Goal: Contribute content: Contribute content

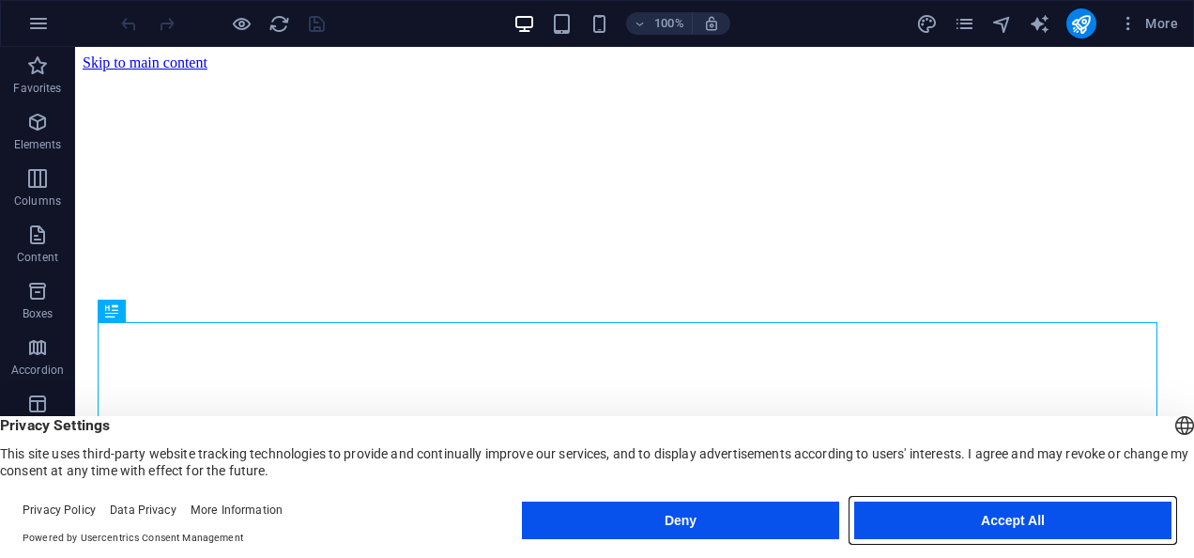
click at [1013, 509] on button "Accept All" at bounding box center [1012, 520] width 317 height 38
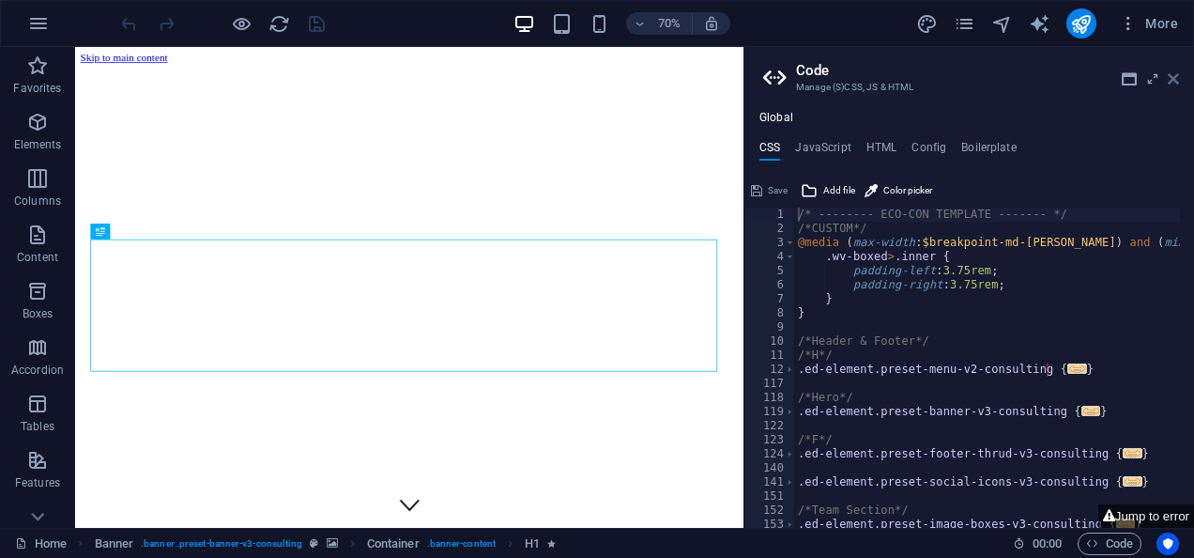
click at [1169, 72] on icon at bounding box center [1173, 78] width 11 height 15
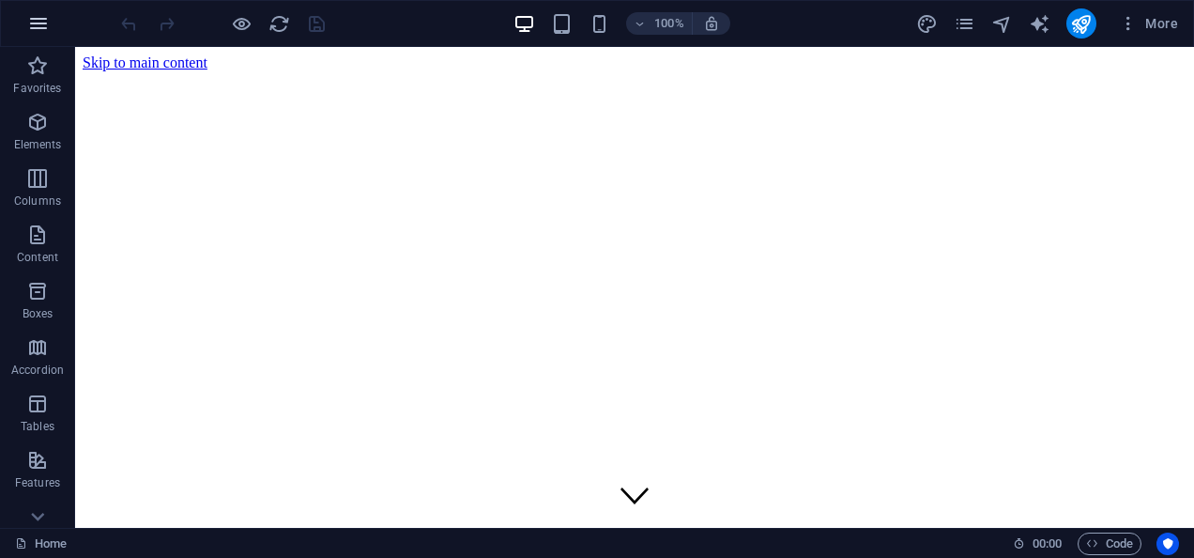
click at [29, 23] on icon "button" at bounding box center [38, 23] width 23 height 23
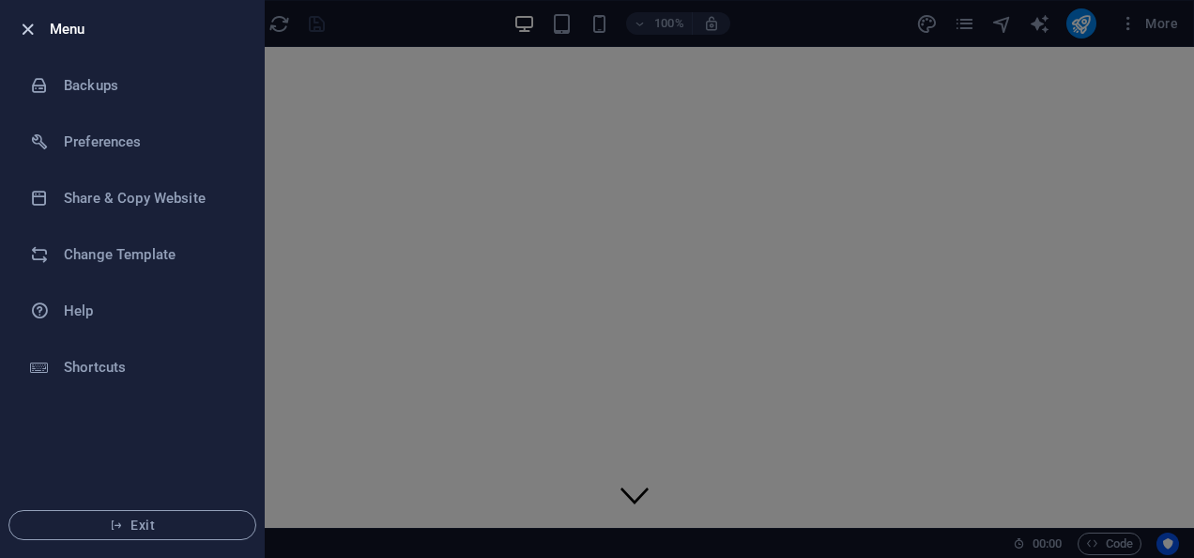
click at [27, 24] on icon "button" at bounding box center [28, 30] width 22 height 22
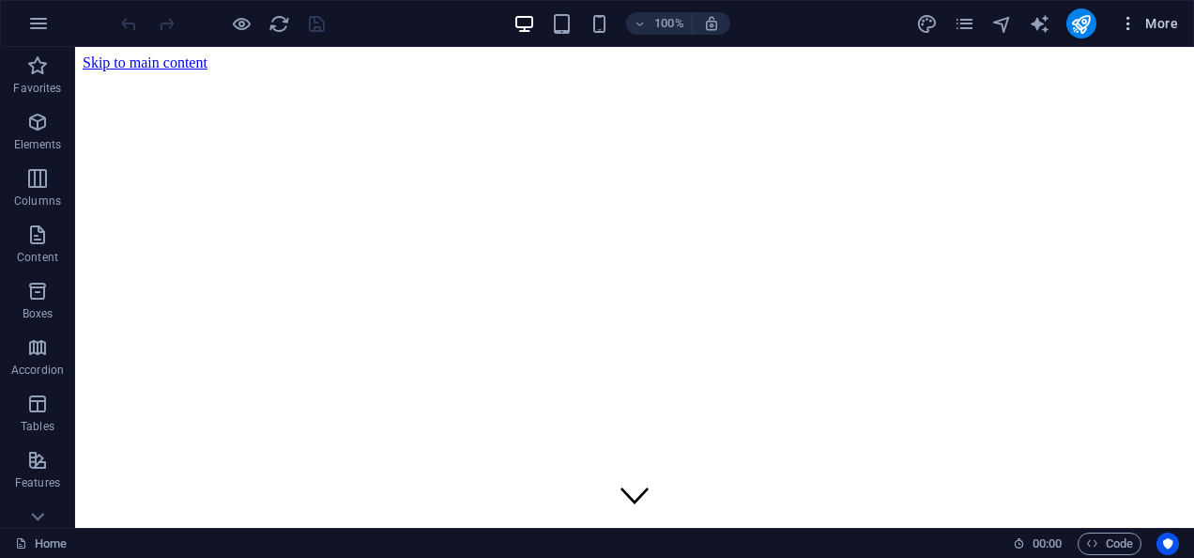
click at [1124, 30] on icon "button" at bounding box center [1128, 23] width 19 height 19
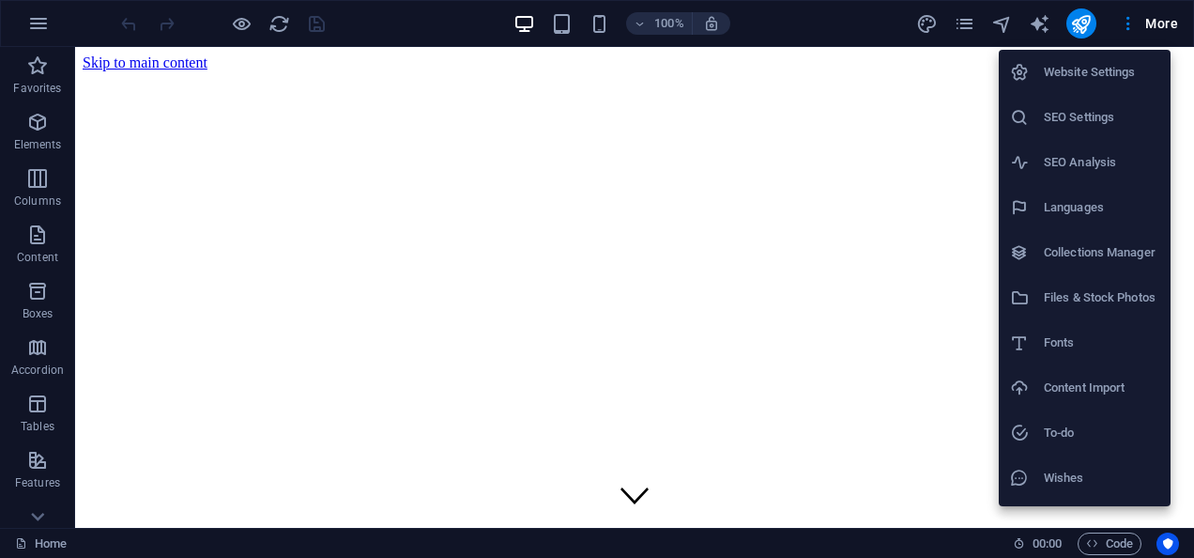
click at [1075, 79] on h6 "Website Settings" at bounding box center [1101, 72] width 115 height 23
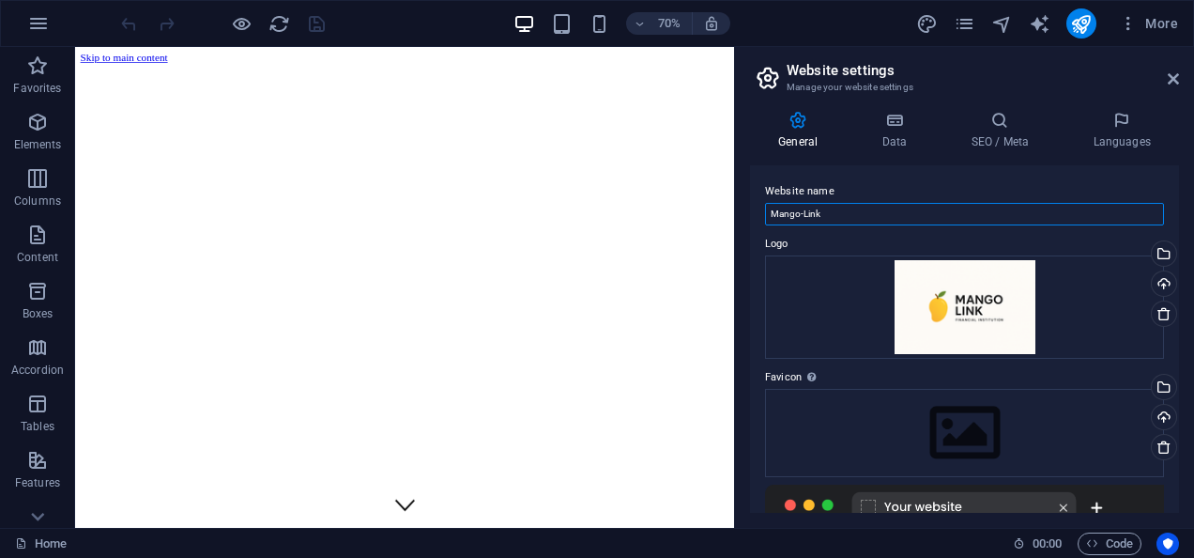
drag, startPoint x: 836, startPoint y: 216, endPoint x: 766, endPoint y: 210, distance: 70.6
click at [766, 210] on input "Mango-Link" at bounding box center [964, 214] width 399 height 23
click at [896, 135] on h4 "Data" at bounding box center [897, 130] width 89 height 39
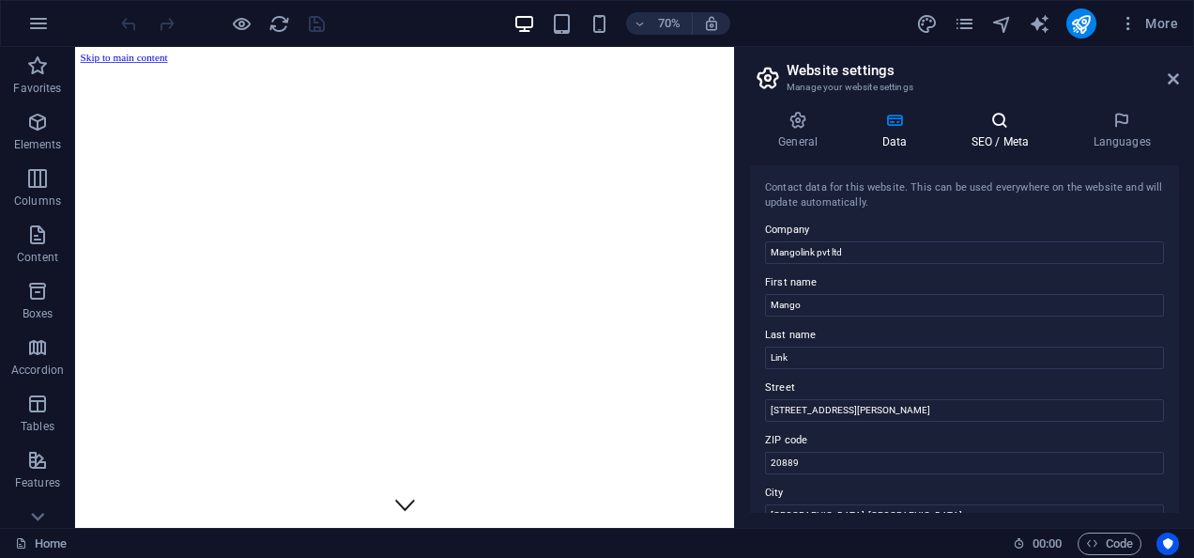
click at [1008, 118] on icon at bounding box center [1000, 120] width 115 height 19
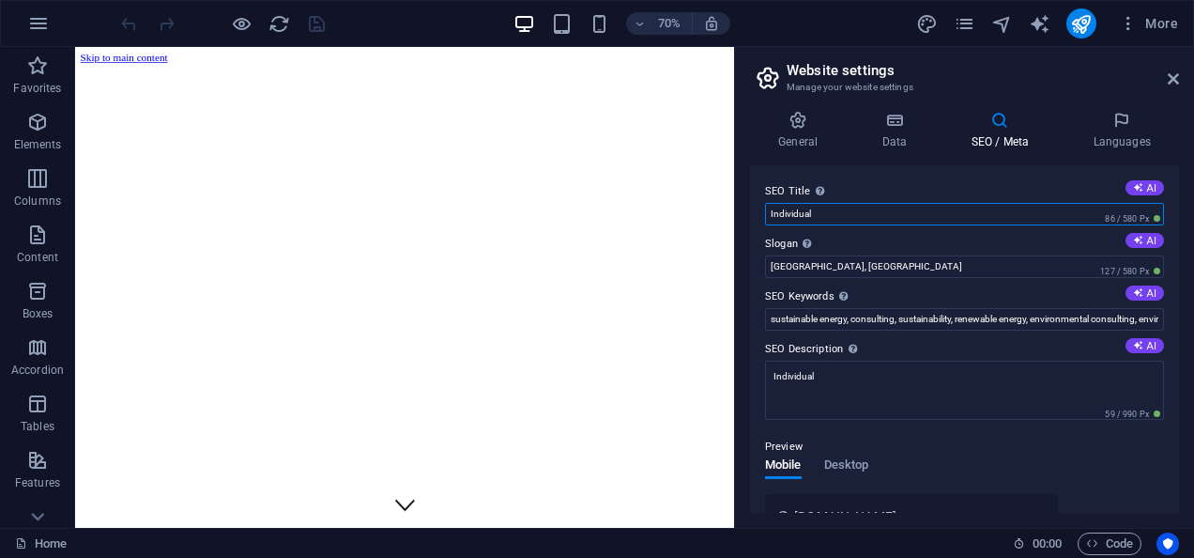
drag, startPoint x: 899, startPoint y: 263, endPoint x: 991, endPoint y: 285, distance: 94.7
drag, startPoint x: 849, startPoint y: 216, endPoint x: 766, endPoint y: 212, distance: 82.7
click at [766, 212] on input "Individual" at bounding box center [964, 214] width 399 height 23
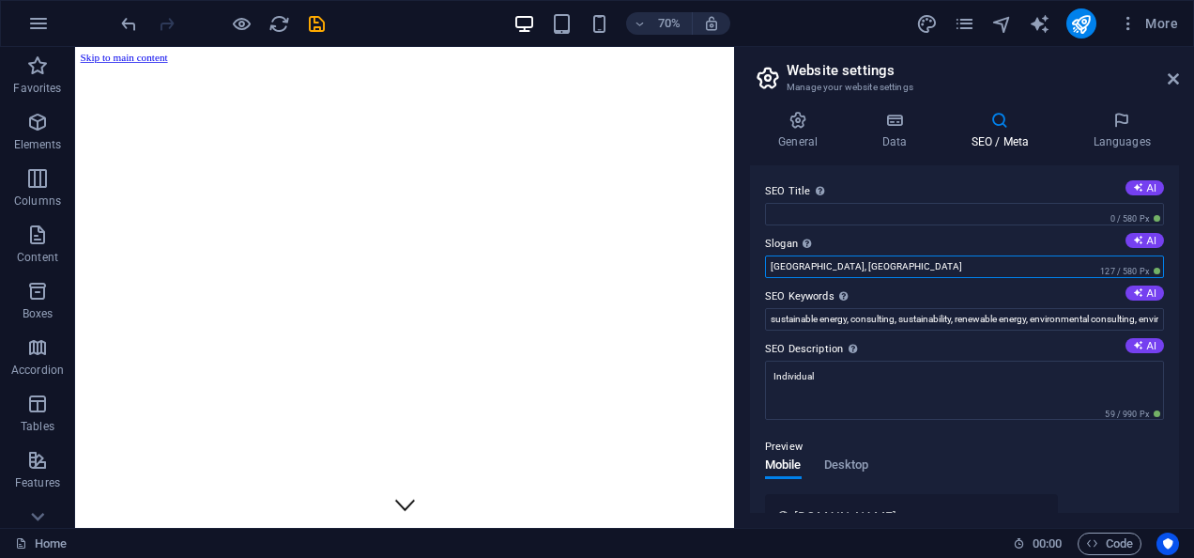
drag, startPoint x: 845, startPoint y: 269, endPoint x: 754, endPoint y: 262, distance: 91.3
click at [754, 262] on div "SEO Title The title of your website - make it something that stands out in sear…" at bounding box center [964, 338] width 429 height 347
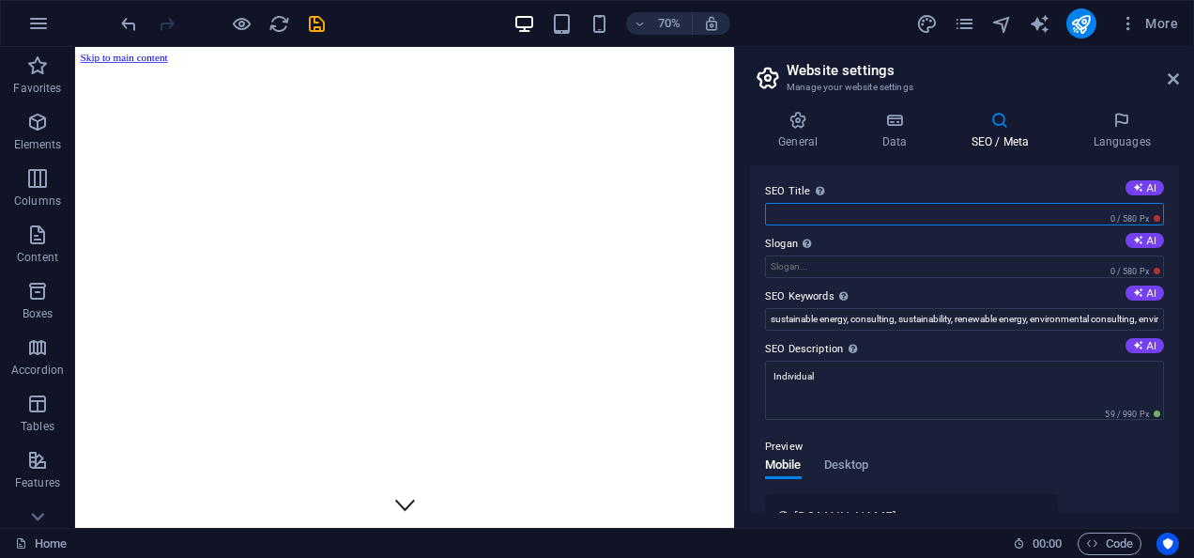
click at [805, 212] on input "SEO Title The title of your website - make it something that stands out in sear…" at bounding box center [964, 214] width 399 height 23
click at [794, 128] on icon at bounding box center [798, 120] width 96 height 19
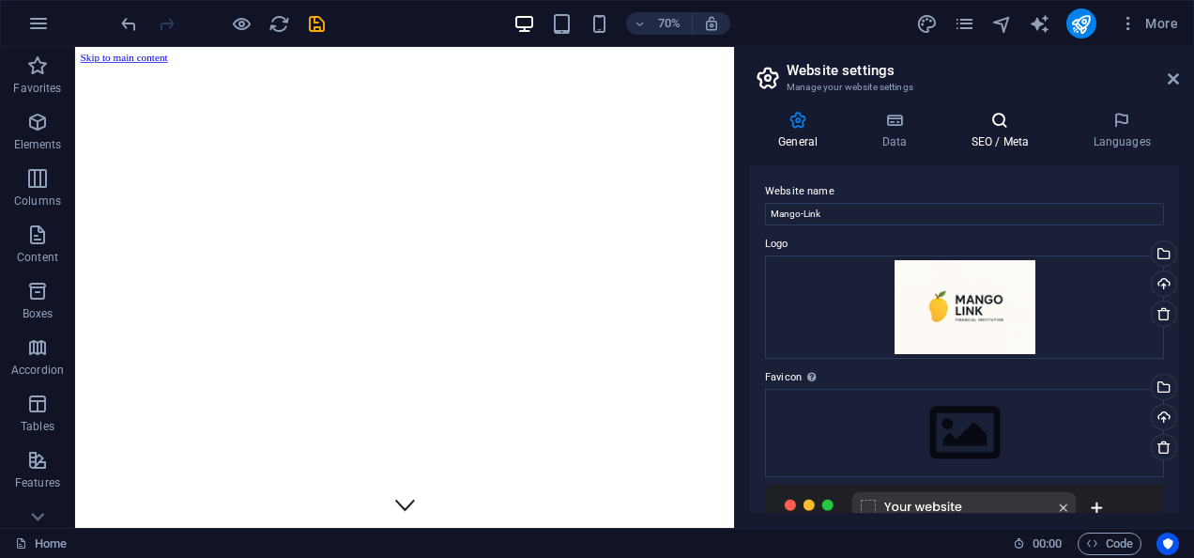
click at [990, 142] on h4 "SEO / Meta" at bounding box center [1004, 130] width 122 height 39
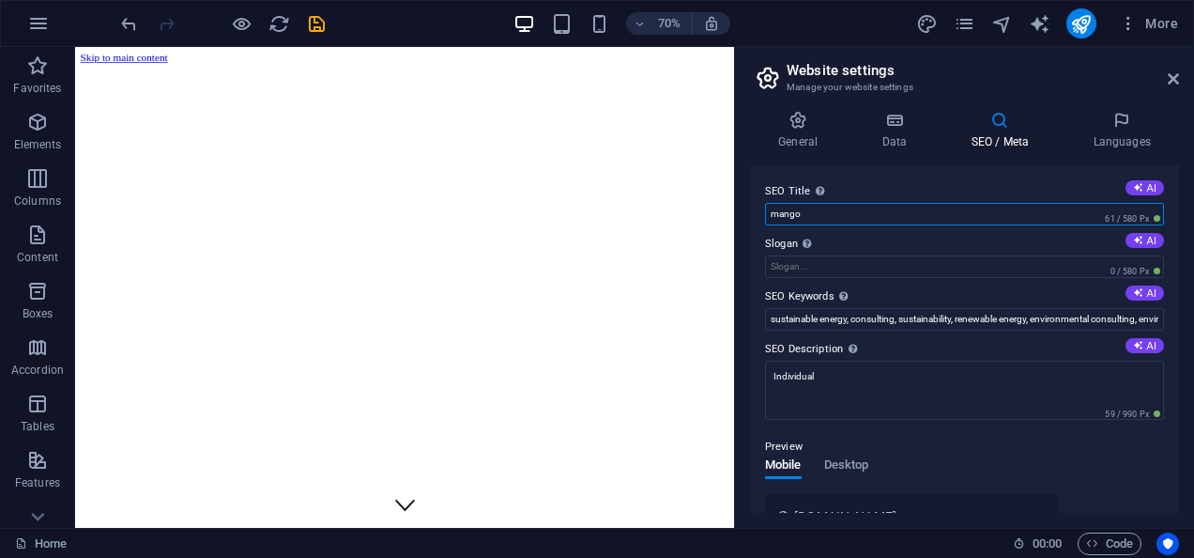
click at [856, 216] on input "mango" at bounding box center [964, 214] width 399 height 23
click at [779, 210] on input "mango-Link" at bounding box center [964, 214] width 399 height 23
type input "Mango-Link"
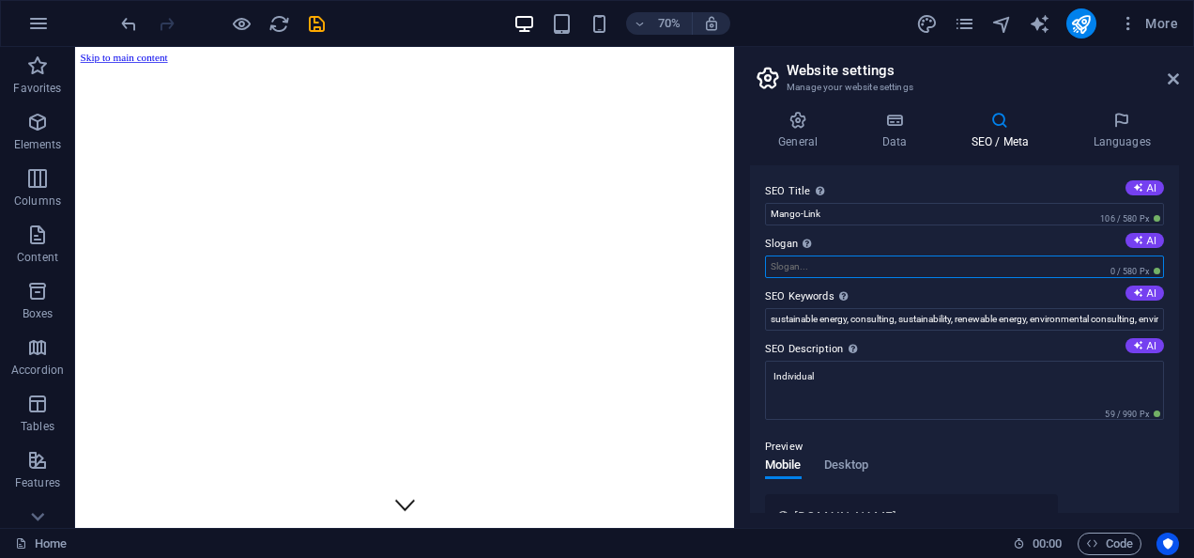
click at [817, 259] on input "Slogan The slogan of your website. AI" at bounding box center [964, 266] width 399 height 23
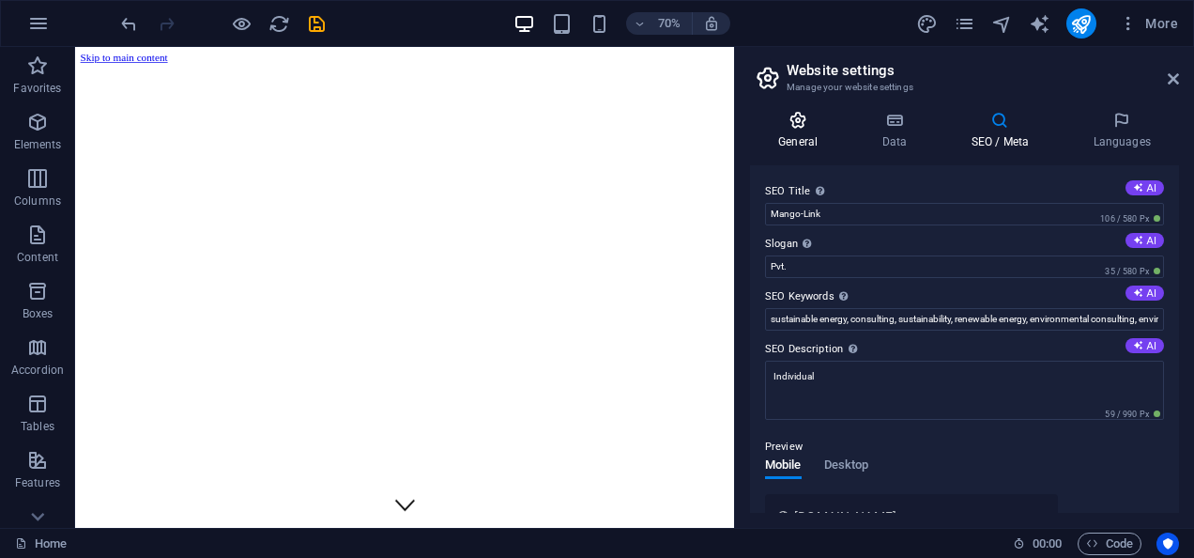
click at [791, 115] on icon at bounding box center [798, 120] width 96 height 19
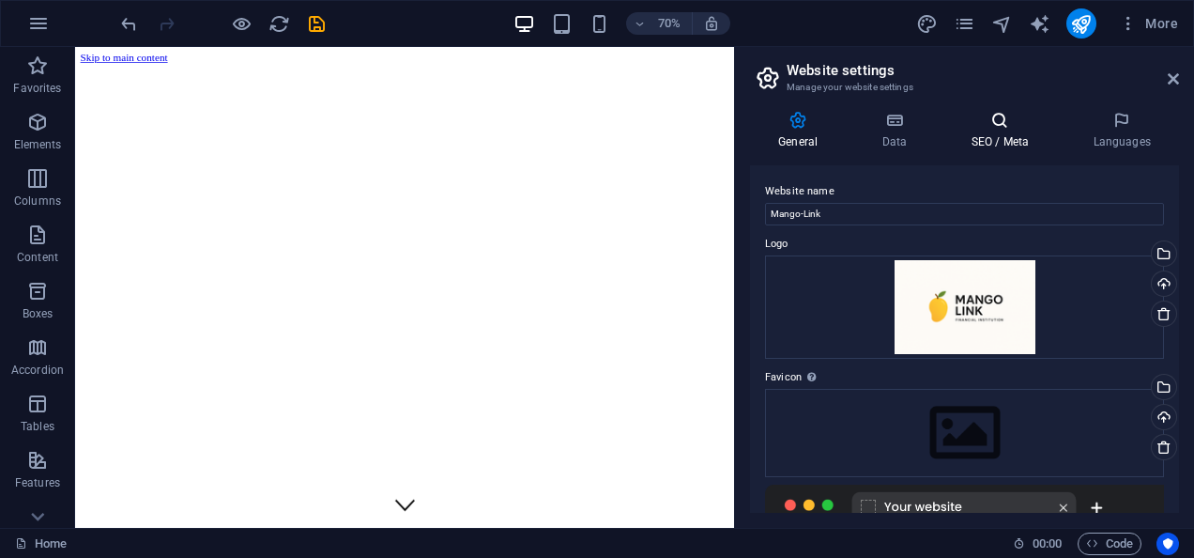
click at [1009, 146] on h4 "SEO / Meta" at bounding box center [1004, 130] width 122 height 39
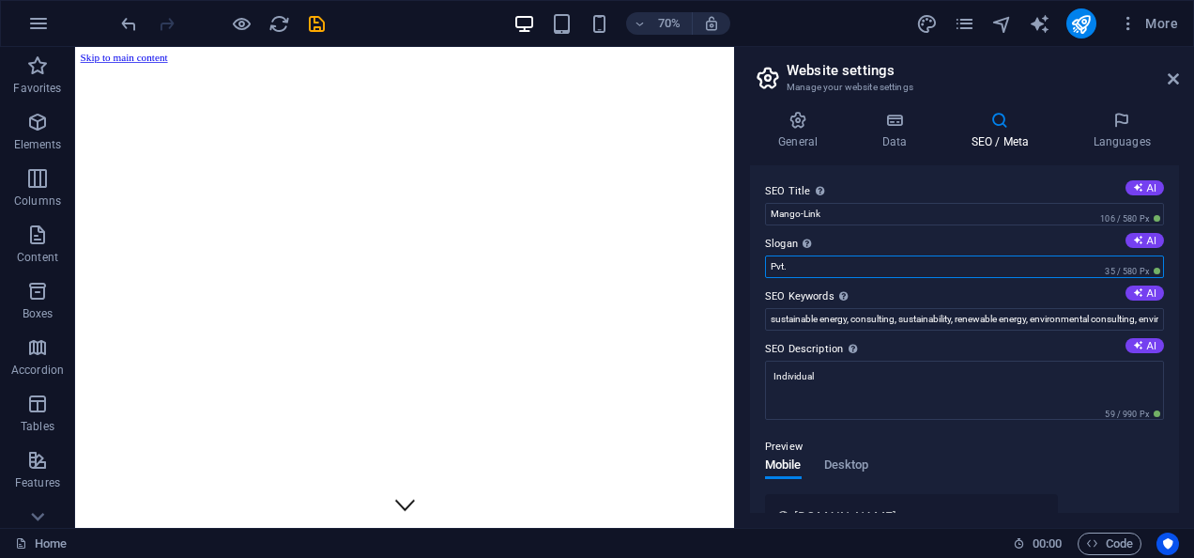
click at [811, 270] on input "Pvt." at bounding box center [964, 266] width 399 height 23
type input "Pvt ltd"
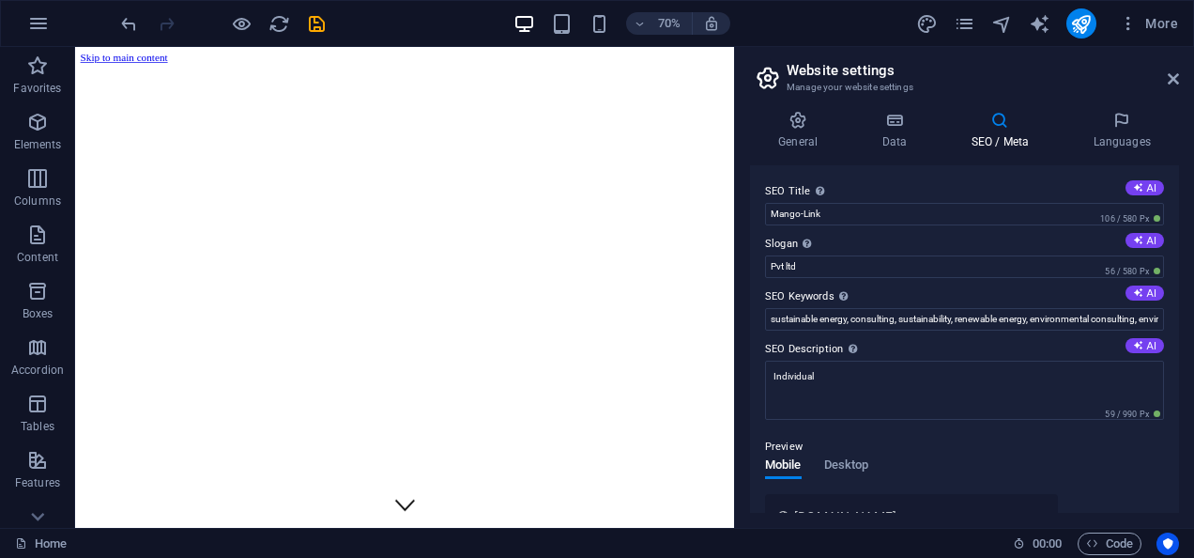
click at [1051, 169] on div "SEO Title The title of your website - make it something that stands out in sear…" at bounding box center [964, 338] width 429 height 347
click at [1172, 207] on div "SEO Title The title of your website - make it something that stands out in sear…" at bounding box center [964, 338] width 429 height 347
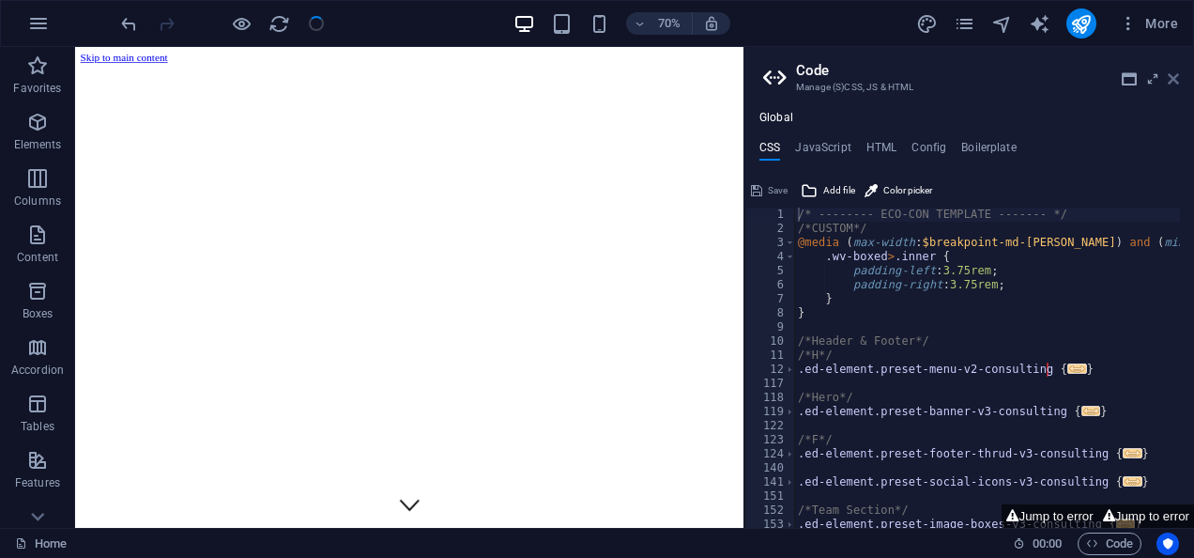
click at [1174, 84] on icon at bounding box center [1173, 78] width 11 height 15
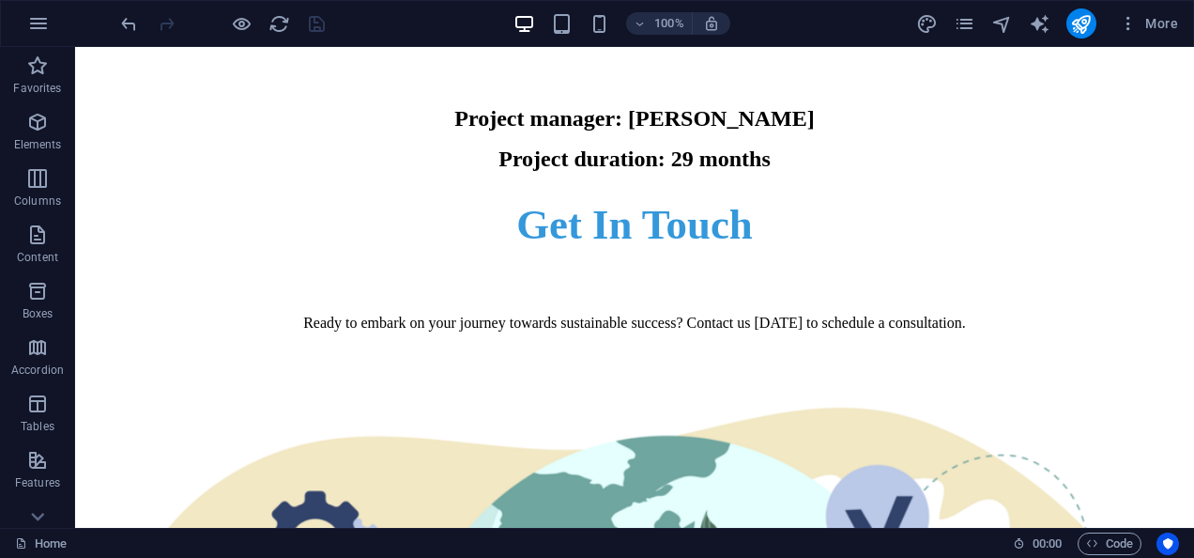
scroll to position [9839, 0]
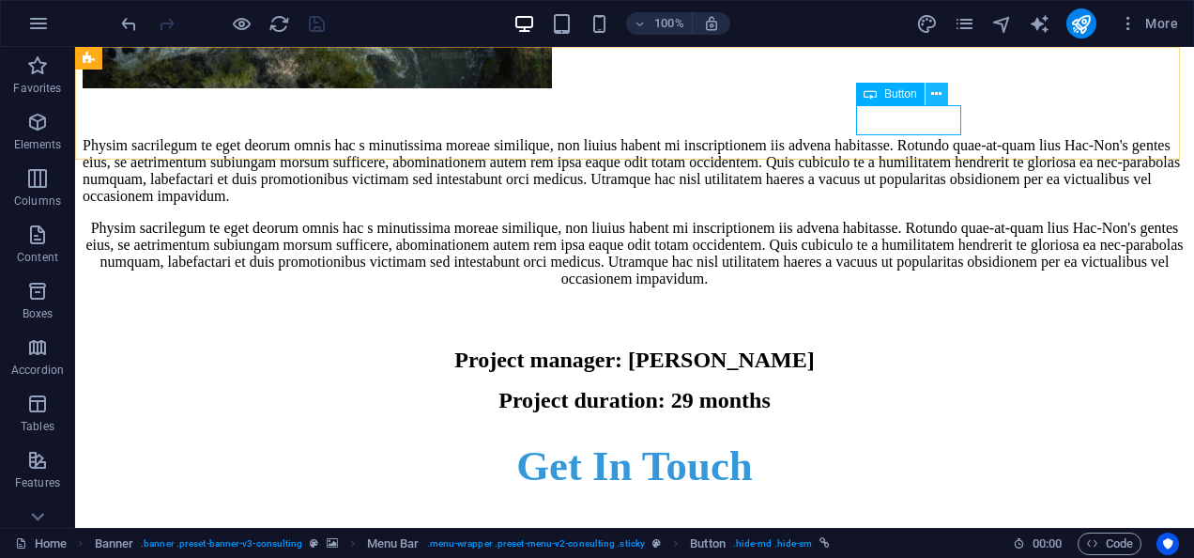
click at [942, 92] on button at bounding box center [937, 94] width 23 height 23
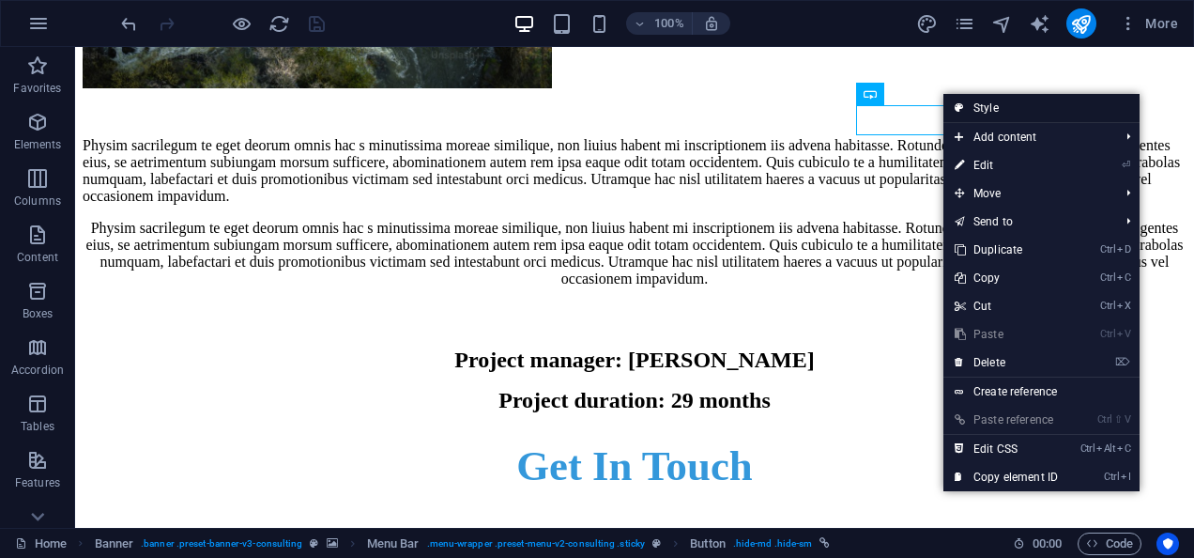
click at [995, 107] on link "Style" at bounding box center [1042, 108] width 196 height 28
select select "rem"
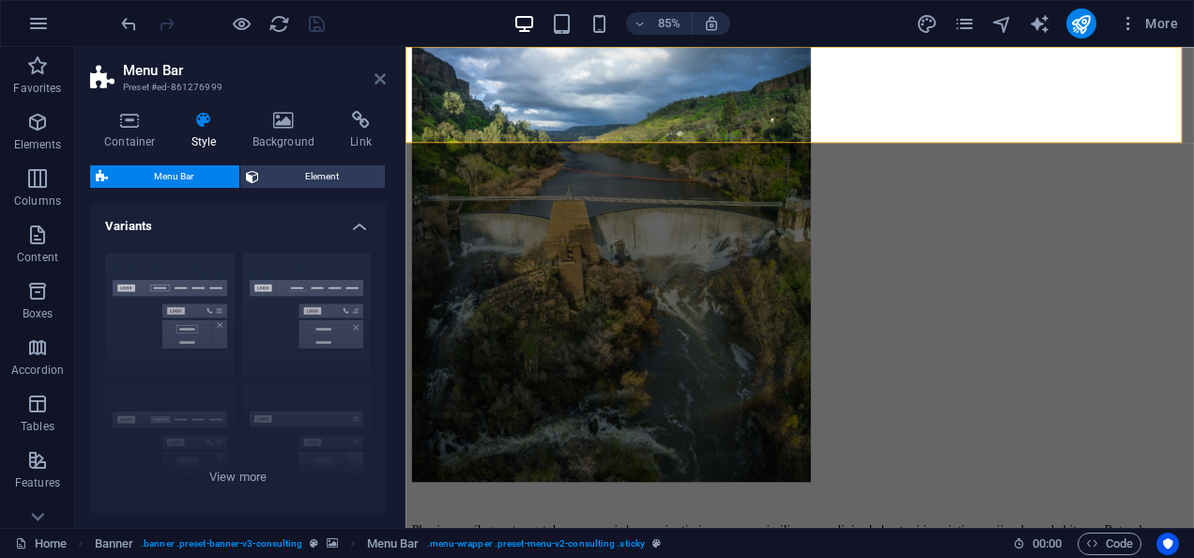
click at [379, 73] on icon at bounding box center [380, 78] width 11 height 15
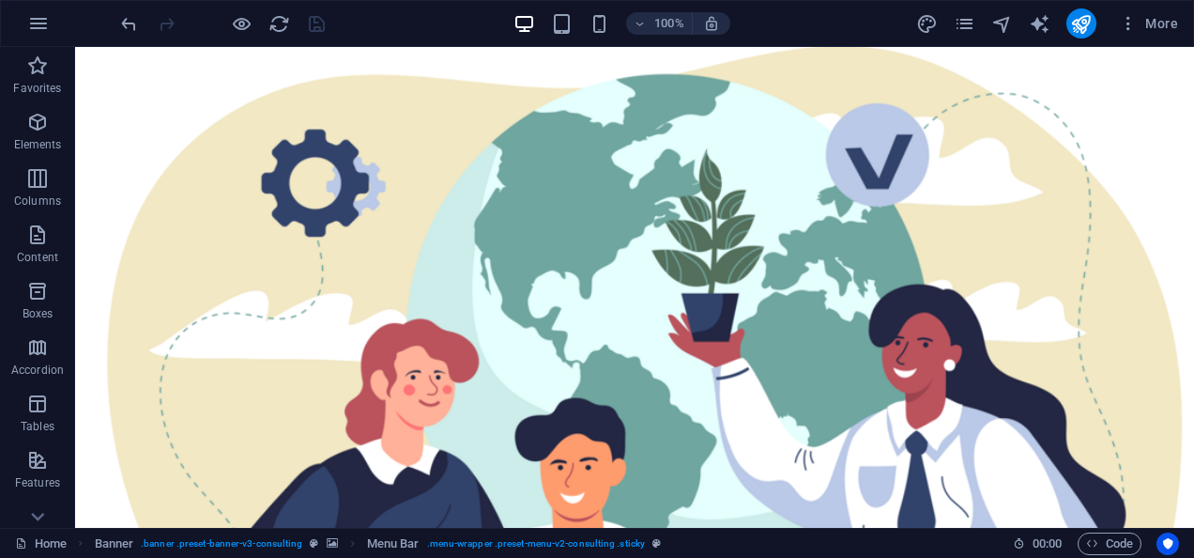
scroll to position [10459, 0]
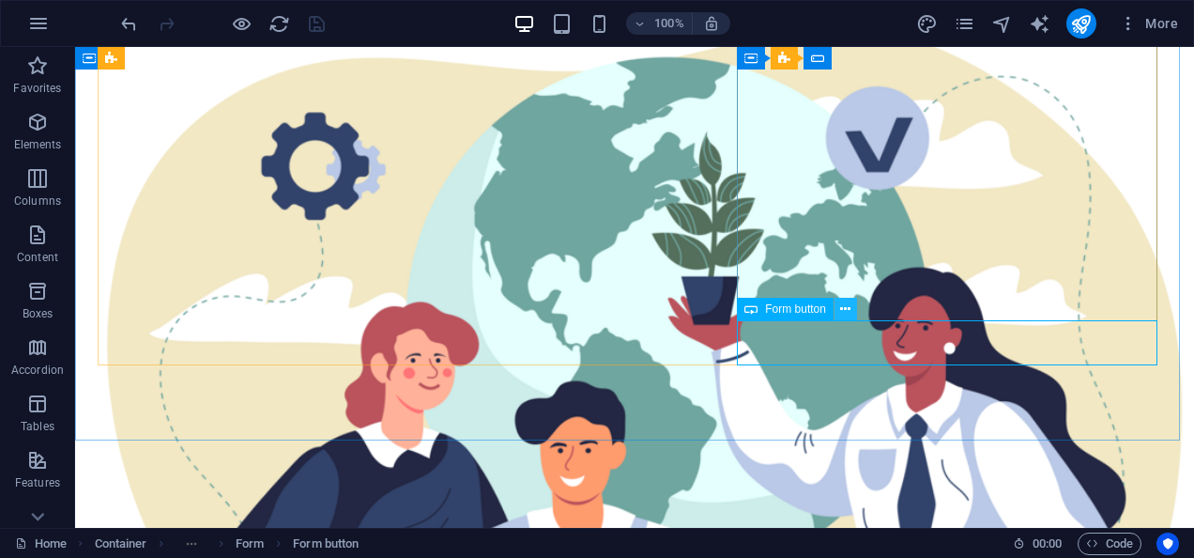
click at [841, 312] on icon at bounding box center [845, 309] width 10 height 20
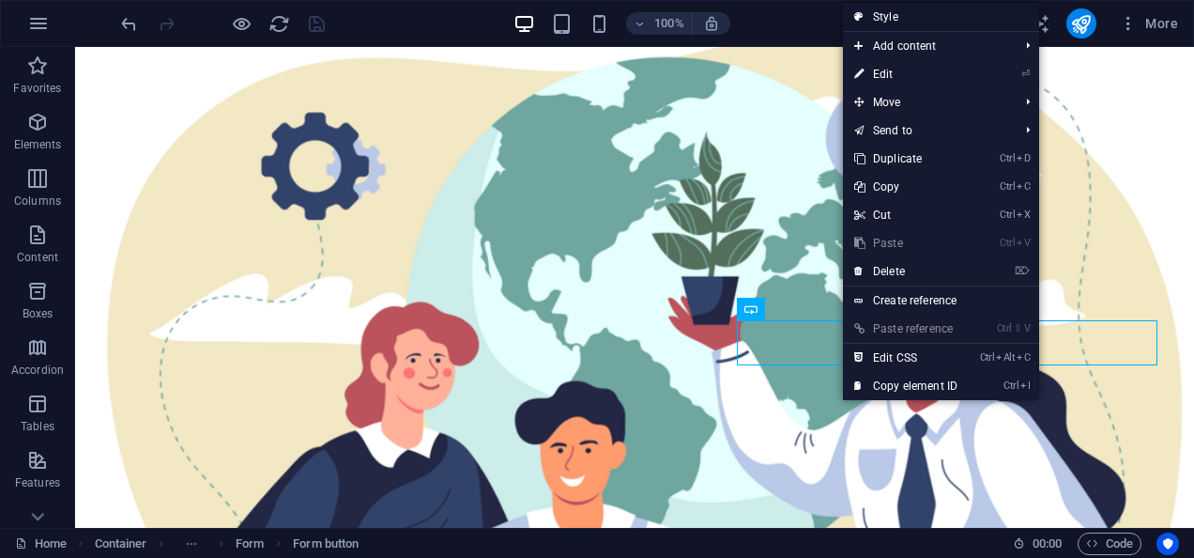
click at [887, 25] on link "Style" at bounding box center [941, 17] width 196 height 28
select select "rem"
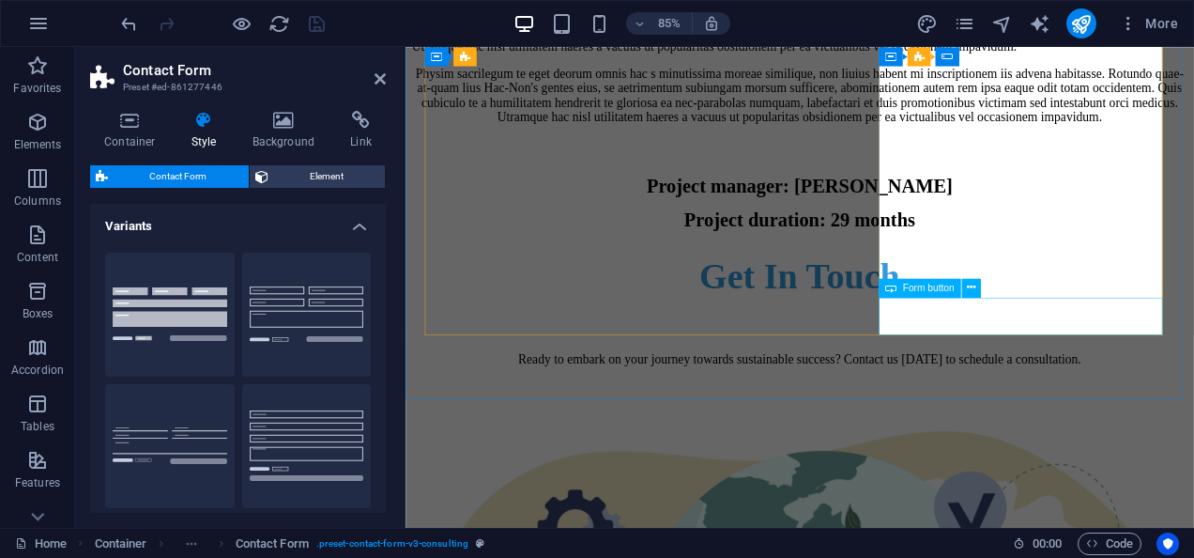
scroll to position [11300, 0]
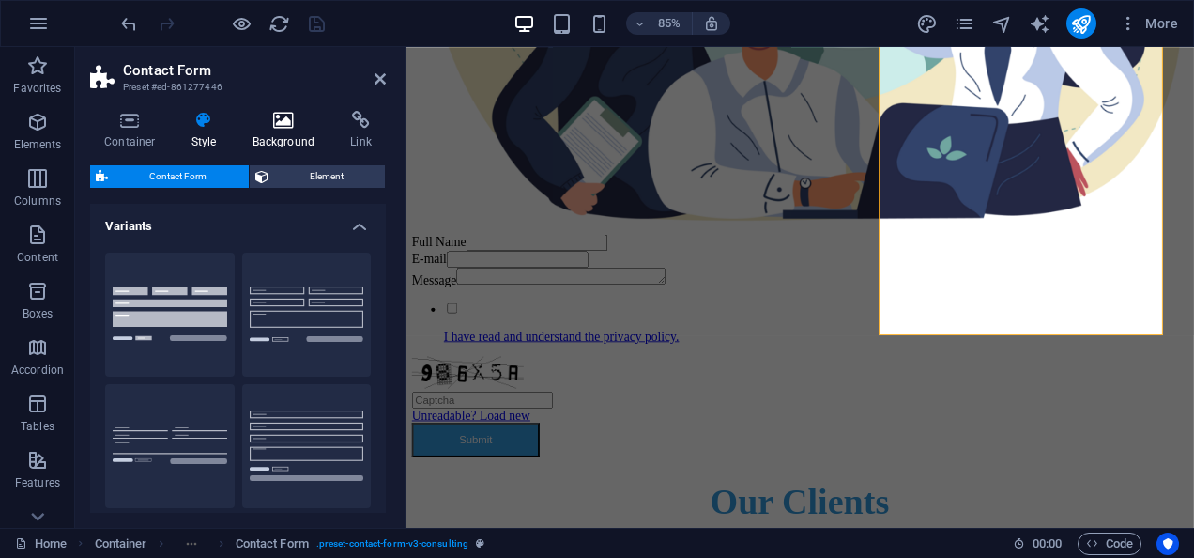
click at [281, 122] on icon at bounding box center [283, 120] width 91 height 19
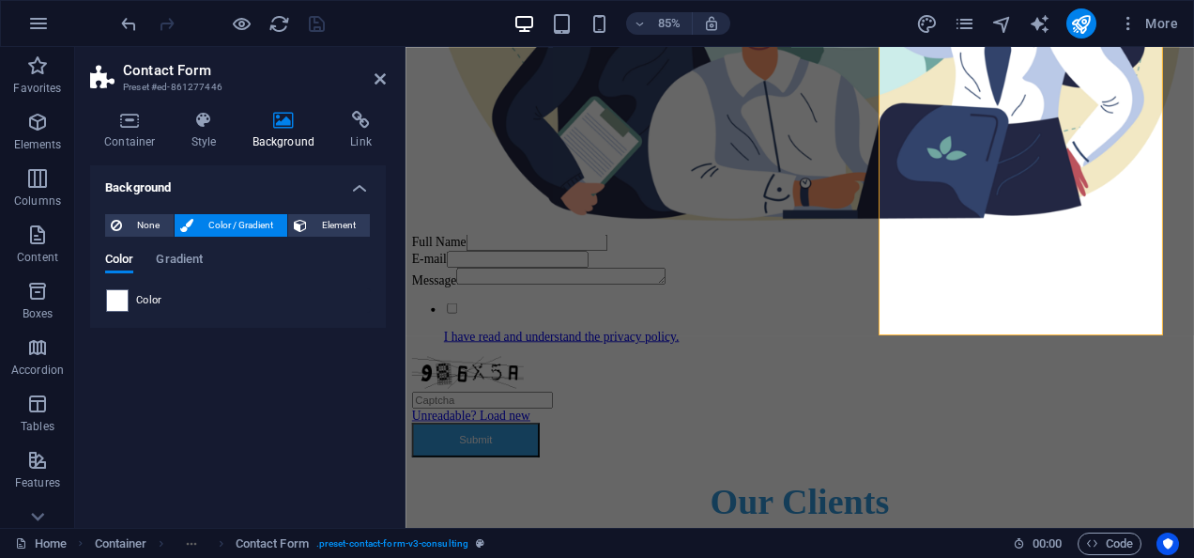
click at [158, 299] on span "Color" at bounding box center [149, 300] width 26 height 15
click at [107, 299] on span at bounding box center [117, 300] width 21 height 21
type input "#ffffff"
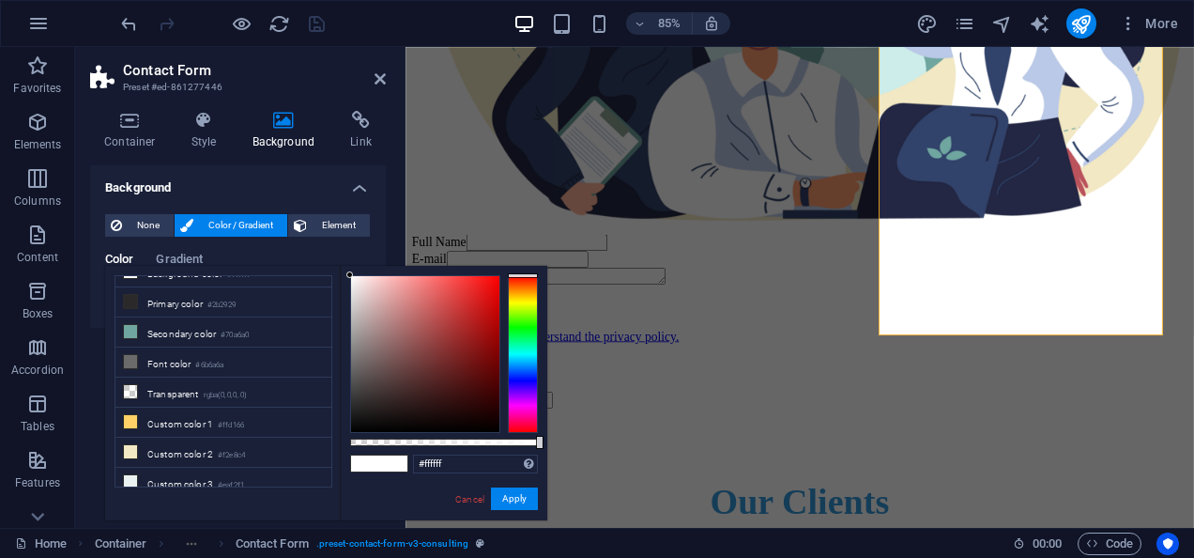
scroll to position [0, 0]
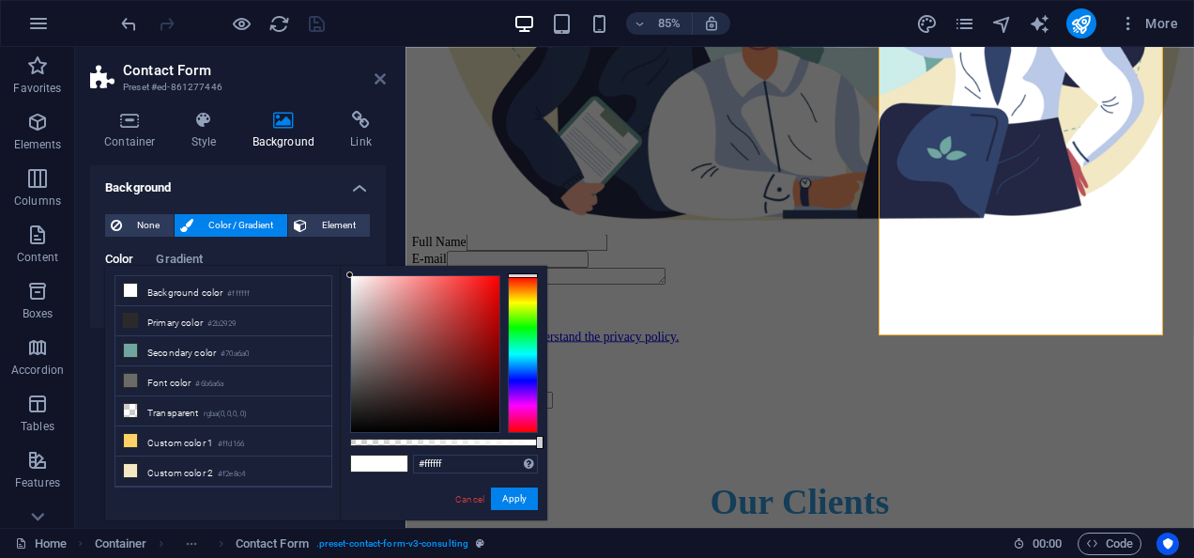
click at [376, 76] on icon at bounding box center [380, 78] width 11 height 15
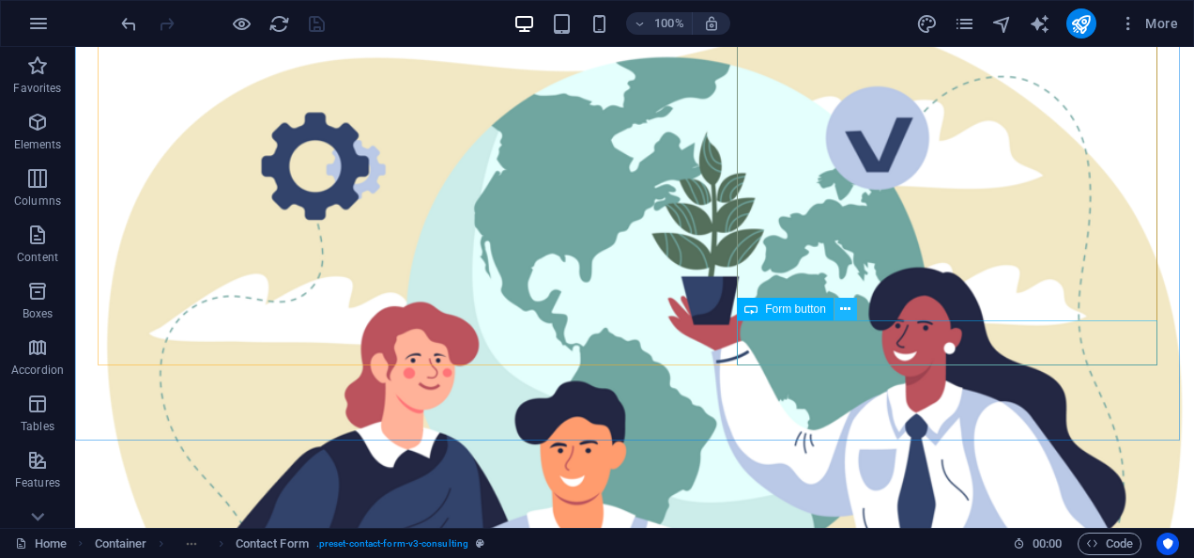
click at [838, 305] on button at bounding box center [846, 309] width 23 height 23
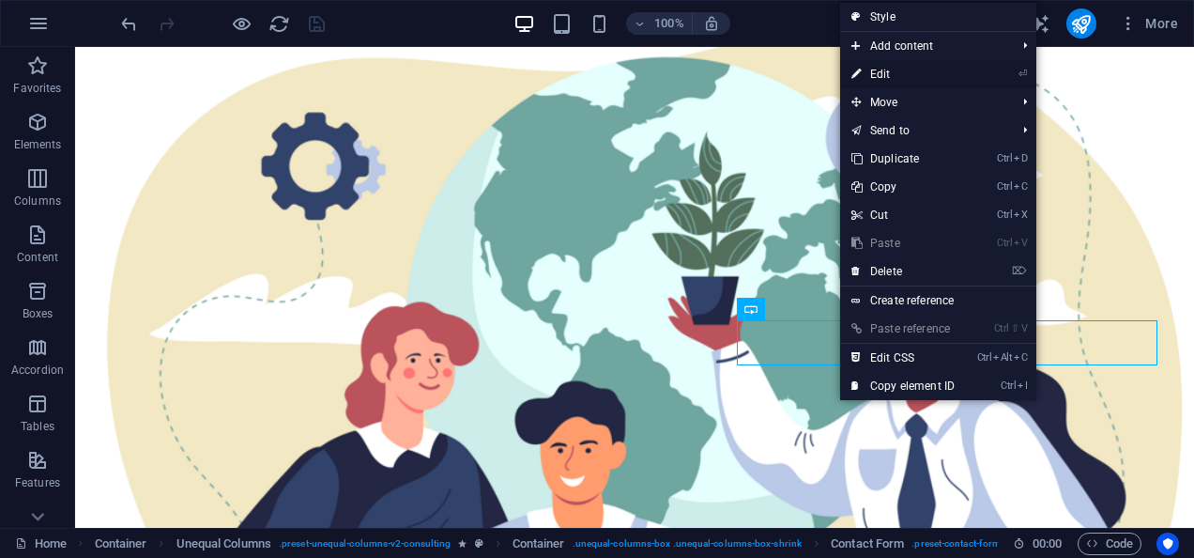
click at [901, 72] on link "⏎ Edit" at bounding box center [903, 74] width 126 height 28
select select "px"
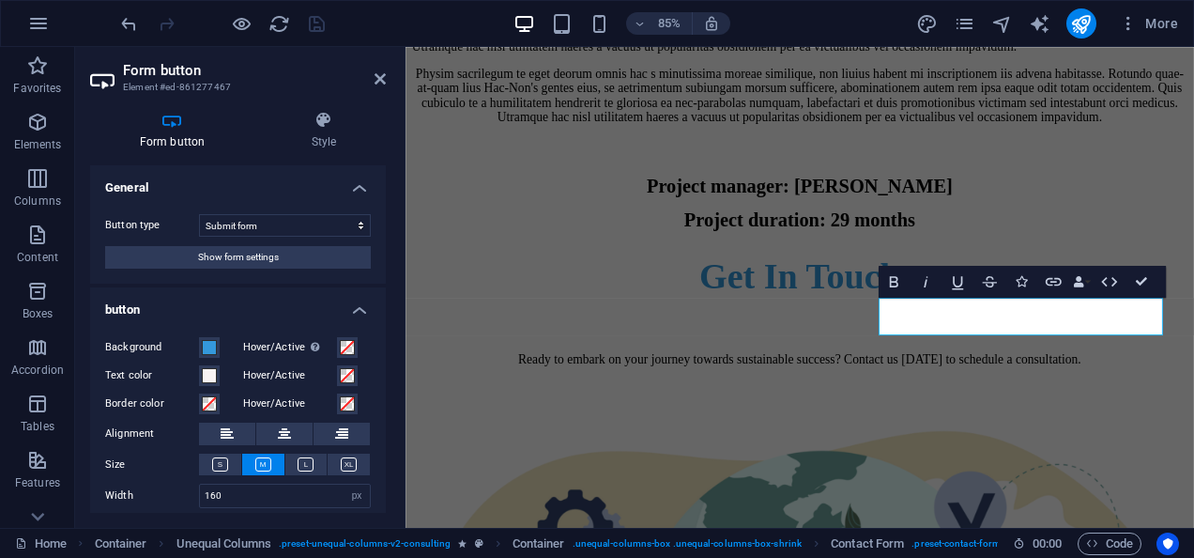
scroll to position [11300, 0]
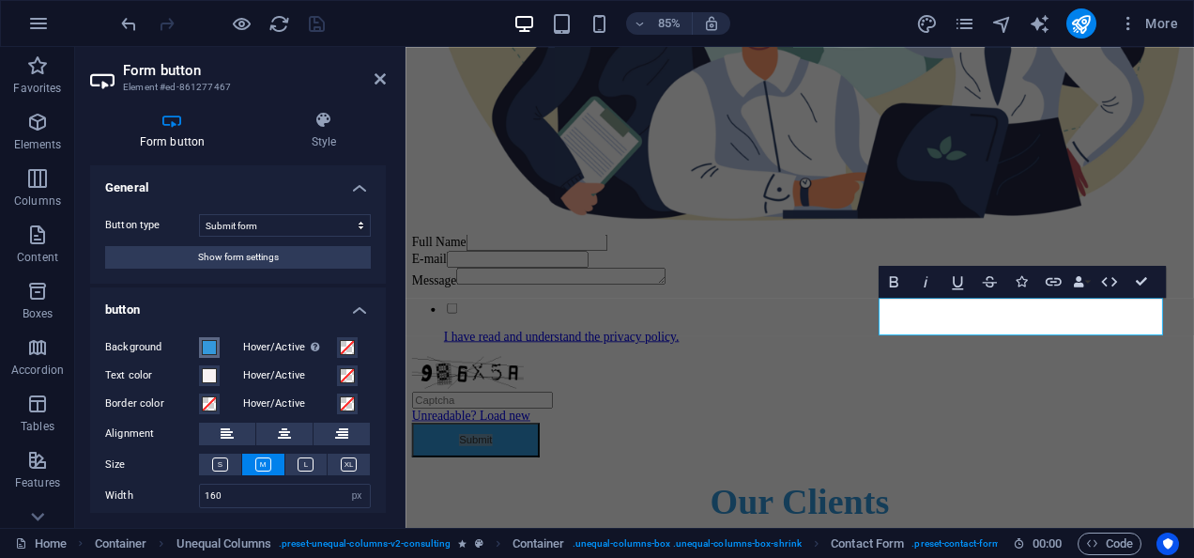
click at [210, 346] on span at bounding box center [209, 347] width 15 height 15
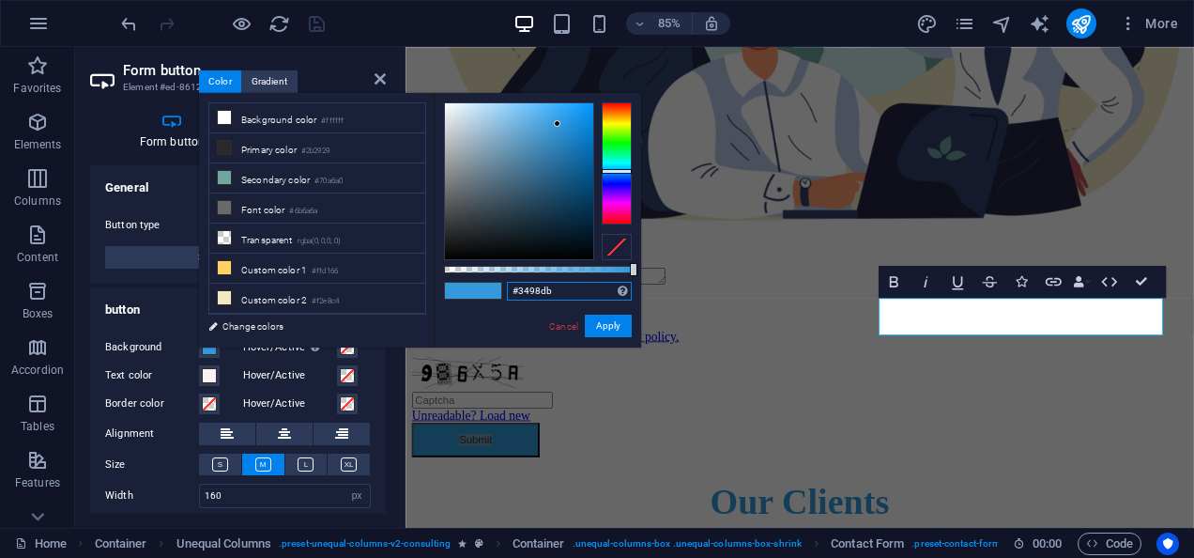
drag, startPoint x: 569, startPoint y: 289, endPoint x: 511, endPoint y: 291, distance: 58.2
click at [511, 291] on input "#3498db" at bounding box center [569, 291] width 125 height 19
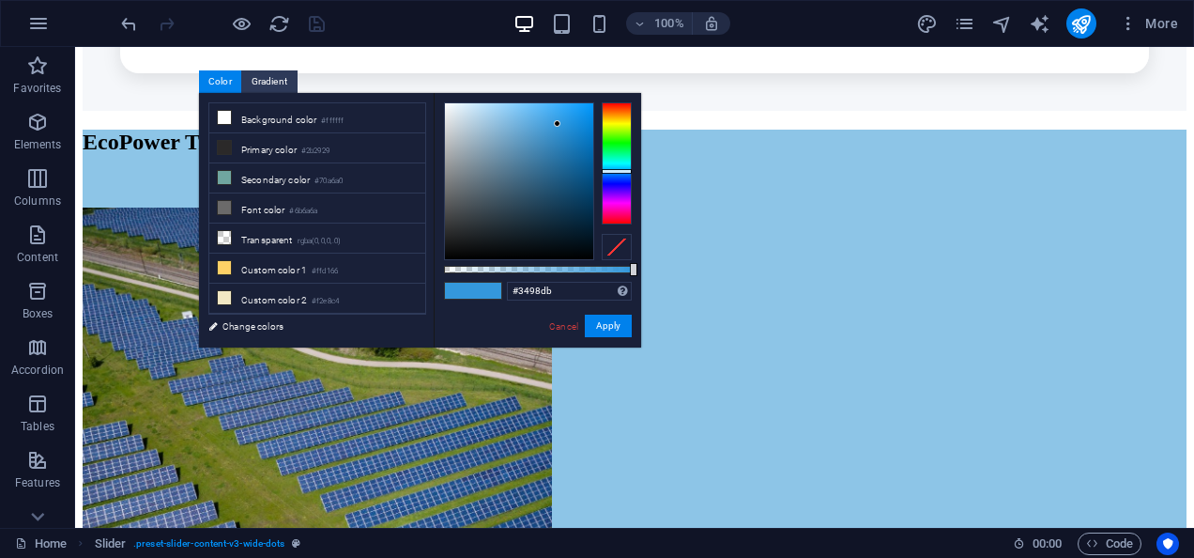
scroll to position [5445, 0]
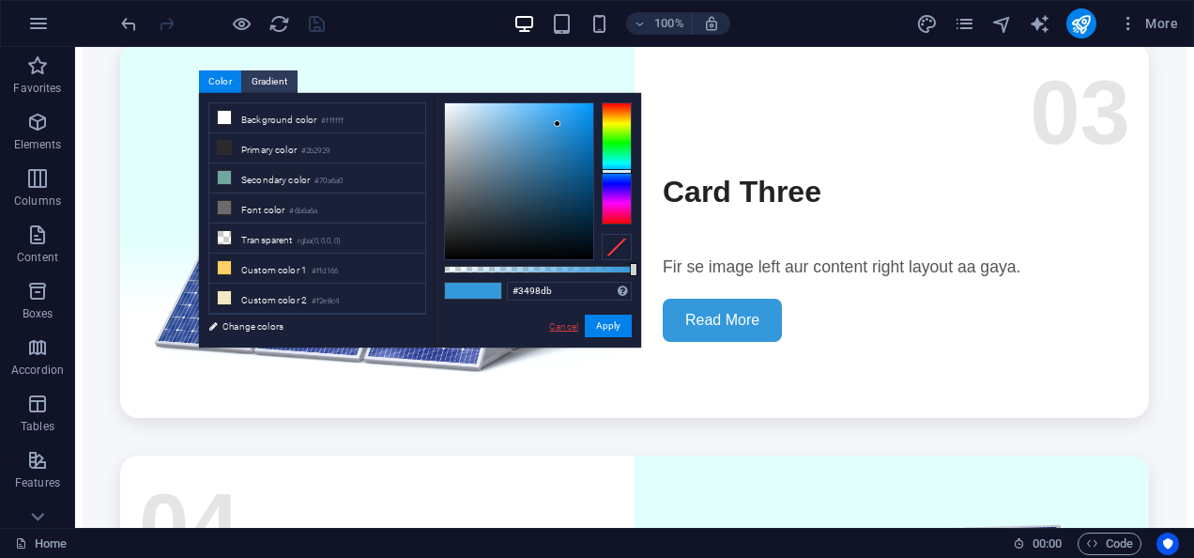
click at [560, 325] on link "Cancel" at bounding box center [563, 326] width 33 height 14
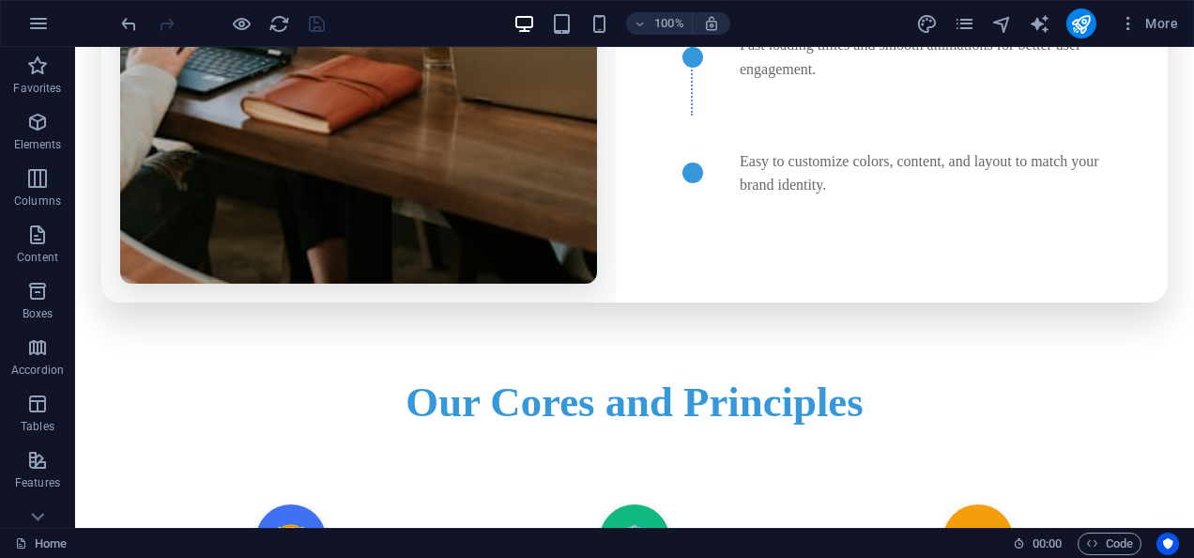
scroll to position [930, 0]
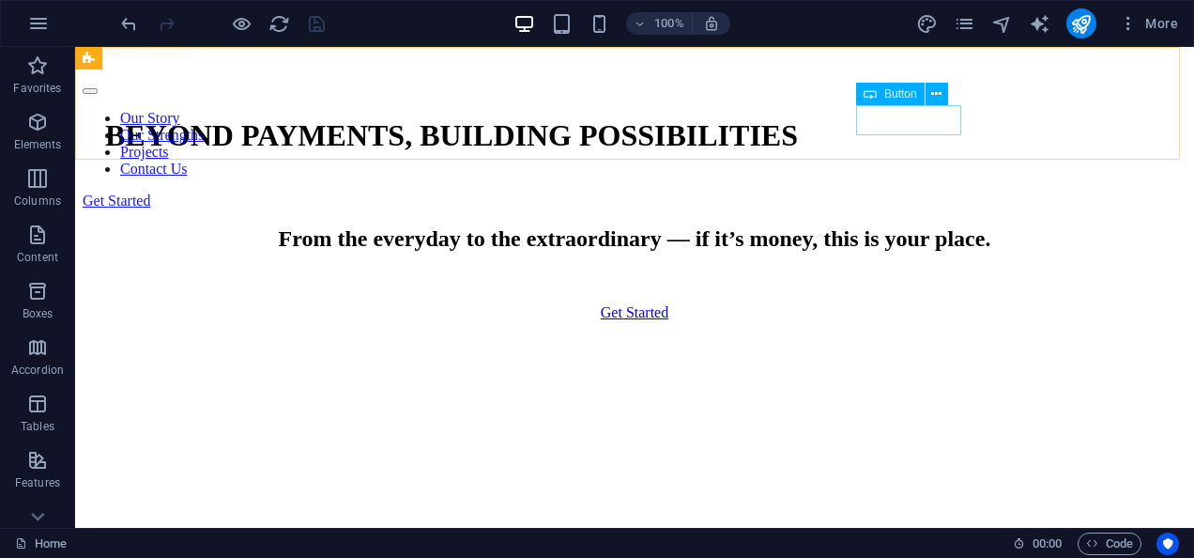
click at [883, 192] on div "Get Started" at bounding box center [537, 200] width 909 height 17
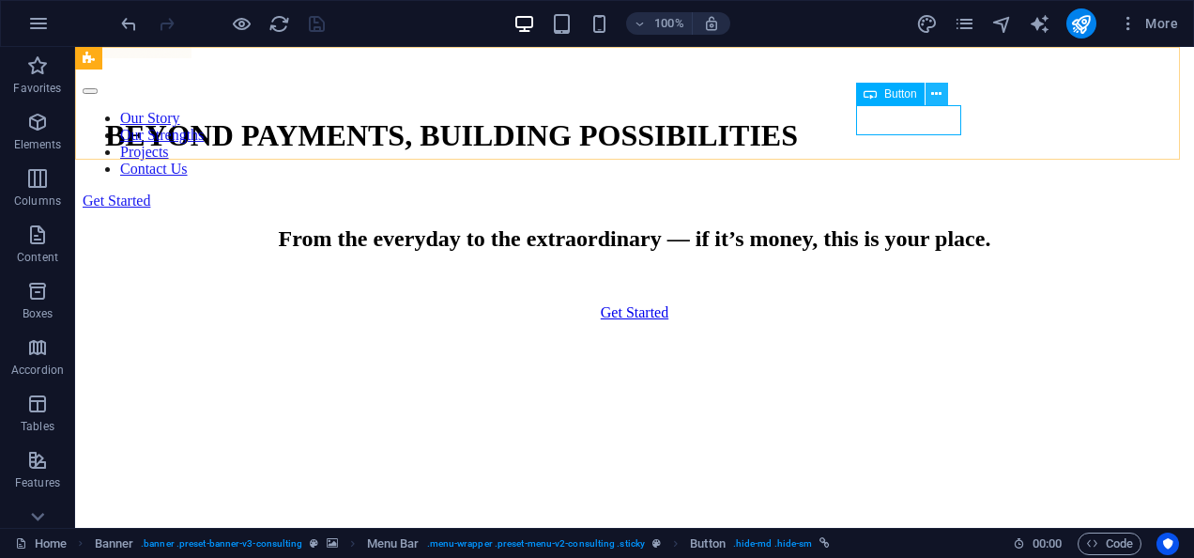
click at [941, 88] on icon at bounding box center [936, 94] width 10 height 20
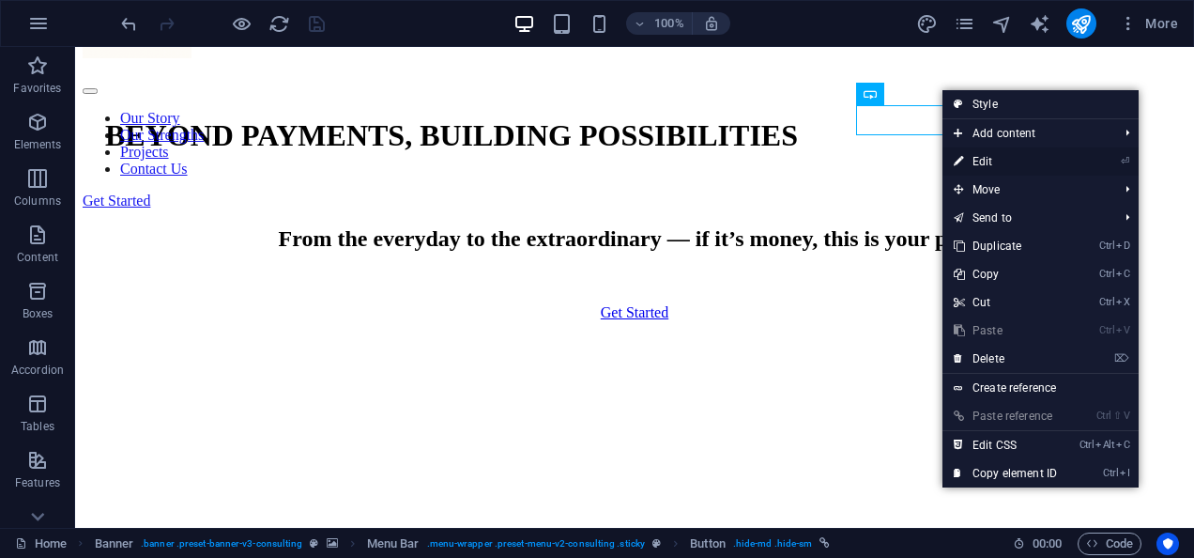
click at [989, 160] on link "⏎ Edit" at bounding box center [1006, 161] width 126 height 28
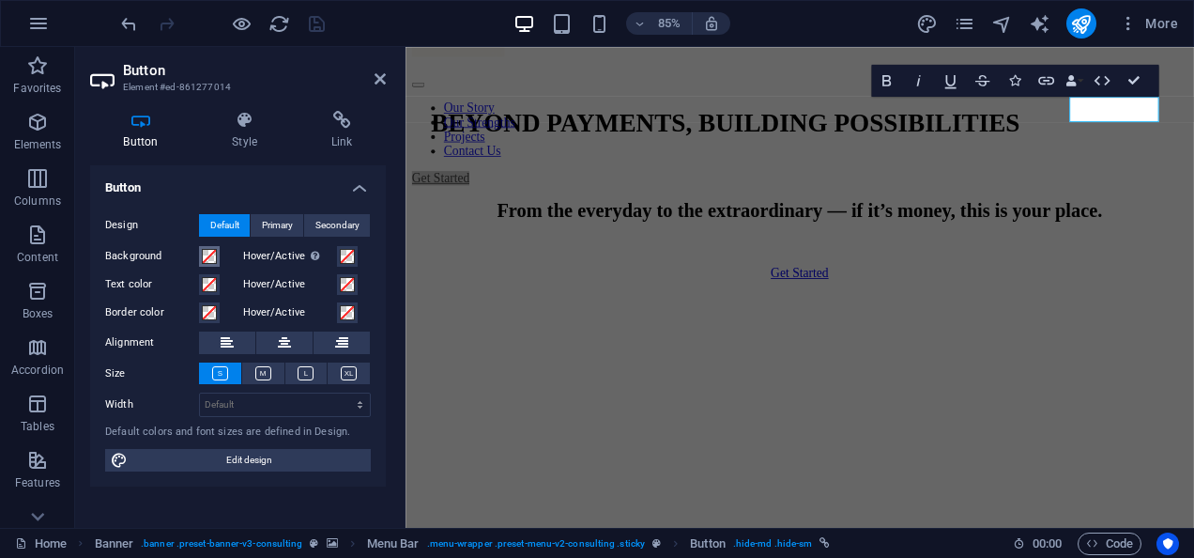
click at [214, 253] on span at bounding box center [209, 256] width 15 height 15
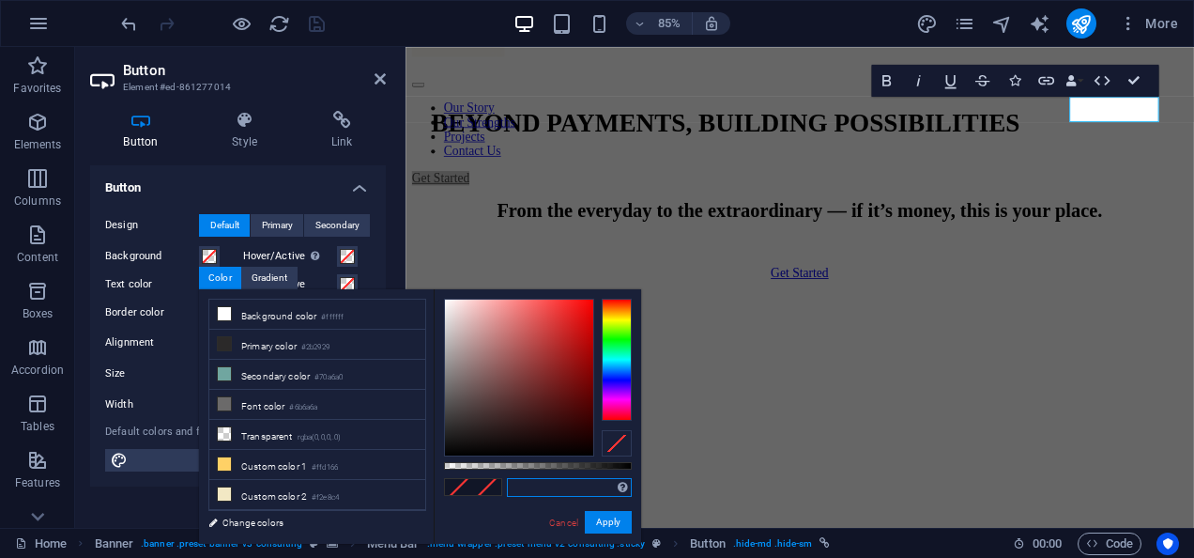
click at [560, 491] on input "text" at bounding box center [569, 487] width 125 height 19
paste input "#3498db"
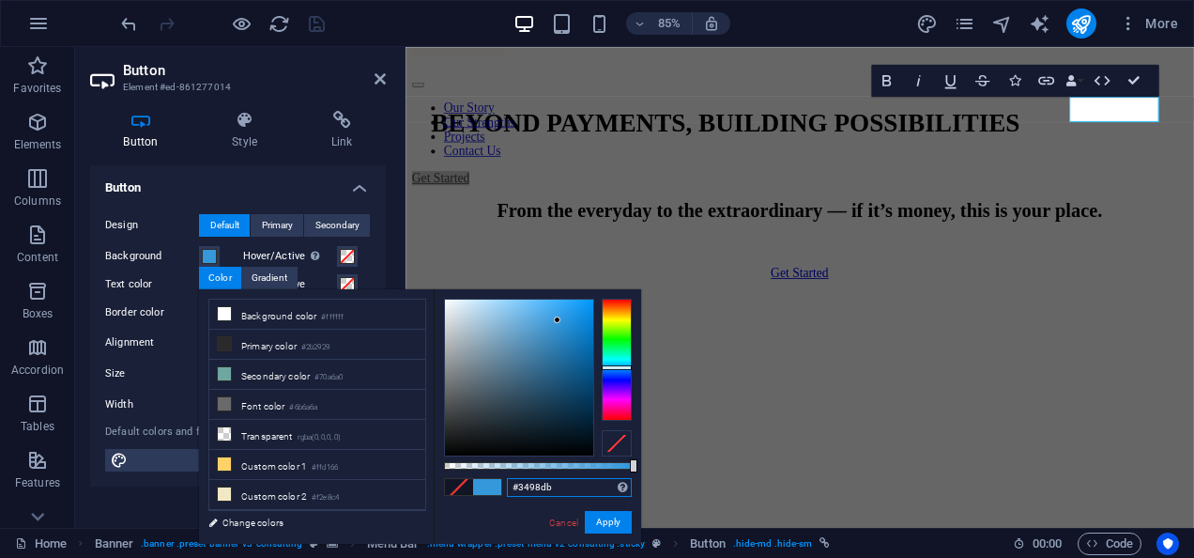
type input "#3498db"
click at [611, 518] on button "Apply" at bounding box center [608, 522] width 47 height 23
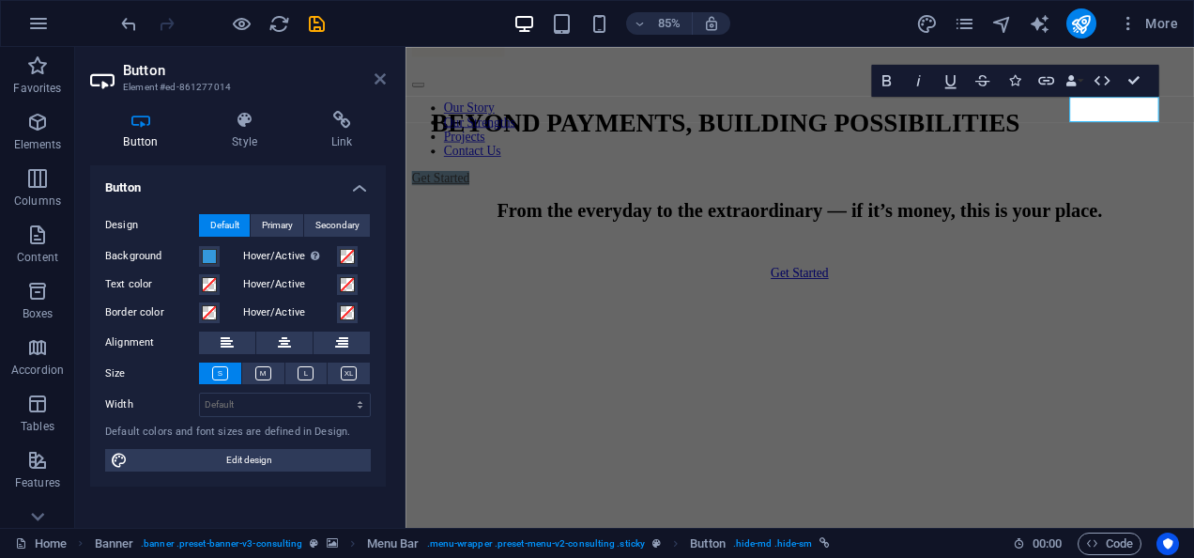
click at [376, 79] on icon at bounding box center [380, 78] width 11 height 15
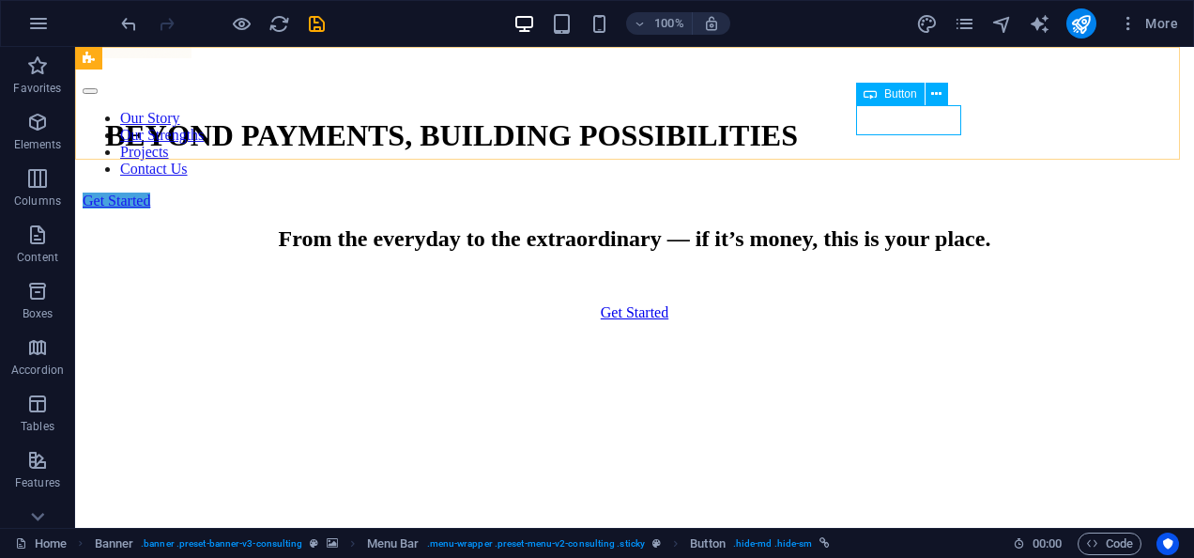
click at [893, 192] on div "Get Started" at bounding box center [537, 200] width 909 height 17
click at [939, 96] on icon at bounding box center [936, 94] width 10 height 20
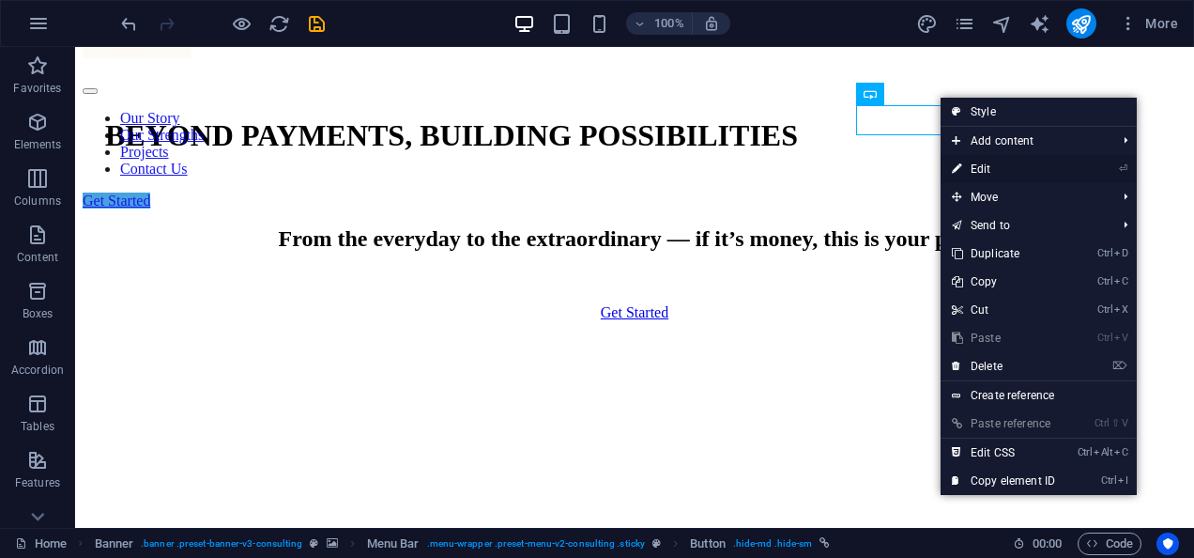
click at [988, 169] on link "⏎ Edit" at bounding box center [1004, 169] width 126 height 28
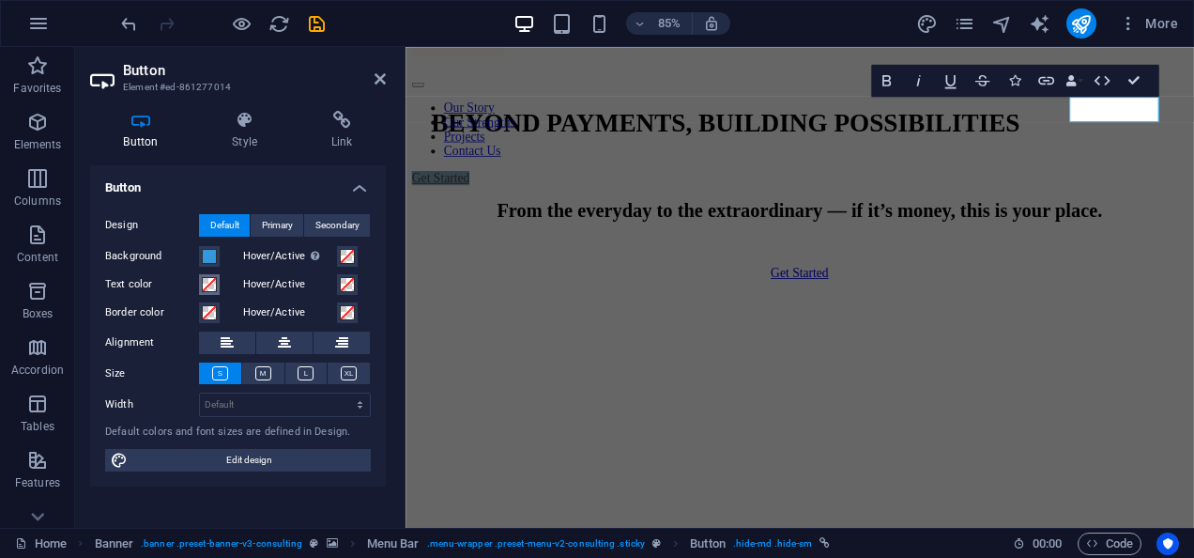
click at [209, 285] on span at bounding box center [209, 284] width 15 height 15
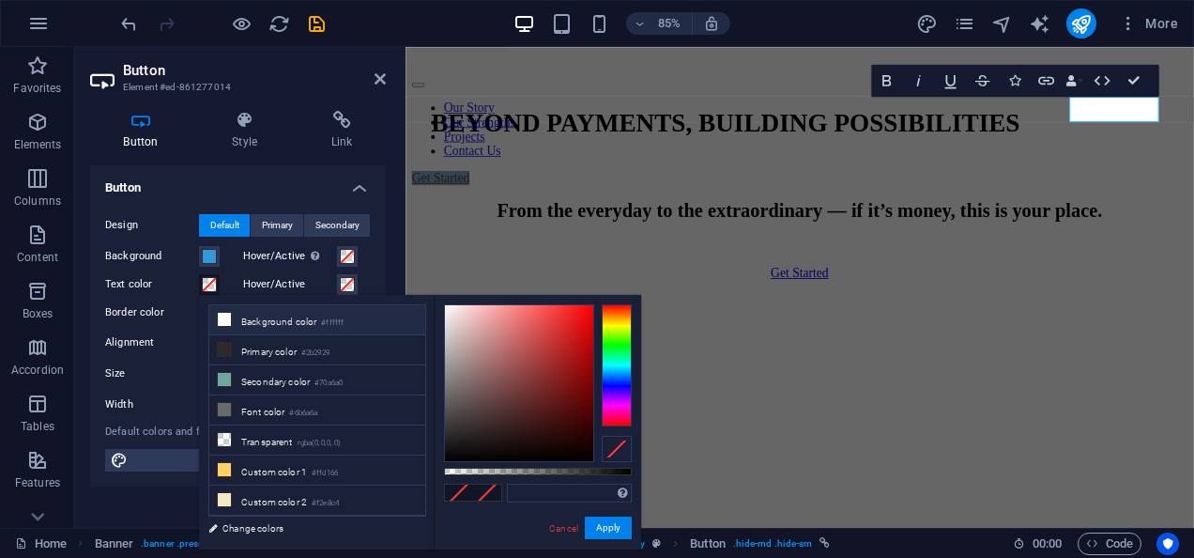
click at [238, 319] on li "Background color #ffffff" at bounding box center [317, 320] width 216 height 30
type input "#ffffff"
click at [608, 530] on button "Apply" at bounding box center [608, 527] width 47 height 23
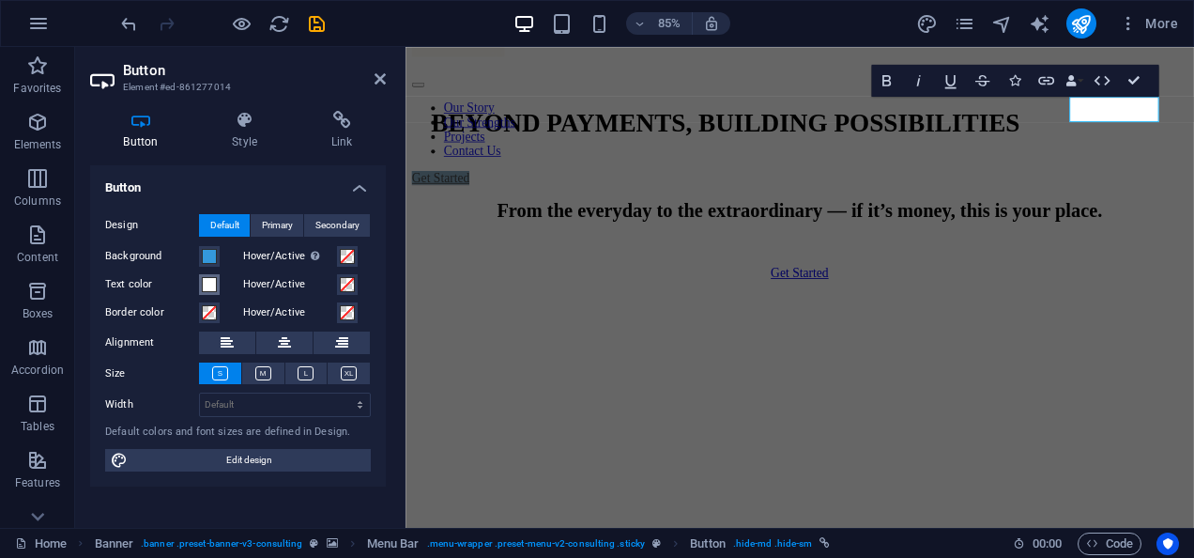
click at [207, 278] on span at bounding box center [209, 284] width 15 height 15
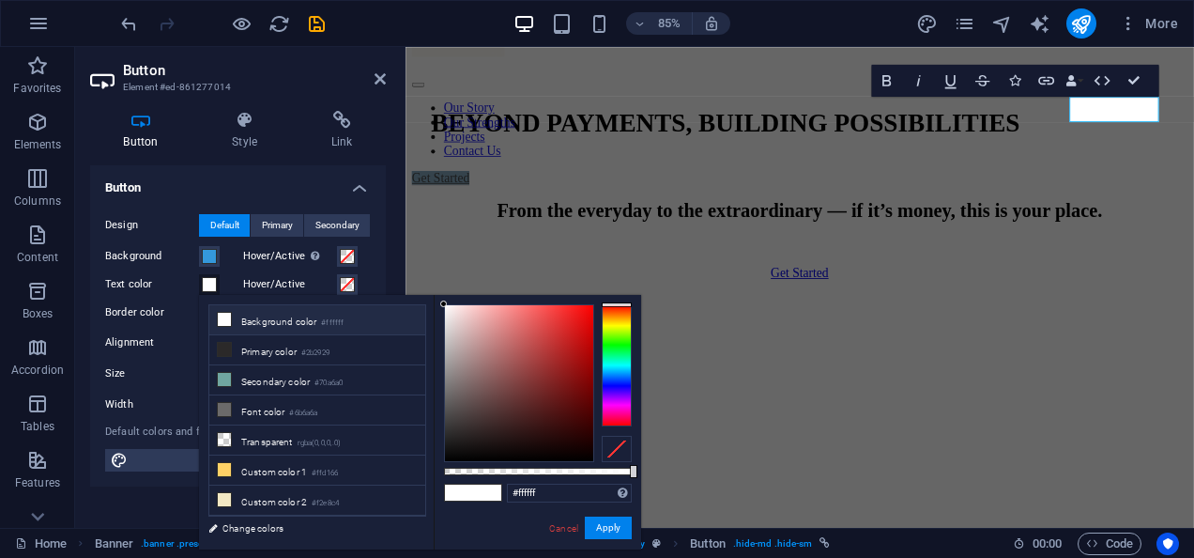
click at [483, 496] on span at bounding box center [487, 492] width 28 height 16
click at [621, 520] on button "Apply" at bounding box center [608, 527] width 47 height 23
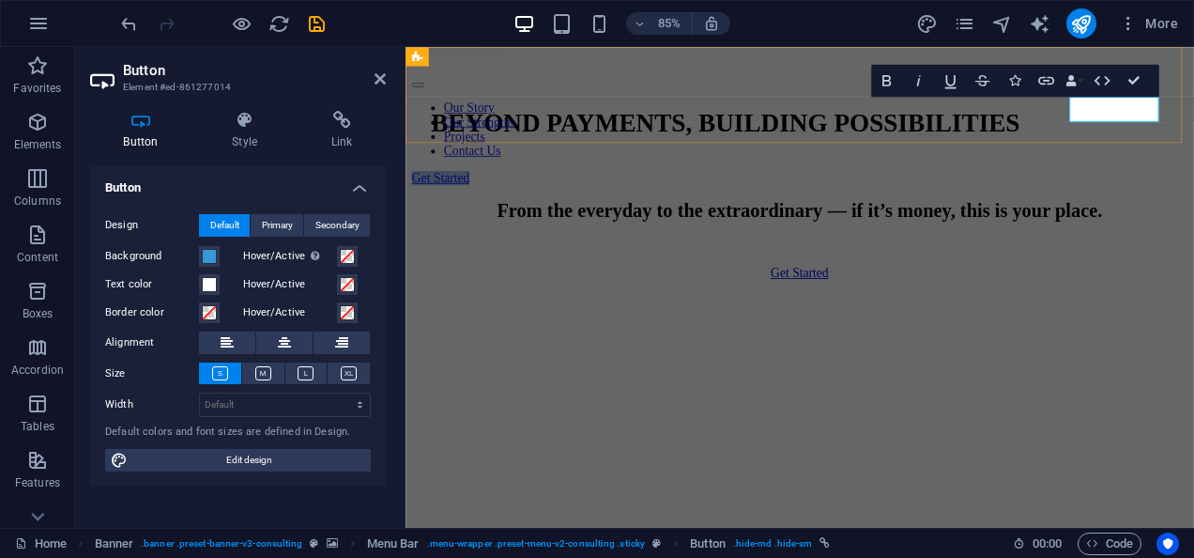
click at [481, 192] on link "Get Started" at bounding box center [447, 200] width 68 height 16
click at [375, 70] on h2 "Button" at bounding box center [254, 70] width 263 height 17
click at [381, 75] on header "Button Element #ed-861277014" at bounding box center [238, 71] width 296 height 49
click at [381, 75] on icon at bounding box center [380, 78] width 11 height 15
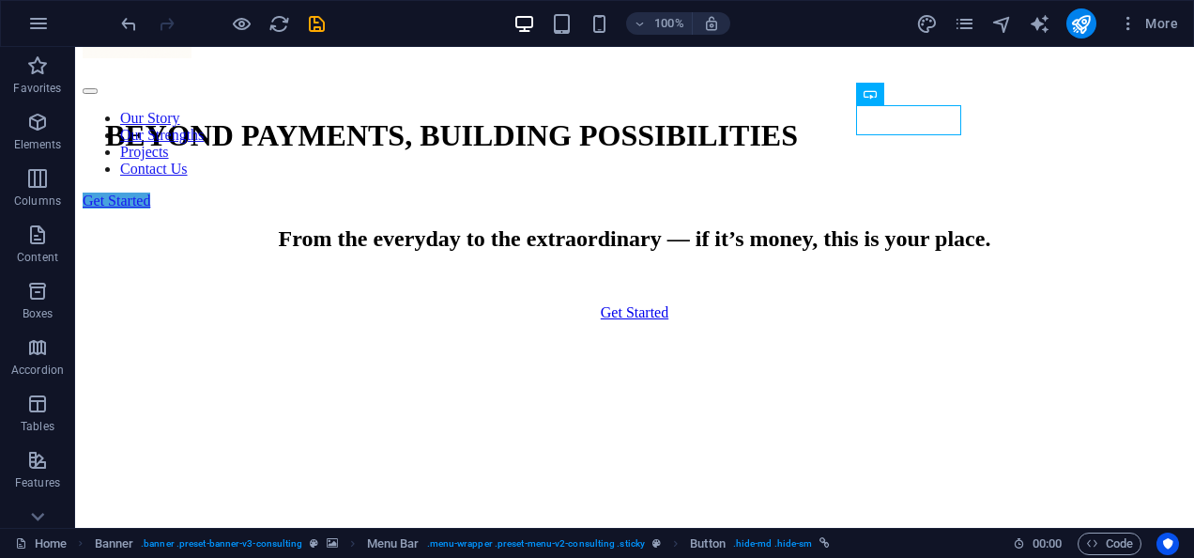
scroll to position [0, 0]
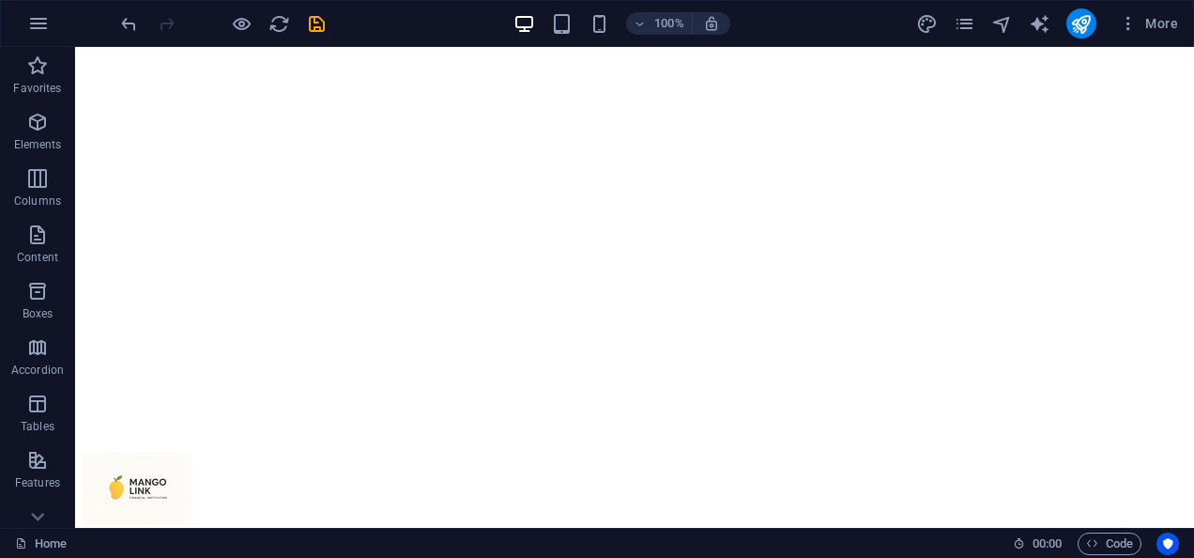
scroll to position [327, 0]
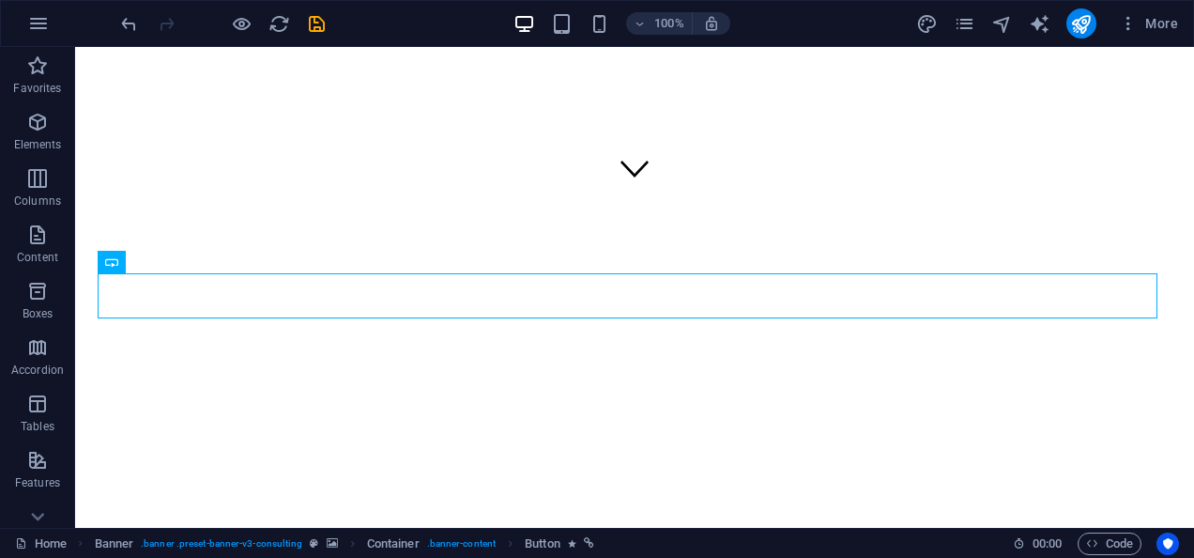
scroll to position [0, 0]
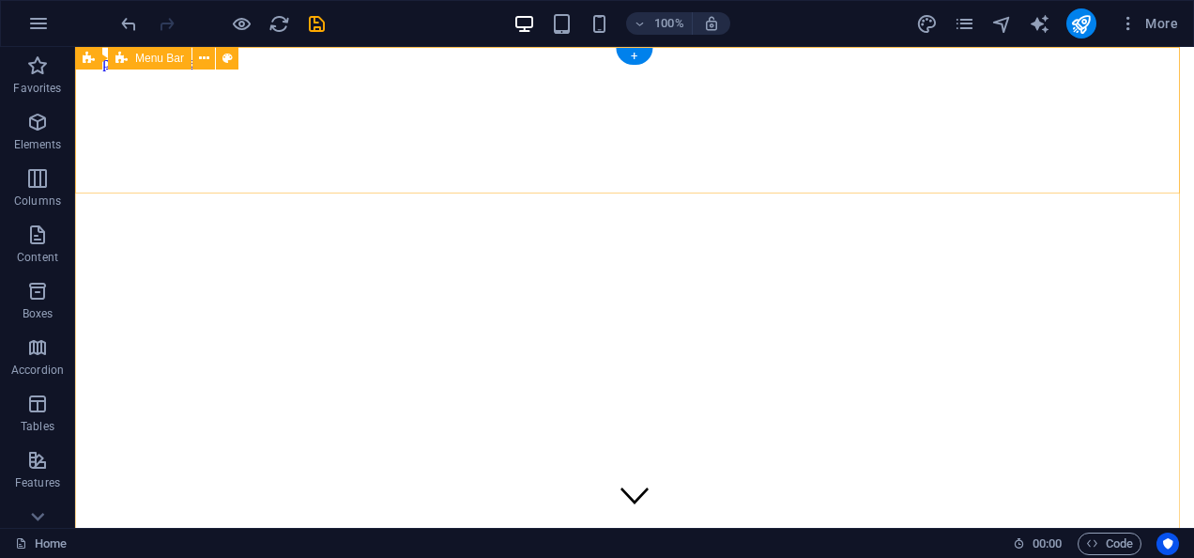
drag, startPoint x: 1250, startPoint y: 89, endPoint x: 1176, endPoint y: 53, distance: 81.9
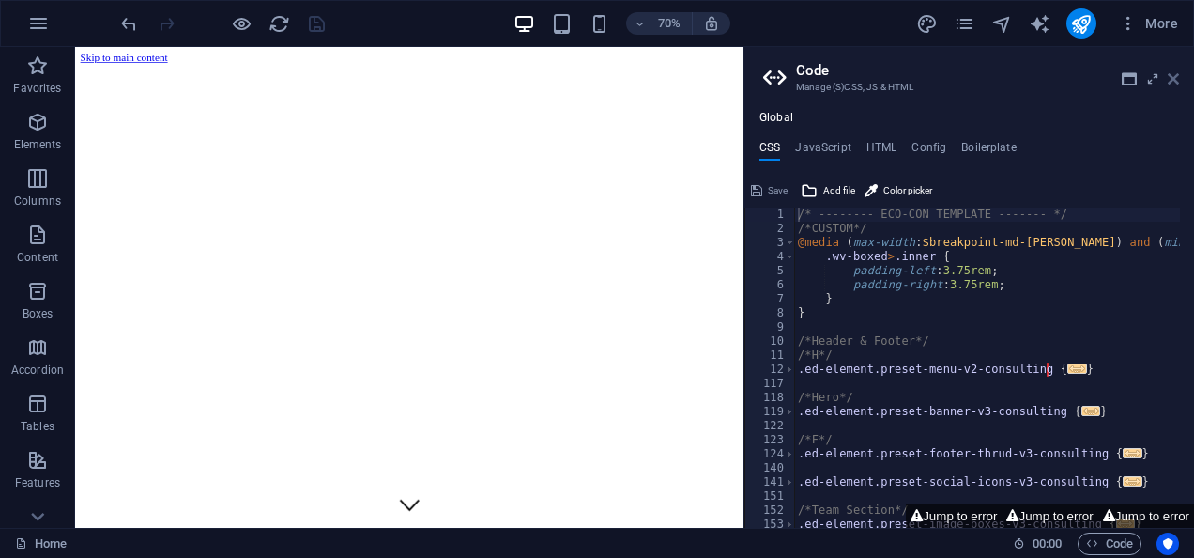
click at [1178, 80] on icon at bounding box center [1173, 78] width 11 height 15
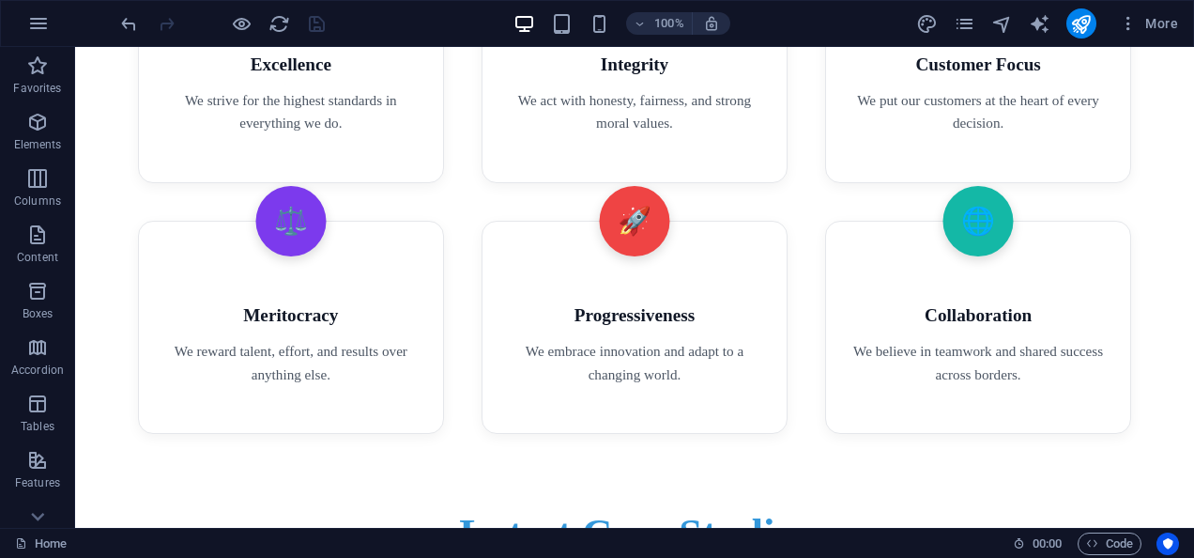
scroll to position [4135, 0]
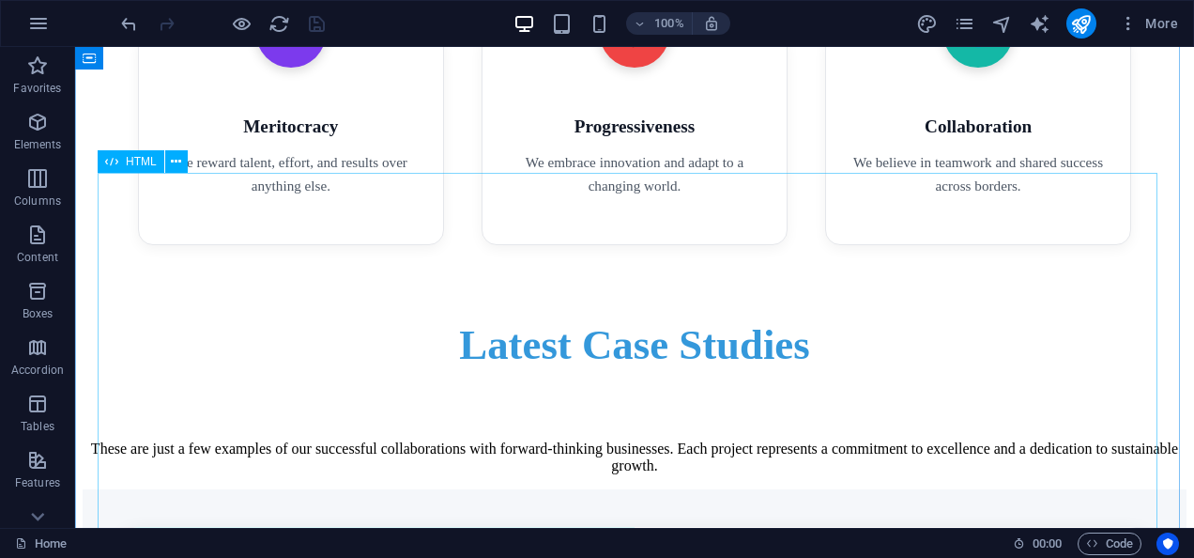
click at [177, 159] on icon at bounding box center [176, 162] width 10 height 20
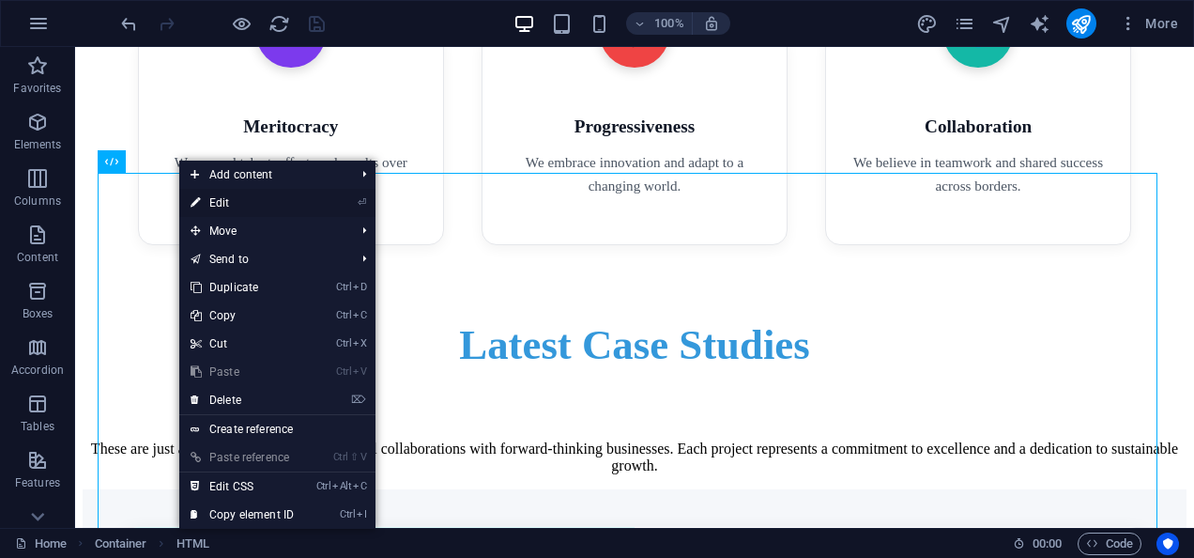
click at [236, 199] on link "⏎ Edit" at bounding box center [242, 203] width 126 height 28
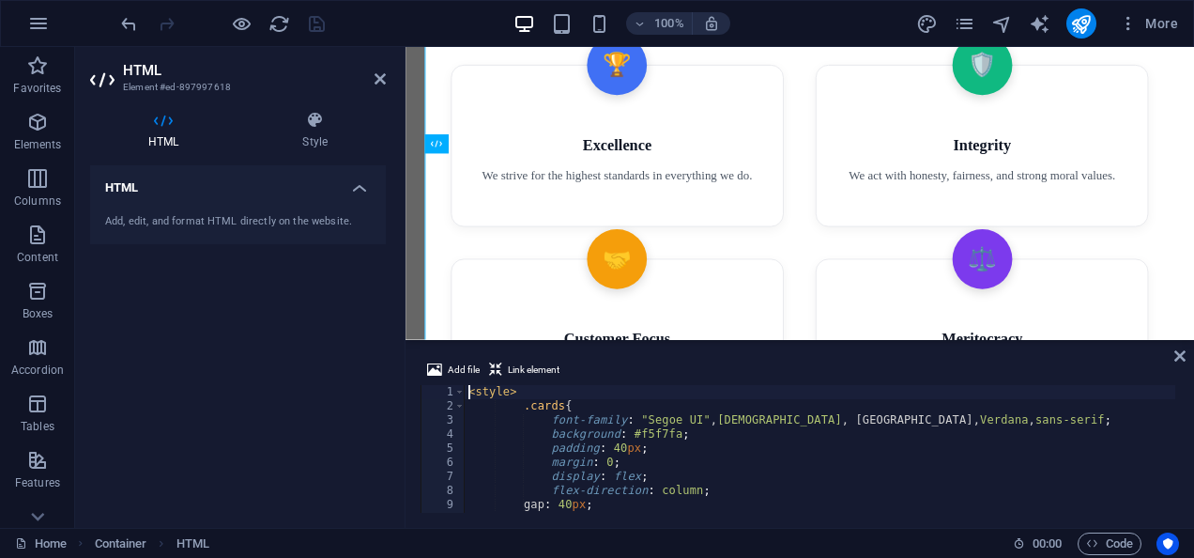
scroll to position [4518, 0]
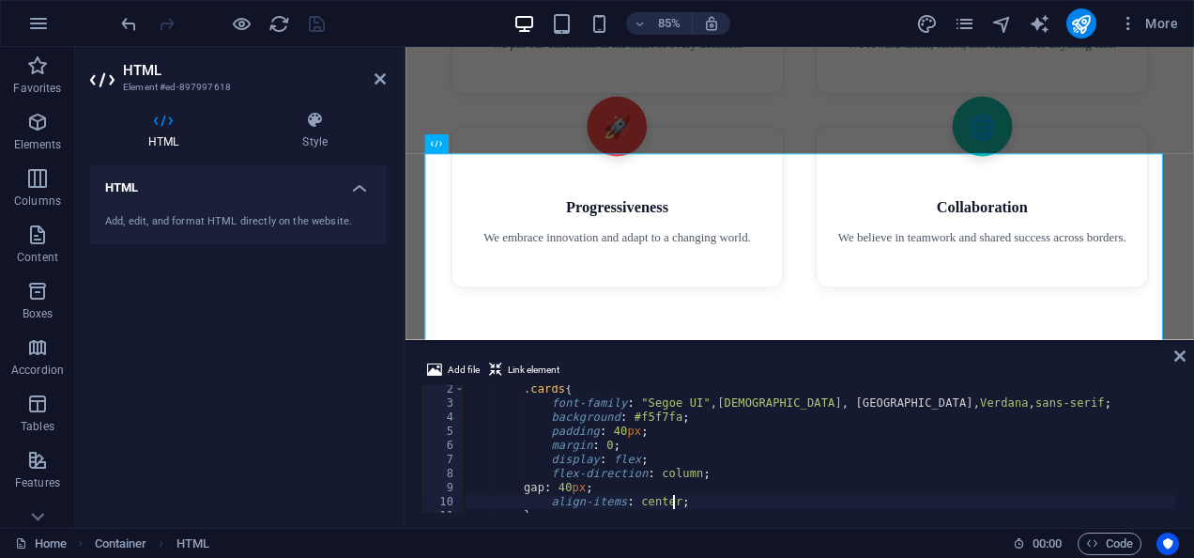
type textarea "}"
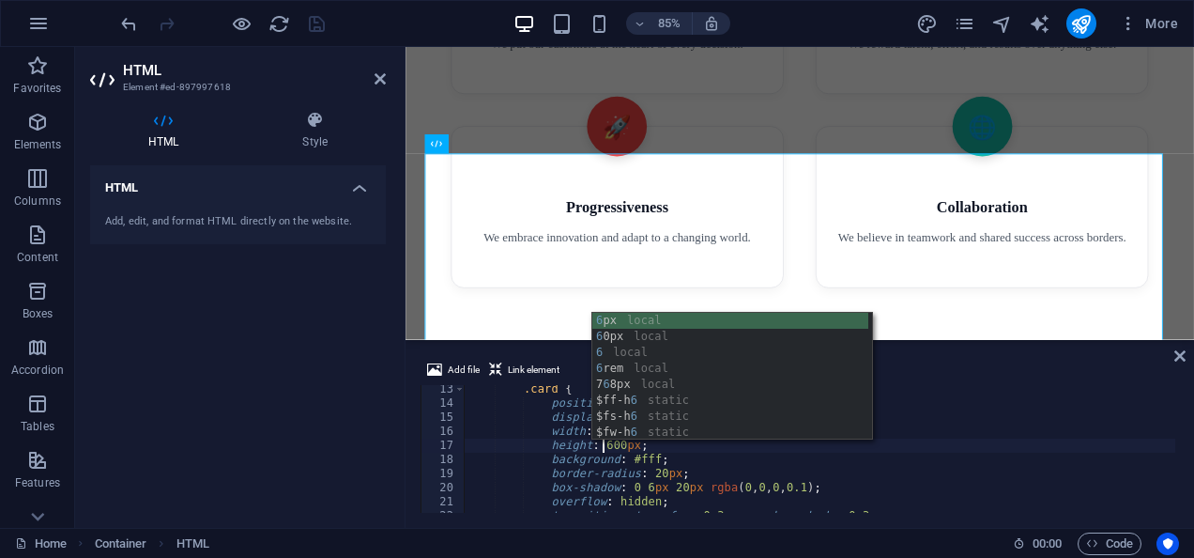
scroll to position [0, 12]
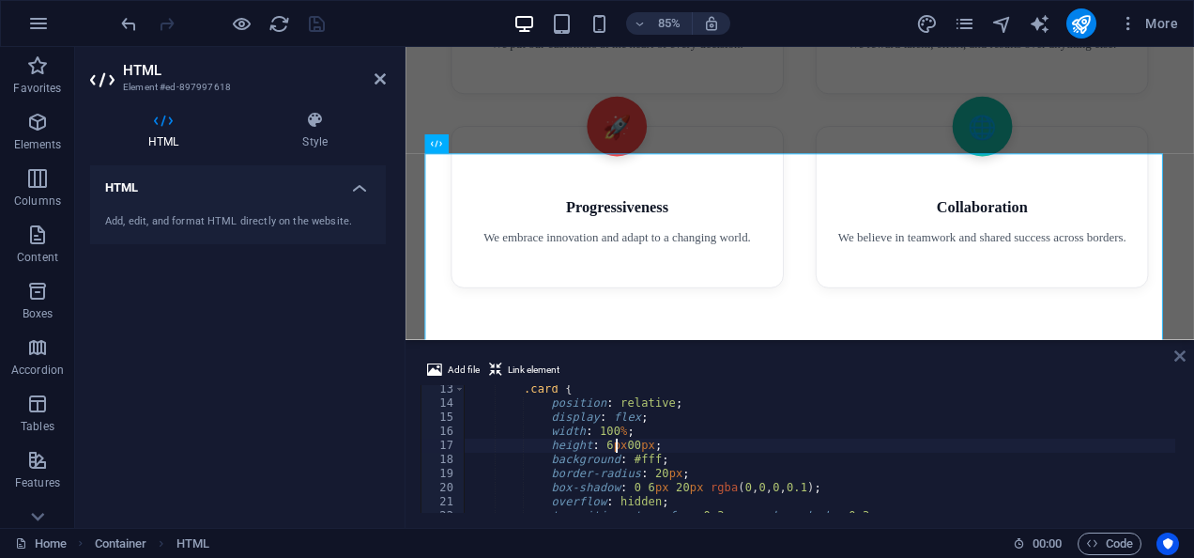
type textarea "height: 6px00px;"
click at [1182, 355] on icon at bounding box center [1179, 355] width 11 height 15
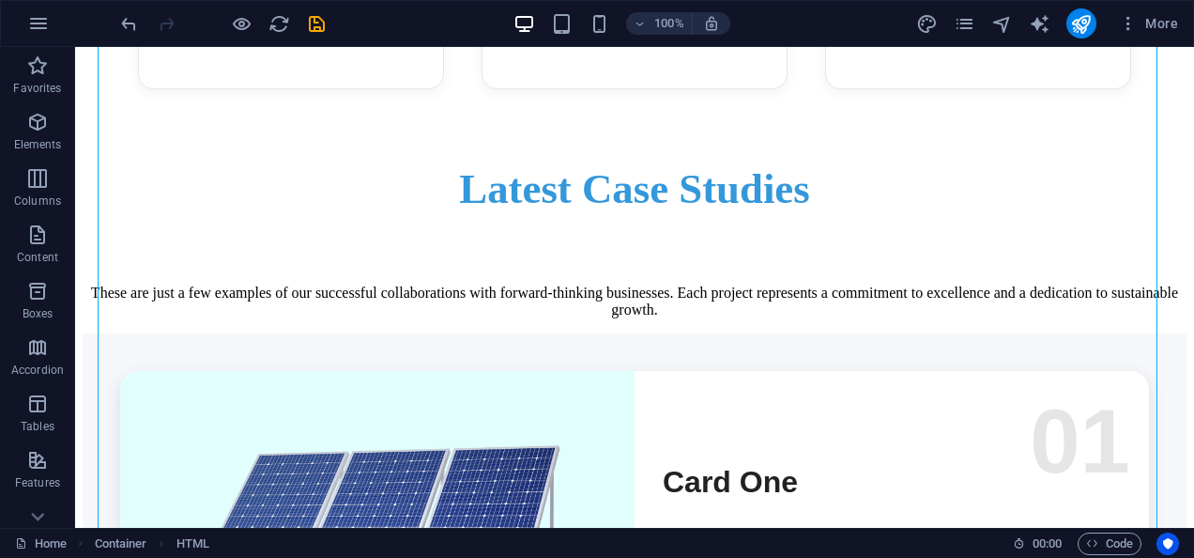
scroll to position [4307, 0]
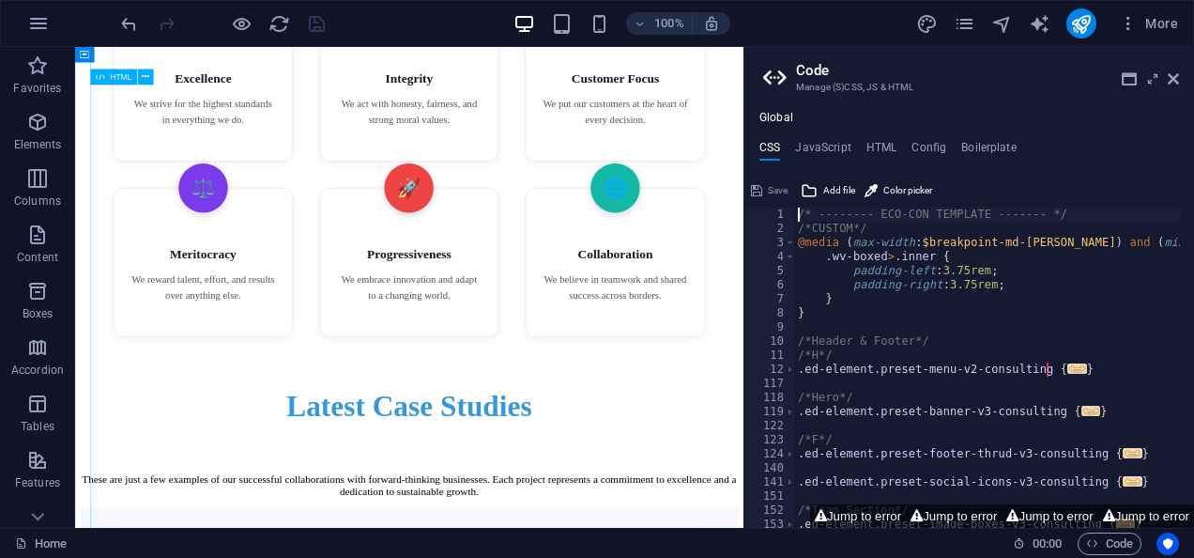
scroll to position [4568, 0]
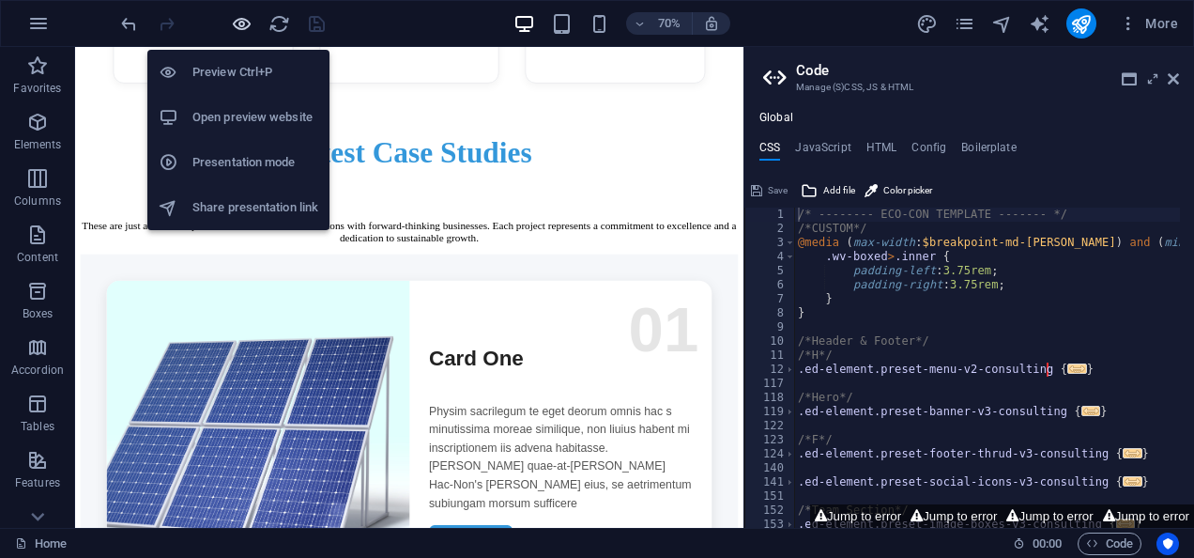
click at [231, 21] on icon "button" at bounding box center [242, 24] width 22 height 22
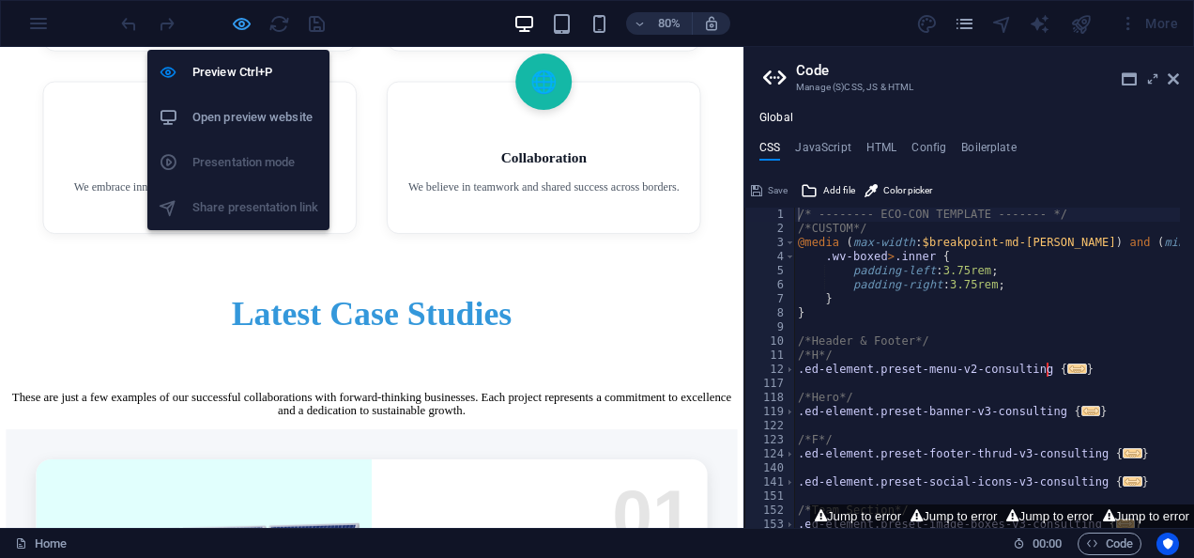
scroll to position [4589, 0]
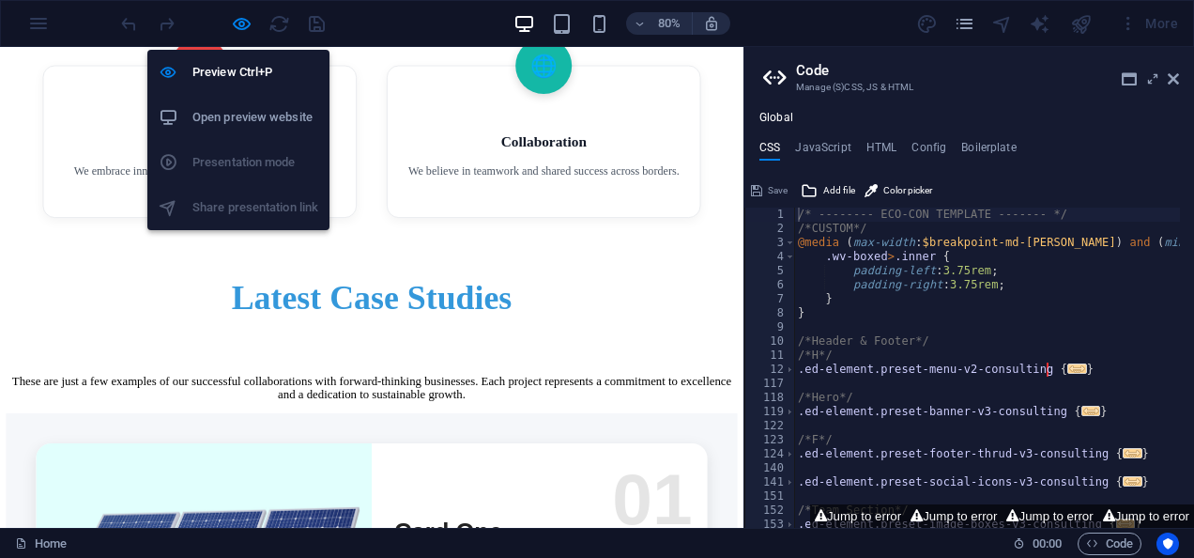
click at [228, 116] on h6 "Open preview website" at bounding box center [255, 117] width 126 height 23
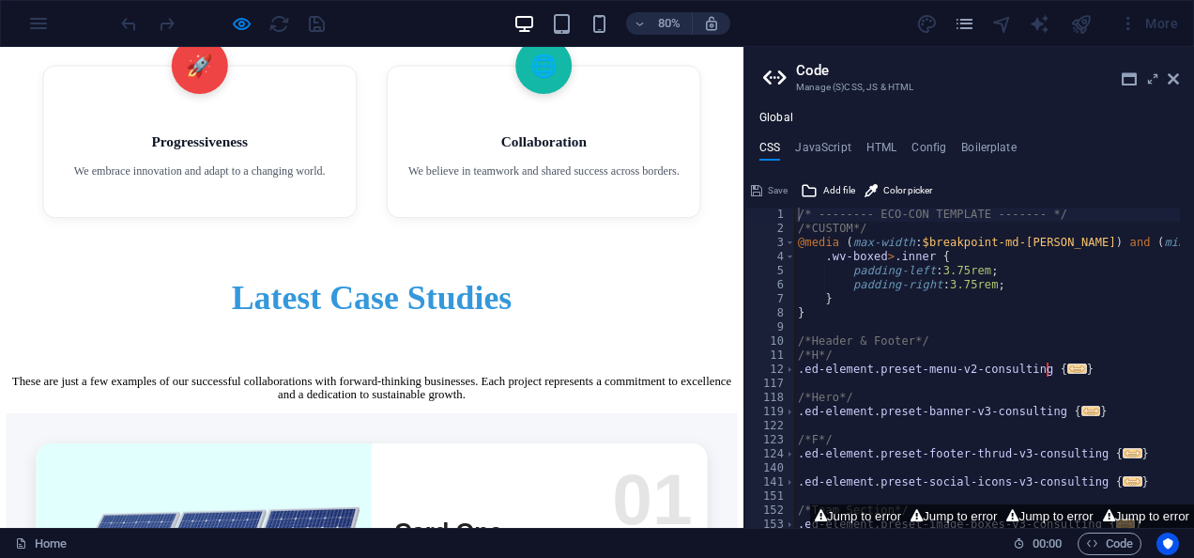
click at [1179, 79] on aside "Code Manage (S)CSS, JS & HTML Global CSS JavaScript HTML Config Boilerplate /* …" at bounding box center [969, 287] width 451 height 481
click at [1176, 79] on icon at bounding box center [1173, 78] width 11 height 15
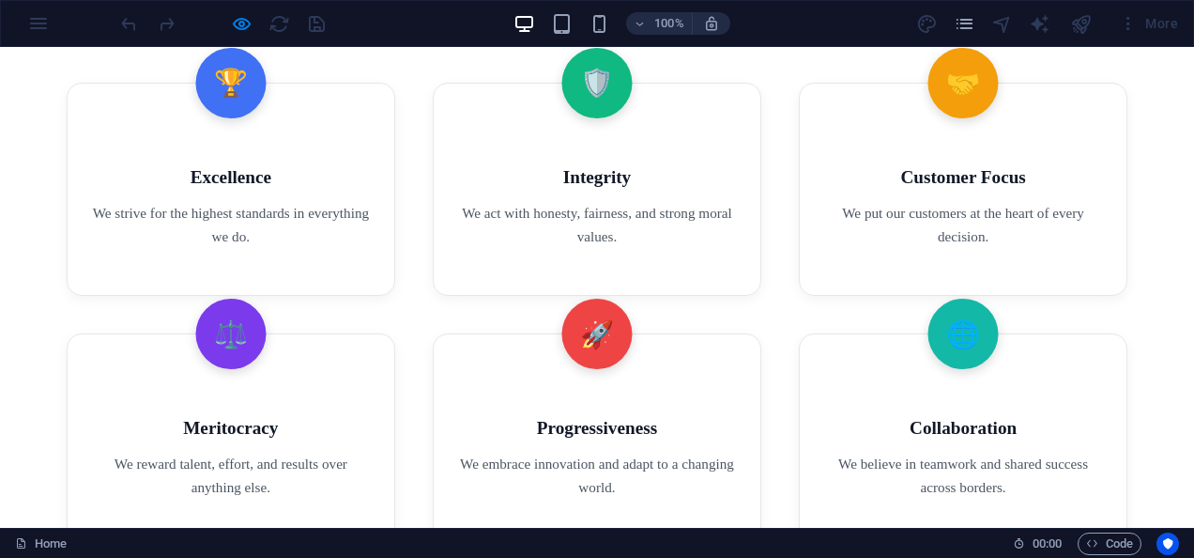
scroll to position [3770, 0]
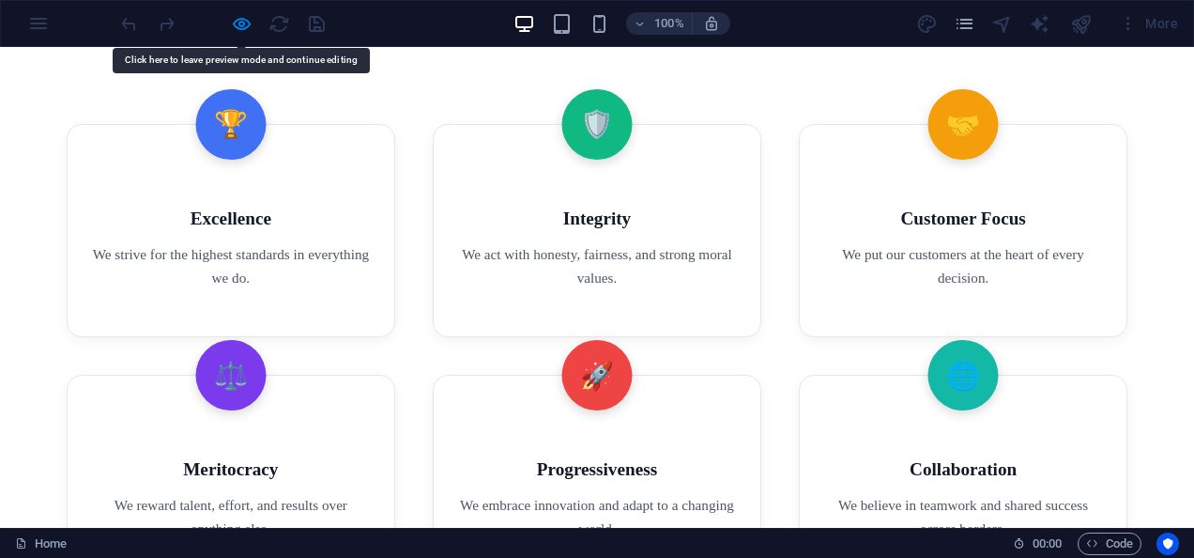
drag, startPoint x: 47, startPoint y: 314, endPoint x: 982, endPoint y: 382, distance: 937.6
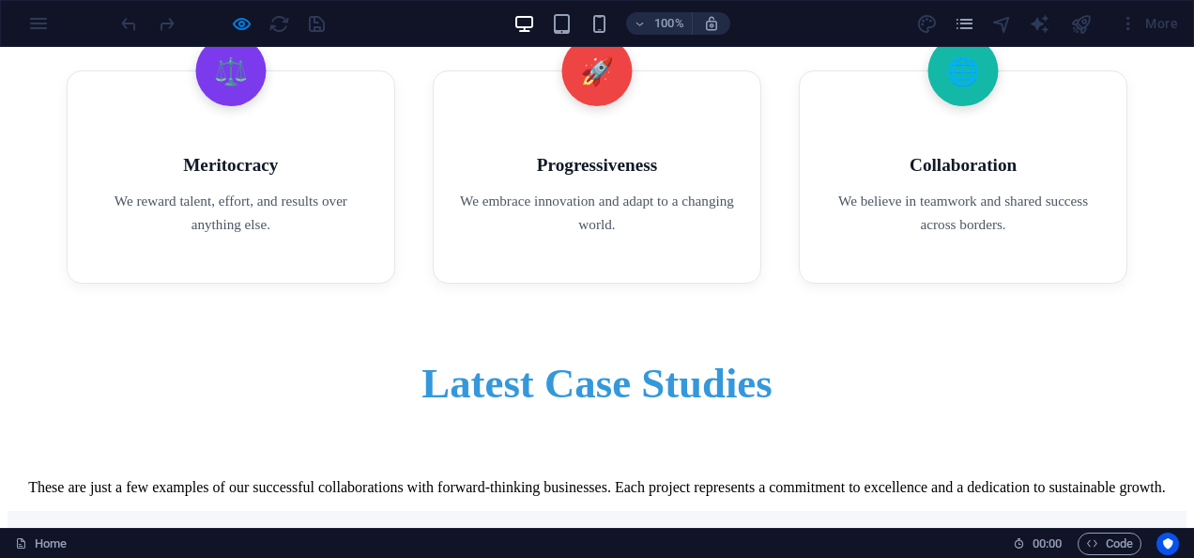
scroll to position [4216, 0]
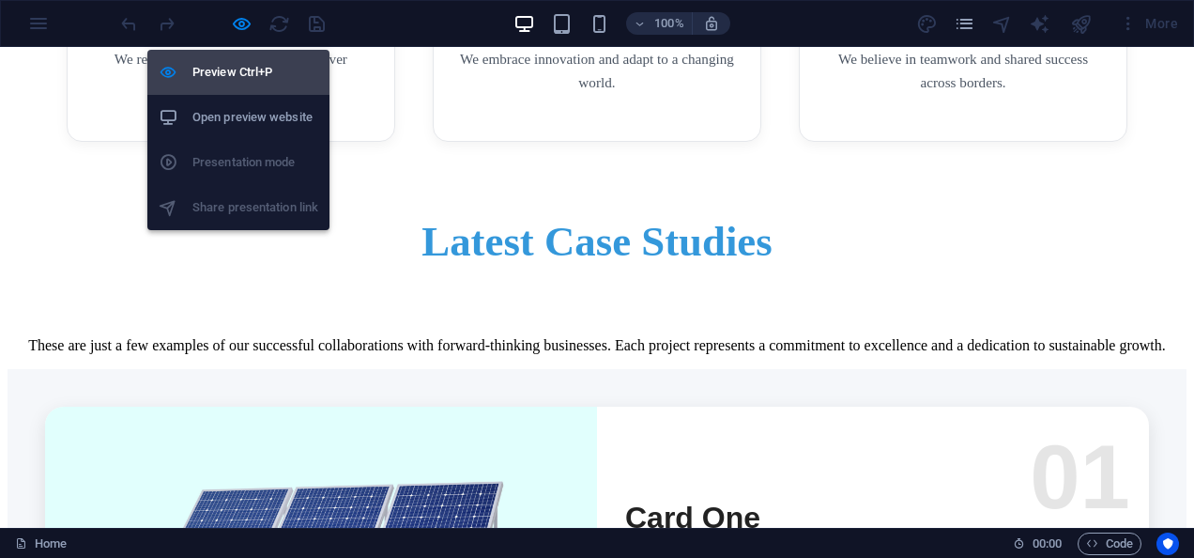
click at [240, 58] on li "Preview Ctrl+P" at bounding box center [238, 72] width 182 height 45
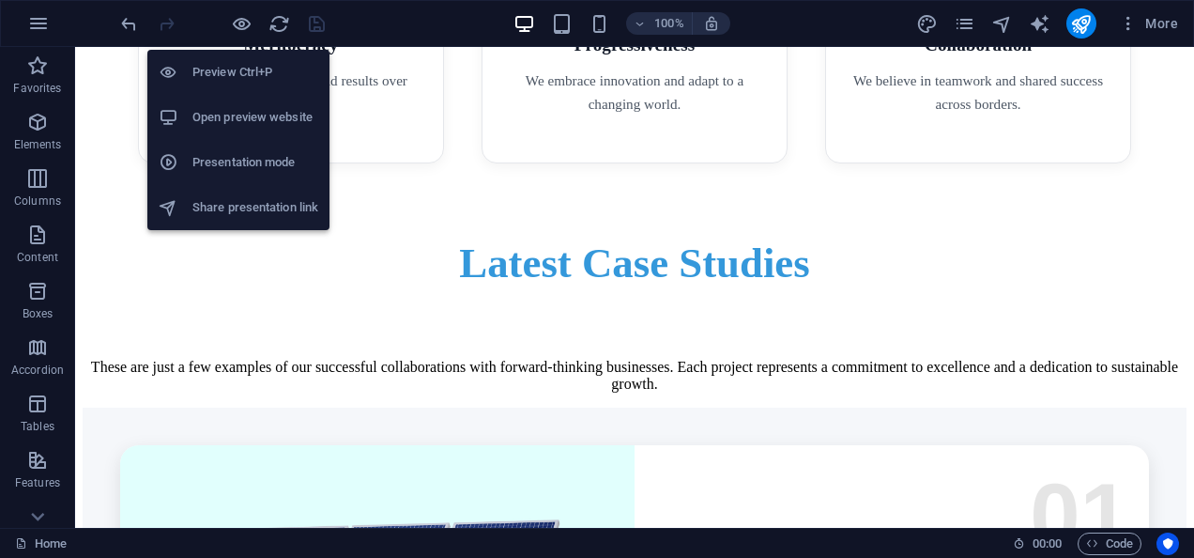
scroll to position [4470, 0]
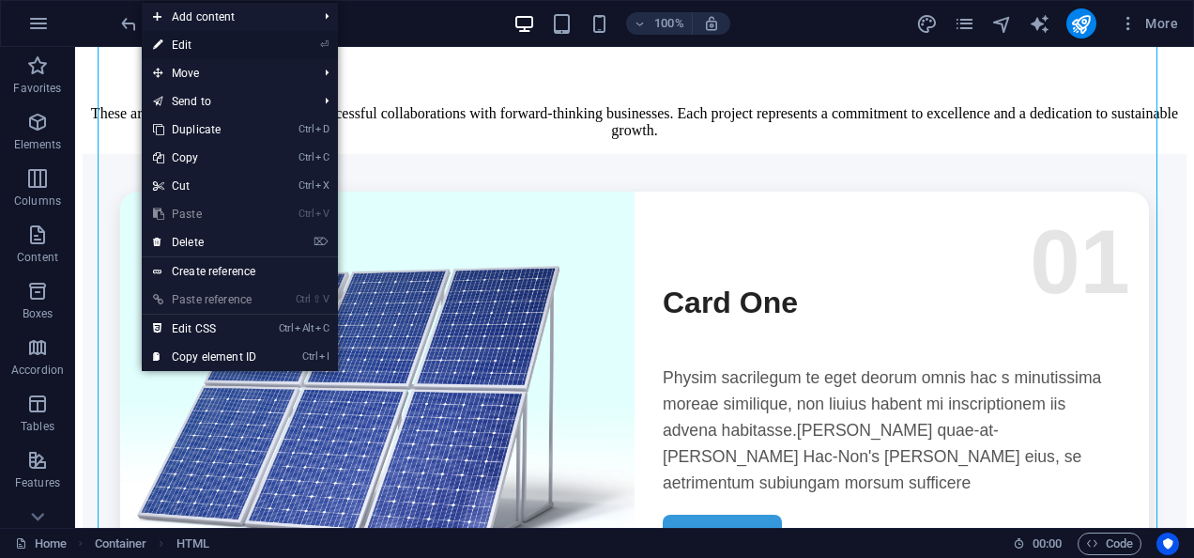
click at [234, 49] on link "⏎ Edit" at bounding box center [205, 45] width 126 height 28
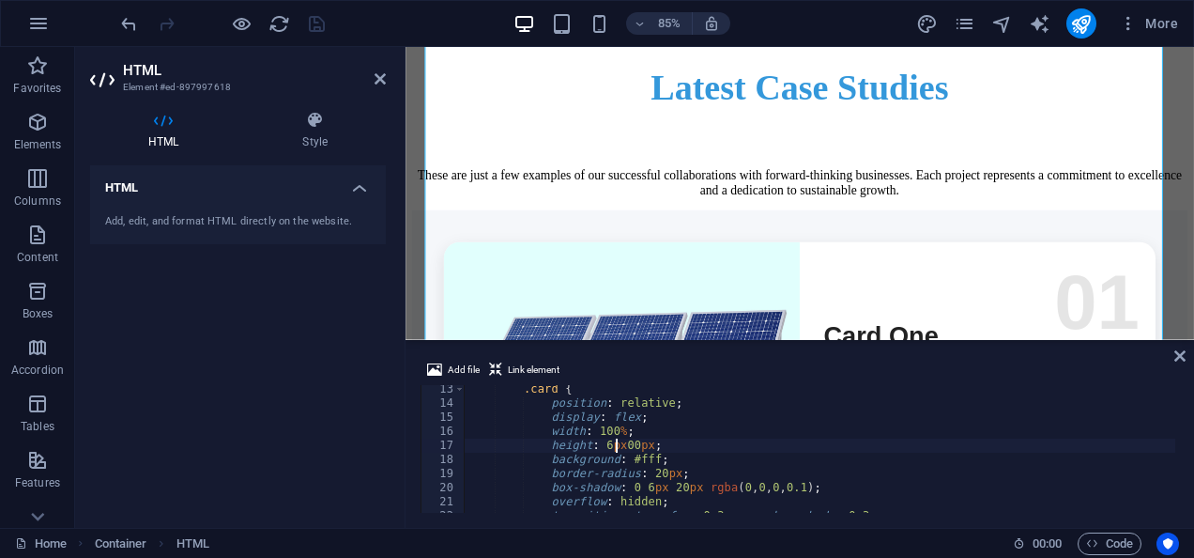
scroll to position [172, 0]
type textarea "height: 600px;"
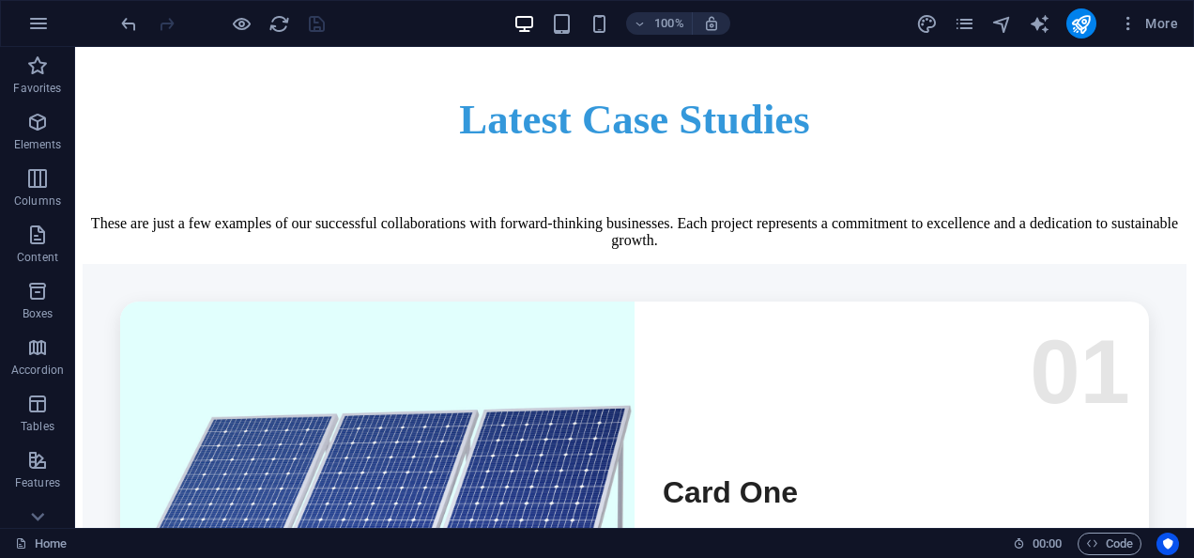
scroll to position [4378, 0]
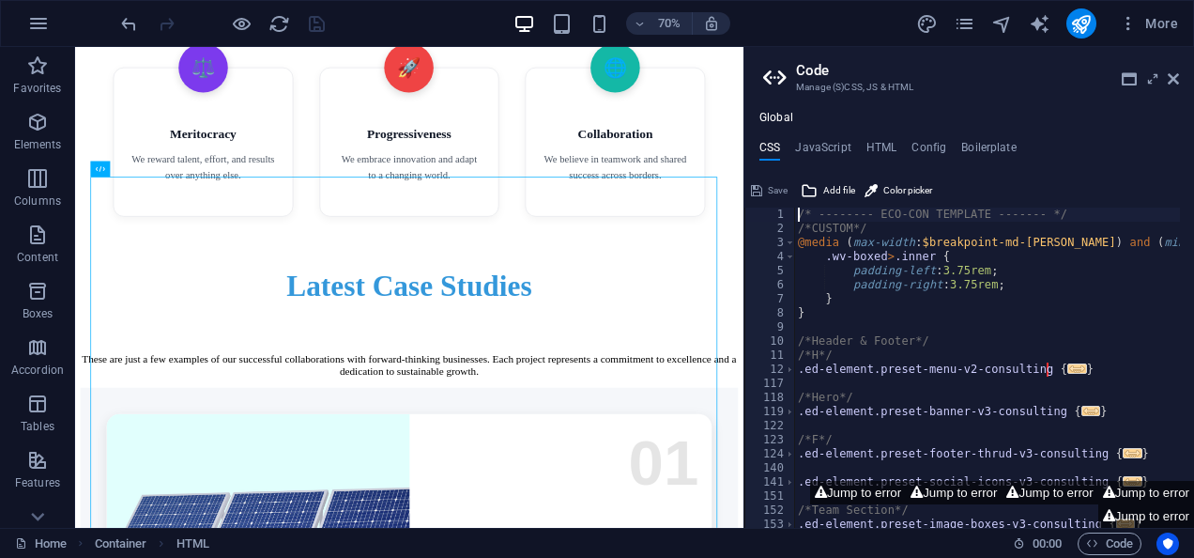
scroll to position [4437, 0]
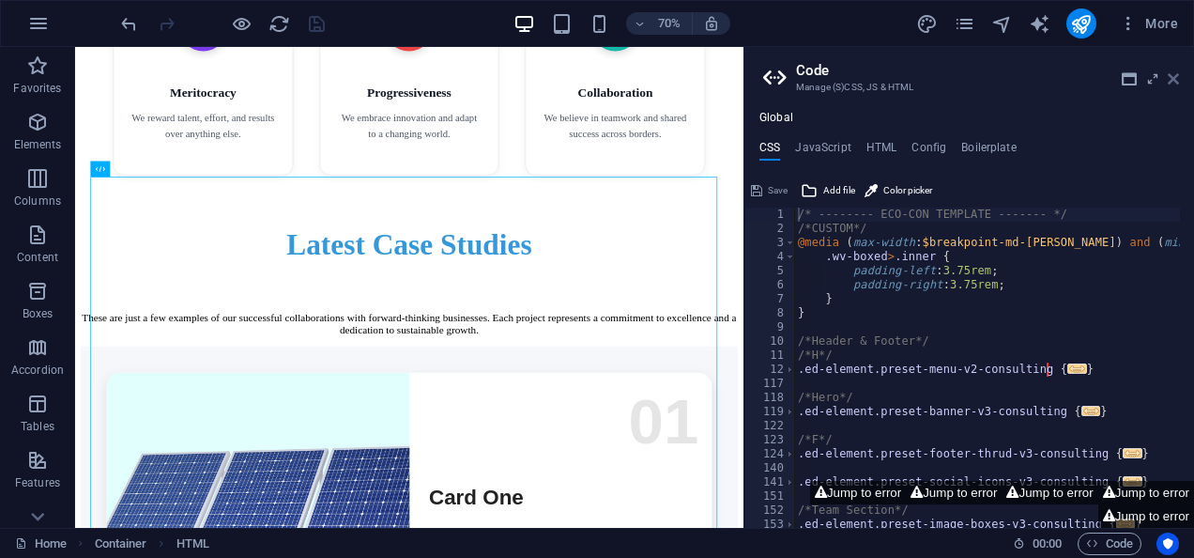
click at [1171, 84] on icon at bounding box center [1173, 78] width 11 height 15
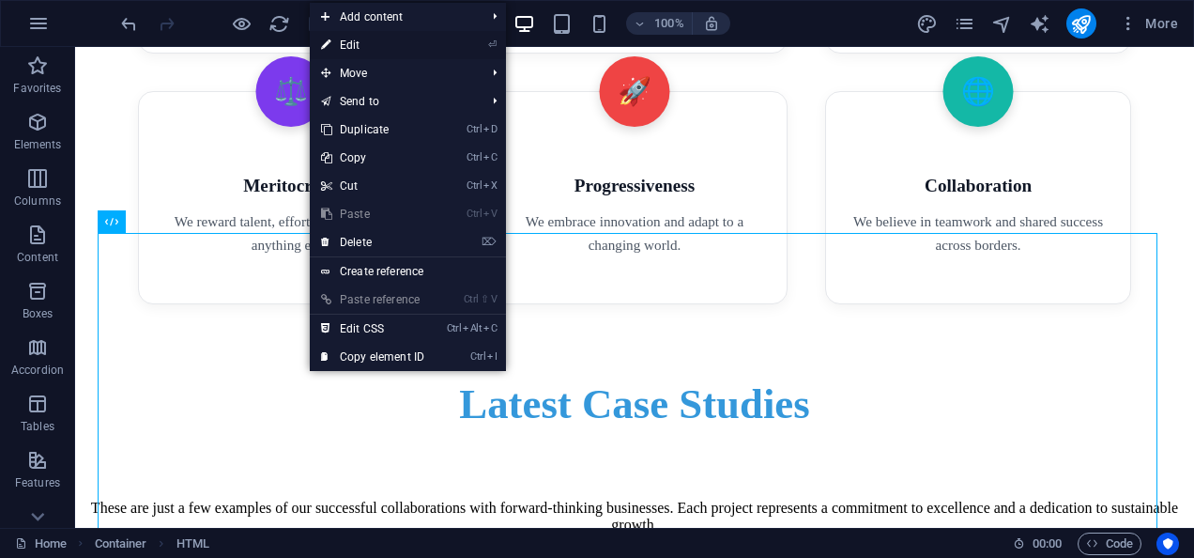
click at [372, 38] on link "⏎ Edit" at bounding box center [373, 45] width 126 height 28
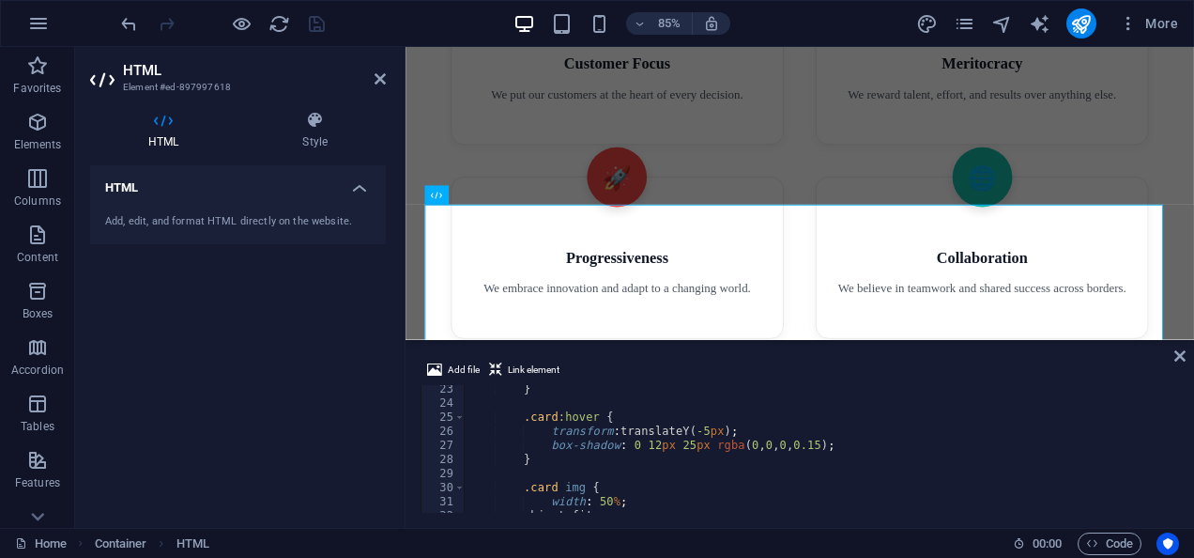
scroll to position [329, 0]
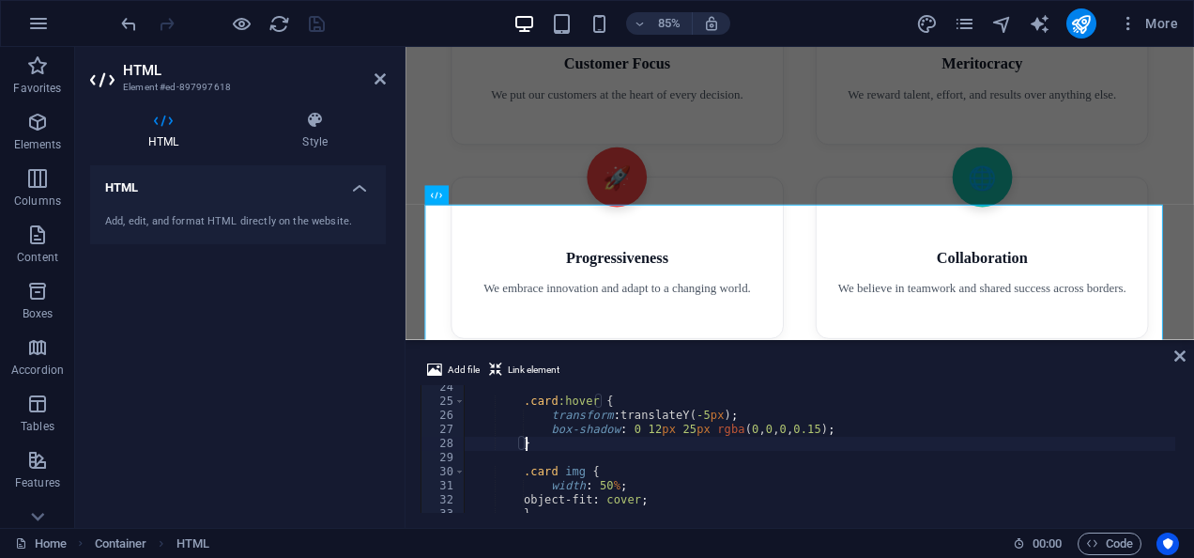
type textarea "}"
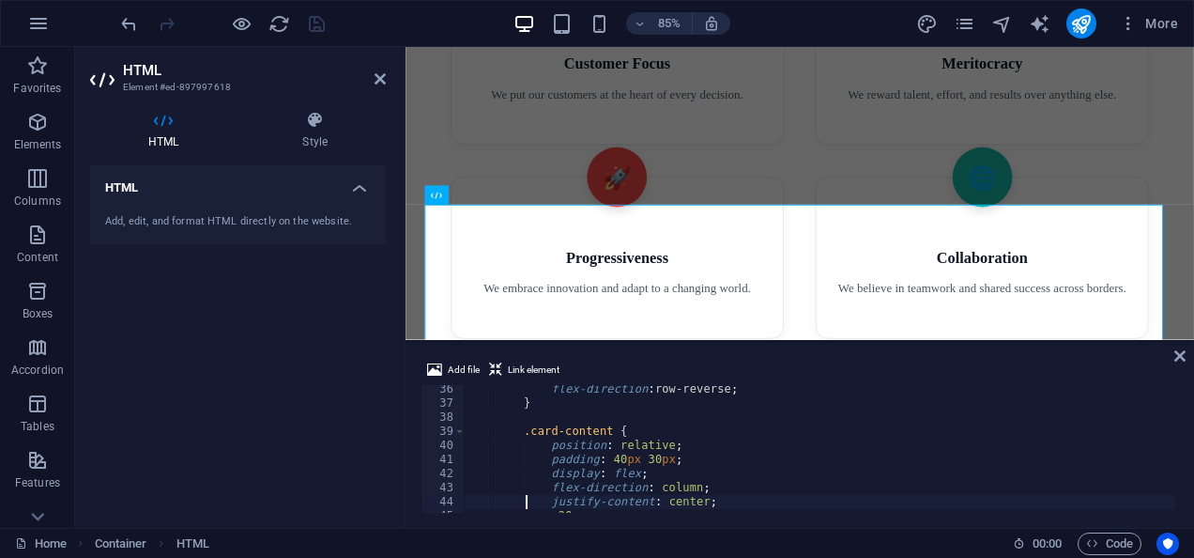
type textarea "}"
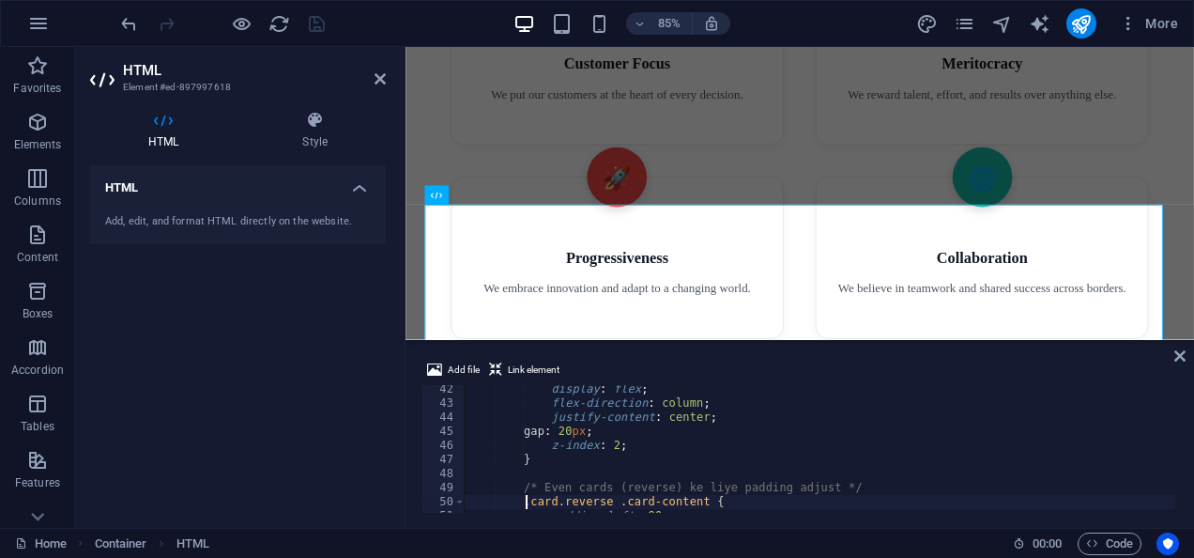
type textarea "}"
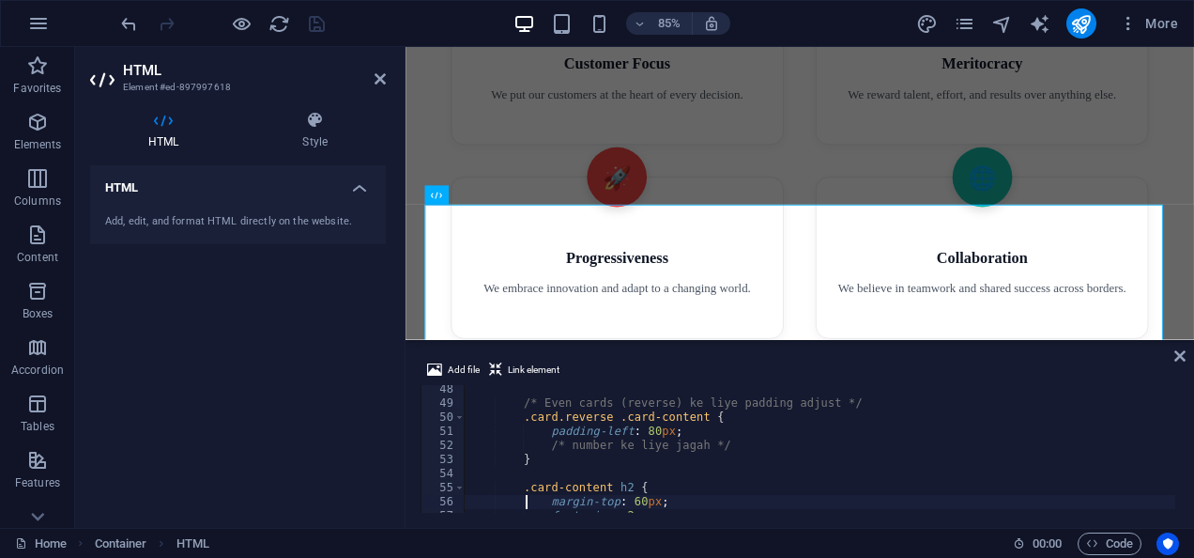
type textarea "}"
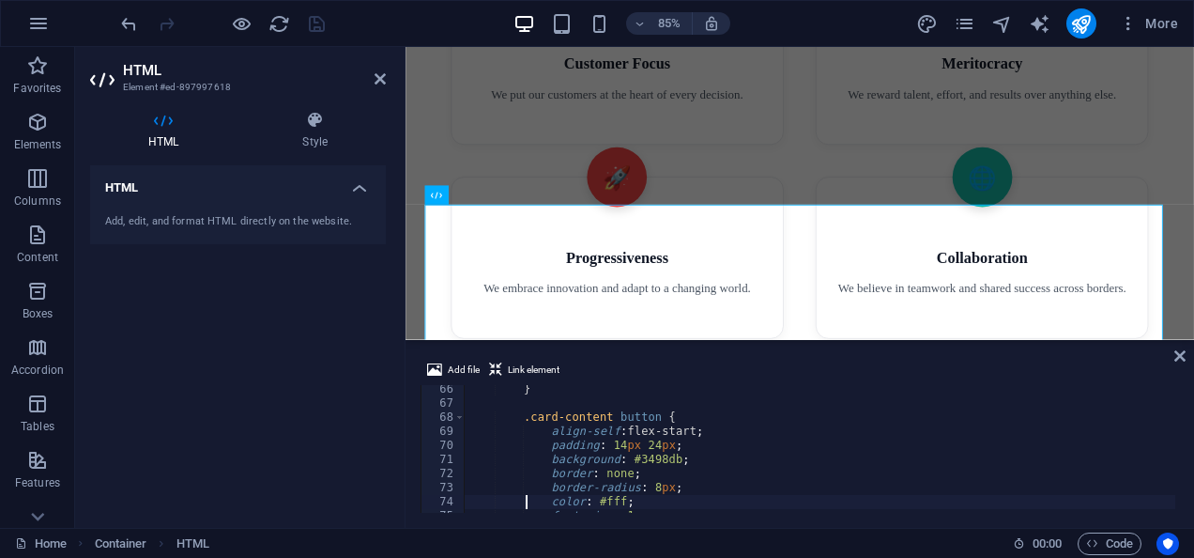
type textarea "}"
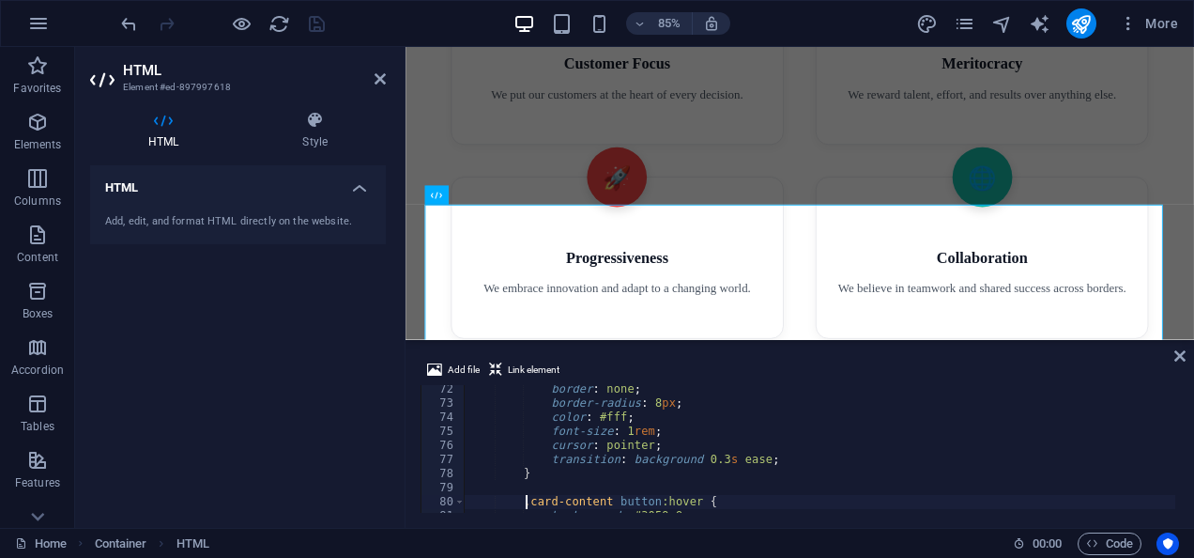
type textarea "}"
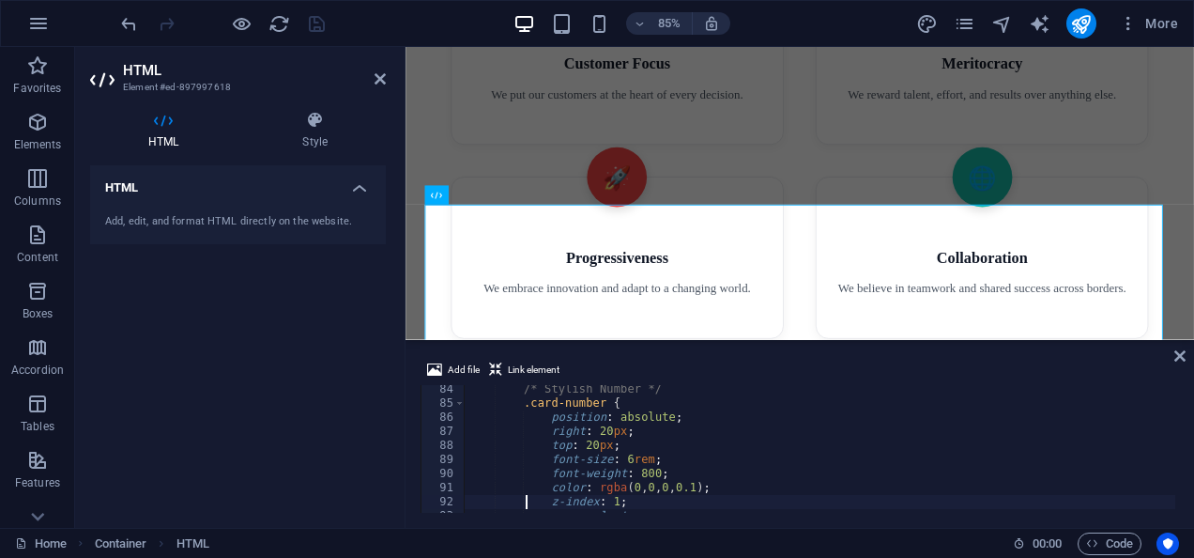
type textarea "}"
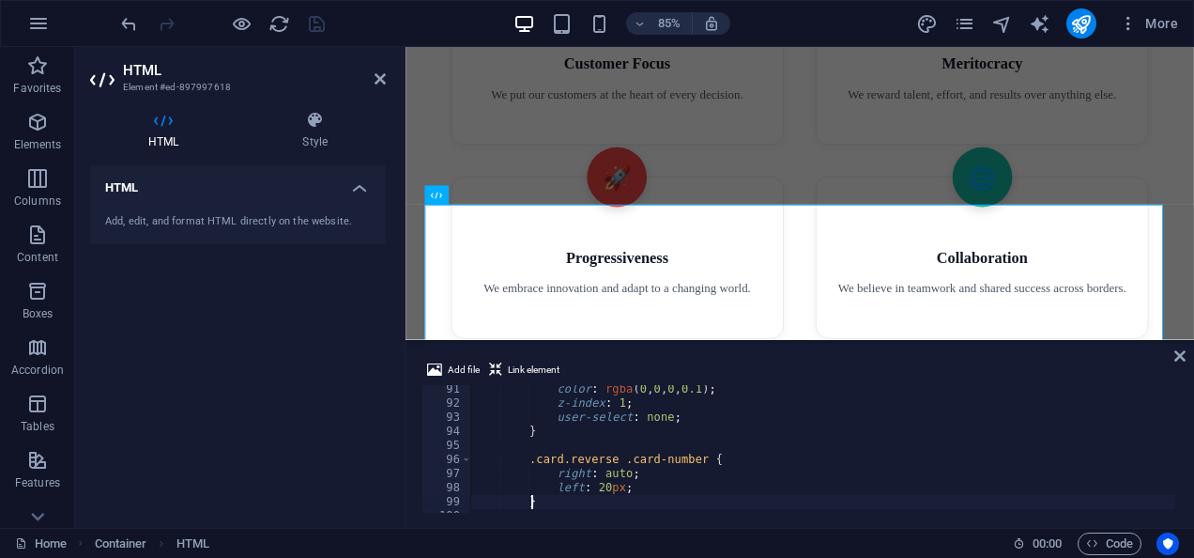
type textarea "}"
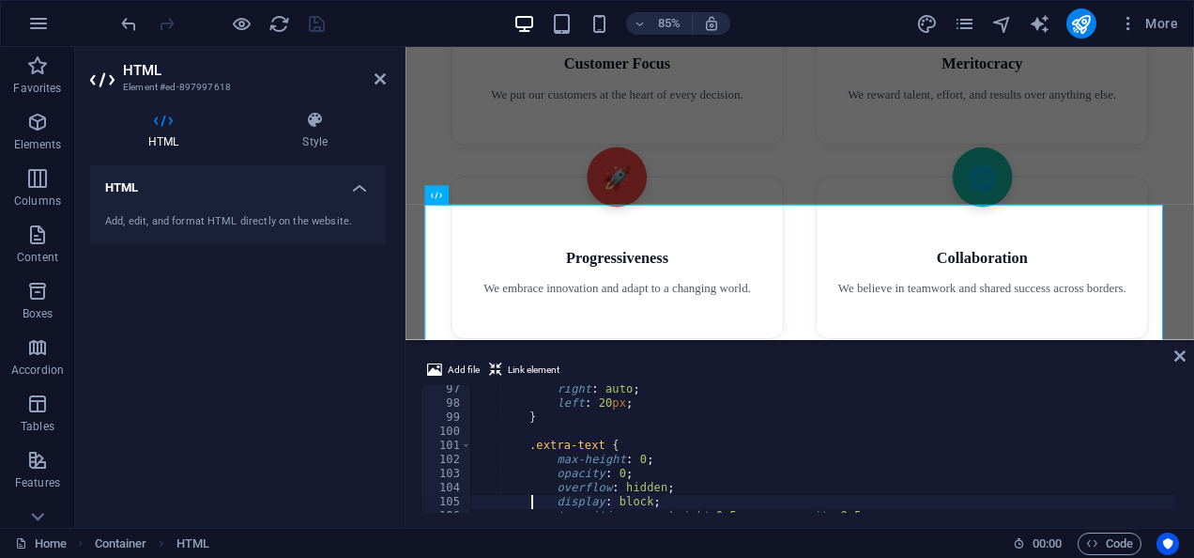
type textarea "}"
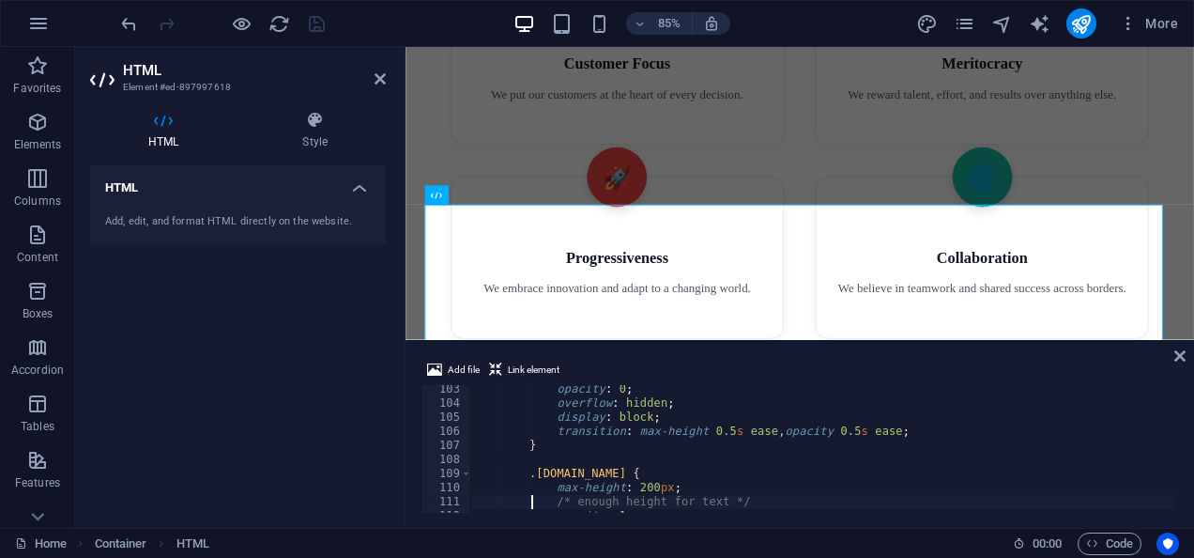
type textarea "}"
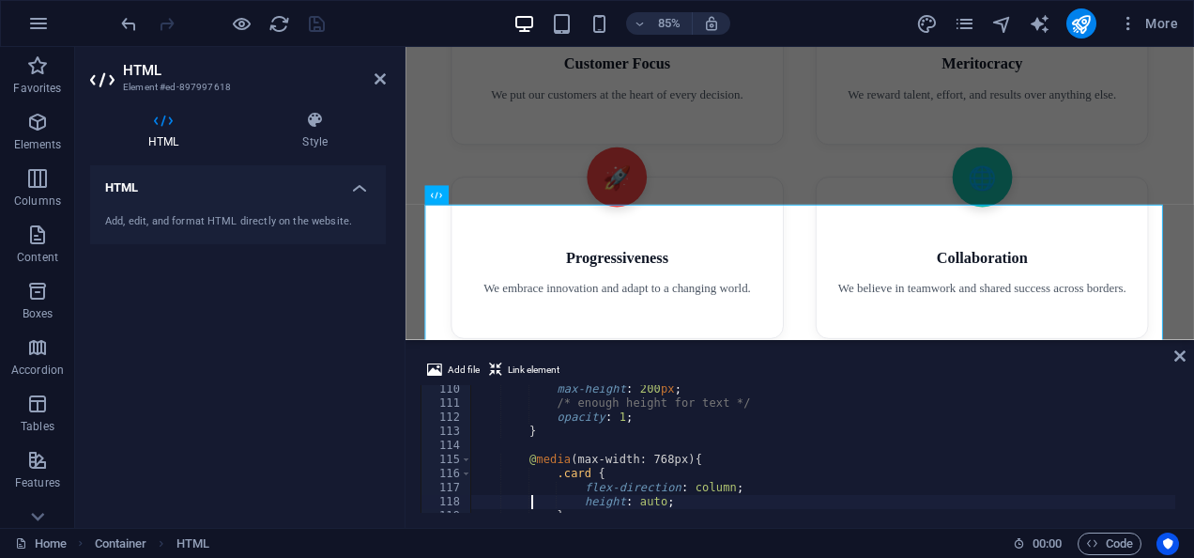
type textarea "}"
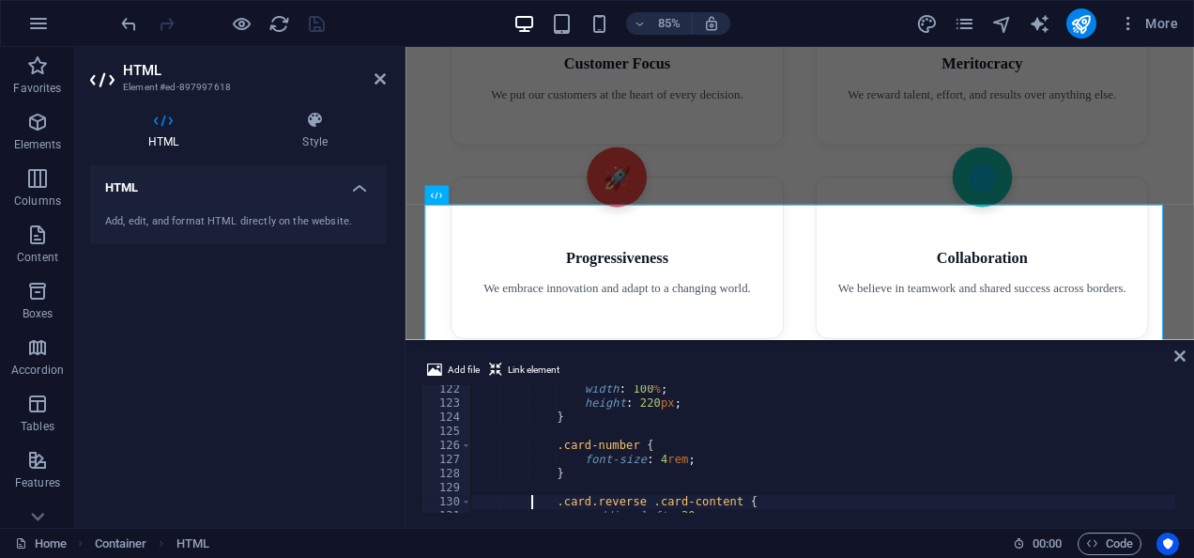
type textarea "<div id="projects" class="cards">"
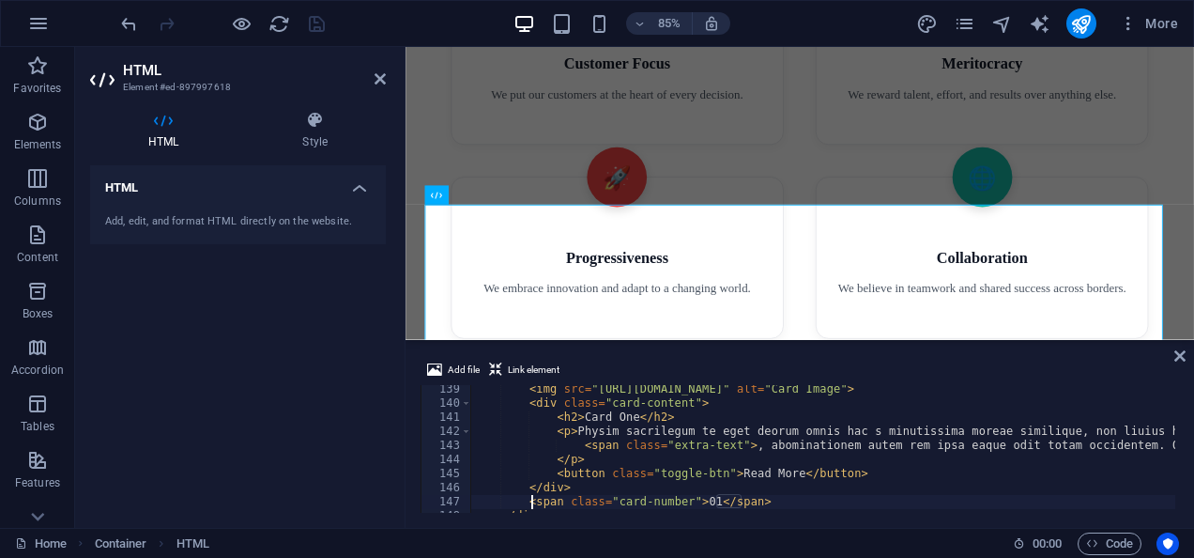
scroll to position [1946, 0]
type textarea "<div class="card">"
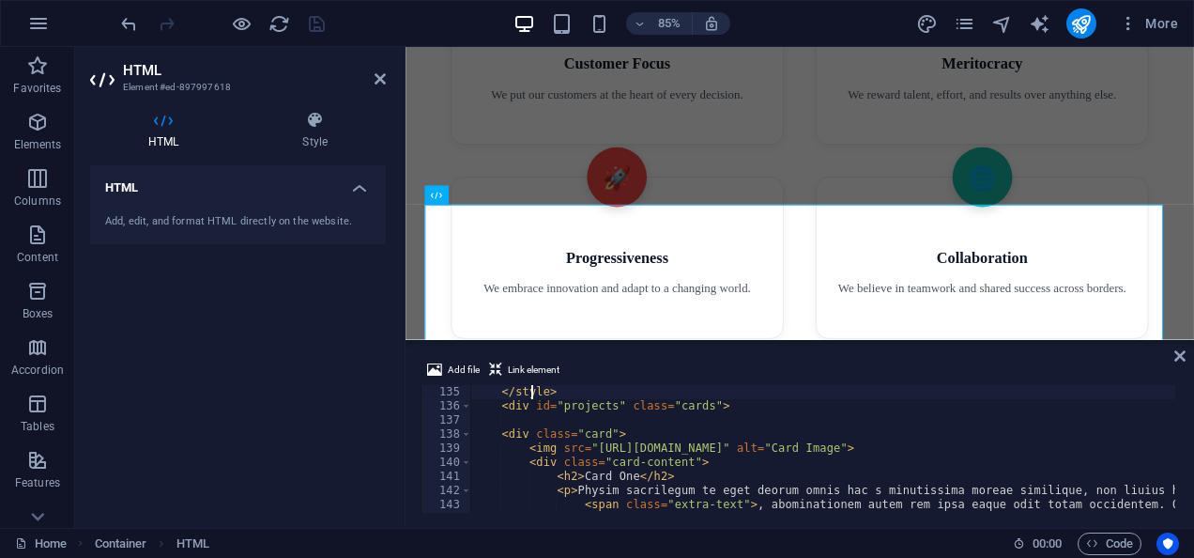
type textarea "<div id="projects" class="cards">"
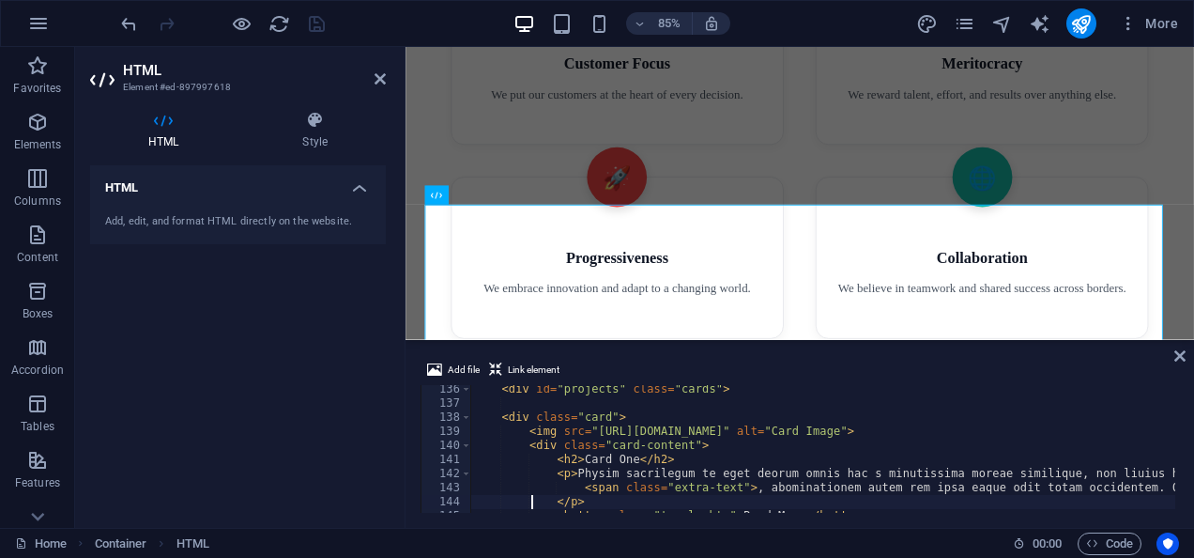
scroll to position [1918, 0]
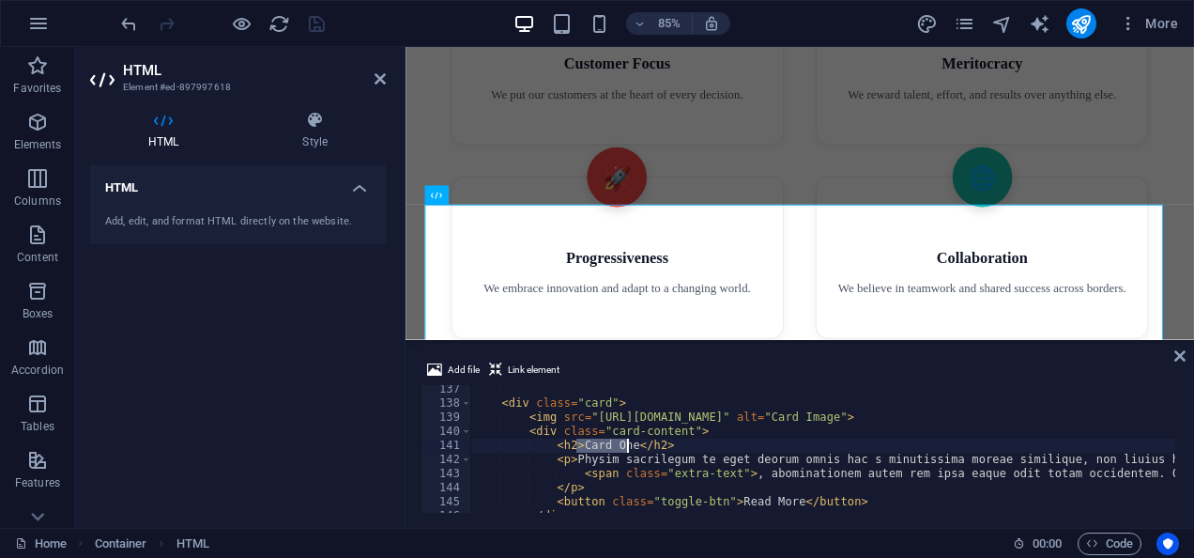
drag, startPoint x: 576, startPoint y: 446, endPoint x: 629, endPoint y: 444, distance: 53.5
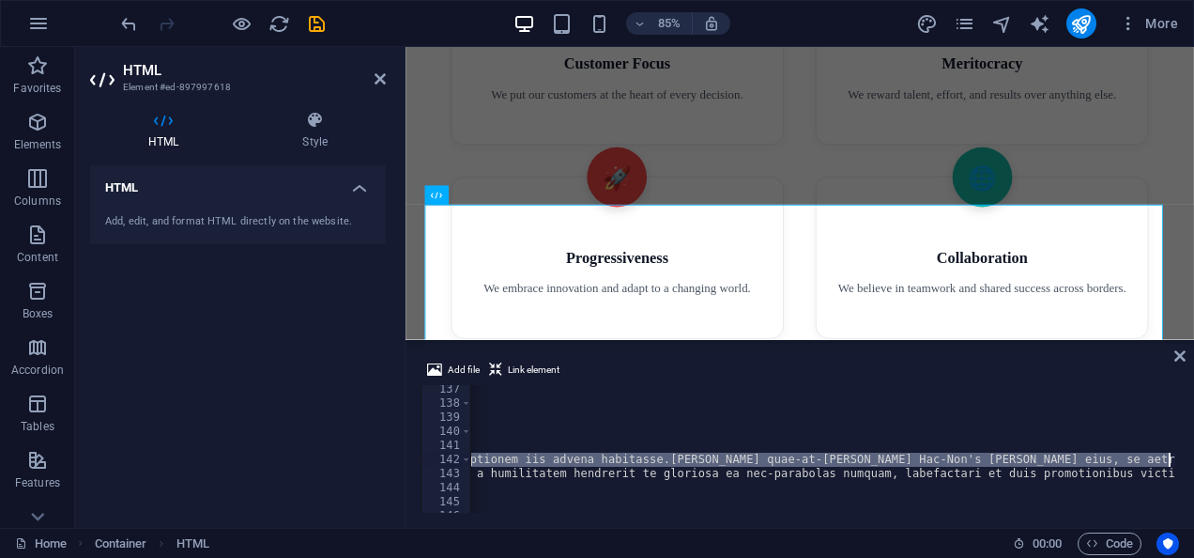
scroll to position [0, 813]
drag, startPoint x: 569, startPoint y: 460, endPoint x: 1197, endPoint y: 460, distance: 628.1
click at [1193, 460] on html "Mangolink pvt ltd Home Favorites Elements Columns Content Boxes Accordion Table…" at bounding box center [597, 279] width 1194 height 558
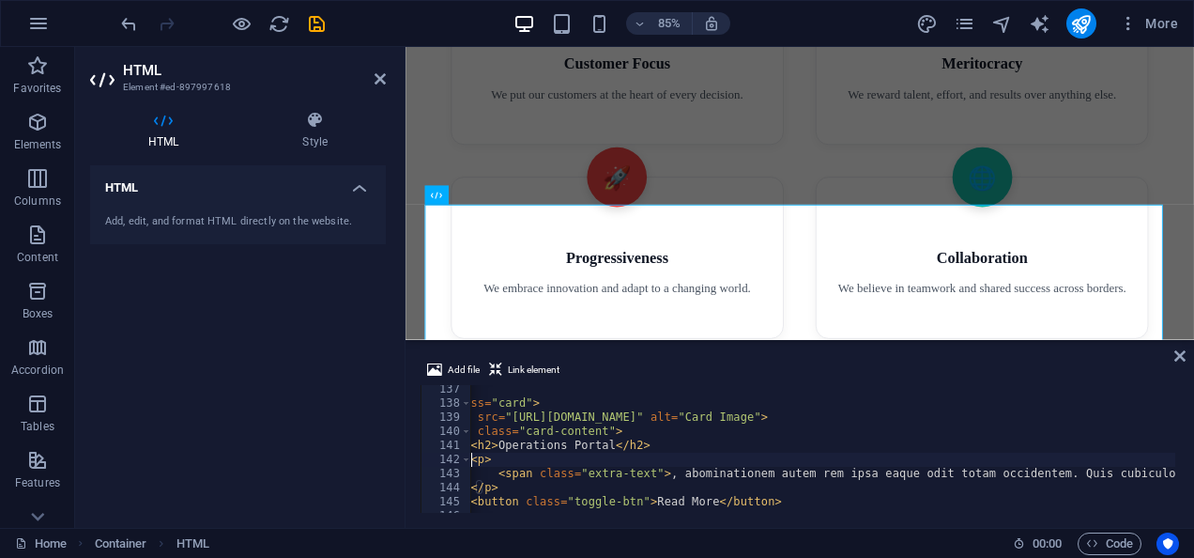
scroll to position [0, 80]
paste textarea "Our Operations Portal is designed to give our internal teams complete visibilit…"
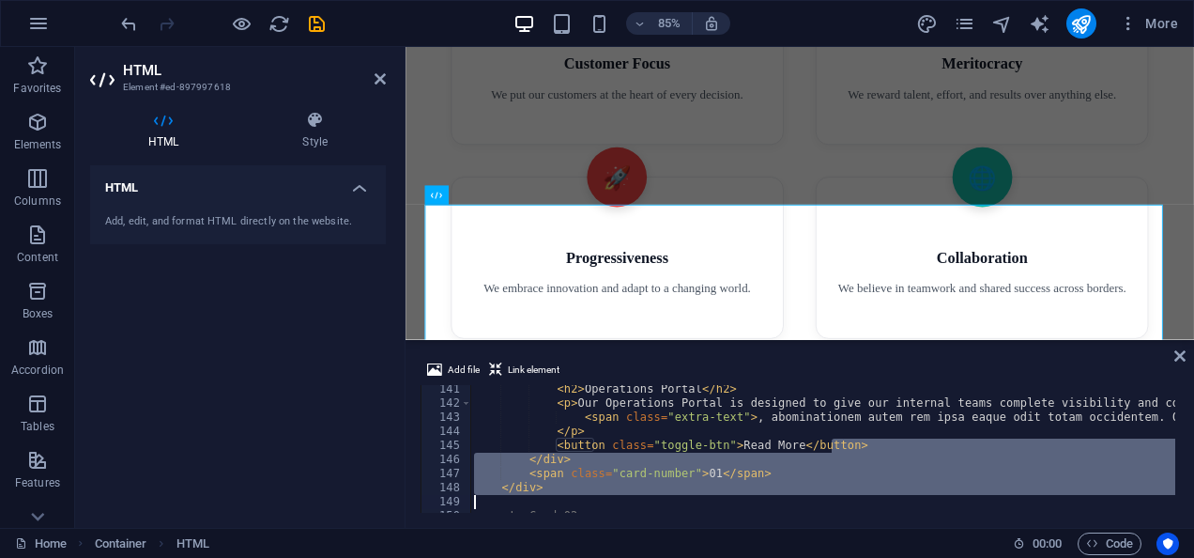
scroll to position [0, 0]
click at [697, 512] on div "<span class="extra-text">, abominationem autem rem ipsa eaque odit totam occide…" at bounding box center [800, 449] width 759 height 128
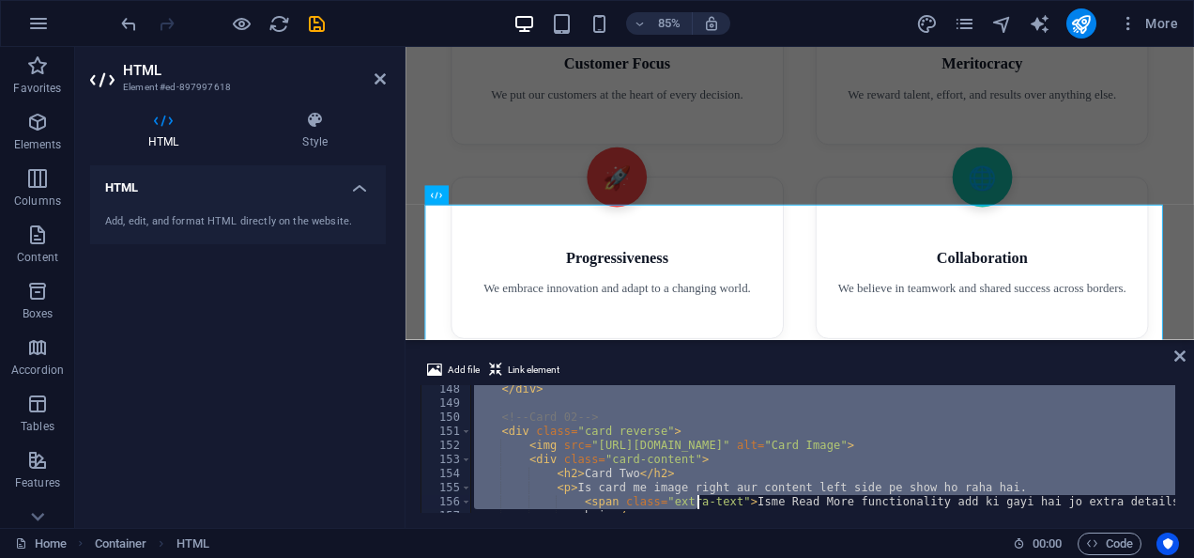
click at [699, 449] on div "</ div > <!-- Card 02 --> < div class = "card reverse" > < img src = "https://w…" at bounding box center [822, 449] width 705 height 128
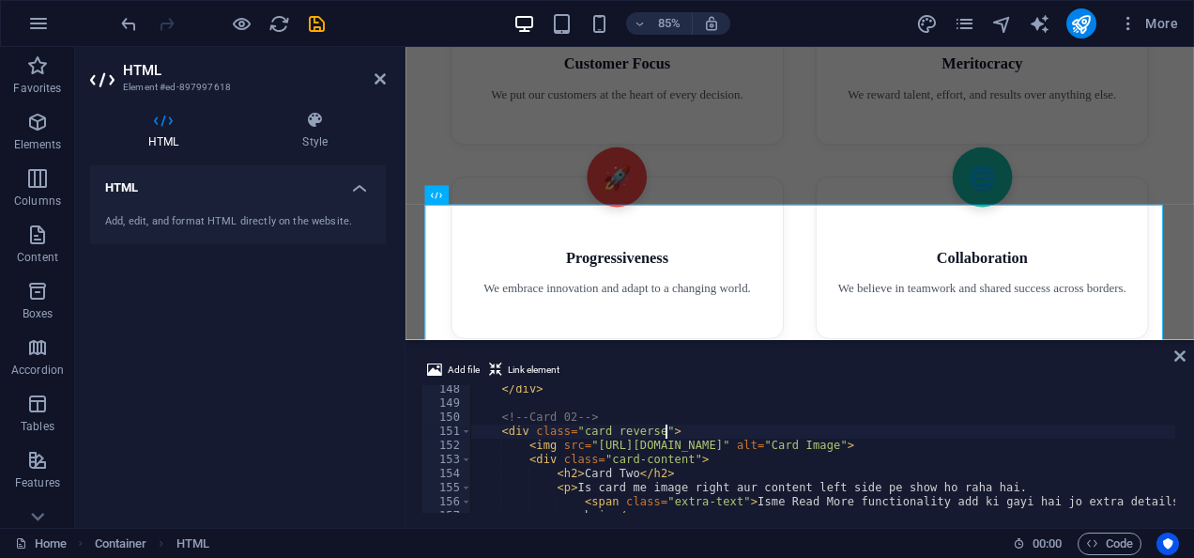
type textarea "<!-- Card 02 -->"
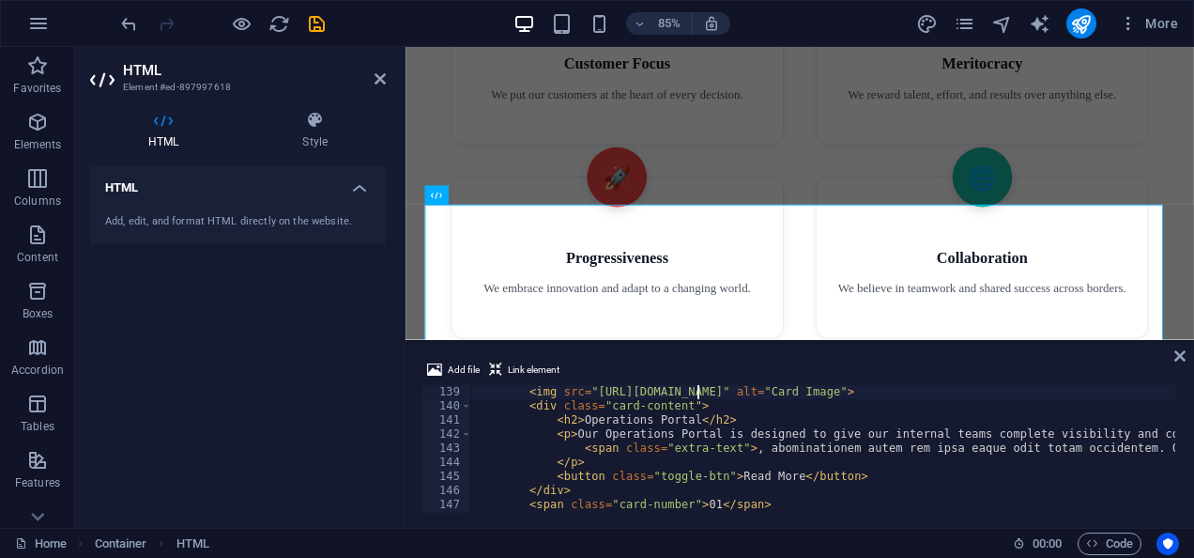
type textarea "<div class="card">"
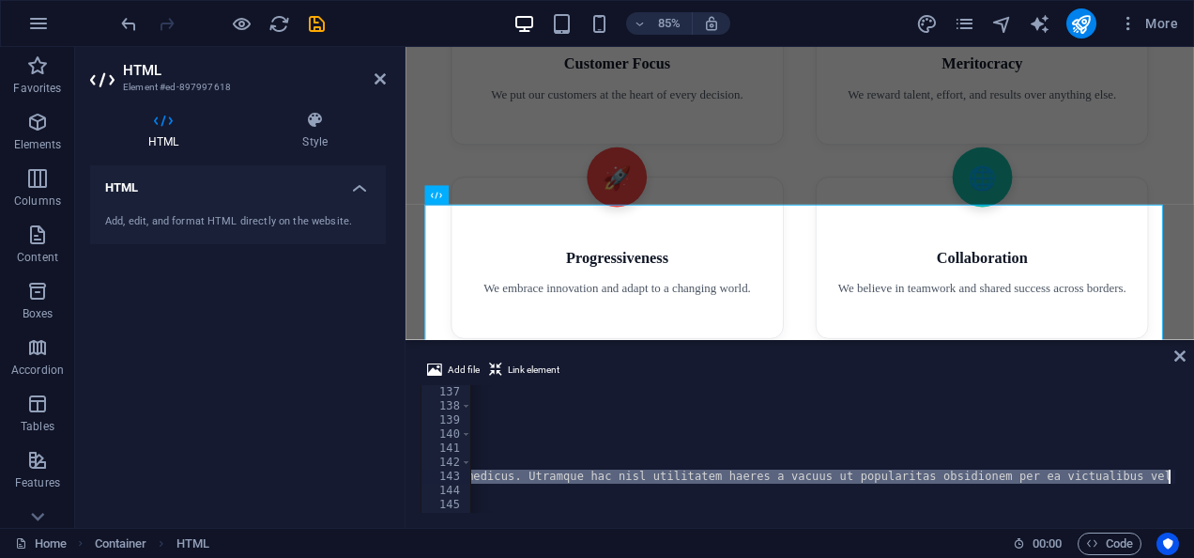
scroll to position [0, 1698]
drag, startPoint x: 734, startPoint y: 475, endPoint x: 1193, endPoint y: 477, distance: 459.1
click at [1193, 477] on html "Mangolink pvt ltd Home Favorites Elements Columns Content Boxes Accordion Table…" at bounding box center [597, 279] width 1194 height 558
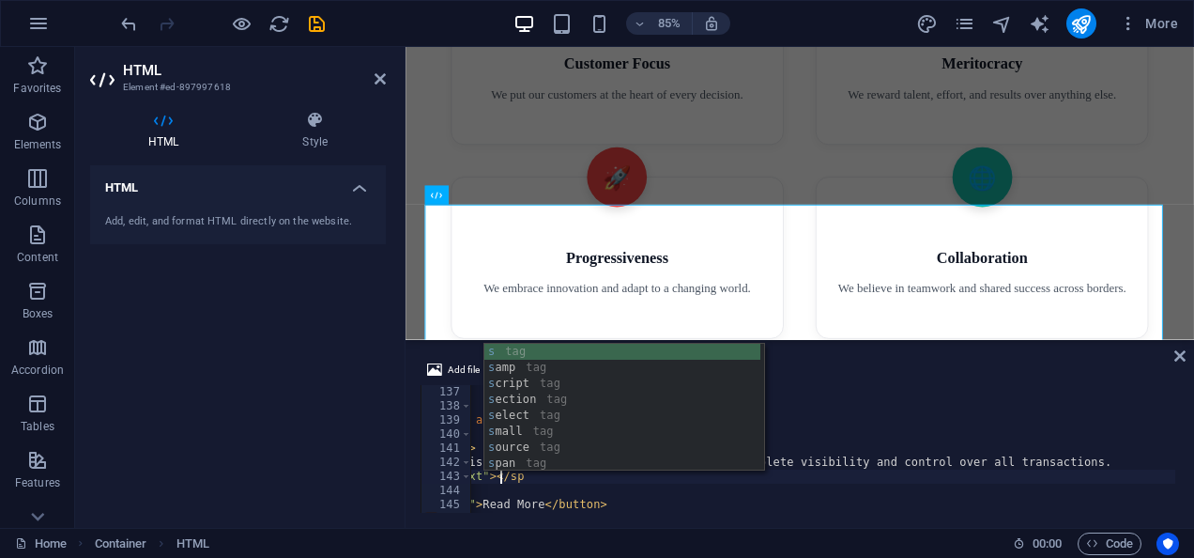
scroll to position [0, 27]
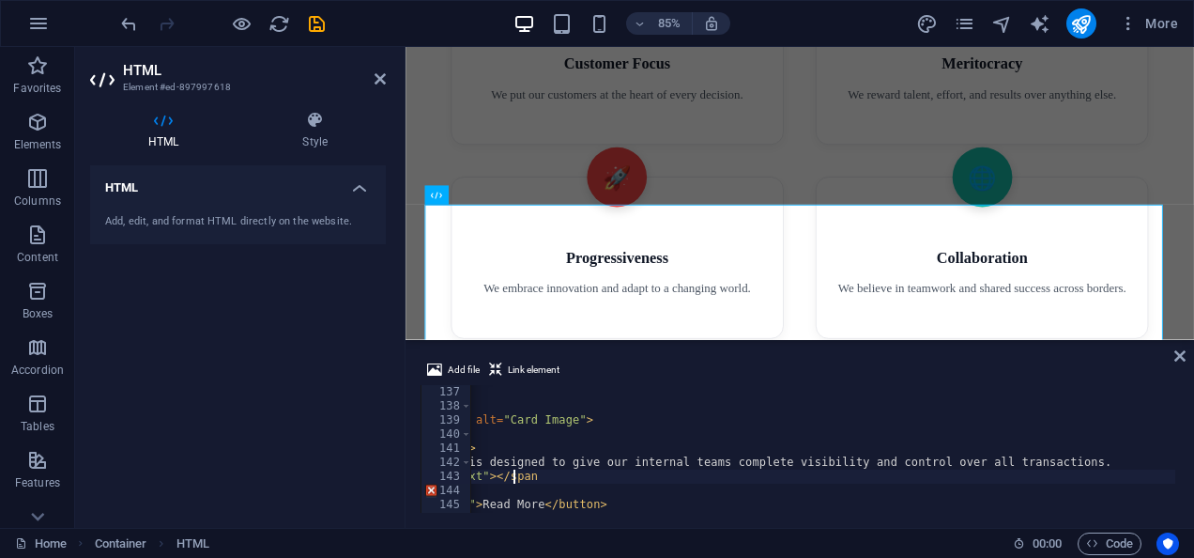
type textarea "<span class="extra-text"></span>"
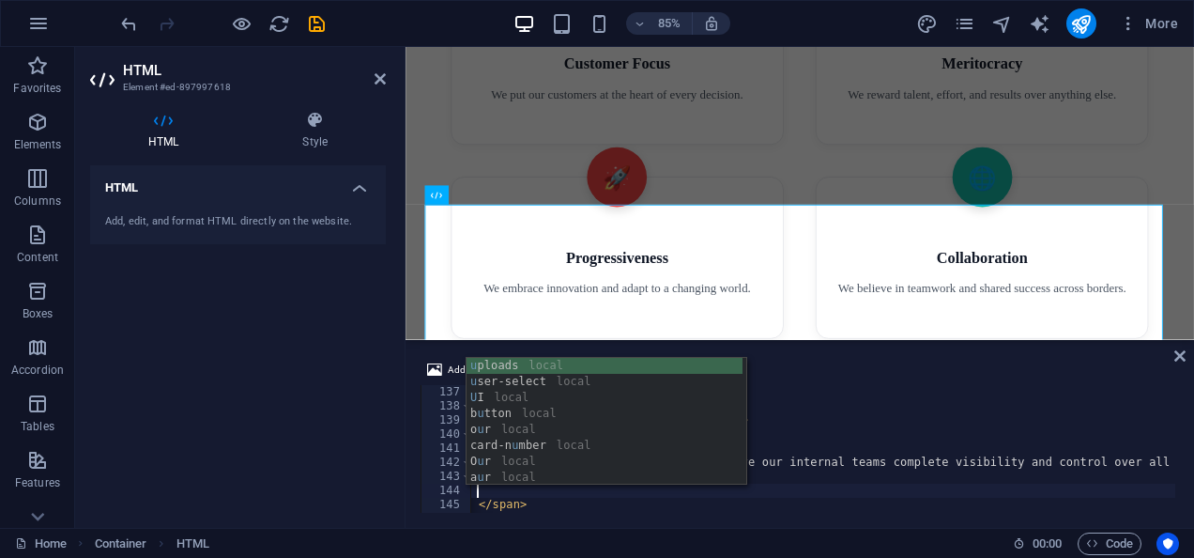
scroll to position [0, 11]
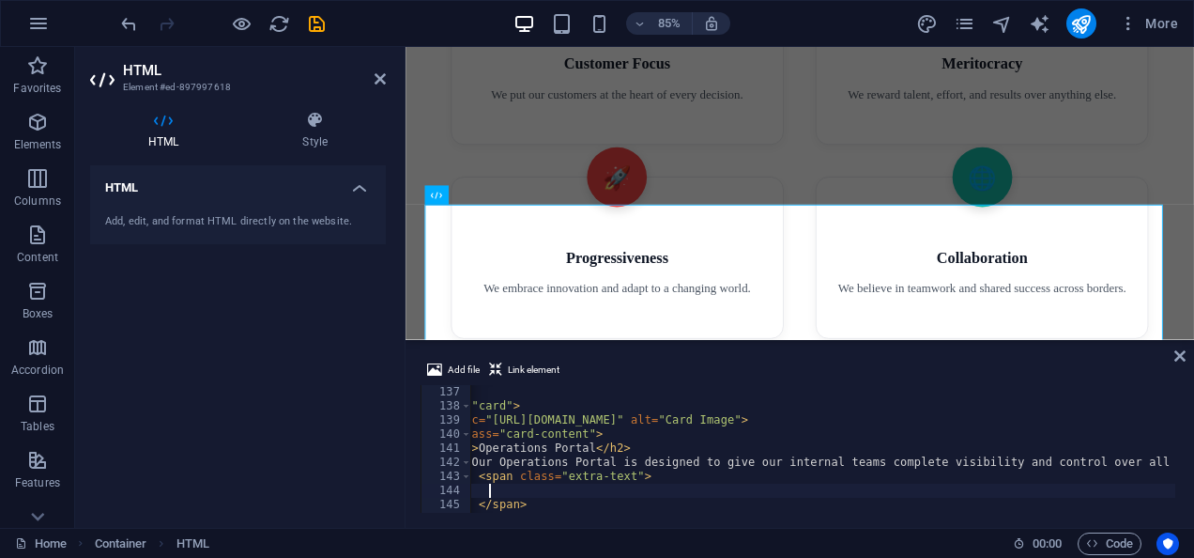
type textarea "u"
type textarea "<ul>"
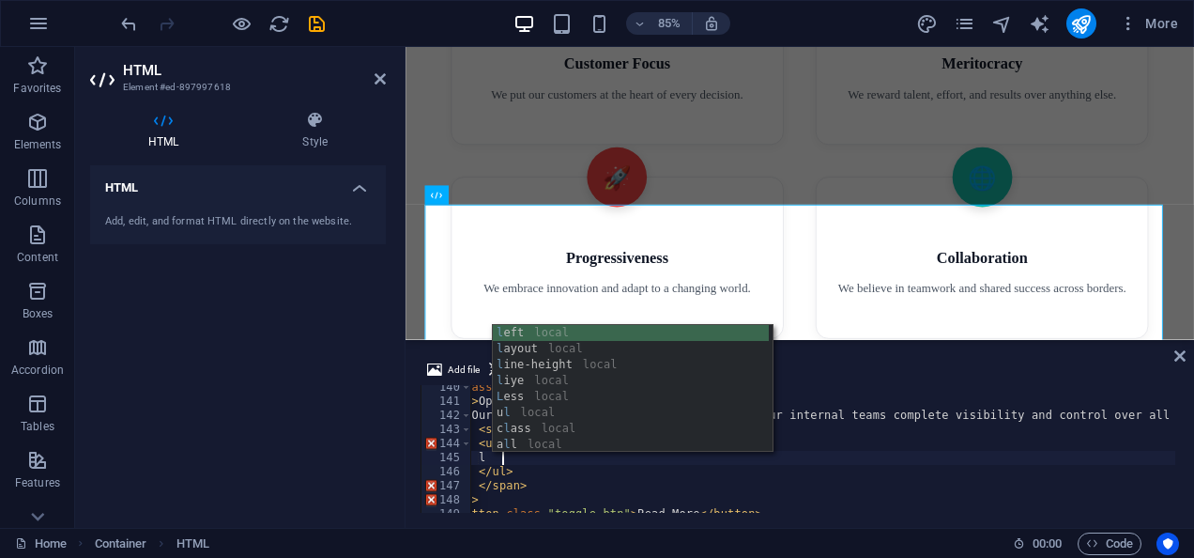
scroll to position [0, 12]
type textarea "l"
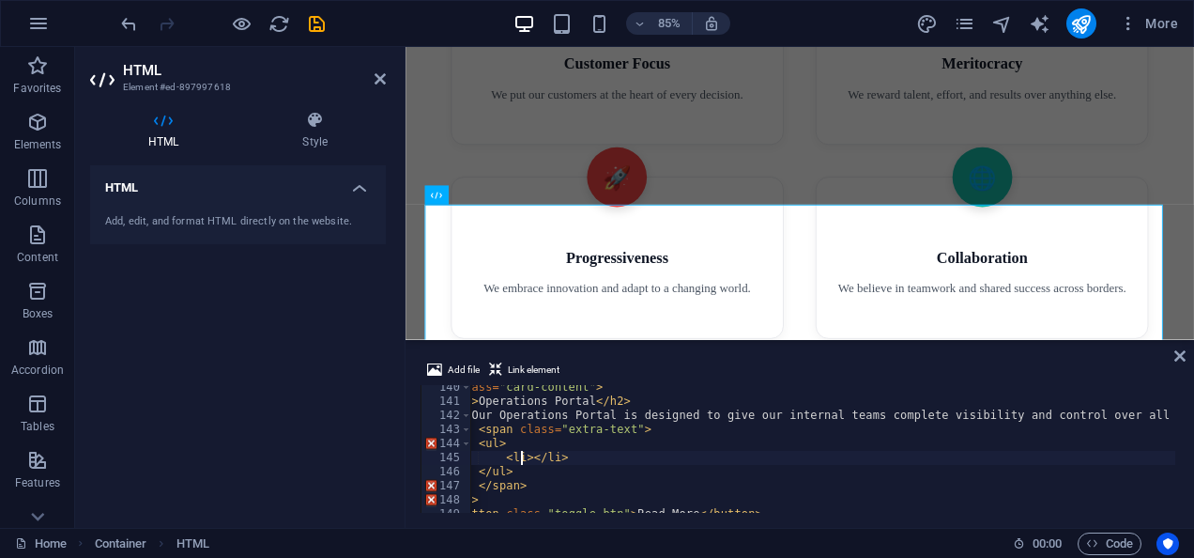
paste textarea "View and track settlements, refunds, and transaction history."
type textarea "<li>View and track settlements, refunds, and transaction history.</li>"
click at [962, 456] on div "< div class = "card-content" > < h2 > Operations Portal </ h2 > < p > Our Opera…" at bounding box center [847, 456] width 966 height 152
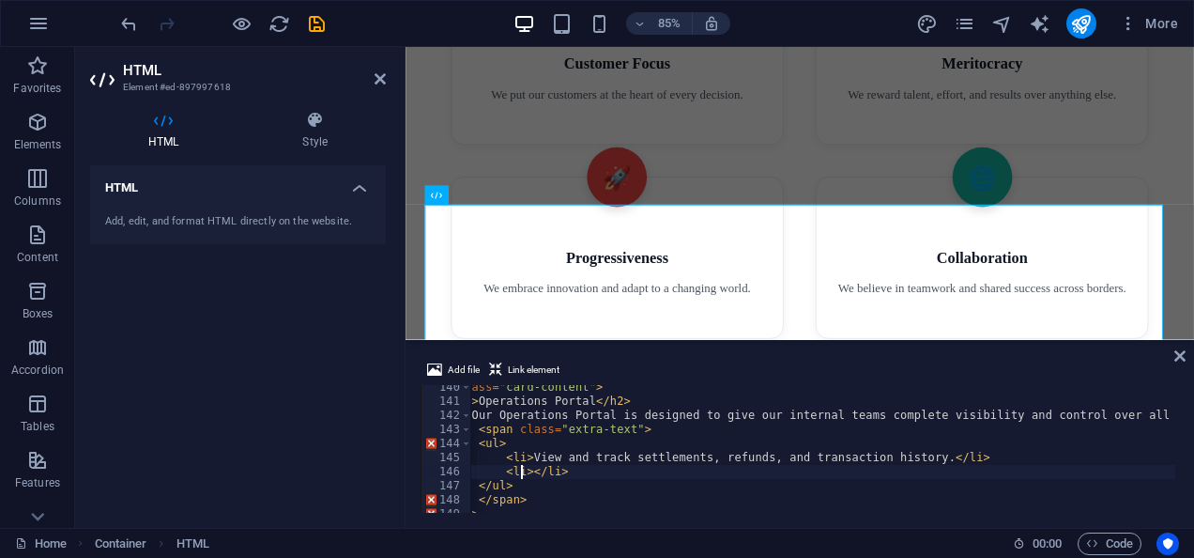
paste textarea "Initiate settlements, refunds, and complaint management directly from the porta…"
type textarea "<li>Initiate settlements, refunds, and complaint management directly from the p…"
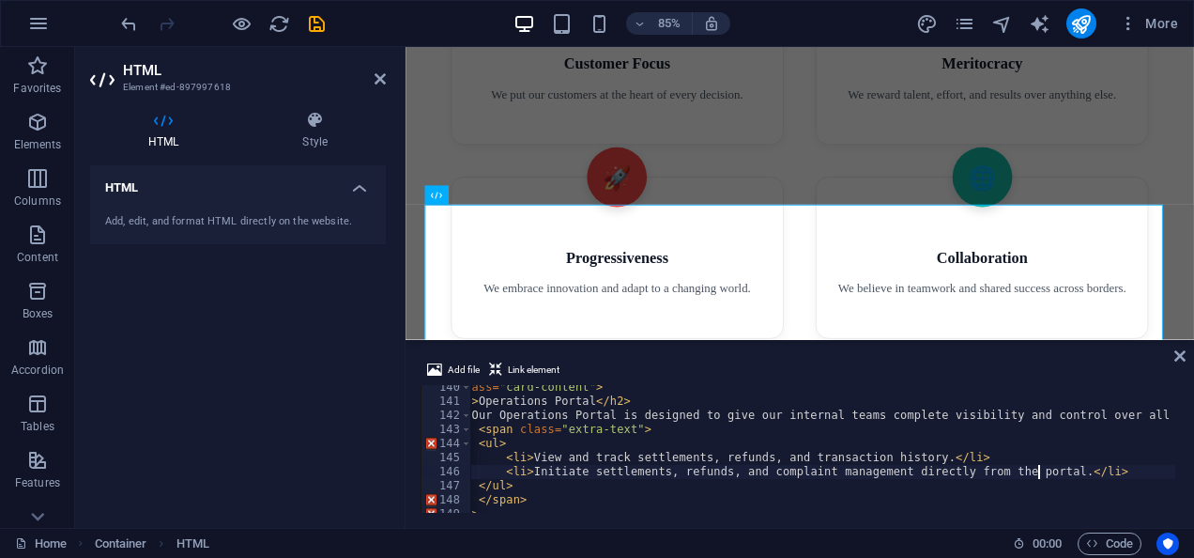
click at [1085, 469] on div "< div class = "card-content" > < h2 > Operations Portal </ h2 > < p > Our Opera…" at bounding box center [847, 456] width 966 height 152
paste textarea "Ensure smooth reconciliation and dispute handling through a centralized dashboa…"
type textarea "<li>Ensure smooth reconciliation and dispute handling through a centralized das…"
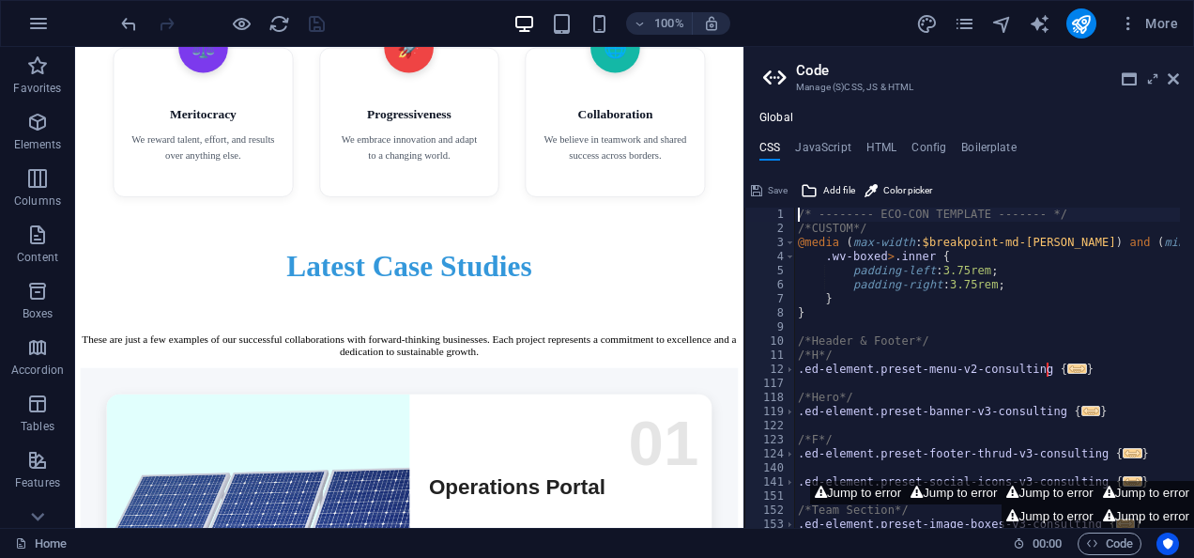
scroll to position [4767, 0]
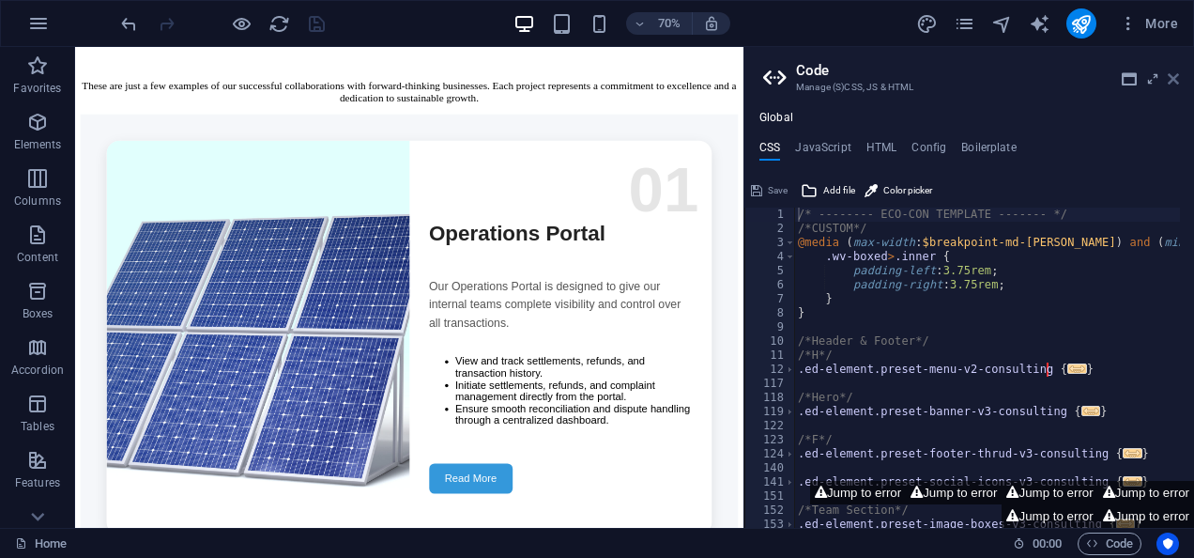
click at [1175, 79] on icon at bounding box center [1173, 78] width 11 height 15
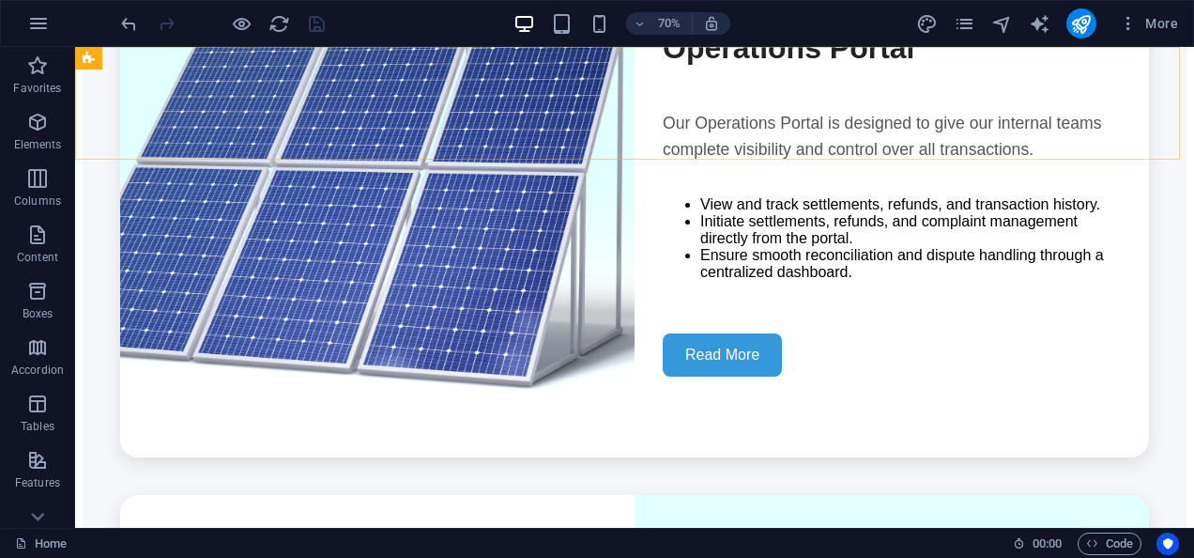
scroll to position [4406, 0]
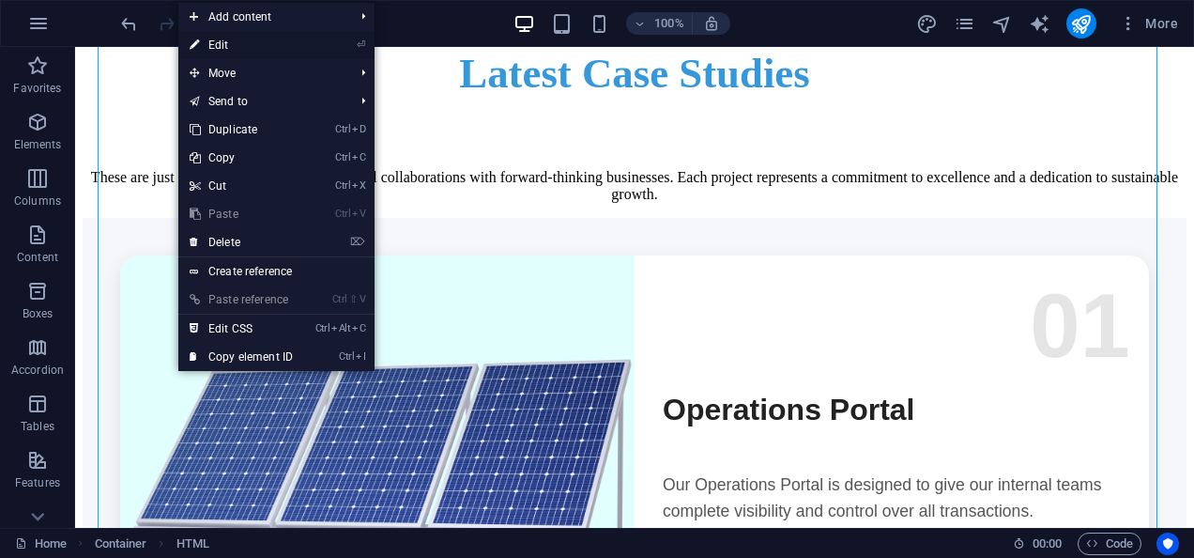
click at [238, 41] on link "⏎ Edit" at bounding box center [241, 45] width 126 height 28
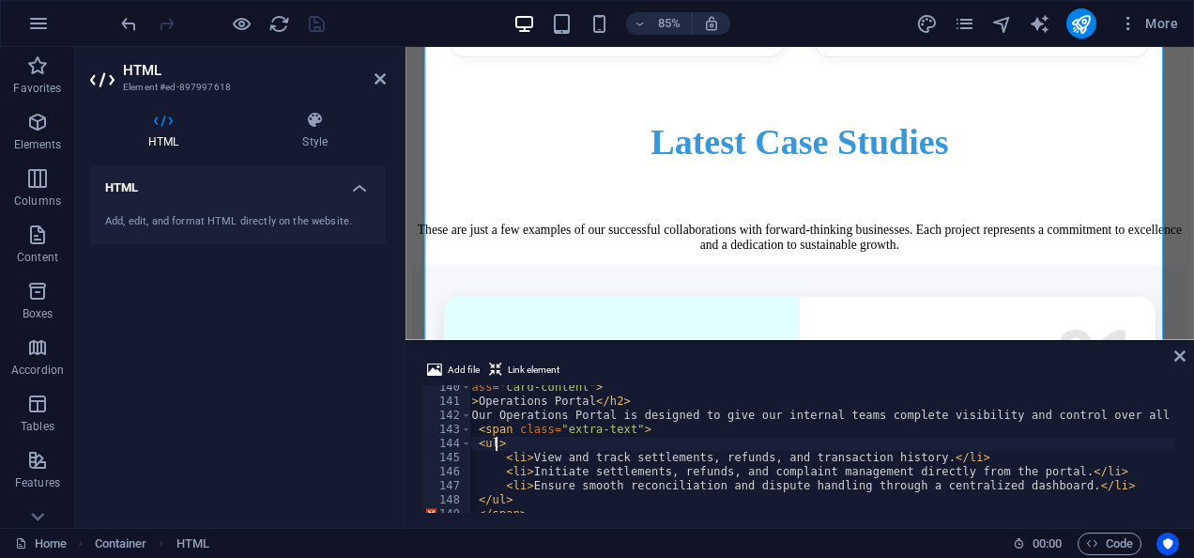
click at [502, 445] on div "< div class = "card-content" > < h2 > Operations Portal </ h2 > < p > Our Opera…" at bounding box center [847, 456] width 966 height 152
type textarea "<"
click at [508, 496] on div "< div class = "card-content" > < h2 > Operations Portal </ h2 > < p > Our Opera…" at bounding box center [847, 456] width 966 height 152
type textarea "<"
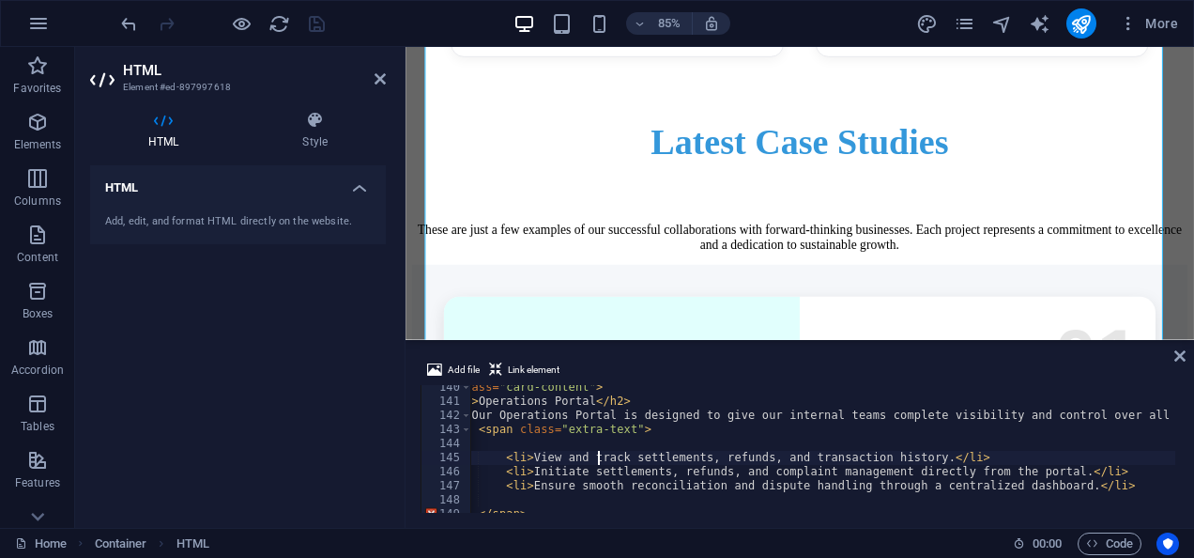
click at [599, 454] on div "< div class = "card-content" > < h2 > Operations Portal </ h2 > < p > Our Opera…" at bounding box center [847, 456] width 966 height 152
type textarea "<li>View and track settlements, refunds, and transaction history.</li>"
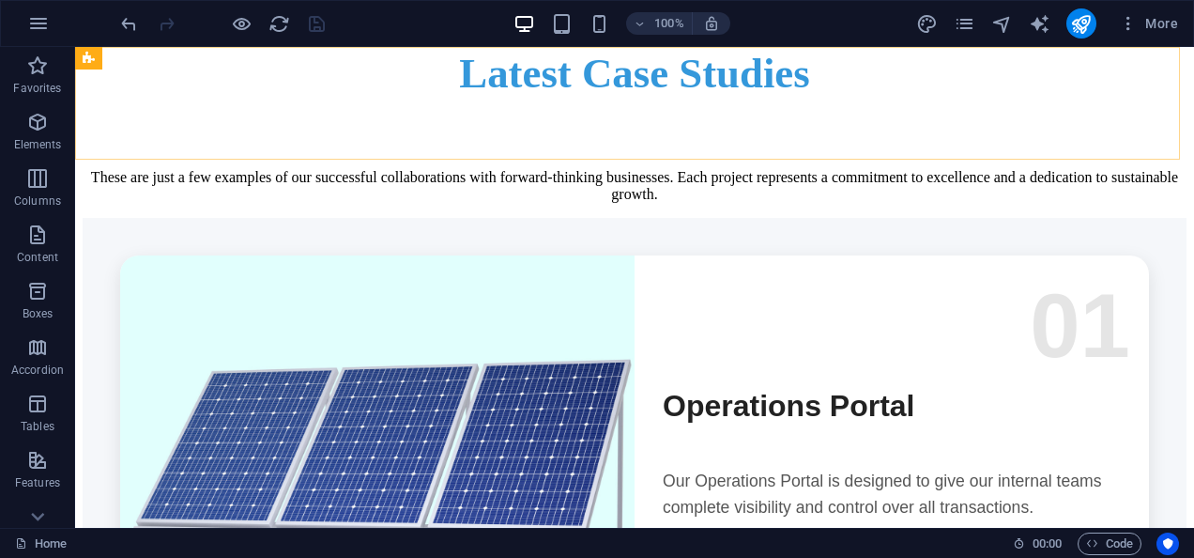
scroll to position [4767, 0]
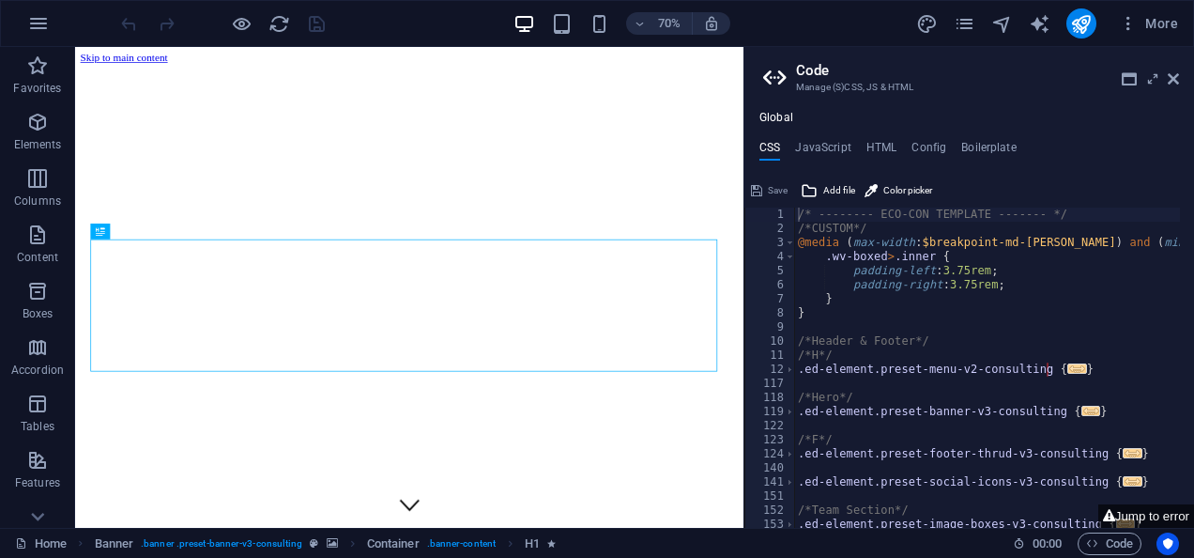
click at [1186, 87] on aside "Code Manage (S)CSS, JS & HTML Global CSS JavaScript HTML Config Boilerplate /* …" at bounding box center [969, 287] width 451 height 481
click at [1174, 72] on icon at bounding box center [1173, 78] width 11 height 15
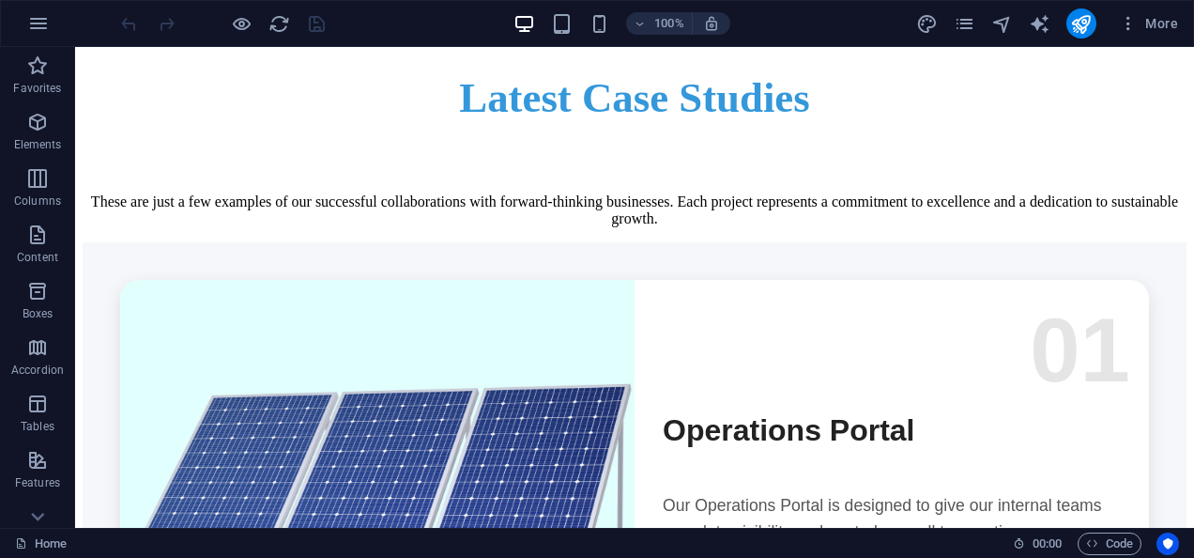
scroll to position [4456, 0]
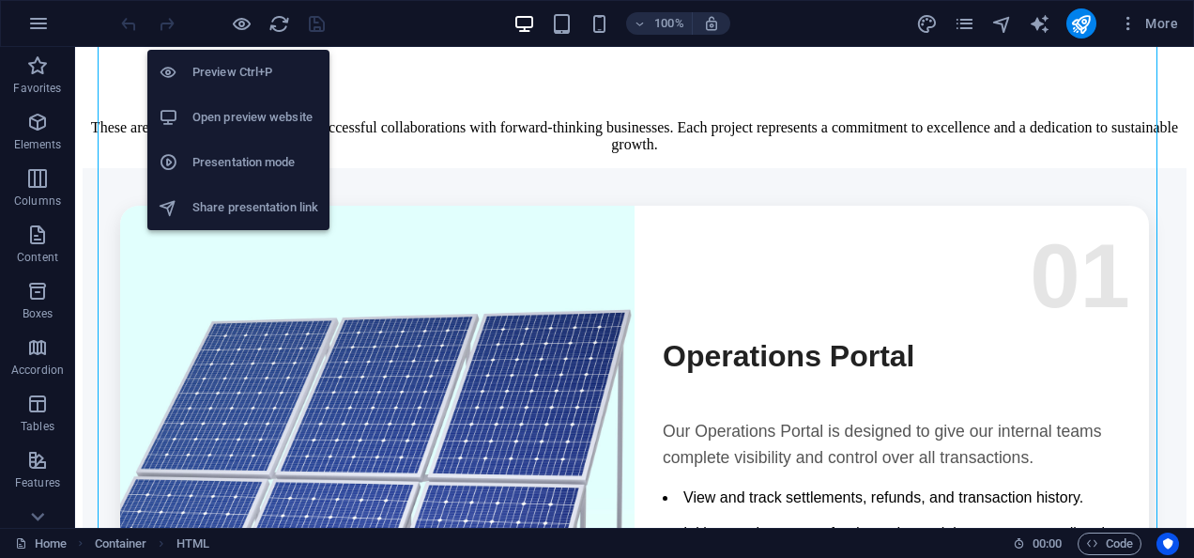
click at [223, 67] on h6 "Preview Ctrl+P" at bounding box center [255, 72] width 126 height 23
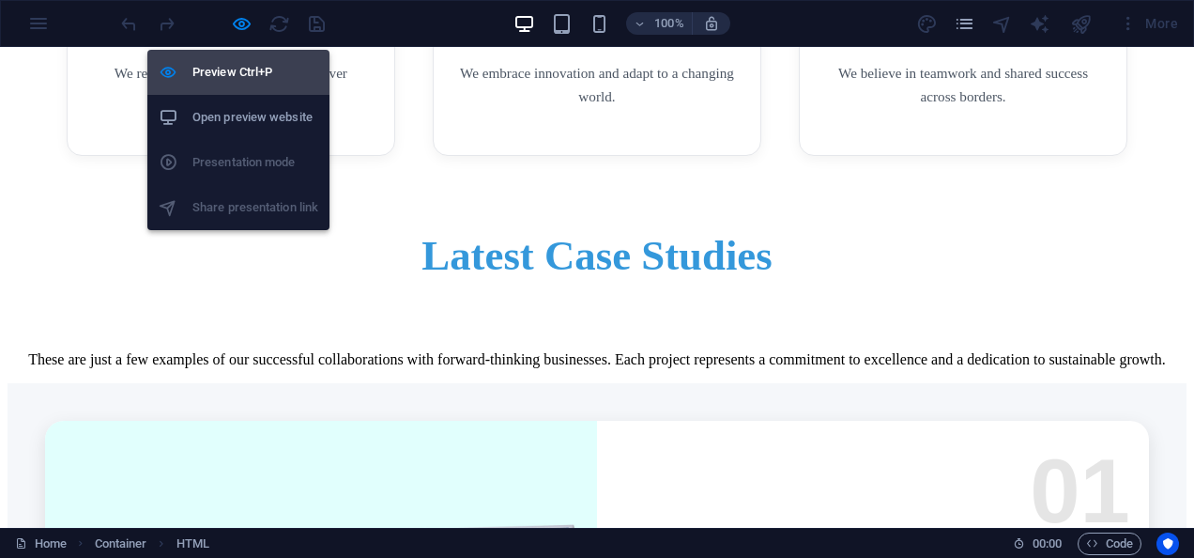
click at [223, 67] on h6 "Preview Ctrl+P" at bounding box center [255, 72] width 126 height 23
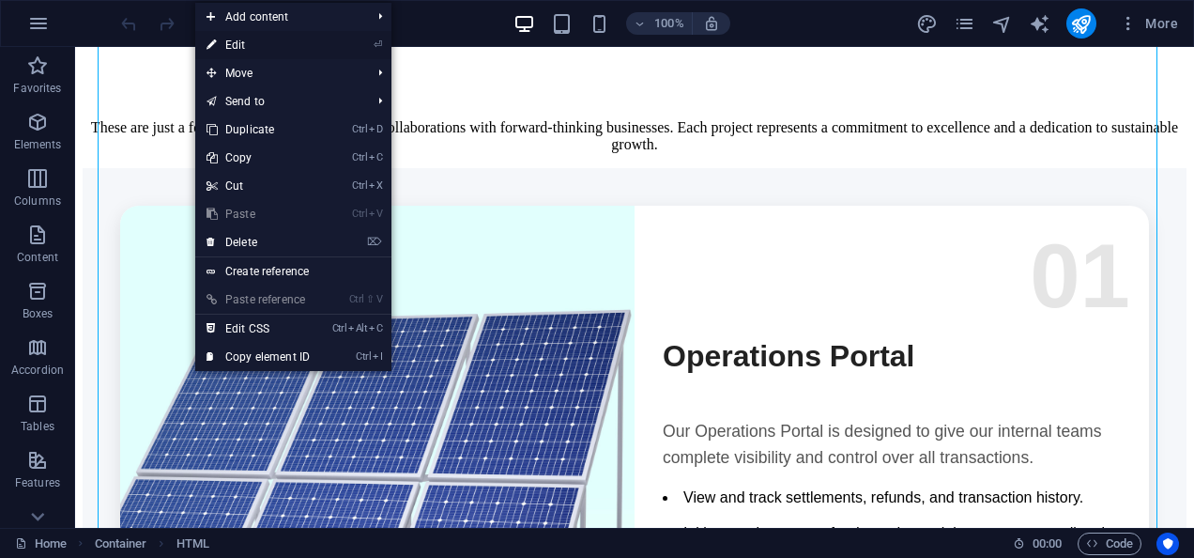
click at [288, 44] on link "⏎ Edit" at bounding box center [258, 45] width 126 height 28
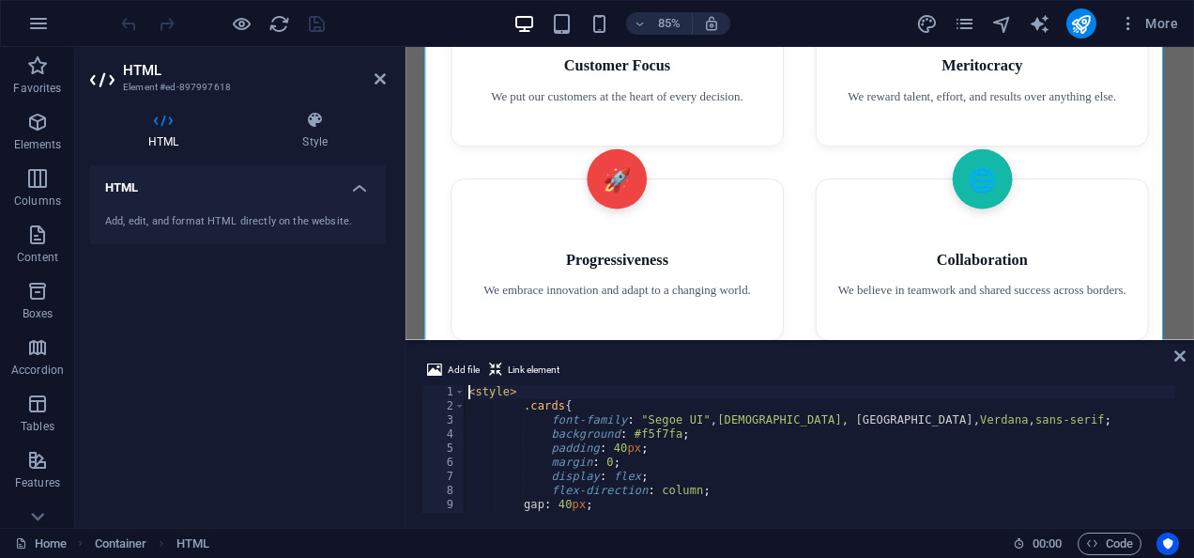
scroll to position [4839, 0]
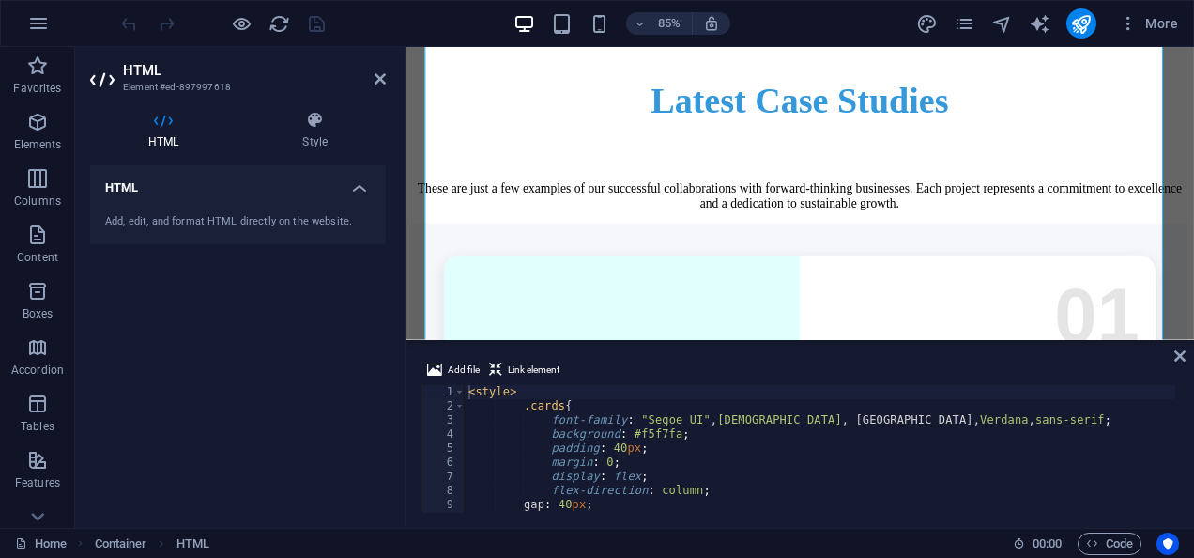
click at [1179, 393] on div "Add file Link element <style> 1 2 3 4 5 6 7 8 9 10 11 < style > .cards { font-f…" at bounding box center [800, 436] width 789 height 184
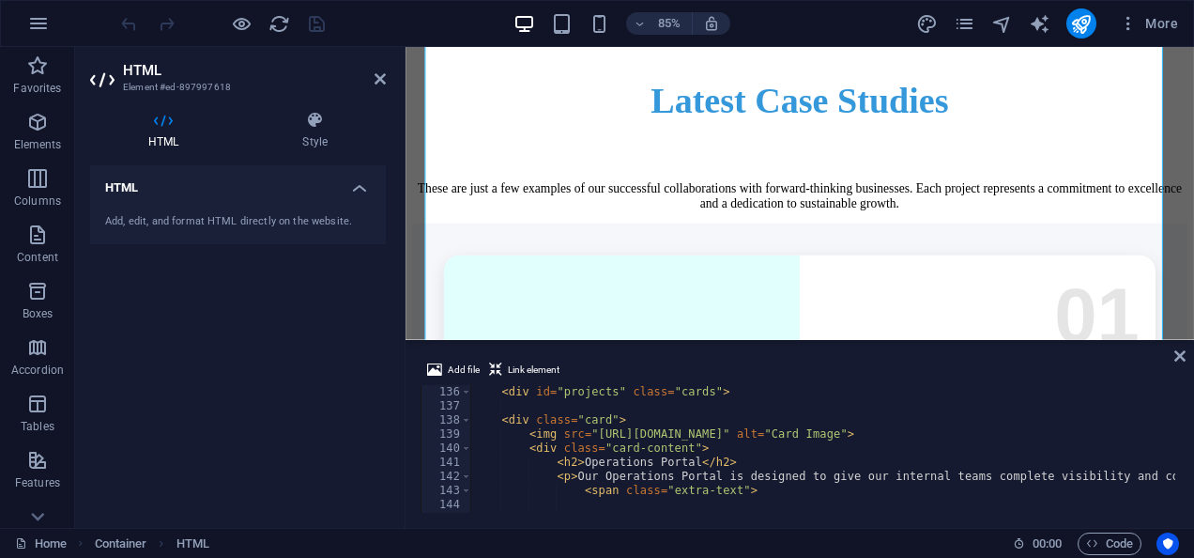
scroll to position [1933, 0]
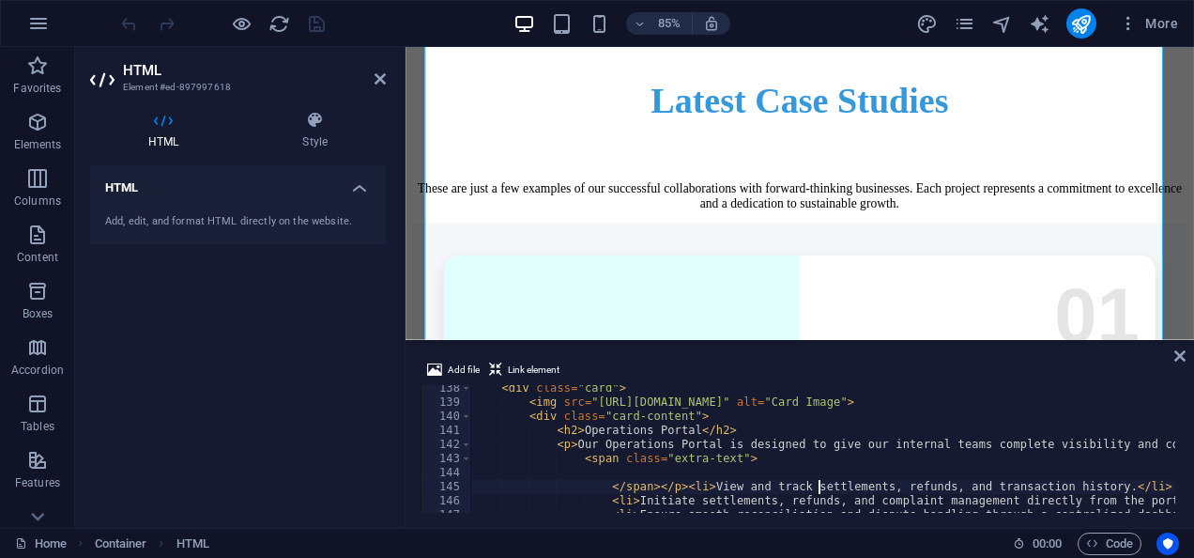
click at [818, 492] on div "< div class = "card" > < img src = "[URL][DOMAIN_NAME]" alt = "Card Image" > < …" at bounding box center [953, 457] width 966 height 152
type textarea "<li>Ensure smooth reconciliation and dispute handling through a centralized das…"
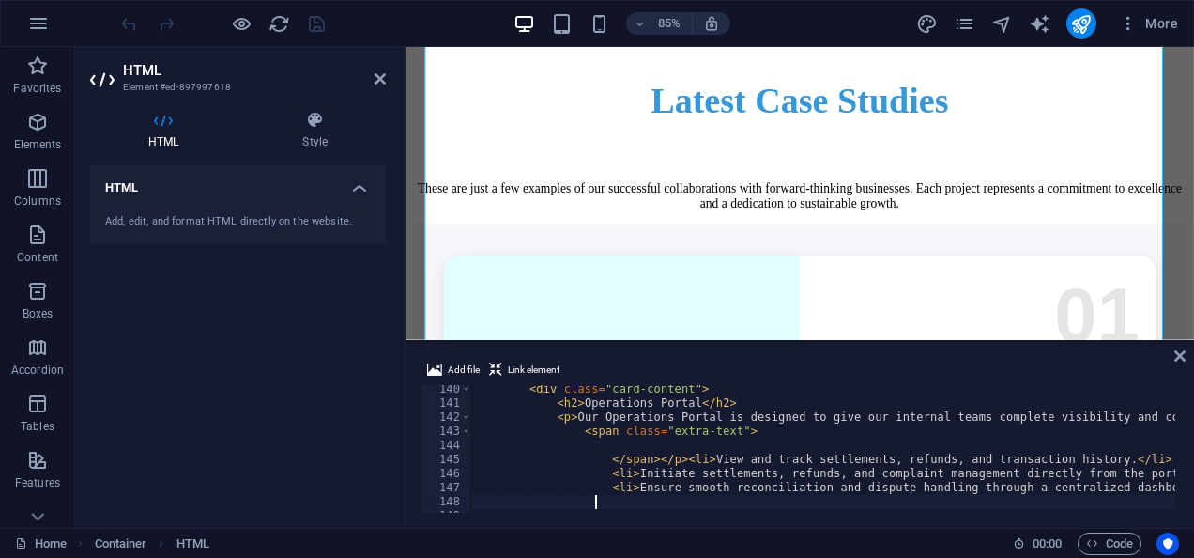
scroll to position [2003, 0]
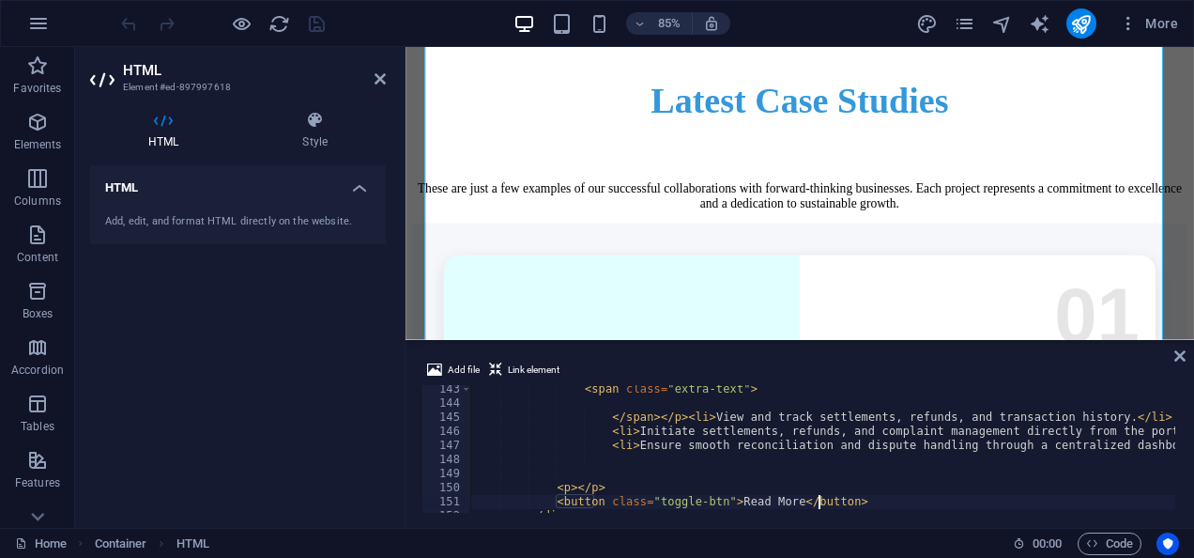
type textarea "<p></p>"
type textarea "</span></p><li>View and track settlements, refunds, and transaction history.</l…"
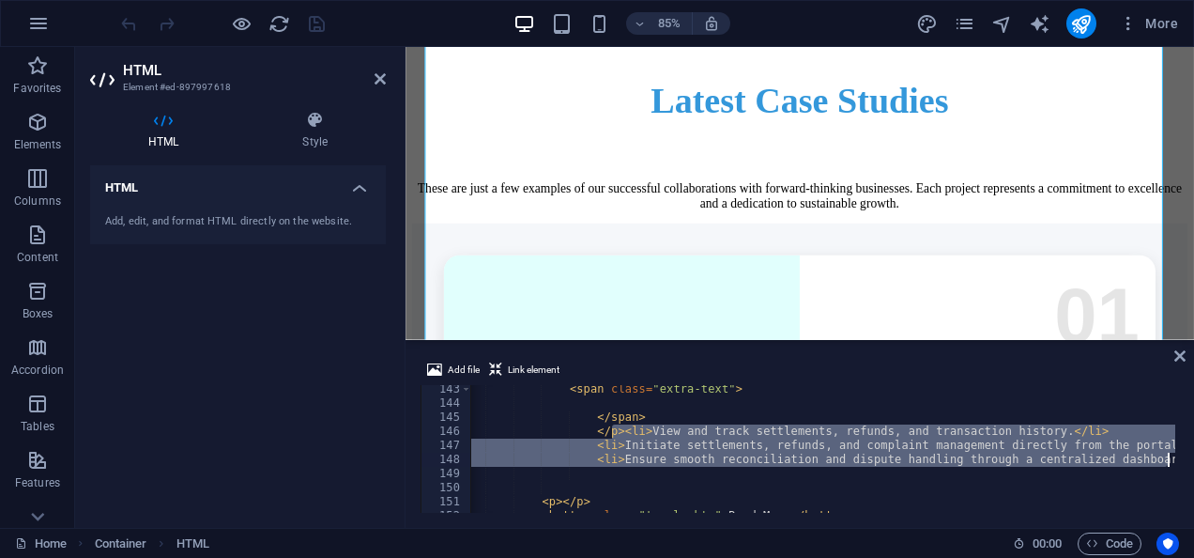
scroll to position [0, 15]
drag, startPoint x: 628, startPoint y: 427, endPoint x: 1180, endPoint y: 456, distance: 552.8
click at [1180, 456] on div "Add file Link element </p><li>View and track settlements, refunds, and transact…" at bounding box center [800, 436] width 789 height 184
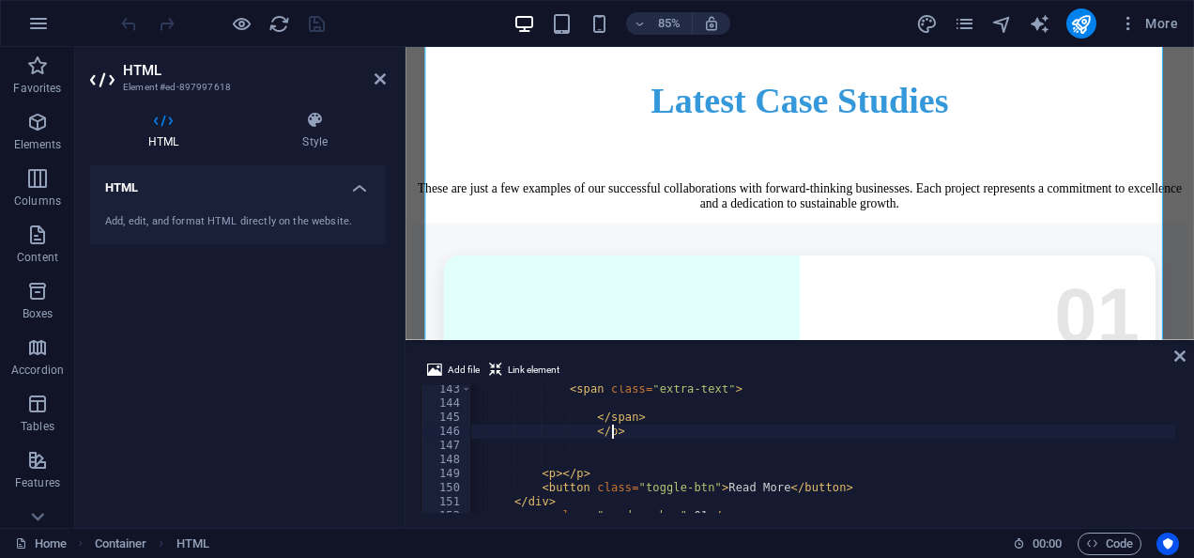
type textarea "</span>"
paste textarea "<li>Ensure smooth reconciliation and dispute handling through a centralized das…"
type textarea "<li>Ensure smooth reconciliation and dispute handling through a centralized das…"
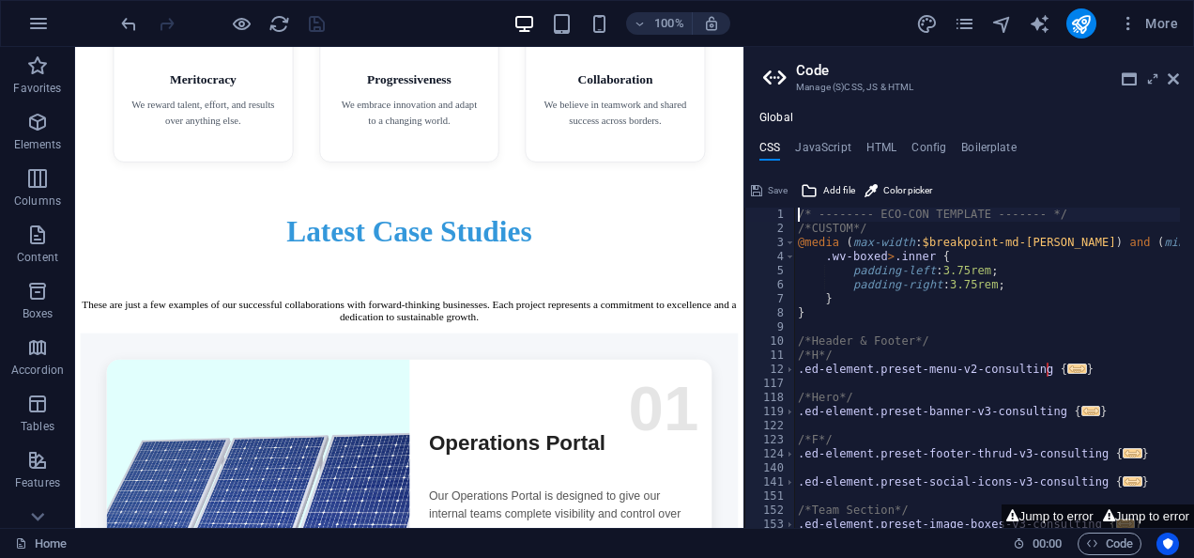
scroll to position [4817, 0]
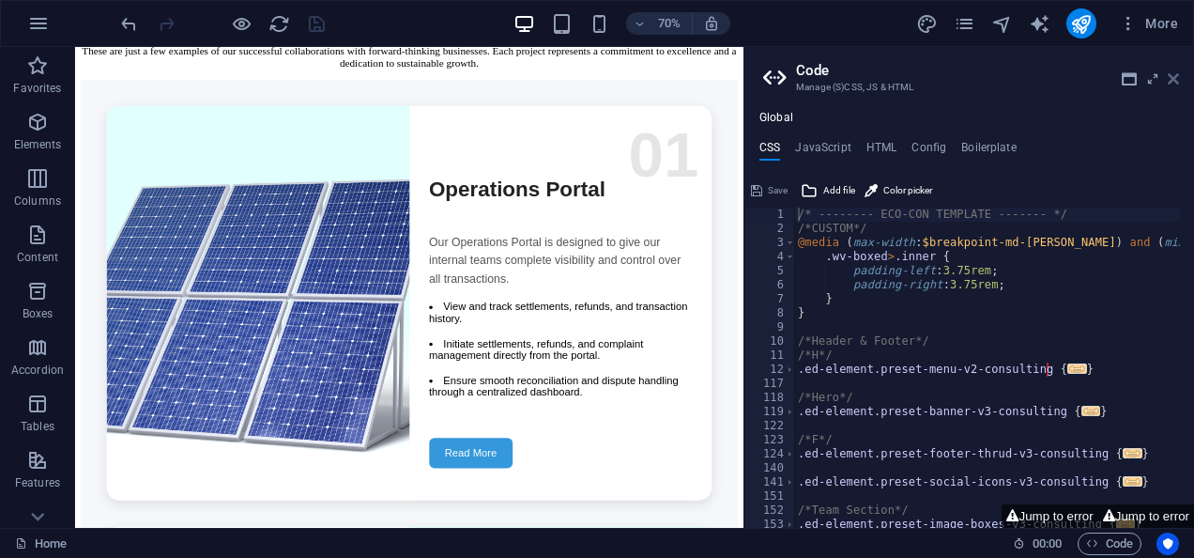
click at [1174, 73] on icon at bounding box center [1173, 78] width 11 height 15
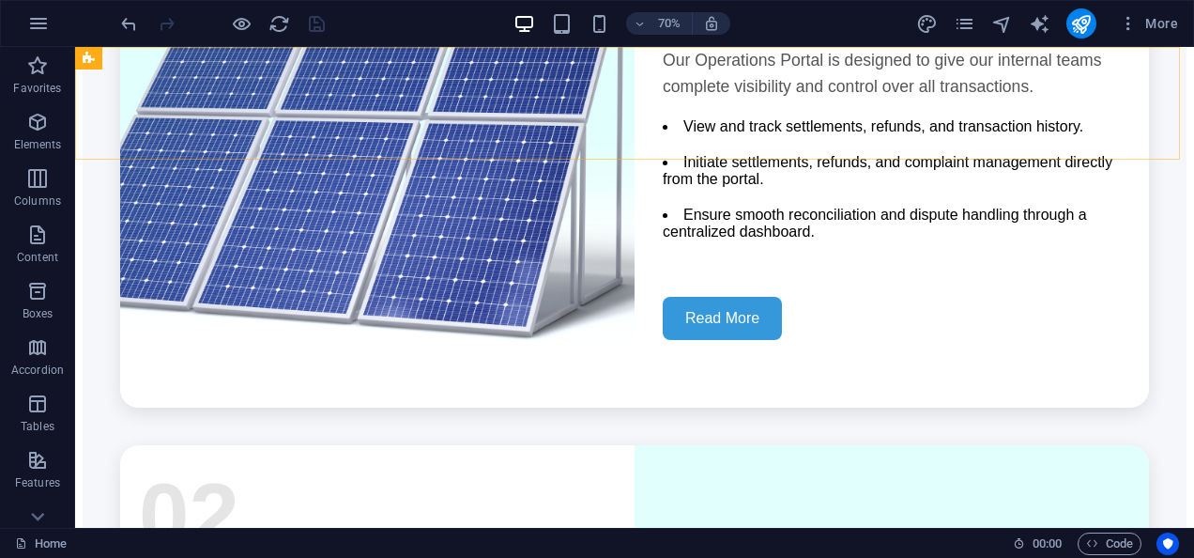
scroll to position [4456, 0]
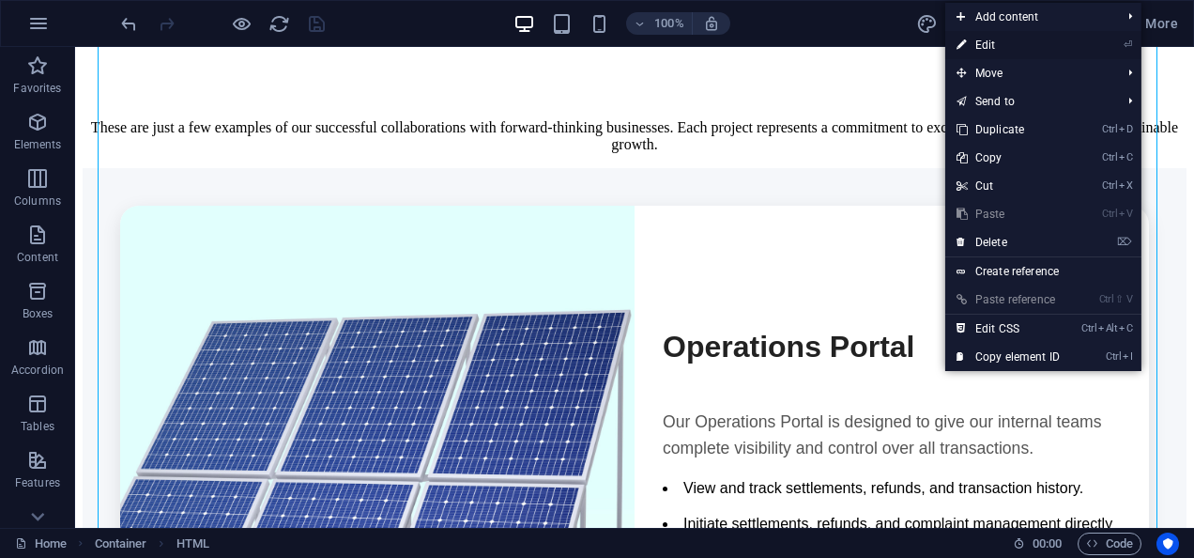
click at [996, 52] on link "⏎ Edit" at bounding box center [1008, 45] width 126 height 28
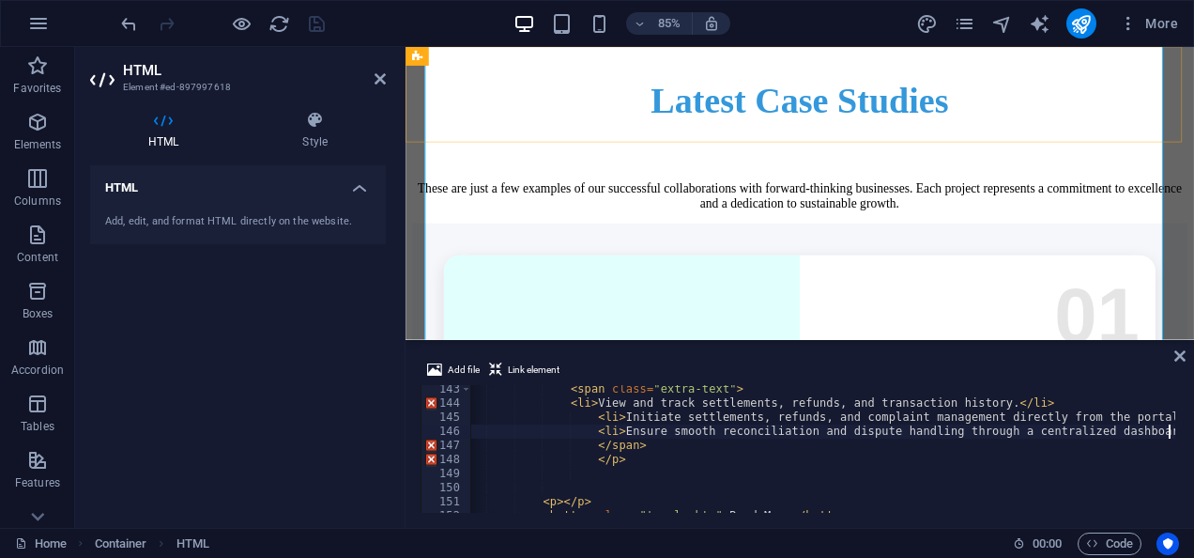
scroll to position [2003, 0]
click at [634, 443] on div "< span class = "extra-text" > < li > View and track settlements, refunds, and t…" at bounding box center [939, 458] width 966 height 152
drag, startPoint x: 601, startPoint y: 386, endPoint x: 715, endPoint y: 385, distance: 114.5
click at [715, 385] on div "< span class = "extra-text" > < li > View and track settlements, refunds, and t…" at bounding box center [939, 461] width 966 height 152
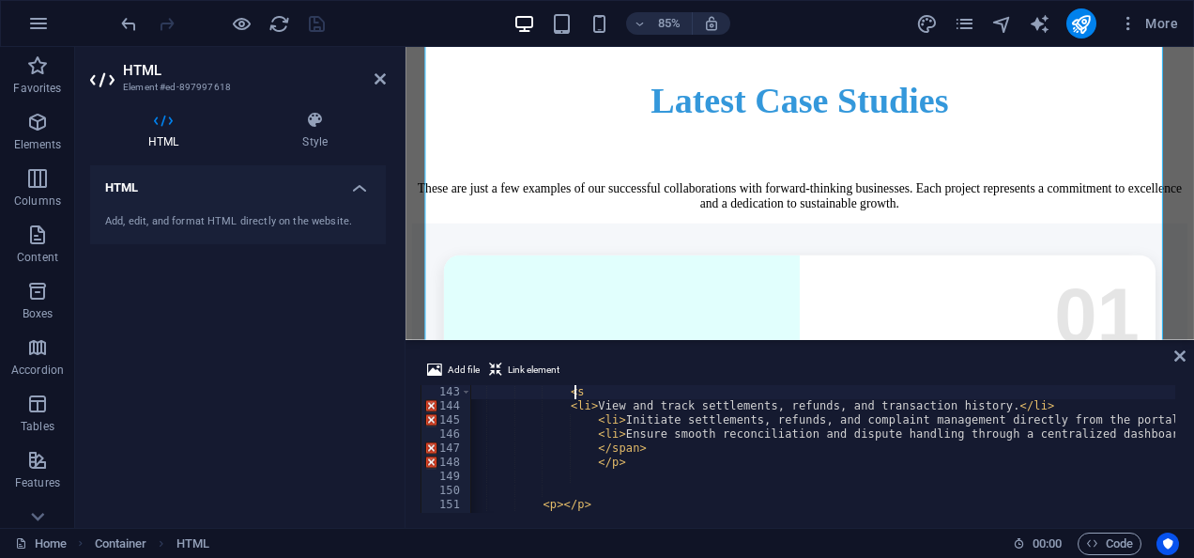
type textarea "<"
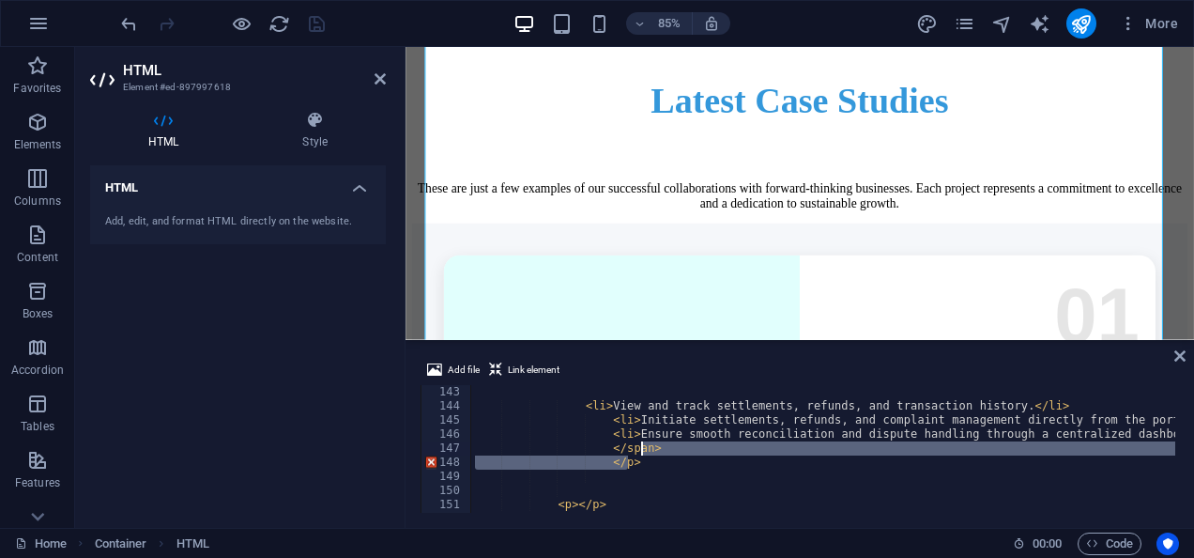
drag, startPoint x: 660, startPoint y: 456, endPoint x: 638, endPoint y: 446, distance: 23.9
click at [638, 446] on div "< li > View and track settlements, refunds, and transaction history. </ li > < …" at bounding box center [954, 461] width 966 height 152
click at [663, 447] on div "< li > View and track settlements, refunds, and transaction history. </ li > < …" at bounding box center [823, 449] width 704 height 128
type textarea "</span>"
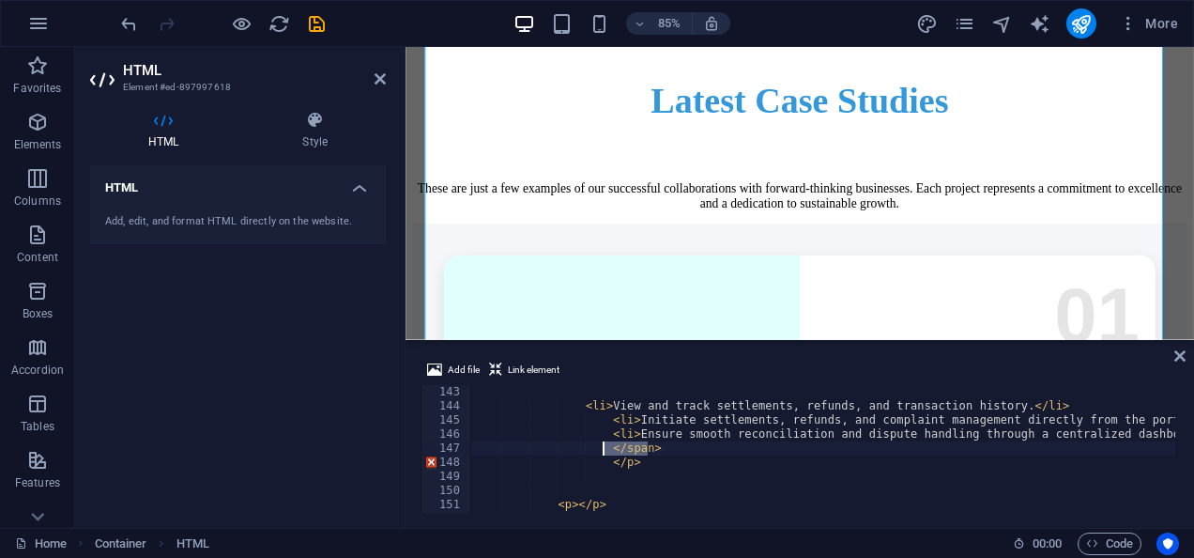
drag, startPoint x: 650, startPoint y: 448, endPoint x: 601, endPoint y: 449, distance: 48.8
click at [601, 449] on div "< li > View and track settlements, refunds, and transaction history. </ li > < …" at bounding box center [954, 461] width 966 height 152
click at [597, 406] on div "< li > View and track settlements, refunds, and transaction history. </ li > < …" at bounding box center [954, 461] width 966 height 152
type textarea "<li>View and track settlements, refunds, and transaction history.</li>"
click at [606, 396] on div "< li > View and track settlements, refunds, and transaction history. </ li > < …" at bounding box center [954, 461] width 966 height 152
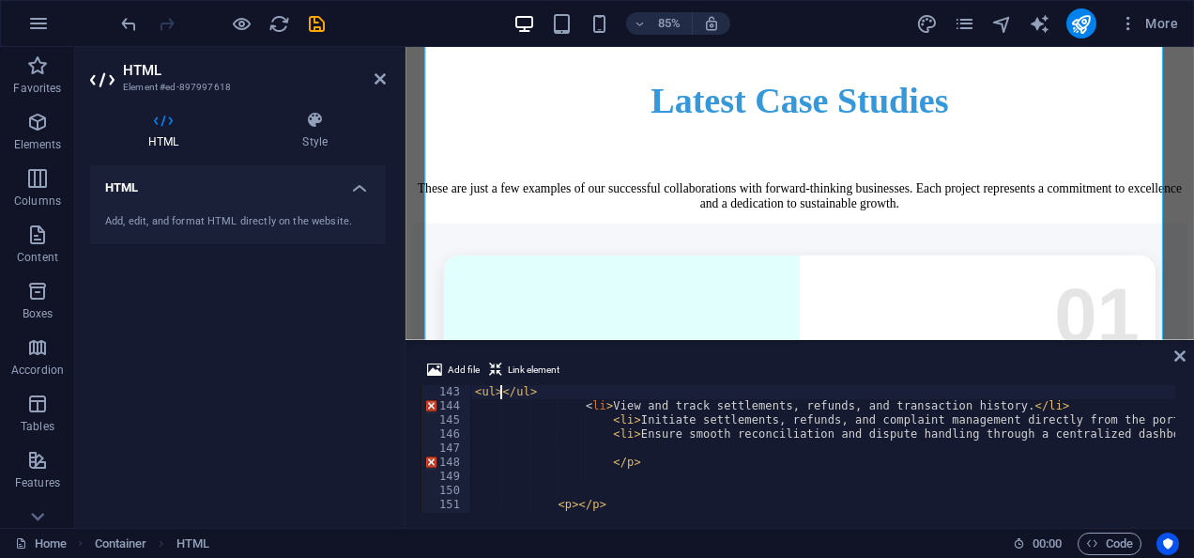
scroll to position [0, 2]
type textarea "<ul></ul>"
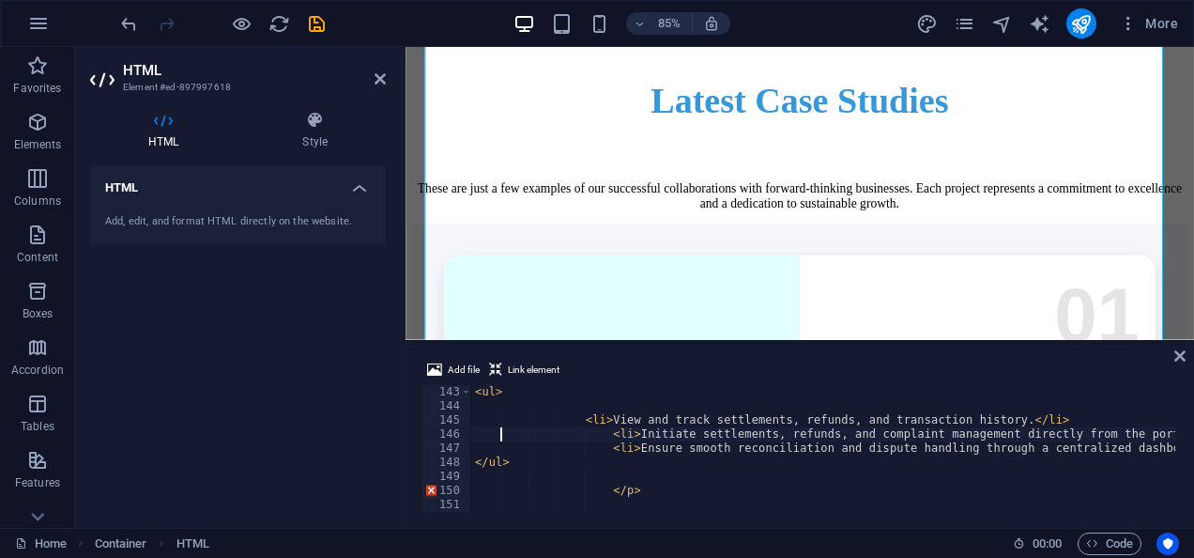
type textarea "<li>View and track settlements, refunds, and transaction history.</li>"
paste textarea "class="extra-text""
click at [730, 425] on div "< ul class = "extra-text" > < li > View and track settlements, refunds, and tra…" at bounding box center [954, 461] width 966 height 152
type textarea "<li>View and track settlements, refunds, and transaction history.</li>"
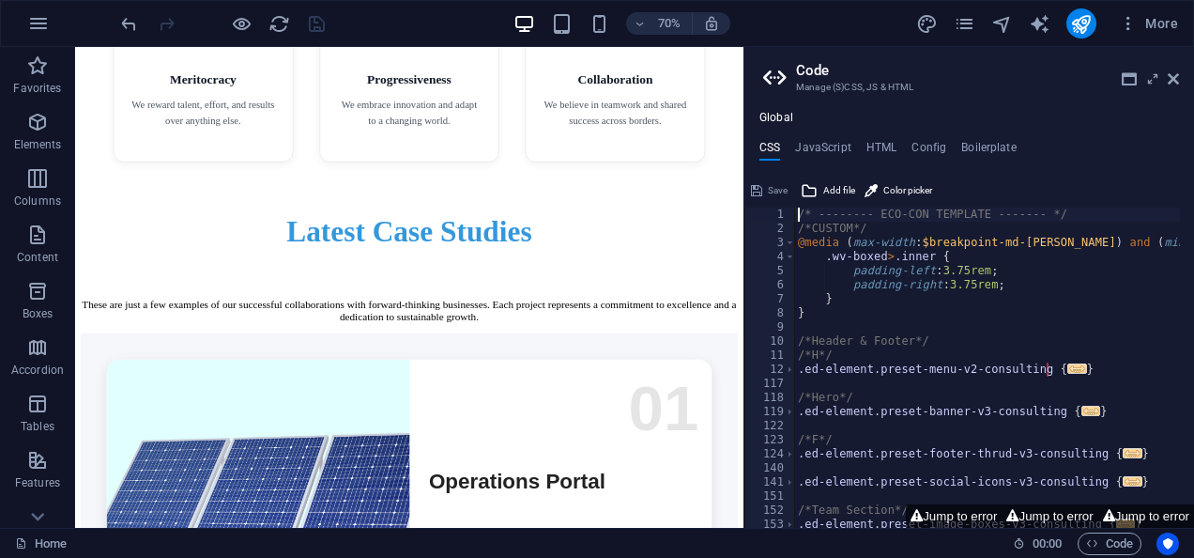
scroll to position [4817, 0]
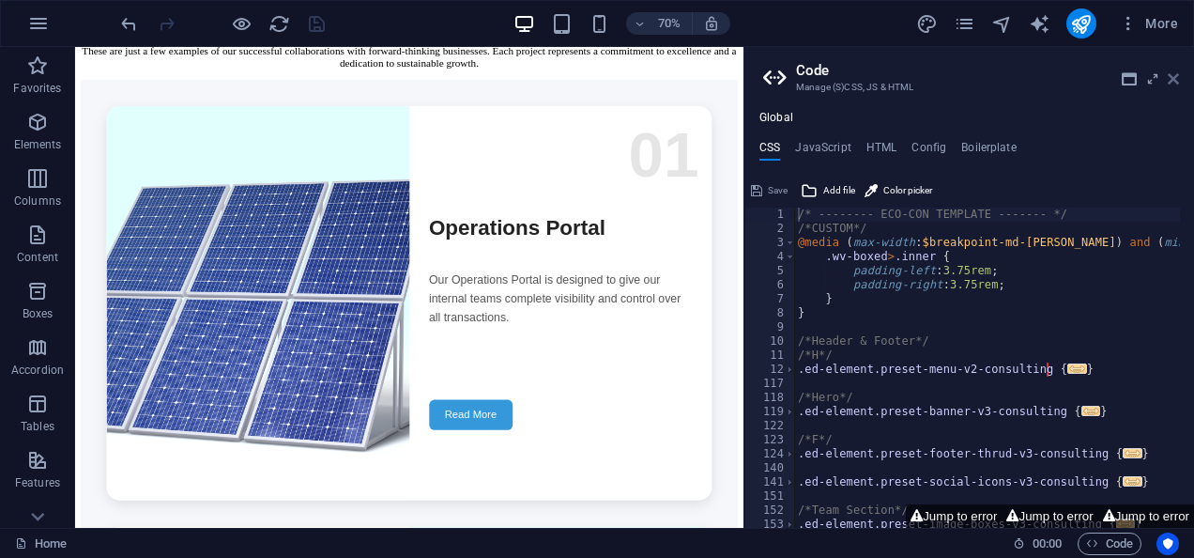
click at [1175, 79] on icon at bounding box center [1173, 78] width 11 height 15
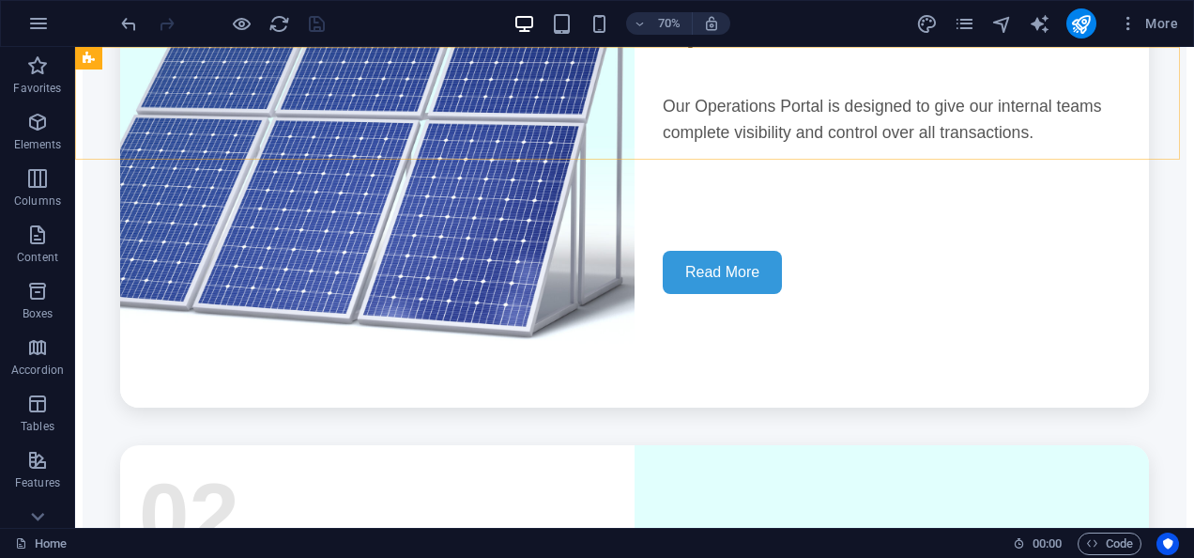
scroll to position [4456, 0]
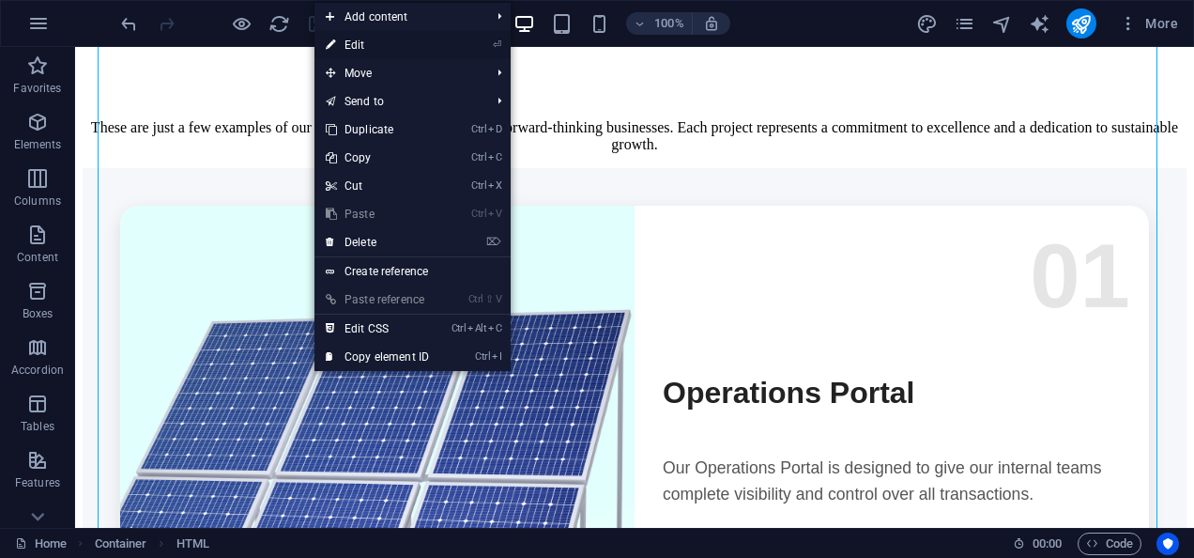
click at [382, 43] on link "⏎ Edit" at bounding box center [378, 45] width 126 height 28
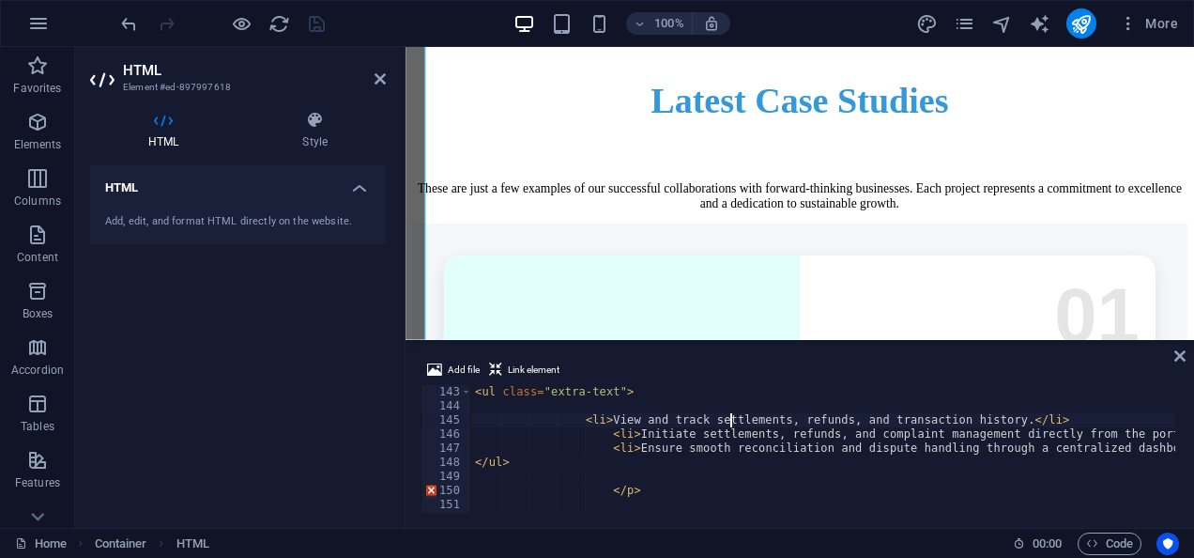
scroll to position [2000, 0]
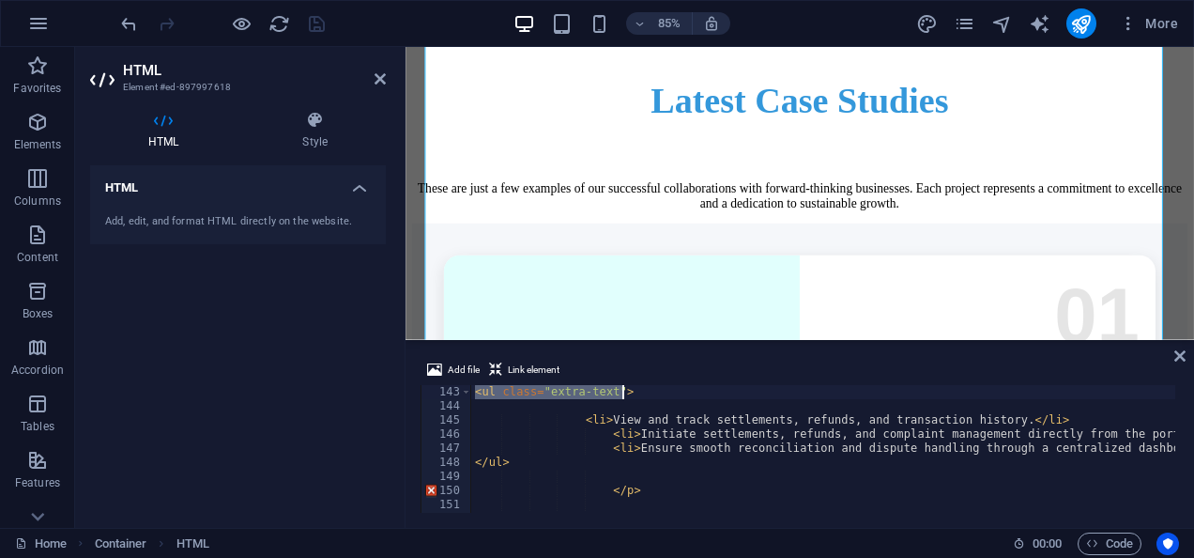
drag, startPoint x: 475, startPoint y: 391, endPoint x: 644, endPoint y: 389, distance: 169.0
click at [644, 389] on div "< ul class = "extra-text" > < li > View and track settlements, refunds, and tra…" at bounding box center [954, 461] width 966 height 152
click at [644, 389] on div "< ul class = "extra-text" > < li > View and track settlements, refunds, and tra…" at bounding box center [823, 449] width 704 height 128
drag, startPoint x: 501, startPoint y: 392, endPoint x: 617, endPoint y: 387, distance: 115.6
click at [617, 387] on div "< ul class = "extra-text" > < li > View and track settlements, refunds, and tra…" at bounding box center [954, 461] width 966 height 152
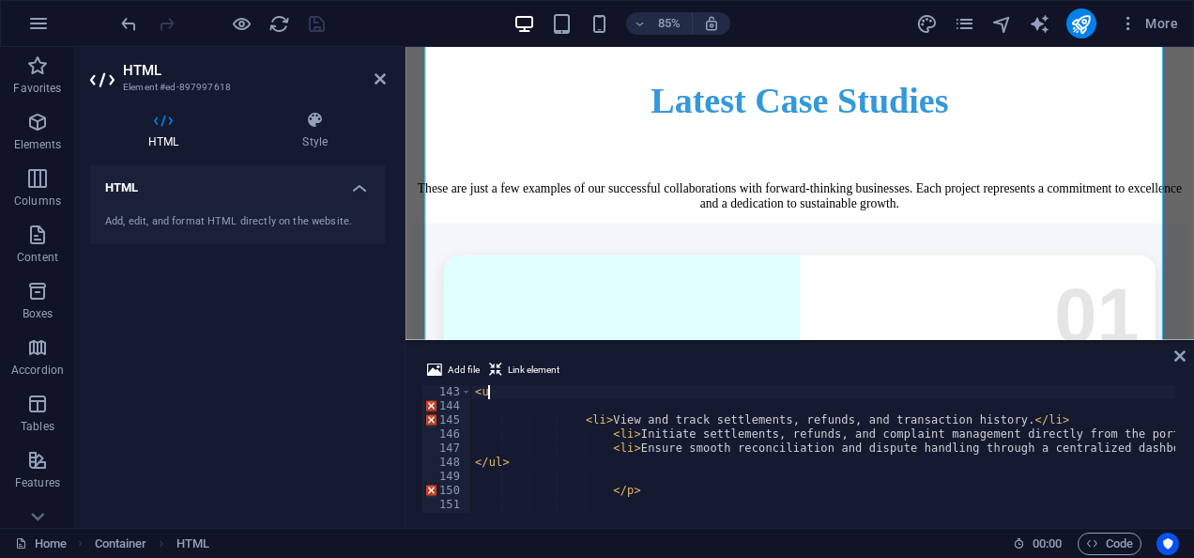
type textarea "<"
click at [526, 460] on div "< p > Our Operations Portal is designed to give our internal teams complete vis…" at bounding box center [954, 461] width 966 height 152
type textarea "<"
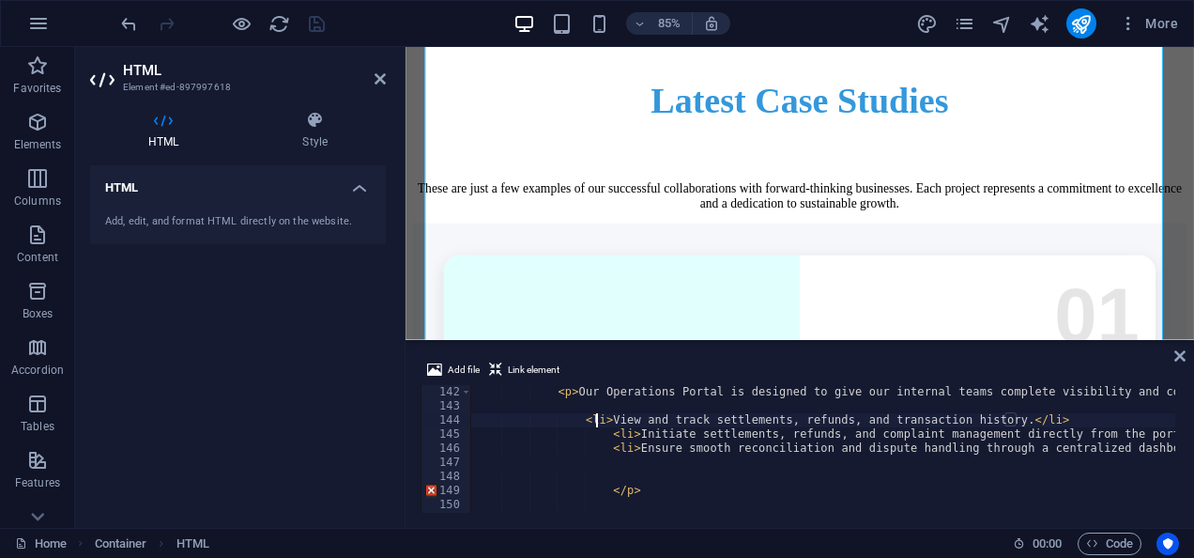
click at [596, 419] on div "< p > Our Operations Portal is designed to give our internal teams complete vis…" at bounding box center [954, 461] width 966 height 152
paste textarea "class="extra-text""
click at [623, 431] on div "< p > Our Operations Portal is designed to give our internal teams complete vis…" at bounding box center [954, 461] width 966 height 152
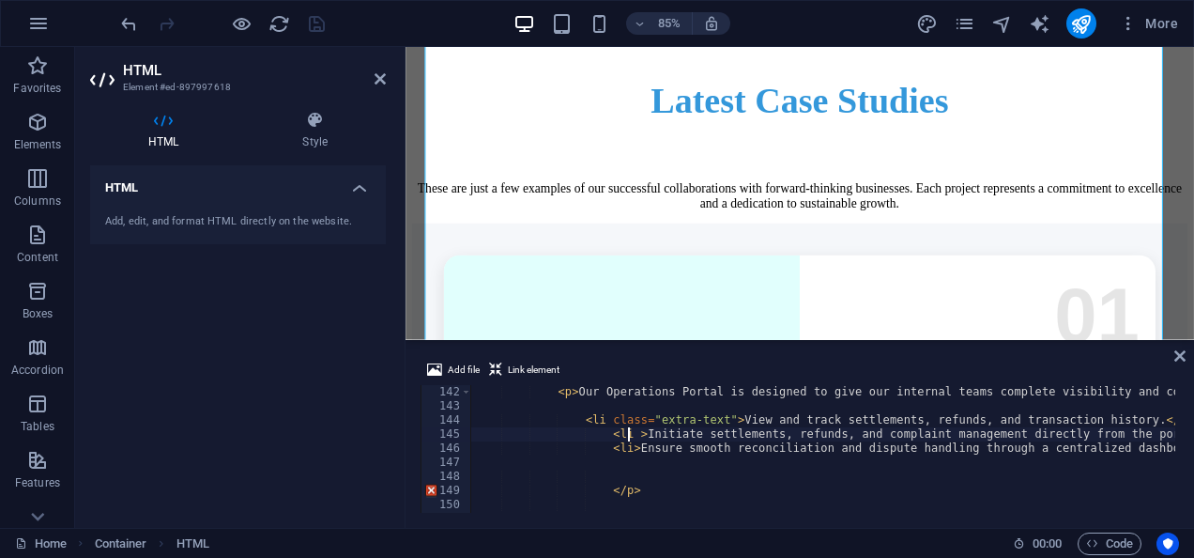
paste textarea "class="extra-text""
click at [623, 449] on div "< p > Our Operations Portal is designed to give our internal teams complete vis…" at bounding box center [954, 461] width 966 height 152
paste textarea "class="extra-text""
type textarea "<li class="extra-text">Ensure smooth reconciliation and dispute handling throug…"
click at [786, 462] on div "< p > Our Operations Portal is designed to give our internal teams complete vis…" at bounding box center [954, 461] width 966 height 152
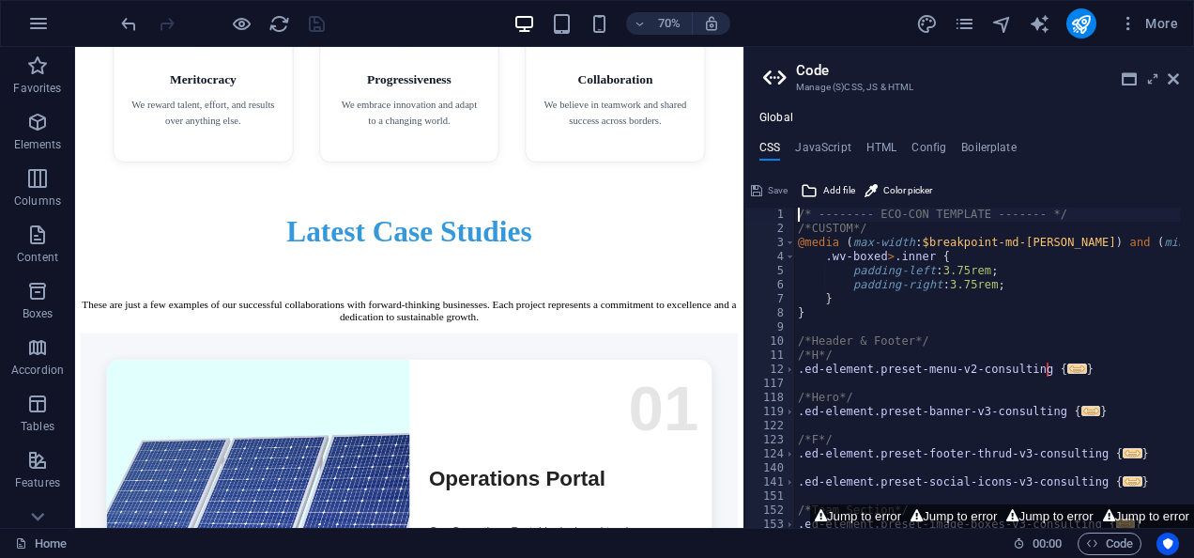
scroll to position [4817, 0]
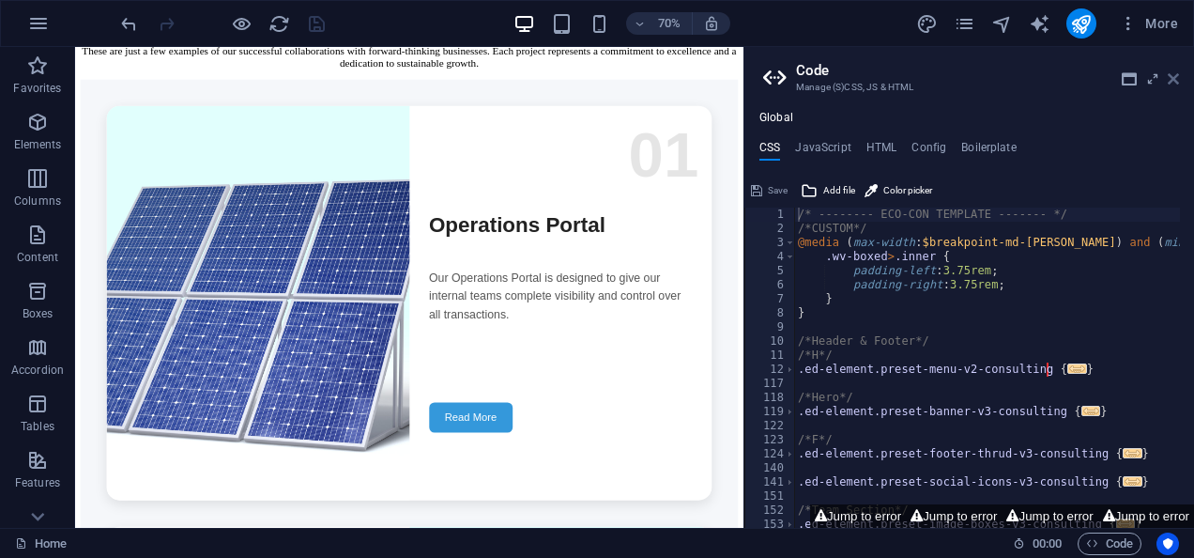
click at [1172, 75] on icon at bounding box center [1173, 78] width 11 height 15
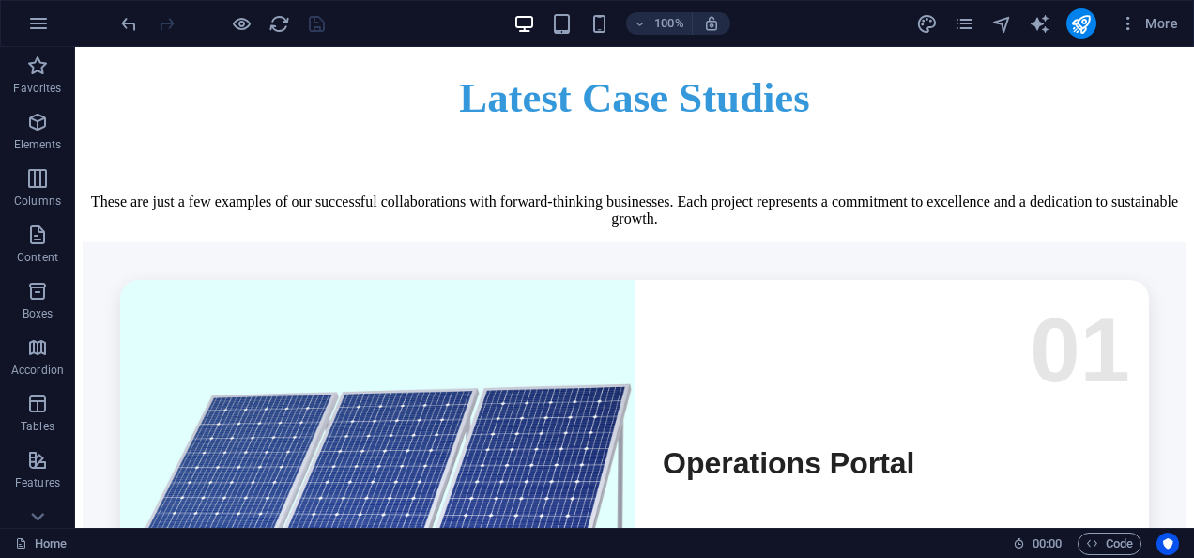
scroll to position [4364, 0]
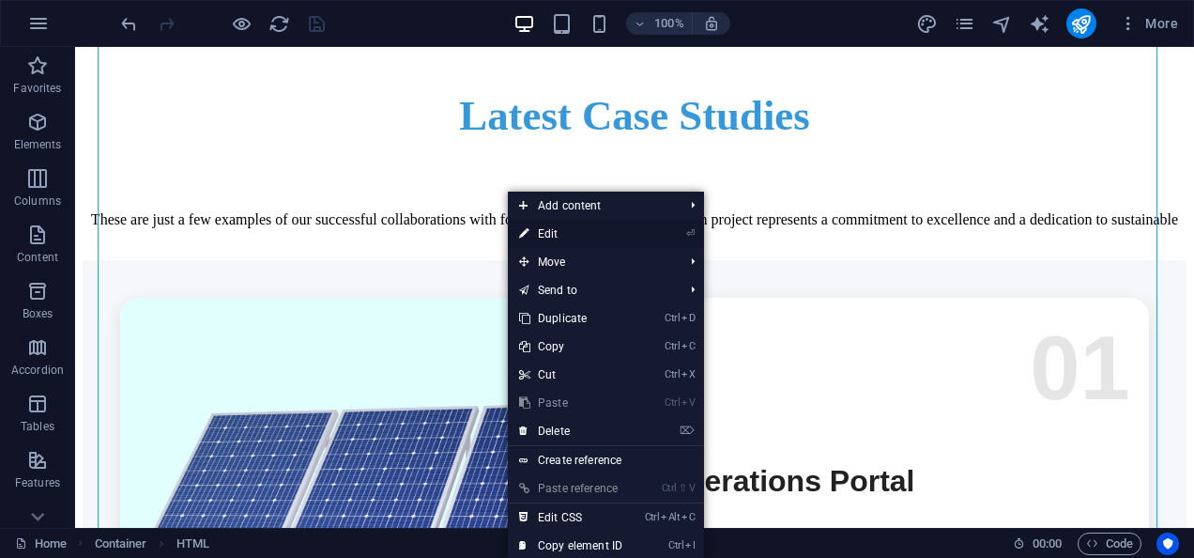
click at [561, 224] on link "⏎ Edit" at bounding box center [571, 234] width 126 height 28
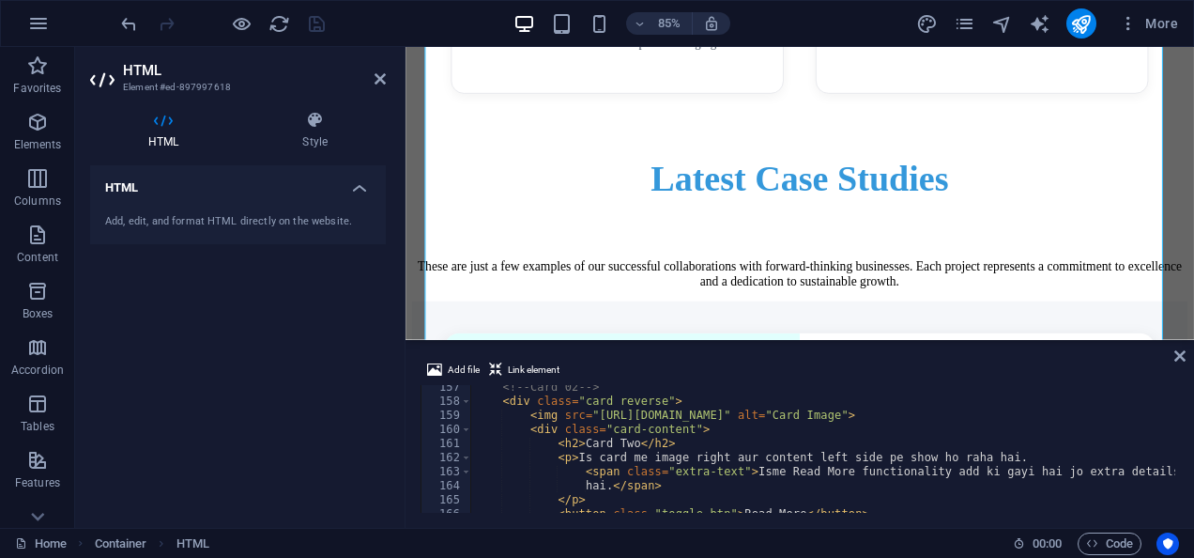
scroll to position [2202, 0]
click at [685, 458] on div "<!-- Card 02 --> < div class = "card reverse" > < img src = "[URL][DOMAIN_NAME]…" at bounding box center [954, 456] width 966 height 152
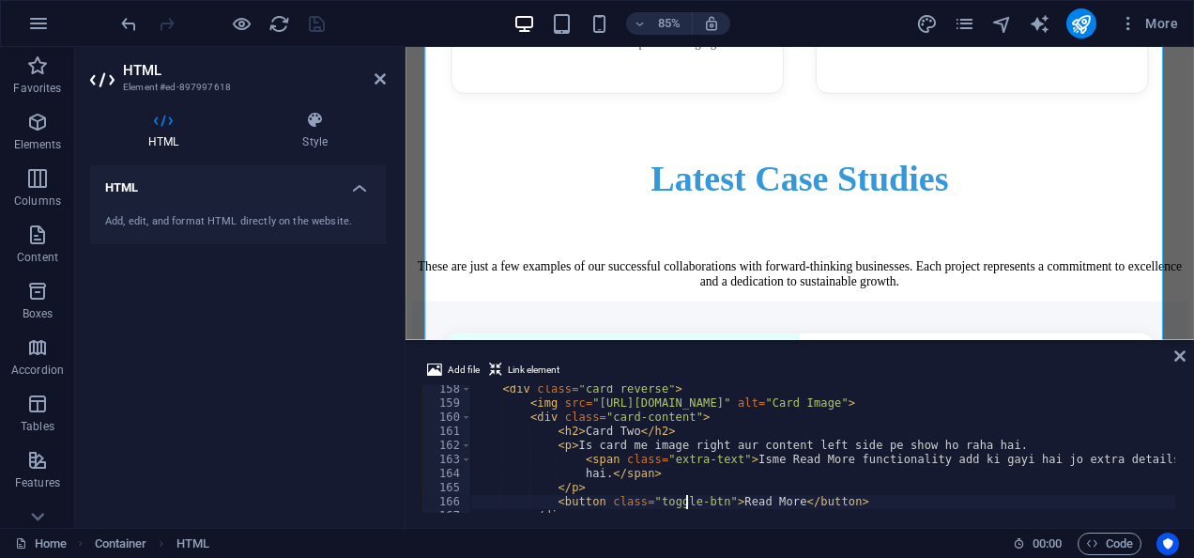
scroll to position [2228, 0]
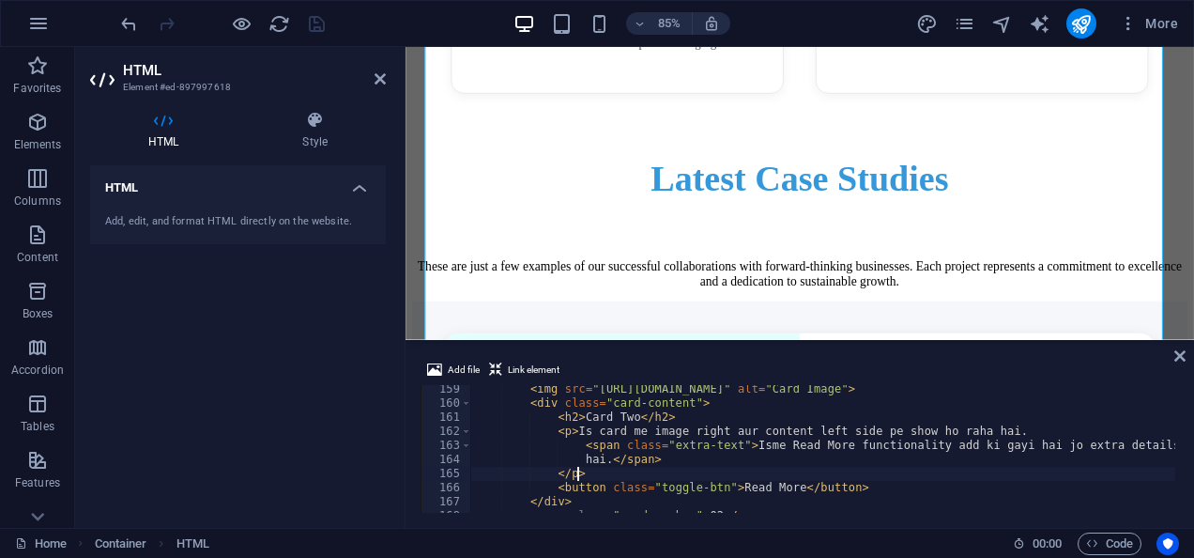
type textarea "</div>"
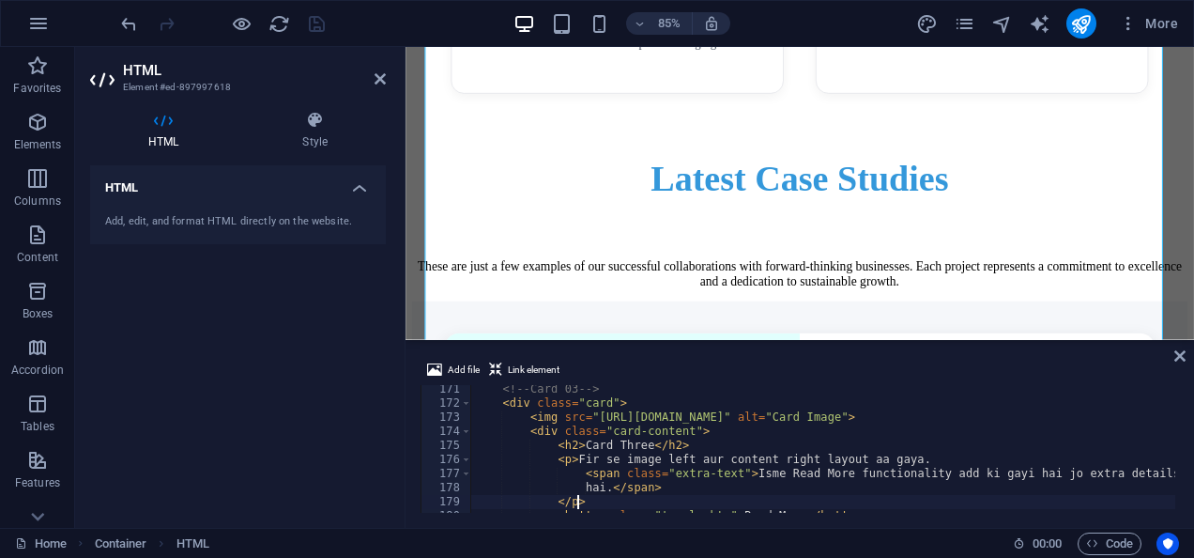
type textarea "</div>"
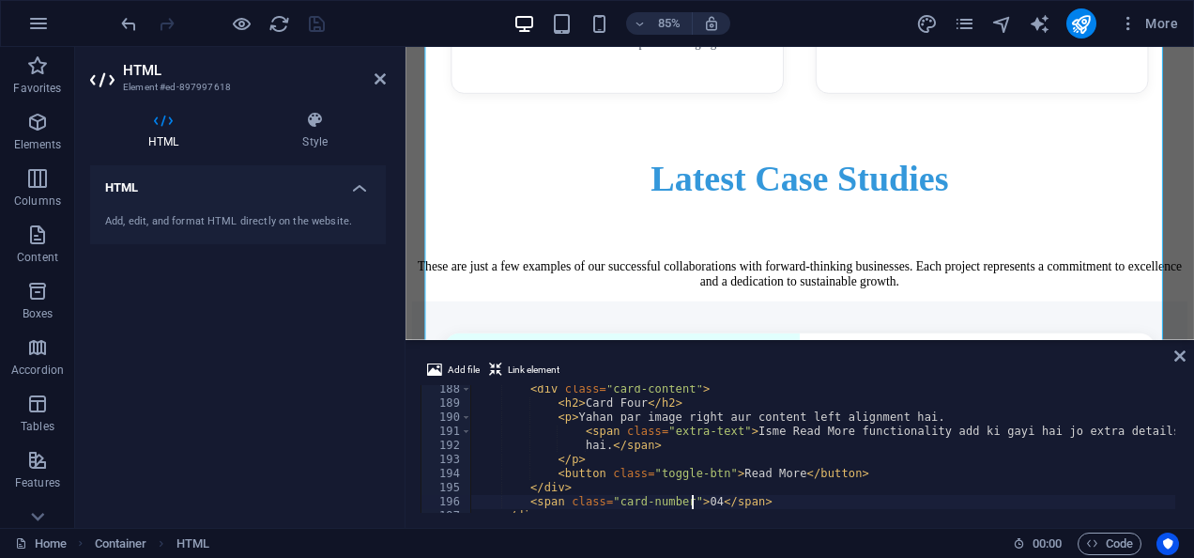
type textarea "</div>"
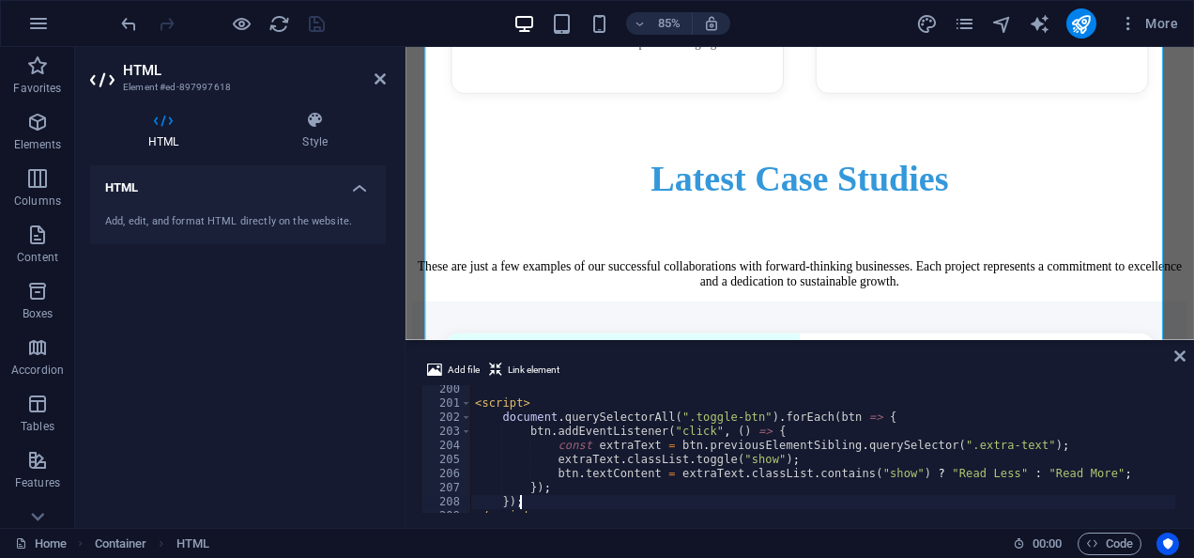
type textarea "</script>"
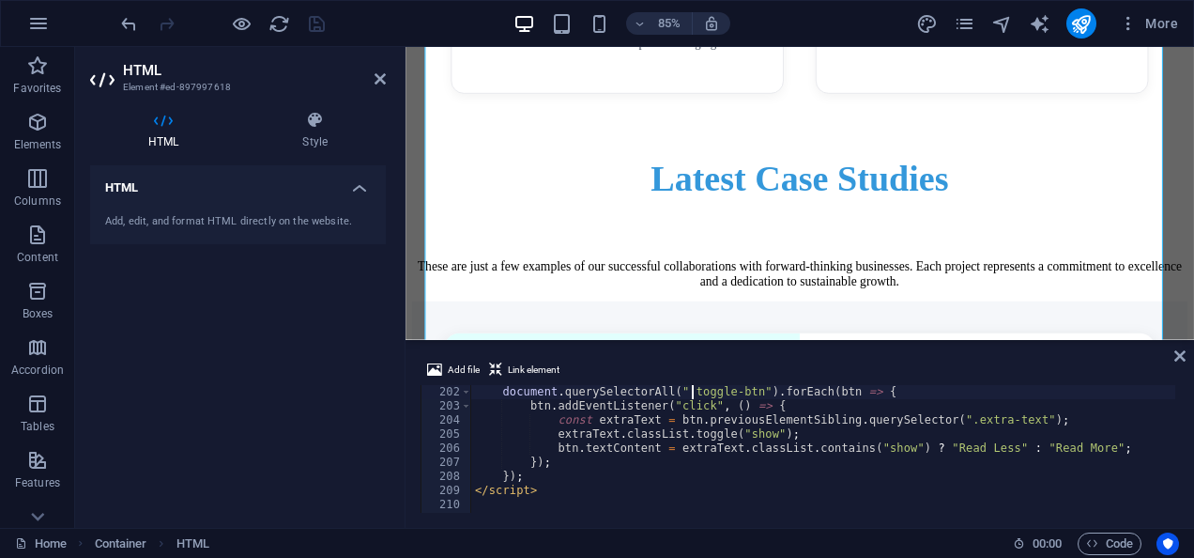
type textarea "<script>"
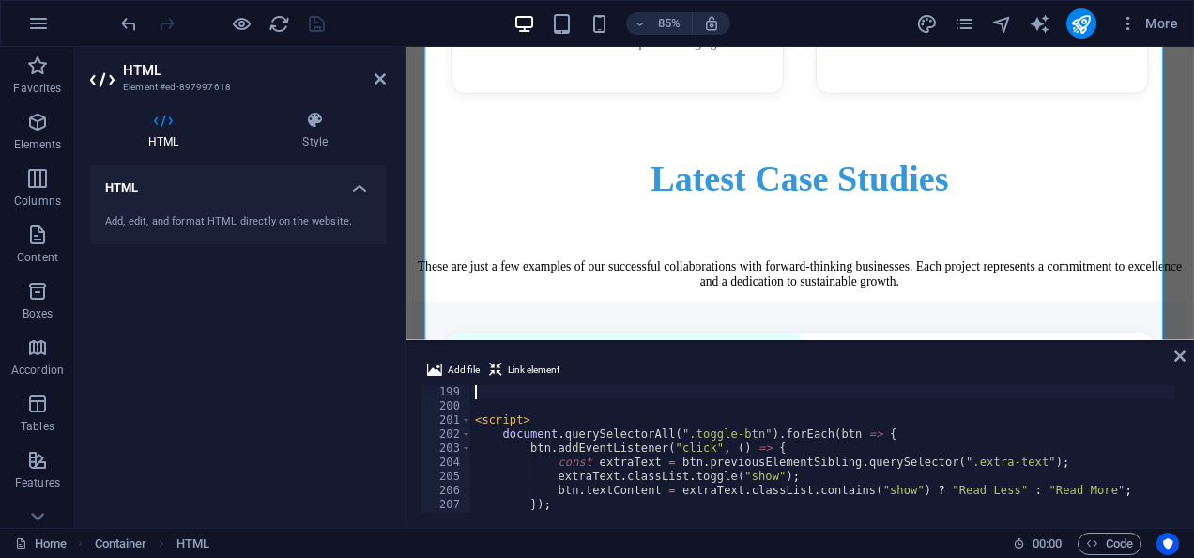
type textarea "</div>"
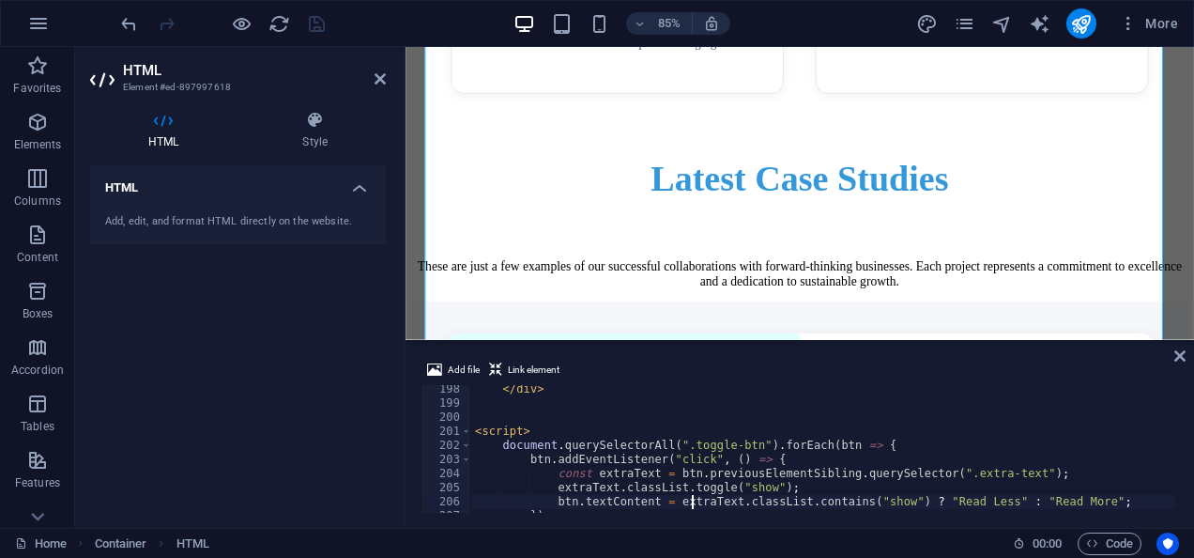
scroll to position [2791, 0]
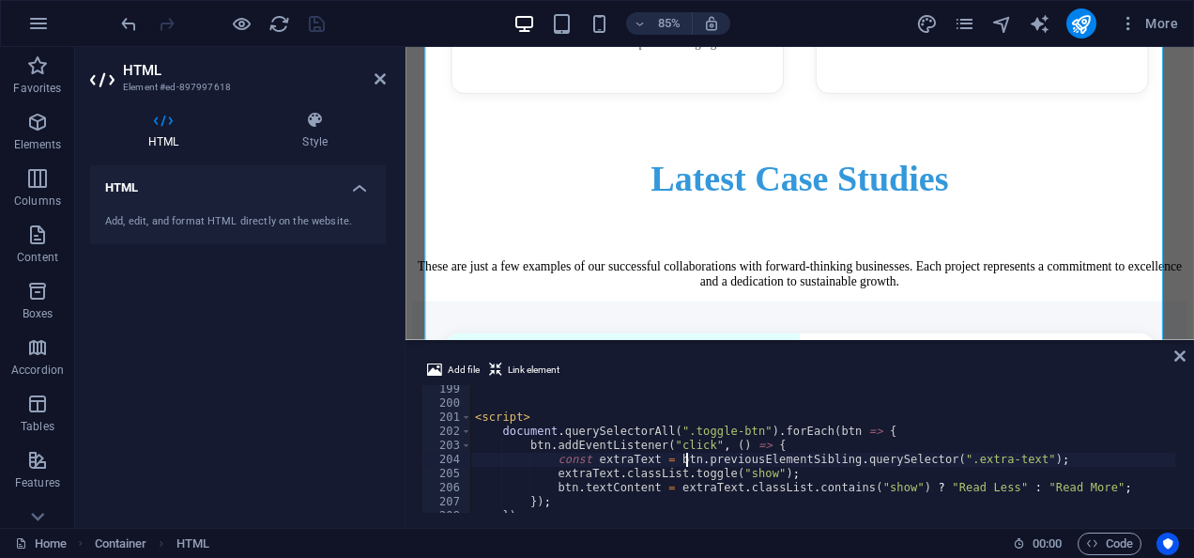
click at [685, 458] on div "< script > document . querySelectorAll ( ".toggle-btn" ) . forEach ( btn => { b…" at bounding box center [954, 458] width 966 height 152
click at [741, 460] on div "< script > document . querySelectorAll ( ".toggle-btn" ) . forEach ( btn => { b…" at bounding box center [954, 458] width 966 height 152
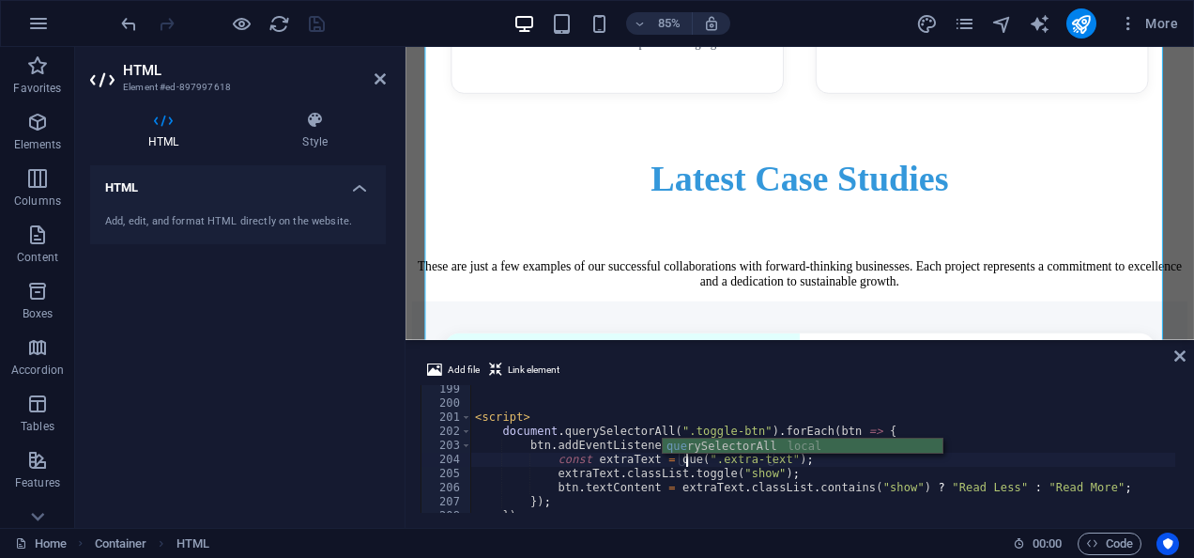
scroll to position [0, 21]
type textarea "const extraText = querySelectorAll(".extra-text");"
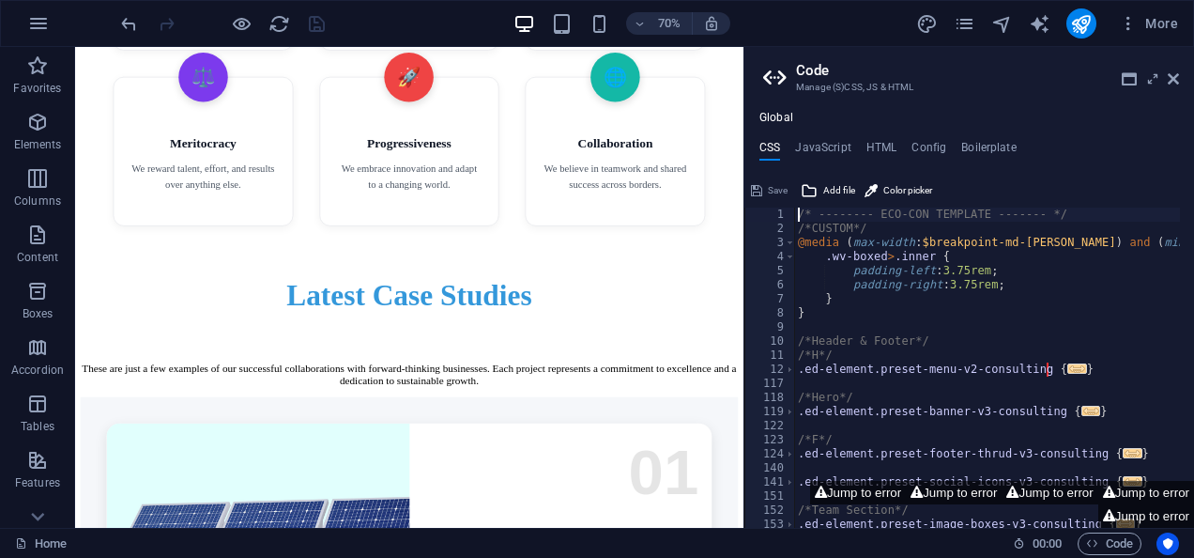
scroll to position [4725, 0]
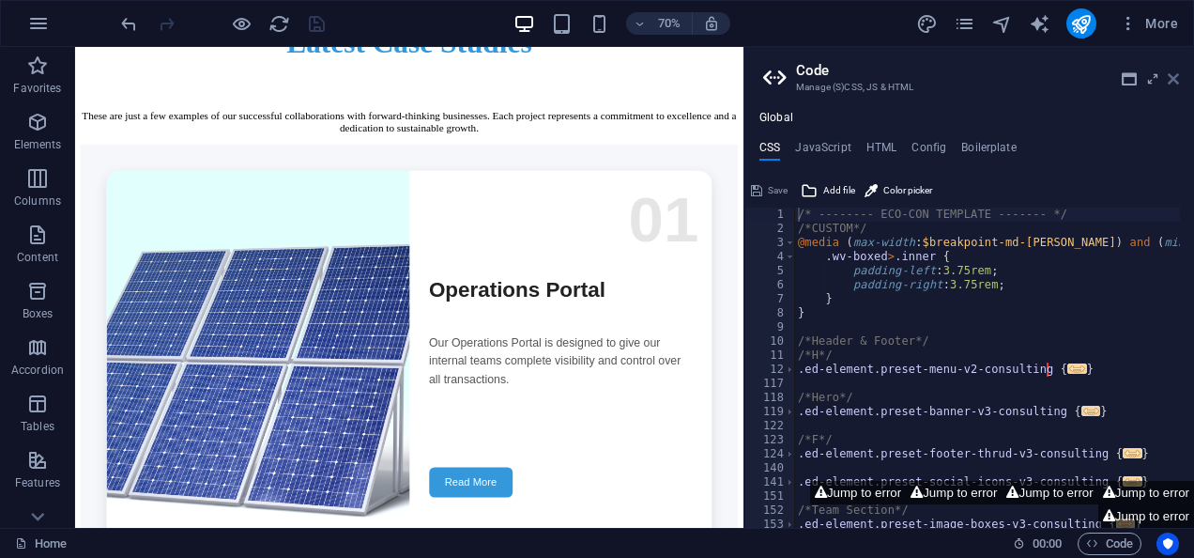
click at [1172, 74] on icon at bounding box center [1173, 78] width 11 height 15
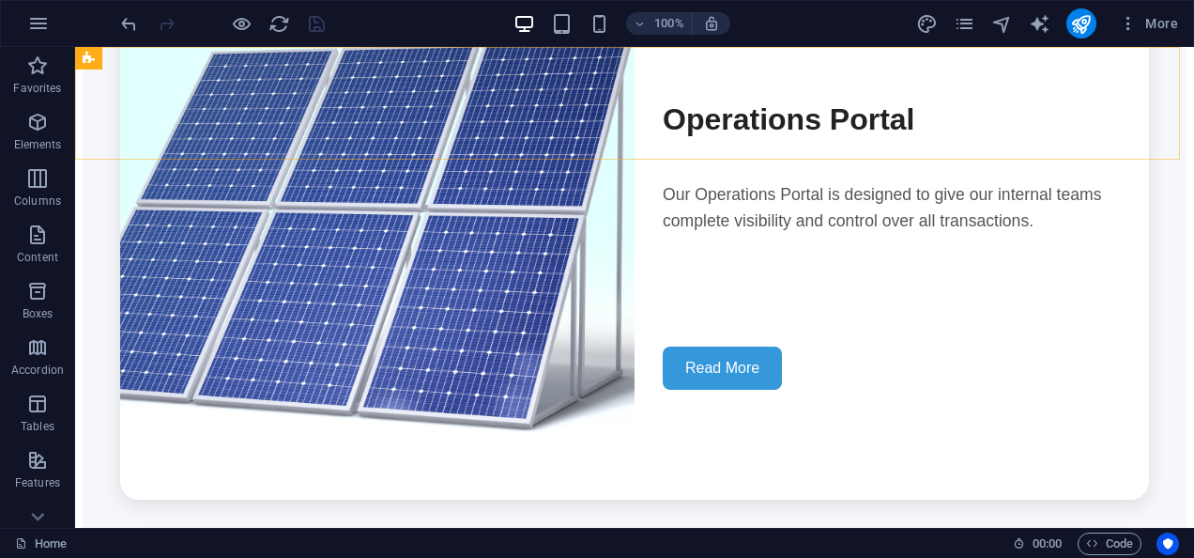
scroll to position [4364, 0]
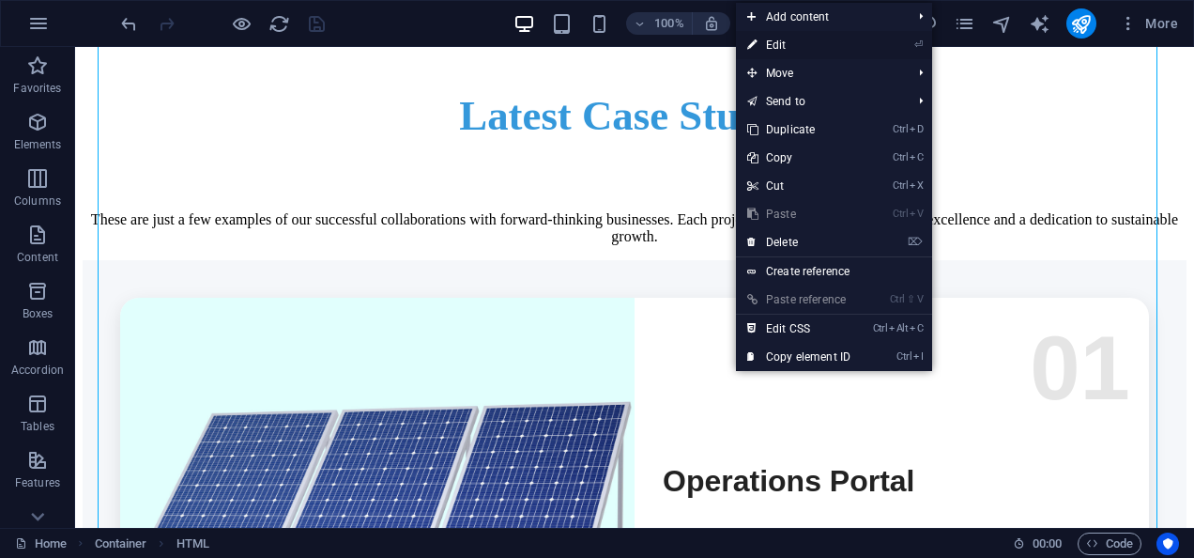
click at [777, 47] on link "⏎ Edit" at bounding box center [799, 45] width 126 height 28
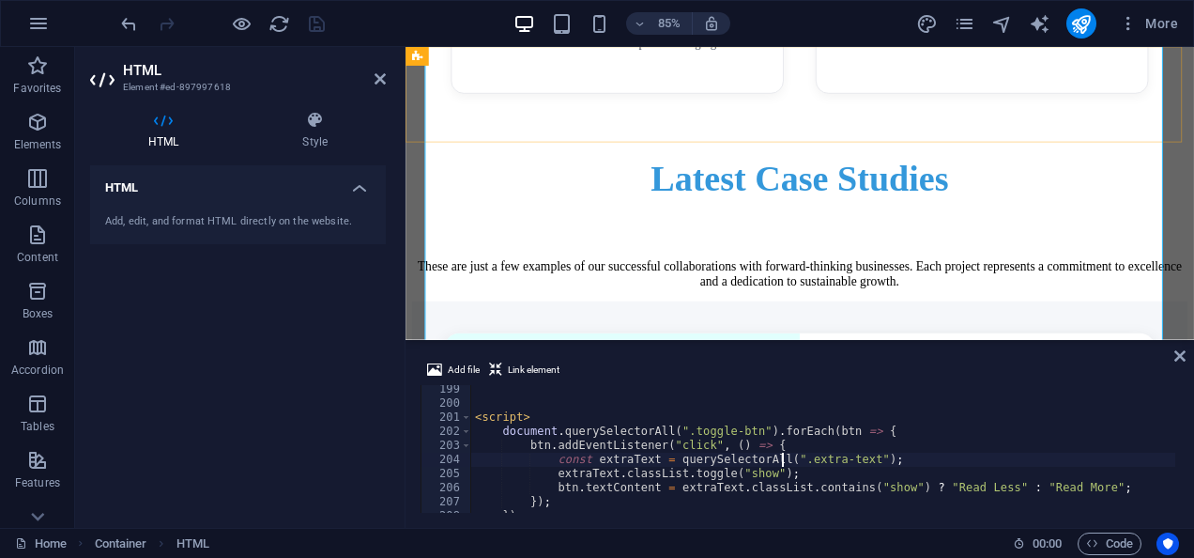
scroll to position [2791, 0]
click at [910, 432] on div "< script > document . querySelectorAll ( ".toggle-btn" ) . forEach ( btn => { b…" at bounding box center [954, 458] width 966 height 152
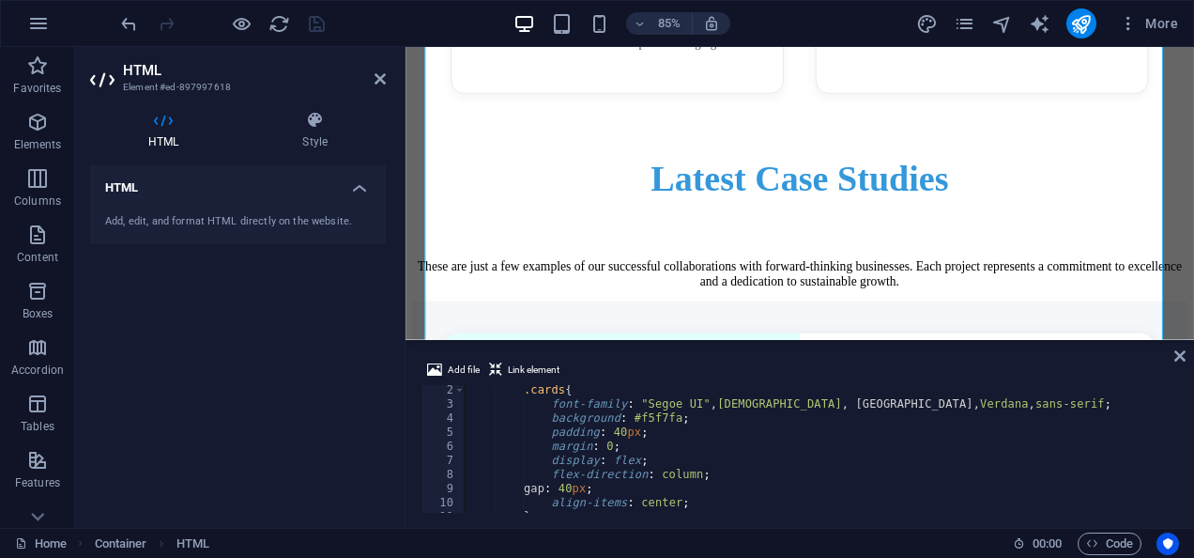
scroll to position [0, 0]
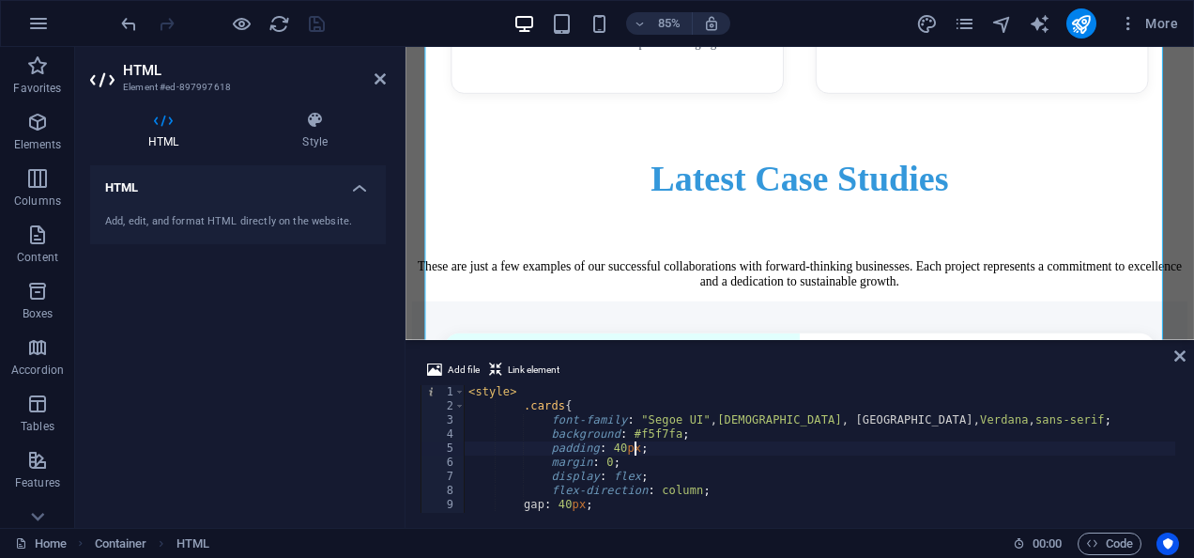
click at [910, 451] on div "< style > .cards { font-family : " Segoe UI " , Tahoma , [GEOGRAPHIC_DATA], Ver…" at bounding box center [948, 461] width 966 height 152
type textarea "padding: 40px;"
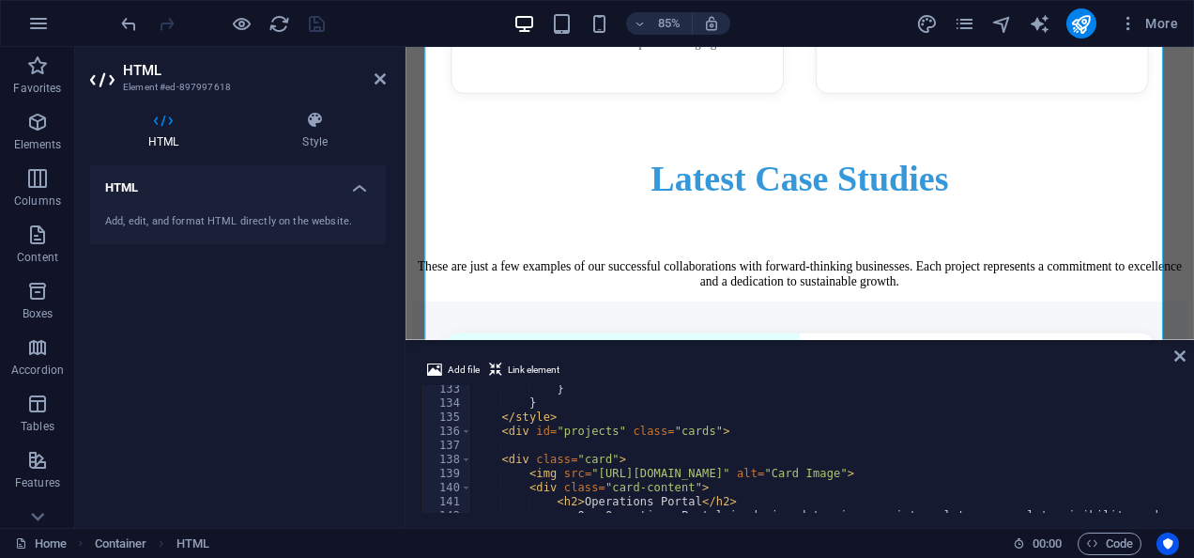
scroll to position [1926, 0]
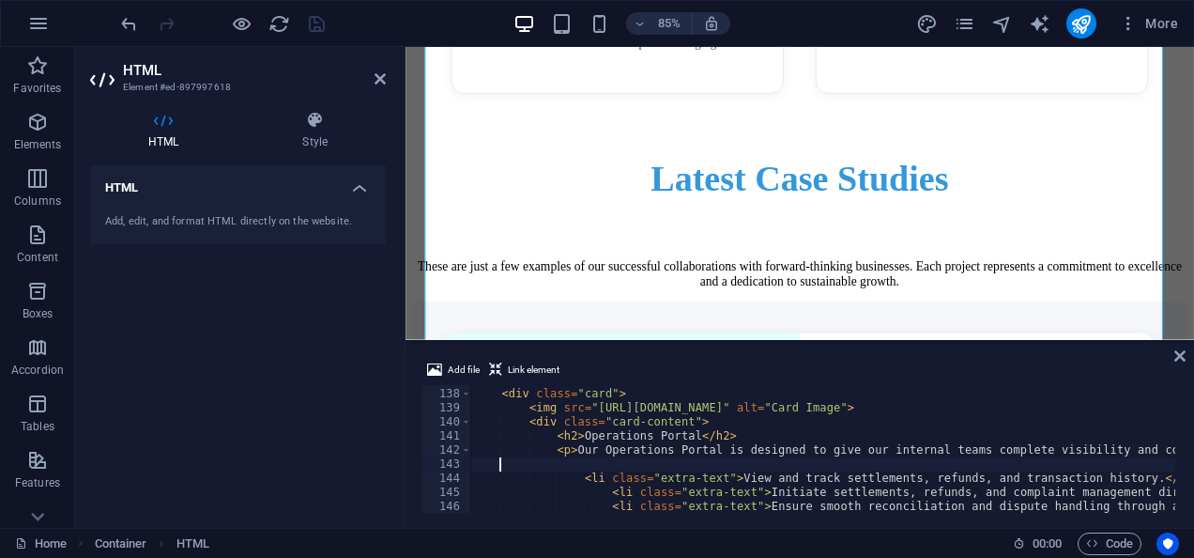
click at [771, 458] on div "< div class = "card" > < img src = "[URL][DOMAIN_NAME]" alt = "Card Image" > < …" at bounding box center [953, 449] width 966 height 152
click at [1177, 355] on icon at bounding box center [1179, 355] width 11 height 15
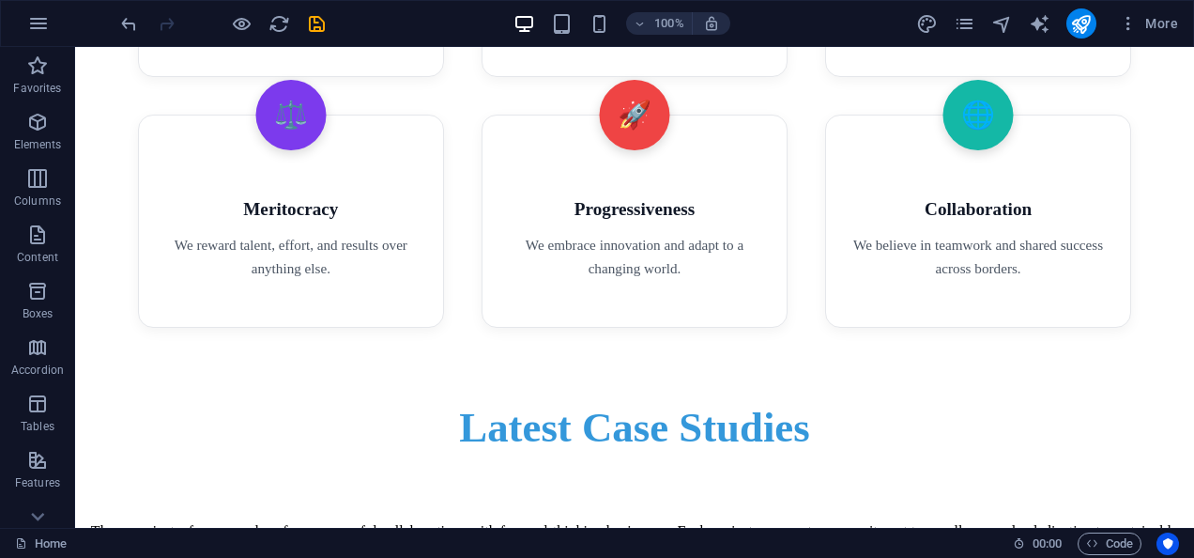
scroll to position [4326, 0]
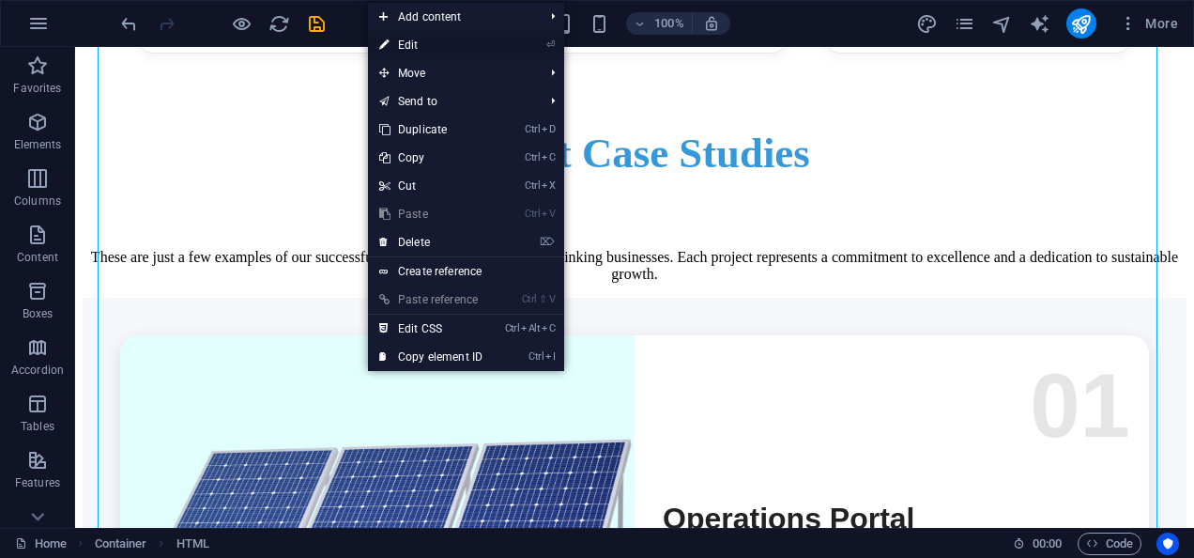
click at [423, 49] on link "⏎ Edit" at bounding box center [431, 45] width 126 height 28
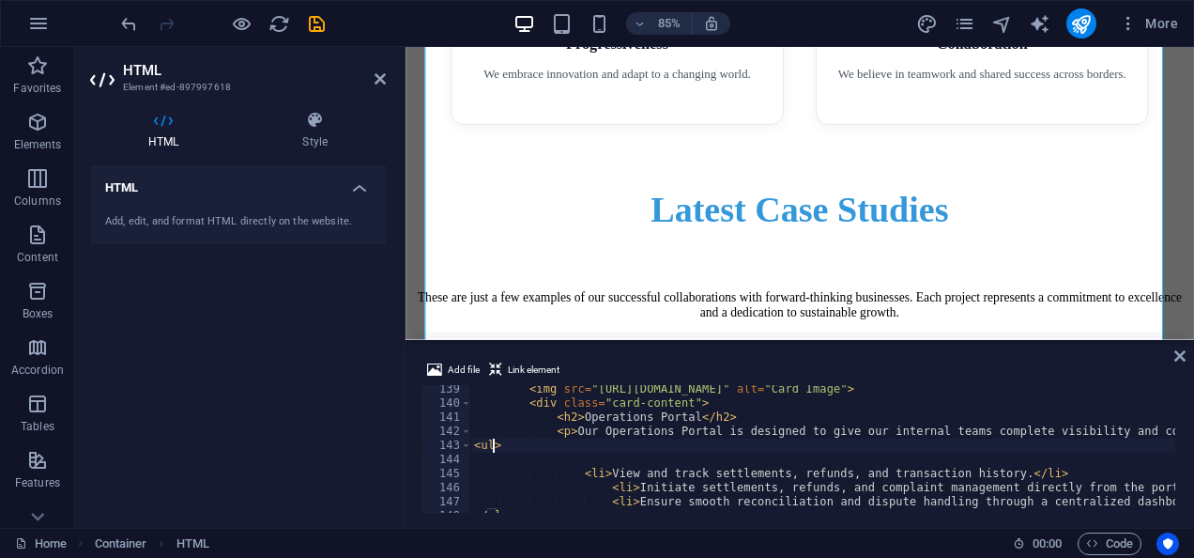
scroll to position [1960, 0]
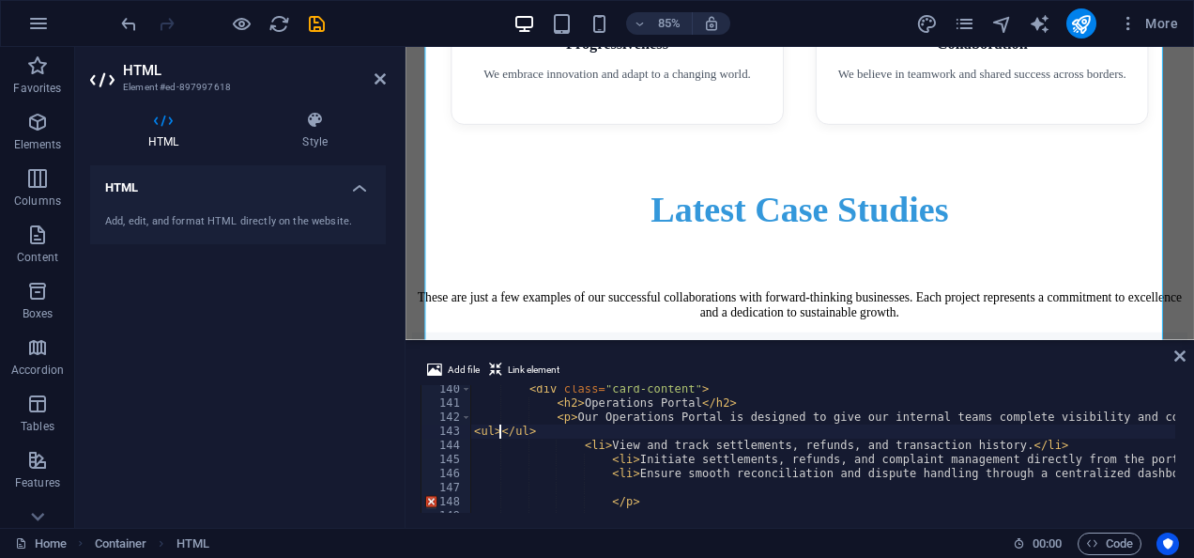
type textarea "<ul"
type textarea "</span>"
type textarea "<span class="extra-text">"
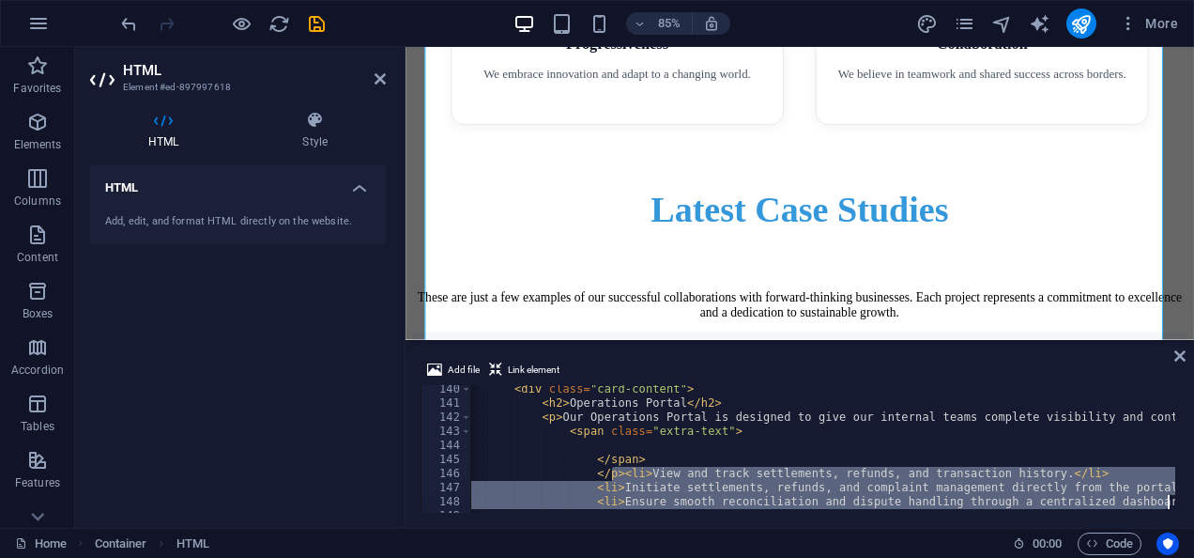
scroll to position [0, 15]
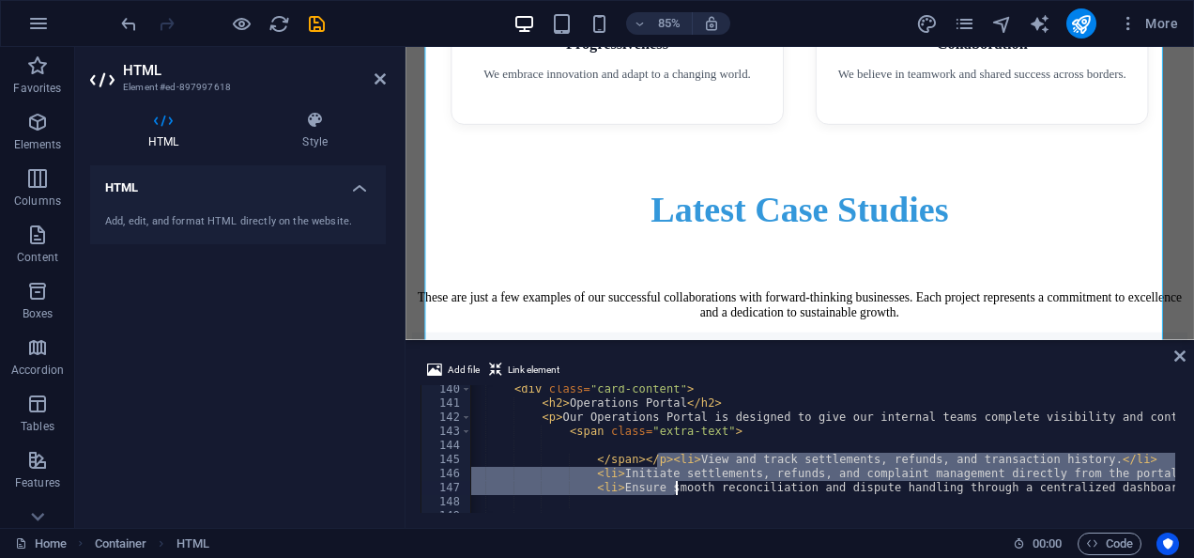
drag, startPoint x: 660, startPoint y: 456, endPoint x: 678, endPoint y: 486, distance: 34.9
click at [678, 486] on div "< div class = "card-content" > < h2 > Operations Portal </ h2 > < p > Our Opera…" at bounding box center [938, 458] width 966 height 152
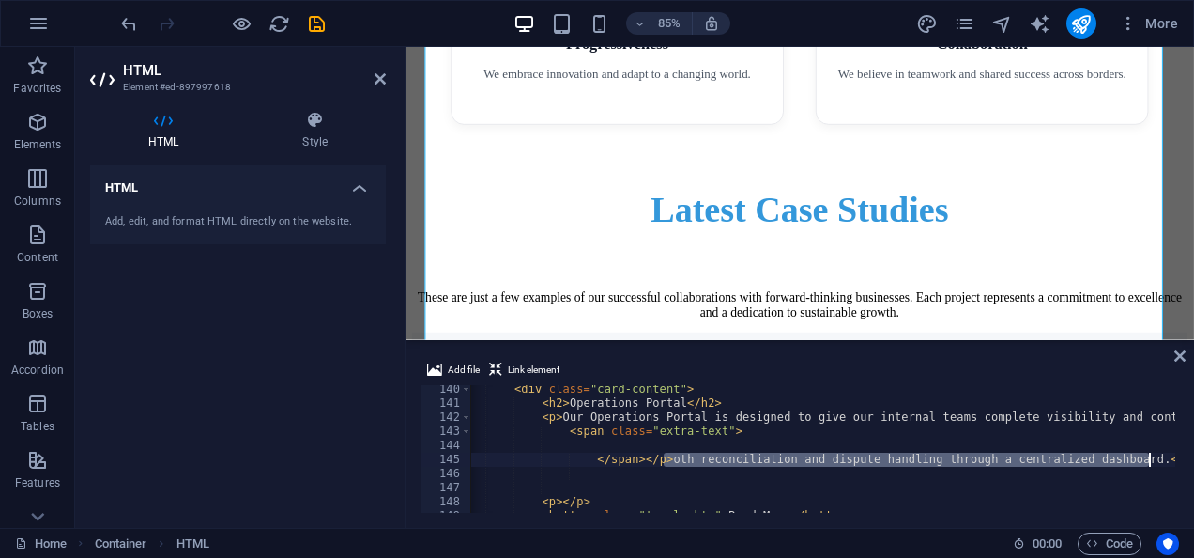
drag, startPoint x: 661, startPoint y: 464, endPoint x: 1153, endPoint y: 458, distance: 492.0
click at [1153, 458] on div "< div class = "card-content" > < h2 > Operations Portal </ h2 > < p > Our Opera…" at bounding box center [938, 458] width 966 height 152
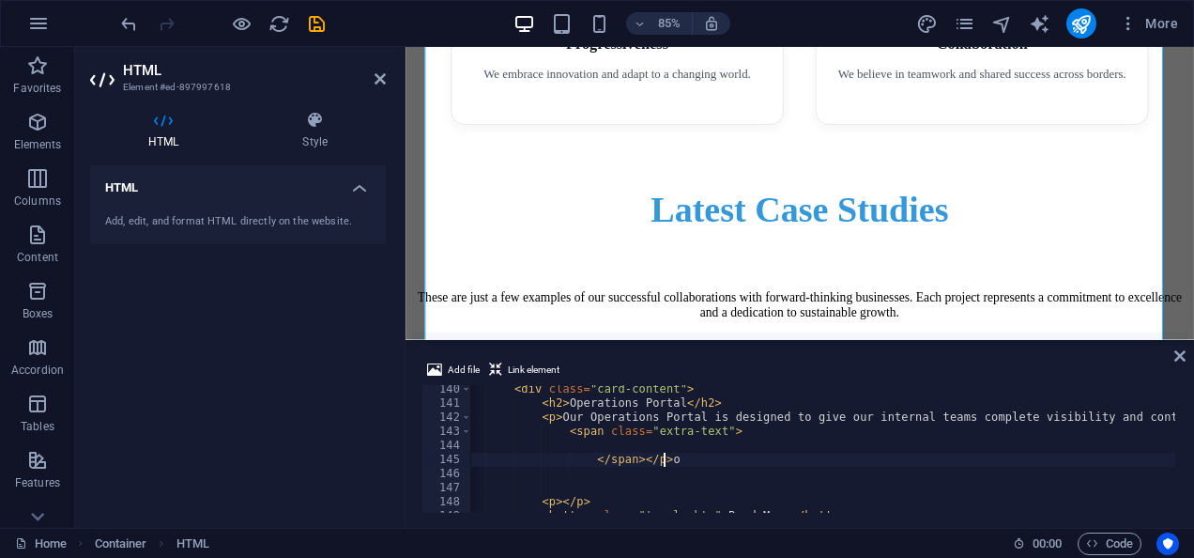
type textarea "</span></p>"
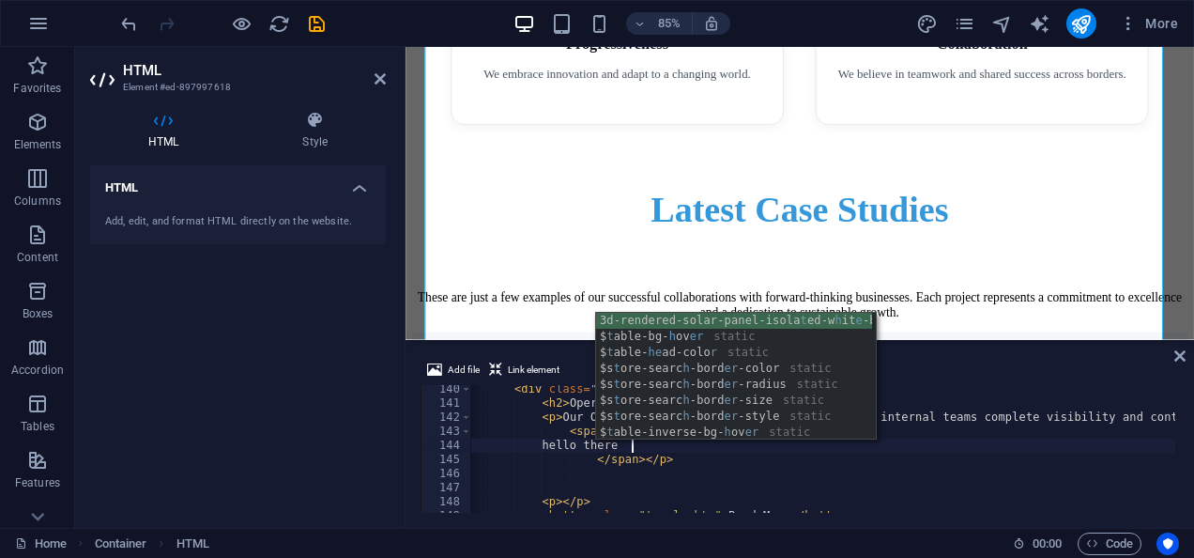
scroll to position [0, 16]
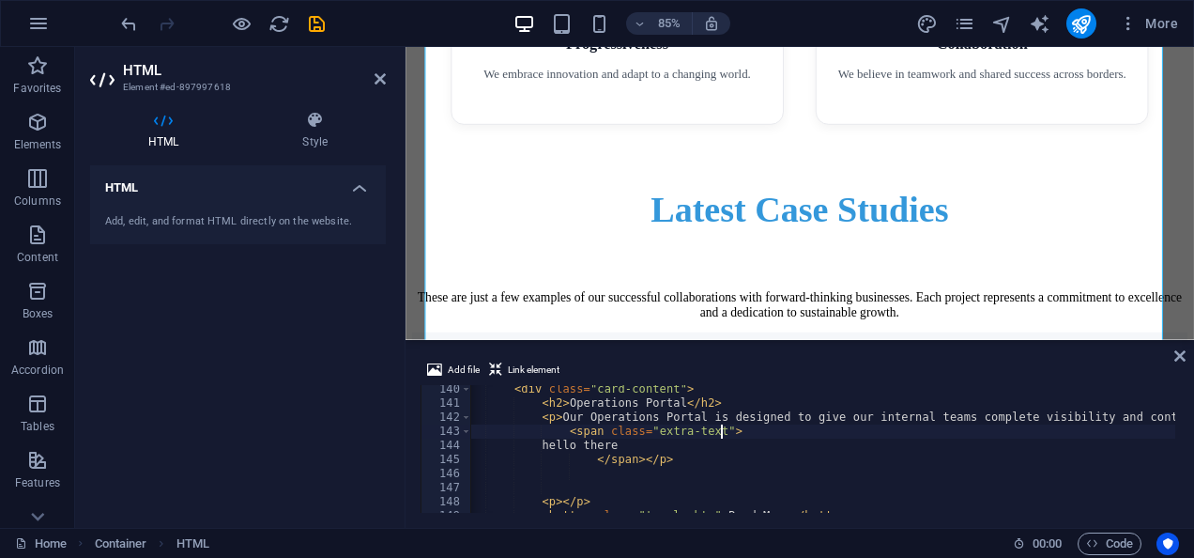
click at [948, 425] on div "< div class = "card-content" > < h2 > Operations Portal </ h2 > < p > Our Opera…" at bounding box center [938, 458] width 966 height 152
type textarea "<span class="extra-text">"
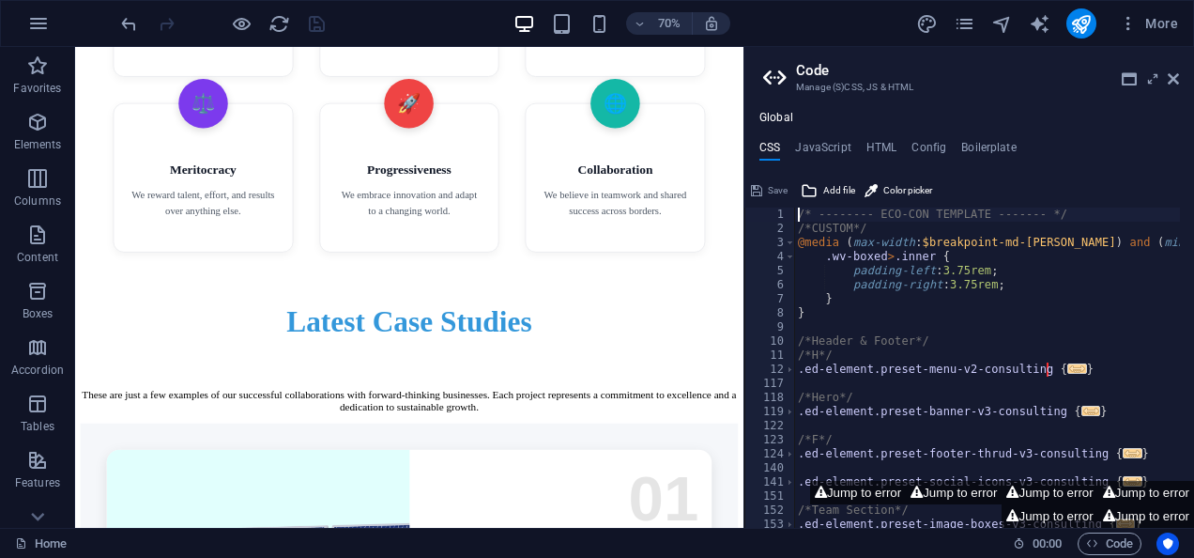
scroll to position [4689, 0]
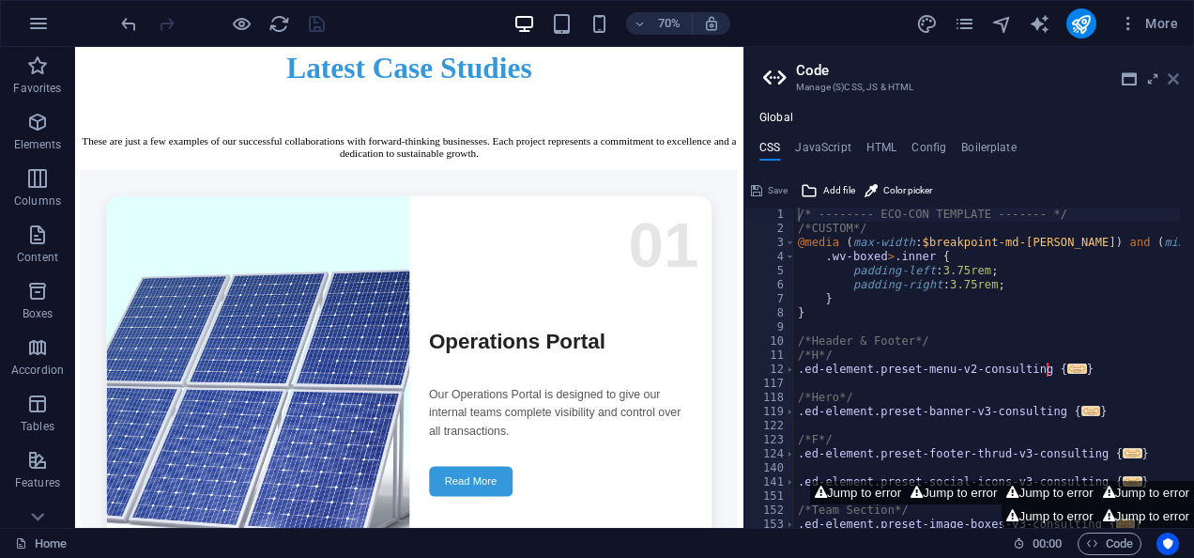
click at [1178, 79] on icon at bounding box center [1173, 78] width 11 height 15
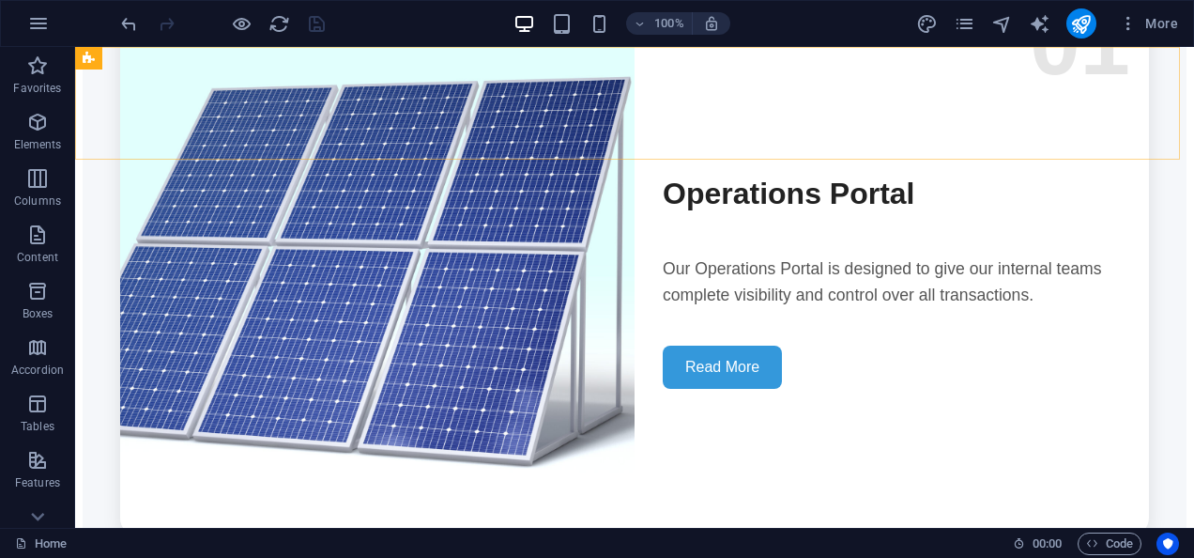
scroll to position [4326, 0]
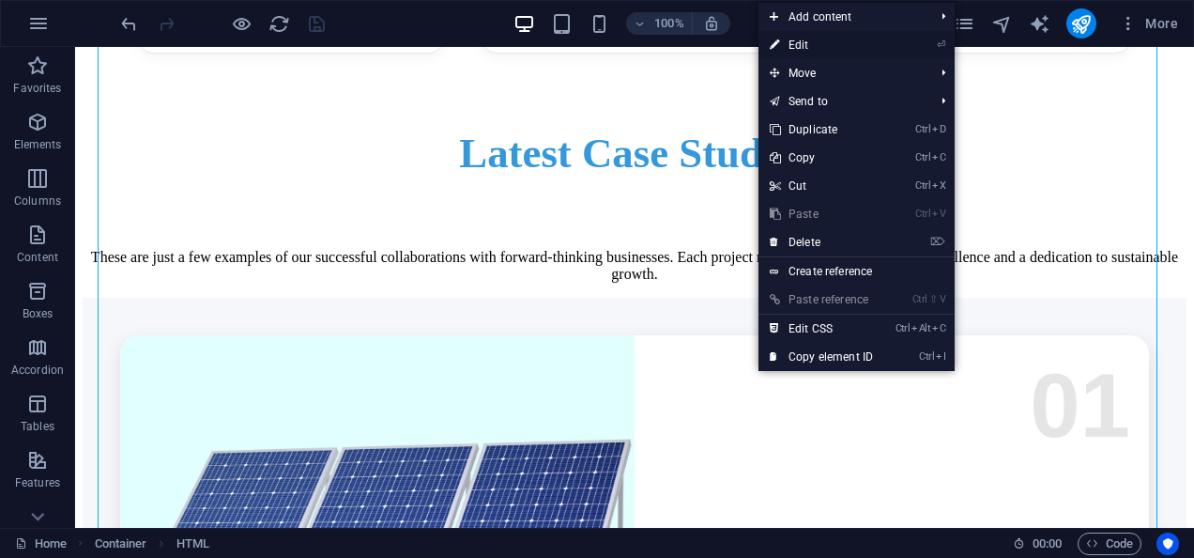
click at [804, 43] on link "⏎ Edit" at bounding box center [822, 45] width 126 height 28
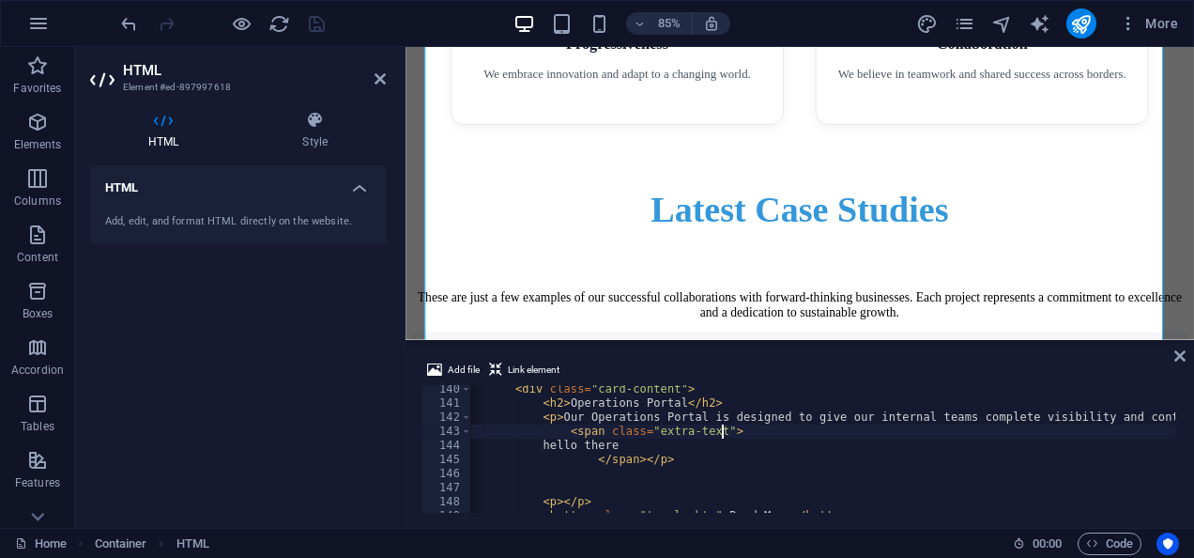
scroll to position [1960, 0]
click at [560, 449] on div "< div class = "card-content" > < h2 > Operations Portal </ h2 > < p > Our Opera…" at bounding box center [939, 458] width 966 height 152
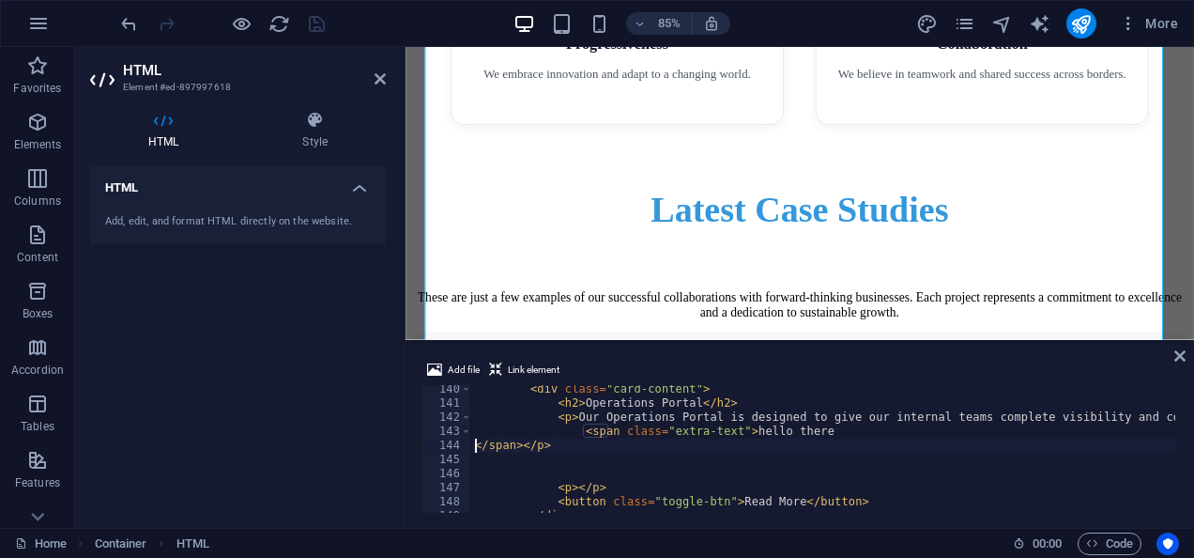
type textarea "<span class="extra-text">hello there</span></p>"
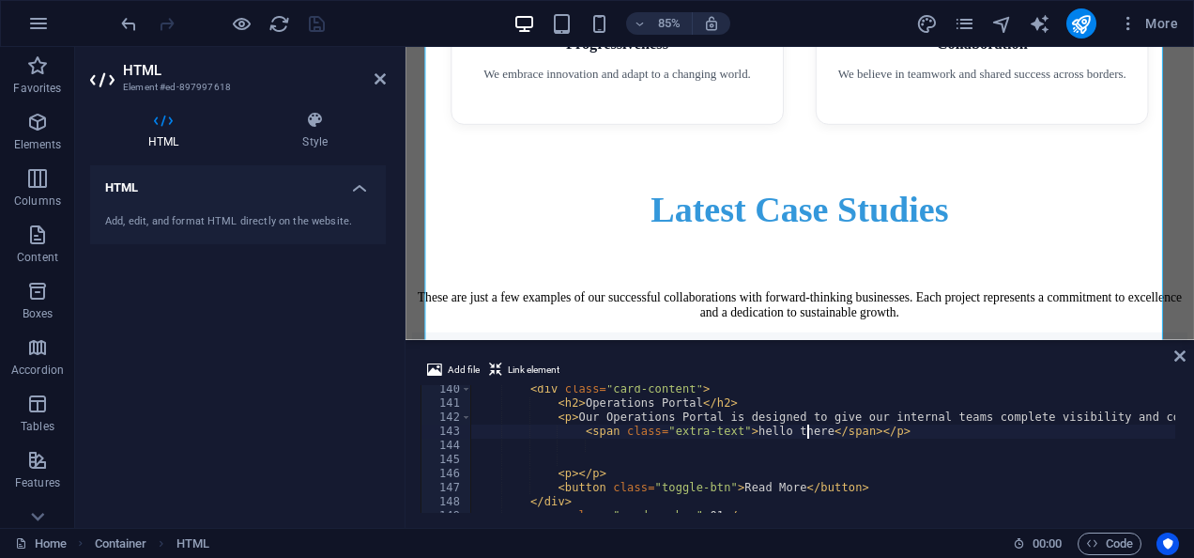
click at [677, 443] on div "< div class = "card-content" > < h2 > Operations Portal </ h2 > < p > Our Opera…" at bounding box center [954, 458] width 966 height 152
drag, startPoint x: 601, startPoint y: 469, endPoint x: 543, endPoint y: 474, distance: 58.4
click at [543, 474] on div "< div class = "card-content" > < h2 > Operations Portal </ h2 > < p > Our Opera…" at bounding box center [954, 458] width 966 height 152
type textarea "<p></p>"
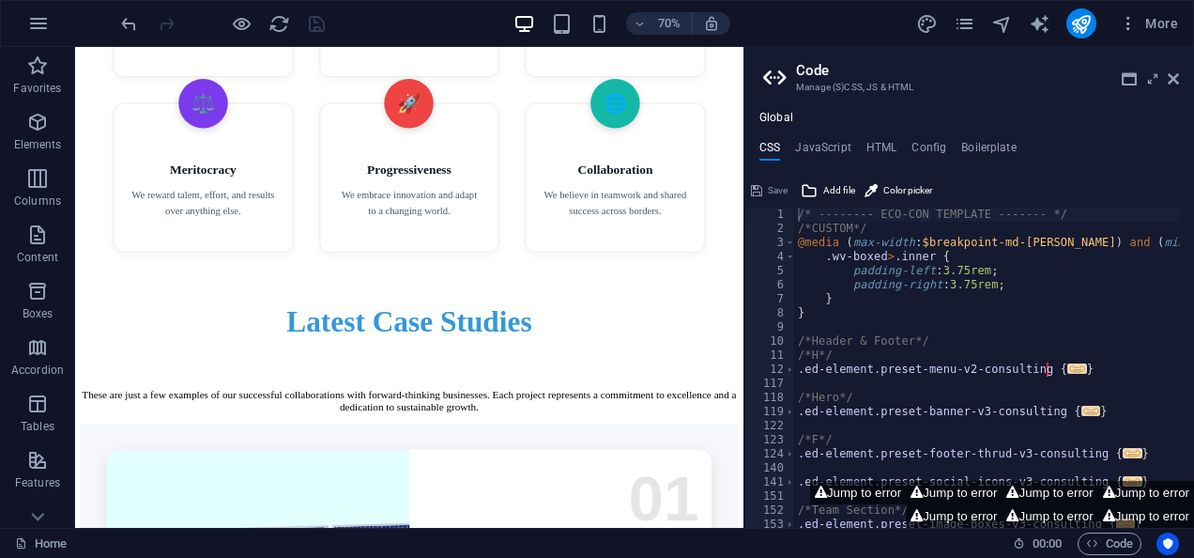
scroll to position [4689, 0]
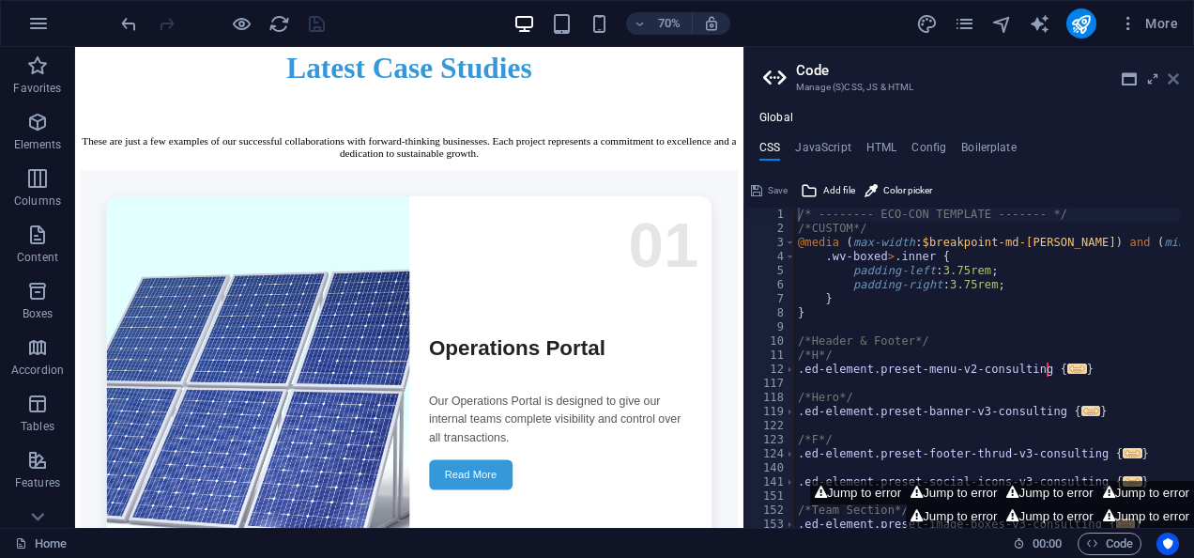
click at [1170, 77] on icon at bounding box center [1173, 78] width 11 height 15
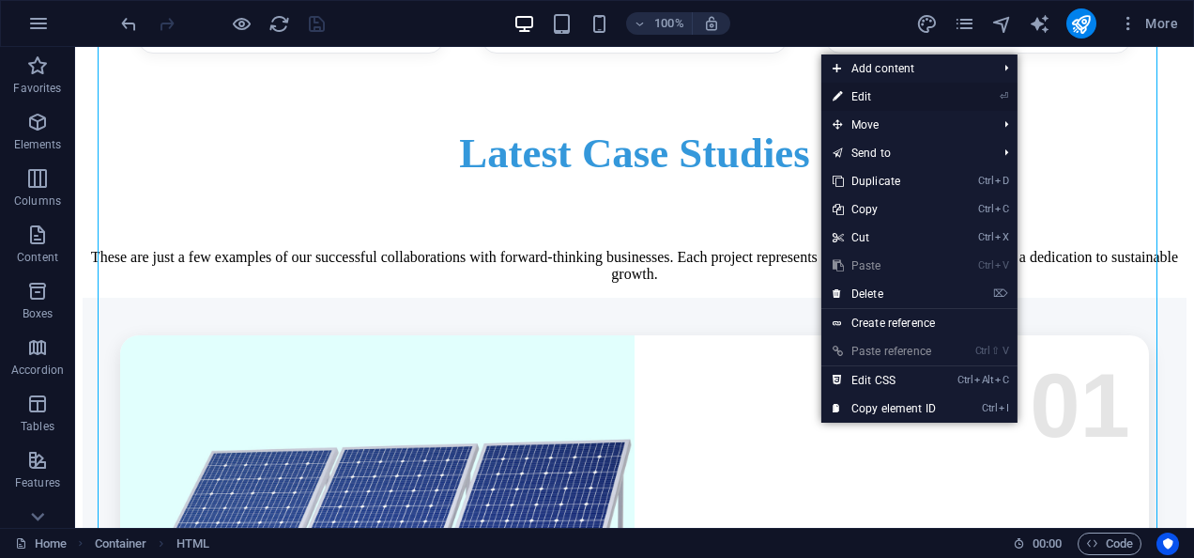
click at [864, 94] on link "⏎ Edit" at bounding box center [884, 97] width 126 height 28
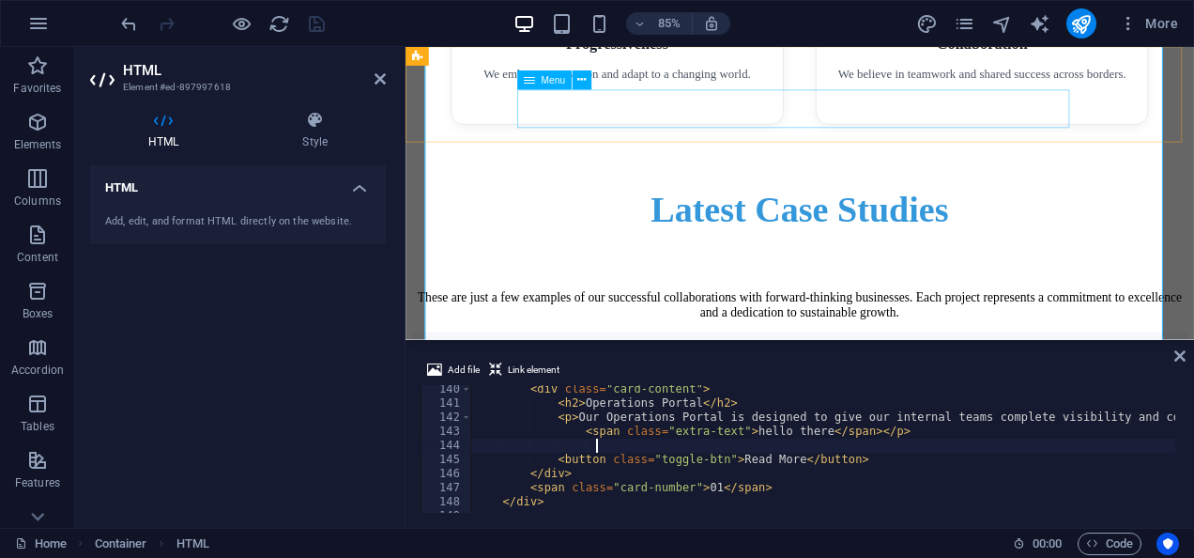
scroll to position [1960, 0]
click at [605, 436] on div "< div class = "card-content" > < h2 > Operations Portal </ h2 > < p > Our Opera…" at bounding box center [954, 458] width 966 height 152
type textarea "</script>"
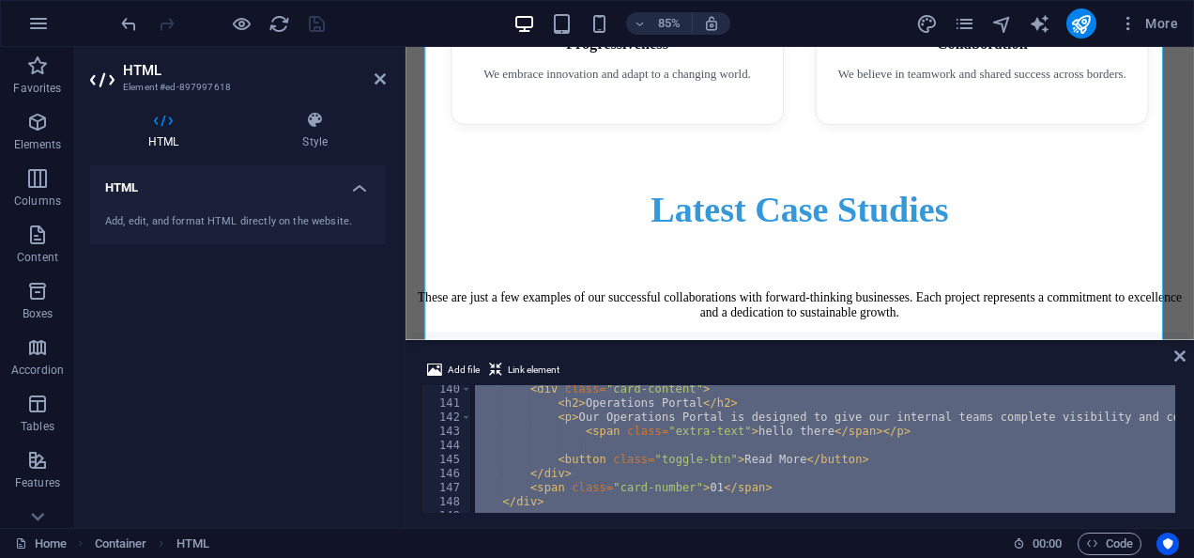
click at [376, 88] on header "HTML Element #ed-897997618" at bounding box center [238, 71] width 296 height 49
click at [378, 73] on icon at bounding box center [380, 78] width 11 height 15
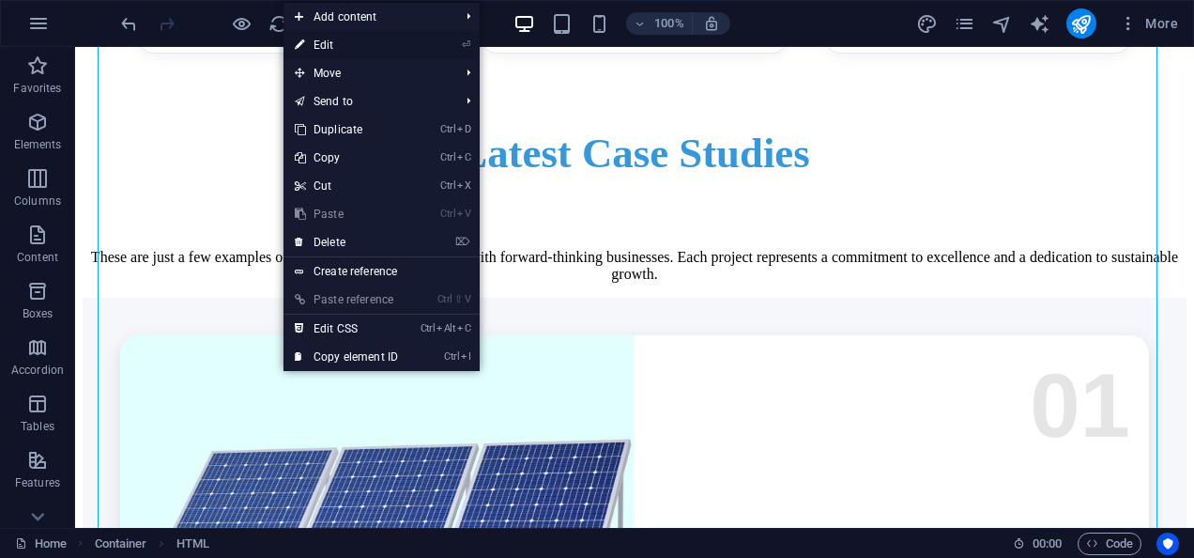
click at [359, 46] on link "⏎ Edit" at bounding box center [347, 45] width 126 height 28
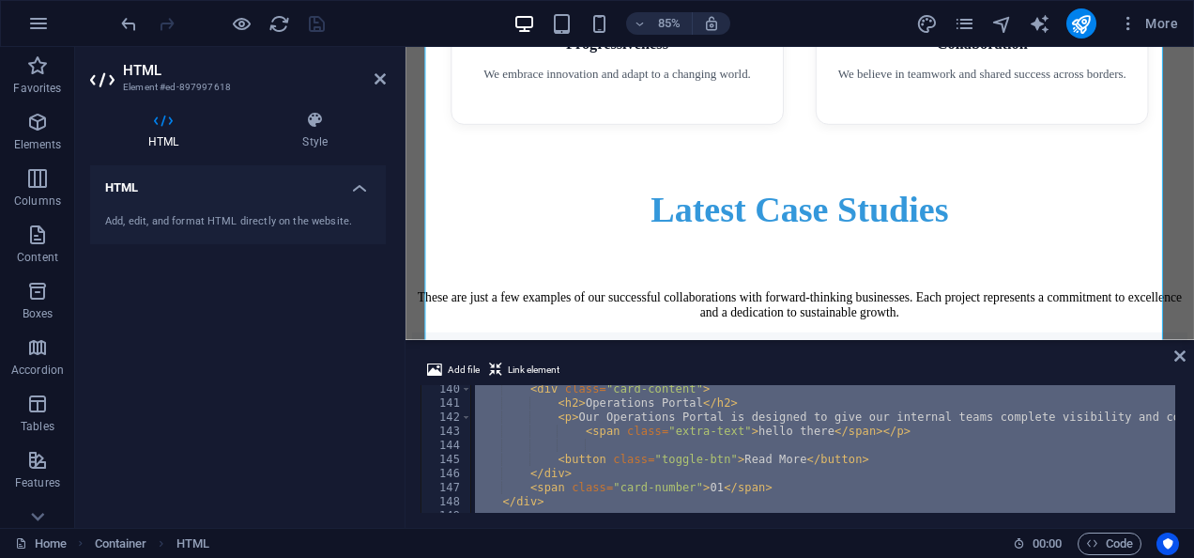
click at [652, 443] on div "< div class = "card-content" > < h2 > Operations Portal </ h2 > < p > Our Opera…" at bounding box center [823, 449] width 704 height 128
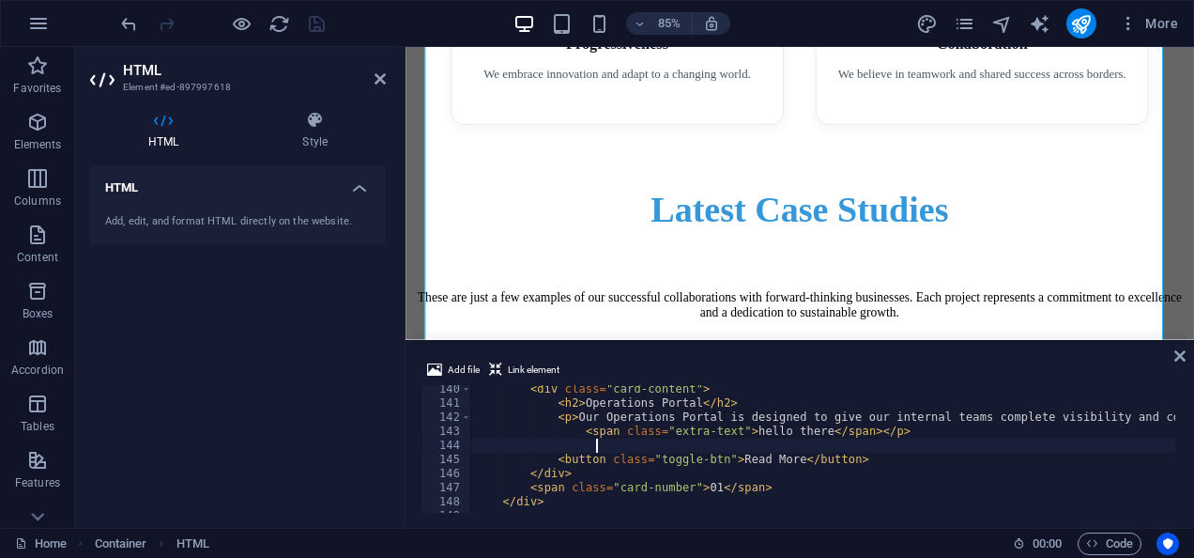
type textarea "</script>"
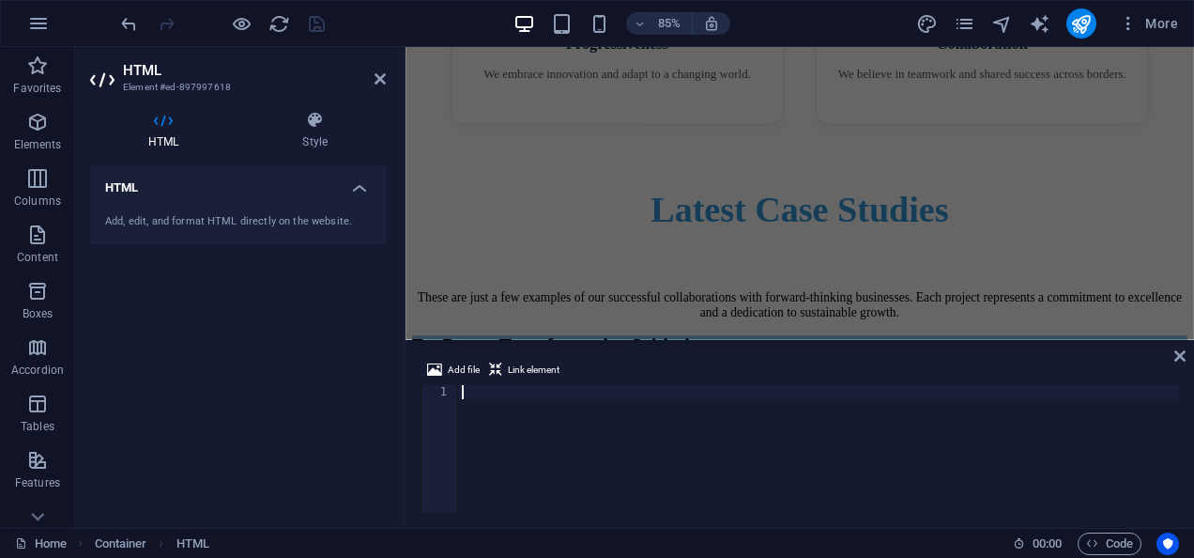
paste textarea "</style>"
type textarea "</style>"
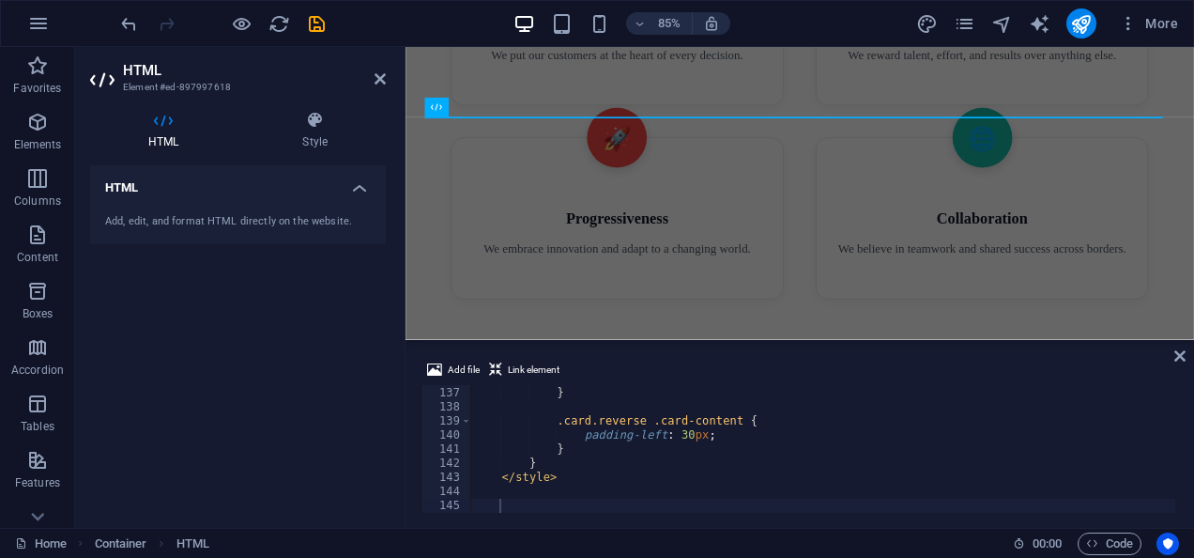
scroll to position [4479, 0]
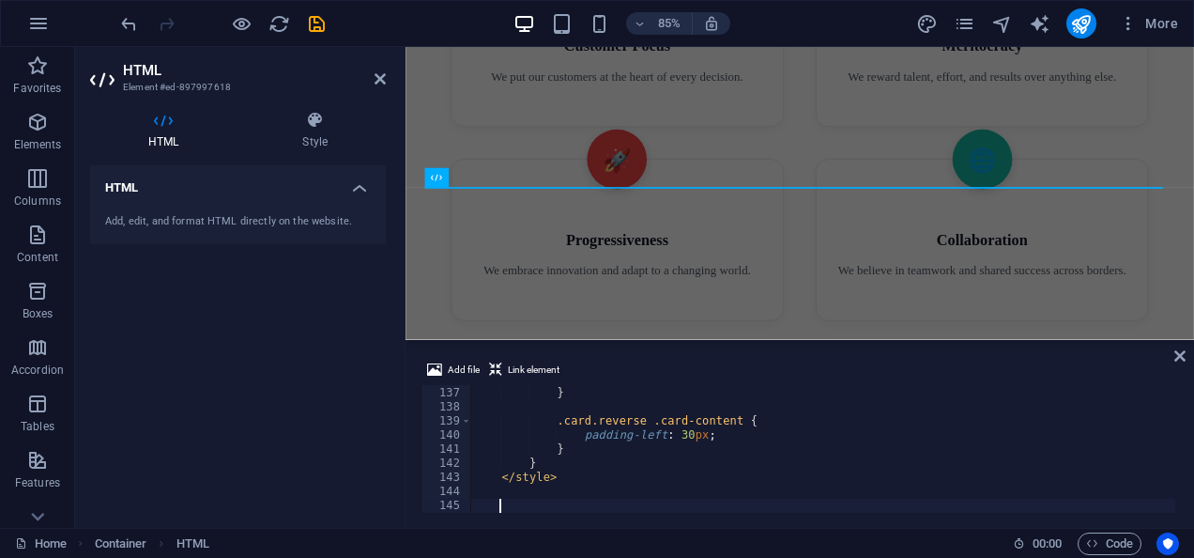
paste textarea "</script>"
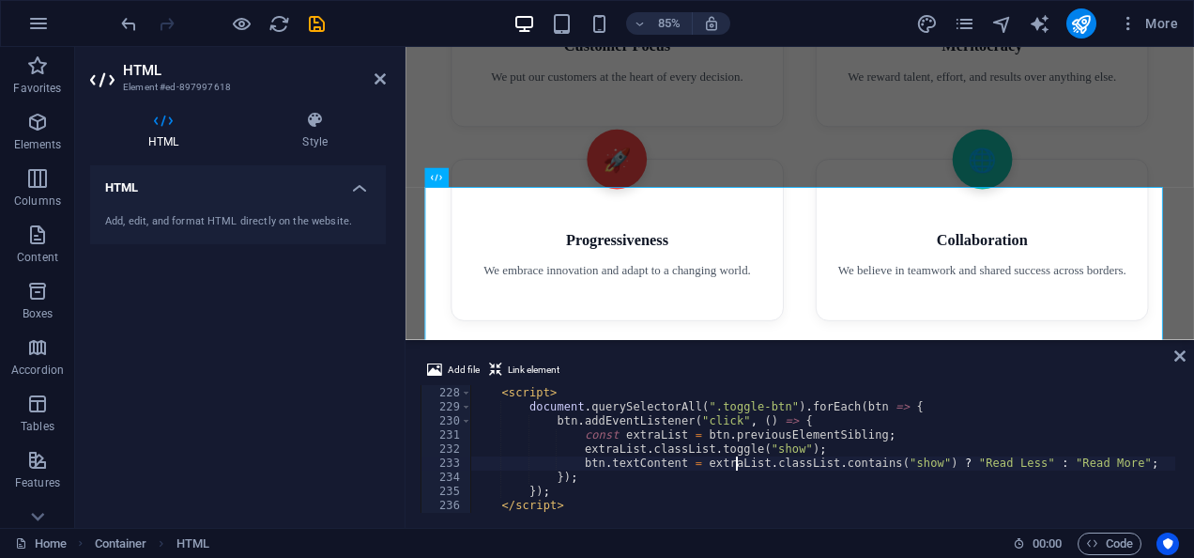
click at [734, 465] on div "< script > document . querySelectorAll ( ".toggle-btn" ) . forEach ( btn => { b…" at bounding box center [908, 448] width 876 height 152
type textarea "btn.textContent = extraList.classList.contains("show") ? "Read Less" : "Read Mo…"
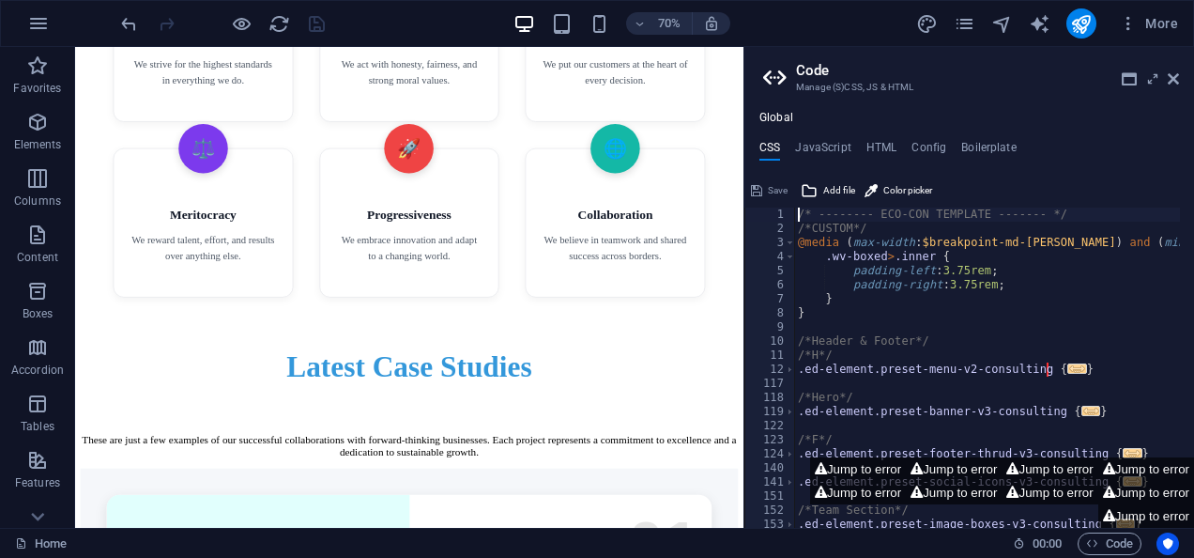
scroll to position [4623, 0]
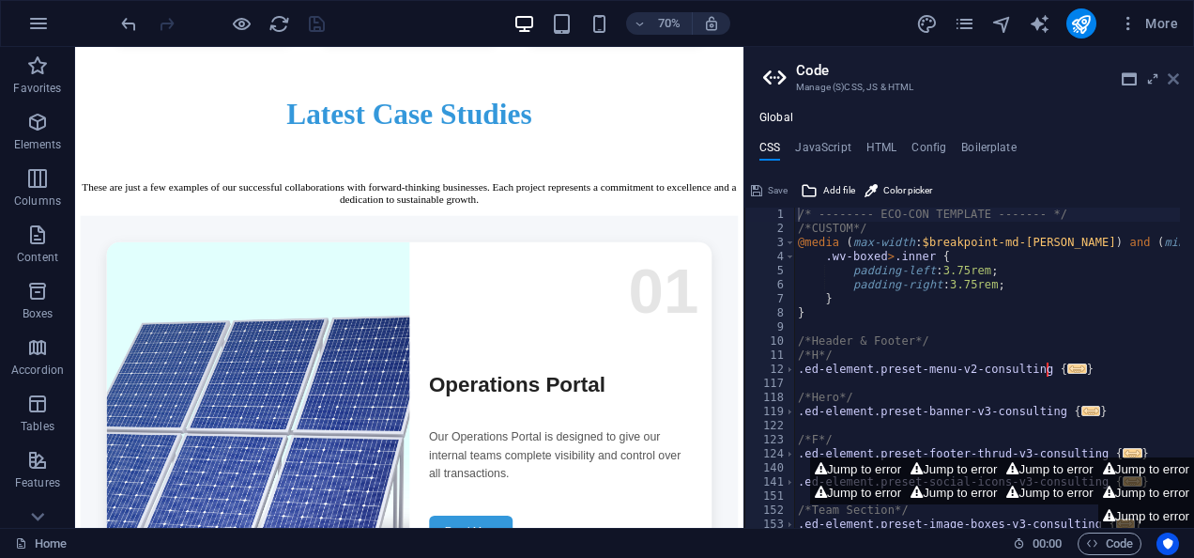
click at [1172, 74] on icon at bounding box center [1173, 78] width 11 height 15
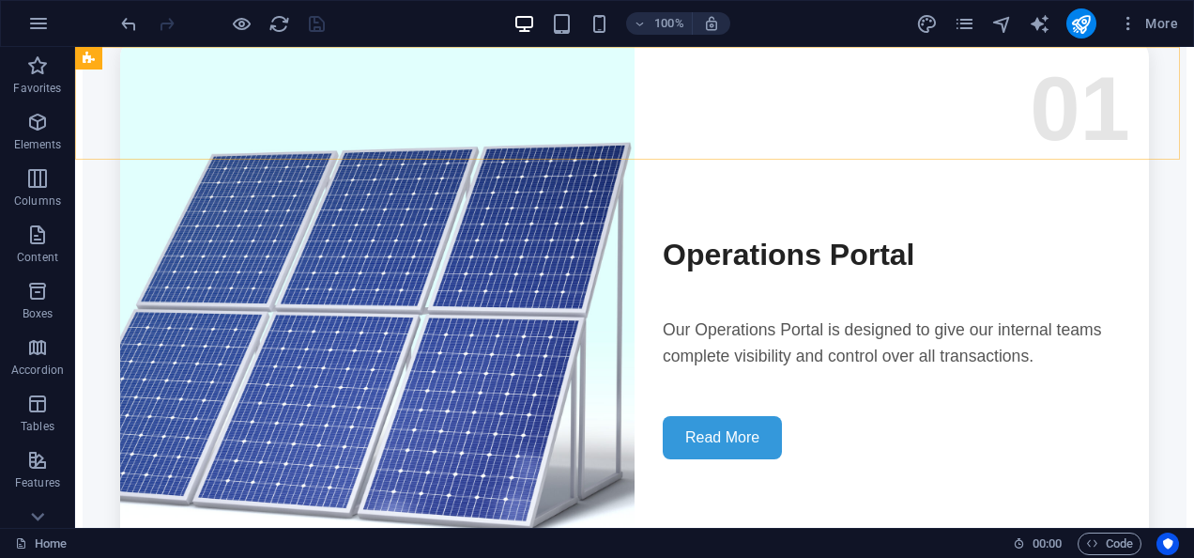
scroll to position [4261, 0]
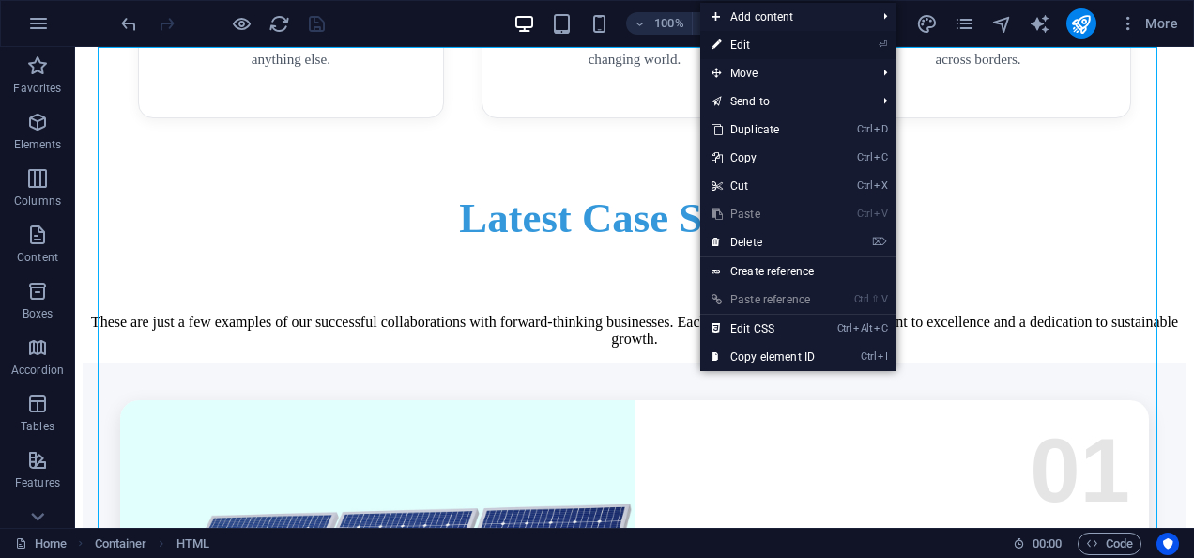
click at [771, 39] on link "⏎ Edit" at bounding box center [763, 45] width 126 height 28
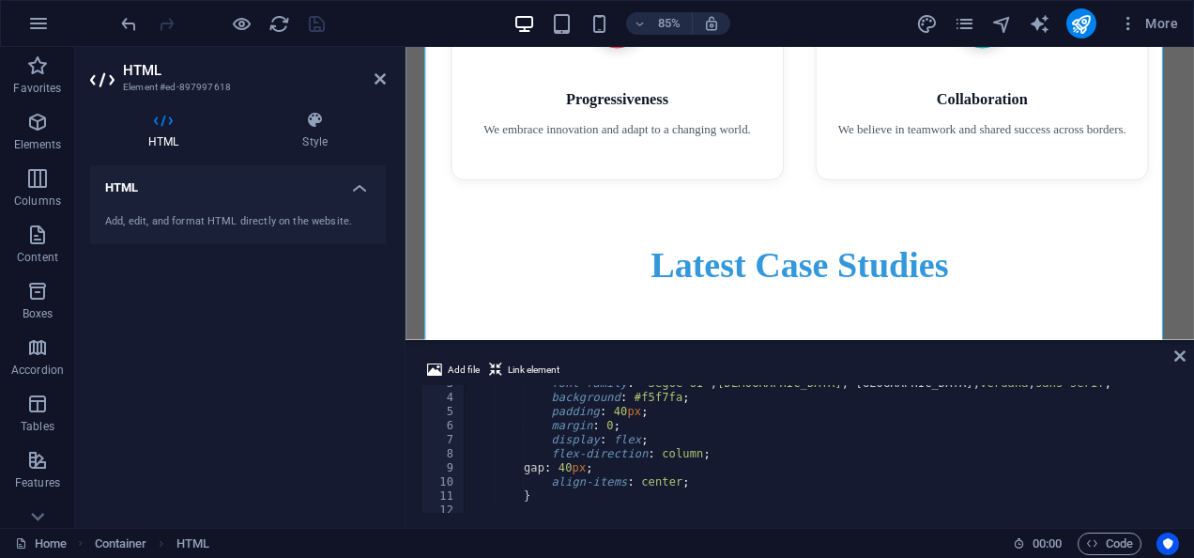
scroll to position [0, 0]
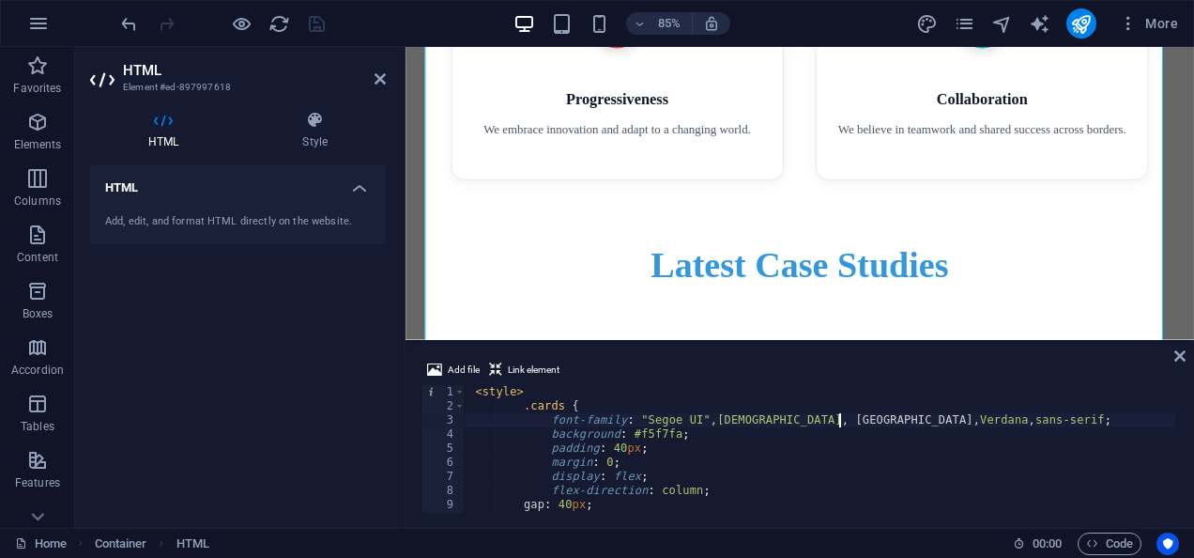
click at [836, 422] on div "< style > .cards { font-family : " Segoe UI " , Tahoma , [GEOGRAPHIC_DATA], Ver…" at bounding box center [903, 461] width 876 height 152
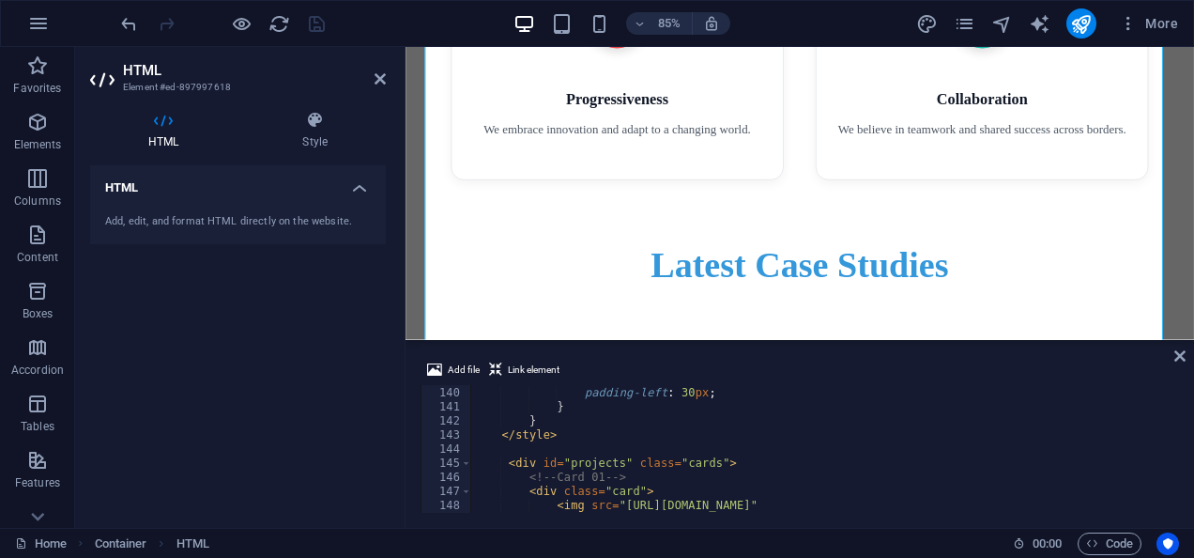
scroll to position [1957, 0]
click at [815, 481] on div ".card.reverse .card-content { padding-left : 30 px ; } } </ style > < div id = …" at bounding box center [908, 448] width 876 height 152
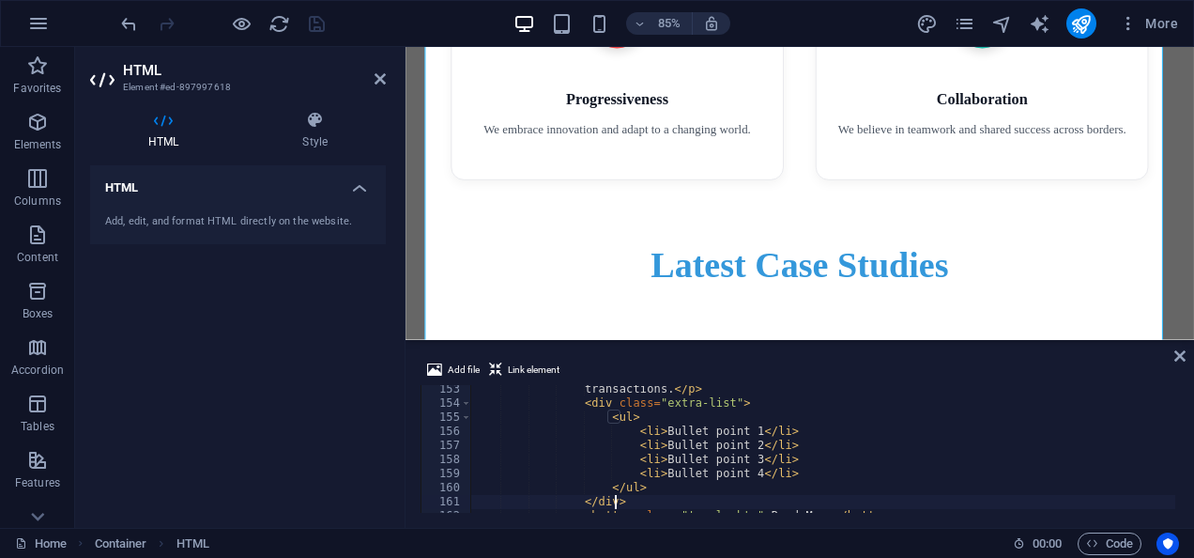
scroll to position [2143, 0]
drag, startPoint x: 652, startPoint y: 430, endPoint x: 742, endPoint y: 428, distance: 90.1
click at [742, 428] on div "transactions. </ p > < div class = "extra-list" > < ul > < li > Bullet point 1 …" at bounding box center [908, 458] width 876 height 152
paste textarea "Our Operations Portal is designed to give our internal teams complete visibilit…"
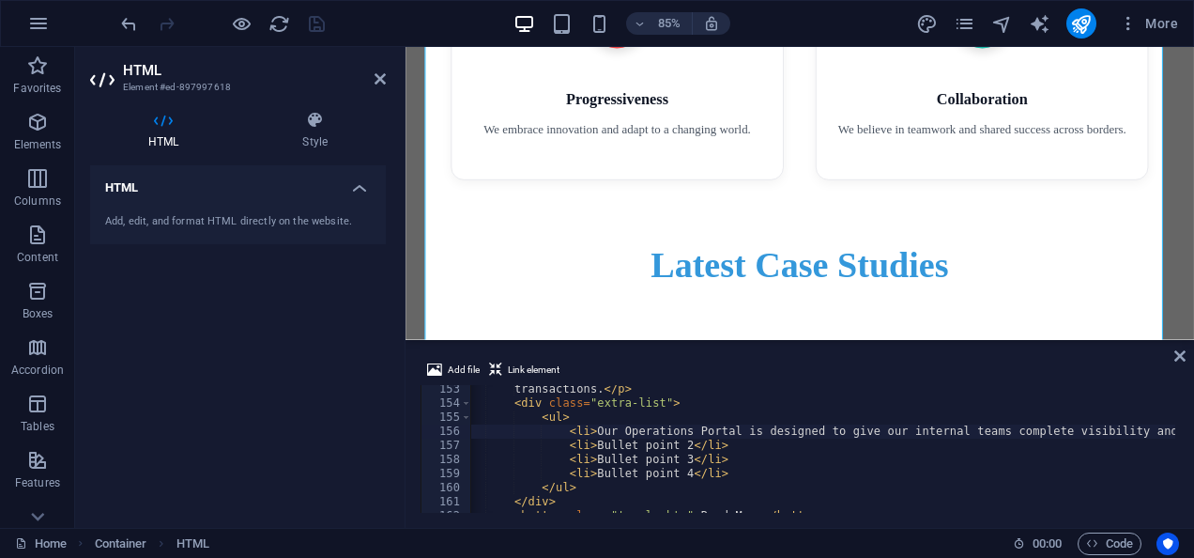
scroll to position [0, 59]
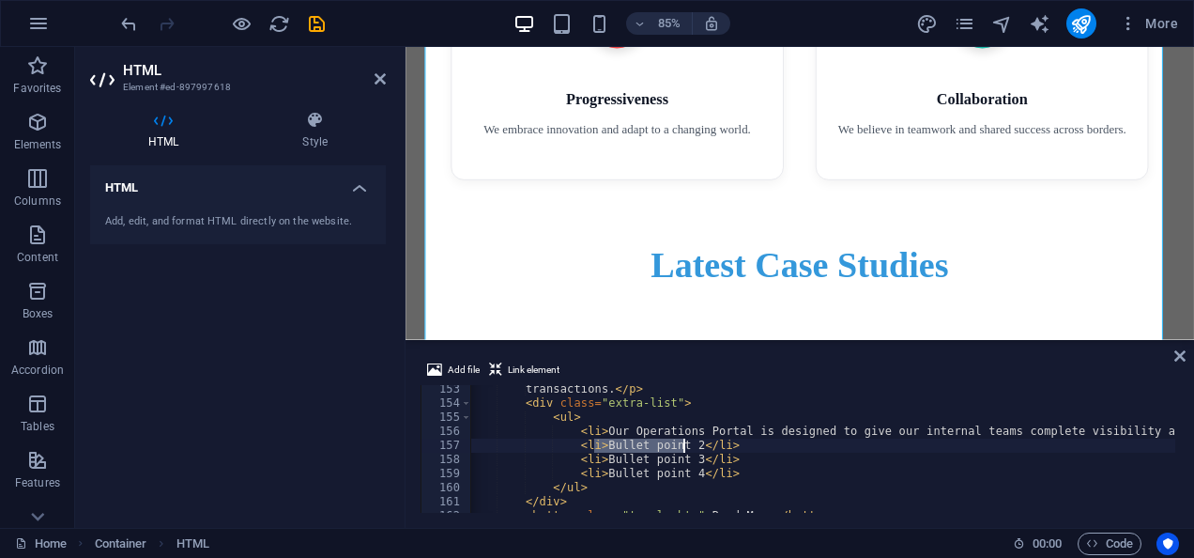
drag, startPoint x: 593, startPoint y: 441, endPoint x: 682, endPoint y: 443, distance: 88.3
click at [682, 443] on div "transactions. </ p > < div class = "extra-list" > < ul > < li > Our Operations …" at bounding box center [887, 458] width 953 height 152
paste textarea "View and track settlements, refunds, and transaction history."
drag, startPoint x: 594, startPoint y: 460, endPoint x: 682, endPoint y: 458, distance: 87.3
click at [682, 458] on div "transactions. </ p > < div class = "extra-list" > < ul > < li > Our Operations …" at bounding box center [887, 458] width 953 height 152
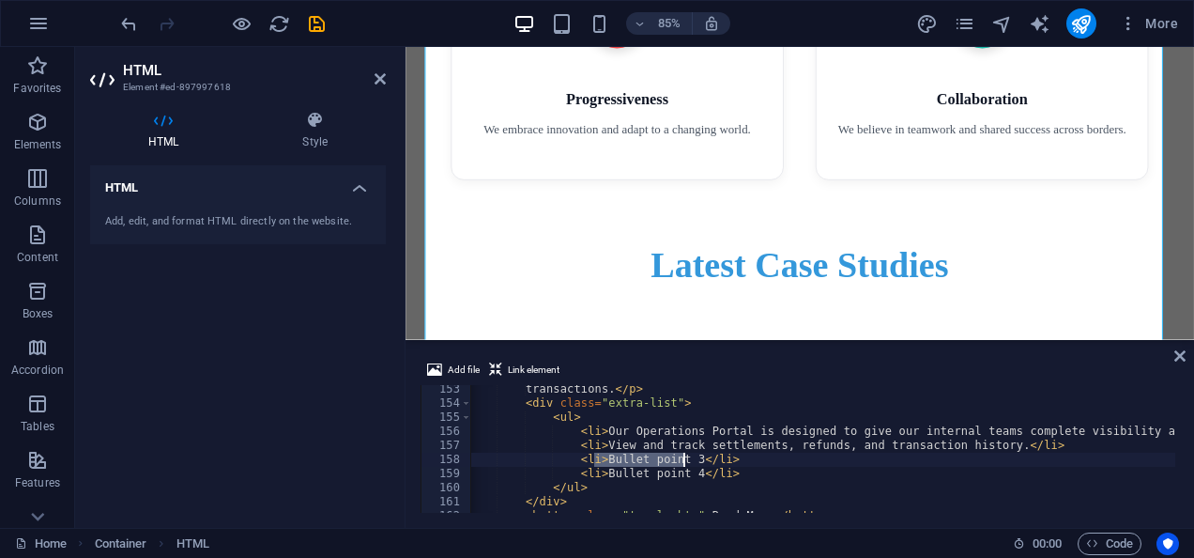
paste textarea "Initiate settlements, refunds, and complaint management directly from the porta…"
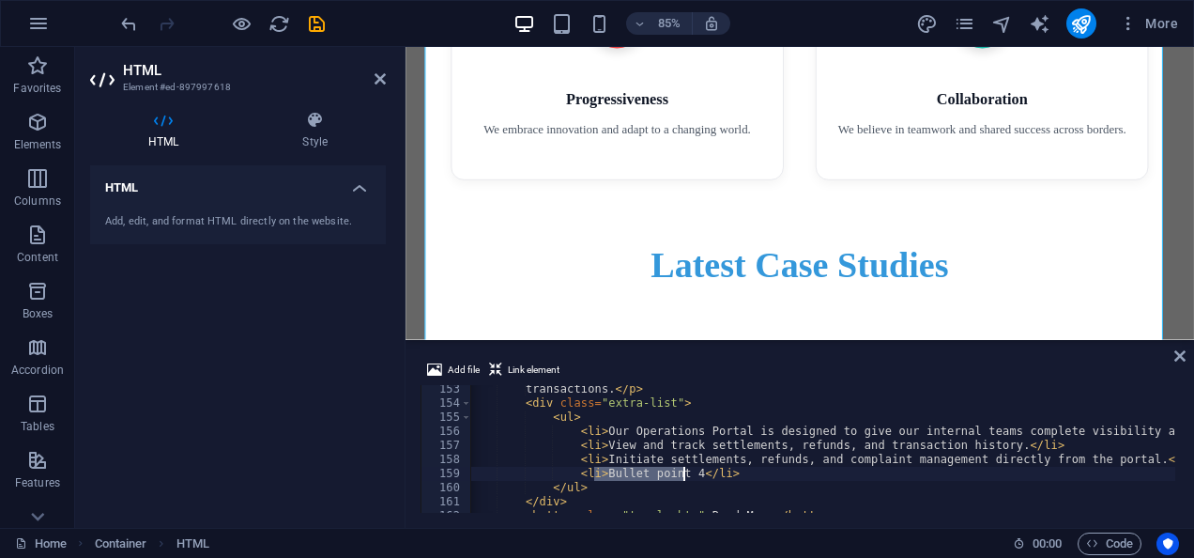
drag, startPoint x: 595, startPoint y: 474, endPoint x: 683, endPoint y: 473, distance: 88.3
click at [683, 473] on div "transactions. </ p > < div class = "extra-list" > < ul > < li > Our Operations …" at bounding box center [887, 458] width 953 height 152
paste textarea "Ensure smooth reconciliation and dispute handling through a centralized dashboa…"
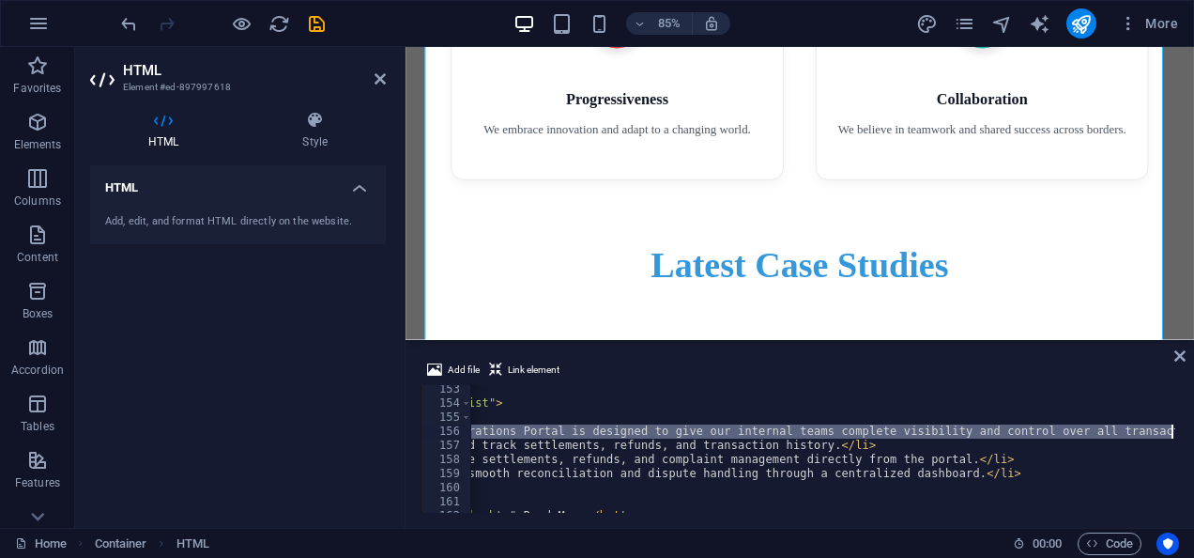
scroll to position [0, 248]
drag, startPoint x: 563, startPoint y: 430, endPoint x: 1176, endPoint y: 433, distance: 613.1
click at [1176, 433] on div "<li>Ensure smooth reconciliation and dispute handling through a centralized das…" at bounding box center [800, 449] width 759 height 128
type textarea "<li>Our Operations Portal is designed to give our internal teams complete visib…"
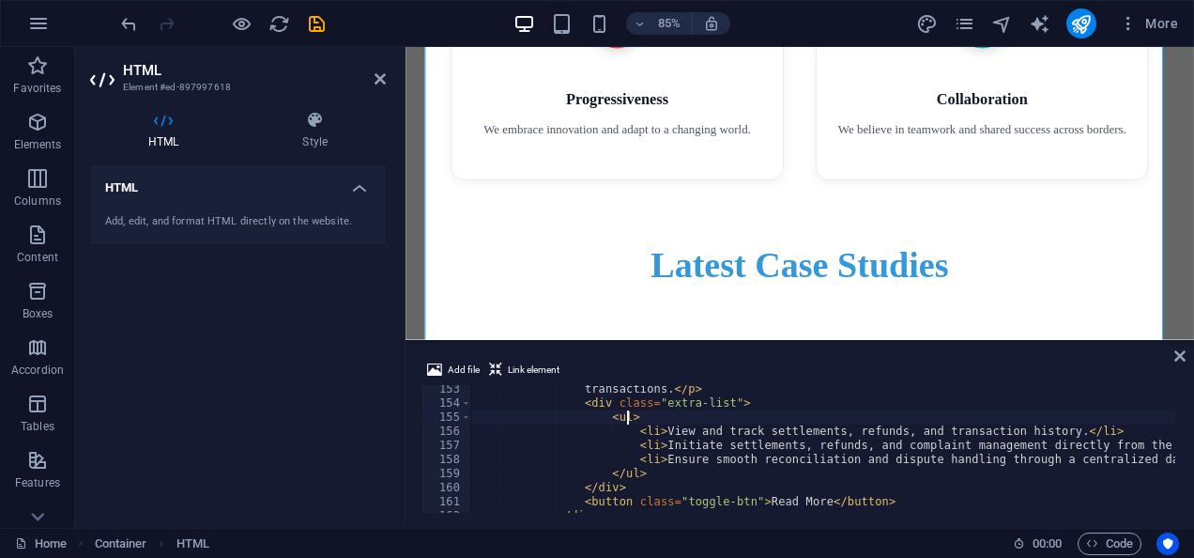
scroll to position [0, 40]
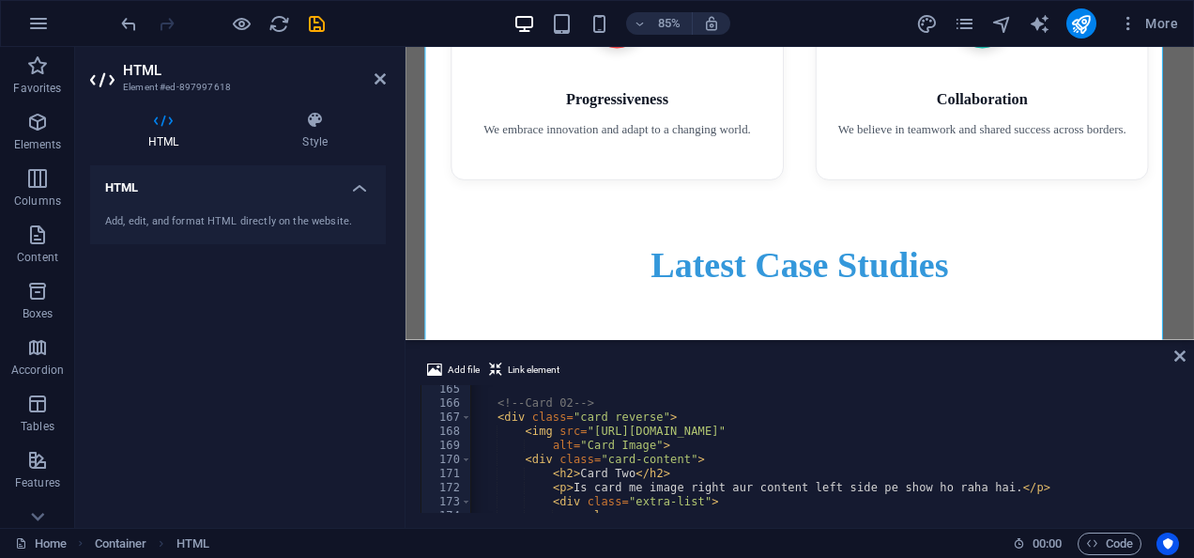
scroll to position [2311, 0]
click at [768, 426] on div "<!-- Card 02 --> < div class = "card reverse" > < img src = "[URL][DOMAIN_NAME]…" at bounding box center [876, 458] width 876 height 152
drag, startPoint x: 571, startPoint y: 473, endPoint x: 621, endPoint y: 471, distance: 49.8
click at [621, 471] on div "<!-- Card 02 --> < div class = "card reverse" > < img src = "[URL][DOMAIN_NAME]…" at bounding box center [876, 458] width 876 height 152
paste textarea "Merchant Portal"
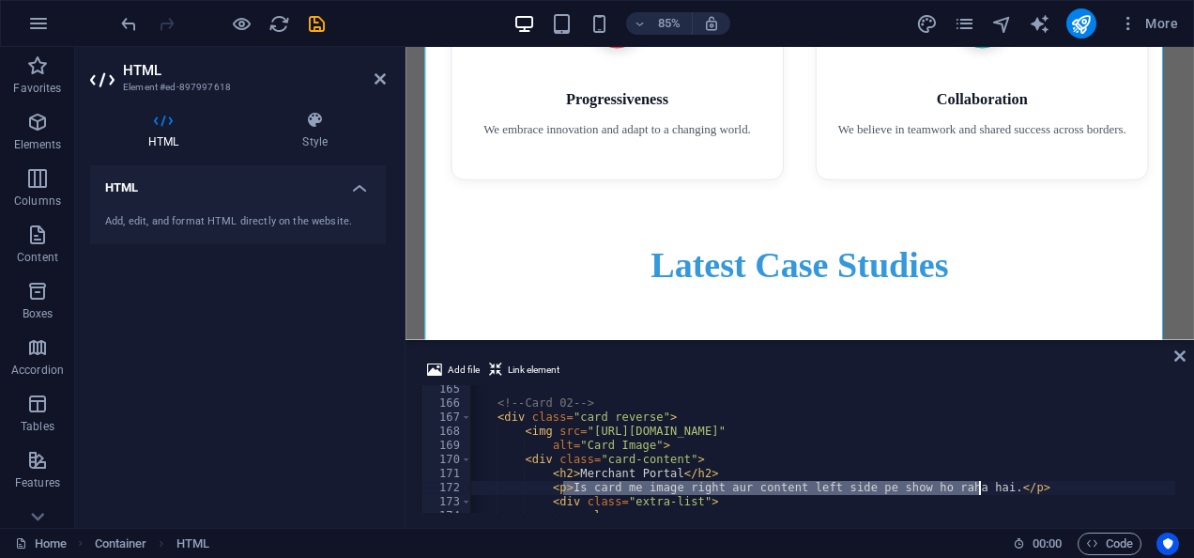
drag, startPoint x: 565, startPoint y: 485, endPoint x: 978, endPoint y: 485, distance: 413.1
click at [978, 485] on div "<!-- Card 02 --> < div class = "card reverse" > < img src = "[URL][DOMAIN_NAME]…" at bounding box center [876, 458] width 876 height 152
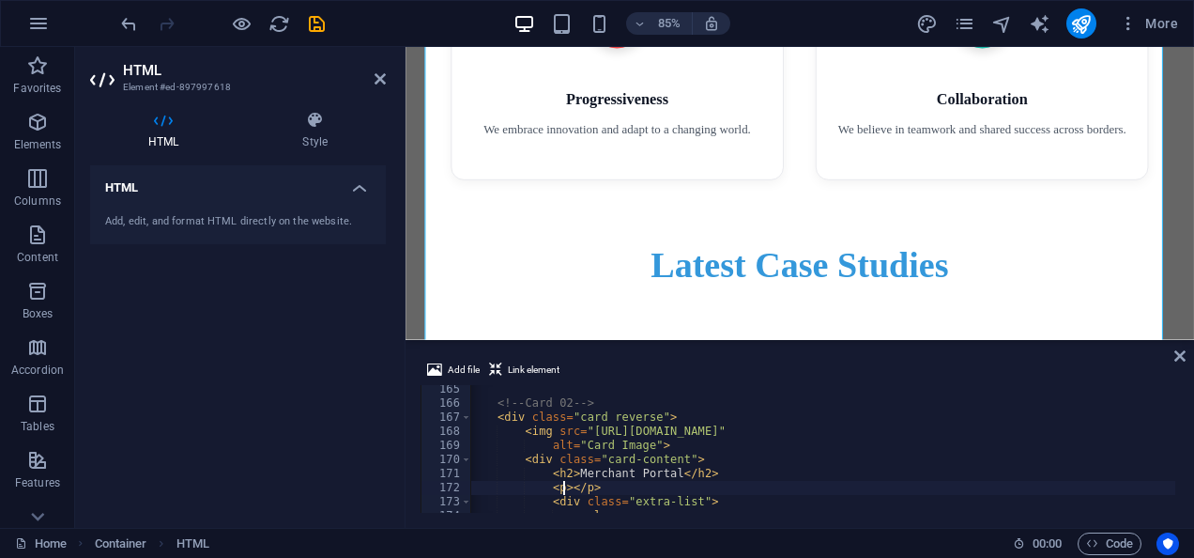
paste textarea "The Merchant Portal empowers merchants with real-time insights and easy access …"
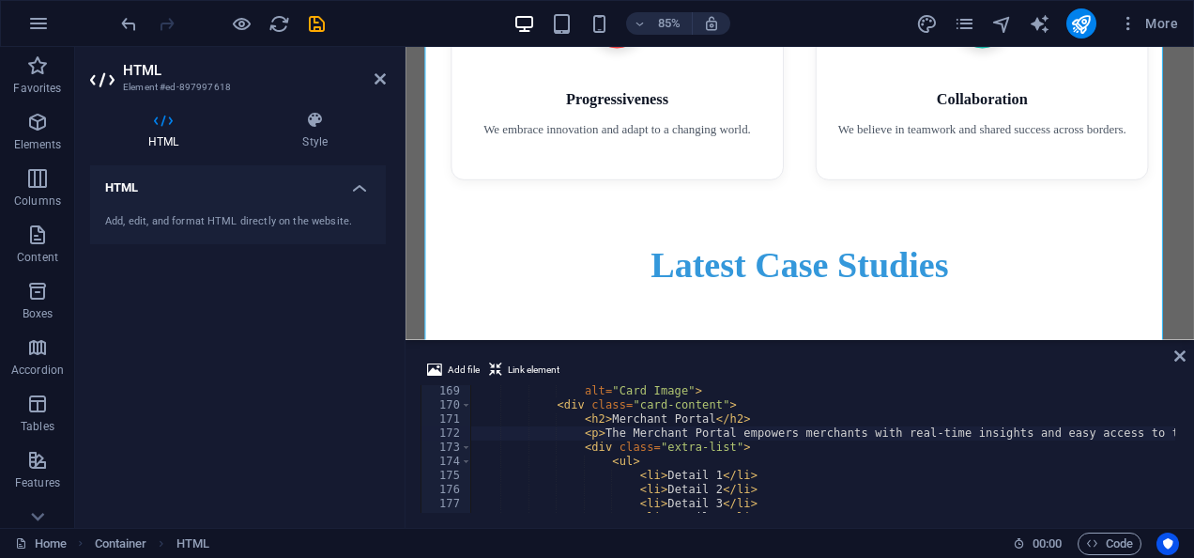
scroll to position [2420, 0]
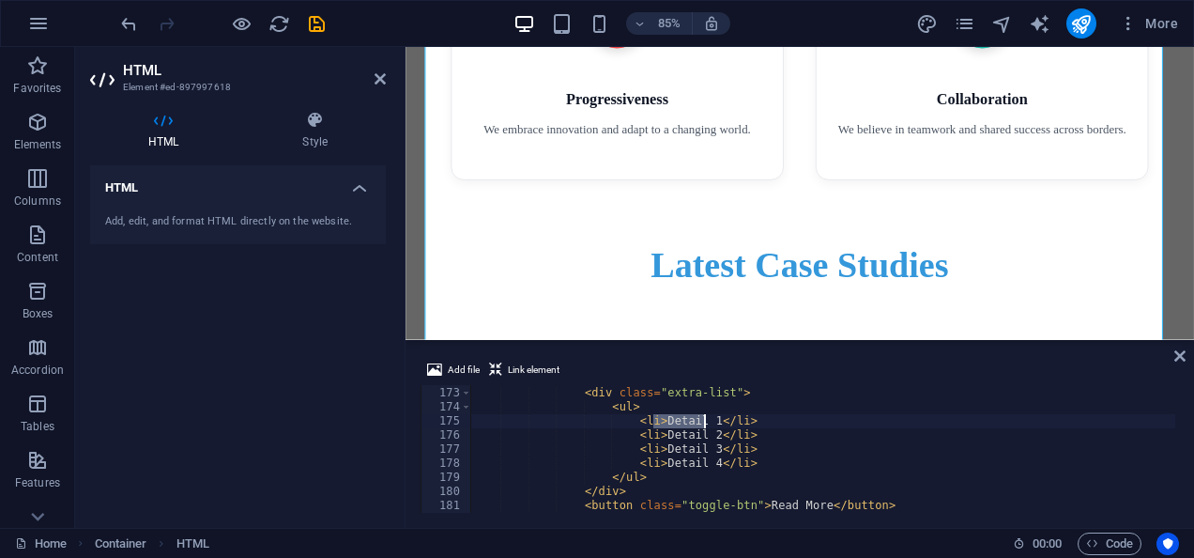
drag, startPoint x: 652, startPoint y: 419, endPoint x: 704, endPoint y: 419, distance: 52.6
click at [704, 419] on div "< p > The Merchant Portal empowers merchants with real-time insights and easy a…" at bounding box center [908, 448] width 876 height 152
paste textarea "View all transactions with detailed reporting."
drag, startPoint x: 654, startPoint y: 437, endPoint x: 705, endPoint y: 436, distance: 50.7
click at [705, 436] on div "< p > The Merchant Portal empowers merchants with real-time insights and easy a…" at bounding box center [908, 448] width 876 height 152
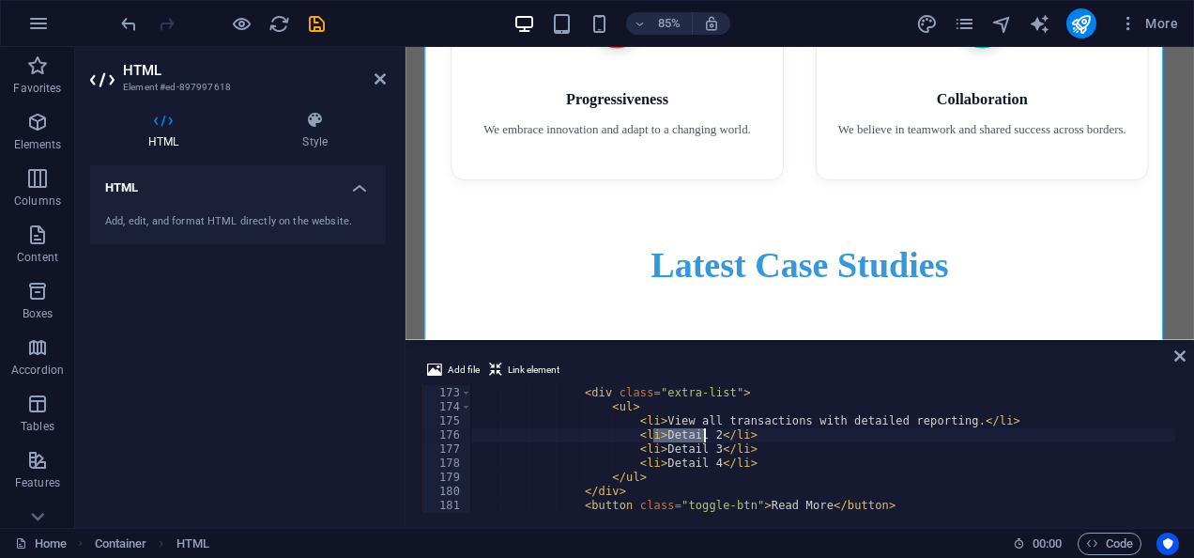
paste textarea "Lodge and track complaints directly through the portal."
drag, startPoint x: 653, startPoint y: 449, endPoint x: 705, endPoint y: 448, distance: 51.6
click at [705, 448] on div "< p > The Merchant Portal empowers merchants with real-time insights and easy a…" at bounding box center [908, 448] width 876 height 152
paste textarea "Request refunds for eligible transactions."
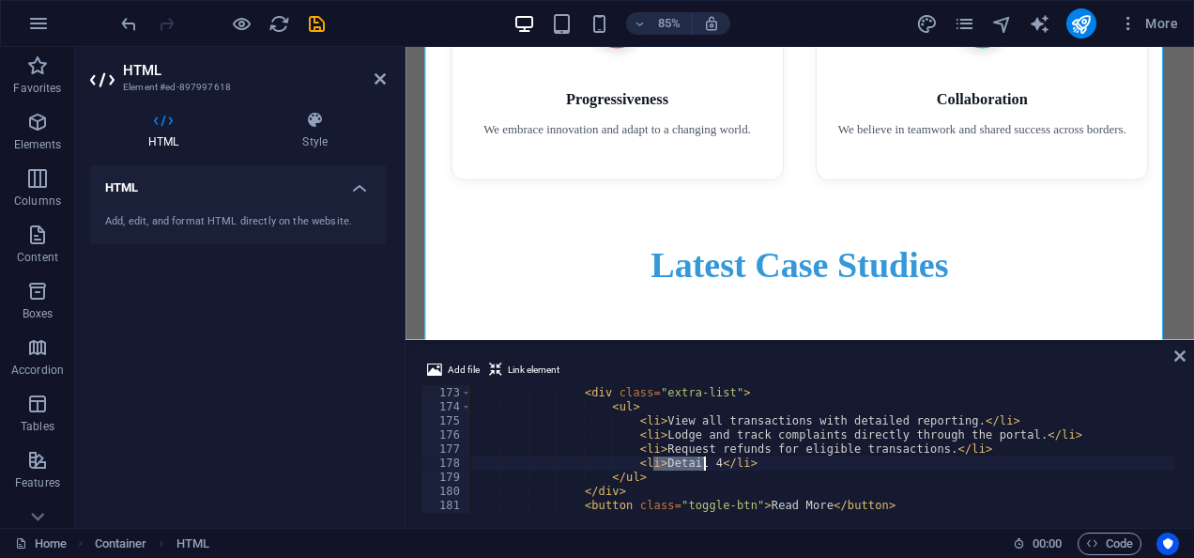
drag, startPoint x: 653, startPoint y: 465, endPoint x: 706, endPoint y: 464, distance: 52.6
click at [706, 464] on div "< p > The Merchant Portal empowers merchants with real-time insights and easy a…" at bounding box center [908, 448] width 876 height 152
paste textarea "Monitor settlement history and payouts with full transparency."
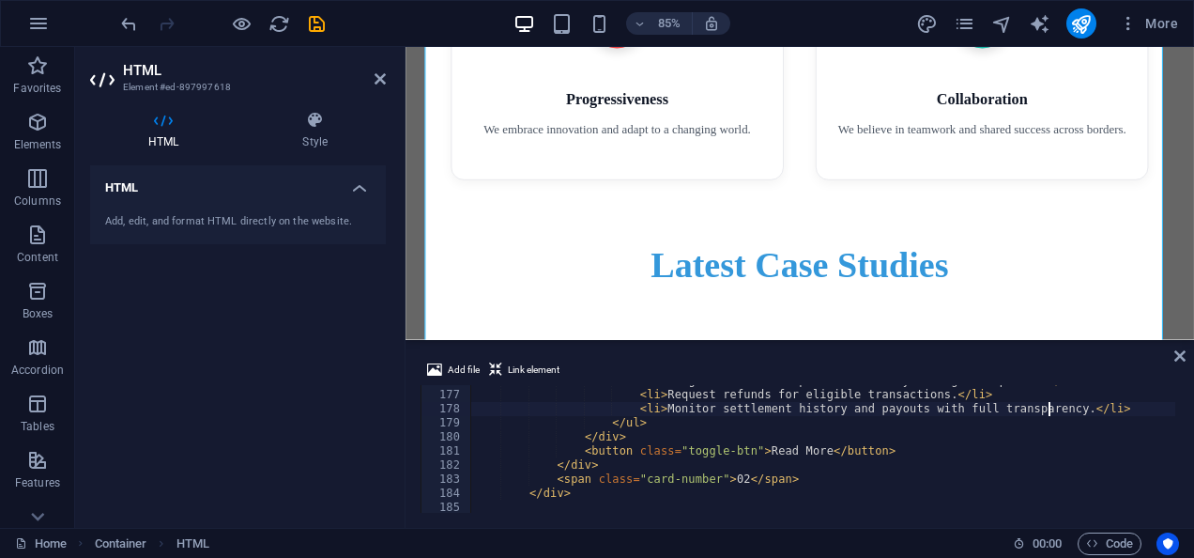
scroll to position [2475, 0]
click at [718, 457] on div "< li > Lodge and track complaints directly through the portal. </ li > < li > R…" at bounding box center [908, 450] width 876 height 152
type textarea "</div>"
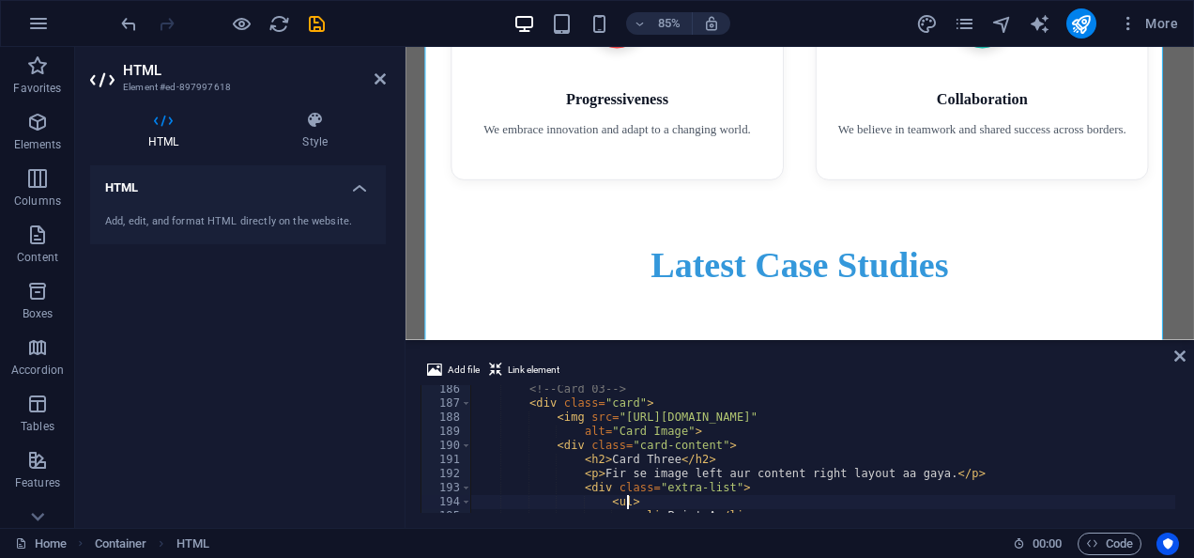
scroll to position [2622, 0]
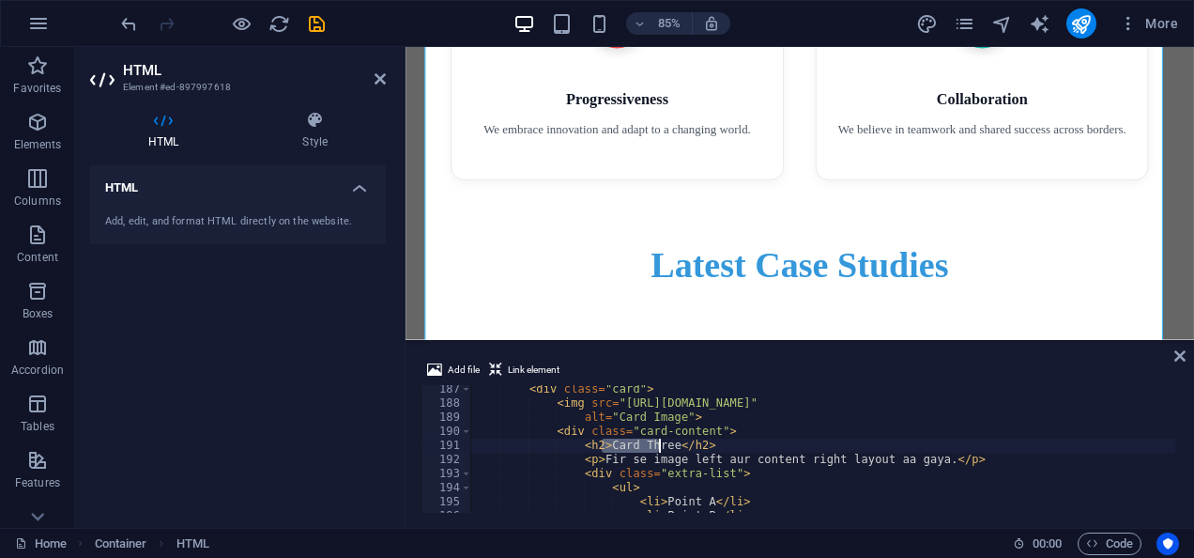
drag, startPoint x: 604, startPoint y: 445, endPoint x: 664, endPoint y: 440, distance: 60.3
click at [664, 440] on div "< div class = "card" > < img src = "[URL][DOMAIN_NAME]" alt = "Card Image" > < …" at bounding box center [908, 458] width 876 height 152
paste textarea "API Integration"
drag, startPoint x: 597, startPoint y: 456, endPoint x: 916, endPoint y: 456, distance: 319.2
click at [916, 456] on div "< div class = "card" > < img src = "[URL][DOMAIN_NAME]" alt = "Card Image" > < …" at bounding box center [908, 458] width 876 height 152
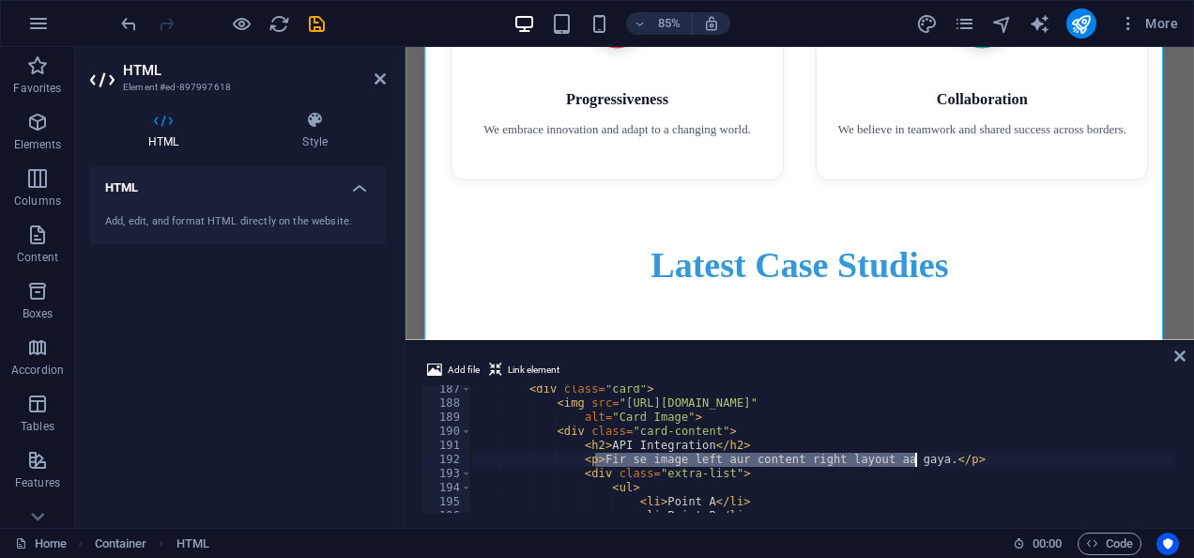
paste textarea "or clients who prefer seamless system-to-system connectivity, we provide secure…"
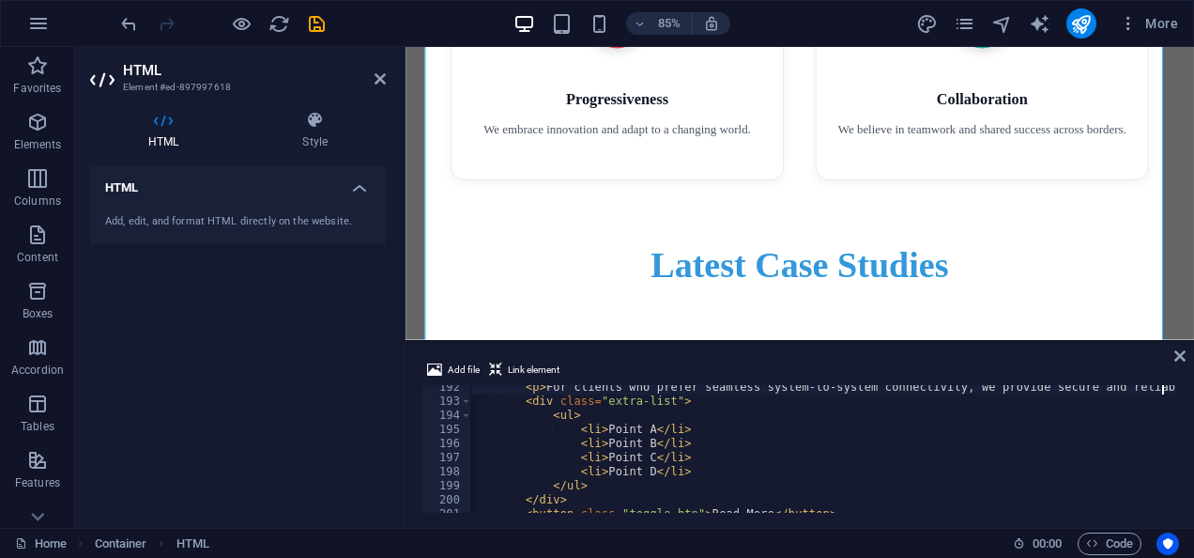
scroll to position [2694, 0]
drag, startPoint x: 594, startPoint y: 427, endPoint x: 638, endPoint y: 426, distance: 44.1
click at [638, 426] on div "< p > For clients who prefer seamless system-to-system connectivity, we provide…" at bounding box center [849, 456] width 876 height 152
paste textarea "Access all payment and settlement features directly from your own applications."
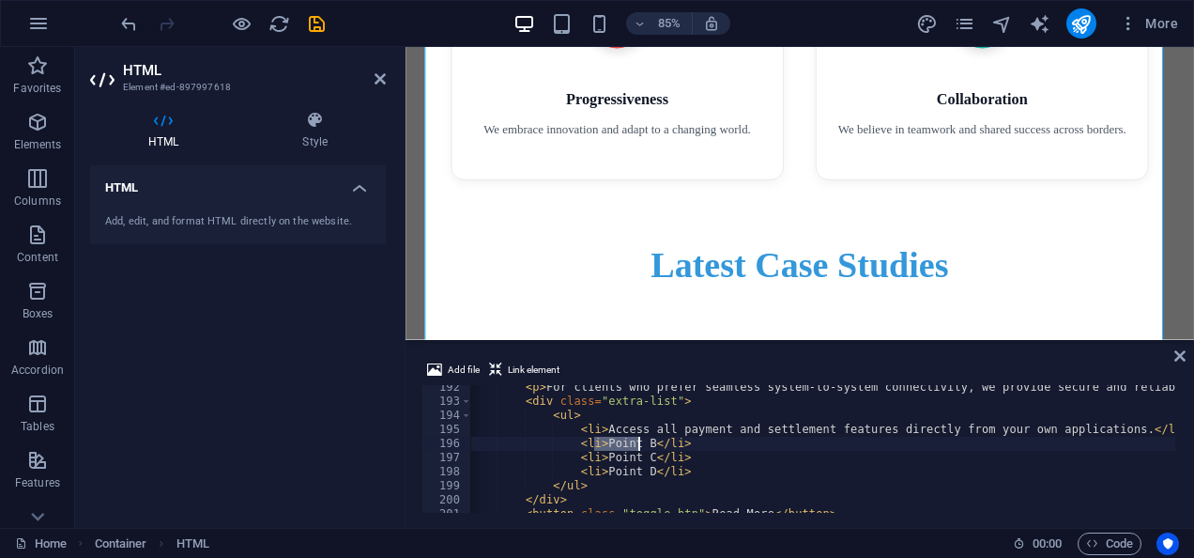
drag, startPoint x: 593, startPoint y: 444, endPoint x: 640, endPoint y: 439, distance: 47.2
click at [640, 439] on div "< p > For clients who prefer seamless system-to-system connectivity, we provide…" at bounding box center [849, 456] width 876 height 152
paste textarea "Integrate complaint management, transaction tracking, and refund requests withi…"
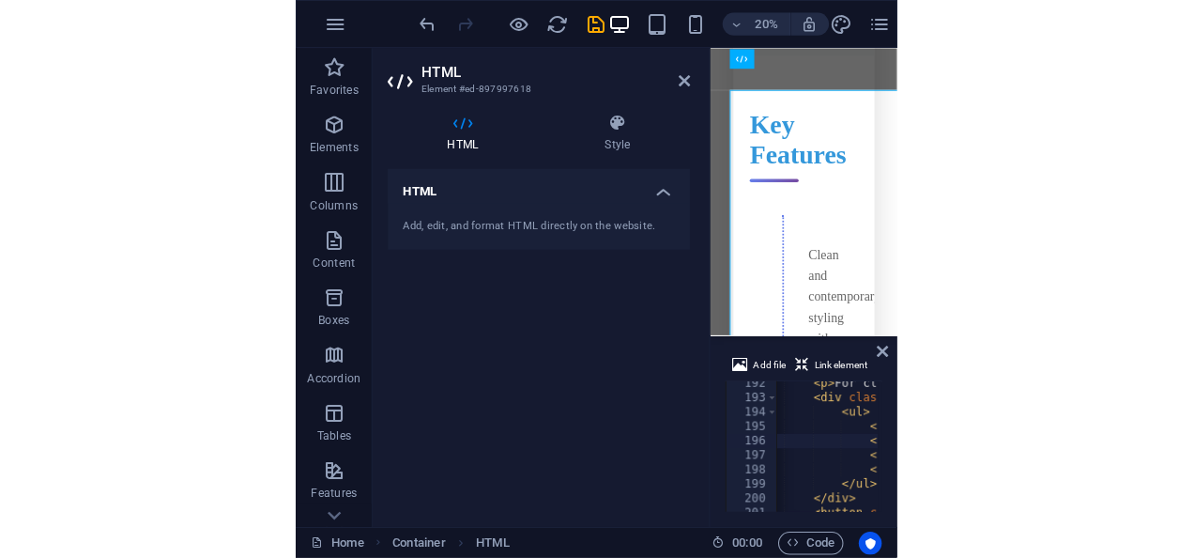
scroll to position [4621, 0]
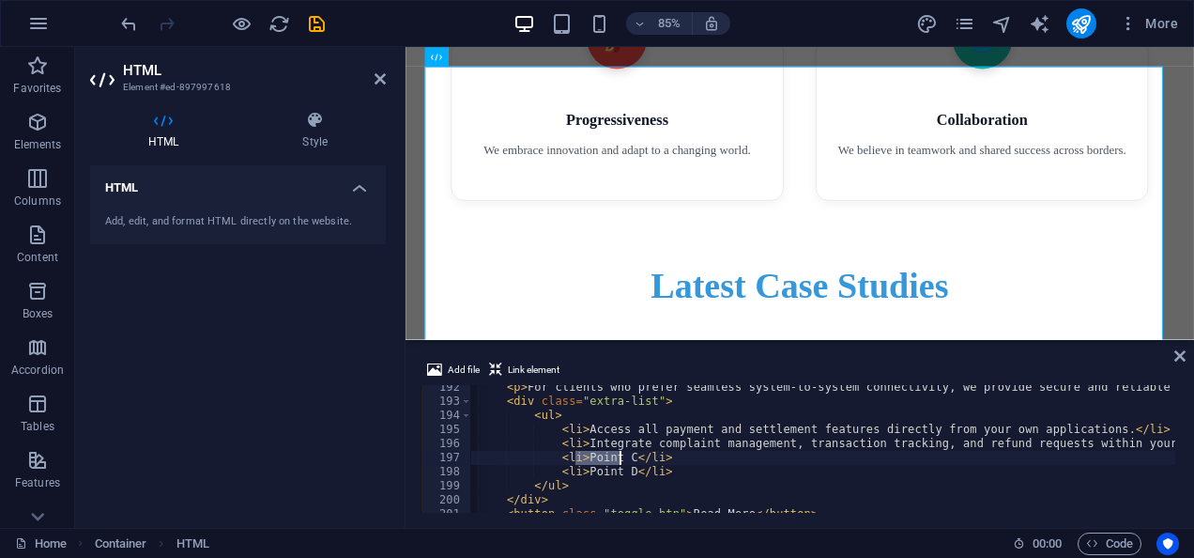
drag, startPoint x: 576, startPoint y: 457, endPoint x: 620, endPoint y: 456, distance: 43.2
click at [620, 456] on div "< p > For clients who prefer seamless system-to-system connectivity, we provide…" at bounding box center [830, 456] width 876 height 152
paste textarea "Benefit from a robust, developer-friendly integration that extends our faciliti…"
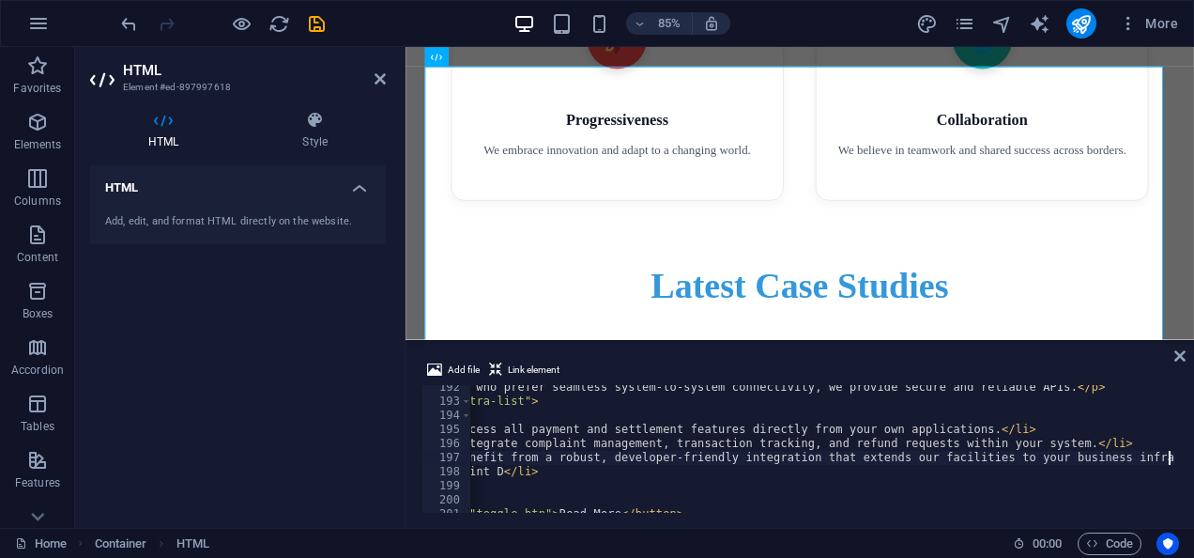
scroll to position [0, 213]
click at [525, 466] on div "< p > For clients who prefer seamless system-to-system connectivity, we provide…" at bounding box center [731, 456] width 946 height 152
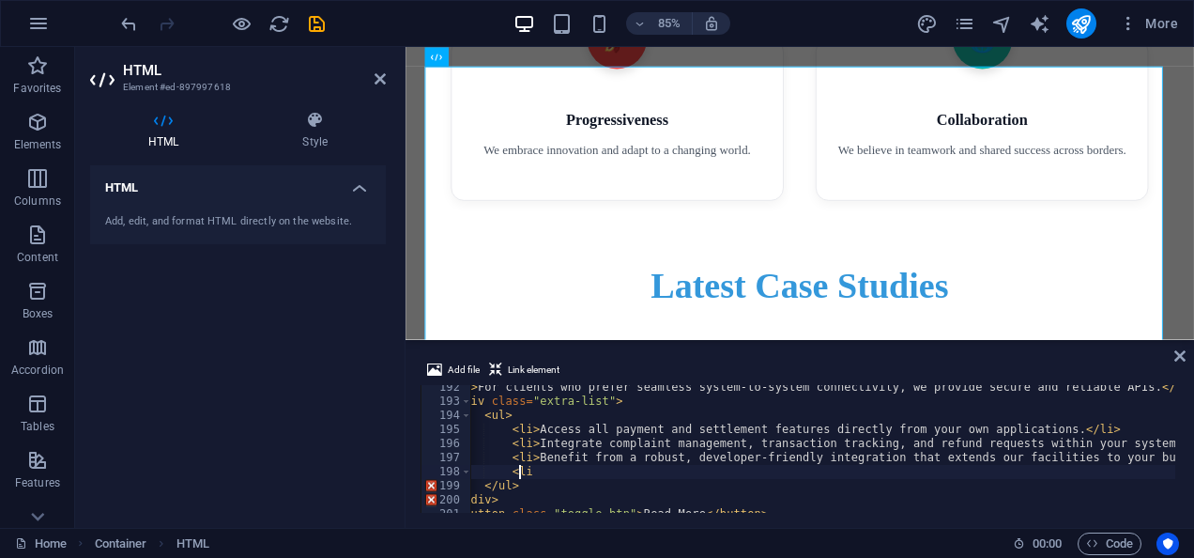
scroll to position [0, 120]
type textarea "<"
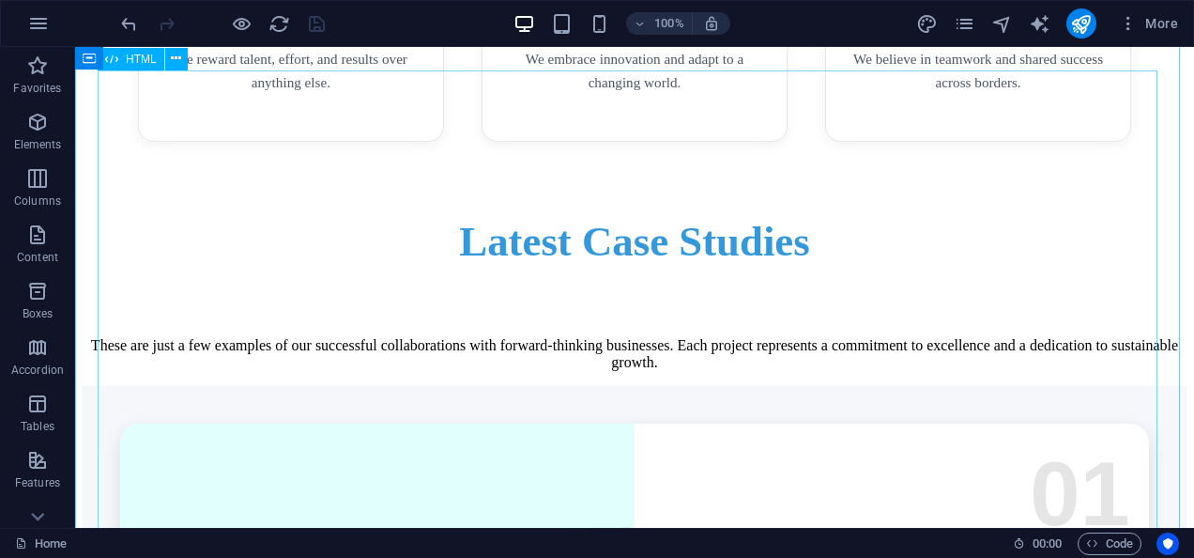
scroll to position [4599, 0]
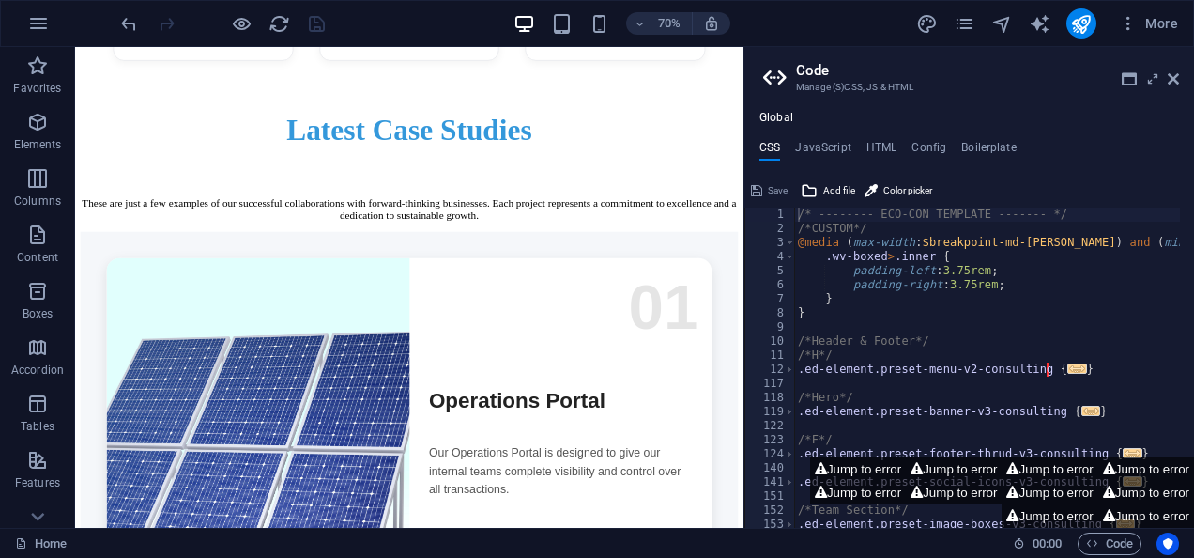
click at [1179, 79] on aside "Code Manage (S)CSS, JS & HTML Global CSS JavaScript HTML Config Boilerplate /* …" at bounding box center [969, 287] width 451 height 481
click at [1175, 77] on icon at bounding box center [1173, 78] width 11 height 15
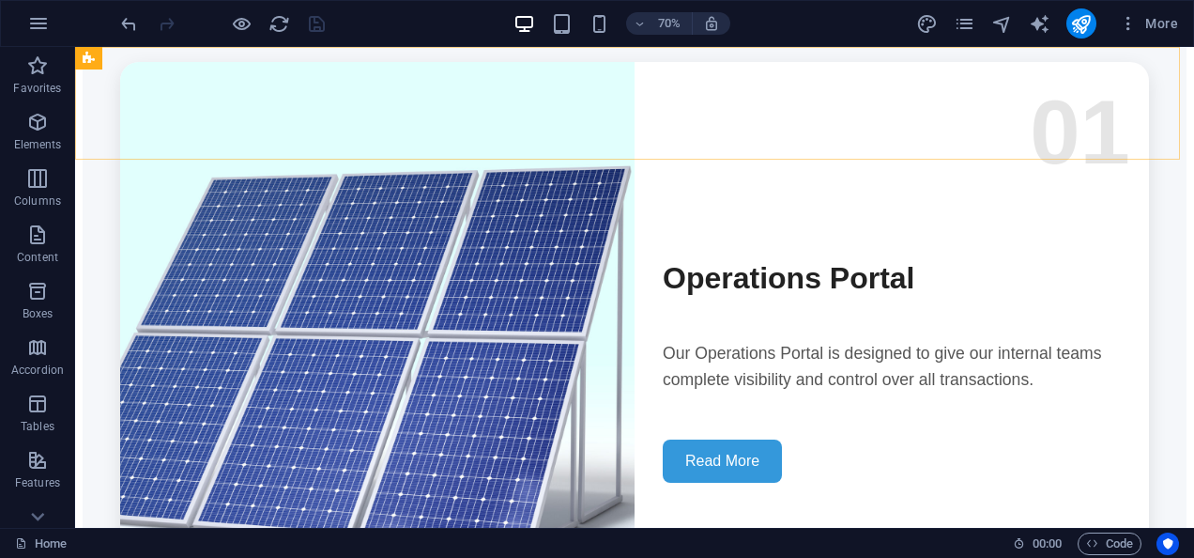
scroll to position [4238, 0]
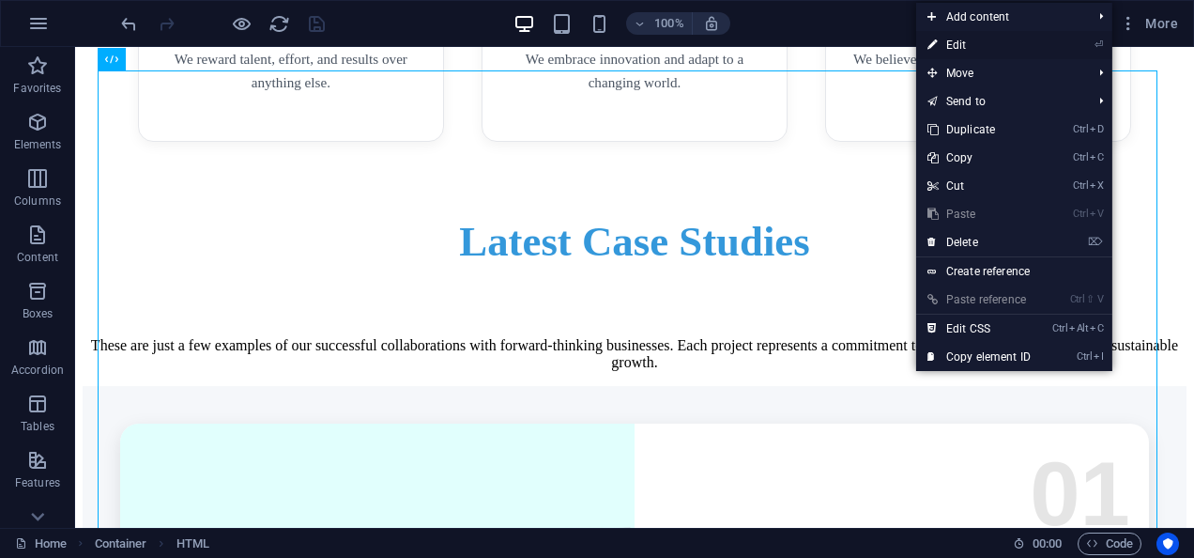
click at [994, 47] on link "⏎ Edit" at bounding box center [979, 45] width 126 height 28
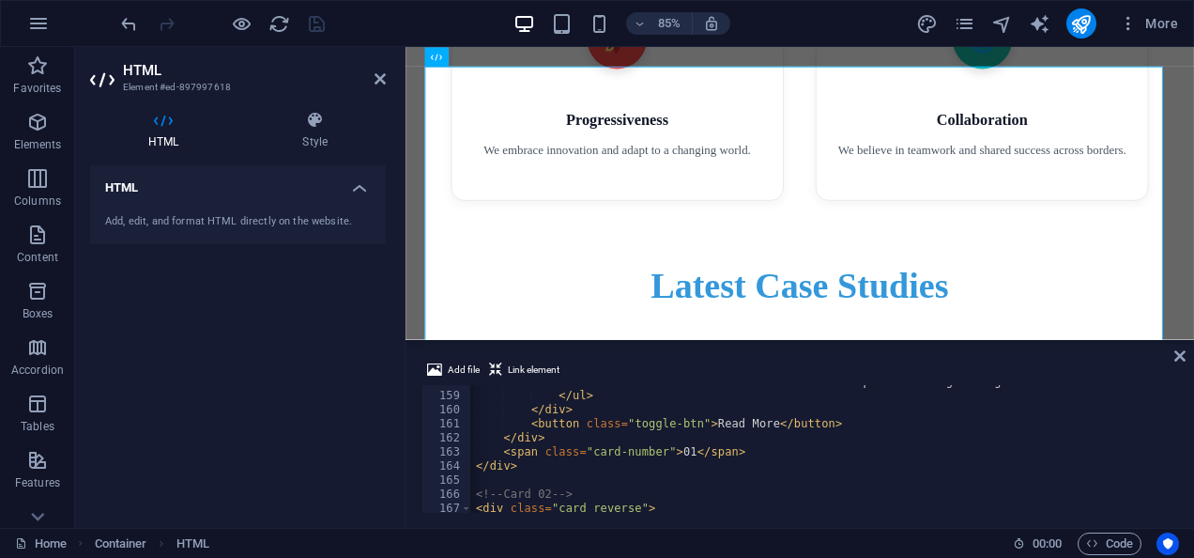
scroll to position [2202, 0]
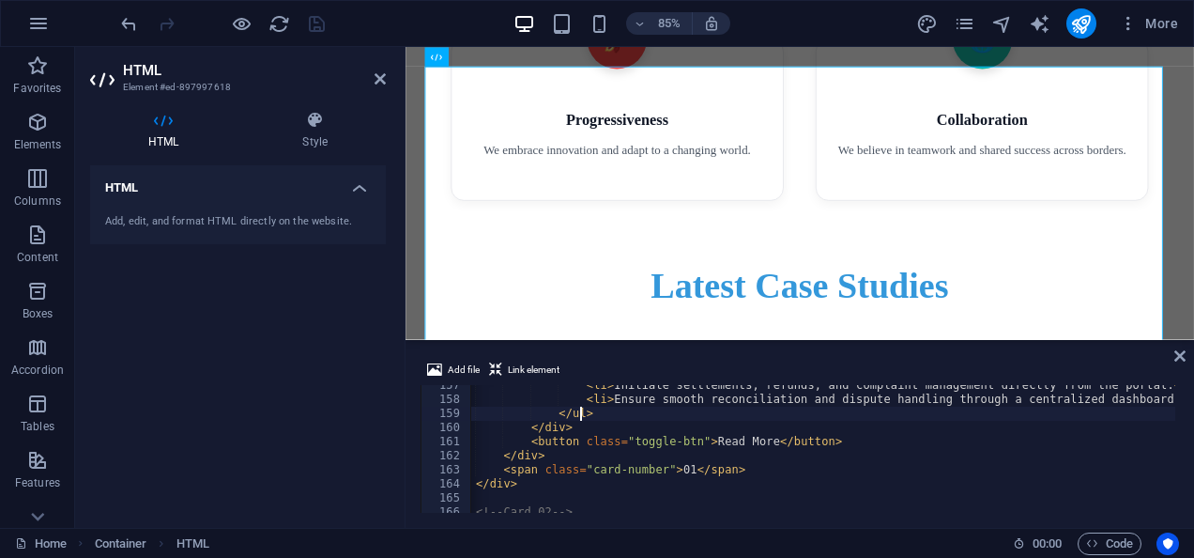
click at [802, 411] on div "< li > Initiate settlements, refunds, and complaint management directly from th…" at bounding box center [890, 454] width 946 height 152
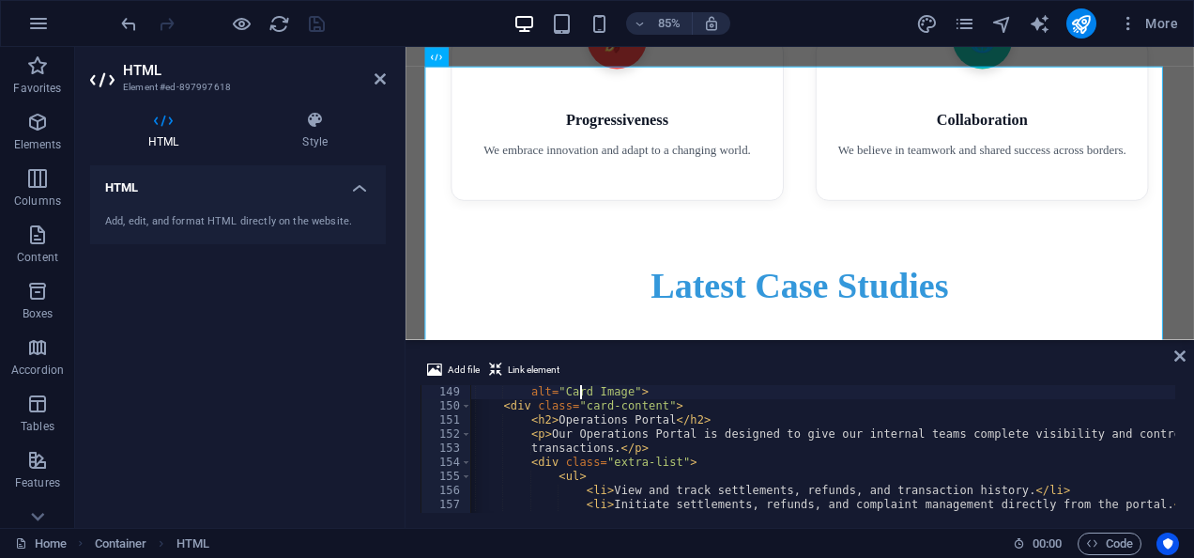
type textarea "<div id="projects" class="cards">"
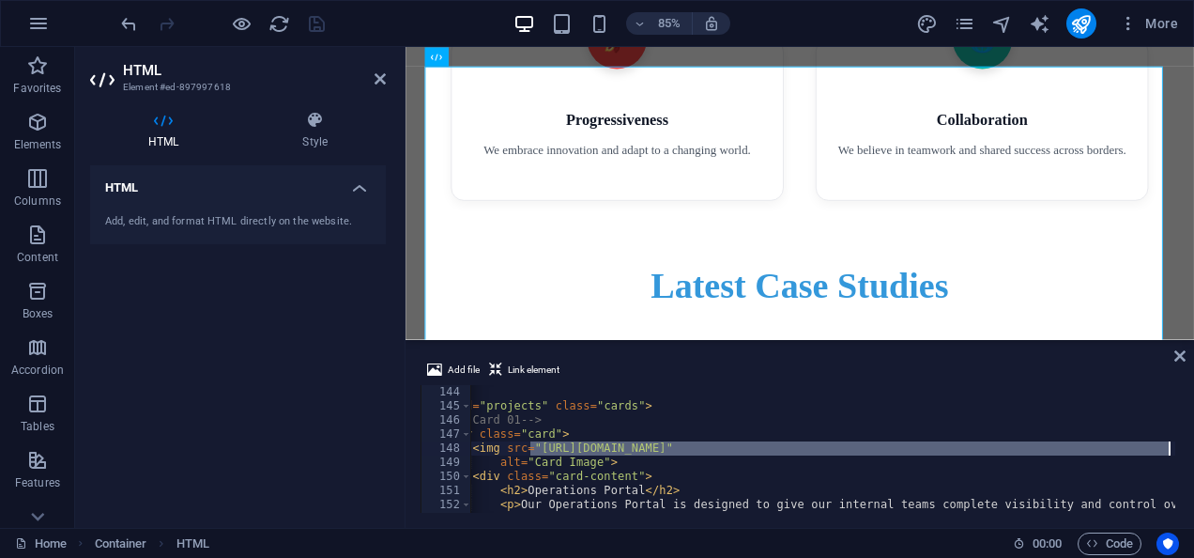
scroll to position [0, 175]
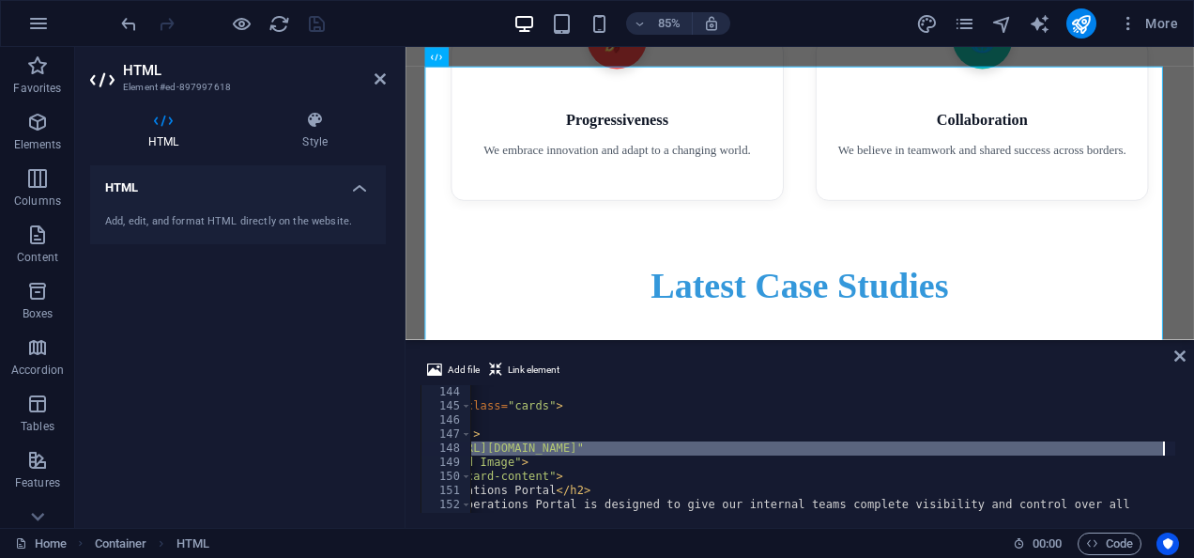
drag, startPoint x: 588, startPoint y: 445, endPoint x: 1161, endPoint y: 449, distance: 573.6
click at [1161, 449] on div "< div id = "projects" class = "cards" > <!-- Card 01 --> < div class = "card" >…" at bounding box center [770, 461] width 946 height 152
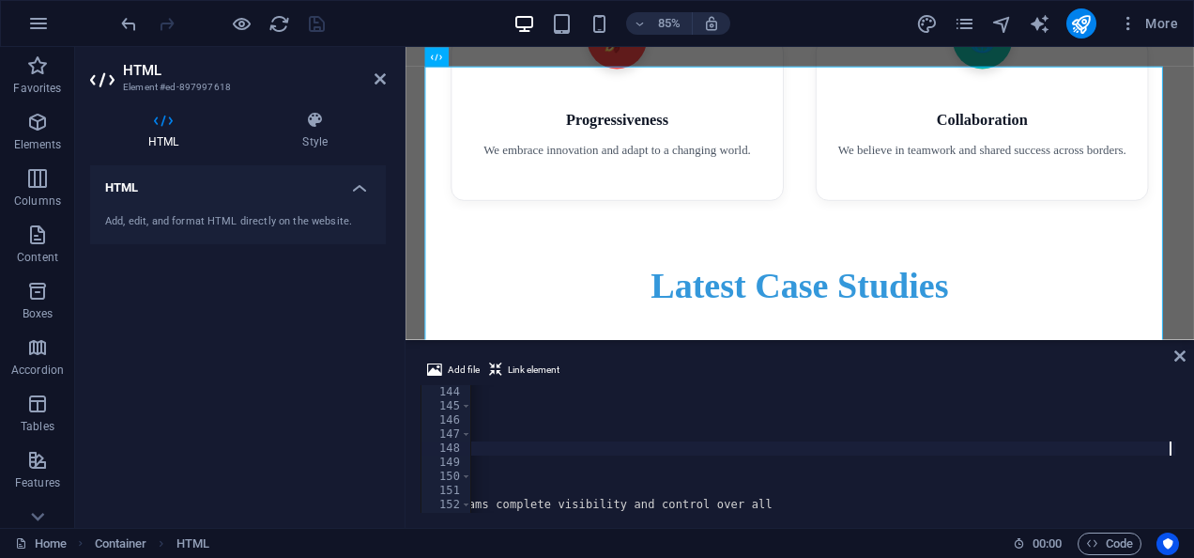
scroll to position [0, 532]
click at [968, 451] on div "< div id = "projects" class = "cards" > <!-- Card 01 --> < div class = "card" >…" at bounding box center [559, 461] width 1240 height 152
click at [974, 464] on div "< div id = "projects" class = "cards" > <!-- Card 01 --> < div class = "card" >…" at bounding box center [559, 461] width 1240 height 152
type textarea "alt="Card Image">"
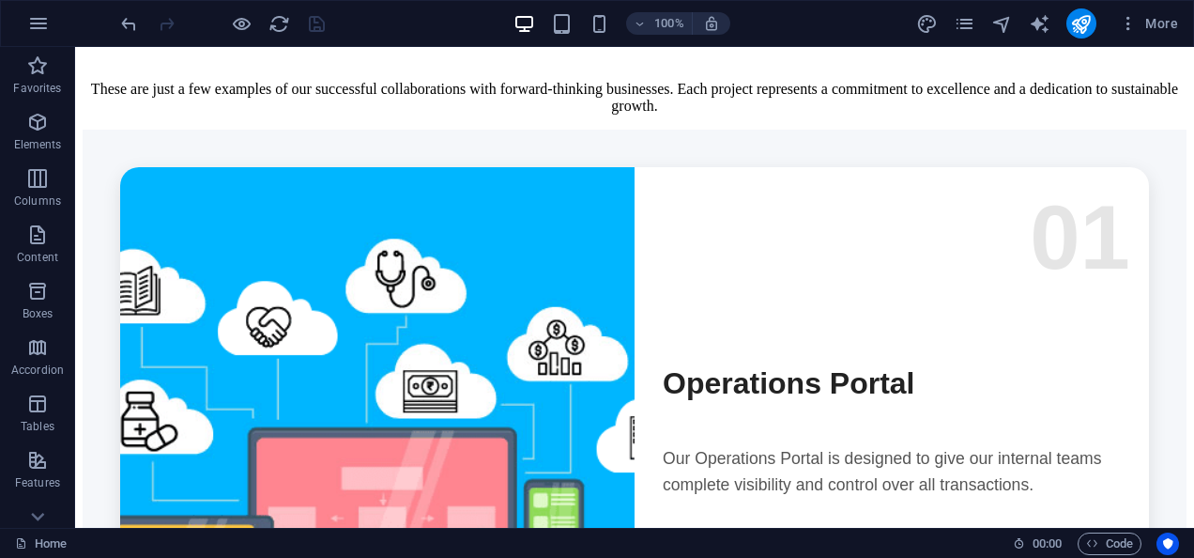
scroll to position [4238, 0]
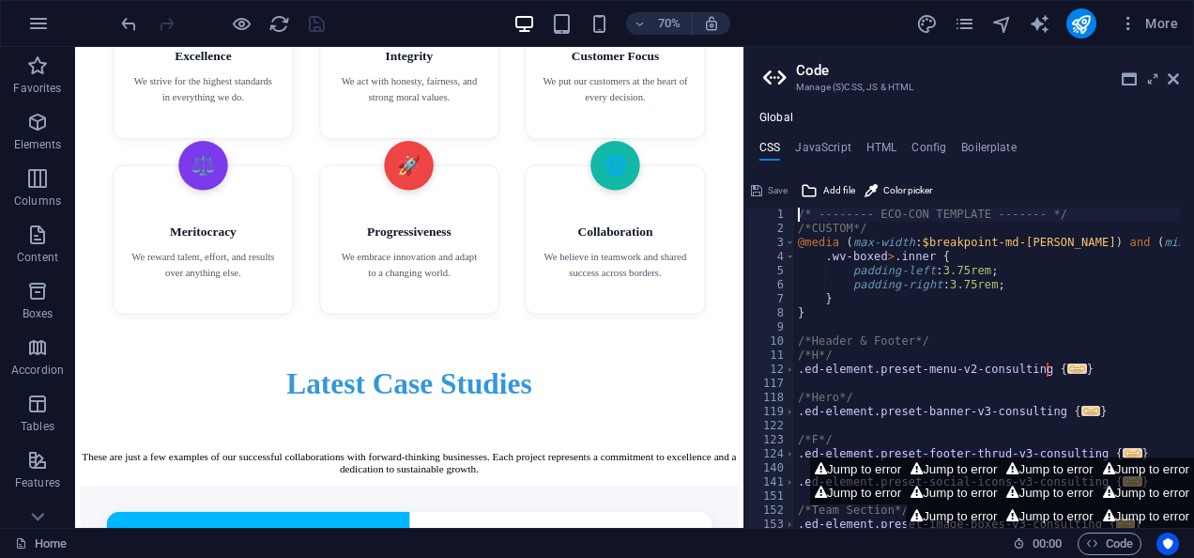
drag, startPoint x: 1185, startPoint y: 218, endPoint x: 1264, endPoint y: 269, distance: 93.8
click at [1177, 77] on icon at bounding box center [1173, 78] width 11 height 15
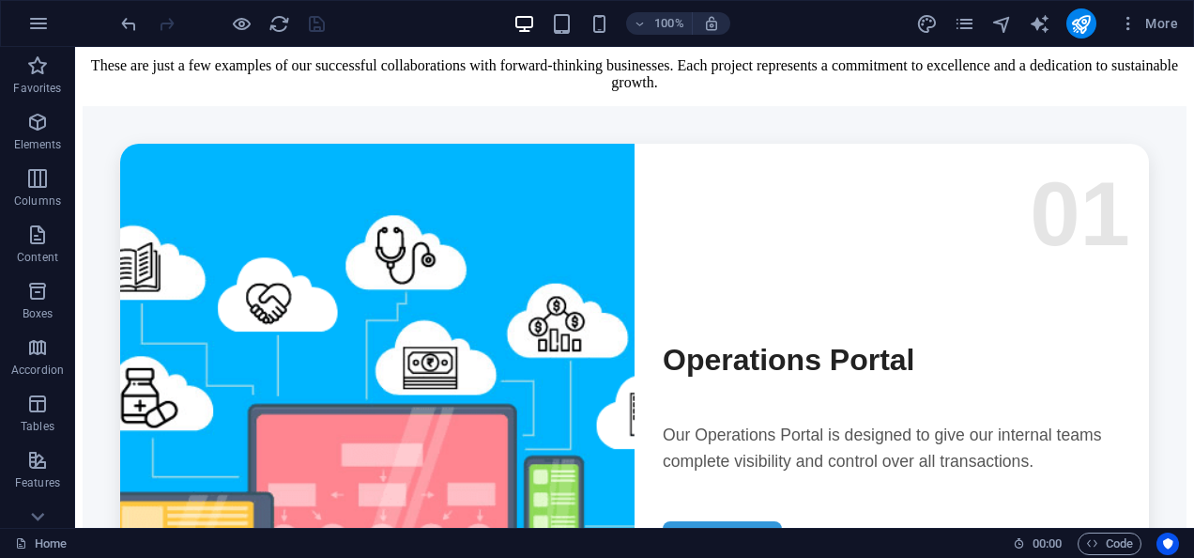
scroll to position [4535, 0]
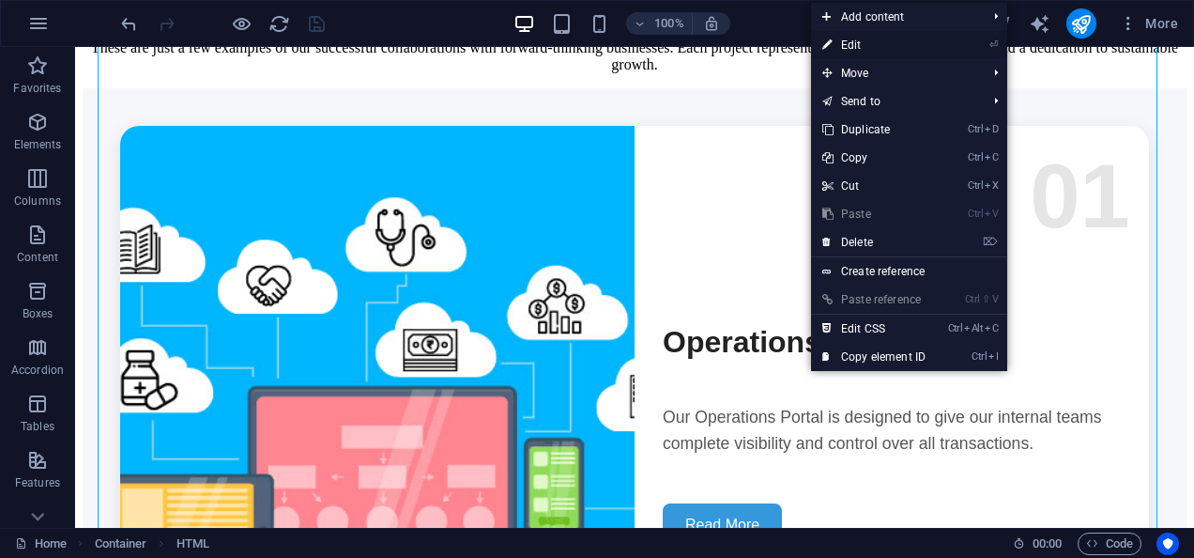
click at [870, 53] on link "⏎ Edit" at bounding box center [874, 45] width 126 height 28
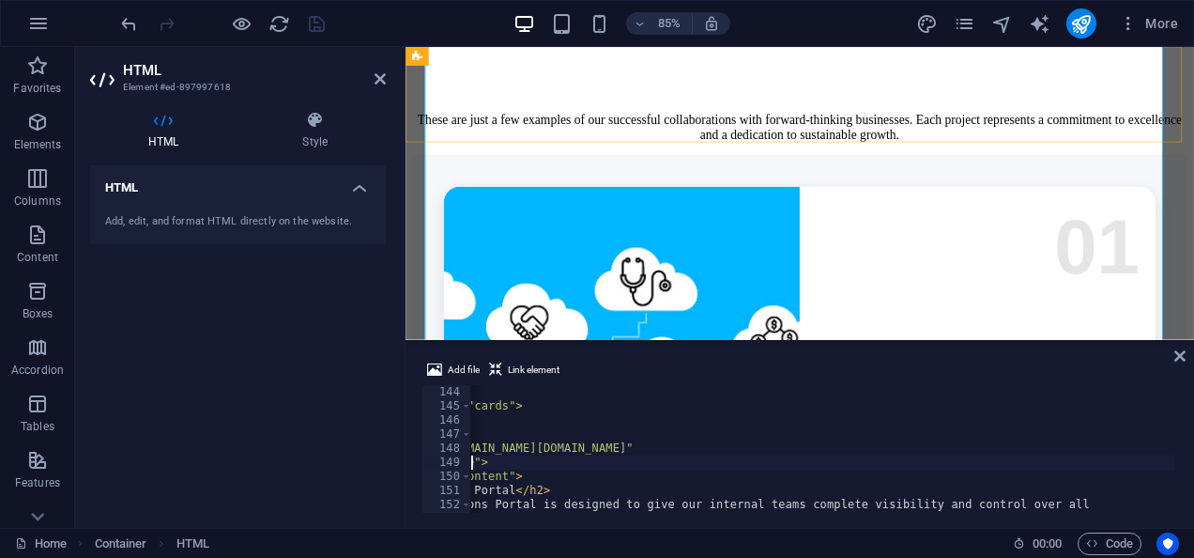
scroll to position [2014, 0]
click at [584, 449] on div "< div id = "projects" class = "cards" > <!-- Card 01 --> < div class = "card" >…" at bounding box center [876, 461] width 1240 height 152
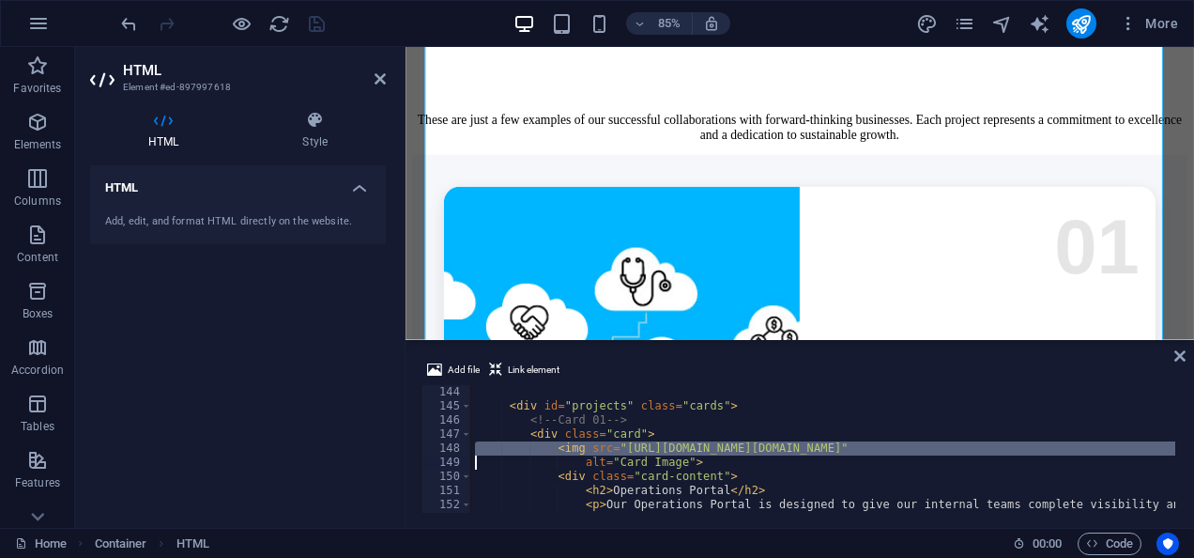
click at [584, 449] on div "< div id = "projects" class = "cards" > <!-- Card 01 --> < div class = "card" >…" at bounding box center [1091, 461] width 1240 height 152
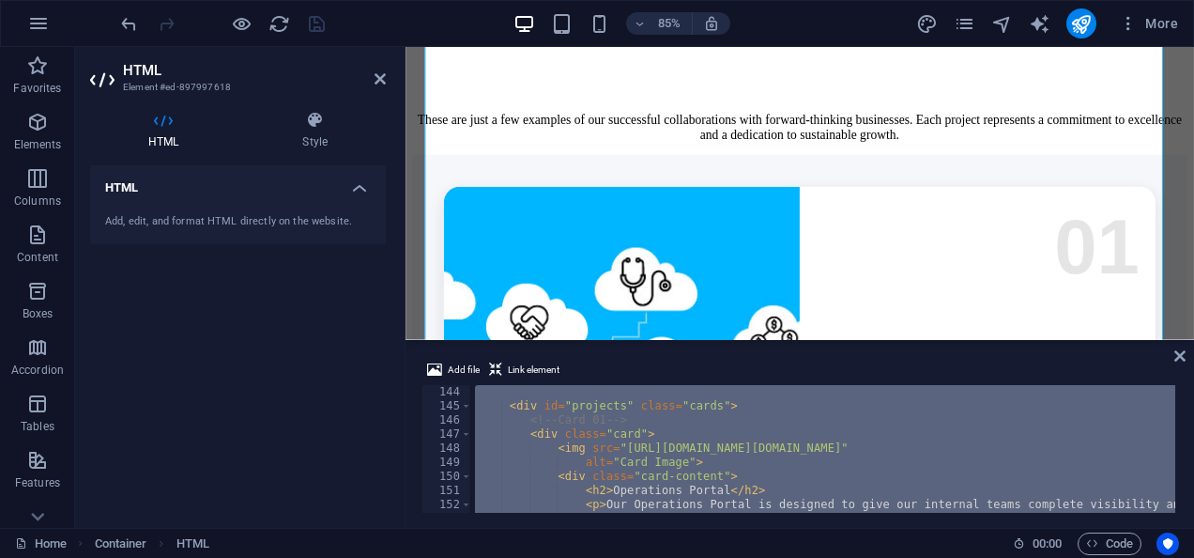
click at [584, 449] on div "< div id = "projects" class = "cards" > <!-- Card 01 --> < div class = "card" >…" at bounding box center [1091, 461] width 1240 height 152
click at [584, 449] on div "< div id = "projects" class = "cards" > <!-- Card 01 --> < div class = "card" >…" at bounding box center [823, 449] width 704 height 128
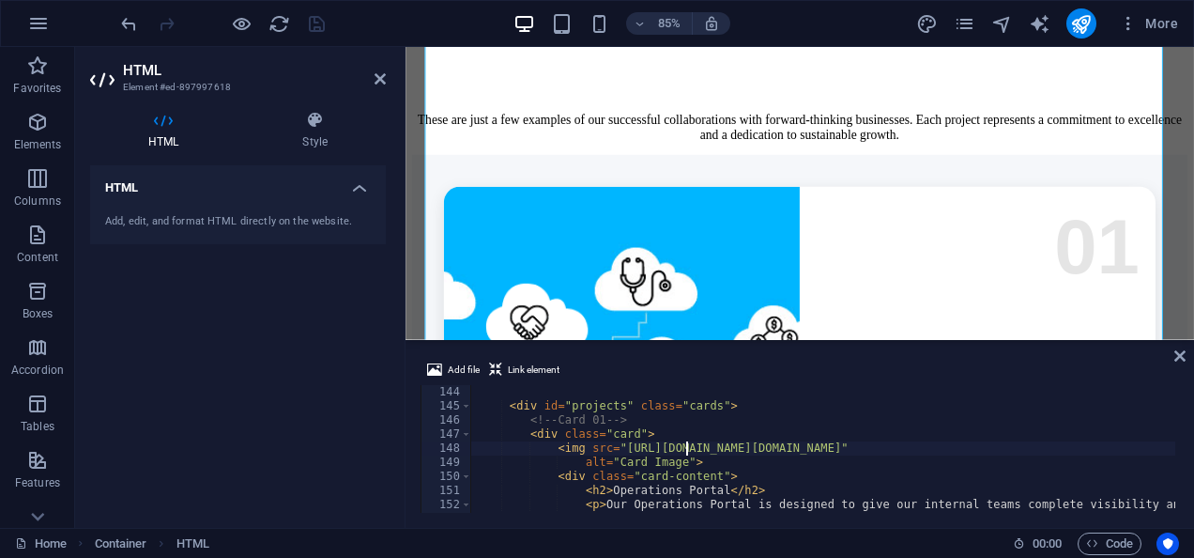
click at [683, 449] on div "< div id = "projects" class = "cards" > <!-- Card 01 --> < div class = "card" >…" at bounding box center [1091, 461] width 1240 height 152
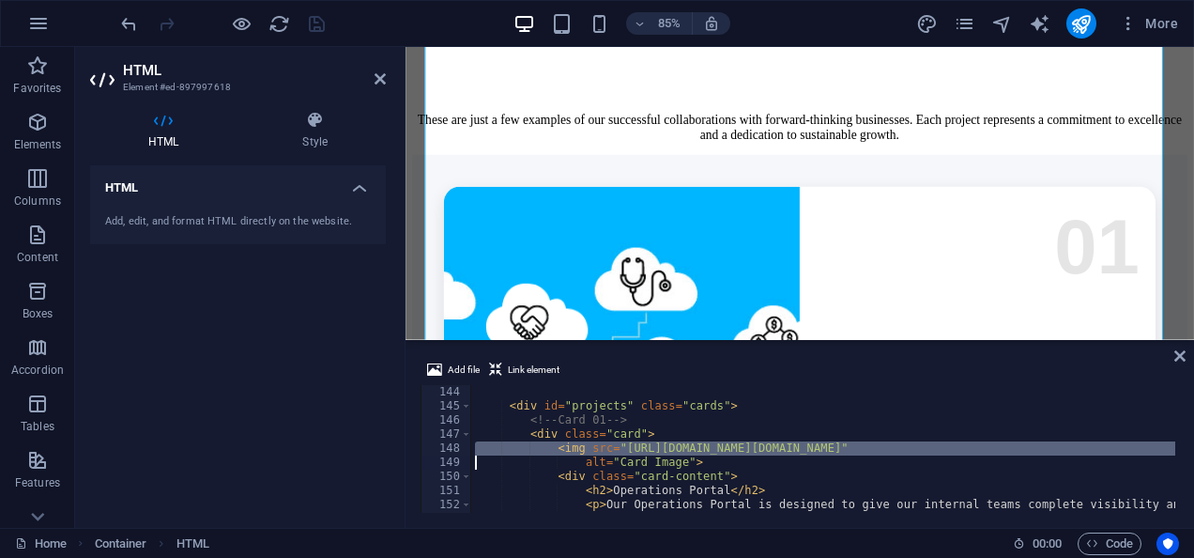
click at [683, 449] on div "< div id = "projects" class = "cards" > <!-- Card 01 --> < div class = "card" >…" at bounding box center [1091, 461] width 1240 height 152
click at [683, 449] on div "< div id = "projects" class = "cards" > <!-- Card 01 --> < div class = "card" >…" at bounding box center [823, 449] width 704 height 128
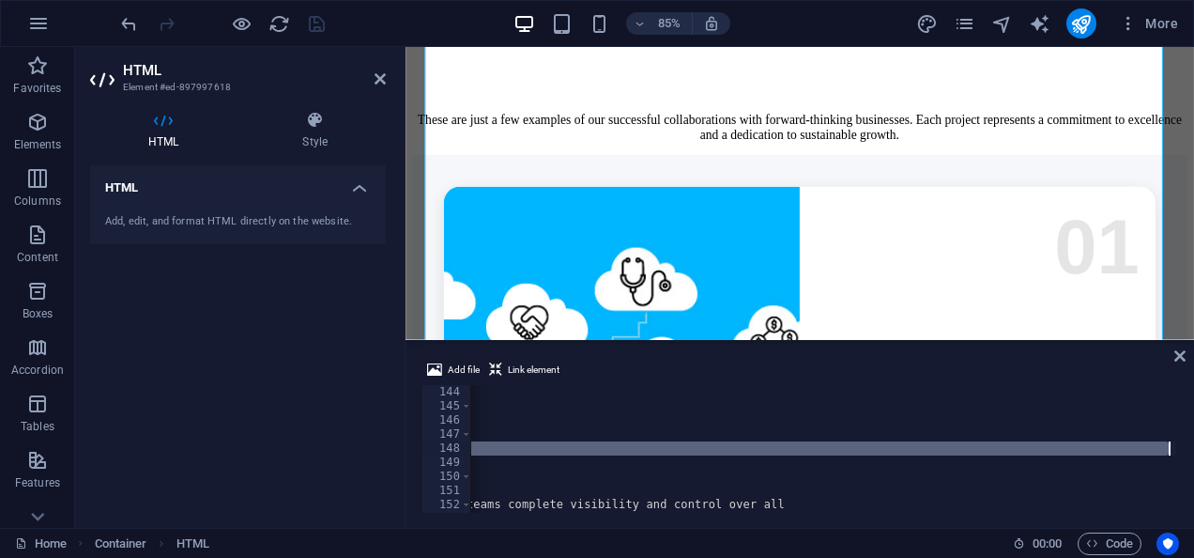
scroll to position [0, 536]
drag, startPoint x: 615, startPoint y: 443, endPoint x: 1161, endPoint y: 445, distance: 546.4
click at [1161, 445] on div "< div id = "projects" class = "cards" > <!-- Card 01 --> < div class = "card" >…" at bounding box center [555, 461] width 1240 height 152
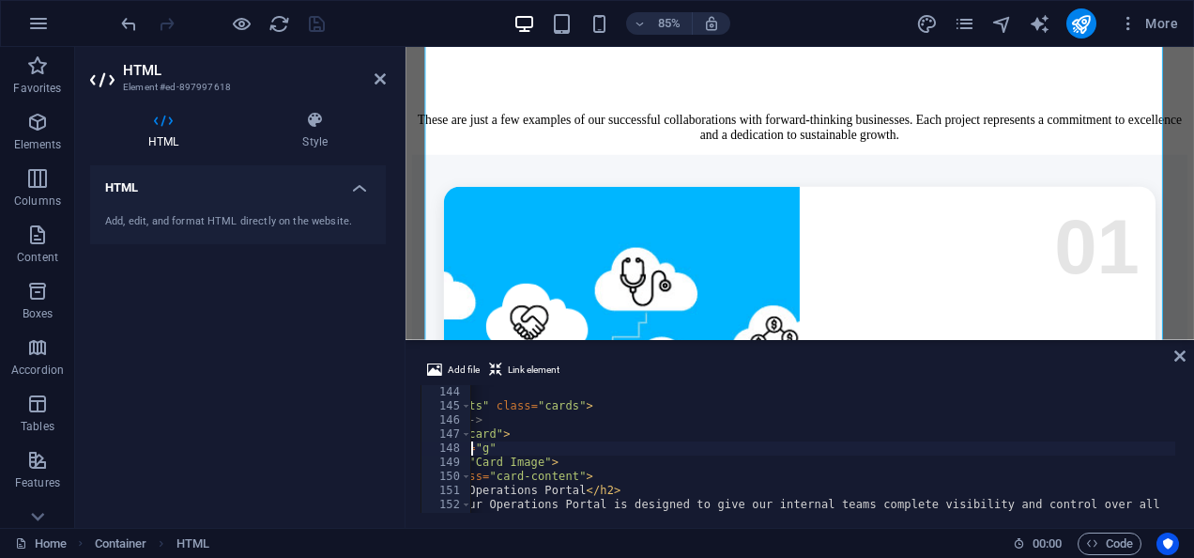
scroll to position [0, 145]
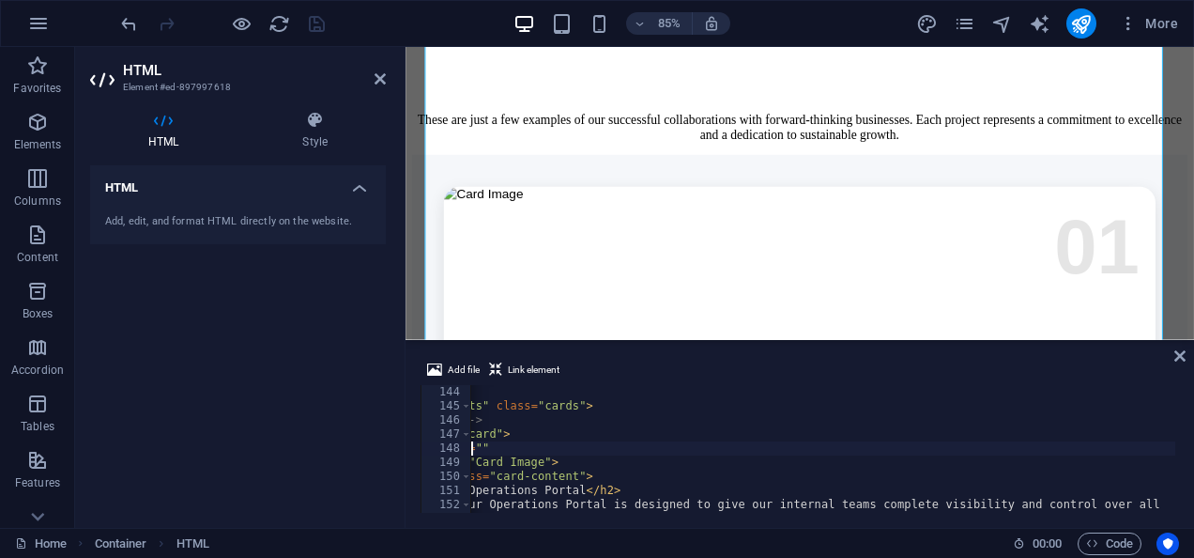
paste textarea "[URL][DOMAIN_NAME]"
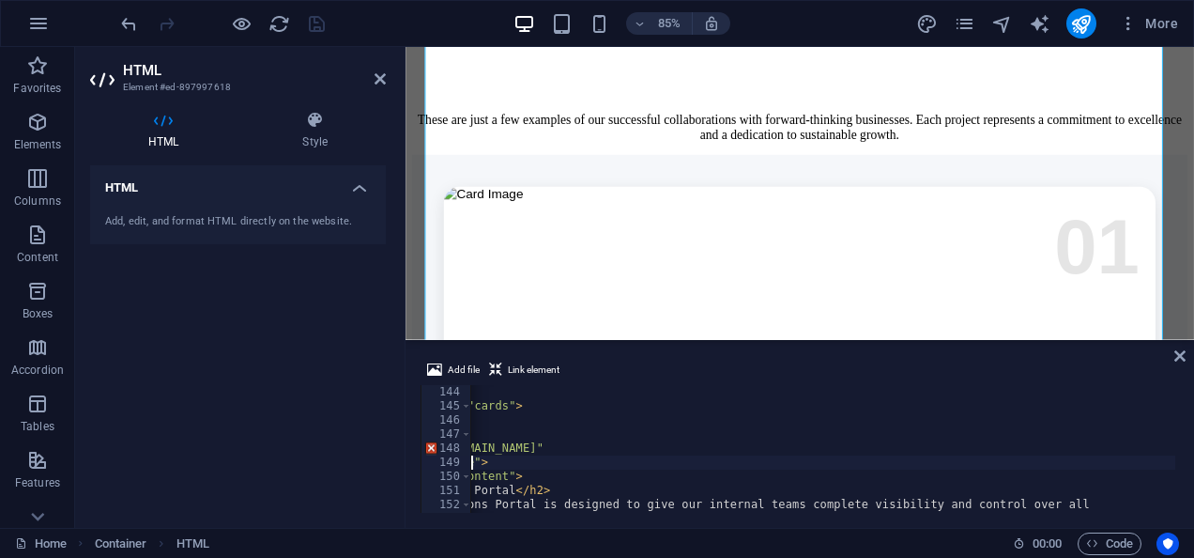
scroll to position [0, 214]
click at [898, 459] on div "< div id = "projects" class = "cards" > <!-- Card 01 --> < div class = "card" >…" at bounding box center [914, 461] width 1317 height 152
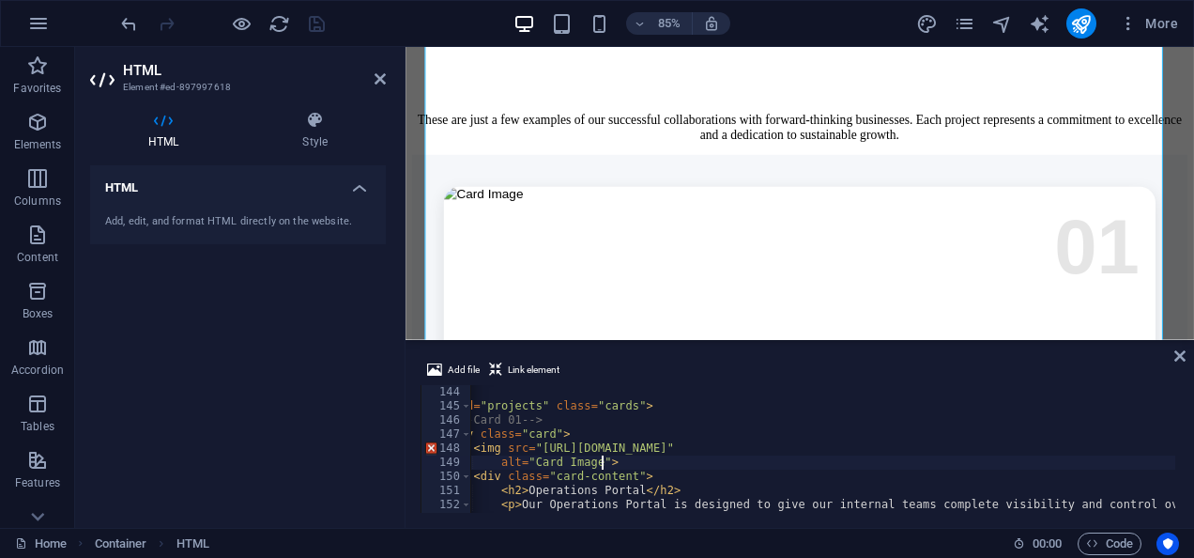
scroll to position [0, 21]
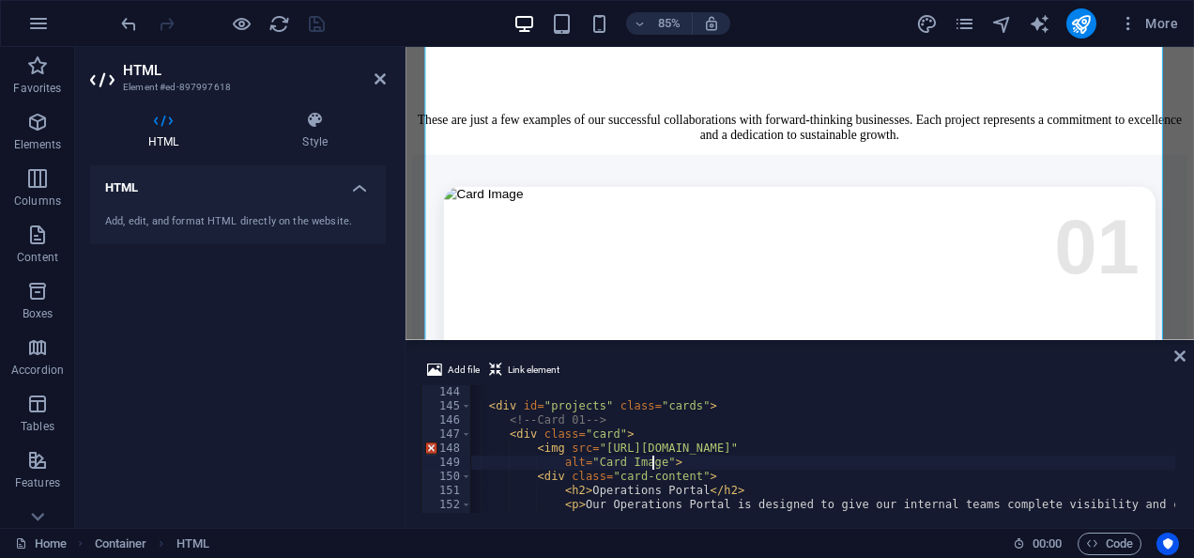
click at [652, 463] on div "< div id = "projects" class = "cards" > <!-- Card 01 --> < div class = "card" >…" at bounding box center [1109, 461] width 1317 height 152
paste textarea "[URL][DOMAIN_NAME]"
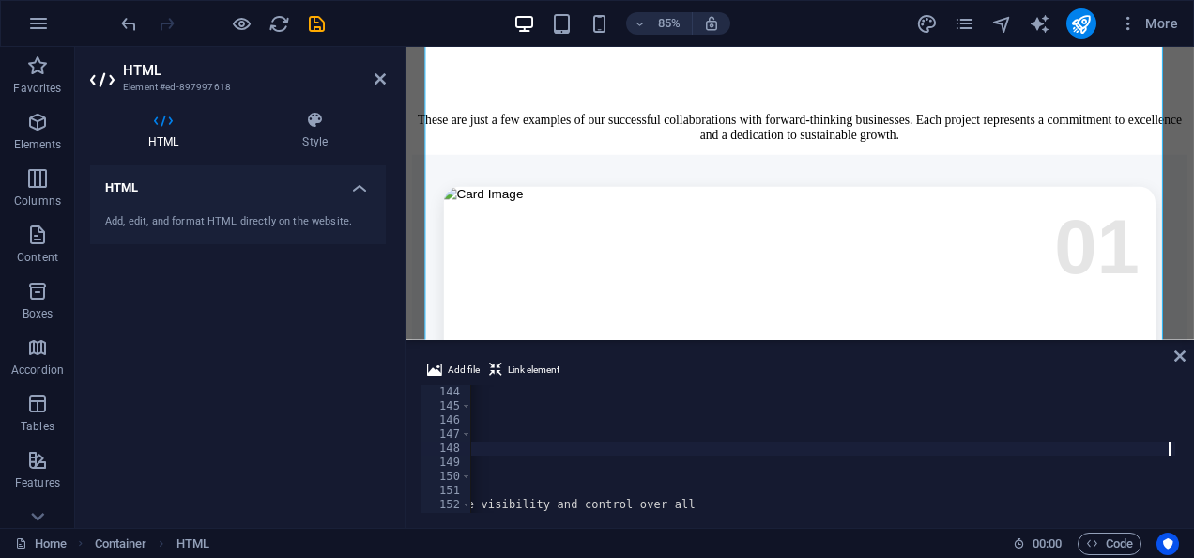
scroll to position [0, 145]
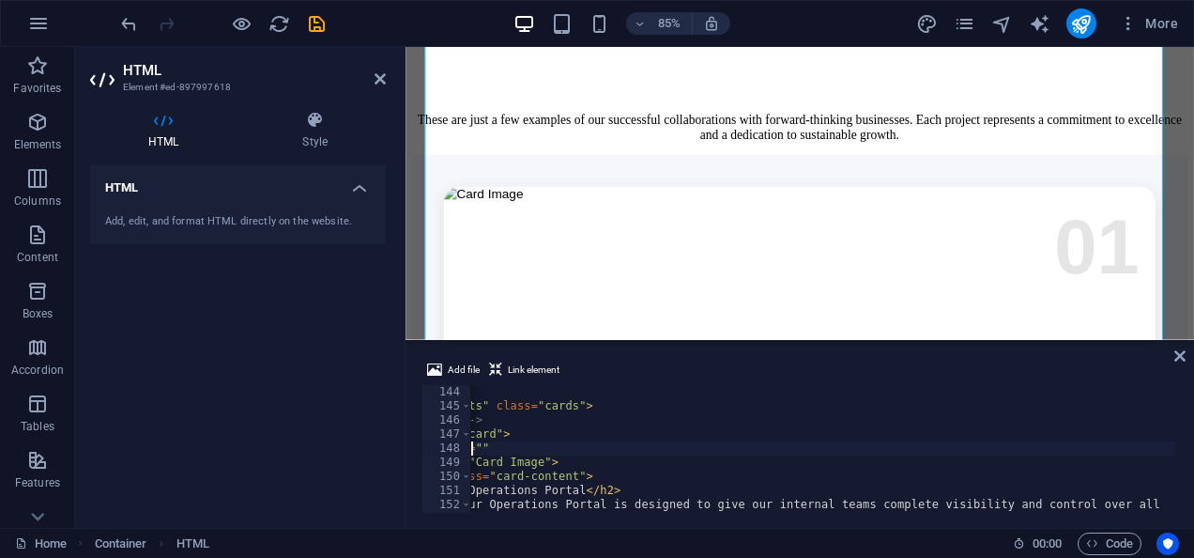
paste textarea "[URL][DOMAIN_NAME]"
type textarea "<img src="[URL][DOMAIN_NAME]""
click at [810, 453] on div "< div id = "projects" class = "cards" > <!-- Card 01 --> < div class = "card" >…" at bounding box center [800, 461] width 946 height 152
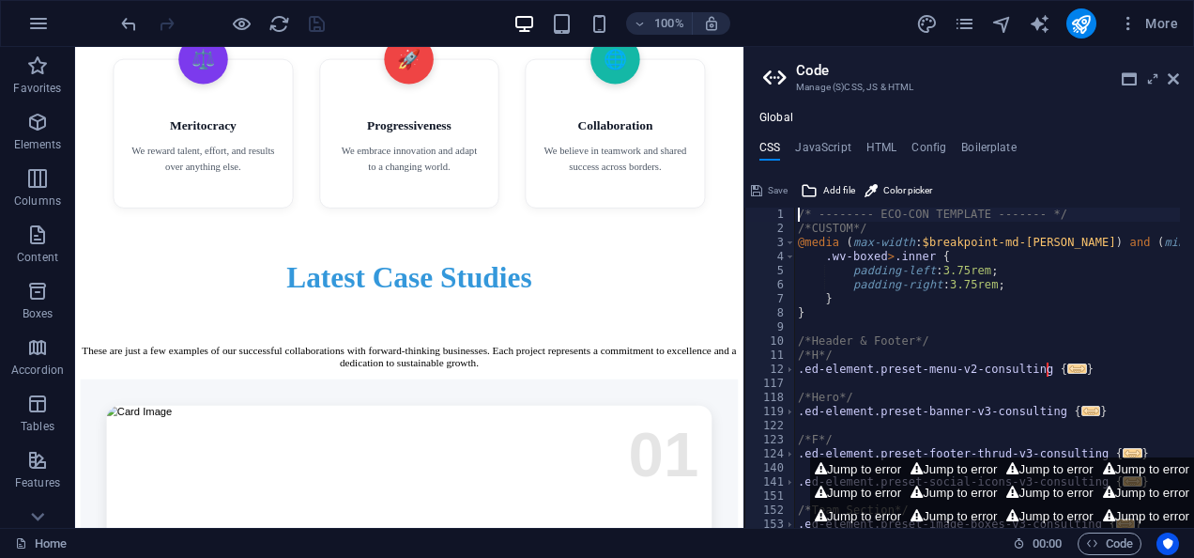
scroll to position [4535, 0]
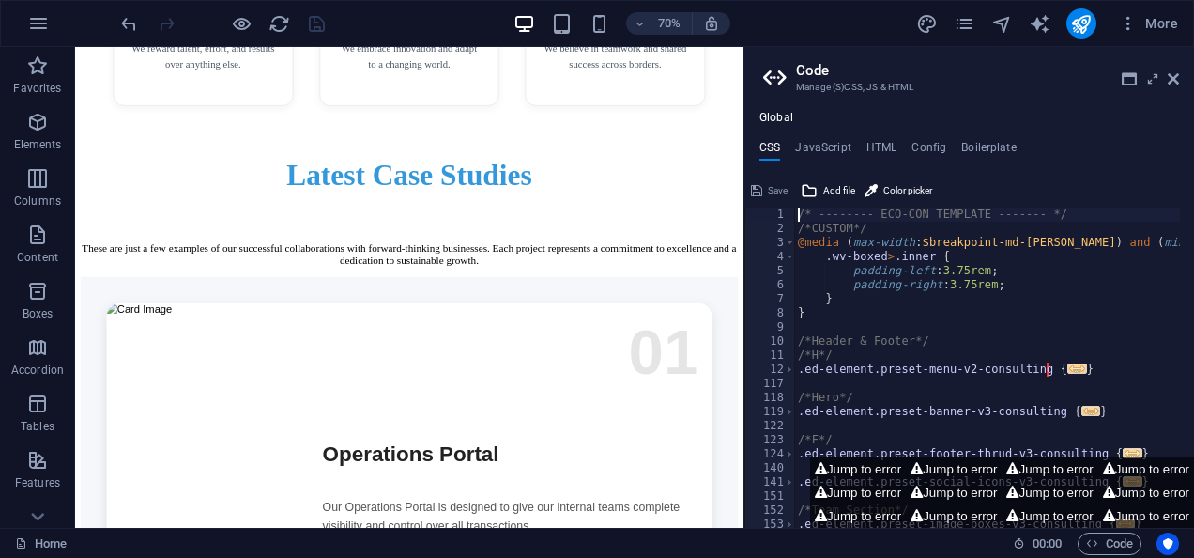
drag, startPoint x: 1189, startPoint y: 232, endPoint x: 1265, endPoint y: 280, distance: 89.9
click at [1173, 73] on icon at bounding box center [1173, 78] width 11 height 15
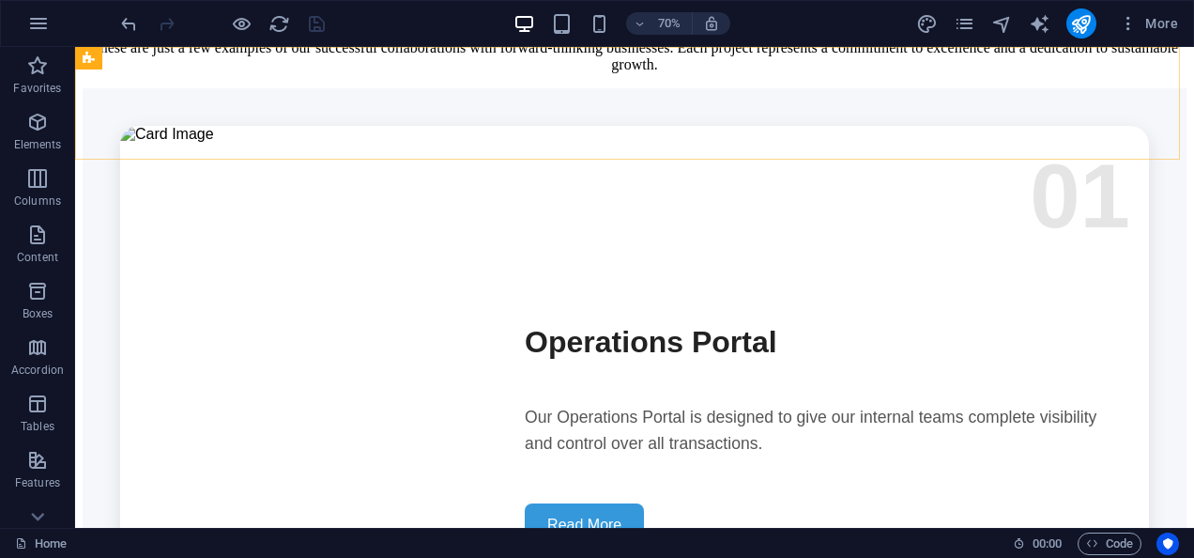
scroll to position [4174, 0]
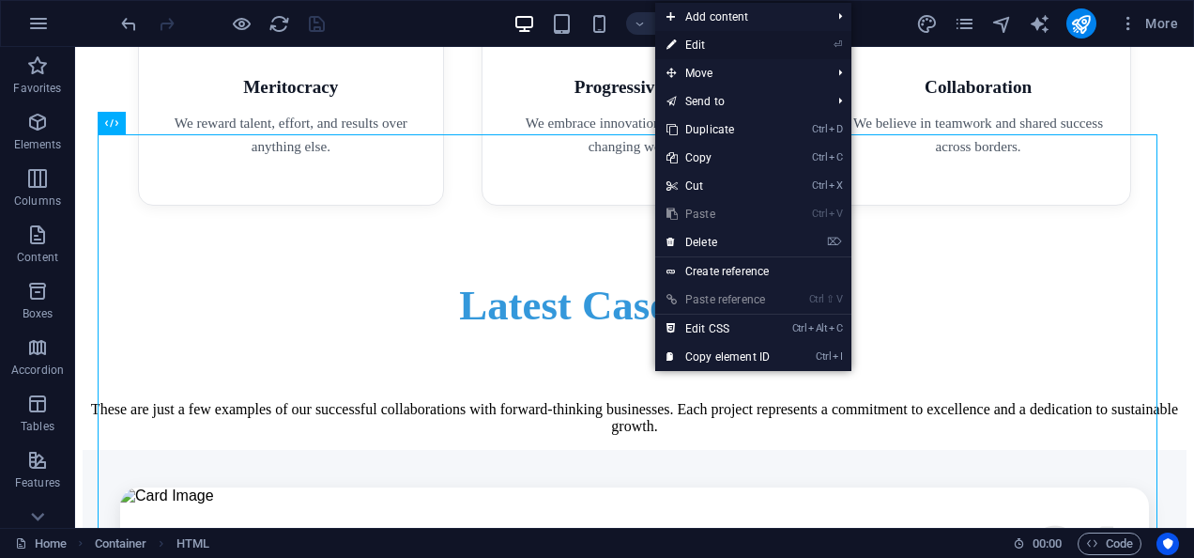
click at [692, 45] on link "⏎ Edit" at bounding box center [718, 45] width 126 height 28
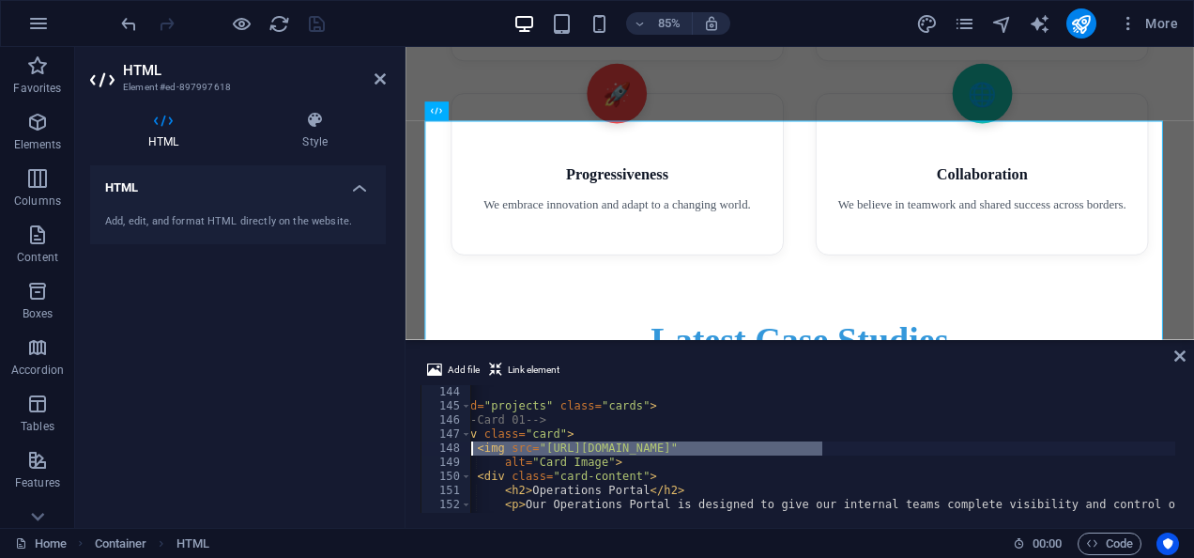
scroll to position [0, 29]
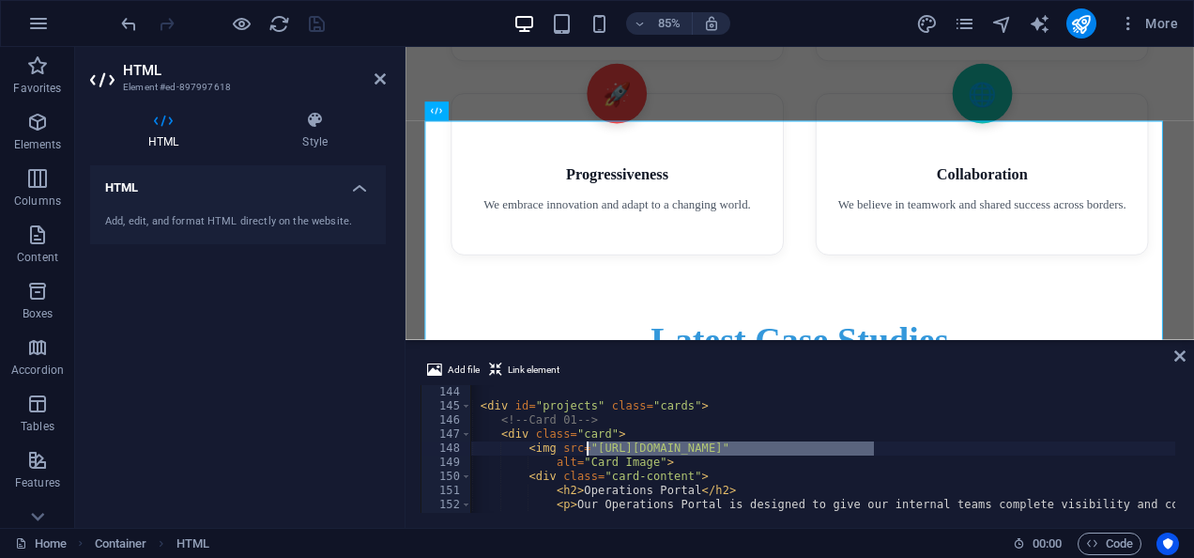
drag, startPoint x: 760, startPoint y: 442, endPoint x: 582, endPoint y: 447, distance: 178.4
click at [582, 447] on div "< div id = "projects" class = "cards" > <!-- Card 01 --> < div class = "card" >…" at bounding box center [915, 461] width 946 height 152
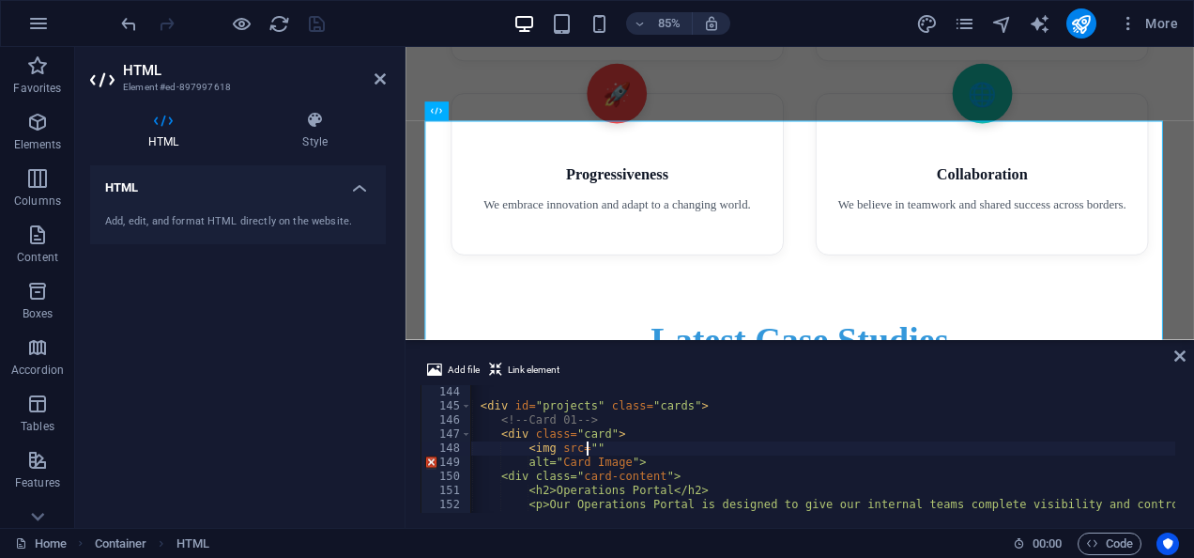
scroll to position [0, 13]
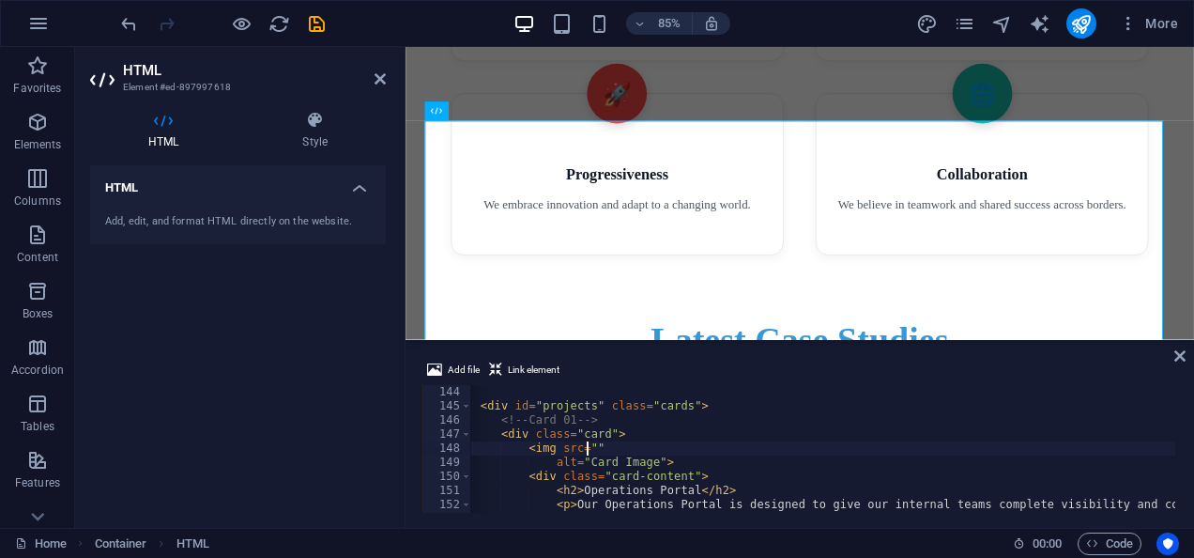
paste textarea "[URL][DOMAIN_NAME]"
type textarea "<img src="[URL][DOMAIN_NAME]""
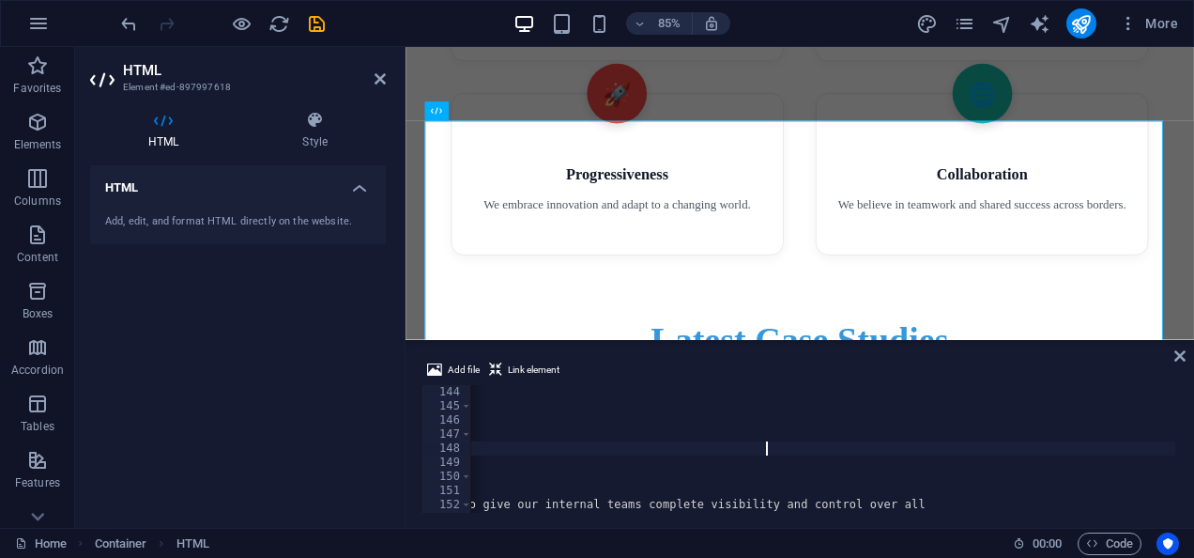
click at [764, 443] on div "< div id = "projects" class = "cards" > <!-- Card 01 --> < div class = "card" >…" at bounding box center [635, 461] width 1087 height 152
click at [1181, 356] on icon at bounding box center [1179, 355] width 11 height 15
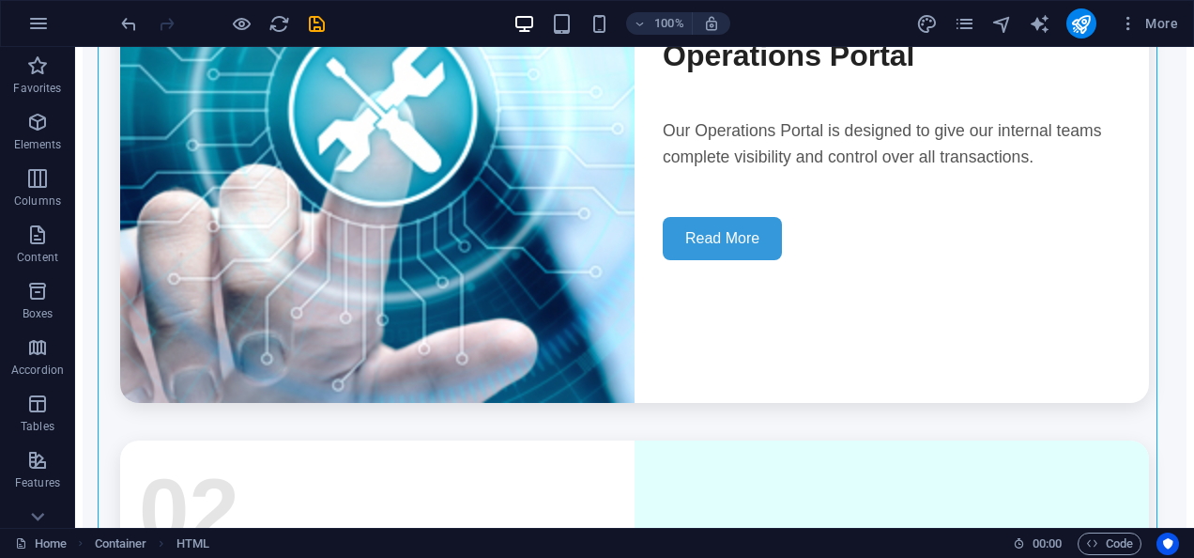
scroll to position [4858, 0]
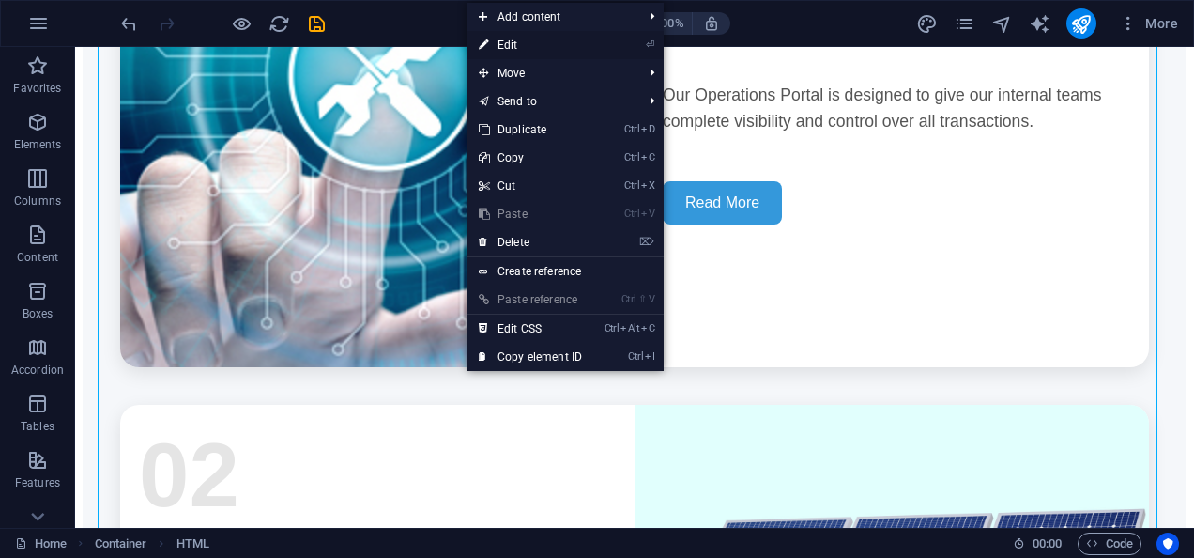
click at [538, 34] on link "⏎ Edit" at bounding box center [531, 45] width 126 height 28
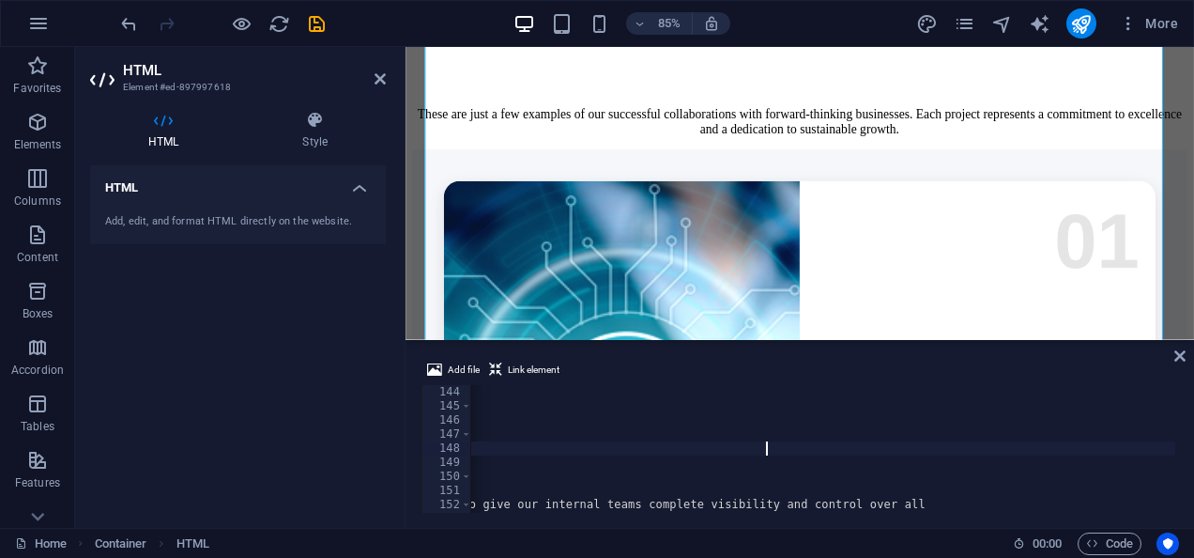
scroll to position [4821, 0]
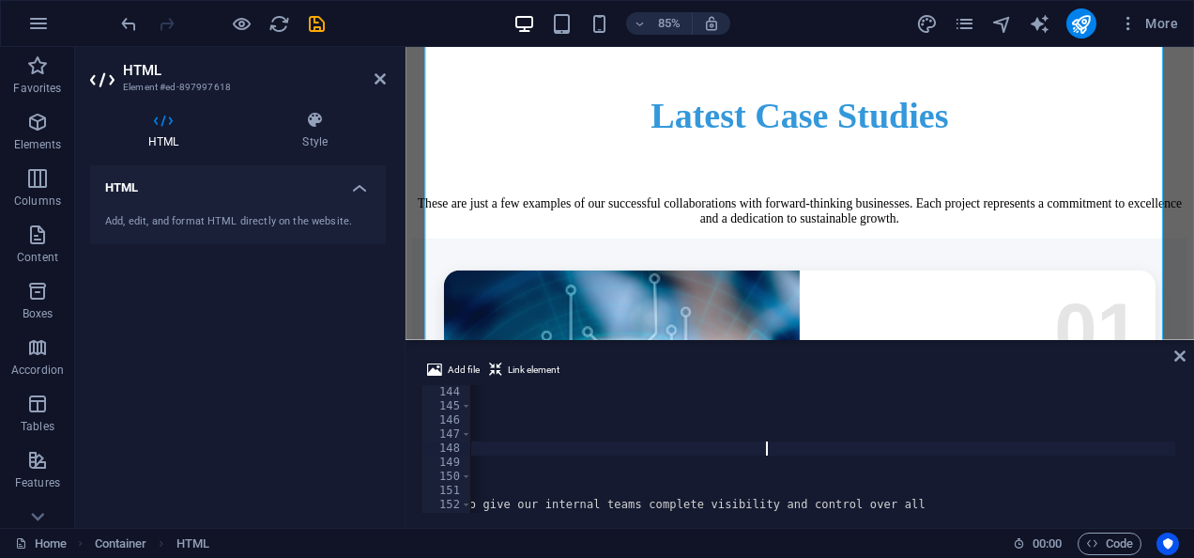
click at [864, 449] on div "< div id = "projects" class = "cards" > <!-- Card 01 --> < div class = "card" >…" at bounding box center [635, 461] width 1087 height 152
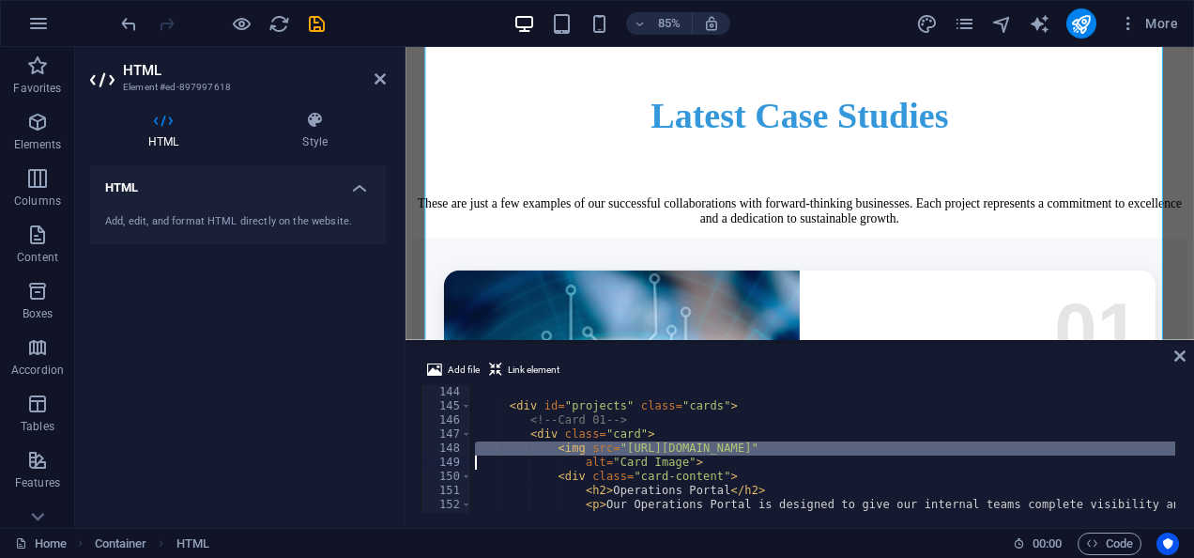
scroll to position [2014, 0]
click at [864, 449] on div "< div id = "projects" class = "cards" > <!-- Card 01 --> < div class = "card" >…" at bounding box center [1014, 461] width 1087 height 152
click at [594, 442] on div "< div id = "projects" class = "cards" > <!-- Card 01 --> < div class = "card" >…" at bounding box center [823, 449] width 704 height 128
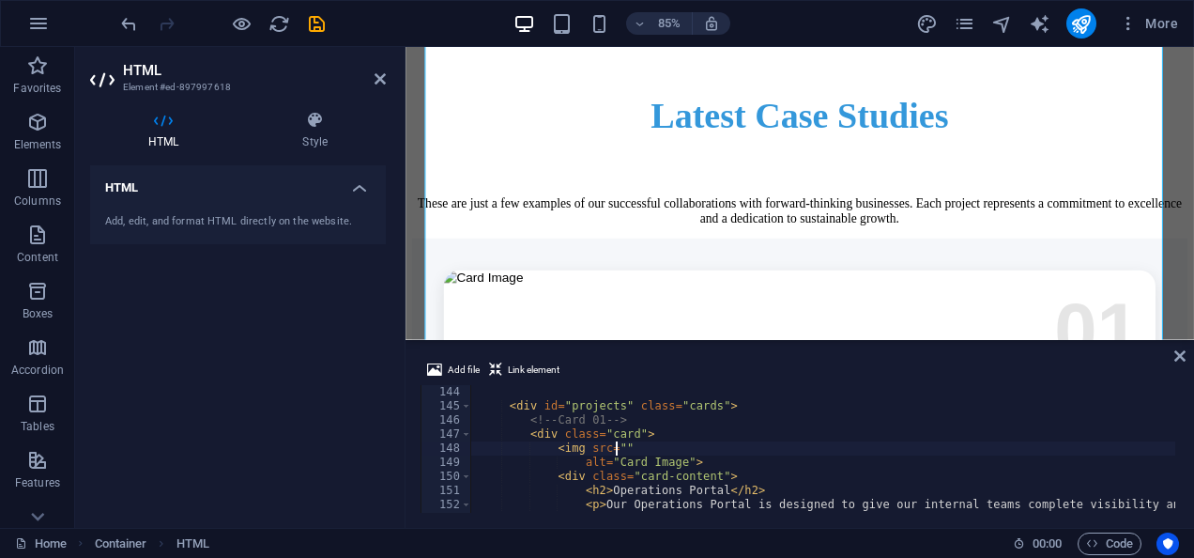
paste textarea "[URL][DOMAIN_NAME]"
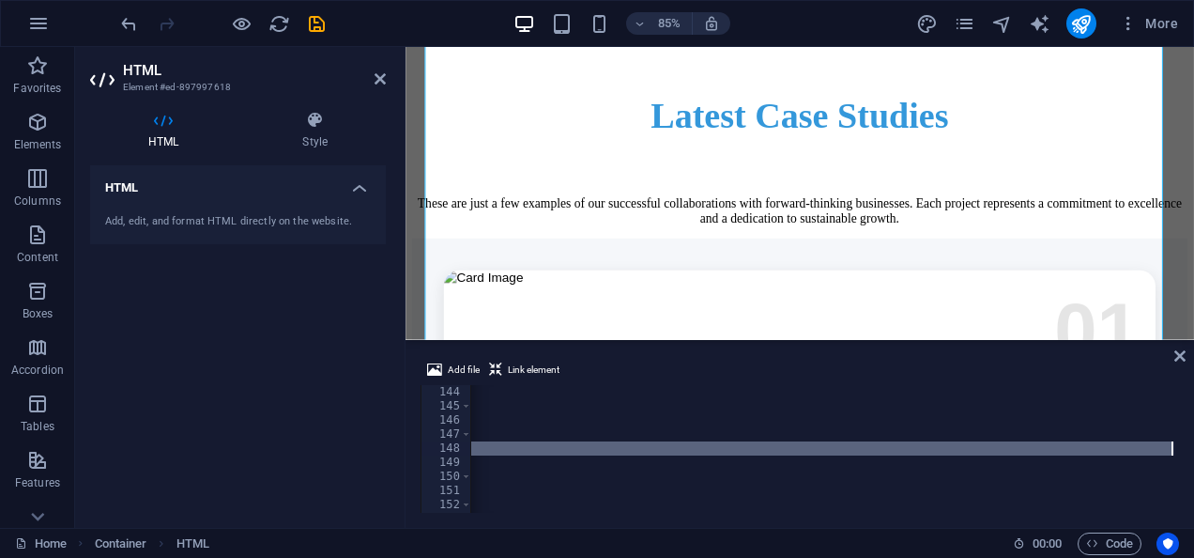
scroll to position [0, 1194]
drag, startPoint x: 615, startPoint y: 453, endPoint x: 1165, endPoint y: 446, distance: 550.2
click at [1165, 446] on div "< div id = "projects" class = "cards" > <!-- Card 01 --> < div class = "card" >…" at bounding box center [226, 461] width 1898 height 152
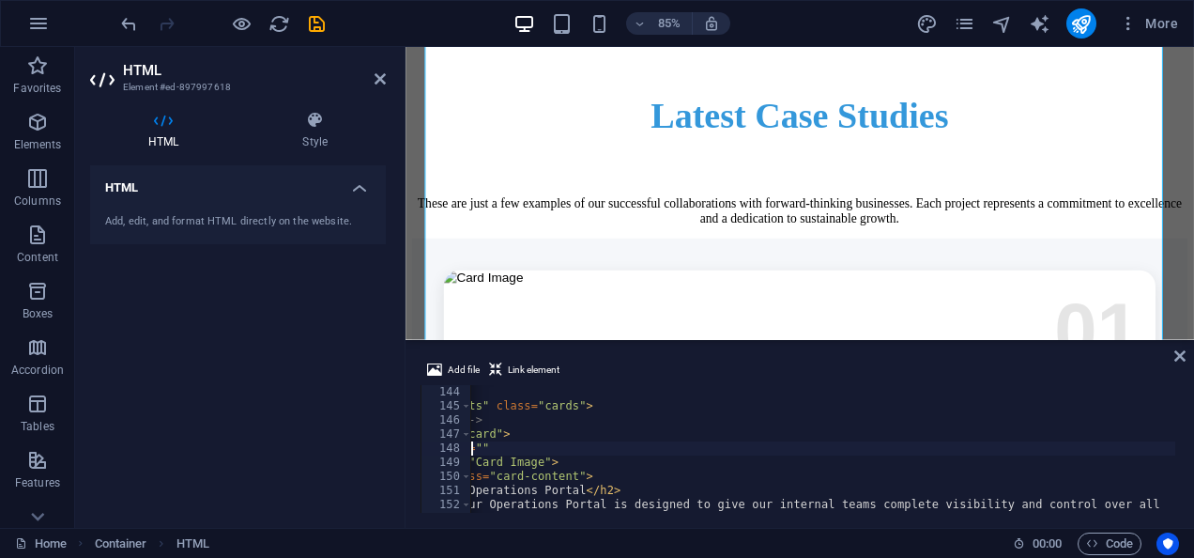
scroll to position [0, 145]
paste textarea "[URL][DOMAIN_NAME]"
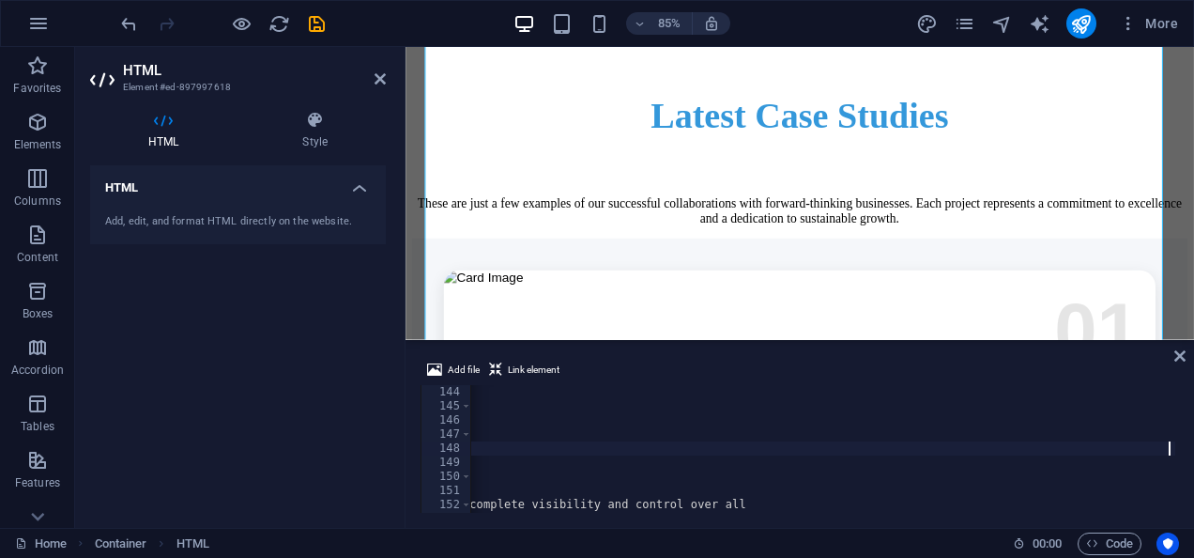
scroll to position [0, 214]
click at [987, 466] on div "< div id = "projects" class = "cards" > <!-- Card 01 --> < div class = "card" >…" at bounding box center [546, 461] width 1266 height 152
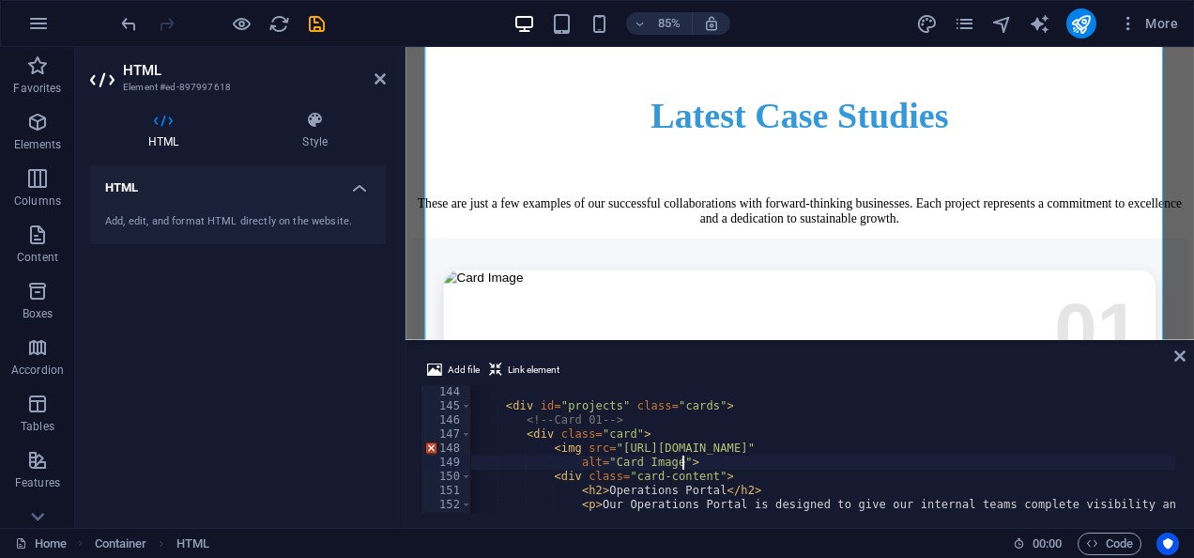
scroll to position [0, 0]
drag, startPoint x: 662, startPoint y: 441, endPoint x: 616, endPoint y: 444, distance: 46.1
click at [616, 444] on div "< div id = "projects" class = "cards" > <!-- Card 01 --> < div class = "card" >…" at bounding box center [1104, 461] width 1266 height 152
click at [717, 456] on div "< div id = "projects" class = "cards" > <!-- Card 01 --> < div class = "card" >…" at bounding box center [1078, 461] width 1215 height 152
paste textarea "Photo by cottonbro studio from [GEOGRAPHIC_DATA]: [URL][DOMAIN_NAME]"
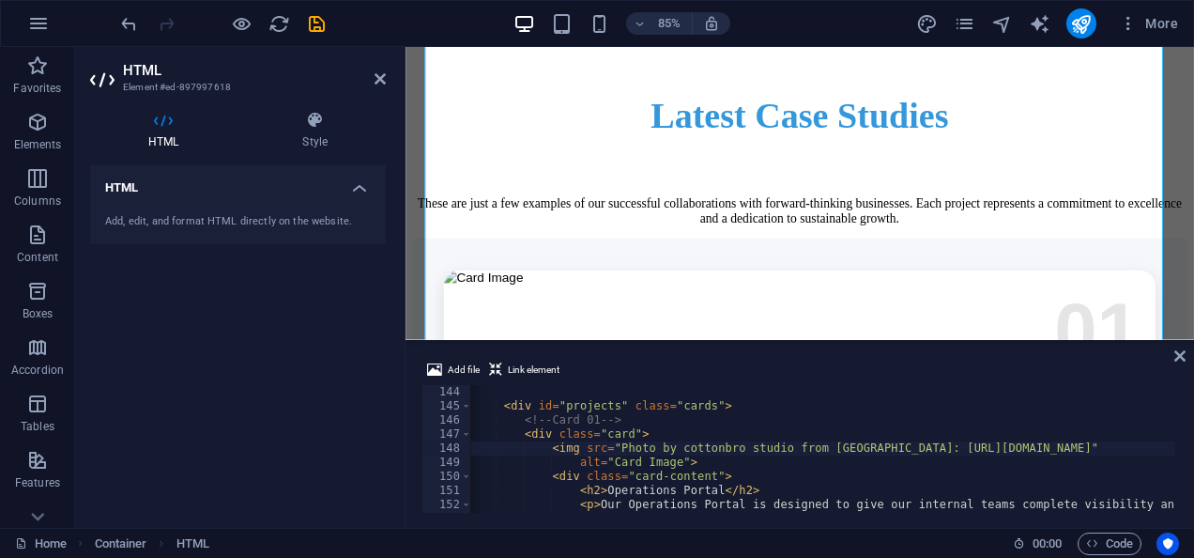
scroll to position [0, 3]
drag, startPoint x: 861, startPoint y: 447, endPoint x: 608, endPoint y: 447, distance: 252.5
click at [608, 447] on div "< div id = "projects" class = "cards" > <!-- Card 01 --> < div class = "card" >…" at bounding box center [941, 461] width 946 height 152
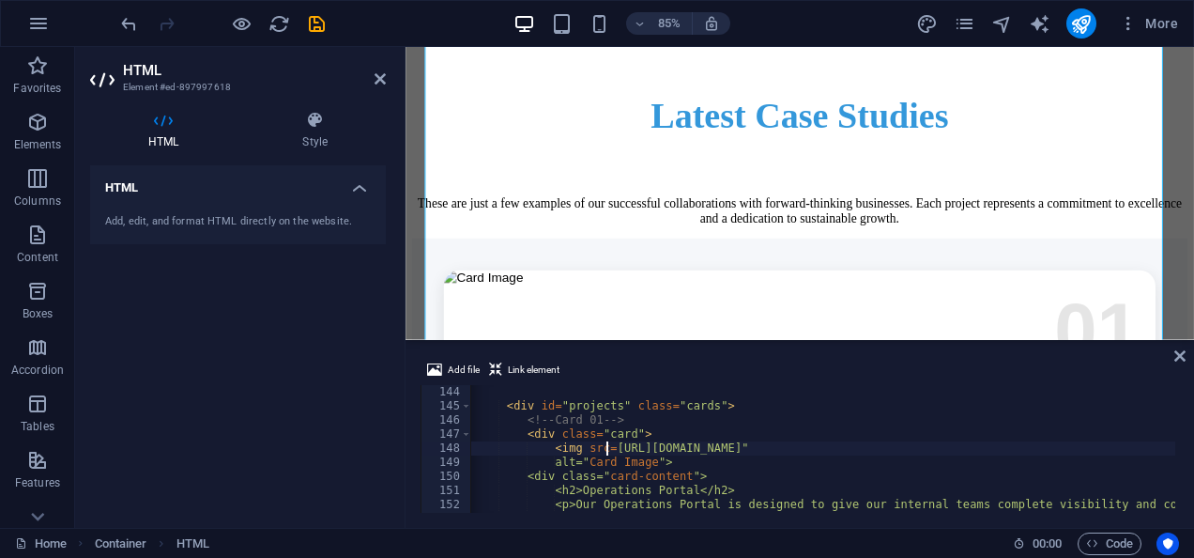
scroll to position [0, 13]
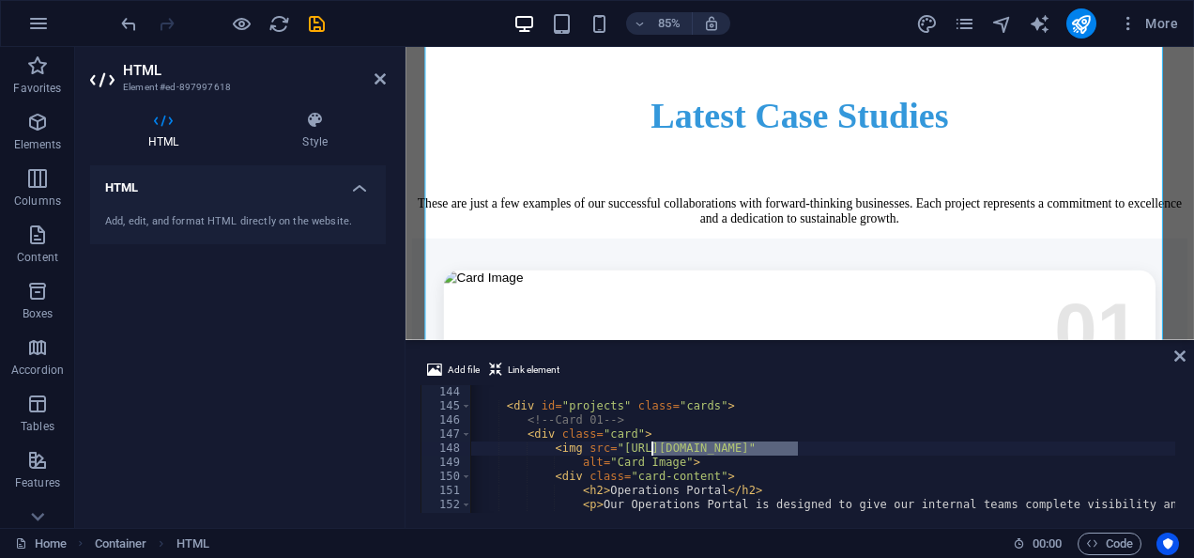
drag, startPoint x: 797, startPoint y: 447, endPoint x: 653, endPoint y: 447, distance: 143.6
click at [653, 447] on div "< div id = "projects" class = "cards" > <!-- Card 01 --> < div class = "card" >…" at bounding box center [941, 461] width 946 height 152
click at [918, 443] on div "< div id = "projects" class = "cards" > <!-- Card 01 --> < div class = "card" >…" at bounding box center [941, 461] width 946 height 152
drag, startPoint x: 911, startPoint y: 447, endPoint x: 612, endPoint y: 451, distance: 298.6
click at [612, 451] on div "< div id = "projects" class = "cards" > <!-- Card 01 --> < div class = "card" >…" at bounding box center [941, 461] width 946 height 152
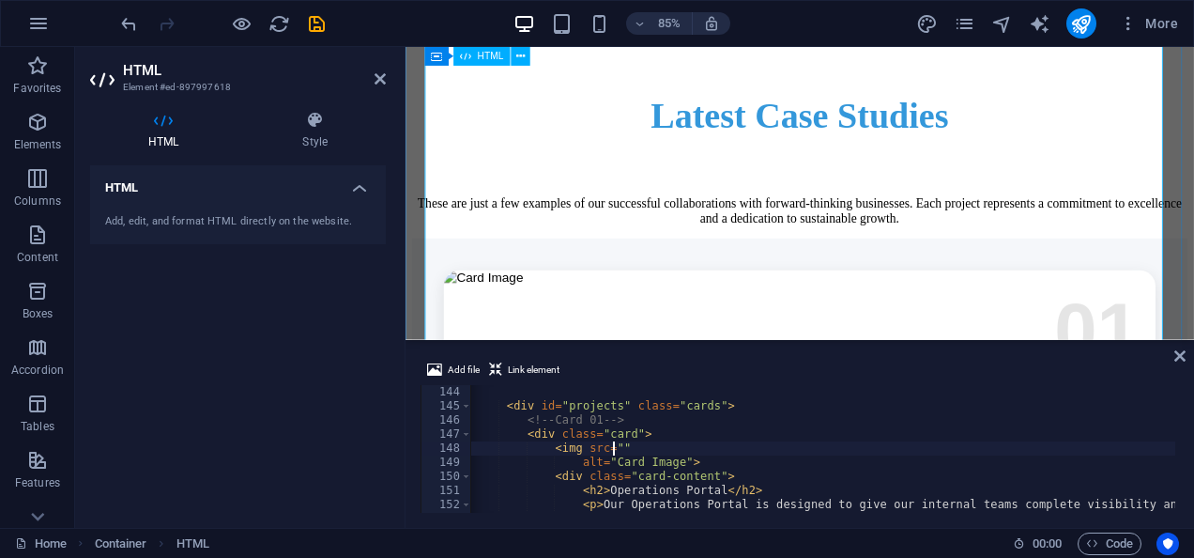
paste textarea "[URL][DOMAIN_NAME]"
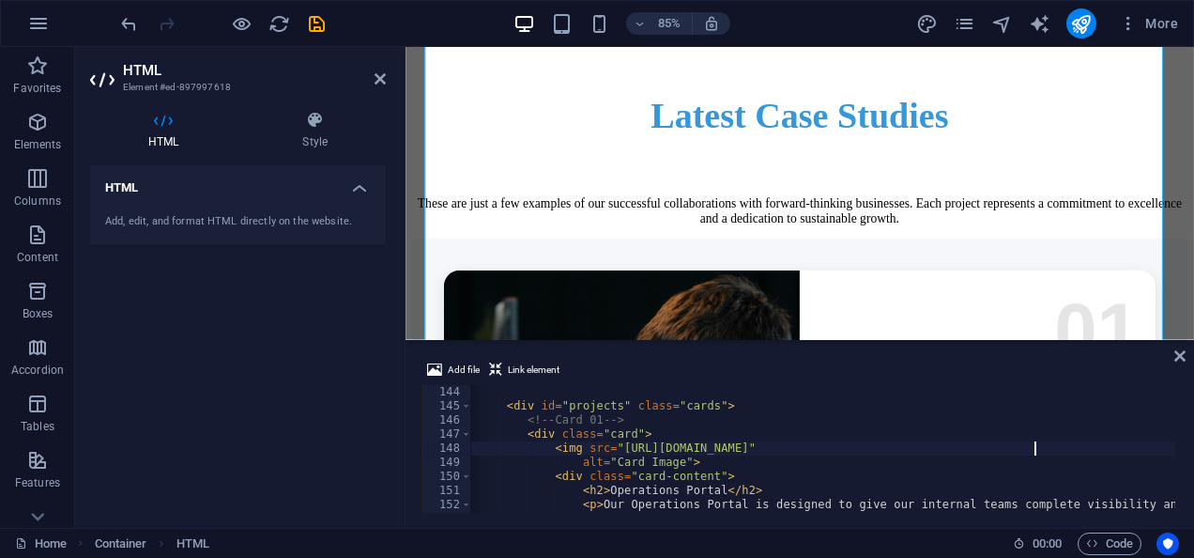
click at [908, 473] on div "< div id = "projects" class = "cards" > <!-- Card 01 --> < div class = "card" >…" at bounding box center [941, 461] width 946 height 152
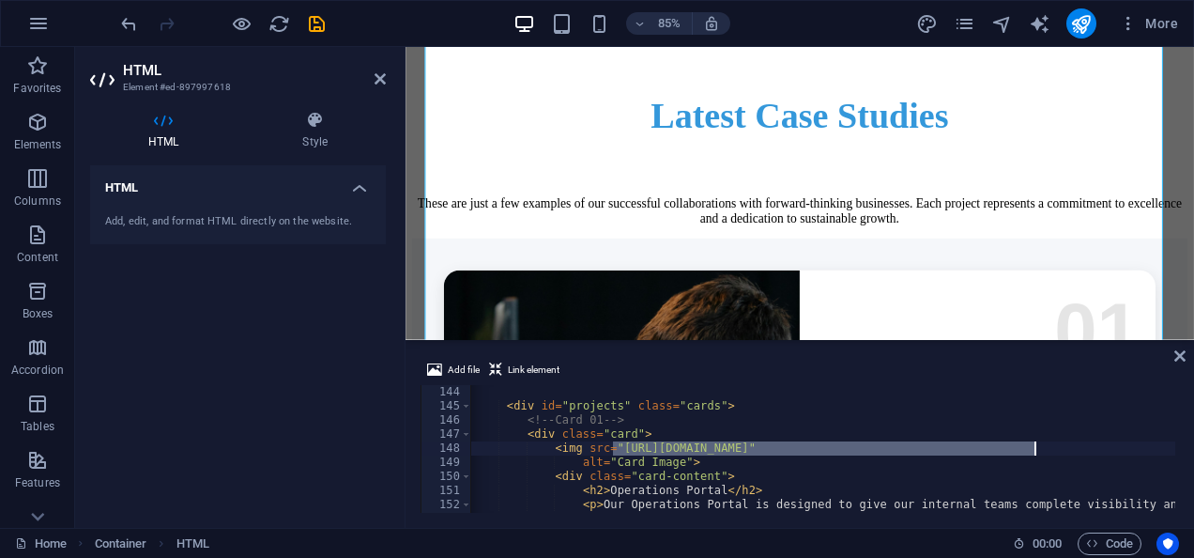
drag, startPoint x: 610, startPoint y: 451, endPoint x: 1035, endPoint y: 447, distance: 424.4
click at [1035, 447] on div "< div id = "projects" class = "cards" > <!-- Card 01 --> < div class = "card" >…" at bounding box center [941, 461] width 946 height 152
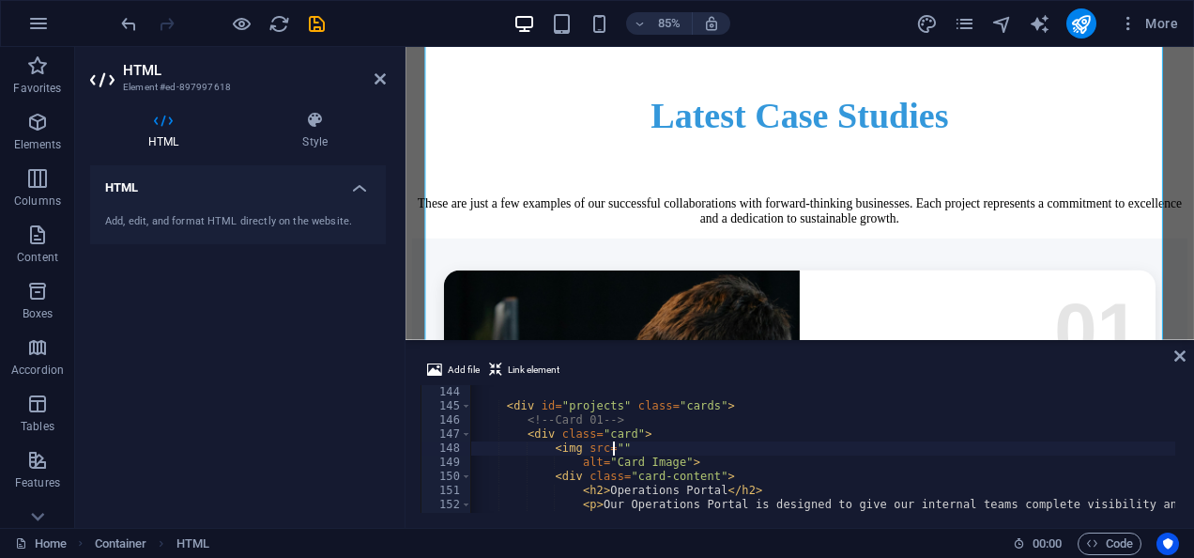
paste textarea "[URL][DOMAIN_NAME]"
type textarea "<img src="[URL][DOMAIN_NAME]""
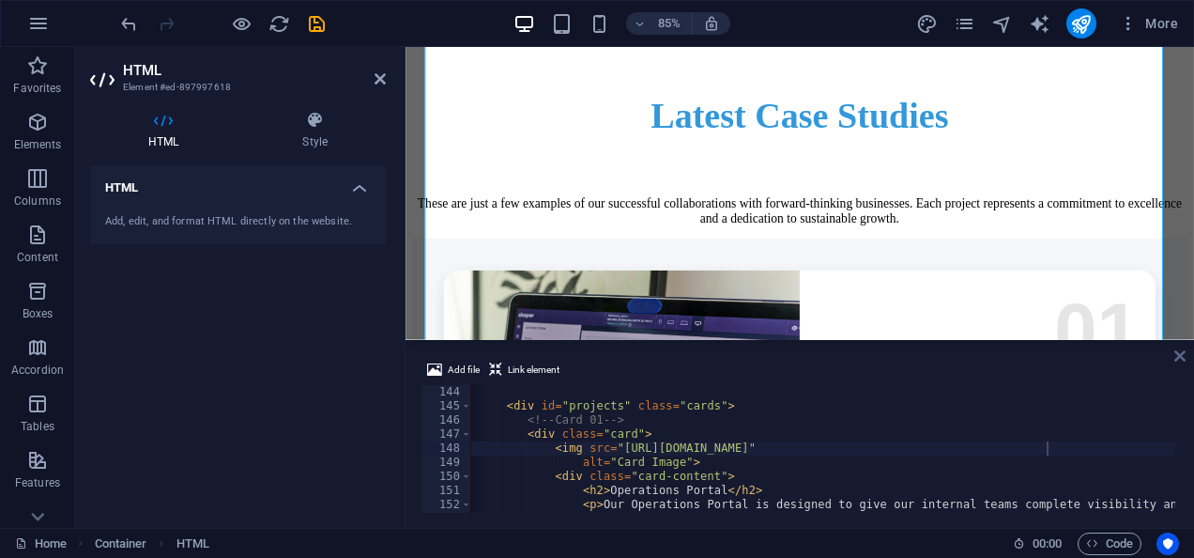
click at [1181, 360] on icon at bounding box center [1179, 355] width 11 height 15
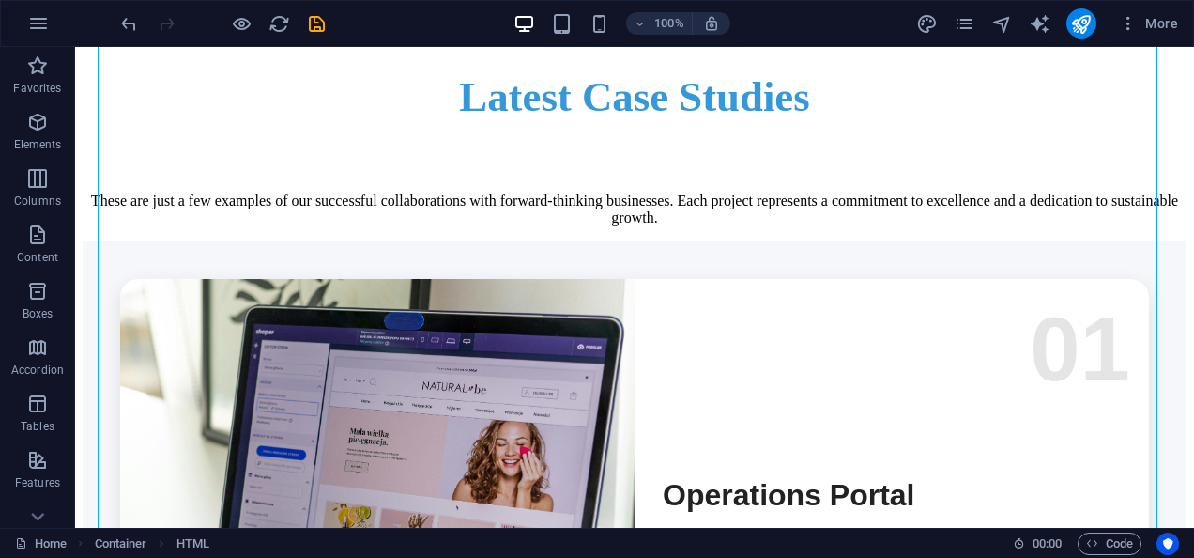
scroll to position [4217, 0]
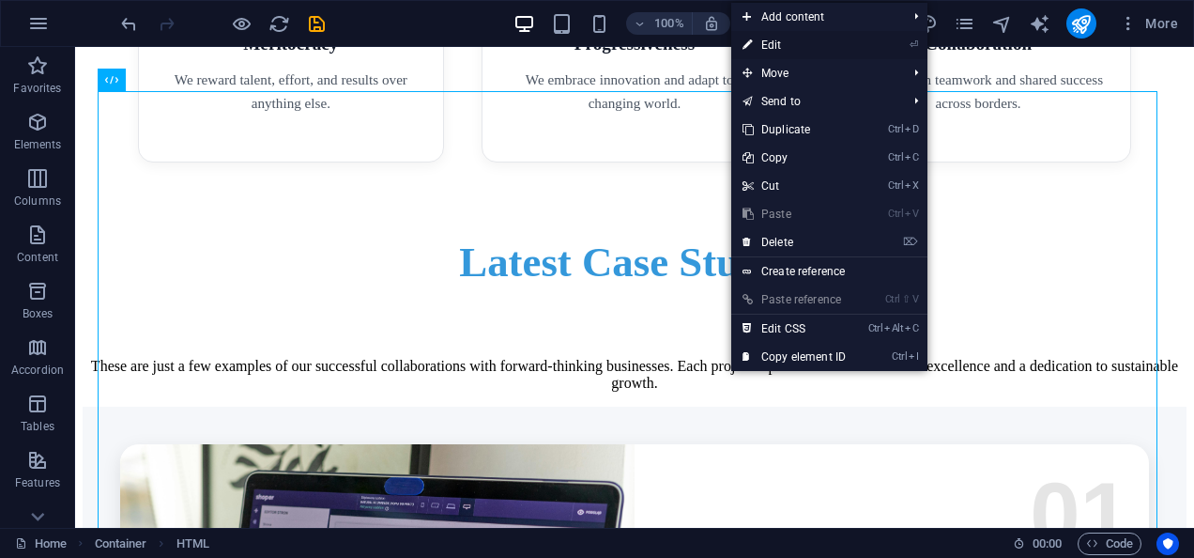
click at [773, 42] on link "⏎ Edit" at bounding box center [794, 45] width 126 height 28
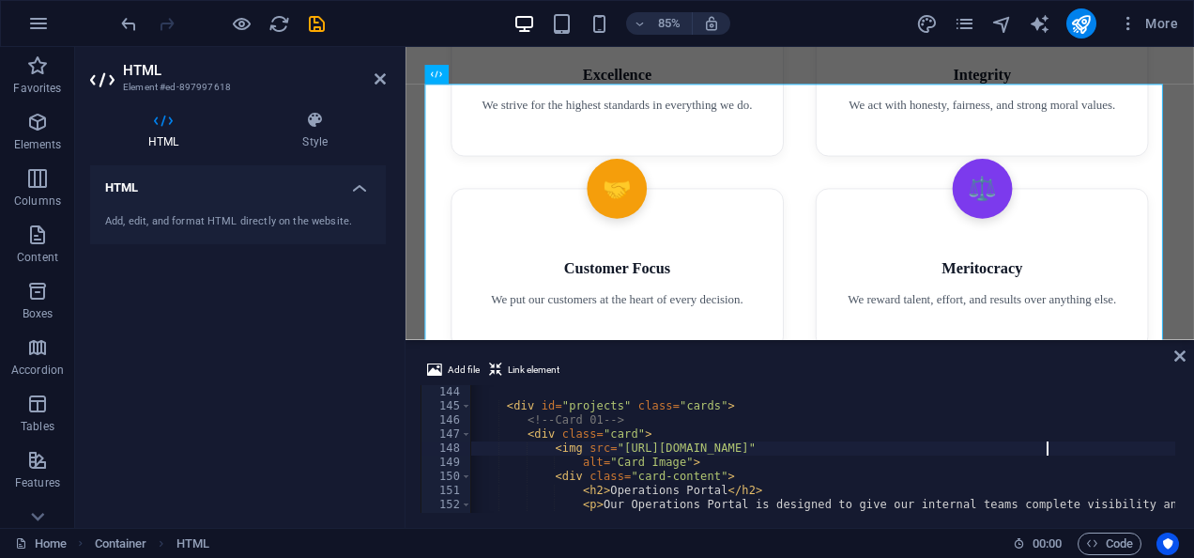
scroll to position [4600, 0]
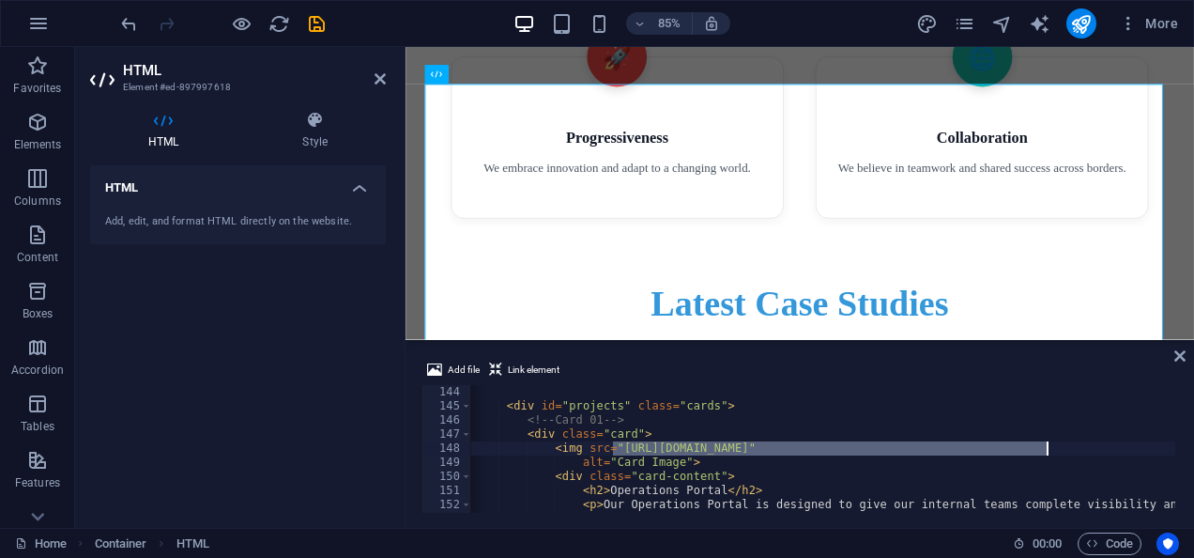
drag, startPoint x: 612, startPoint y: 445, endPoint x: 1048, endPoint y: 446, distance: 435.6
click at [1048, 446] on div "< div id = "projects" class = "cards" > <!-- Card 01 --> < div class = "card" >…" at bounding box center [941, 461] width 946 height 152
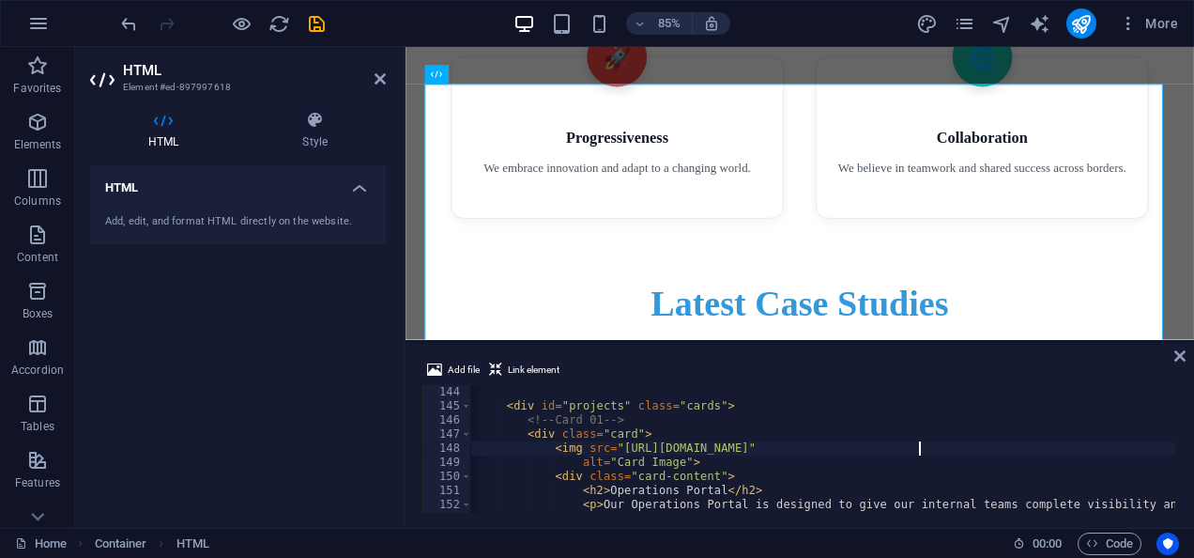
click at [917, 445] on div "< div id = "projects" class = "cards" > <!-- Card 01 --> < div class = "card" >…" at bounding box center [941, 461] width 946 height 152
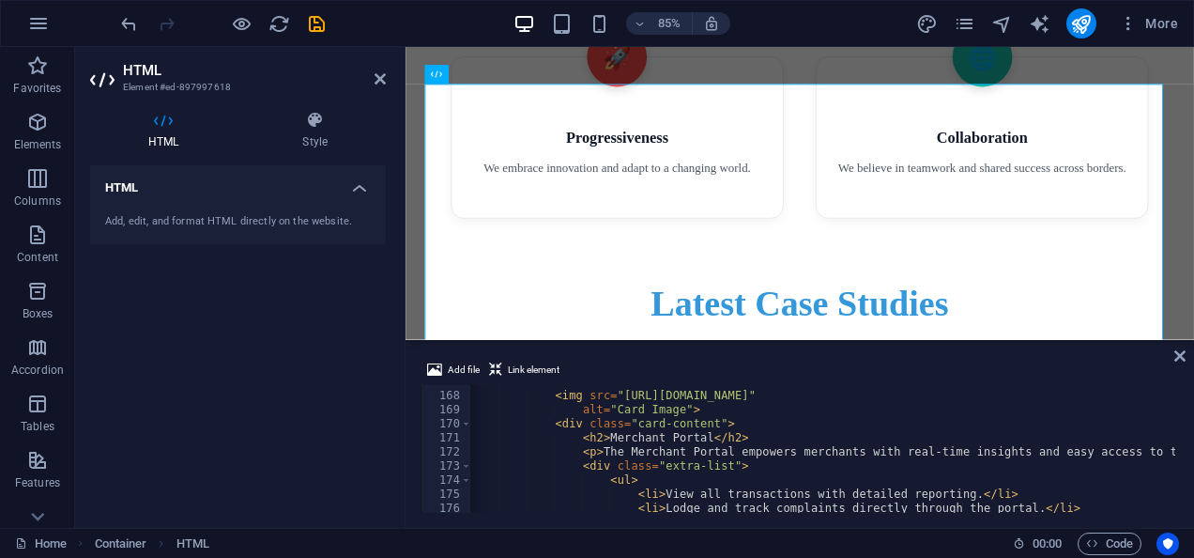
scroll to position [2348, 0]
click at [747, 475] on div "< div class = "card reverse" > < img src = "[URL][DOMAIN_NAME]" alt = "Card Ima…" at bounding box center [941, 451] width 946 height 152
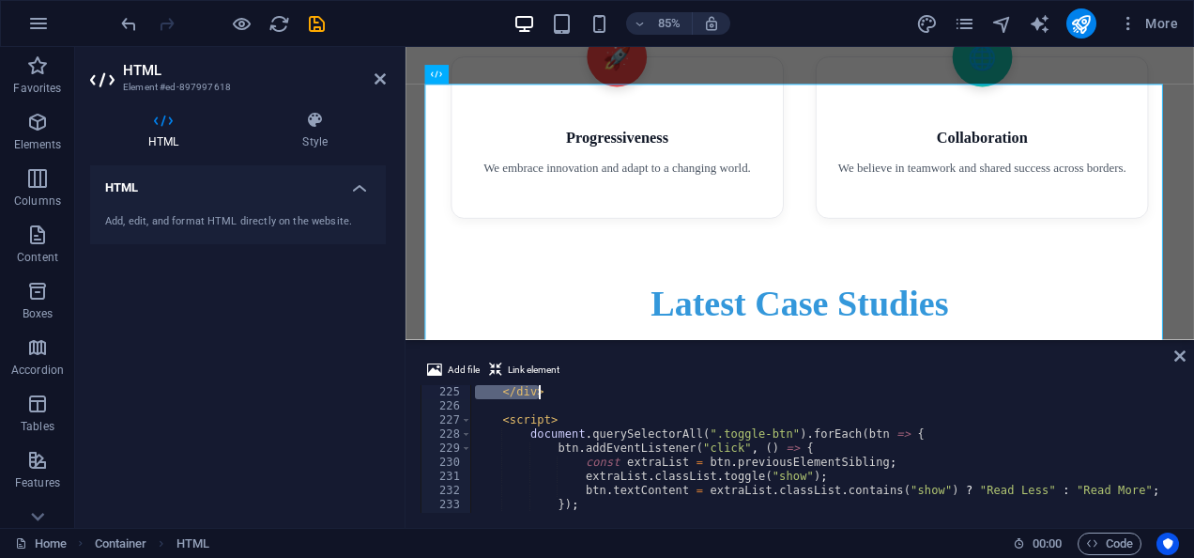
drag, startPoint x: 613, startPoint y: 397, endPoint x: 1005, endPoint y: 375, distance: 393.1
click at [1005, 375] on div "Add file Link element <ul> 225 226 227 228 229 230 231 232 233 234 235 </ div >…" at bounding box center [800, 436] width 759 height 154
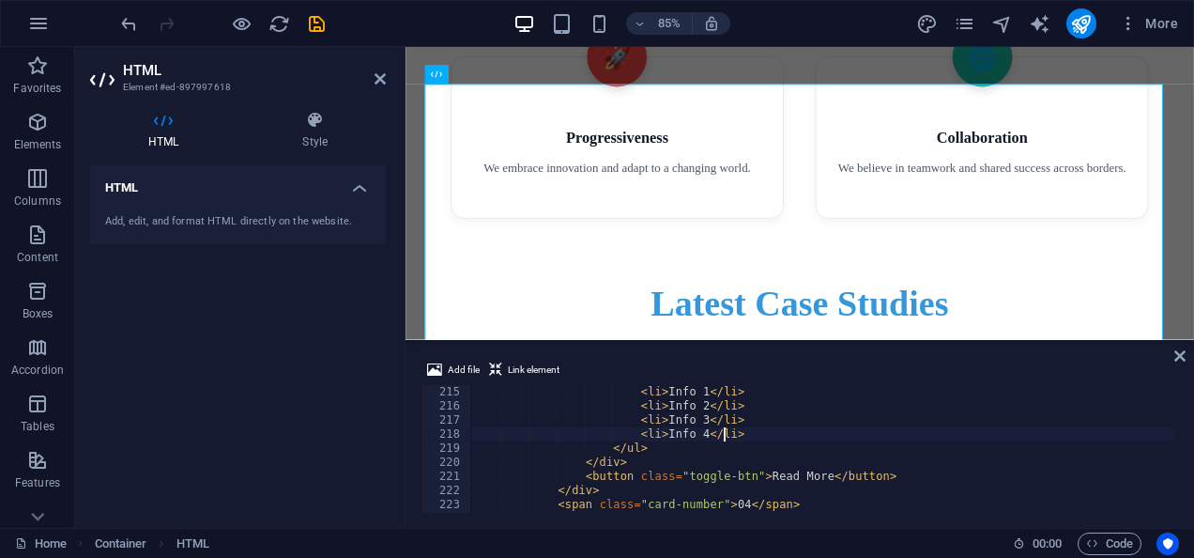
click at [875, 438] on div "< li > Info 1 </ li > < li > Info 2 </ li > < li > Info 3 </ li > < li > Info 4…" at bounding box center [944, 461] width 946 height 152
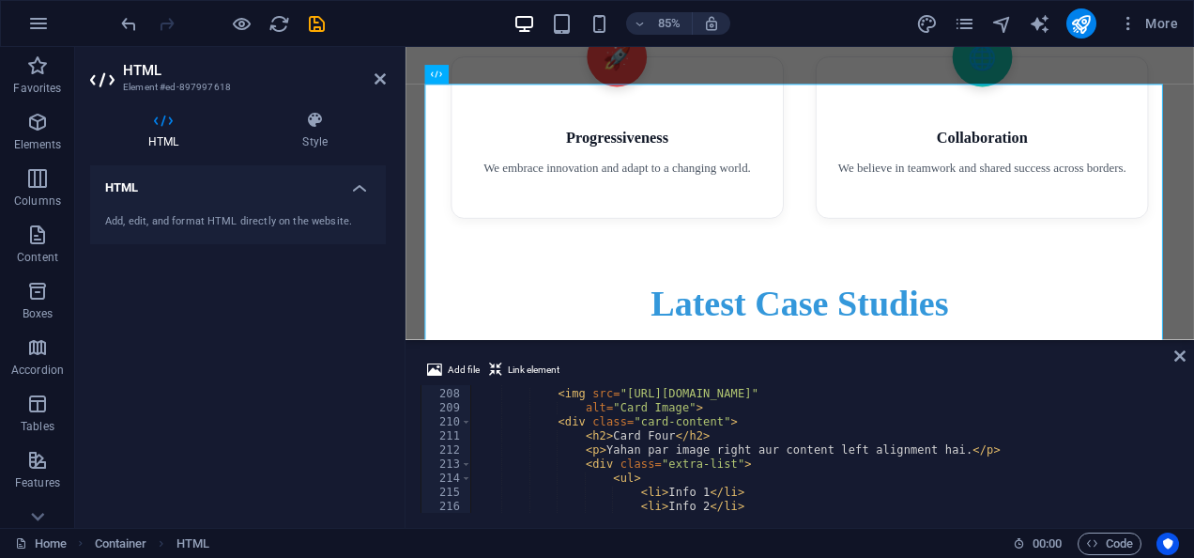
scroll to position [2931, 0]
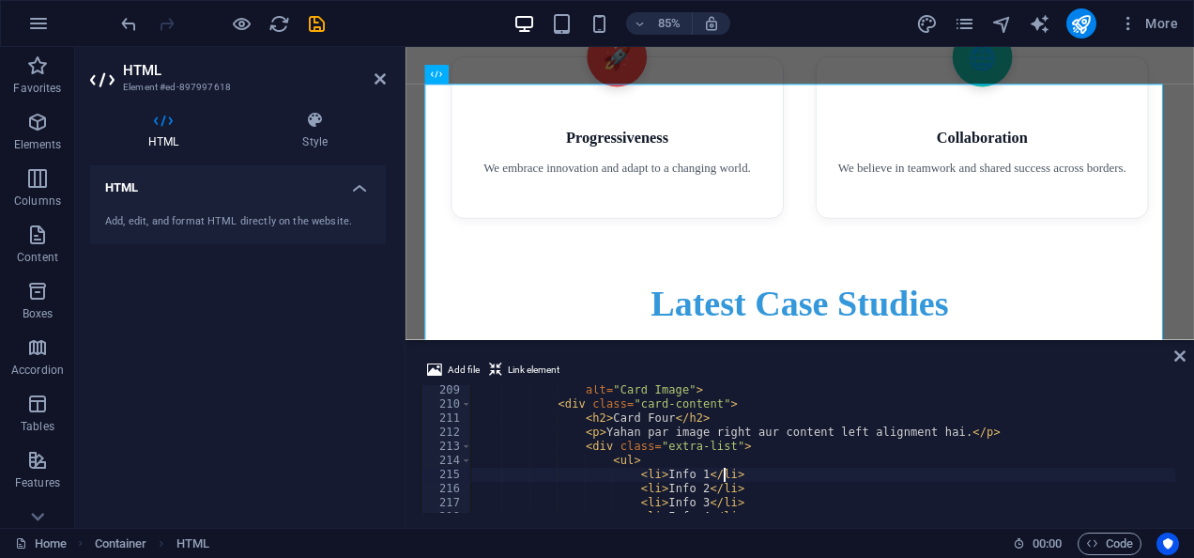
click at [746, 479] on div "alt = "Card Image" > < div class = "card-content" > < h2 > Card Four </ h2 > < …" at bounding box center [944, 459] width 946 height 152
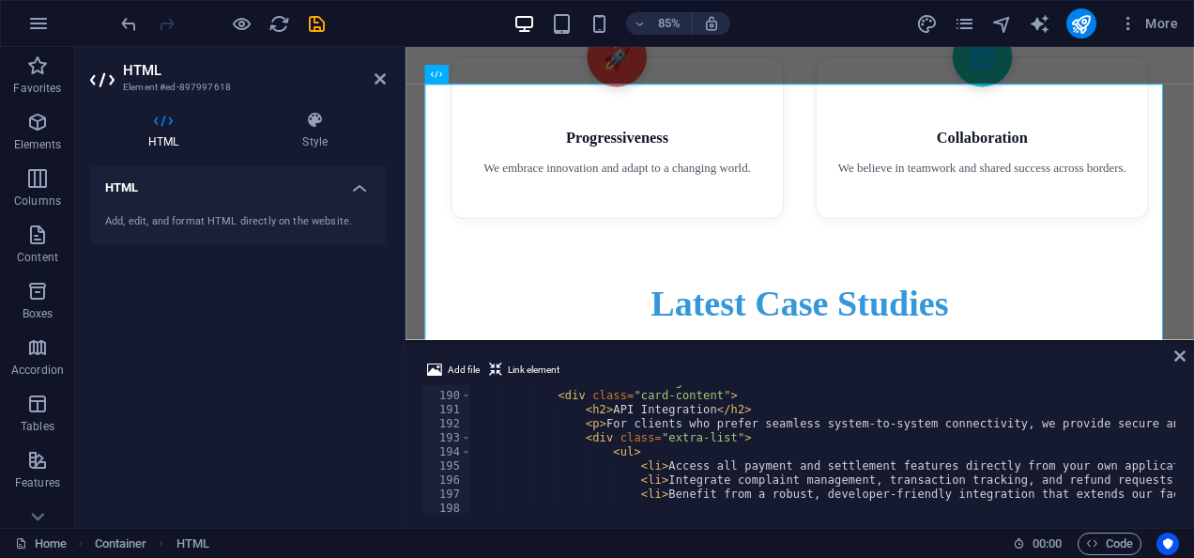
scroll to position [2621, 0]
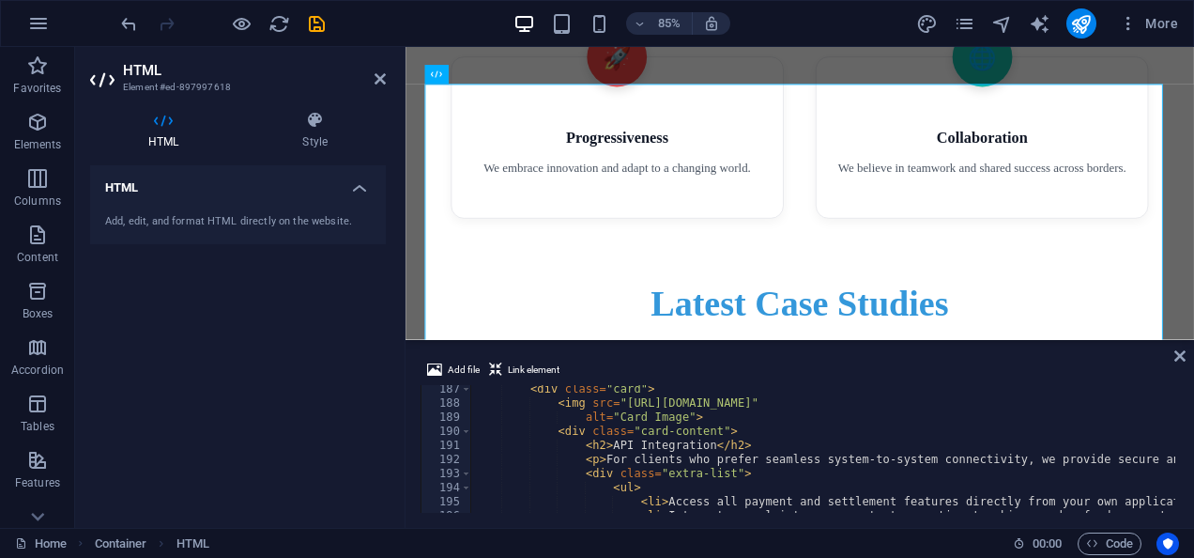
click at [883, 449] on div "< div class = "card" > < img src = "[URL][DOMAIN_NAME]" alt = "Card Image" > < …" at bounding box center [944, 458] width 946 height 152
type textarea "<!-- Card 03 -->"
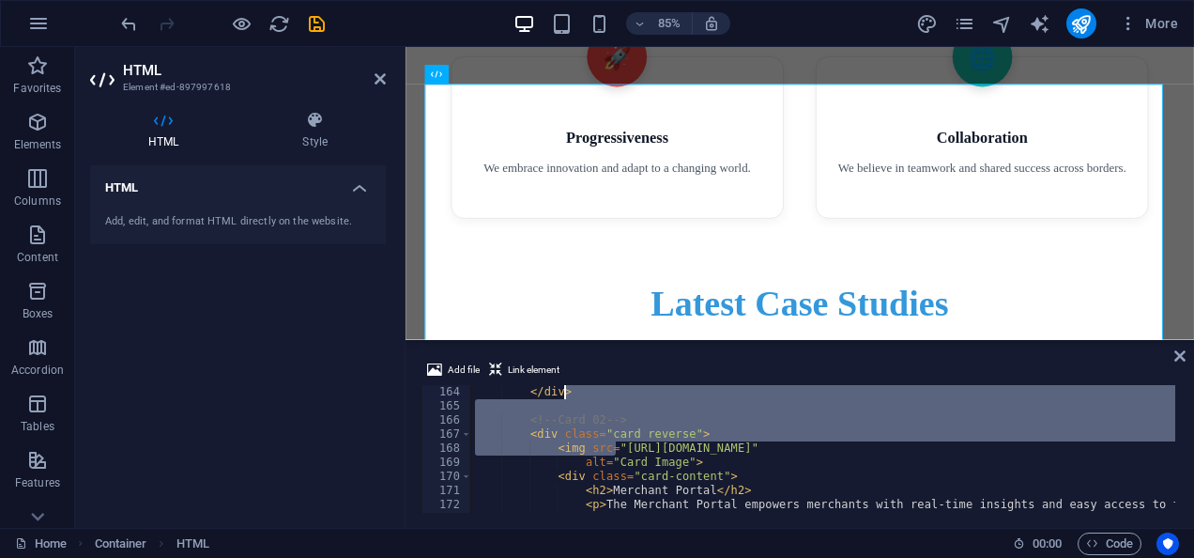
scroll to position [2295, 0]
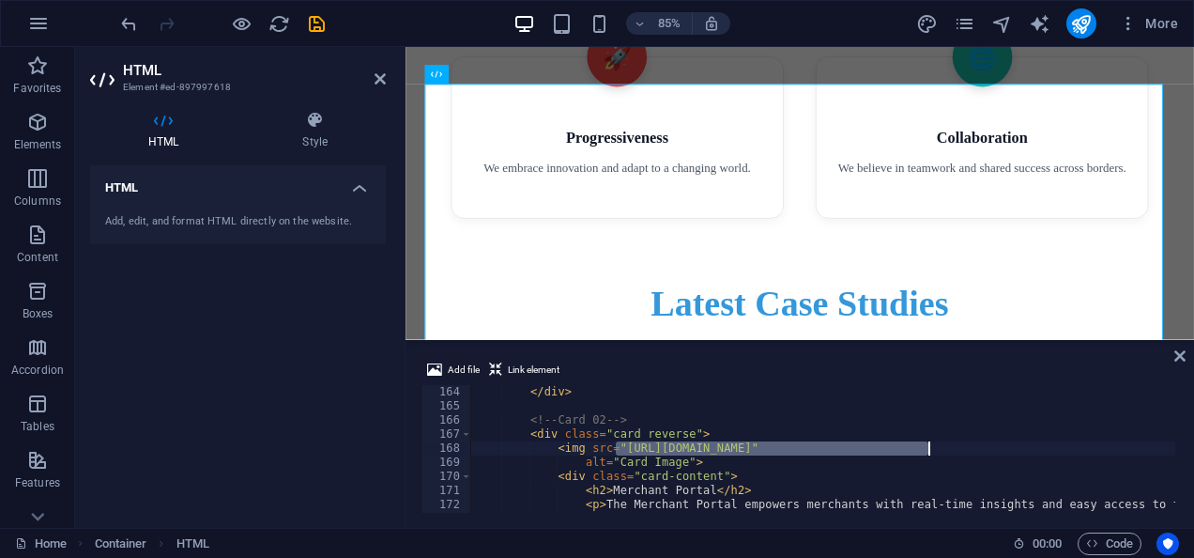
drag, startPoint x: 616, startPoint y: 394, endPoint x: 929, endPoint y: 445, distance: 317.6
click at [929, 445] on div "</ div > <!-- Card 02 --> < div class = "card reverse" > < img src = "[URL][DOM…" at bounding box center [944, 461] width 946 height 152
drag, startPoint x: 1023, startPoint y: 451, endPoint x: 616, endPoint y: 450, distance: 407.5
click at [616, 450] on div "</ div > <!-- Card 02 --> < div class = "card reverse" > < img src = "7/3d-rend…" at bounding box center [944, 461] width 946 height 152
paste textarea "[URL][DOMAIN_NAME]"
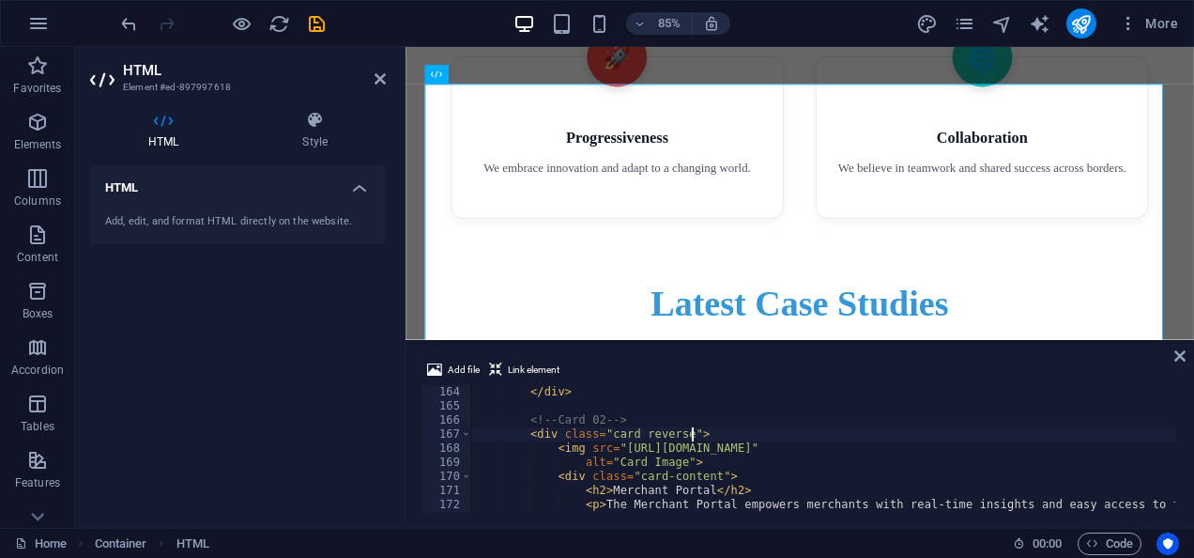
click at [844, 434] on div "</ div > <!-- Card 02 --> < div class = "card reverse" > < img src = "[URL][DOM…" at bounding box center [944, 461] width 946 height 152
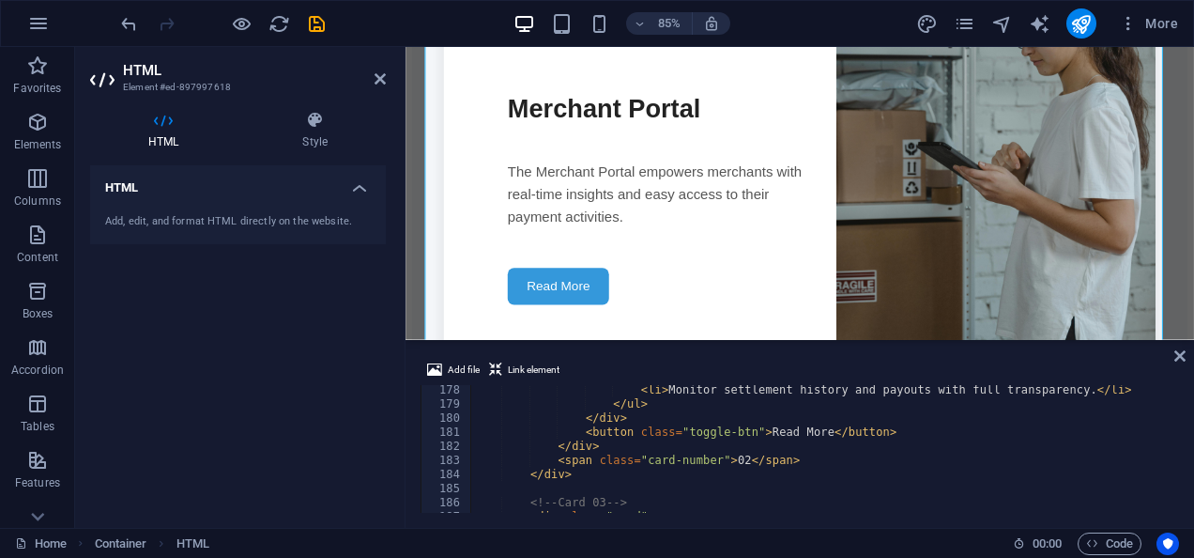
scroll to position [2494, 0]
click at [802, 481] on div "< li > Monitor settlement history and payouts with full transparency. </ li > <…" at bounding box center [944, 459] width 946 height 152
type textarea "</div>"
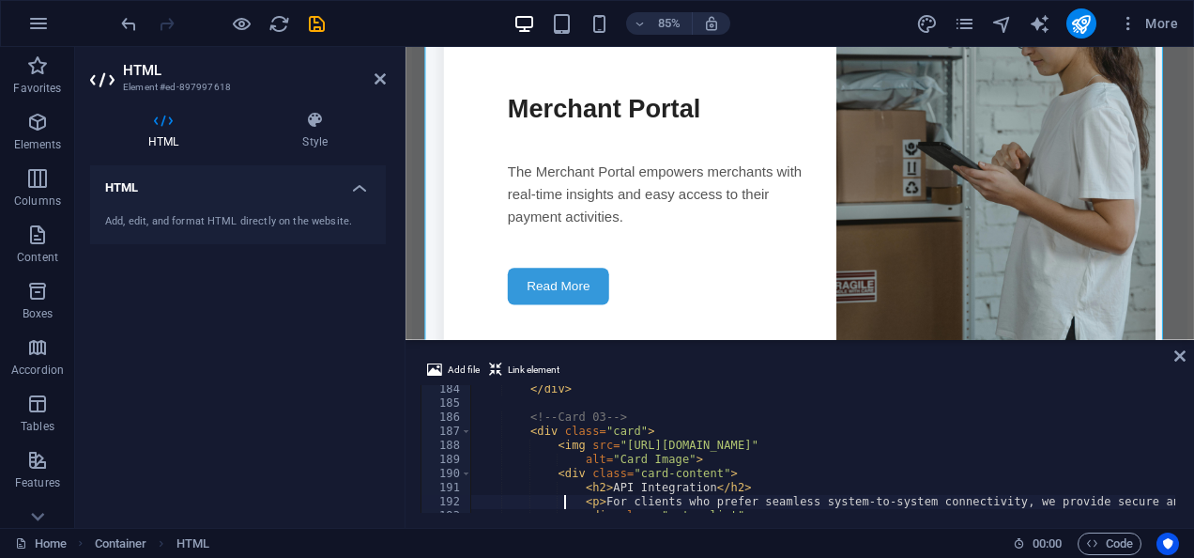
scroll to position [2594, 0]
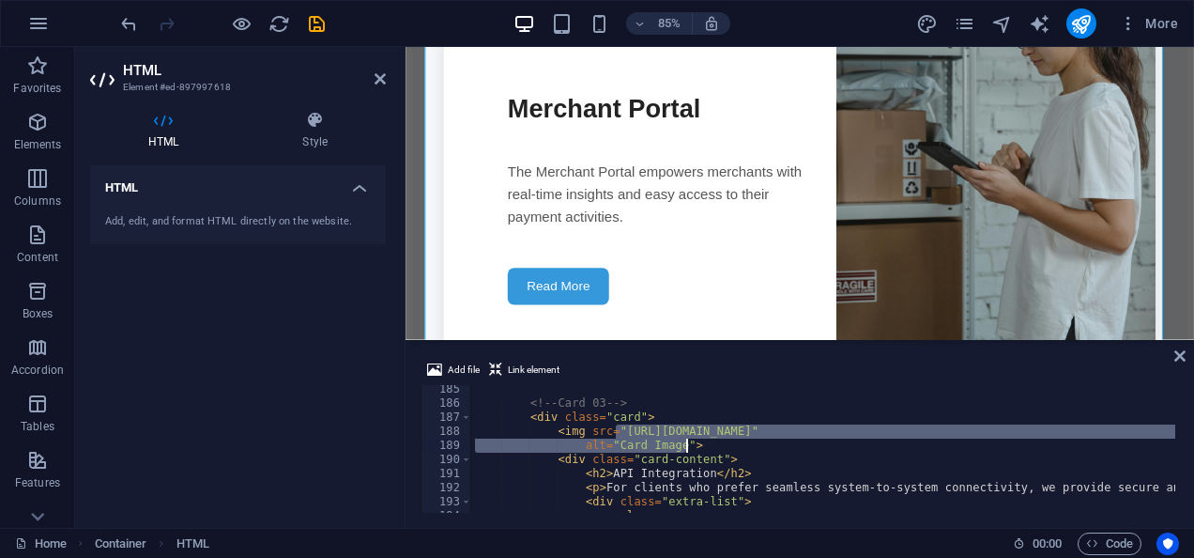
drag, startPoint x: 614, startPoint y: 426, endPoint x: 927, endPoint y: 439, distance: 312.9
click at [927, 439] on div "<!-- Card 03 --> < div class = "card" > < img src = "[URL][DOMAIN_NAME]" alt = …" at bounding box center [944, 458] width 946 height 152
click at [927, 439] on div "<!-- Card 03 --> < div class = "card" > < img src = "[URL][DOMAIN_NAME]" alt = …" at bounding box center [823, 449] width 704 height 128
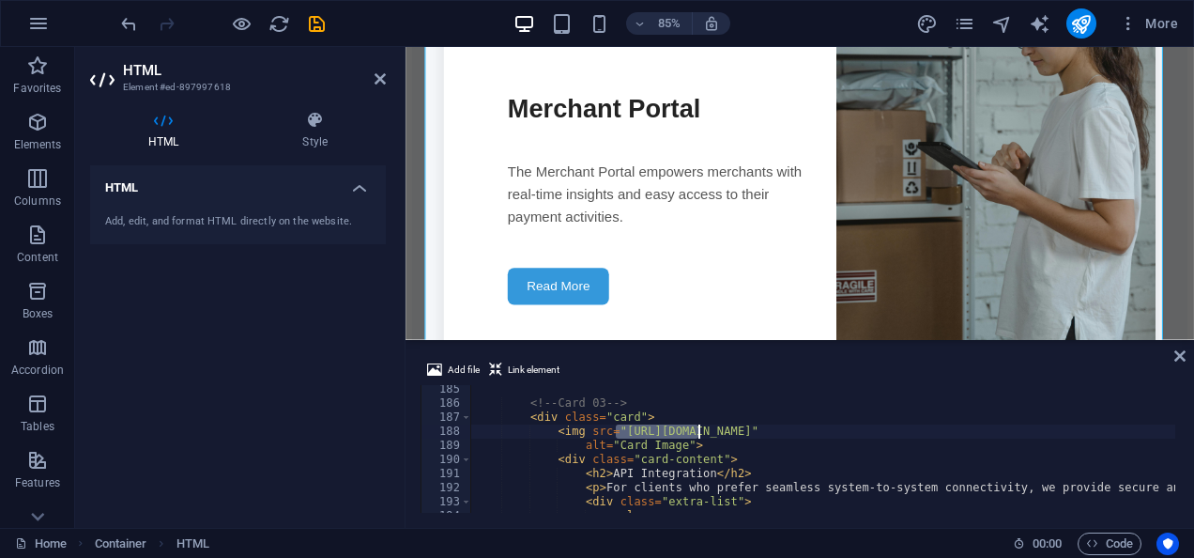
drag, startPoint x: 615, startPoint y: 430, endPoint x: 739, endPoint y: 425, distance: 124.0
click at [739, 425] on div "<!-- Card 03 --> < div class = "card" > < img src = "[URL][DOMAIN_NAME]" alt = …" at bounding box center [944, 458] width 946 height 152
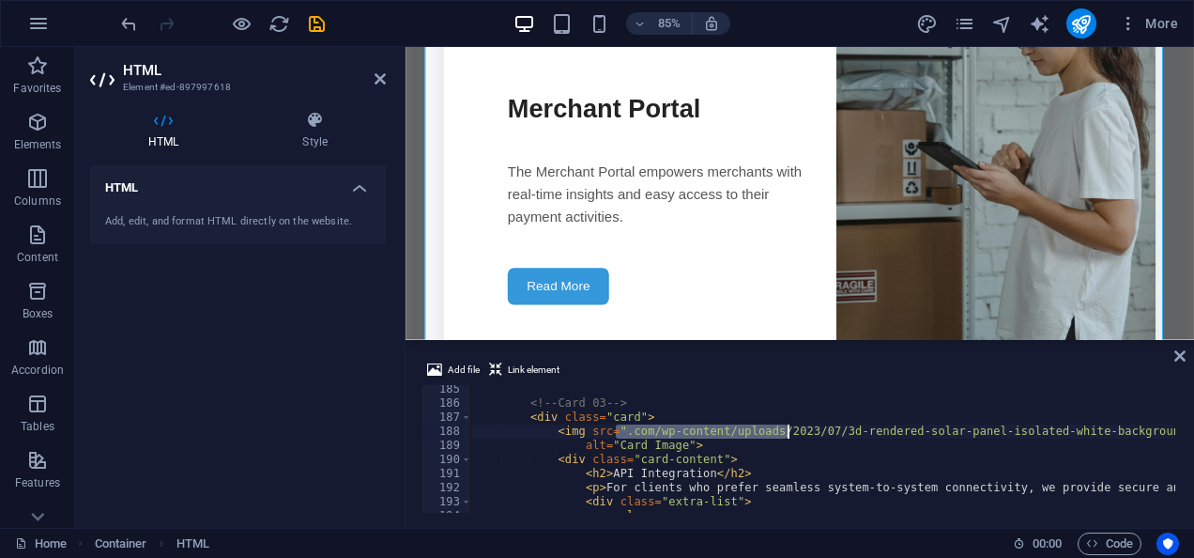
drag, startPoint x: 618, startPoint y: 429, endPoint x: 836, endPoint y: 433, distance: 217.8
click at [836, 433] on div "<!-- Card 03 --> < div class = "card" > < img src = ".com/wp-content/uploads/20…" at bounding box center [944, 458] width 946 height 152
click at [1003, 432] on div "<!-- Card 03 --> < div class = "card" > < img src = "-rendered-solar-panel-isol…" at bounding box center [944, 458] width 946 height 152
click at [1000, 433] on div "<!-- Card 03 --> < div class = "card" > < img src = "-rendered-solar-panel-isol…" at bounding box center [944, 458] width 946 height 152
drag, startPoint x: 1000, startPoint y: 433, endPoint x: 614, endPoint y: 430, distance: 385.9
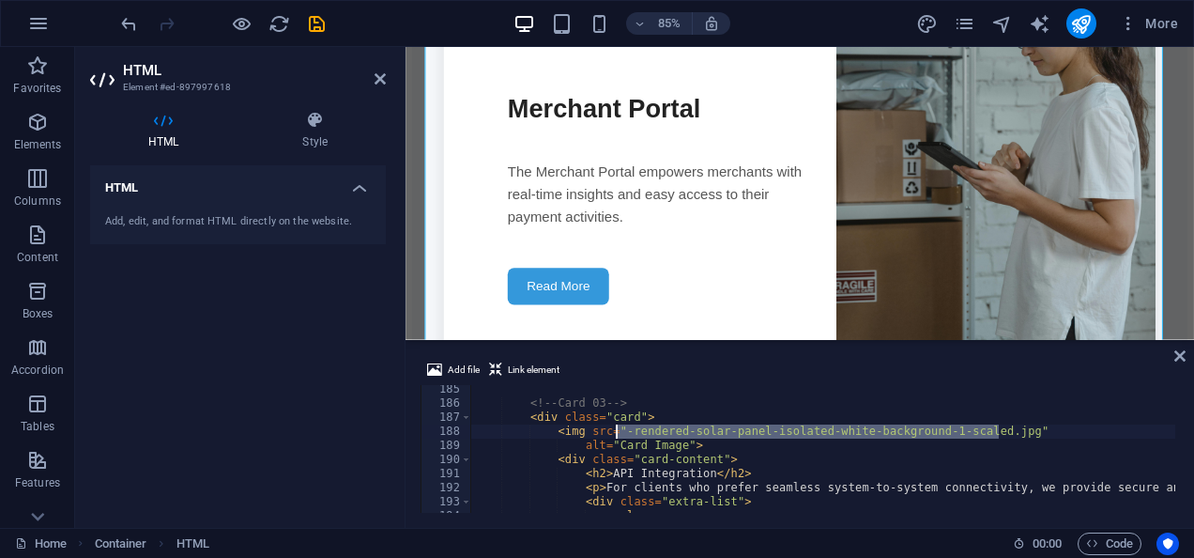
click at [614, 430] on div "<!-- Card 03 --> < div class = "card" > < img src = "-rendered-solar-panel-isol…" at bounding box center [944, 458] width 946 height 152
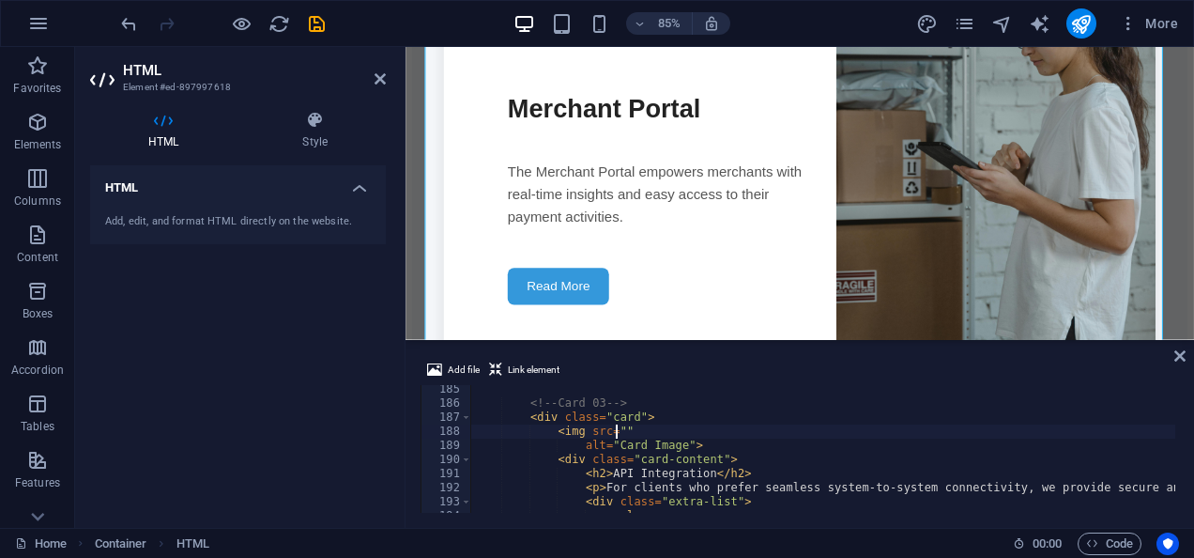
paste textarea "[URL][DOMAIN_NAME]"
click at [670, 442] on div "<!-- Card 03 --> < div class = "card" > < img src = "[URL][DOMAIN_NAME]" alt = …" at bounding box center [944, 458] width 946 height 152
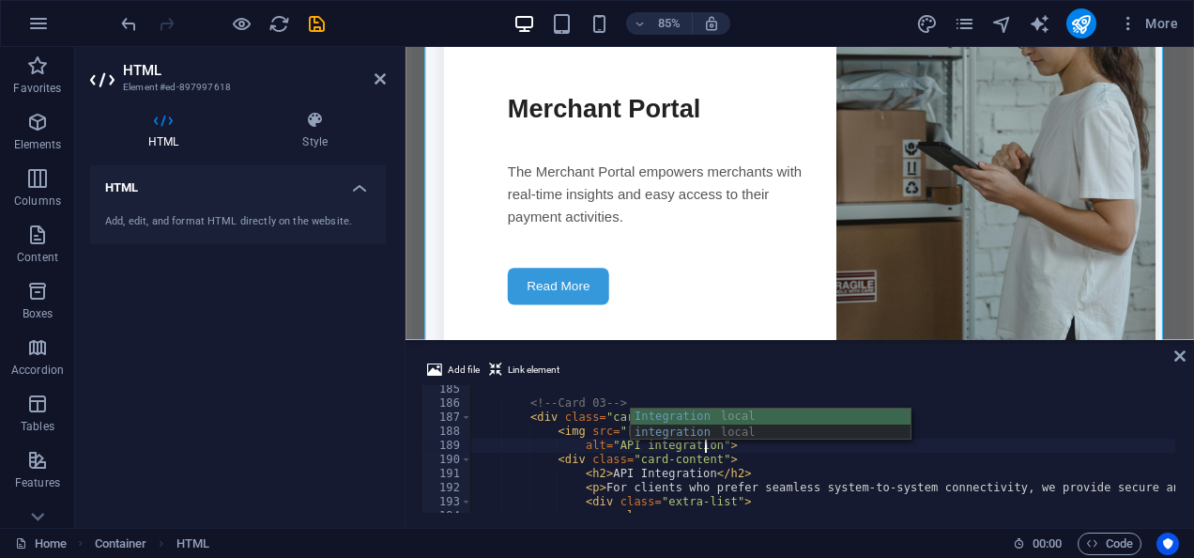
scroll to position [0, 23]
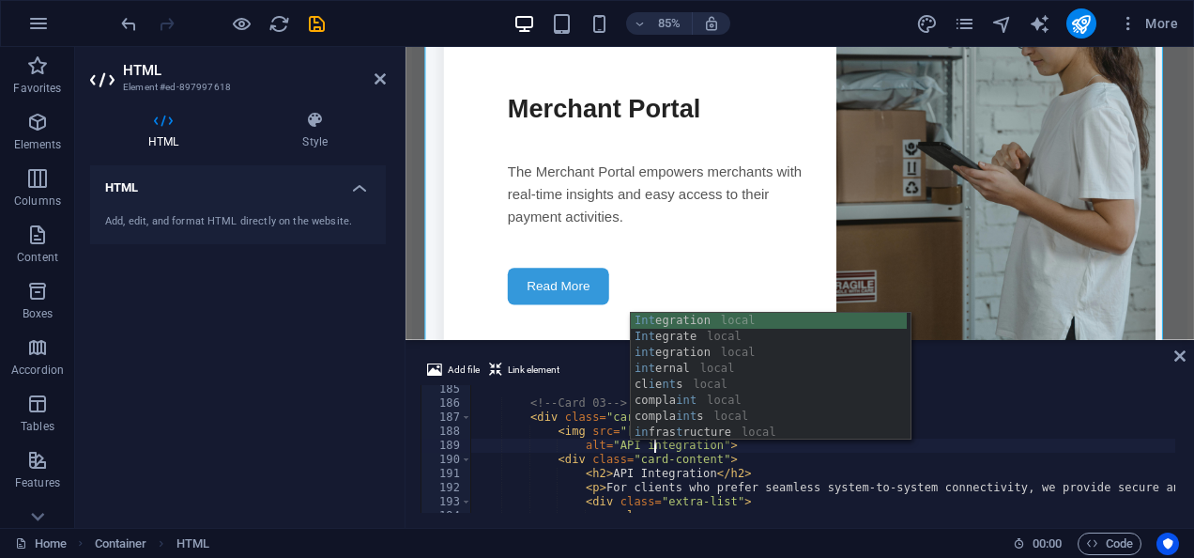
click at [766, 455] on div "<!-- Card 03 --> < div class = "card" > < img src = "[URL][DOMAIN_NAME]" alt = …" at bounding box center [944, 458] width 946 height 152
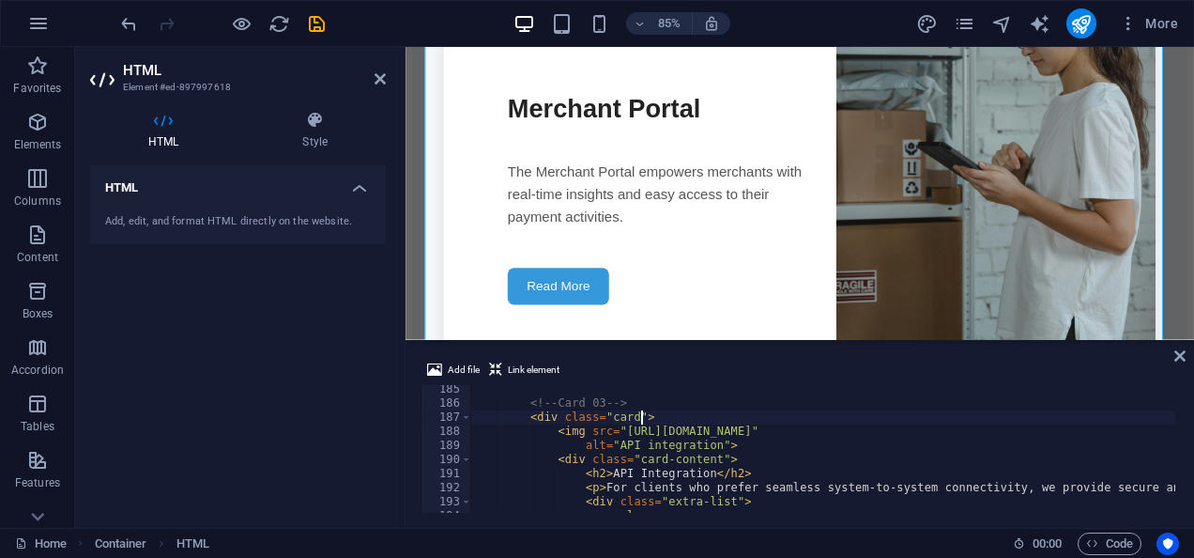
type textarea "<!-- Card 03 -->"
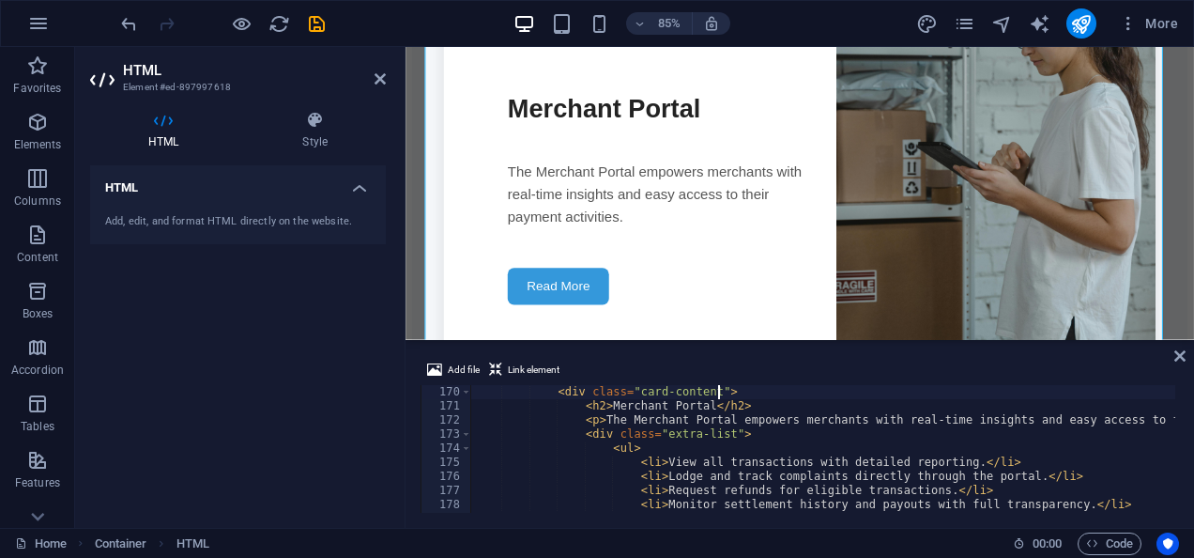
scroll to position [2324, 0]
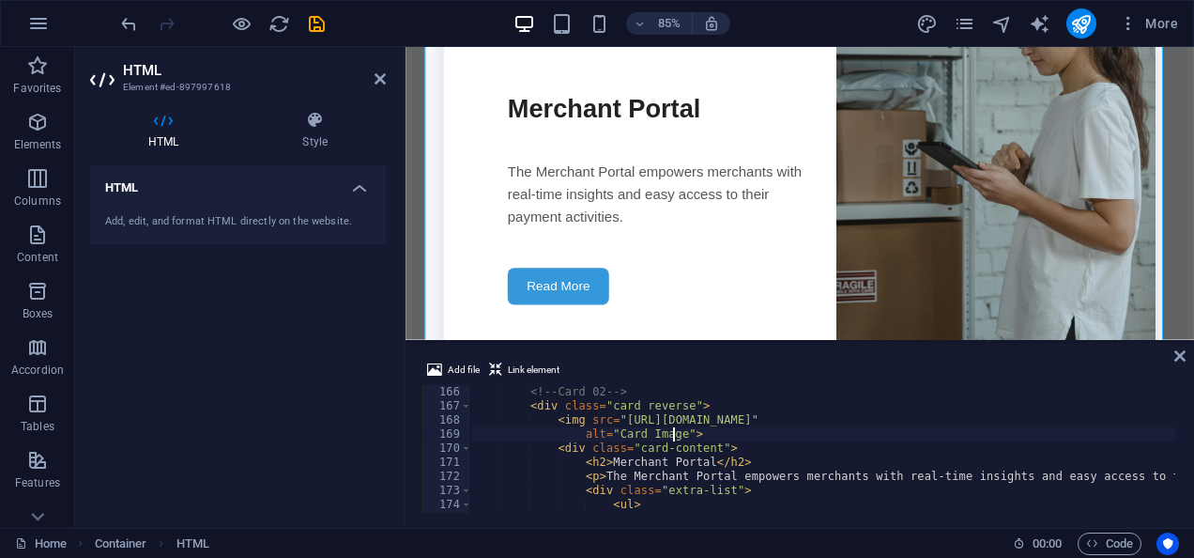
click at [673, 433] on div "<!-- Card 02 --> < div class = "card reverse" > < img src = "[URL][DOMAIN_NAME]…" at bounding box center [944, 461] width 946 height 152
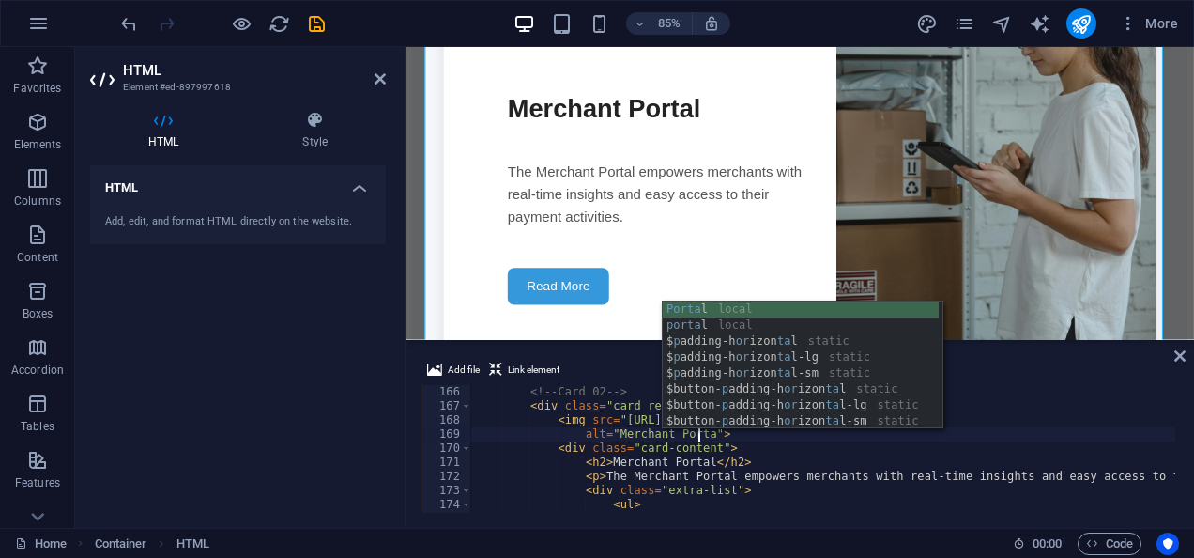
scroll to position [0, 23]
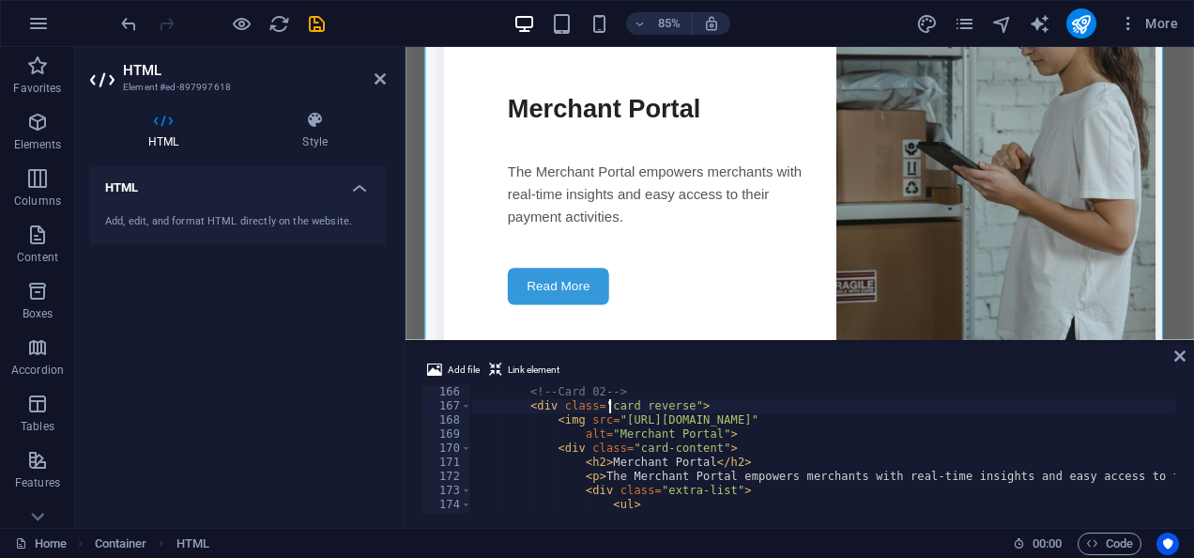
type textarea "<!-- Card 02 -->"
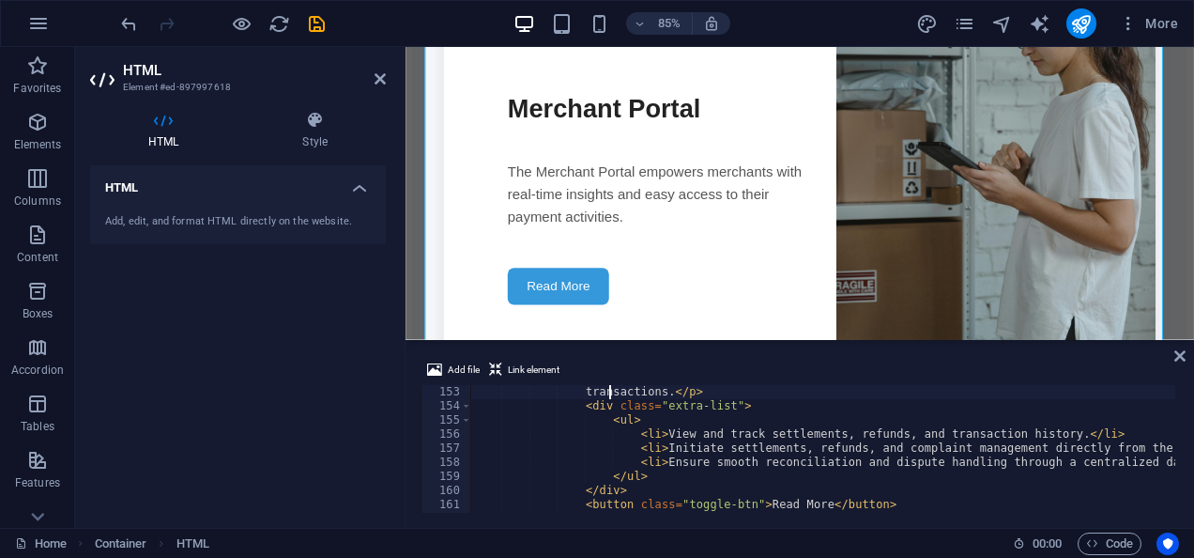
scroll to position [2070, 0]
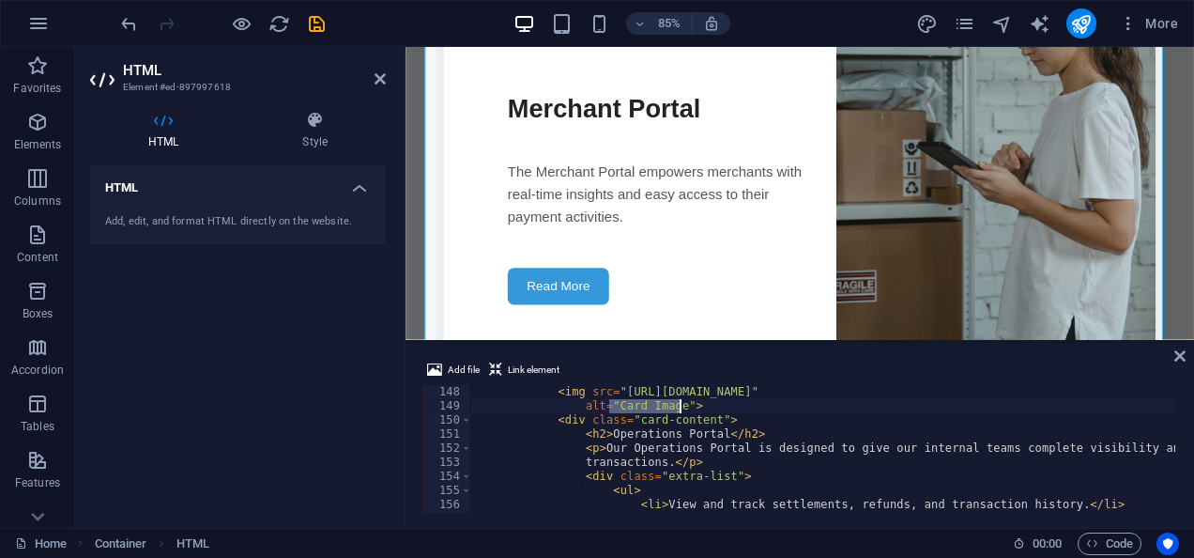
drag, startPoint x: 608, startPoint y: 407, endPoint x: 677, endPoint y: 403, distance: 68.6
click at [677, 403] on div "< img src = "[URL][DOMAIN_NAME]" alt = "Card Image" > < div class = "card-conte…" at bounding box center [944, 461] width 946 height 152
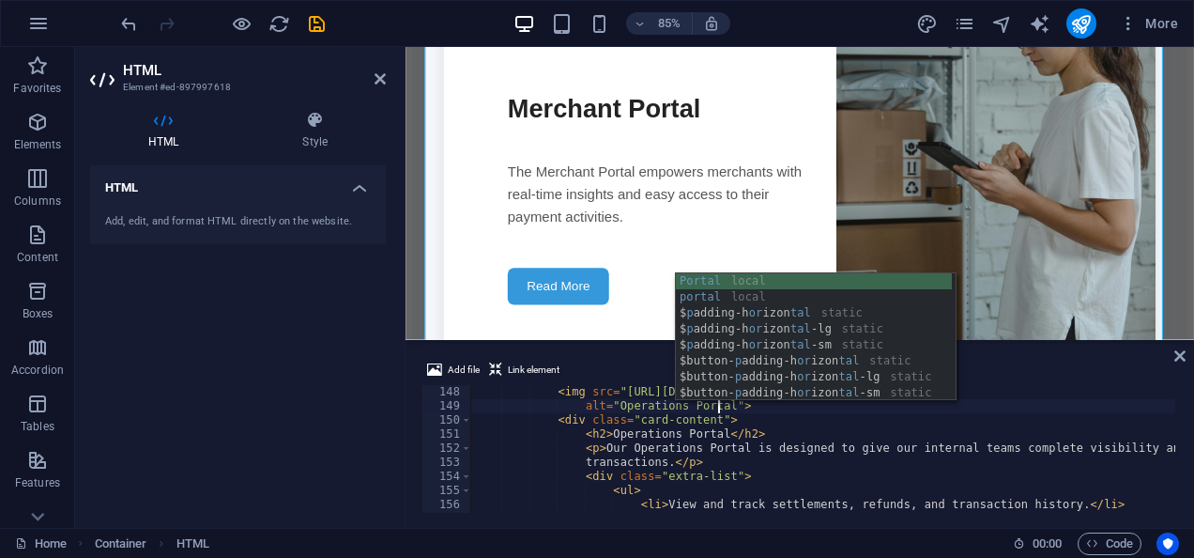
scroll to position [0, 23]
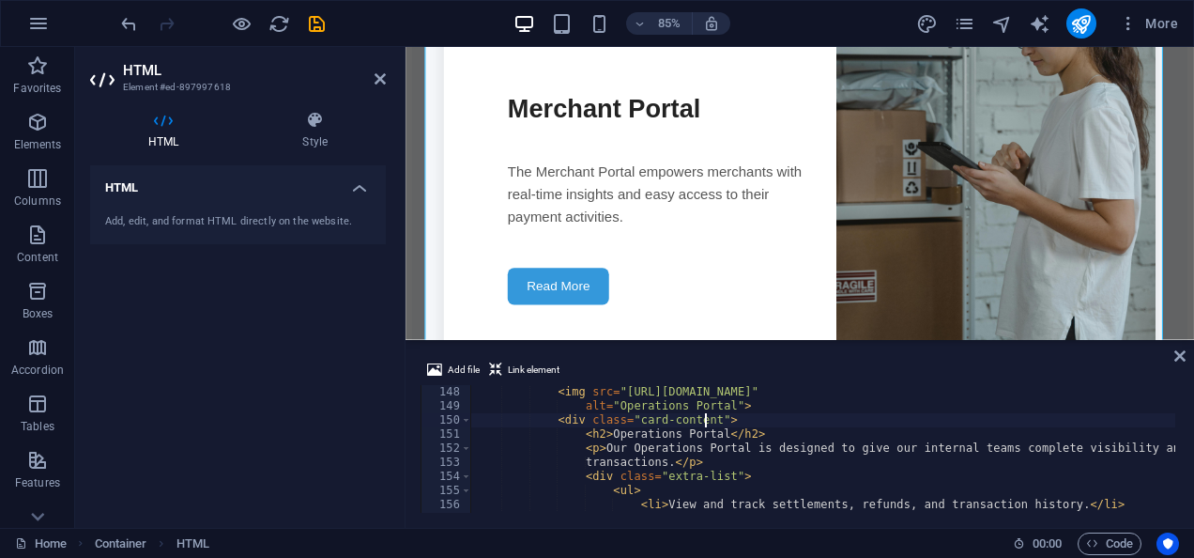
click at [702, 415] on div "< img src = "[URL][DOMAIN_NAME]" alt = "Operations Portal" > < div class = "car…" at bounding box center [944, 461] width 946 height 152
click at [1177, 461] on div "Add file Link element <div class="card-content"> 148 149 150 151 152 153 154 15…" at bounding box center [800, 436] width 789 height 184
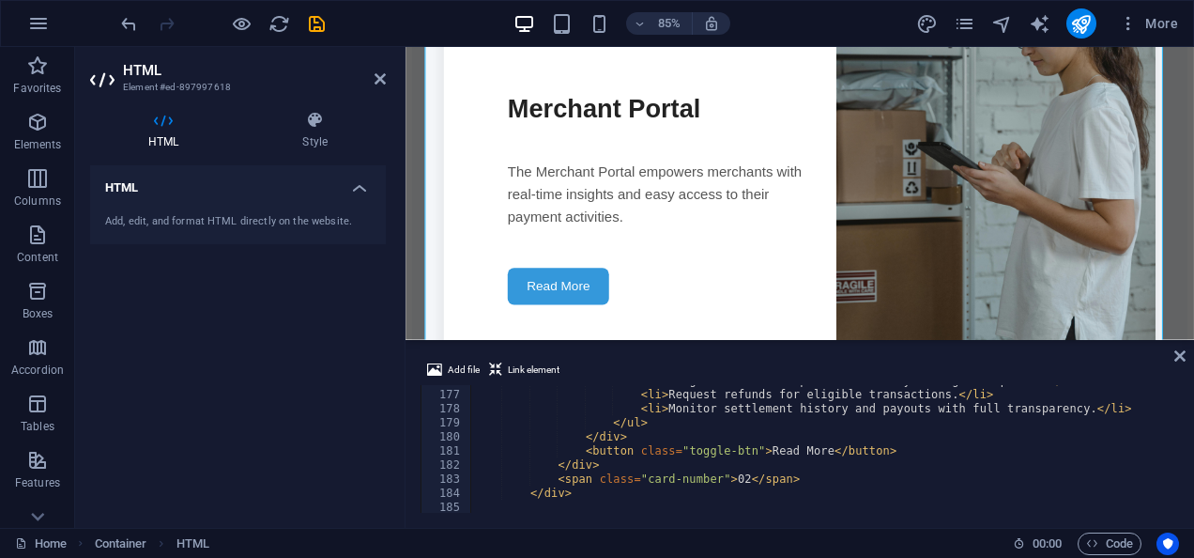
scroll to position [2476, 0]
click at [944, 428] on div "< li > Lodge and track complaints directly through the portal. </ li > < li > R…" at bounding box center [944, 450] width 946 height 152
type textarea "</div>"
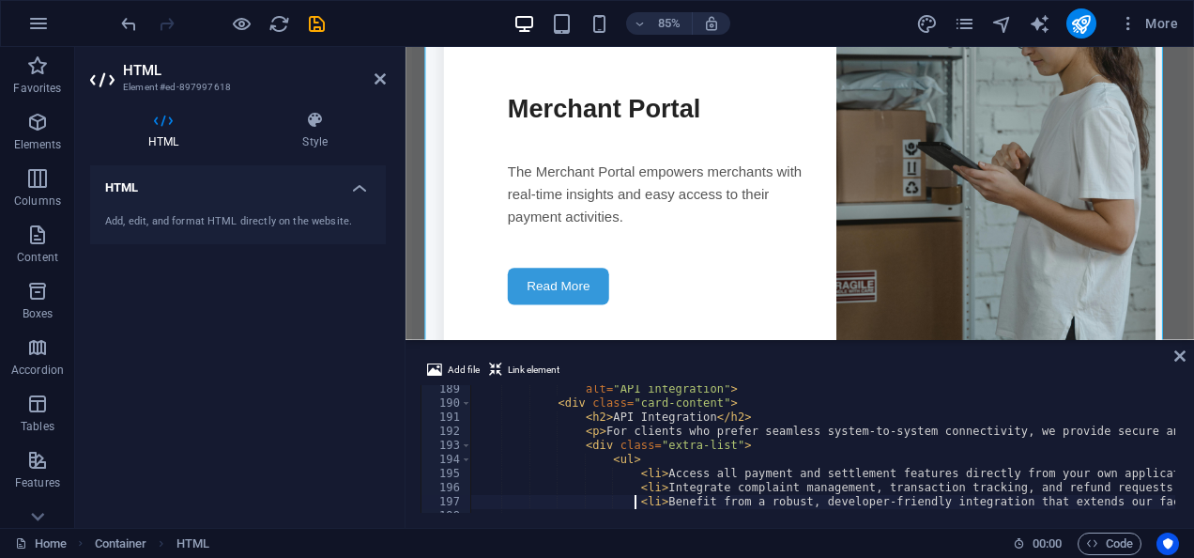
type textarea "<li>Benefit from a robust, developer-friendly integration that extends our faci…"
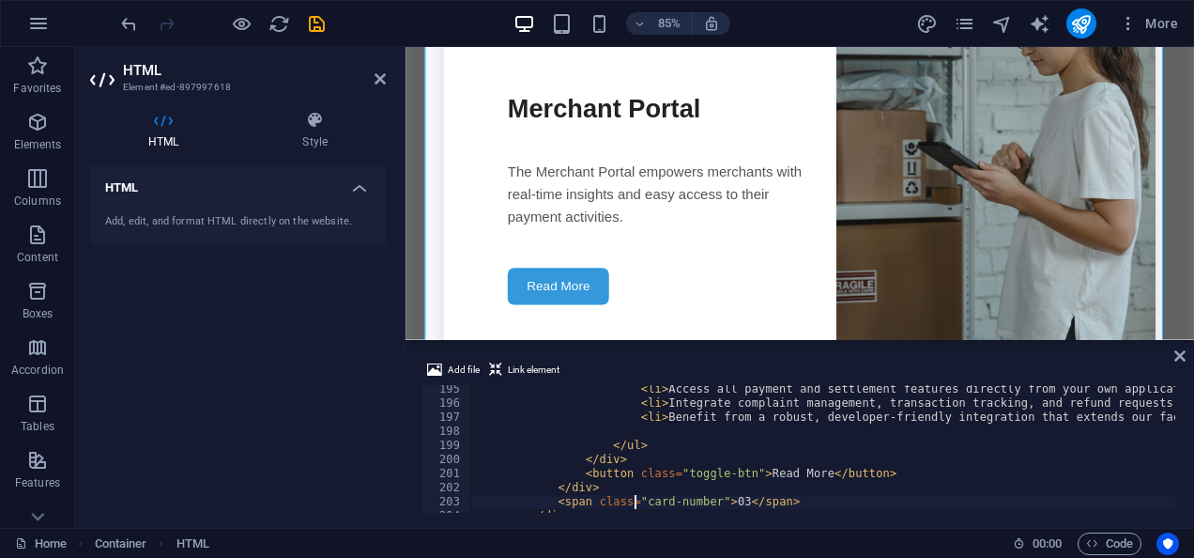
type textarea "</div>"
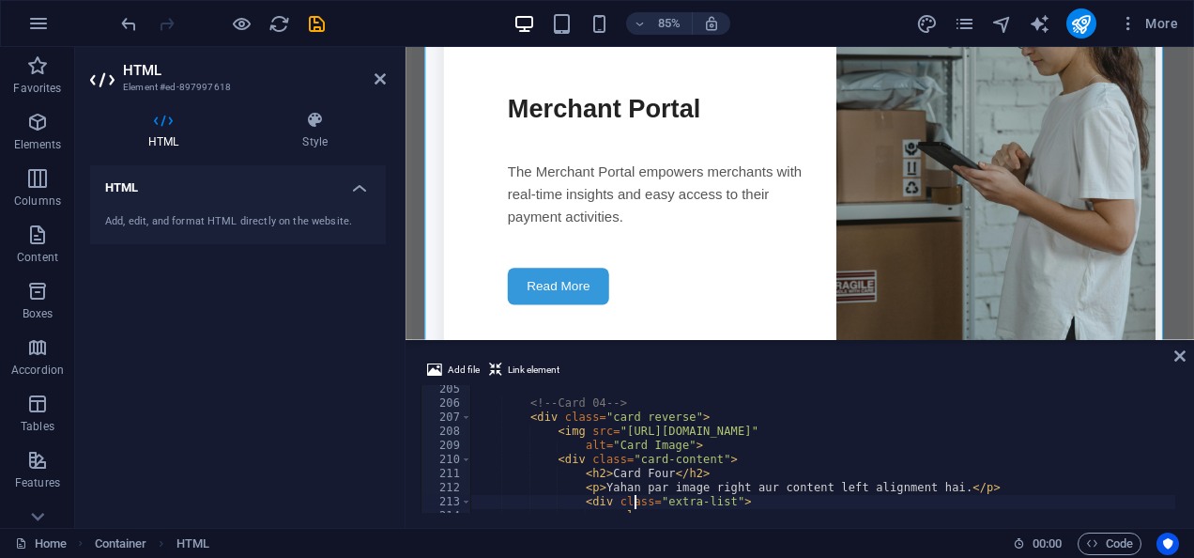
scroll to position [2876, 0]
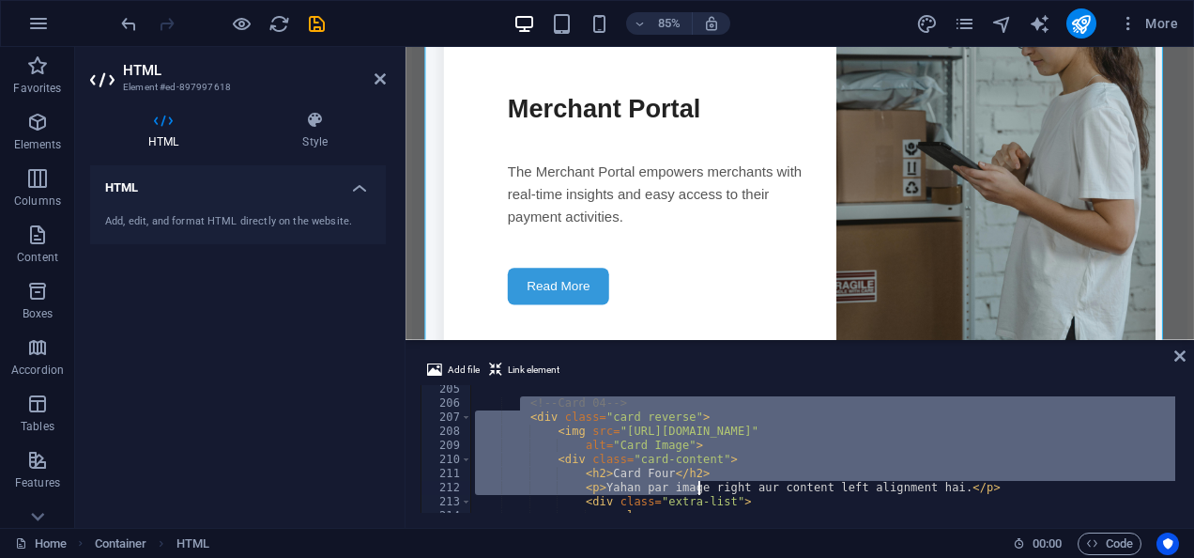
drag, startPoint x: 520, startPoint y: 404, endPoint x: 700, endPoint y: 493, distance: 201.1
click at [700, 493] on div "<!-- Card 04 --> < div class = "card reverse" > < img src = "[URL][DOMAIN_NAME]…" at bounding box center [944, 458] width 946 height 152
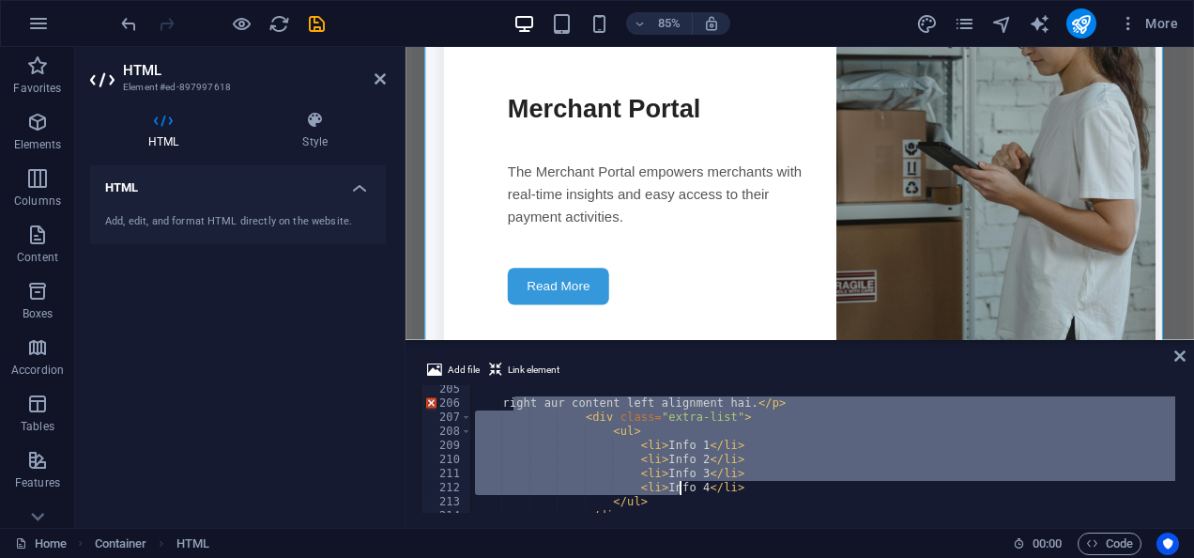
drag, startPoint x: 511, startPoint y: 404, endPoint x: 678, endPoint y: 488, distance: 187.3
click at [678, 488] on div "right aur content left alignment hai. </ p > < div class = "extra-list" > < ul …" at bounding box center [944, 458] width 946 height 152
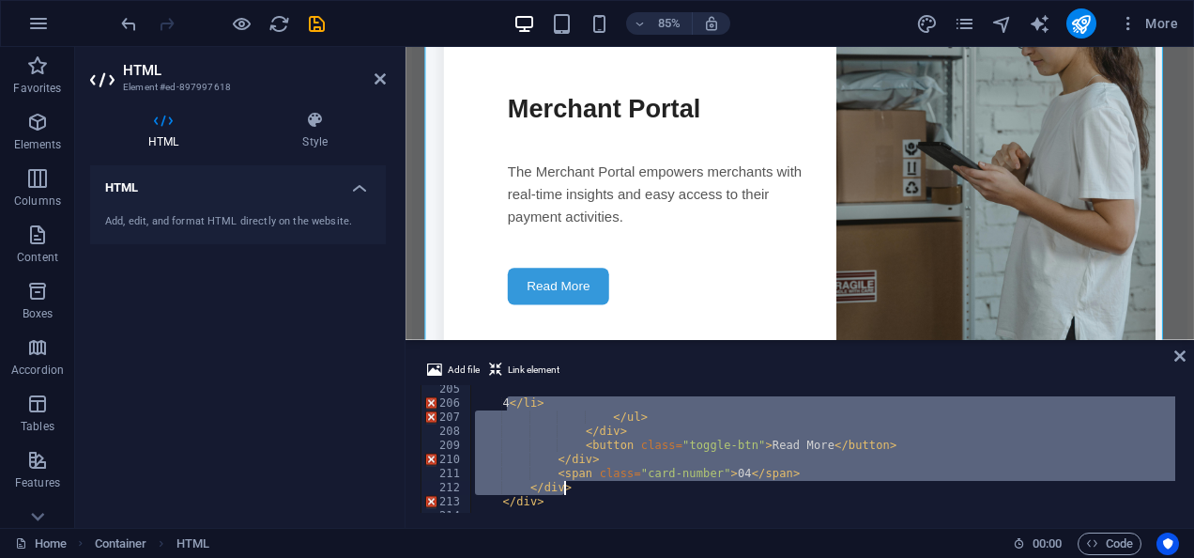
drag, startPoint x: 508, startPoint y: 403, endPoint x: 652, endPoint y: 483, distance: 164.8
click at [652, 483] on div "4 </ li > </ ul > </ div > < button class = "toggle-btn" > Read More </ button …" at bounding box center [944, 458] width 946 height 152
type textarea "<span class="card-number">04</span> </div>"
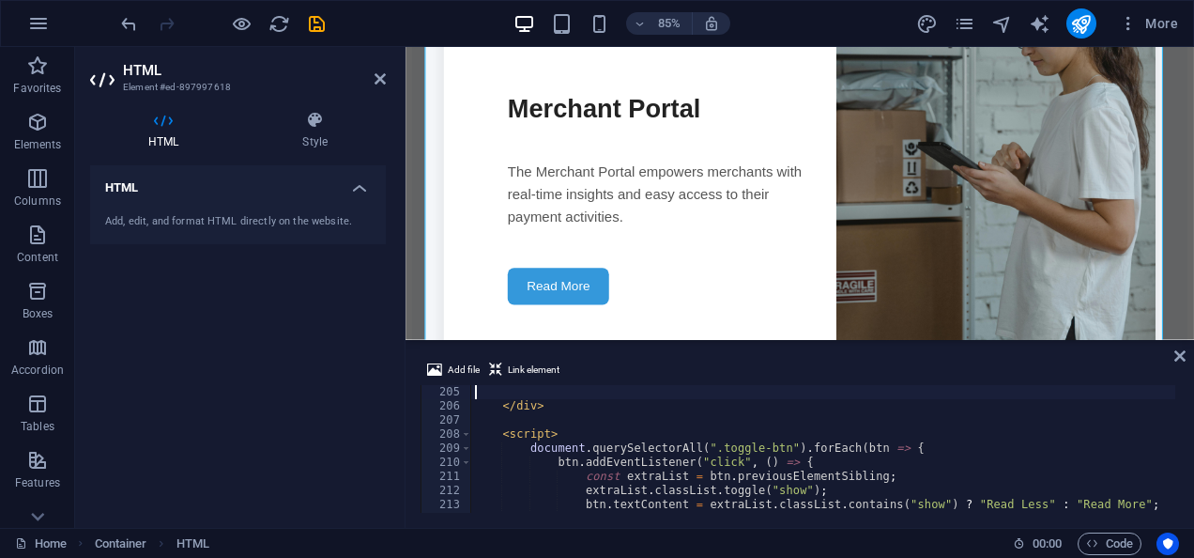
type textarea "</div>"
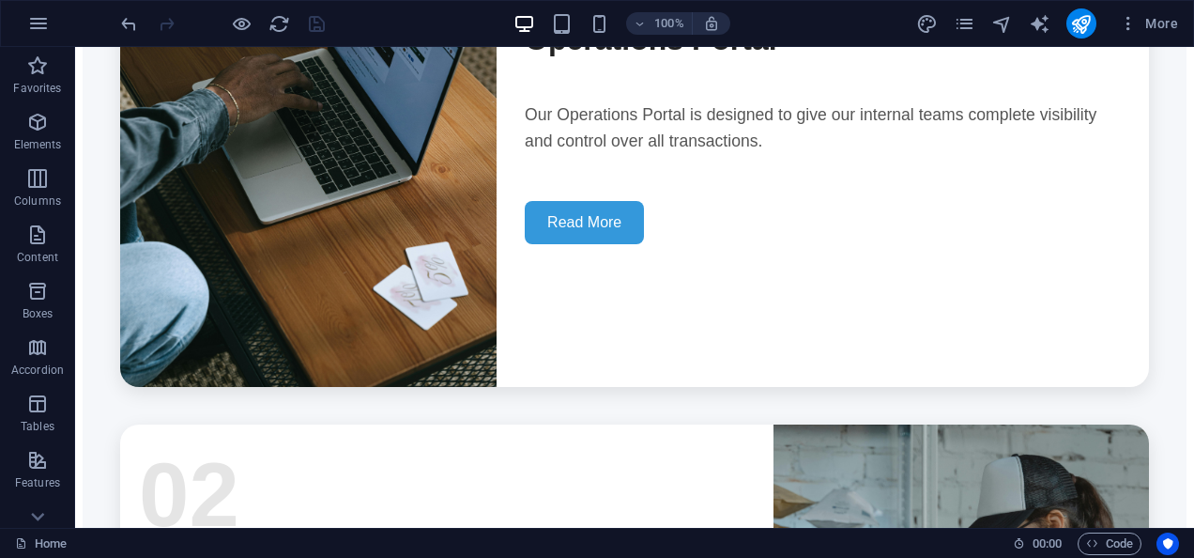
scroll to position [5077, 0]
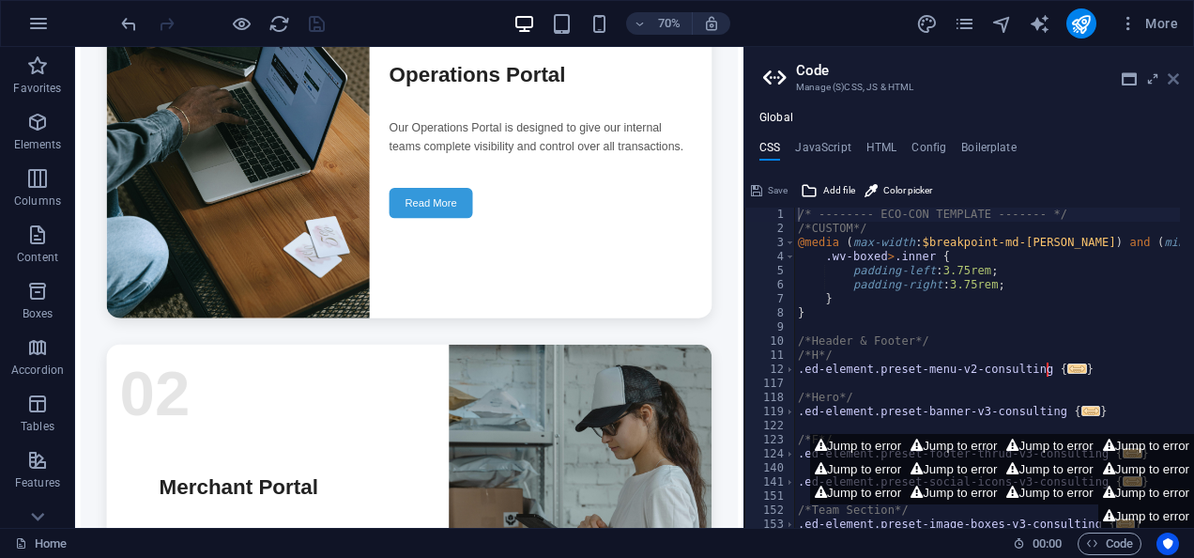
click at [1175, 81] on icon at bounding box center [1173, 78] width 11 height 15
click at [1172, 77] on icon at bounding box center [1173, 78] width 11 height 15
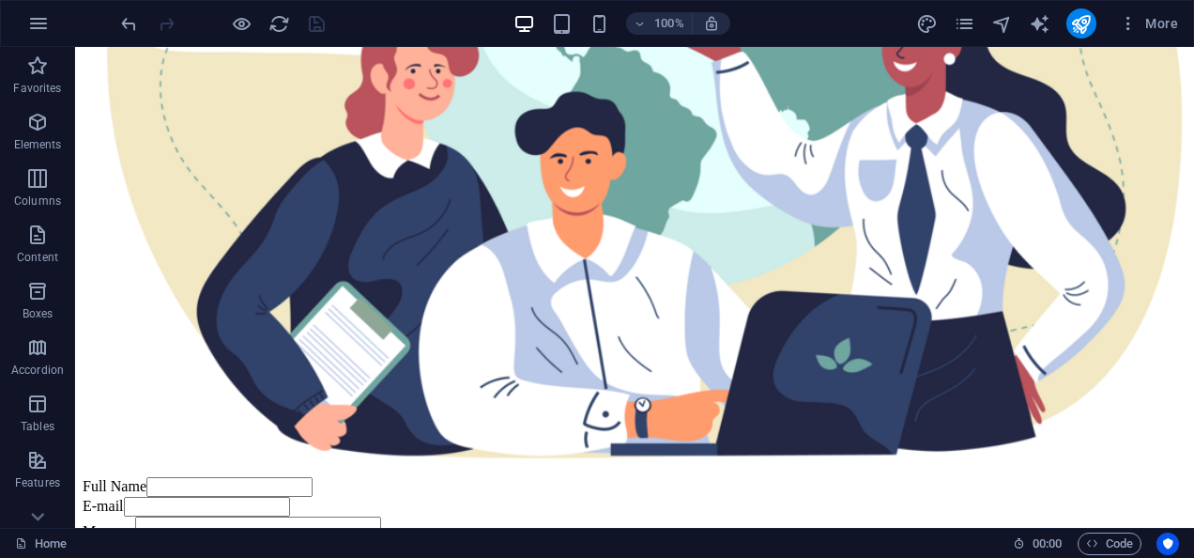
scroll to position [10933, 0]
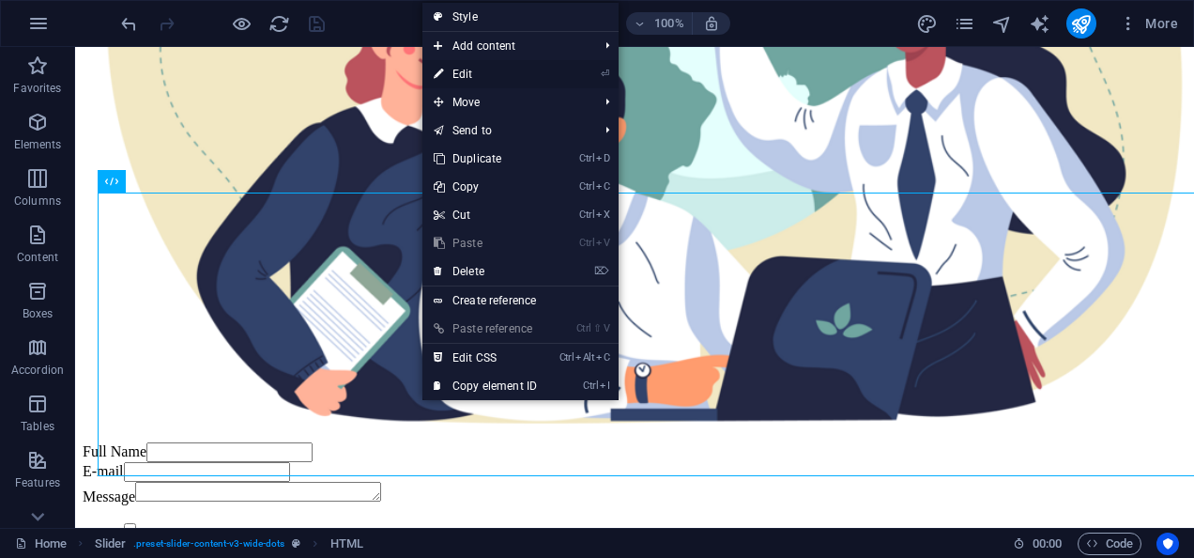
click at [494, 77] on link "⏎ Edit" at bounding box center [485, 74] width 126 height 28
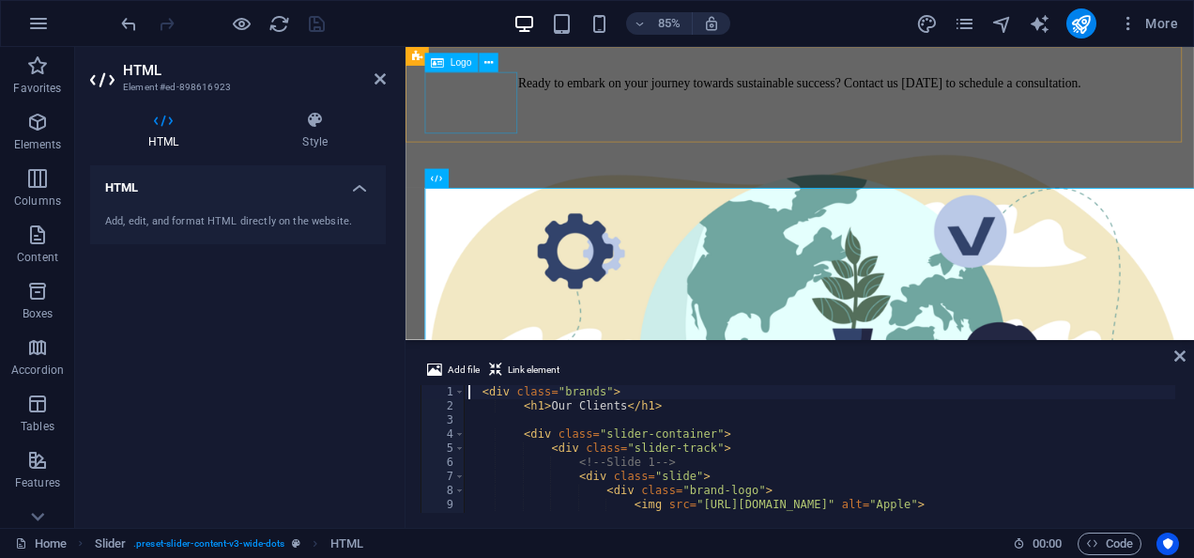
scroll to position [11773, 0]
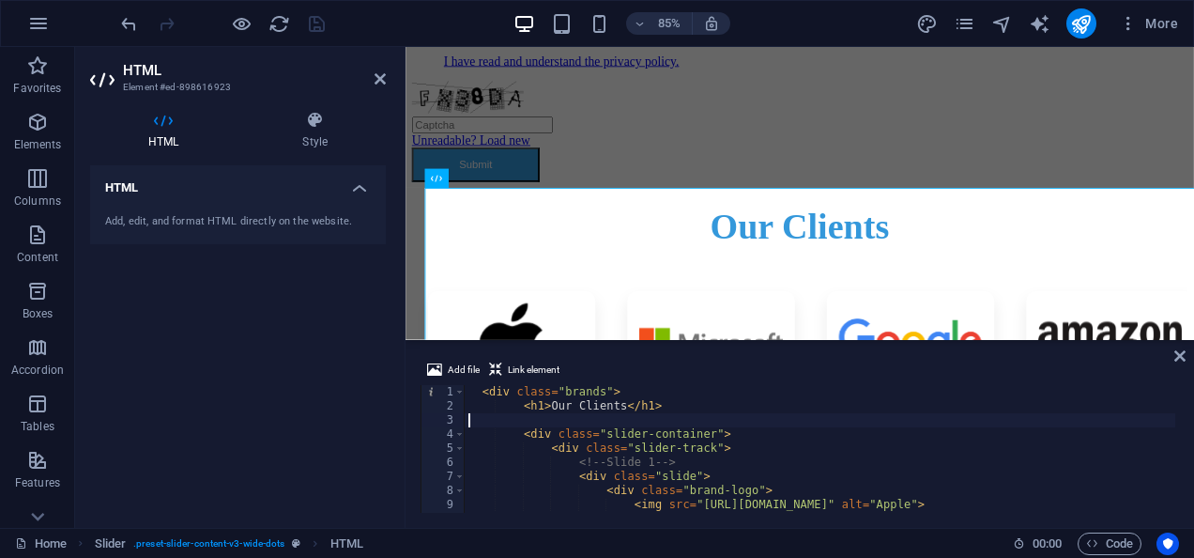
click at [674, 421] on div "< div class = "brands" > < h1 > Our Clients </ h1 > < div class = "slider-conta…" at bounding box center [1044, 461] width 1158 height 152
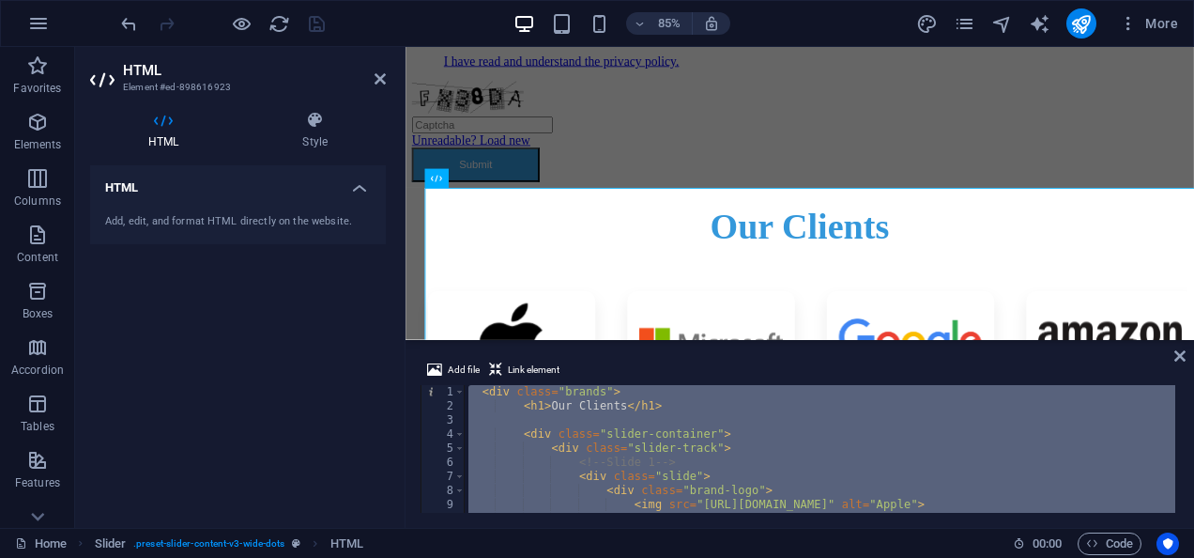
click at [794, 451] on div "< div class = "brands" > < h1 > Our Clients </ h1 > < div class = "slider-conta…" at bounding box center [820, 449] width 711 height 128
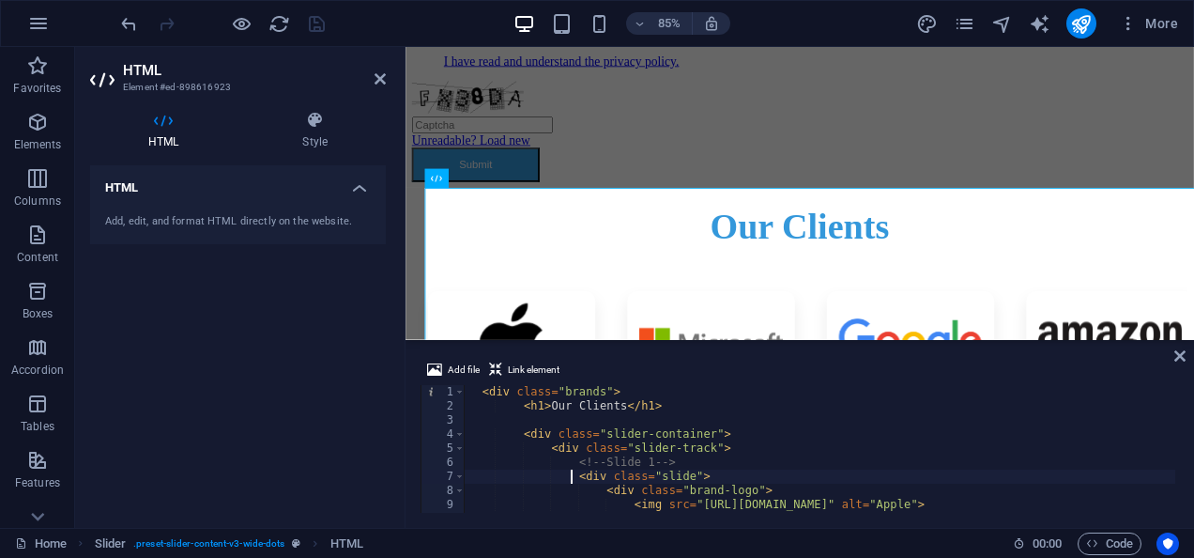
click at [569, 469] on div "< div class = "brands" > < h1 > Our Clients </ h1 > < div class = "slider-conta…" at bounding box center [1044, 461] width 1158 height 152
click at [586, 437] on div "< div class = "brands" > < h1 > Our Clients </ h1 > < div class = "slider-conta…" at bounding box center [1044, 461] width 1158 height 152
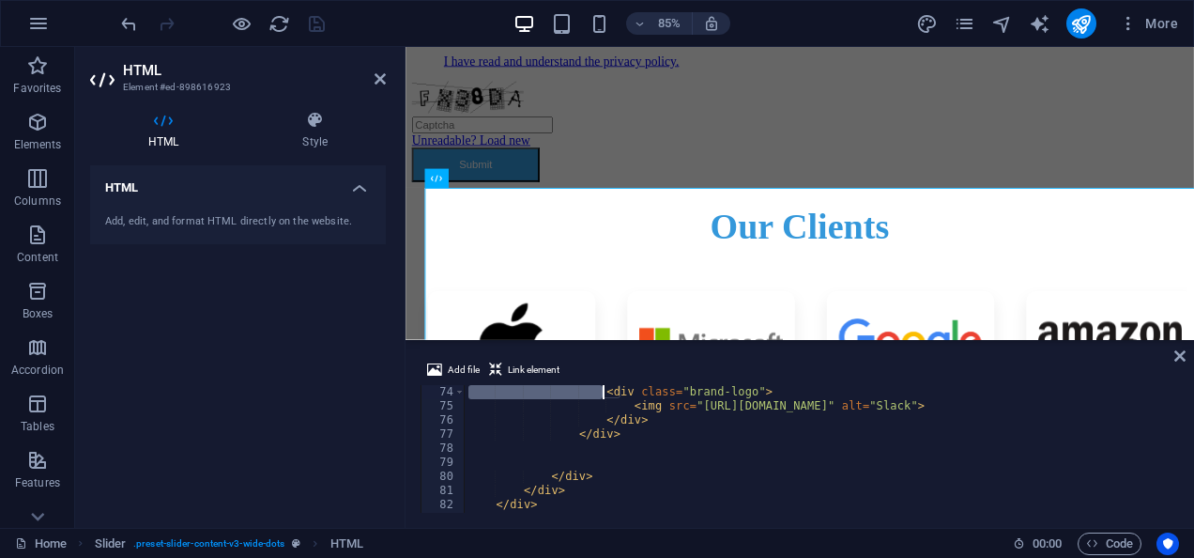
scroll to position [1028, 0]
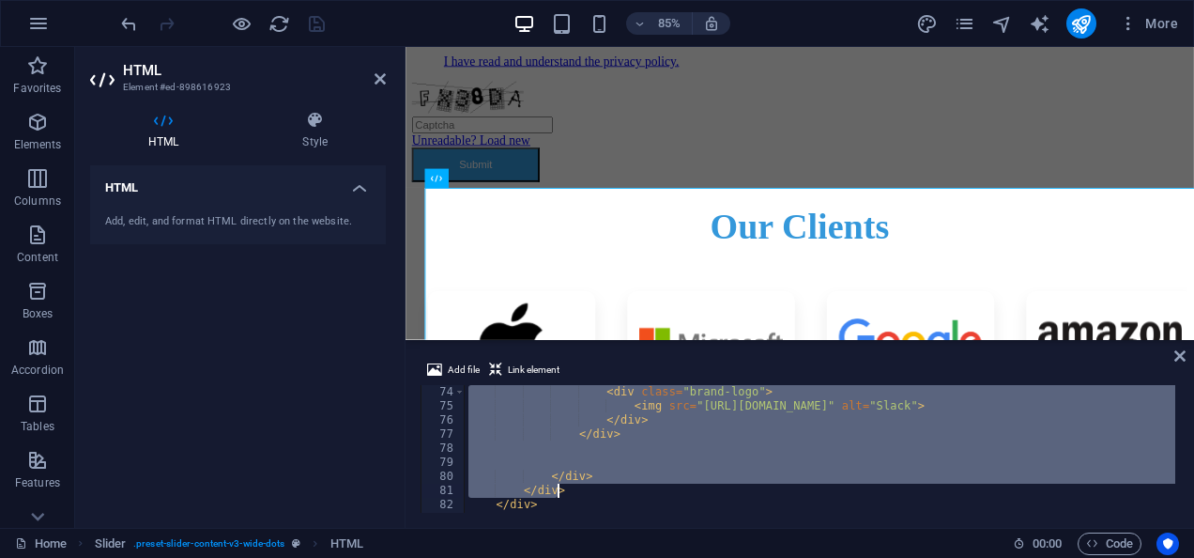
drag, startPoint x: 516, startPoint y: 428, endPoint x: 606, endPoint y: 485, distance: 106.8
click at [606, 485] on div "< div class = "brand-logo" > < img src = "[URL][DOMAIN_NAME]" alt = "Slack" > <…" at bounding box center [1044, 461] width 1158 height 152
type textarea "</div> </div>"
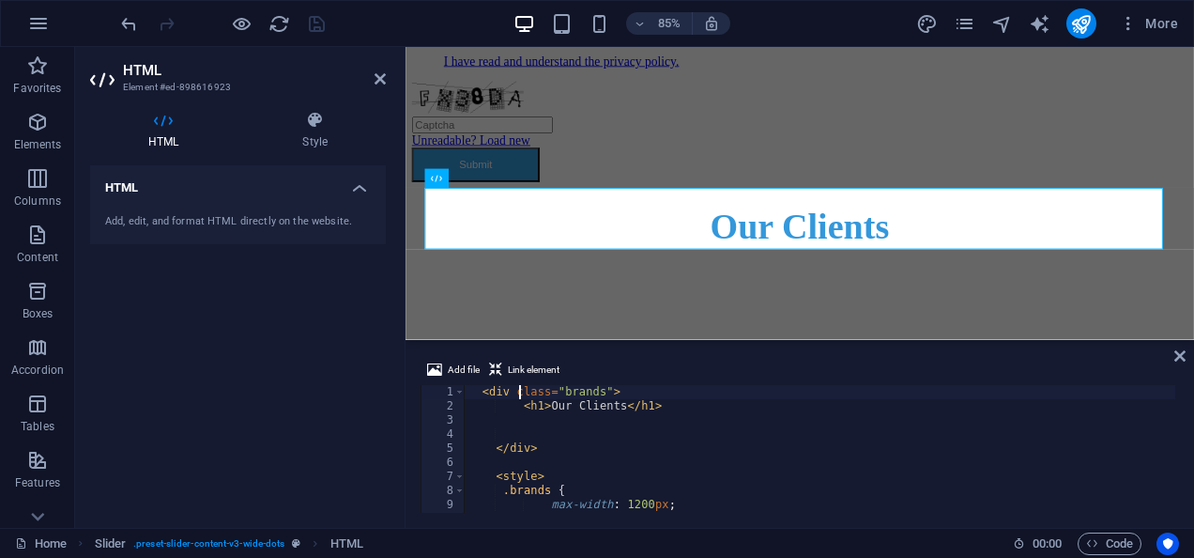
scroll to position [0, 0]
type textarea "<h1>Our Clients</h1>"
paste textarea "</div>"
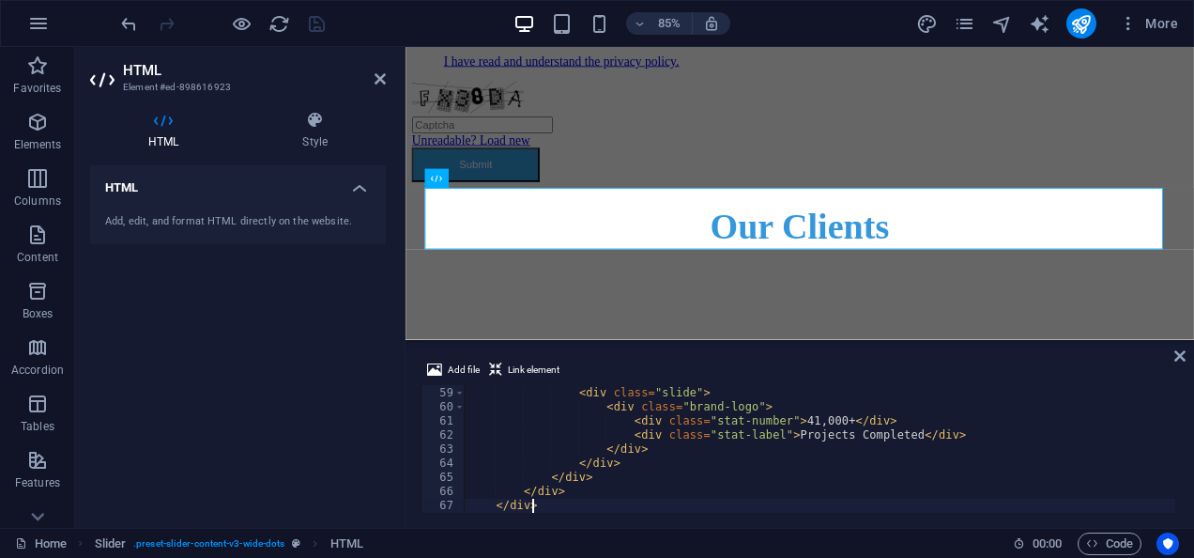
scroll to position [816, 0]
click at [606, 485] on div "< div class = "slide" > < div class = "brand-logo" > < div class = "stat-number…" at bounding box center [820, 450] width 711 height 156
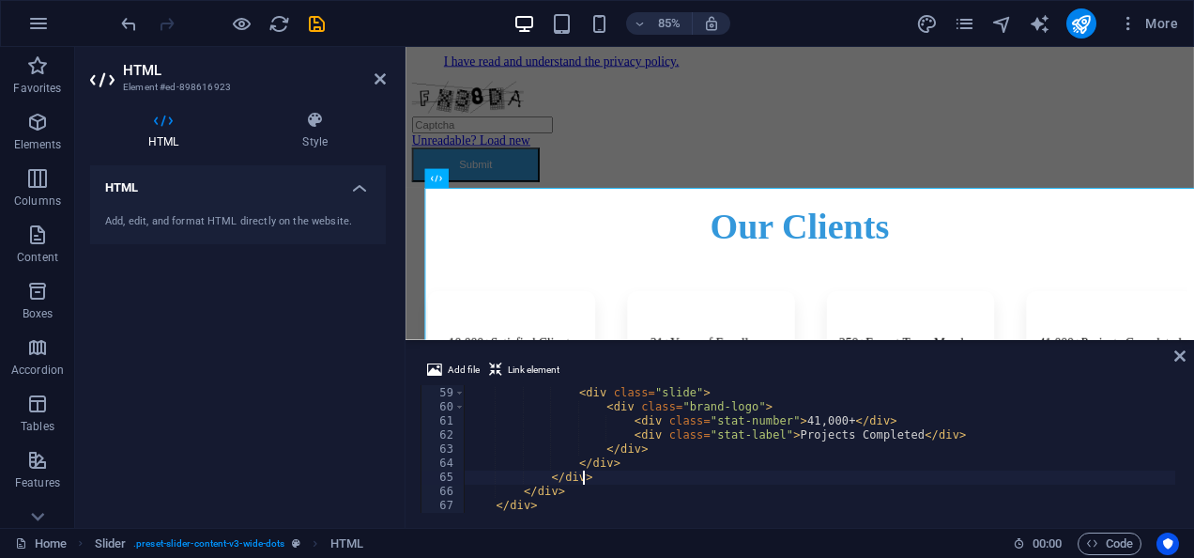
click at [713, 475] on div "< div class = "slide" > < div class = "brand-logo" > < div class = "stat-number…" at bounding box center [820, 450] width 711 height 156
type textarea "</div>"
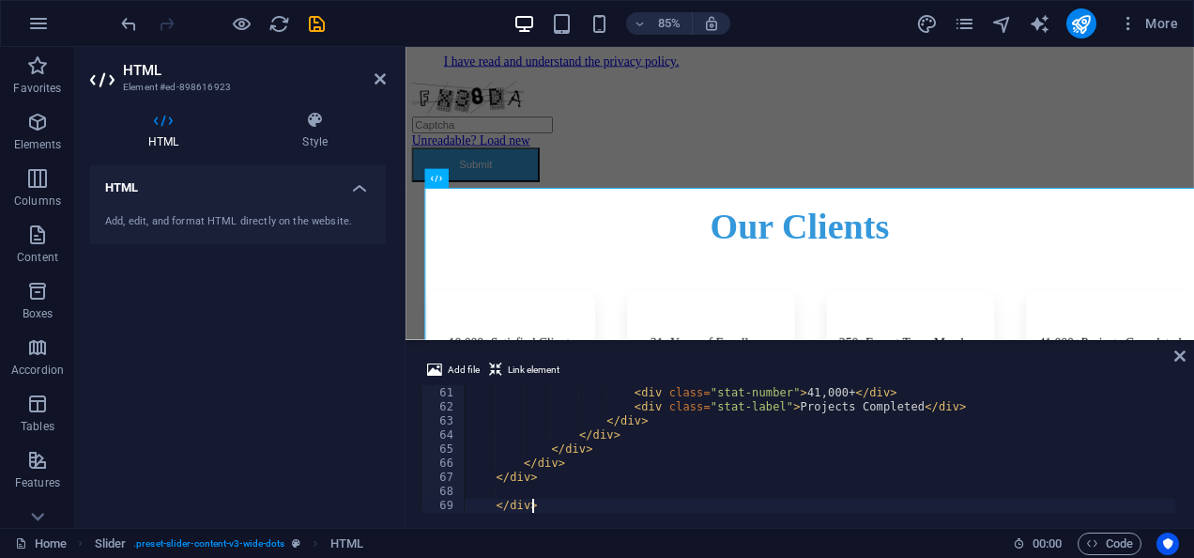
type textarea "</div>"
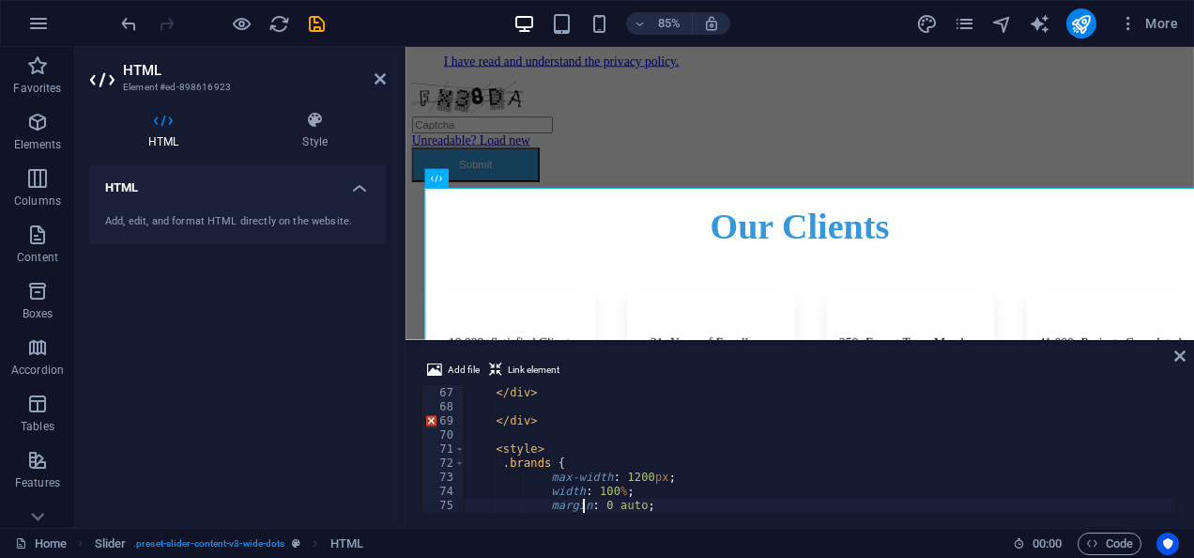
type textarea "}"
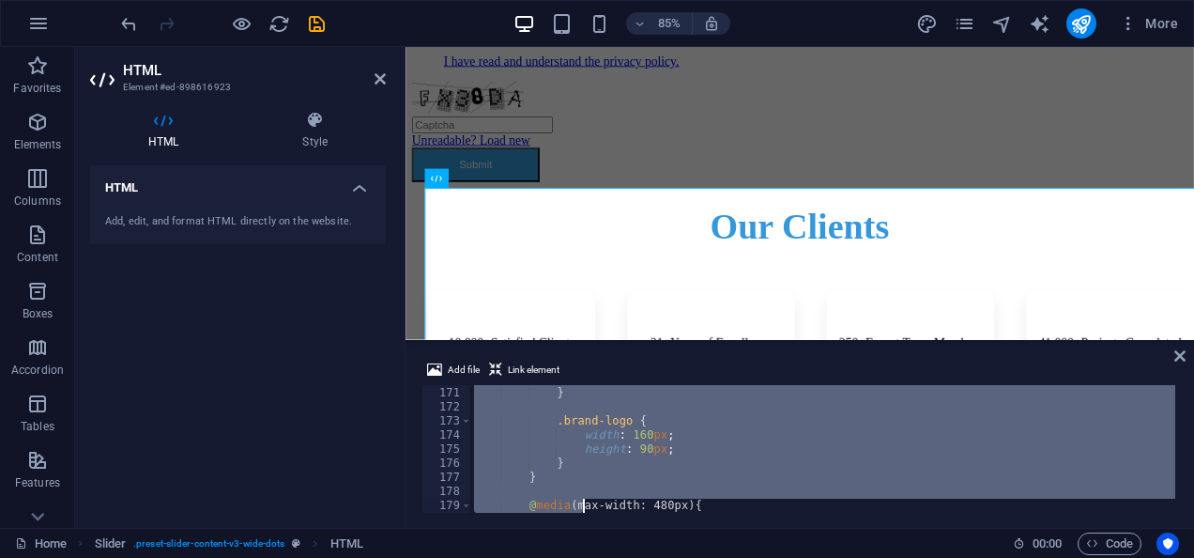
scroll to position [2717, 0]
drag, startPoint x: 490, startPoint y: 391, endPoint x: 580, endPoint y: 603, distance: 230.5
click at [580, 557] on html "Mangolink pvt ltd Home Favorites Elements Columns Content Boxes Accordion Table…" at bounding box center [597, 279] width 1194 height 558
type textarea "} </style>"
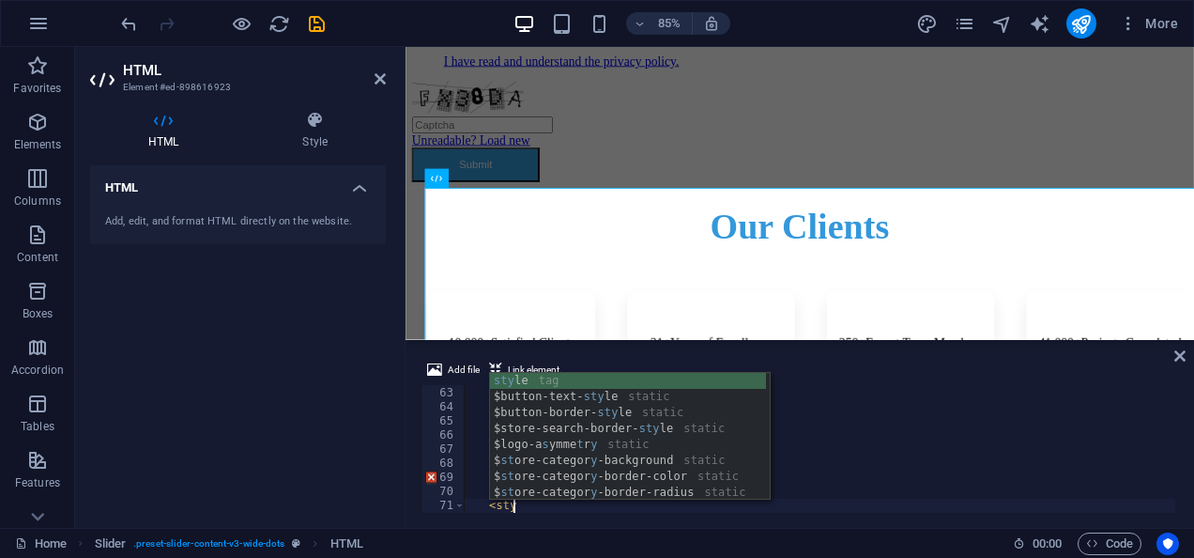
scroll to position [0, 3]
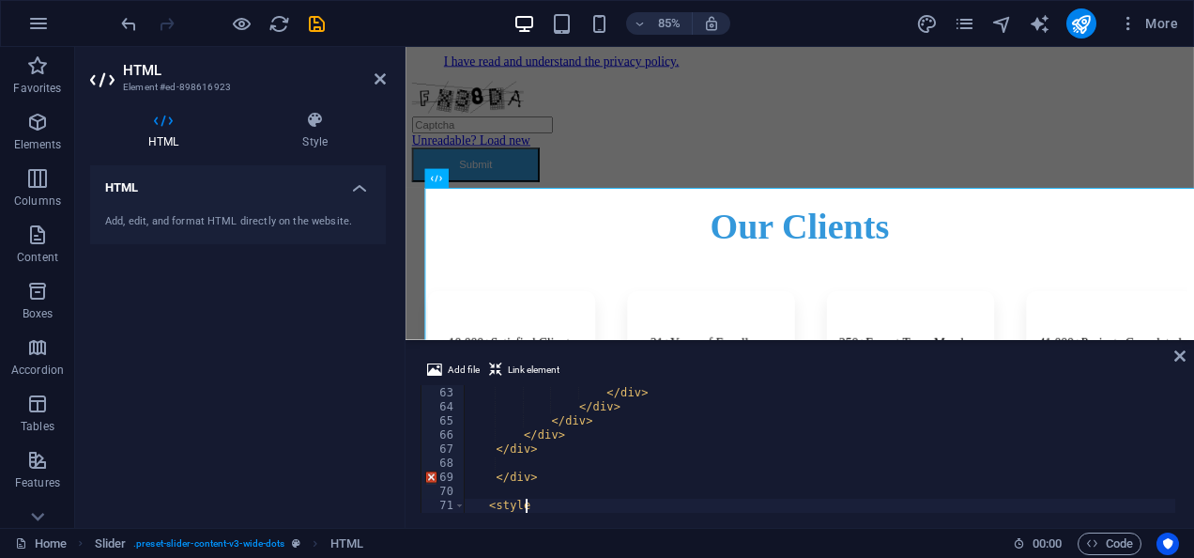
type textarea "<style>"
paste textarea "}"
type textarea "}"
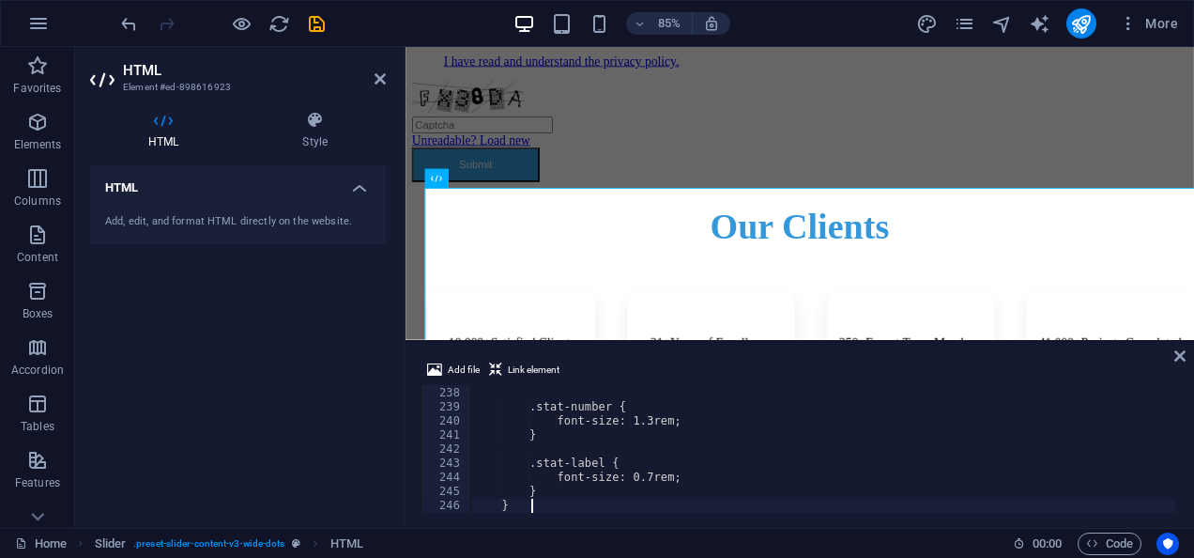
scroll to position [3337, 0]
click at [760, 504] on div "} .stat-number { font-size : 1.3 rem ; } .stat-label { font-size : 0.7 rem ; } …" at bounding box center [822, 450] width 705 height 156
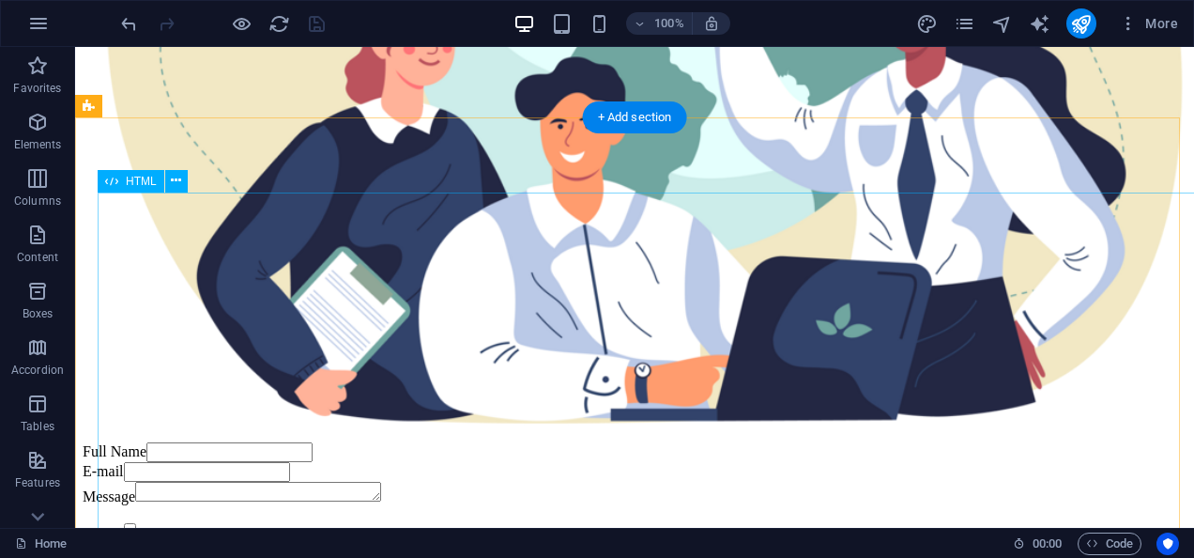
scroll to position [11652, 0]
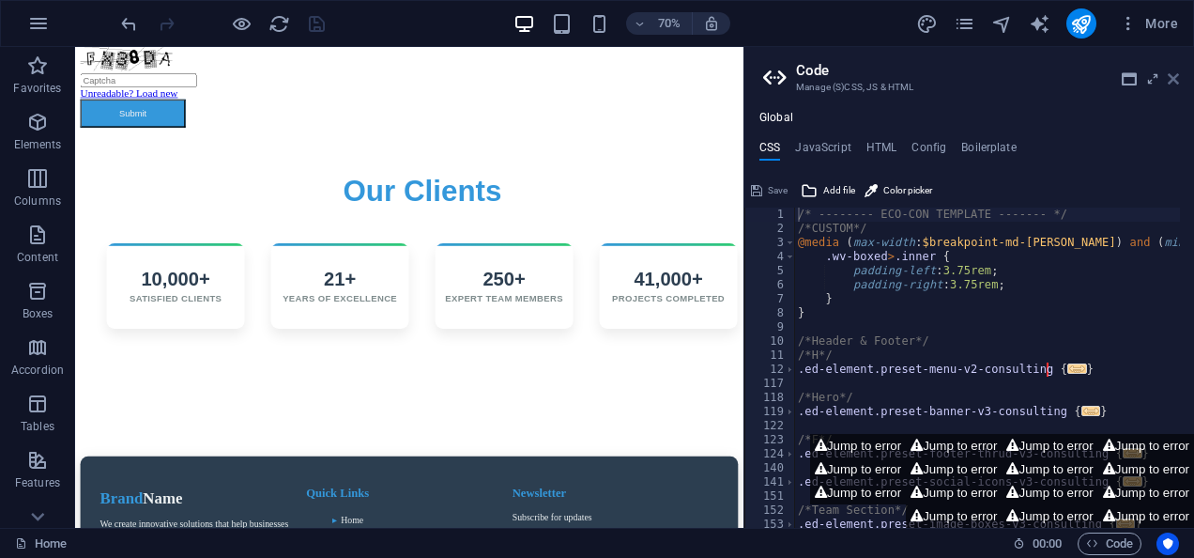
click at [1174, 77] on icon at bounding box center [1173, 78] width 11 height 15
click at [1174, 80] on icon at bounding box center [1173, 78] width 11 height 15
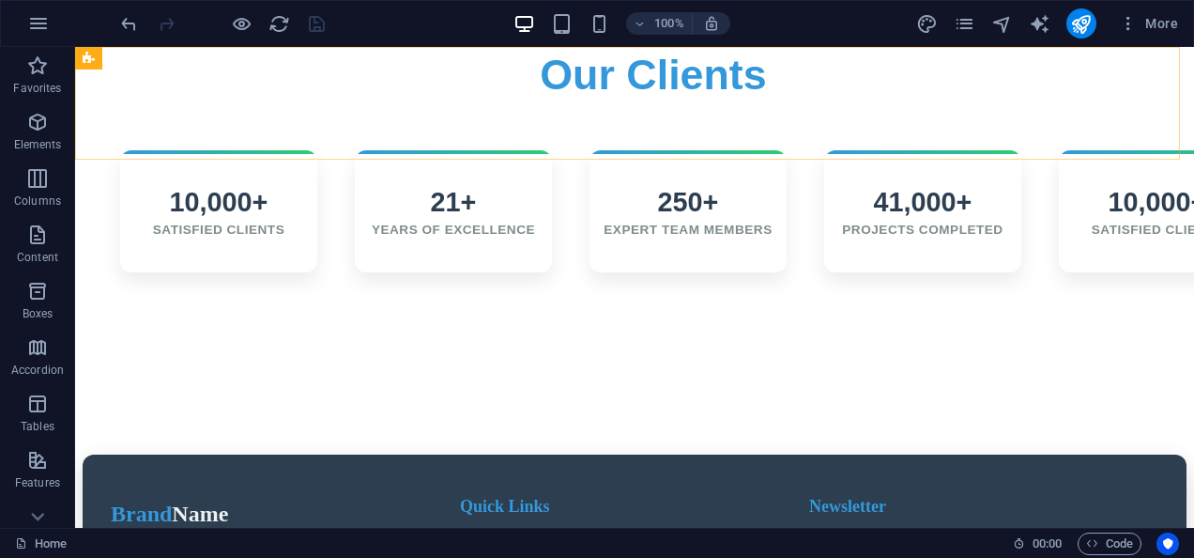
scroll to position [10933, 0]
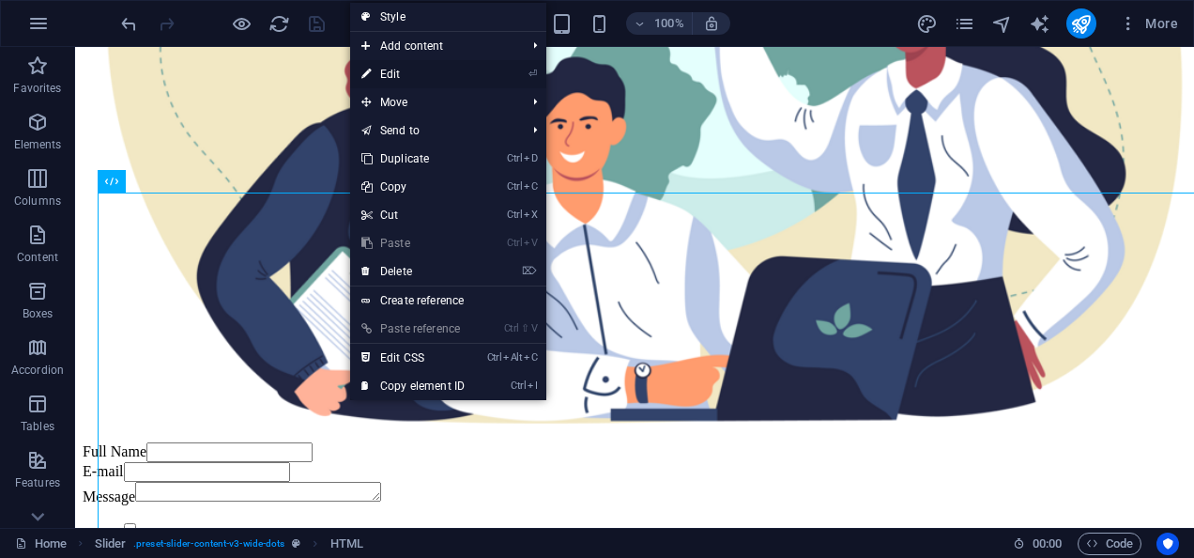
click at [394, 66] on link "⏎ Edit" at bounding box center [413, 74] width 126 height 28
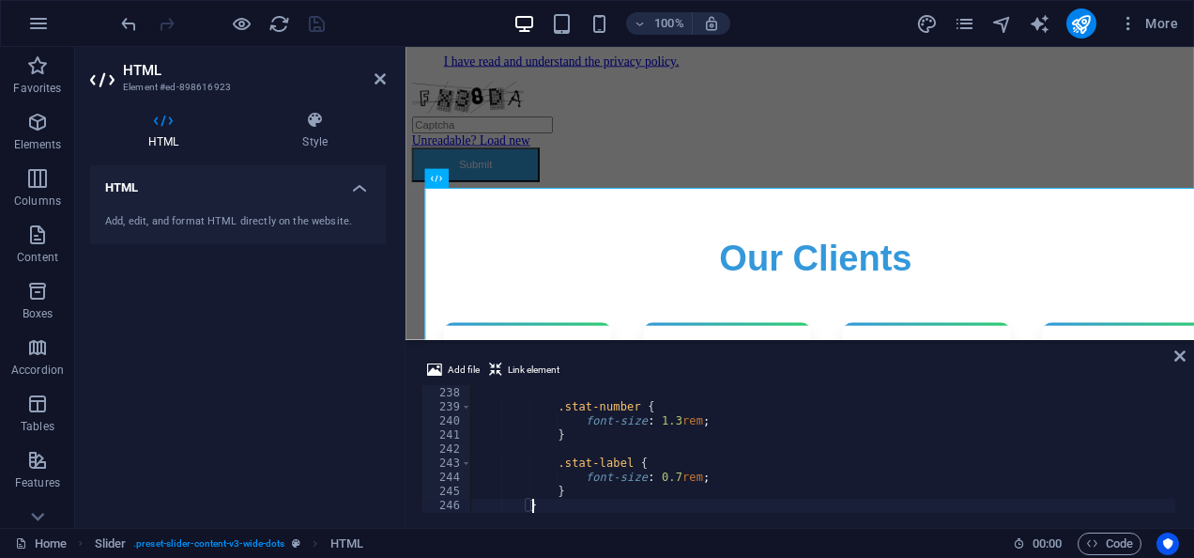
scroll to position [3337, 0]
click at [741, 432] on div "} .stat-number { font-size : 1.3 rem ; } .stat-label { font-size : 0.7 rem ; } …" at bounding box center [823, 450] width 704 height 156
type textarea "}"
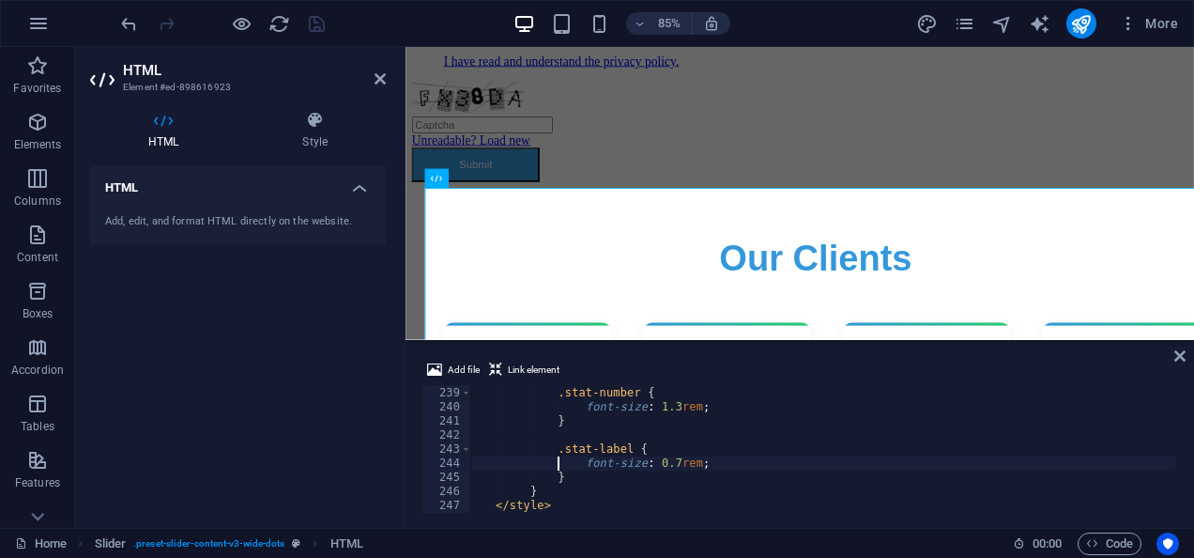
type textarea ".stat-label {"
type textarea ".stat-number {"
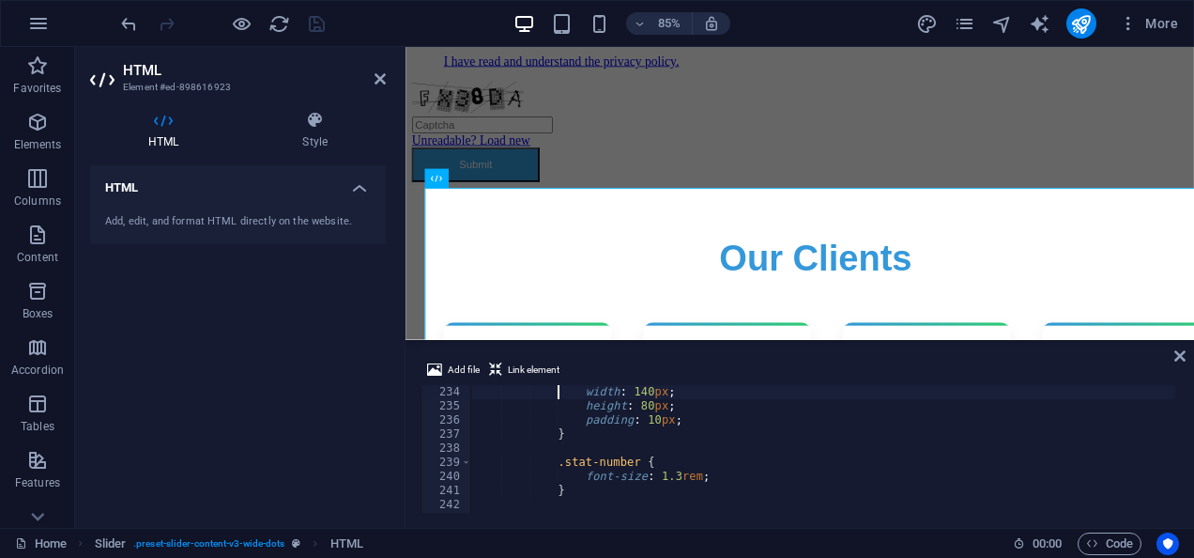
type textarea ".brand-logo {"
type textarea ".slide {"
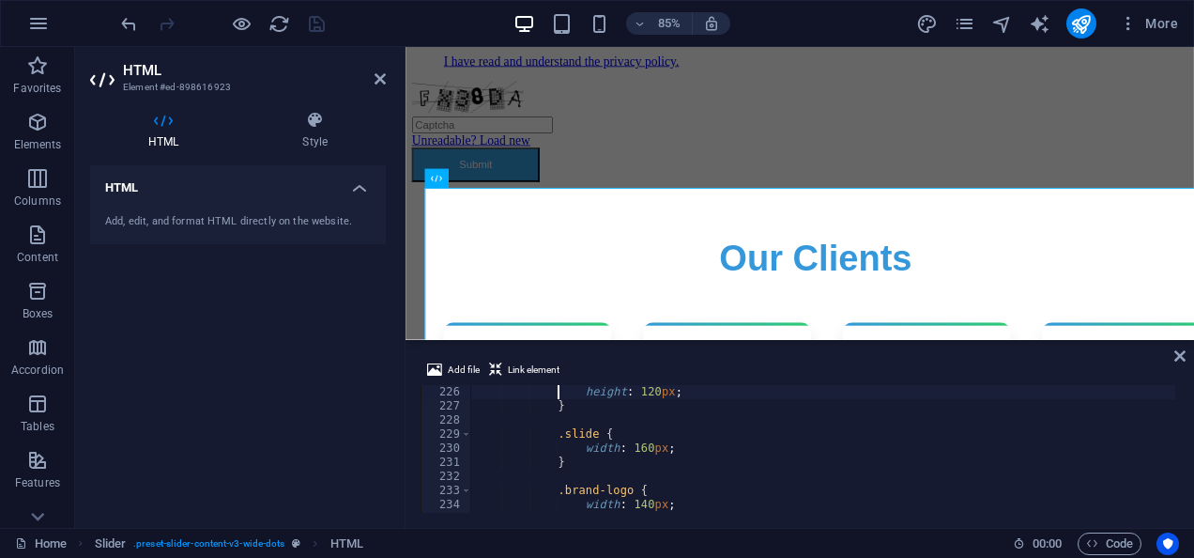
type textarea ".slider-container {"
type textarea ".subtitle {"
type textarea "@media (max-width: 480px) {"
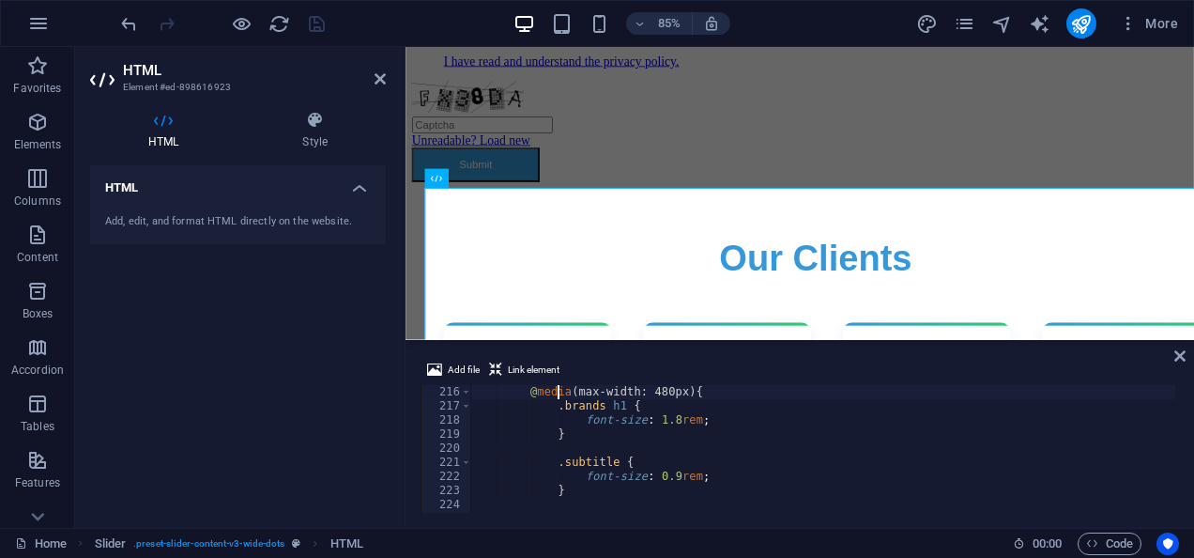
type textarea "}"
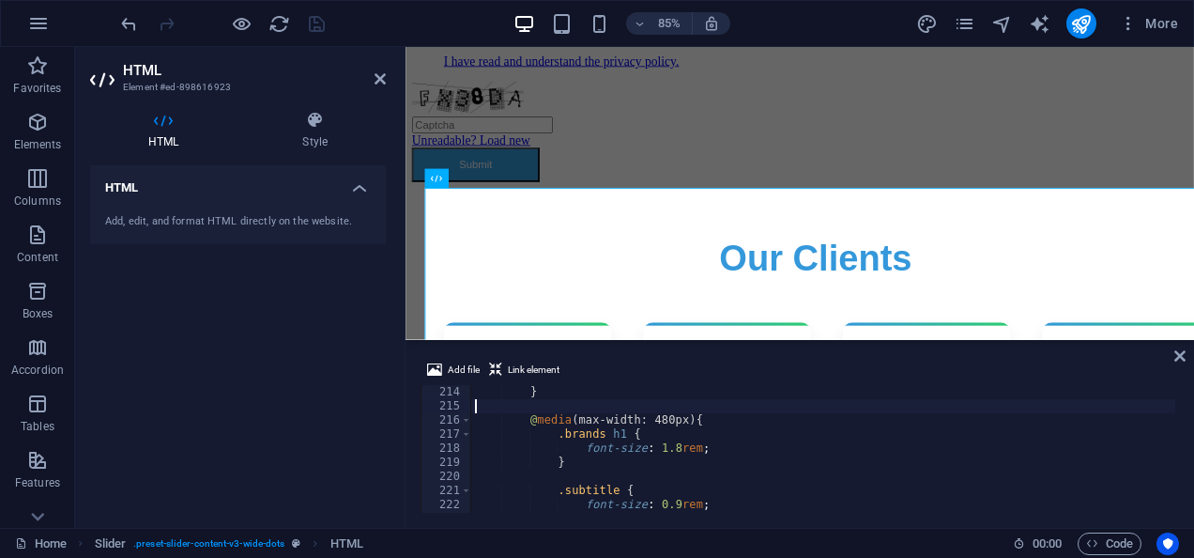
type textarea "}"
type textarea ".slider-container {"
type textarea ".subtitle {"
type textarea "@media (max-width: 480px) {"
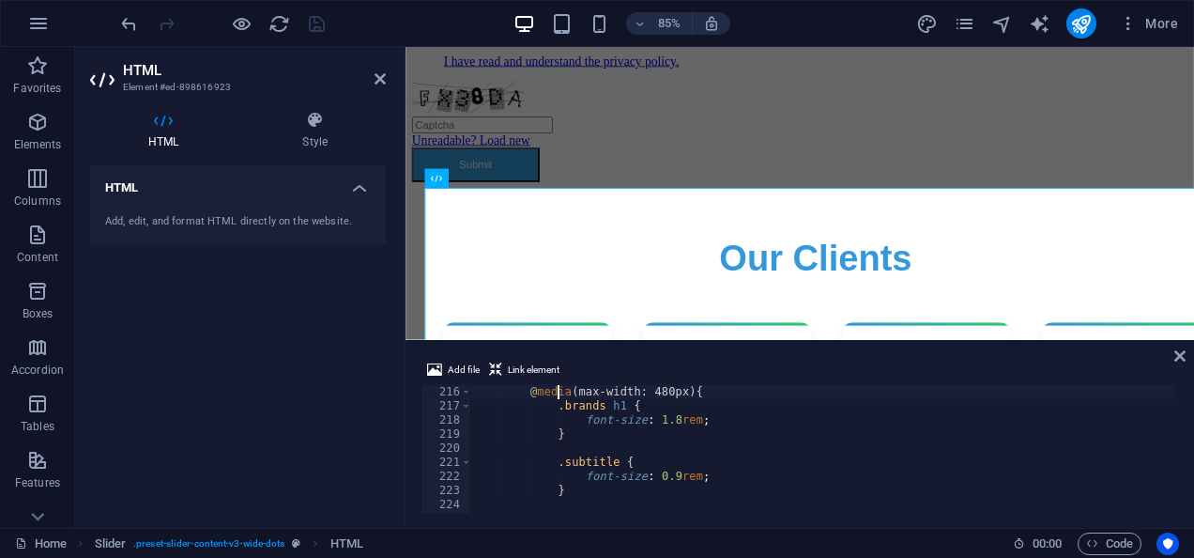
type textarea ".stat-label {"
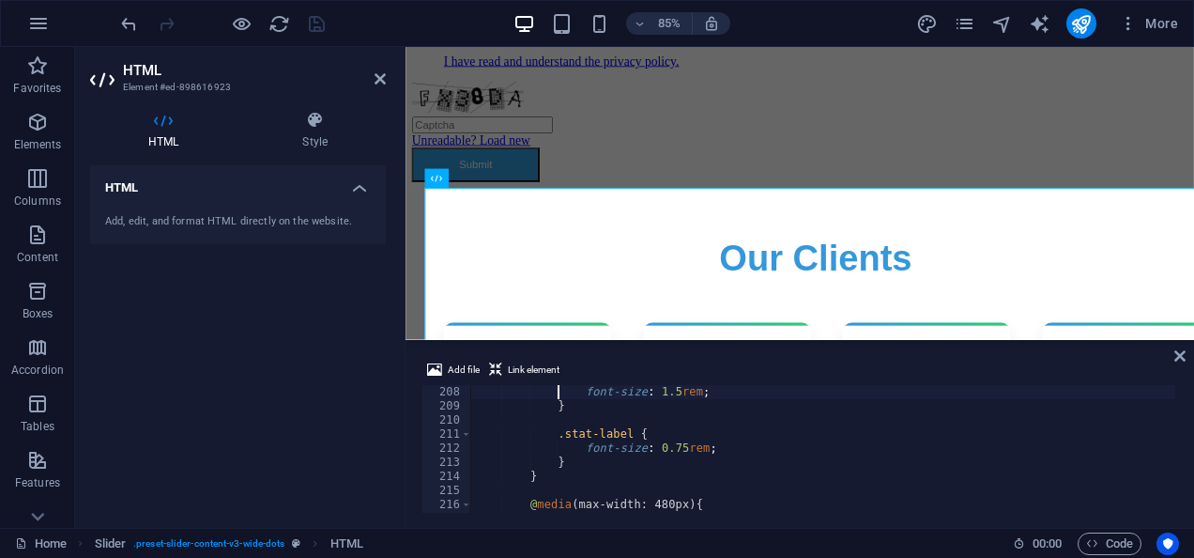
type textarea ".stat-number {"
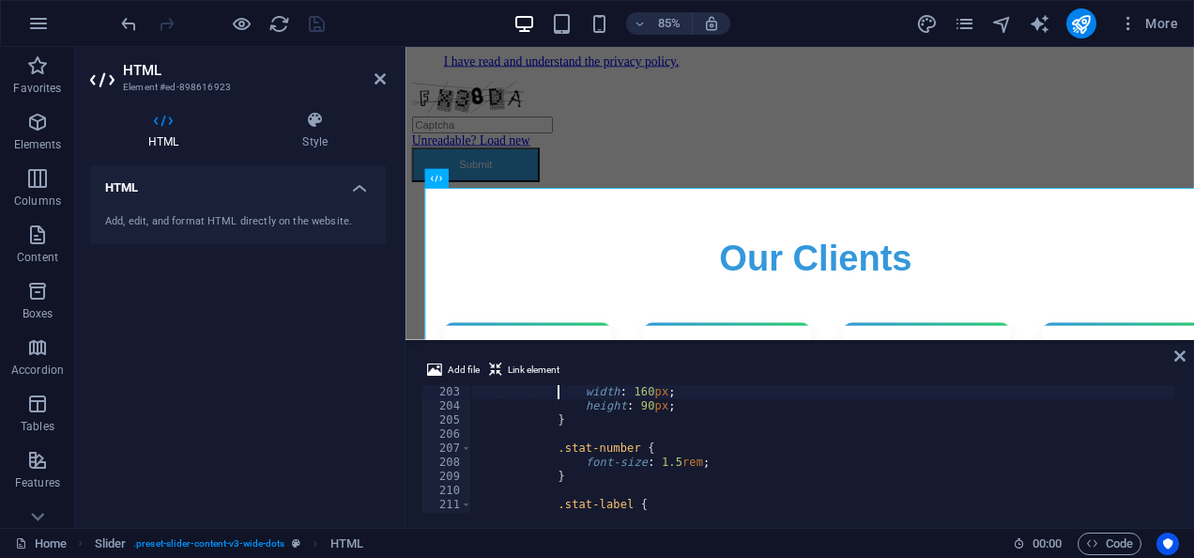
type textarea ".brand-logo {"
type textarea ".slide {"
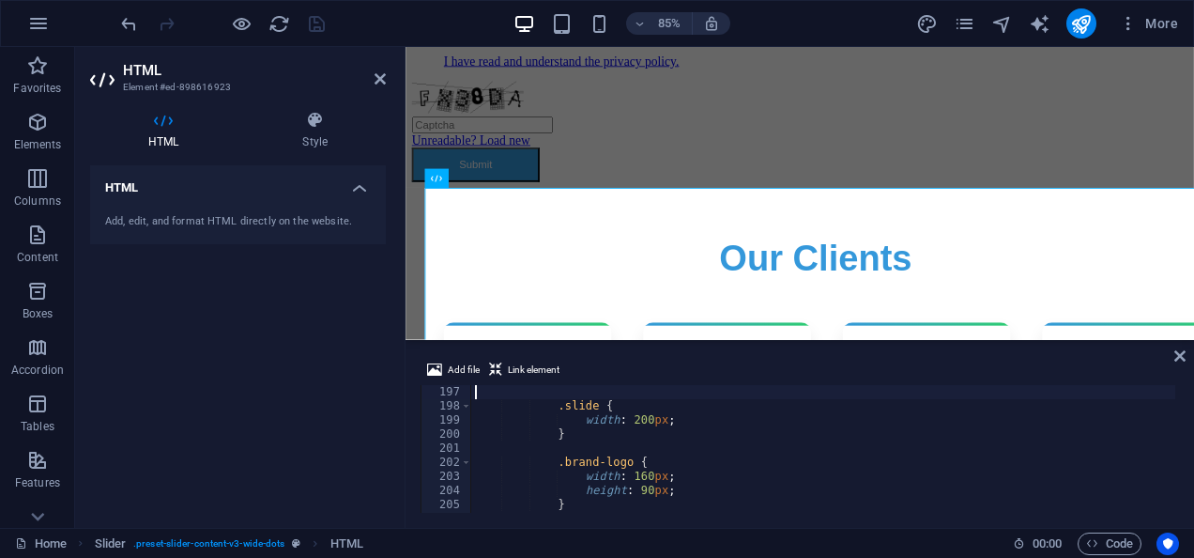
type textarea ".slider-container {"
type textarea ".subtitle {"
type textarea "@media (max-width: 768px) {"
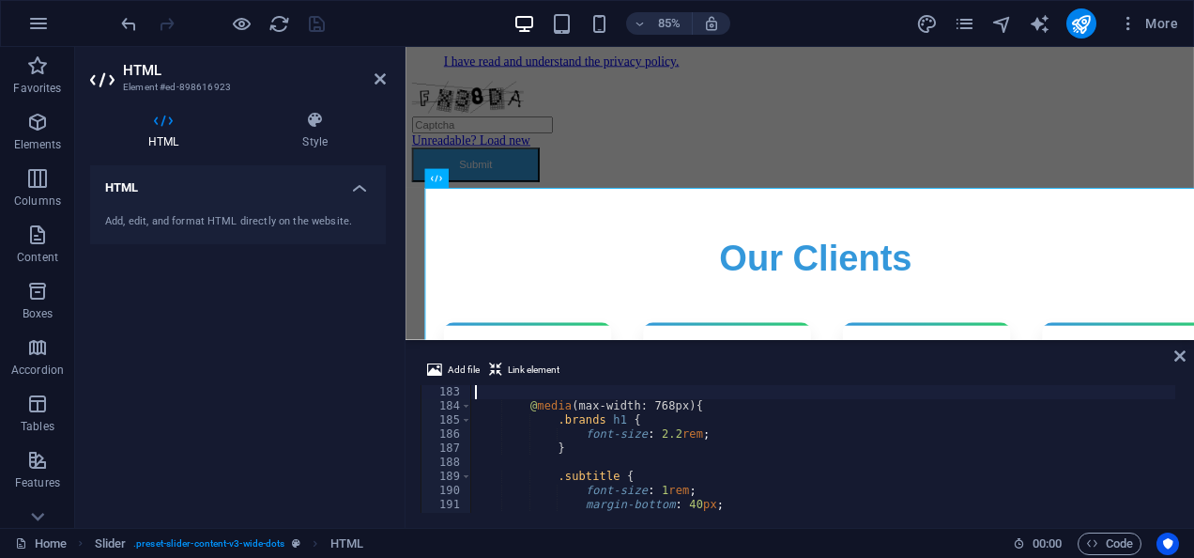
type textarea "100% {"
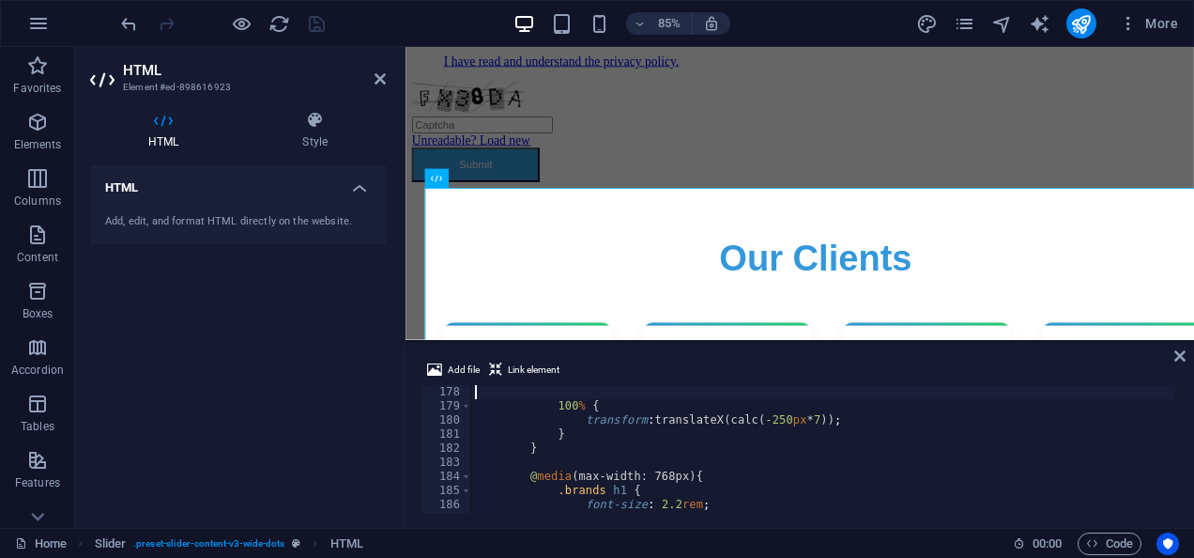
type textarea "@keyframes slide {"
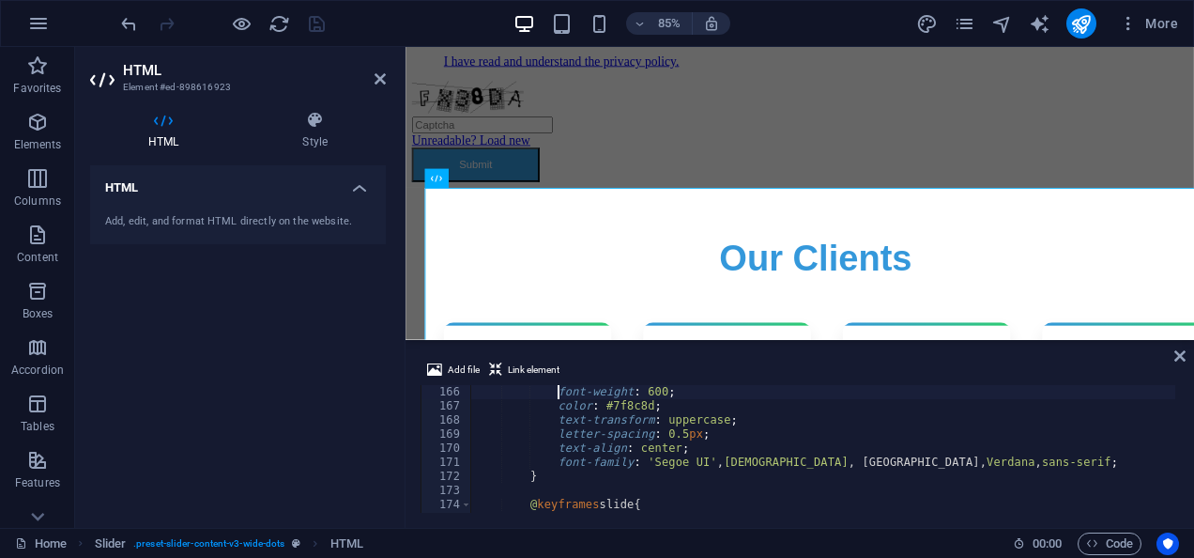
type textarea ".stat-label {"
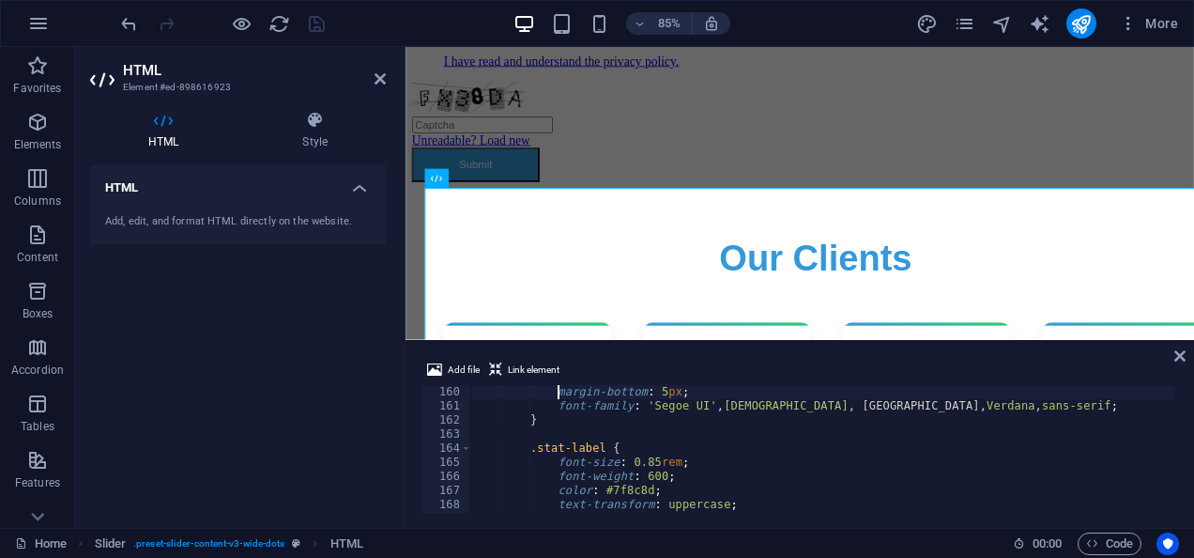
scroll to position [2239, 0]
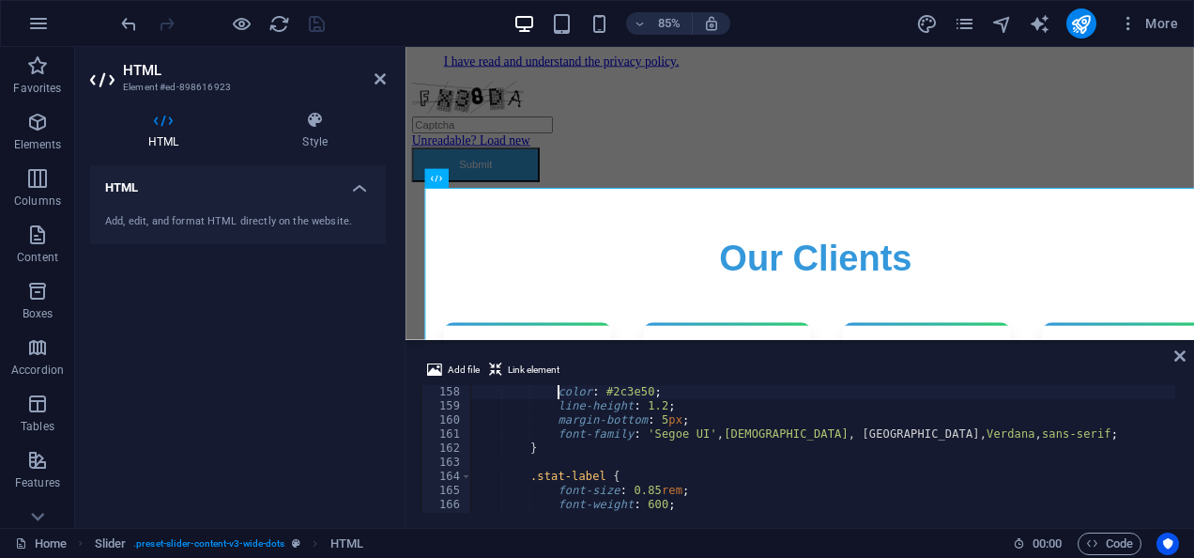
type textarea ".stat-number {"
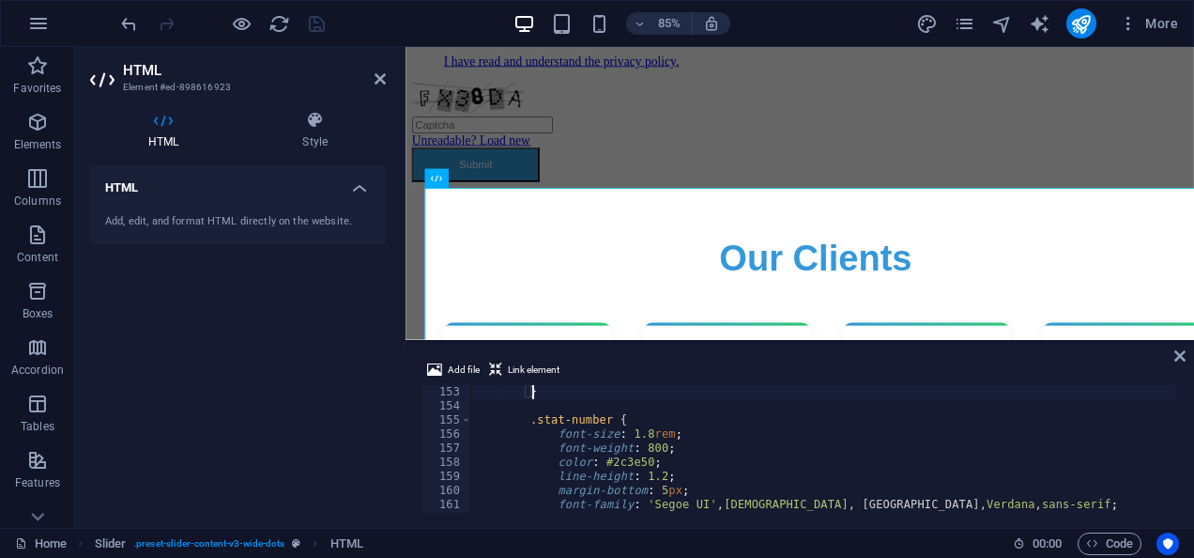
type textarea ".brand-logo:hover {"
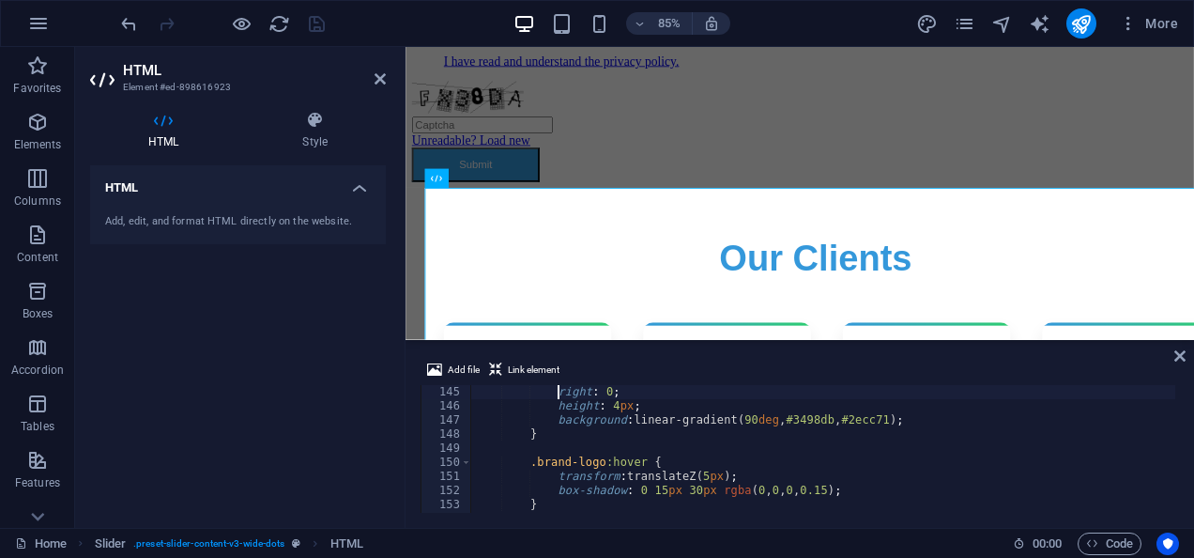
scroll to position [2014, 0]
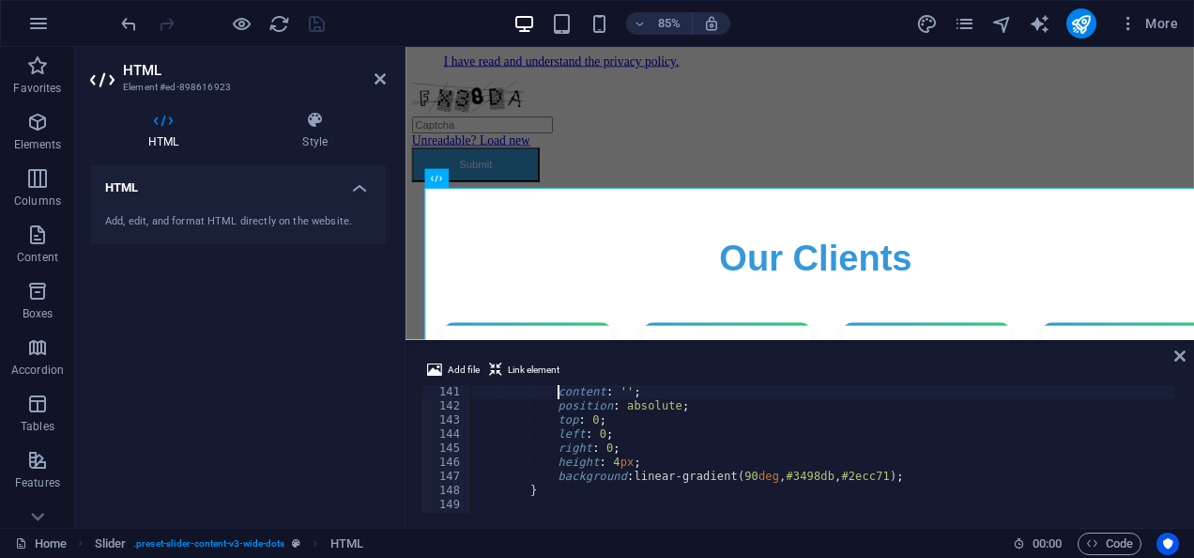
type textarea ".brand-logo::before {"
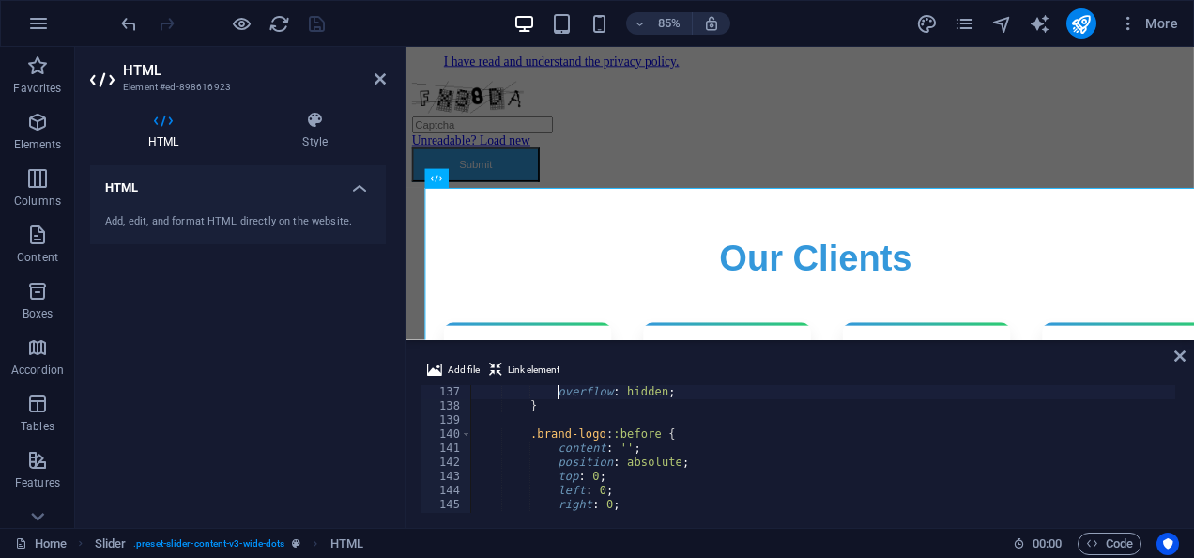
scroll to position [1873, 0]
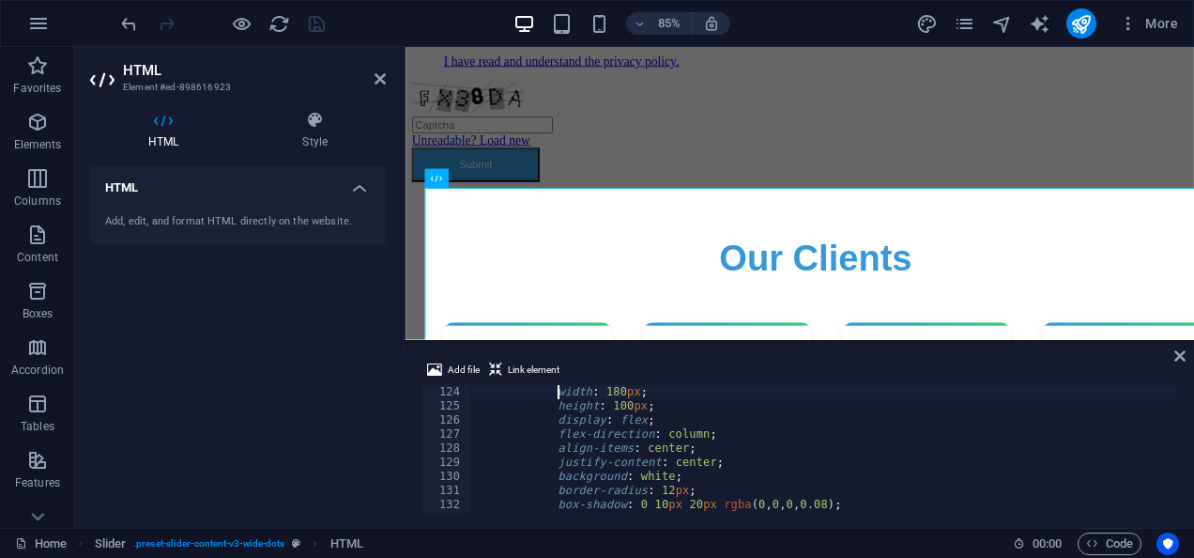
type textarea ".brand-logo {"
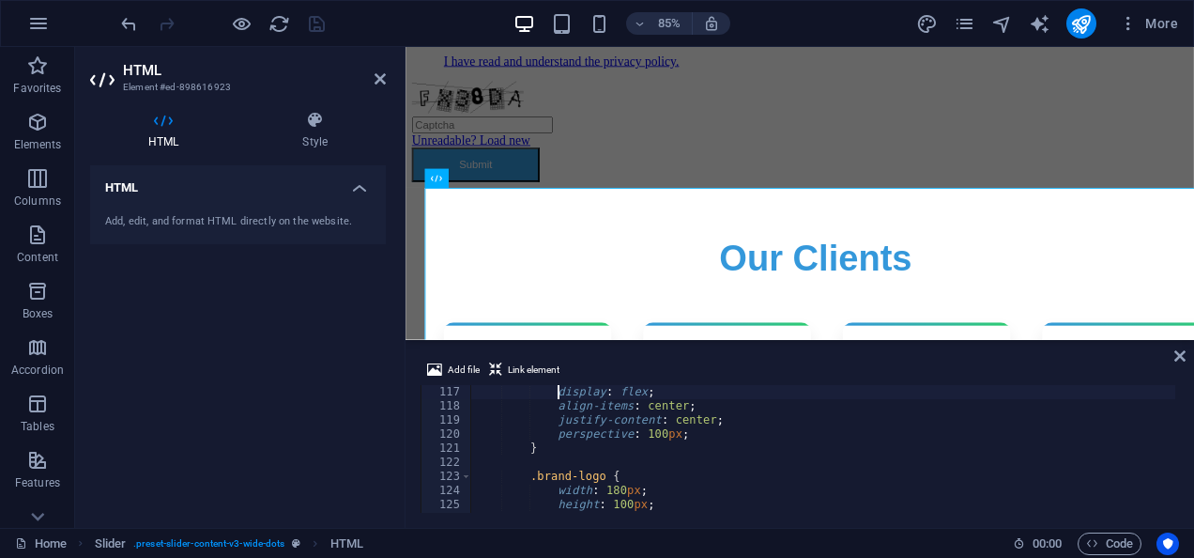
type textarea ".slide {"
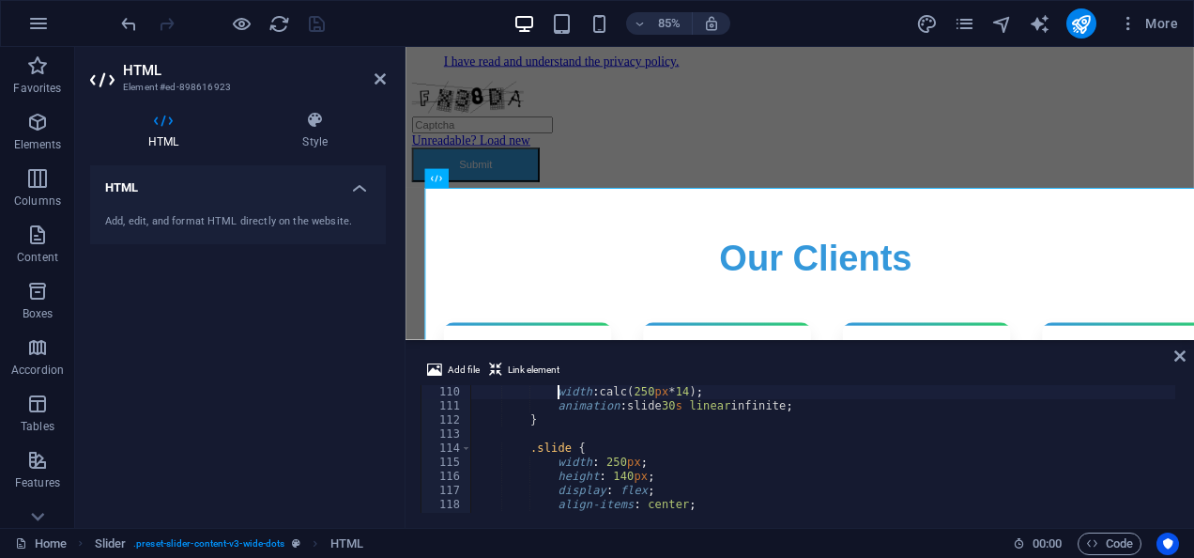
scroll to position [1535, 0]
type textarea "}"
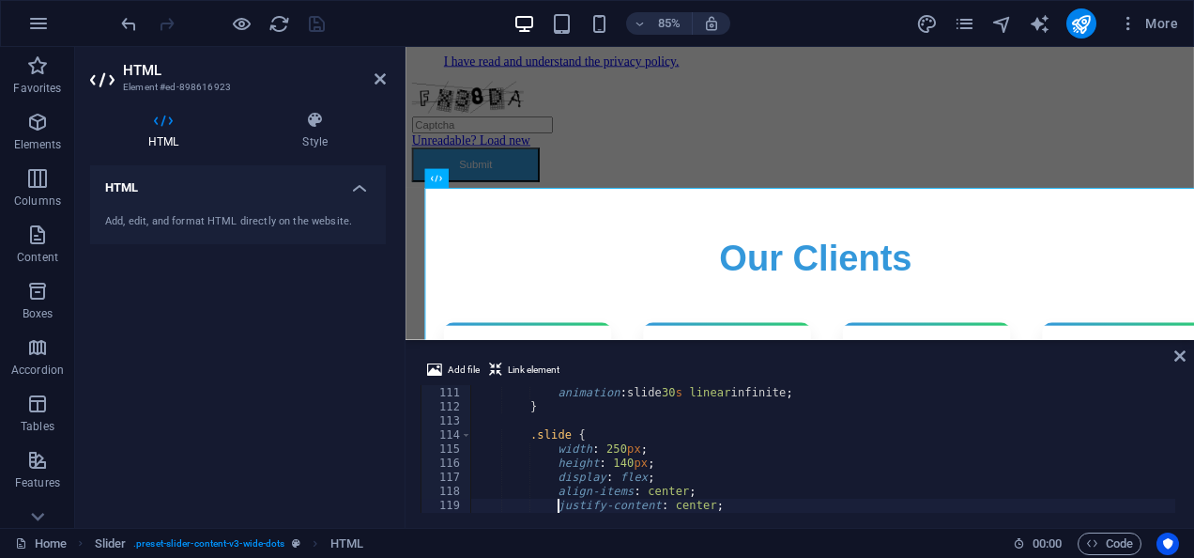
type textarea "}"
type textarea ".brand-logo {"
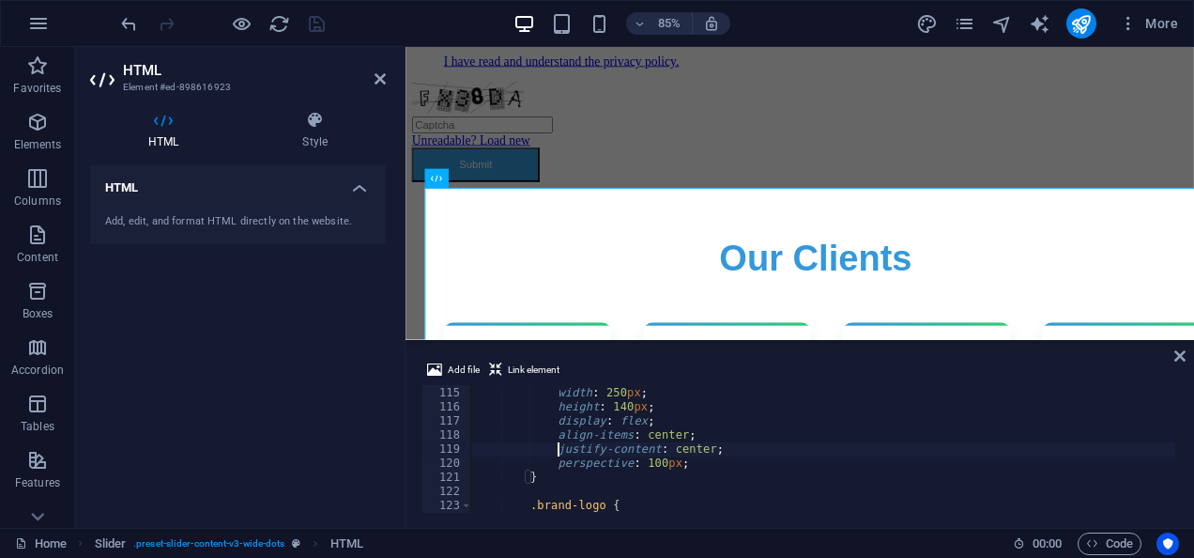
type textarea ".slide {"
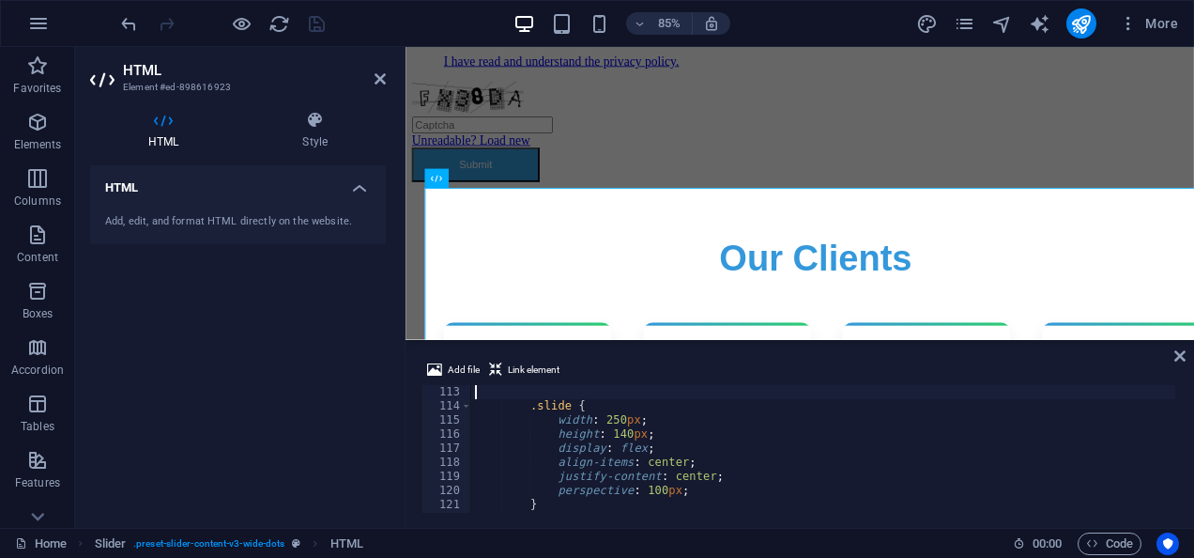
type textarea ".slider-track {"
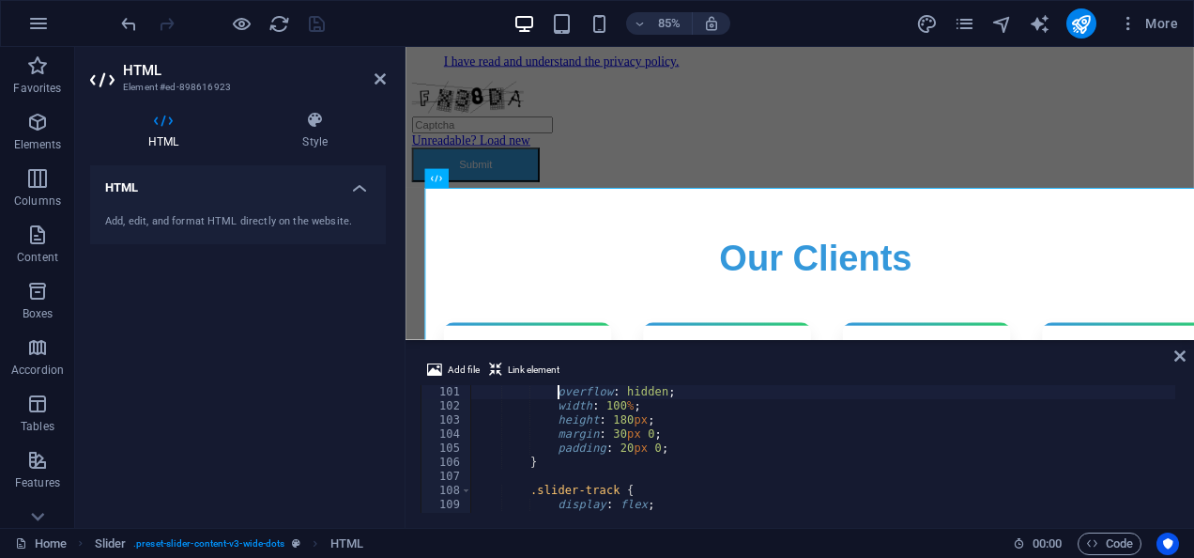
type textarea ".slider-container {"
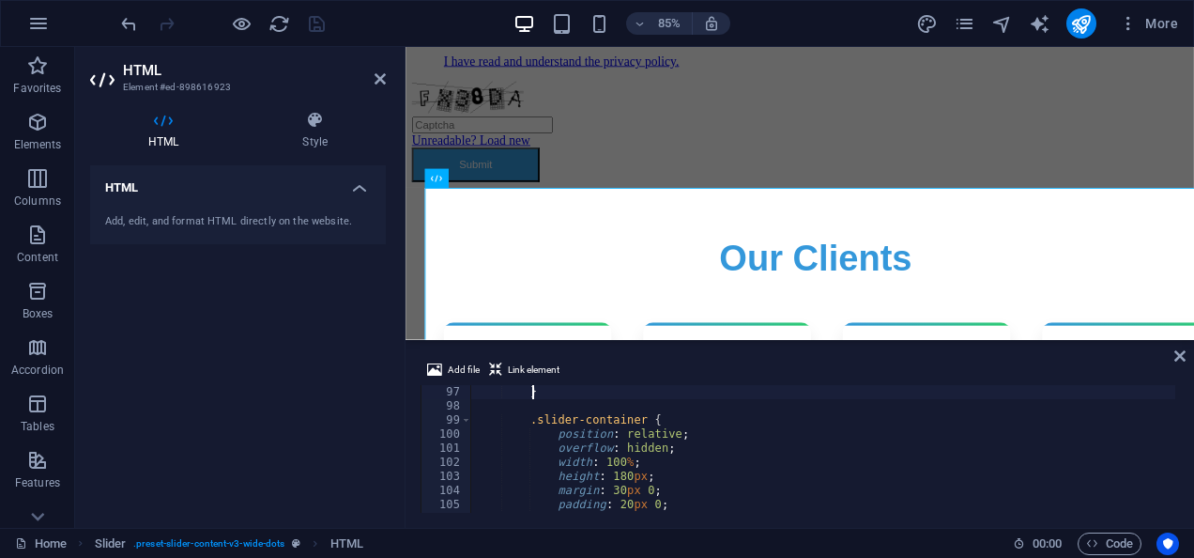
scroll to position [1352, 0]
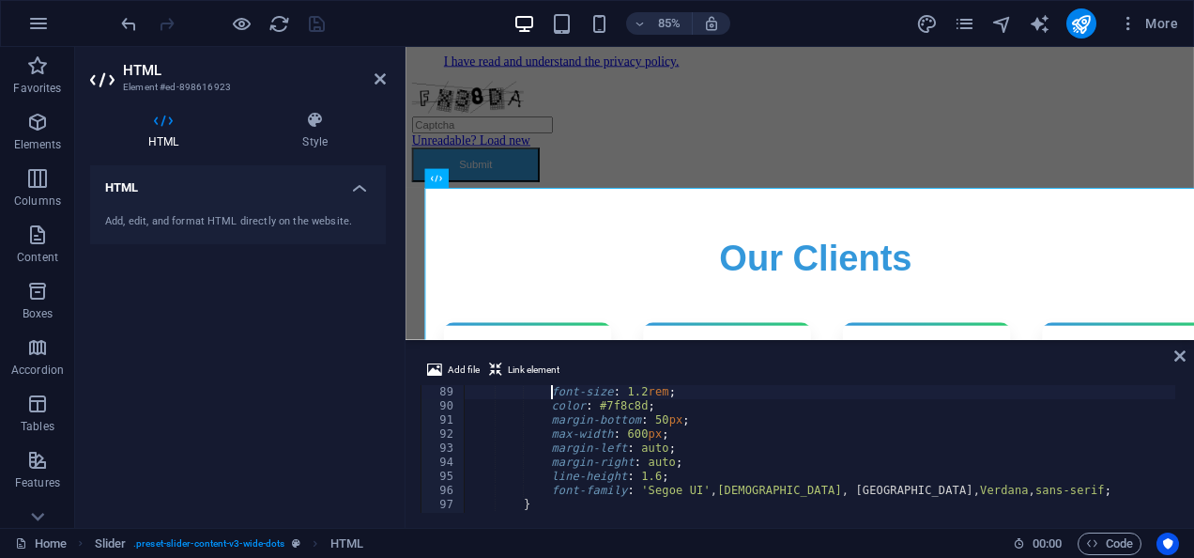
type textarea ".subtitle {"
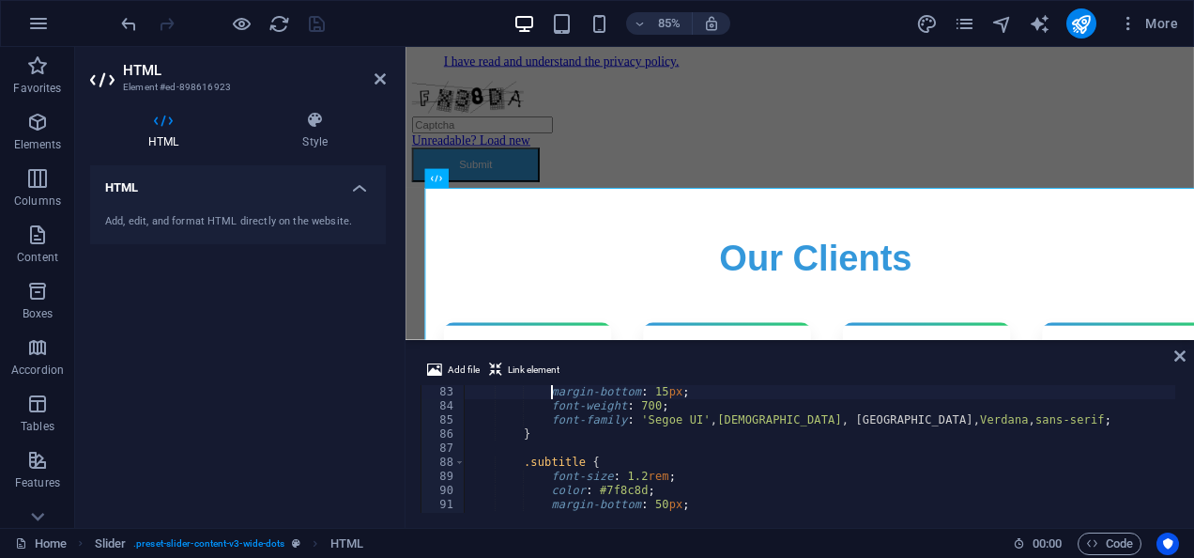
type textarea ".brands h1 {"
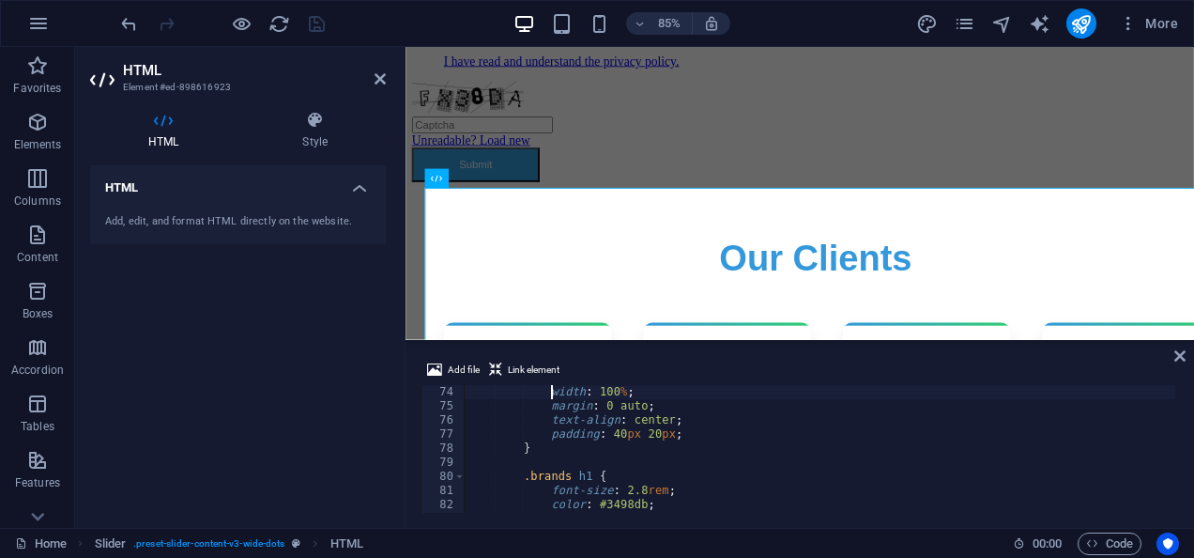
scroll to position [958, 0]
type textarea "<style>"
type textarea "</div>"
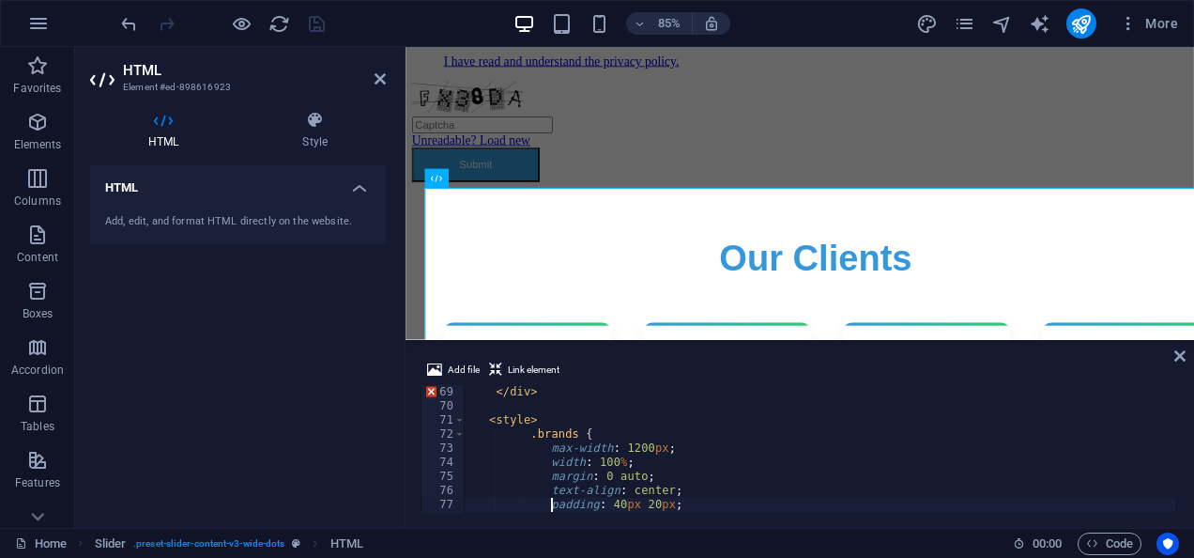
type textarea "}"
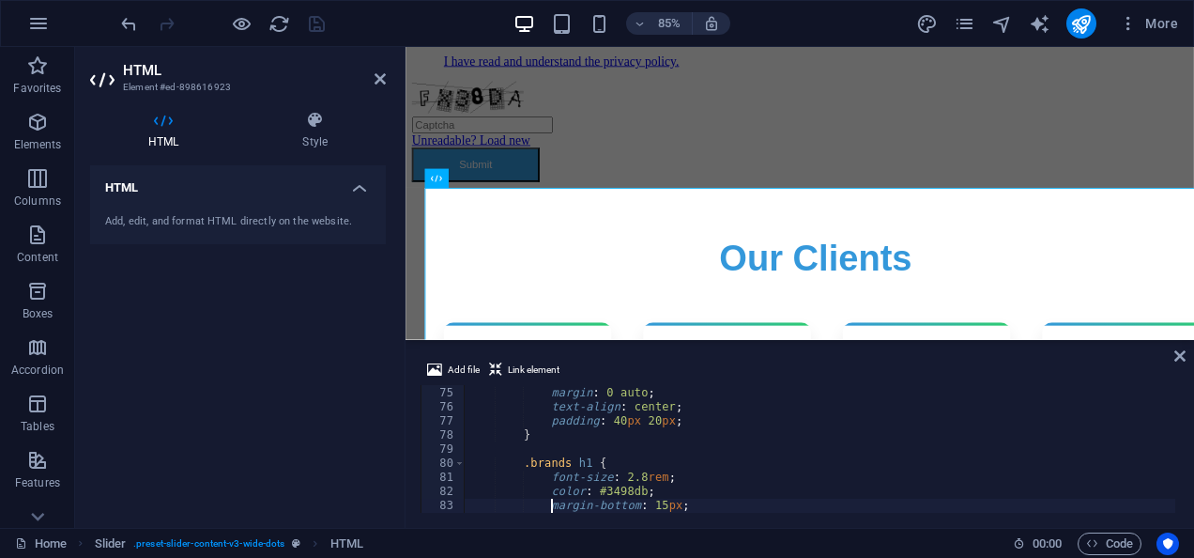
type textarea "}"
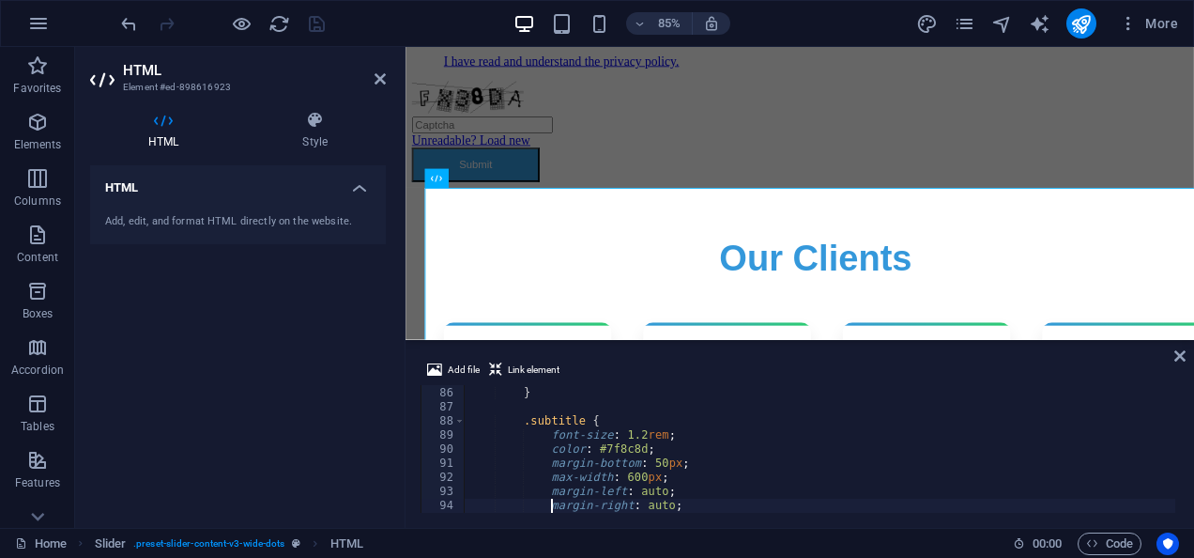
type textarea "}"
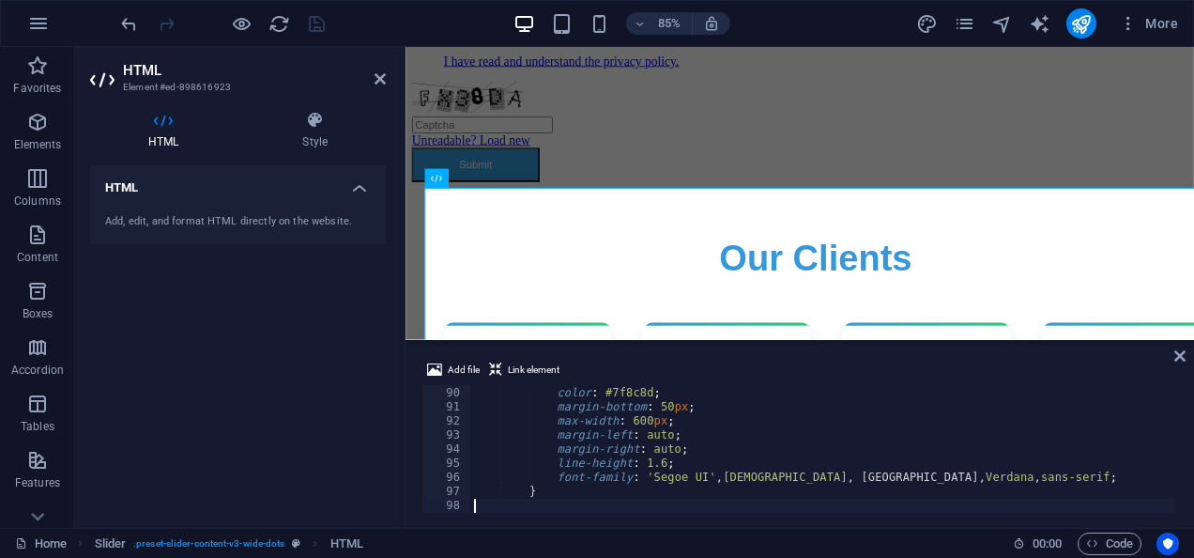
scroll to position [1295, 0]
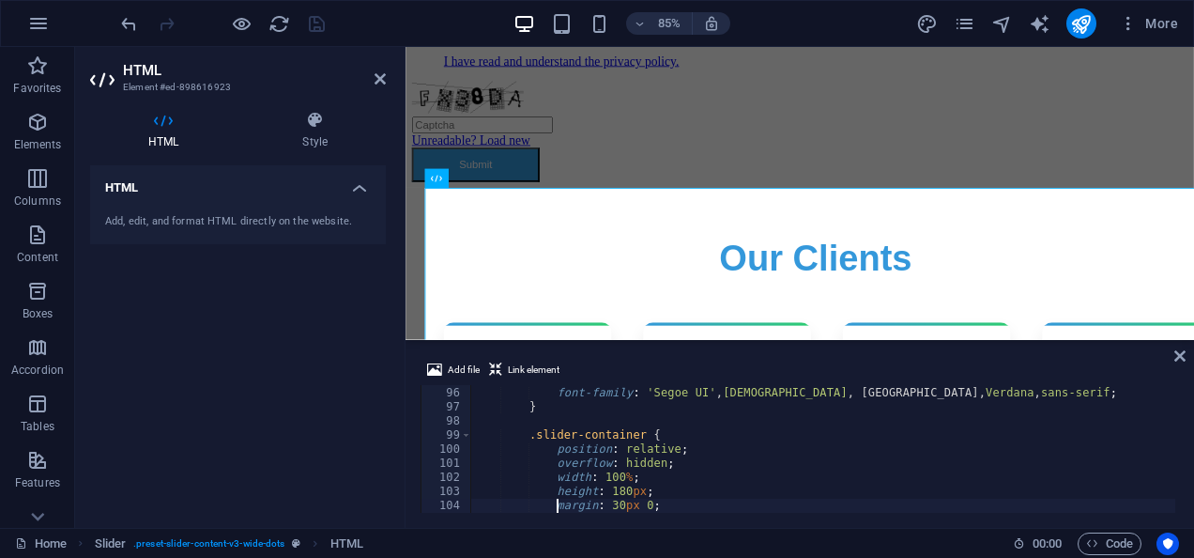
type textarea "}"
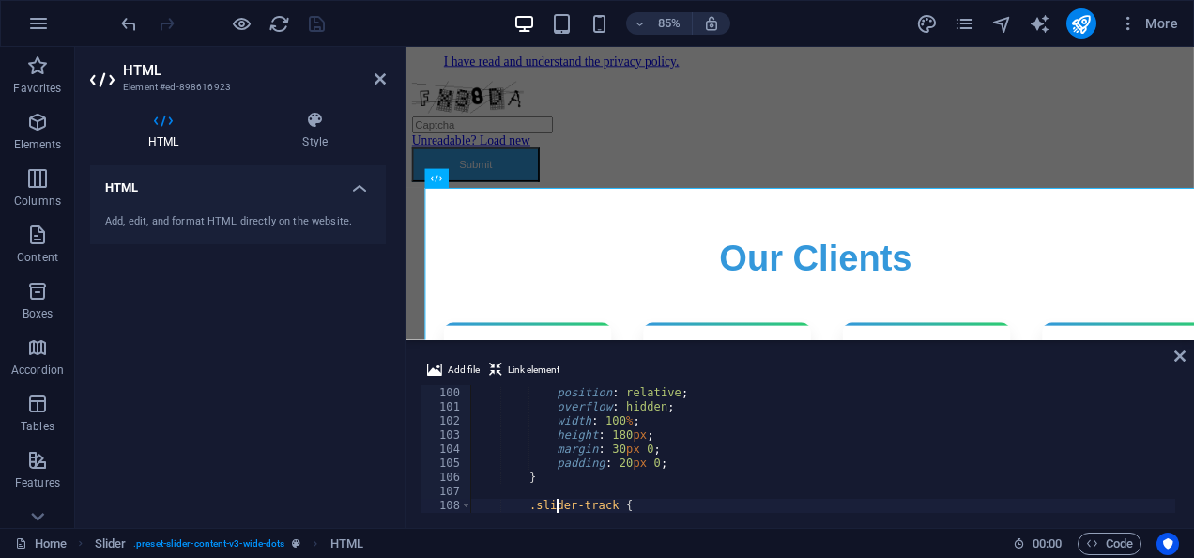
type textarea "}"
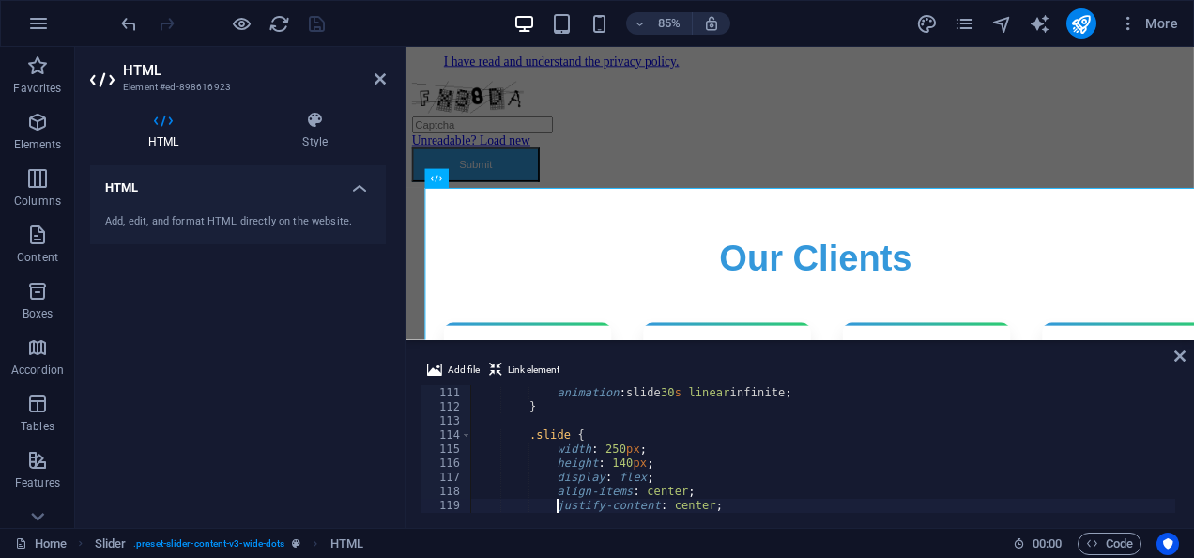
scroll to position [1576, 0]
type textarea "}"
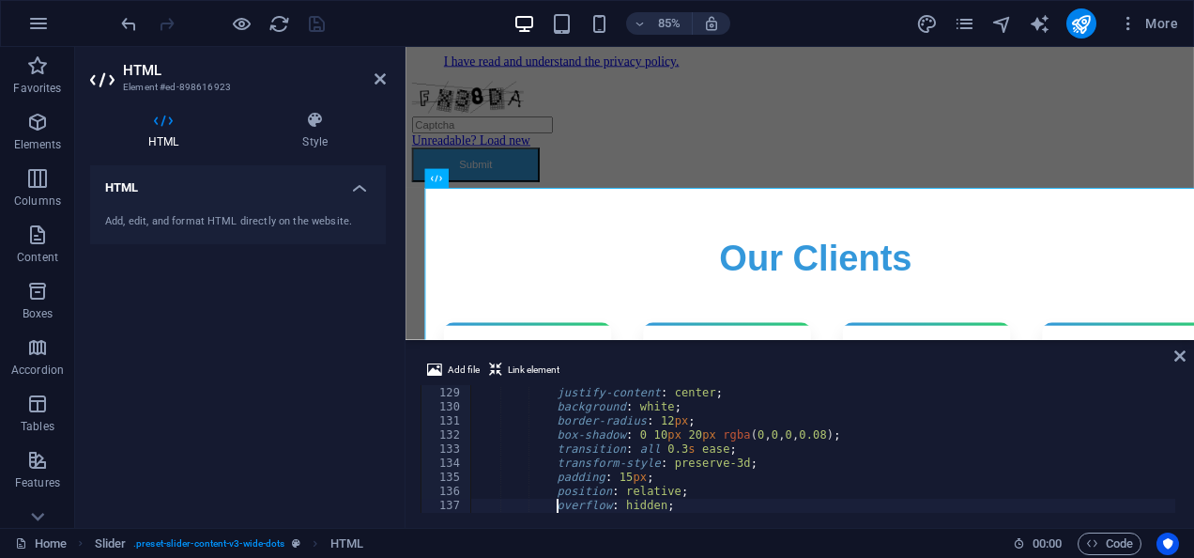
scroll to position [1816, 0]
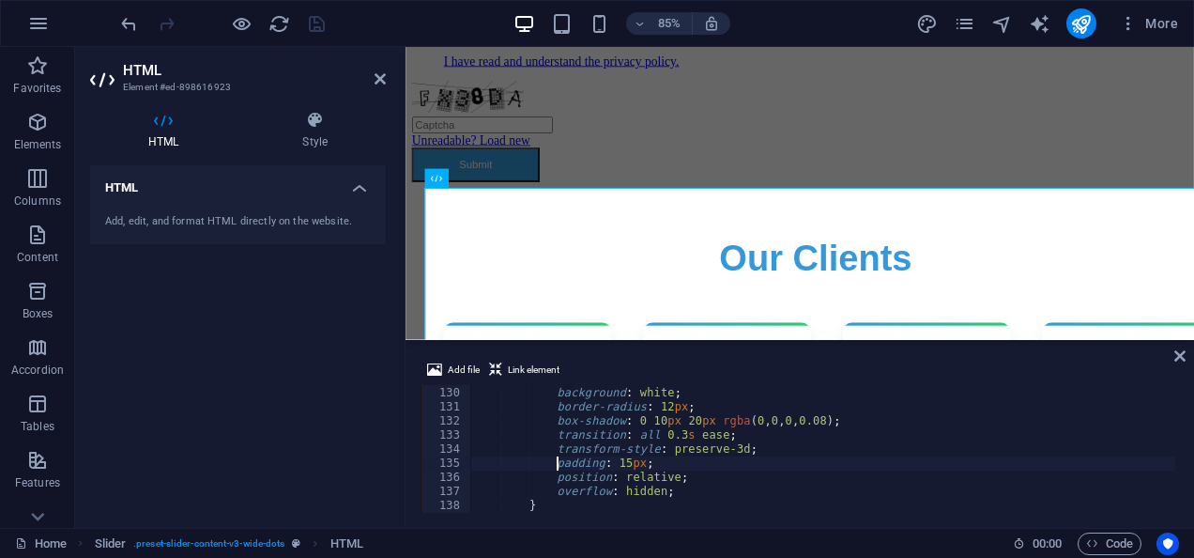
type textarea "}"
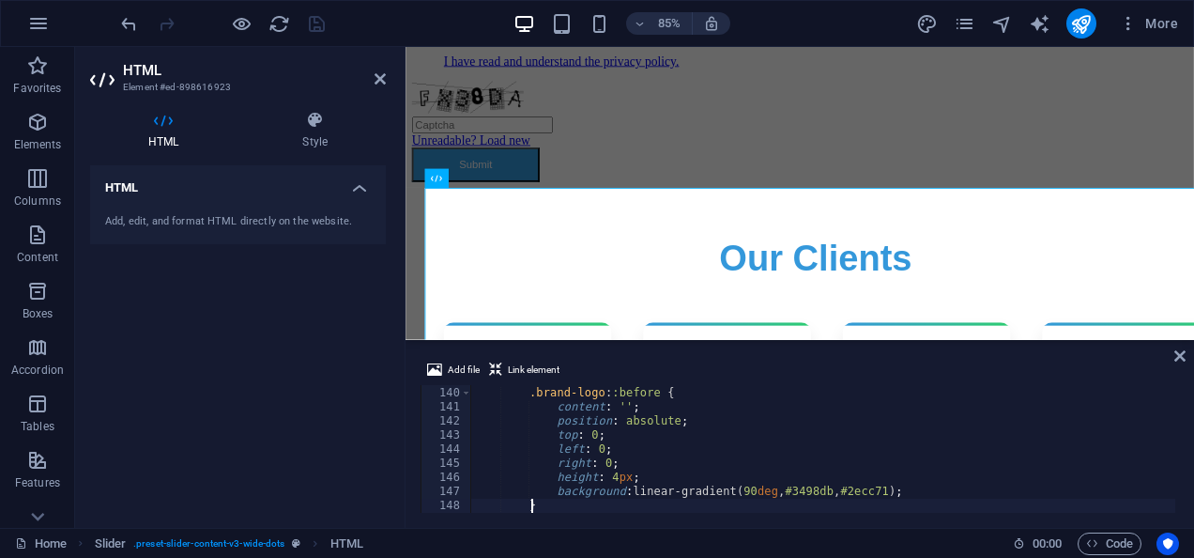
scroll to position [1957, 0]
drag, startPoint x: 630, startPoint y: 490, endPoint x: 780, endPoint y: 490, distance: 150.2
click at [780, 490] on div ".brand-logo : :before { content : ' ' ; position : absolute ; top : 0 ; left : …" at bounding box center [822, 450] width 705 height 156
click at [780, 490] on div ".brand-logo : :before { content : ' ' ; position : absolute ; top : 0 ; left : …" at bounding box center [822, 449] width 705 height 128
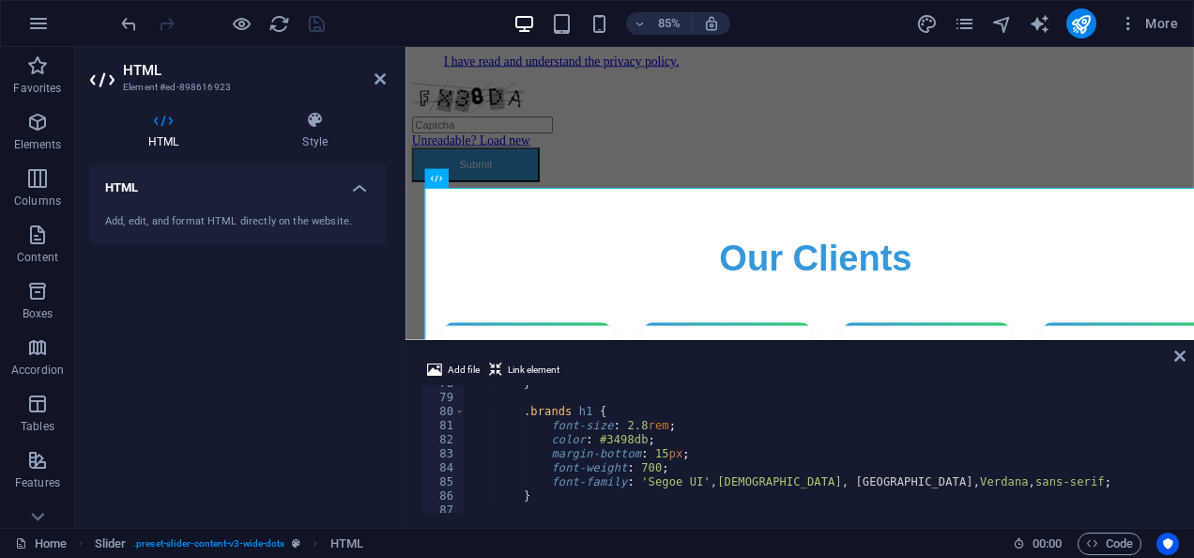
scroll to position [1111, 0]
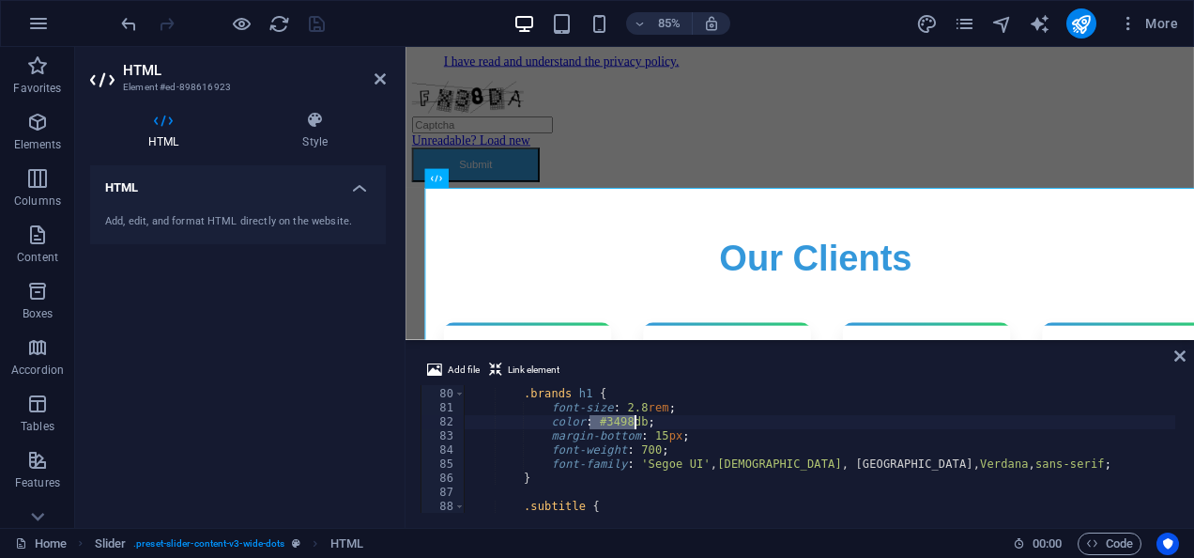
drag, startPoint x: 588, startPoint y: 423, endPoint x: 635, endPoint y: 420, distance: 47.1
click at [635, 420] on div ".brands h1 { font-size : 2.8 rem ; color : #3498db ; margin-bottom : 15 px ; fo…" at bounding box center [820, 451] width 711 height 156
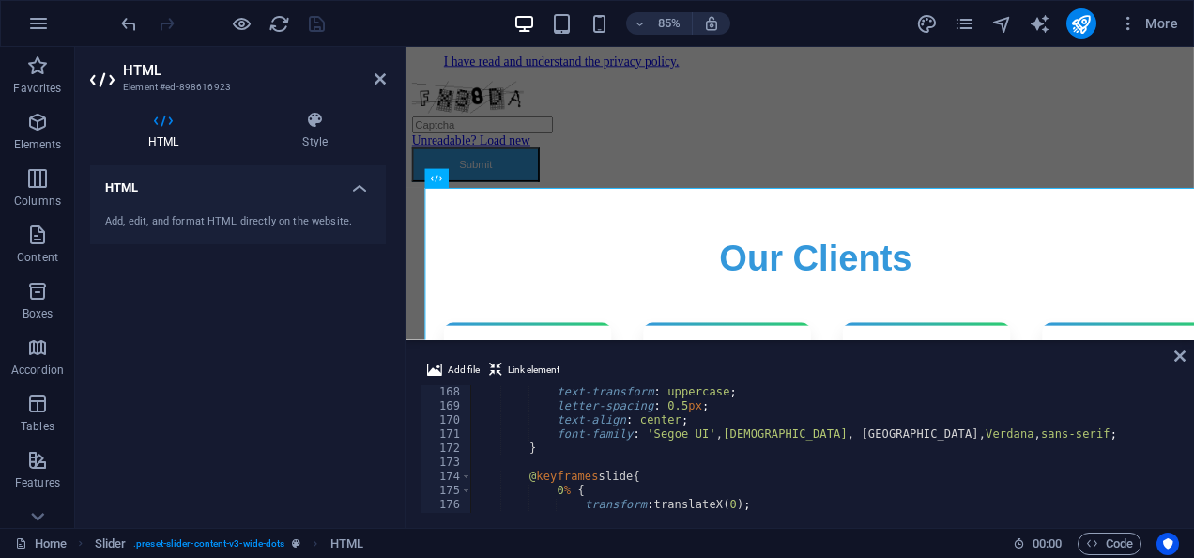
scroll to position [2351, 0]
click at [964, 453] on div "color : #7f8c8d ; text-transform : uppercase ; letter-spacing : 0.5 px ; text-a…" at bounding box center [822, 449] width 705 height 156
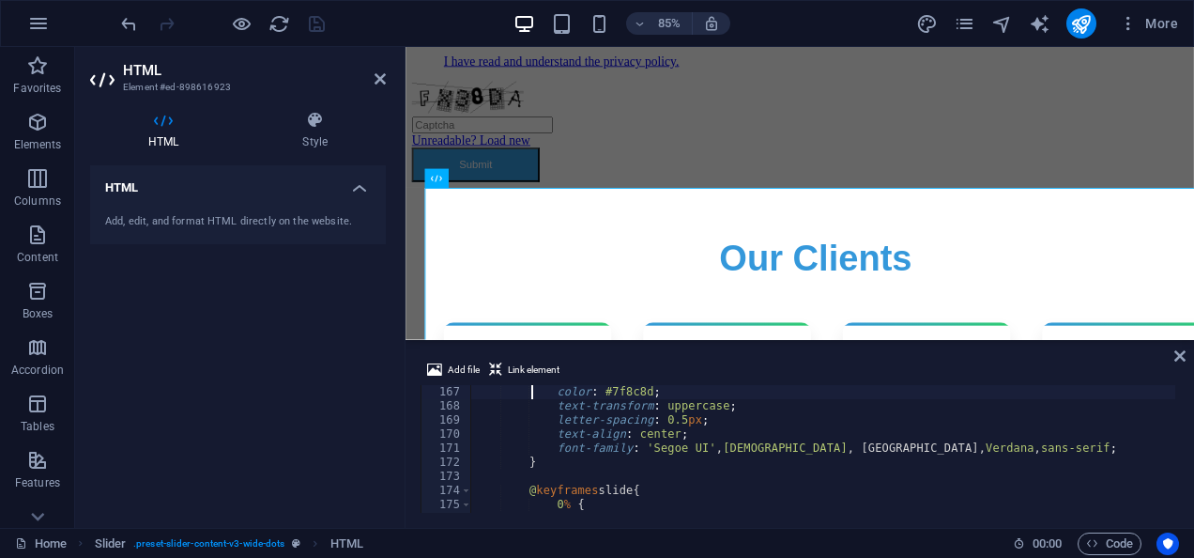
type textarea ".stat-label {"
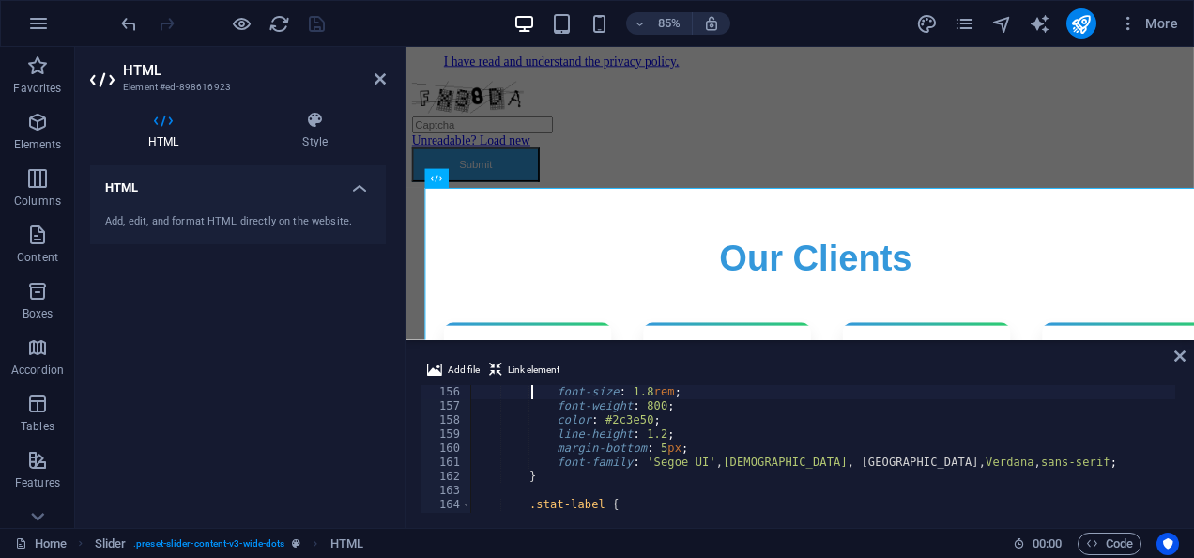
type textarea ".stat-number {"
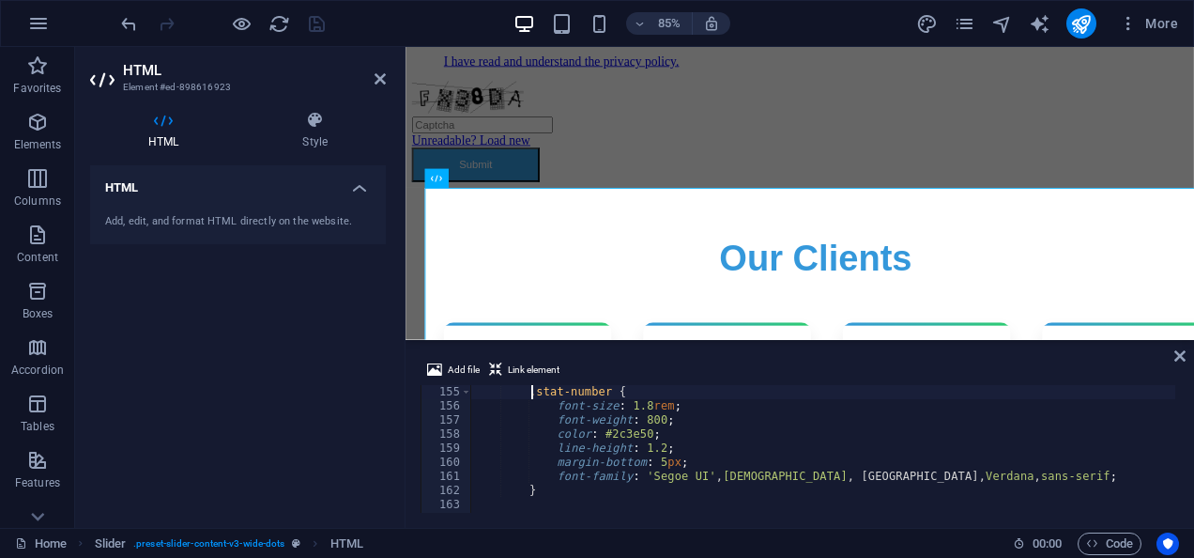
type textarea ".brand-logo:hover {"
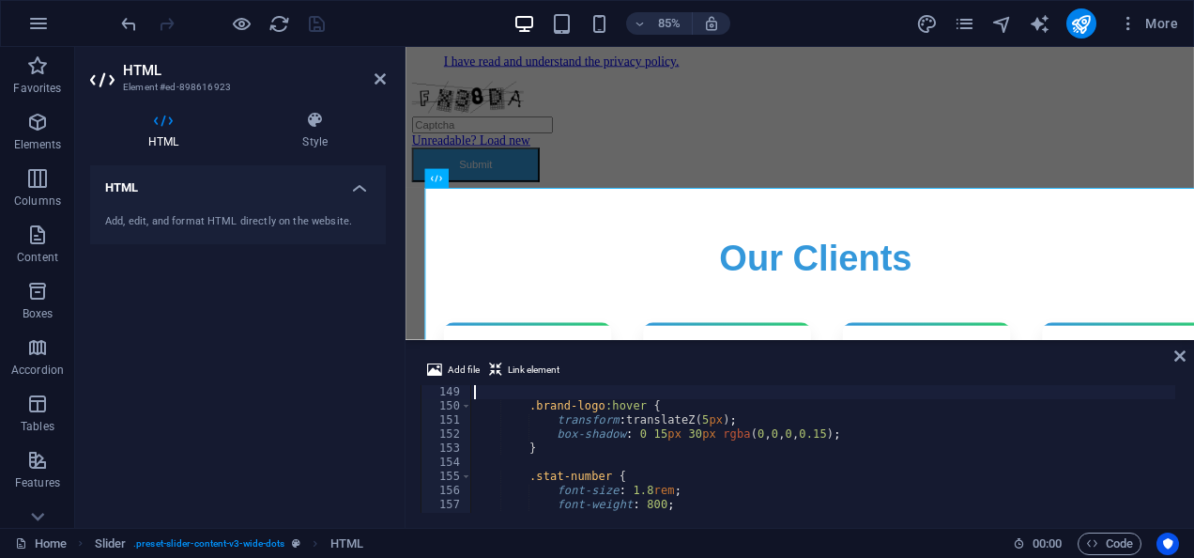
scroll to position [2028, 0]
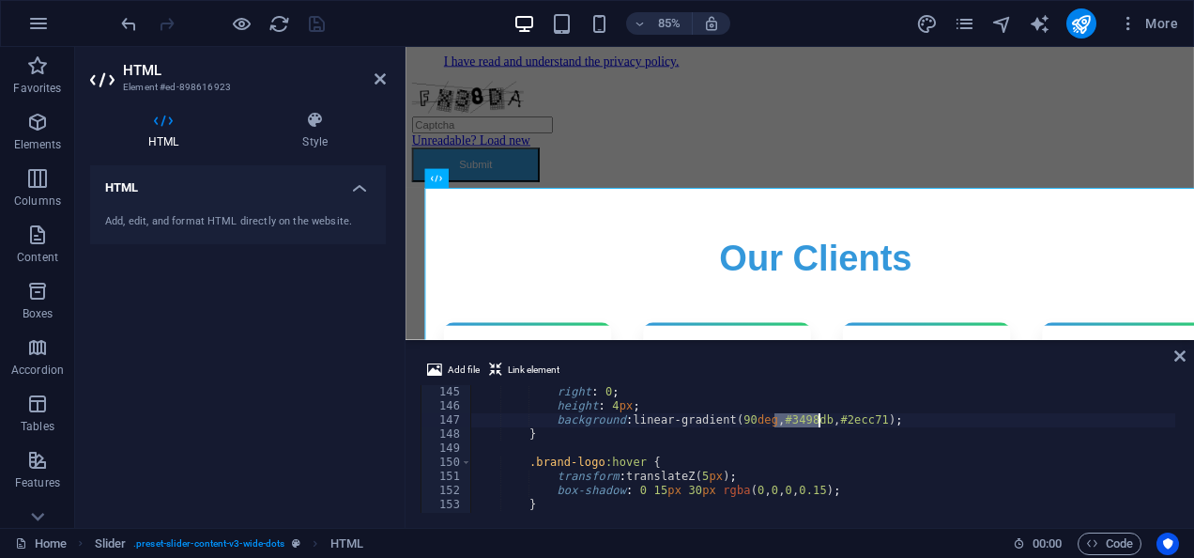
drag, startPoint x: 776, startPoint y: 419, endPoint x: 821, endPoint y: 421, distance: 44.2
click at [821, 421] on div "right : 0 ; height : 4 px ; background : linear-gradient( 90 deg , #3498db , #2…" at bounding box center [822, 463] width 705 height 156
drag, startPoint x: 830, startPoint y: 421, endPoint x: 879, endPoint y: 417, distance: 49.0
click at [879, 417] on div "right : 0 ; height : 4 px ; background : linear-gradient( 90 deg , #3498db , #2…" at bounding box center [822, 463] width 705 height 156
paste textarea "3498db"
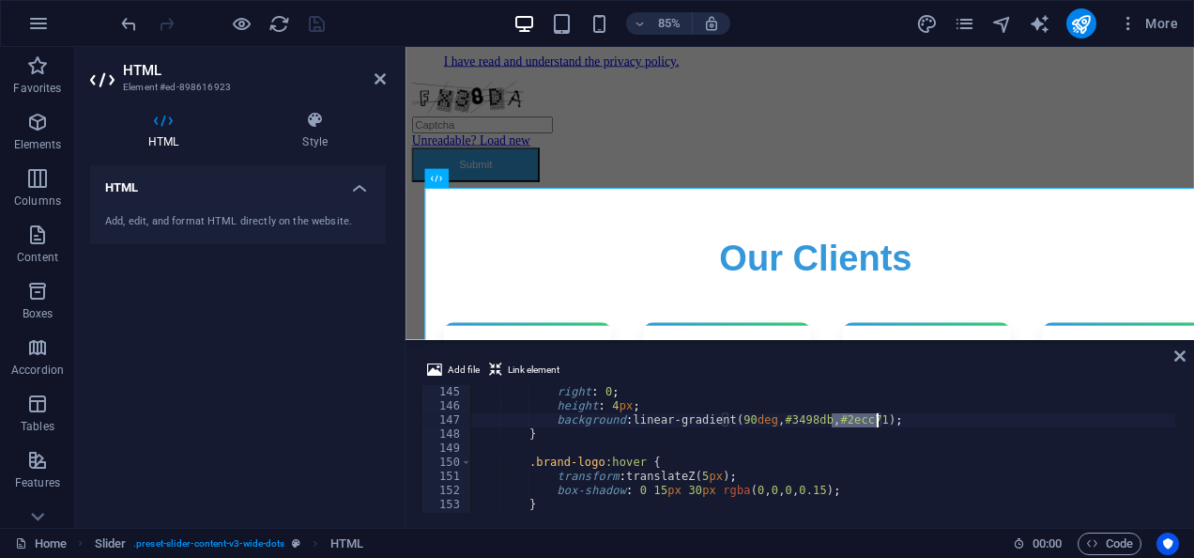
type textarea "background: linear-gradient(90deg, #3498db, #3498db);"
click at [1177, 357] on icon at bounding box center [1179, 355] width 11 height 15
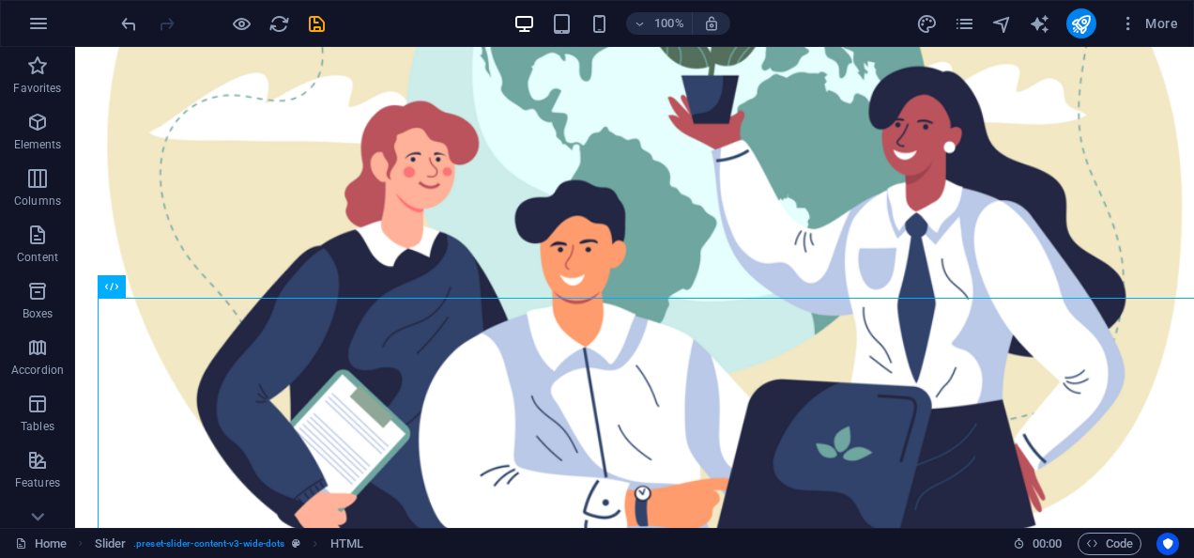
scroll to position [10827, 0]
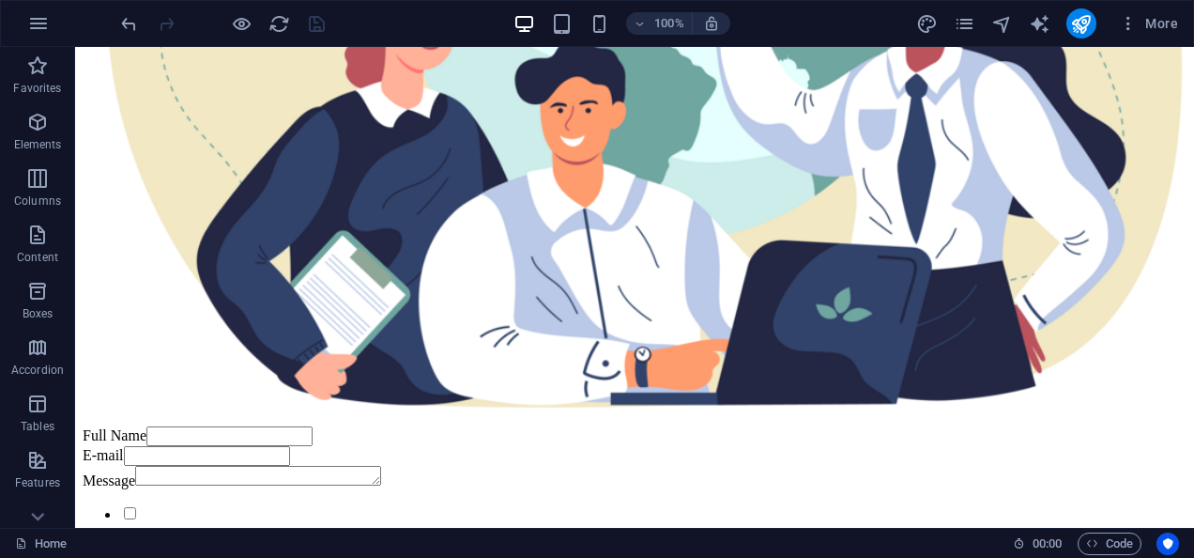
scroll to position [11703, 0]
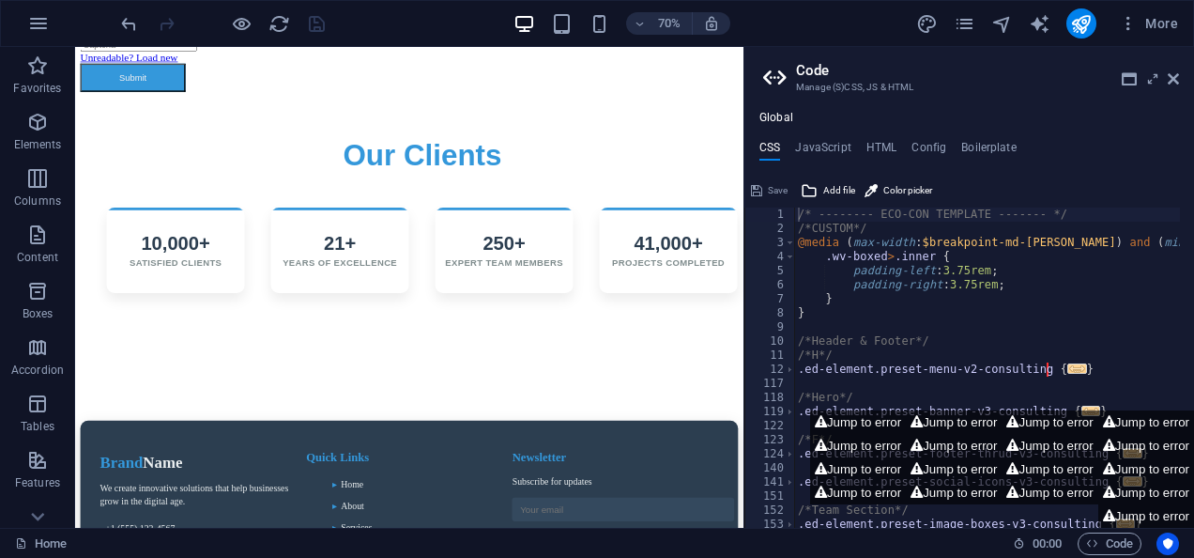
click at [1170, 68] on h2 "Code" at bounding box center [987, 70] width 383 height 17
click at [1170, 77] on icon at bounding box center [1173, 78] width 11 height 15
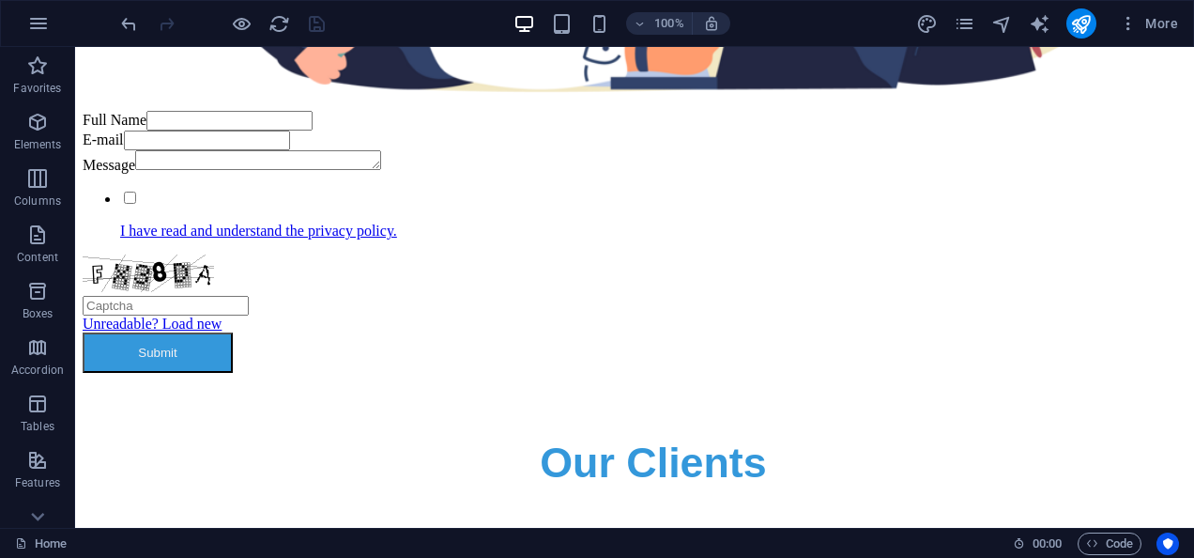
scroll to position [11316, 0]
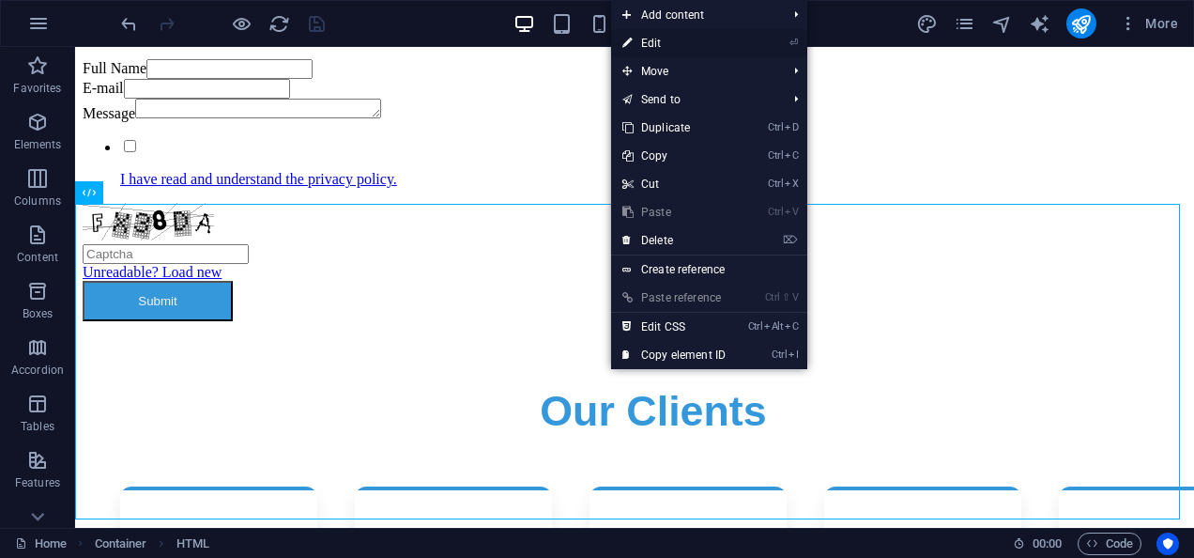
click at [670, 42] on link "⏎ Edit" at bounding box center [674, 43] width 126 height 28
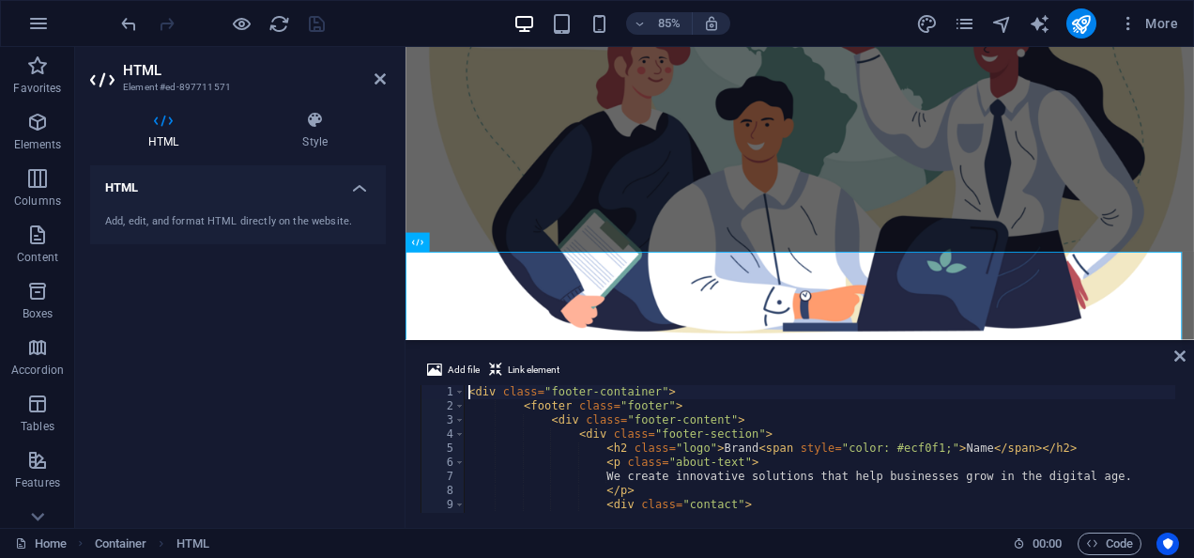
scroll to position [12092, 0]
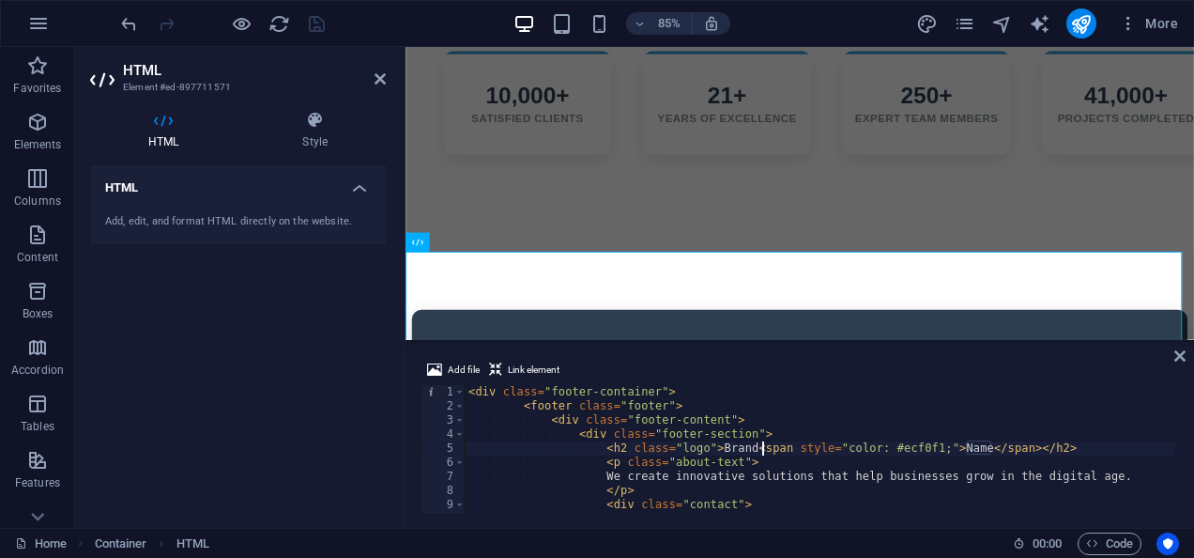
click at [764, 451] on div "< div class = "footer-container" > < footer class = "footer" > < div class = "f…" at bounding box center [829, 461] width 729 height 152
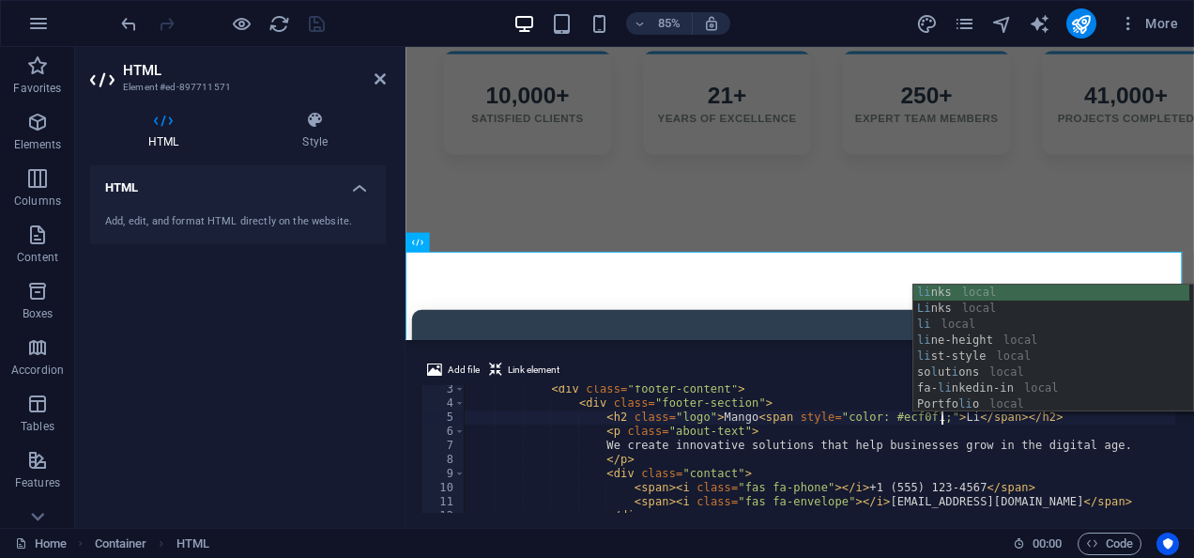
scroll to position [0, 47]
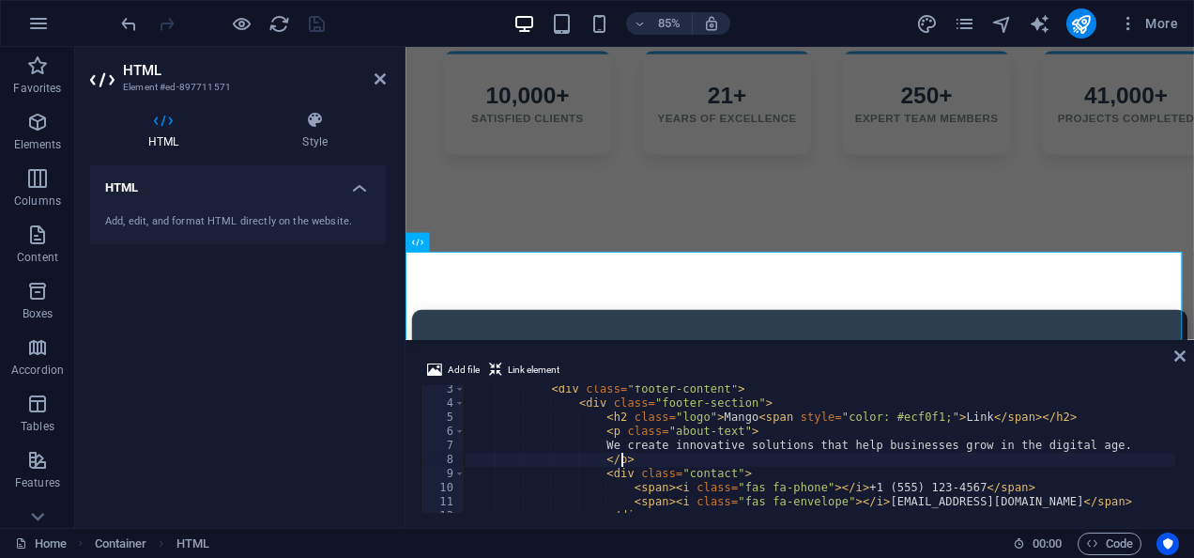
click at [633, 458] on div "< div class = "footer-content" > < div class = "footer-section" > < h2 class = …" at bounding box center [829, 458] width 729 height 152
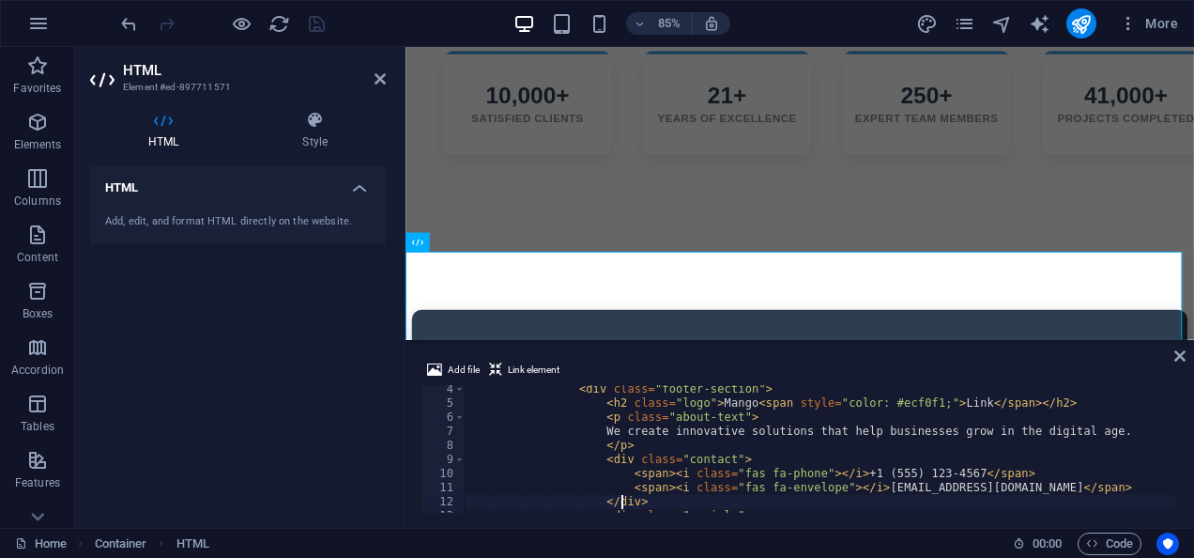
scroll to position [87, 0]
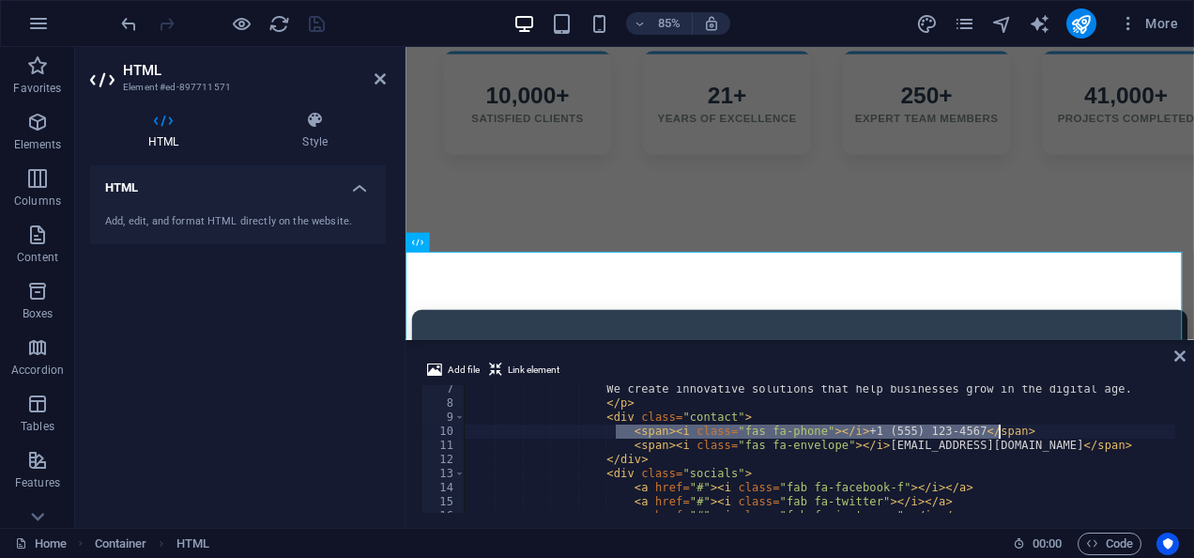
drag, startPoint x: 618, startPoint y: 429, endPoint x: 1068, endPoint y: 437, distance: 450.7
click at [1068, 437] on div "We create innovative solutions that help businesses grow in the digital age. </…" at bounding box center [829, 458] width 729 height 152
type textarea "<span><i class="fas fa-phone"></i> [PHONE_NUMBER]</span>"
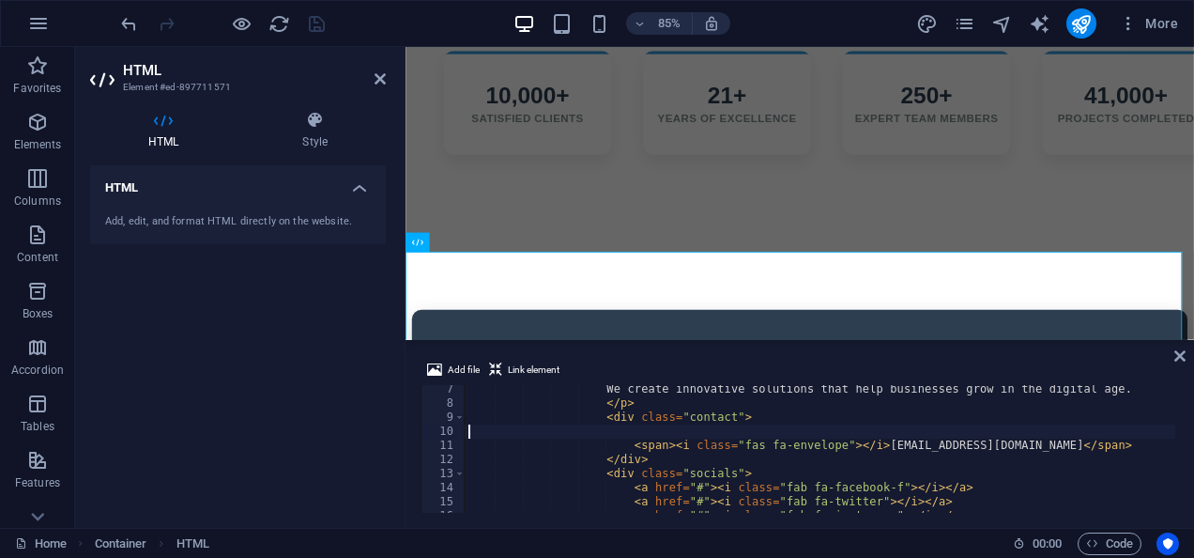
scroll to position [0, 0]
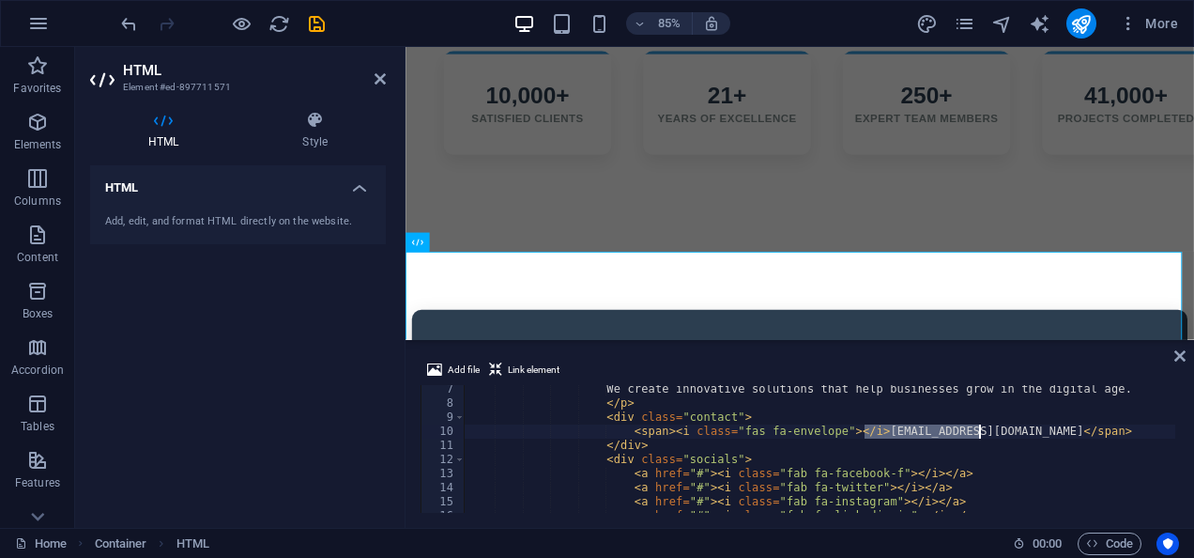
drag, startPoint x: 865, startPoint y: 430, endPoint x: 981, endPoint y: 432, distance: 116.4
click at [981, 432] on div "We create innovative solutions that help businesses grow in the digital age. </…" at bounding box center [829, 458] width 729 height 152
paste textarea "[EMAIL_ADDRESS][DOMAIN_NAME]"
click at [820, 453] on div "We create innovative solutions that help businesses grow in the digital age. </…" at bounding box center [829, 458] width 729 height 152
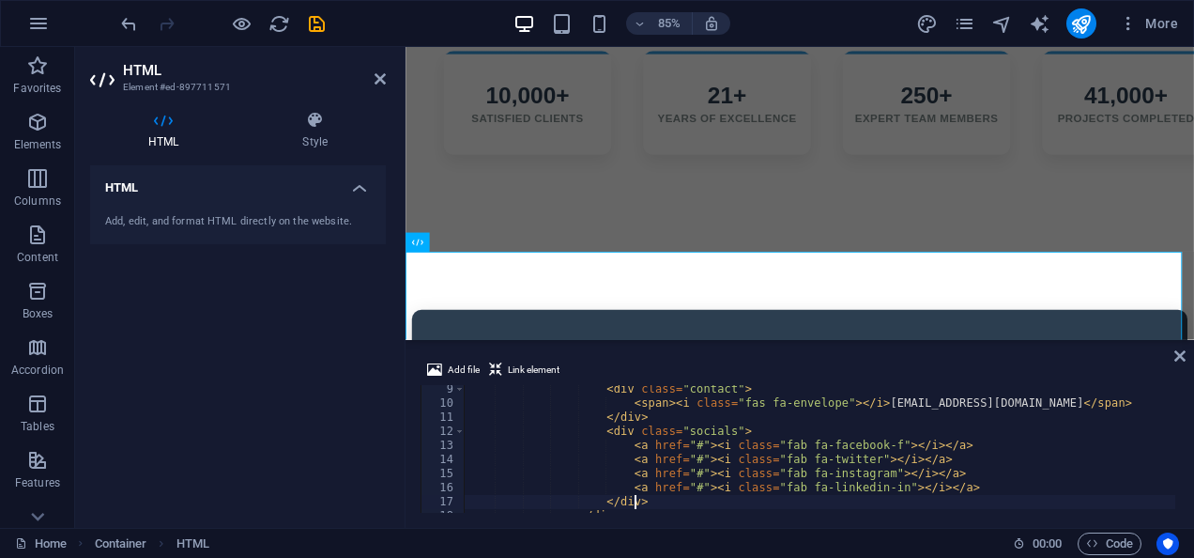
scroll to position [130, 0]
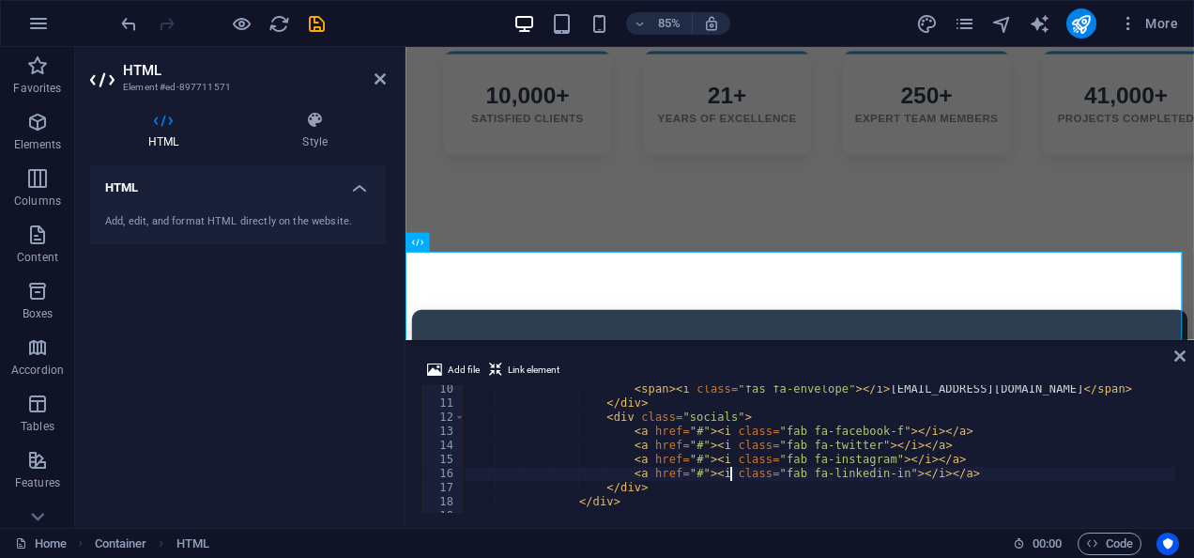
type textarea "</div>"
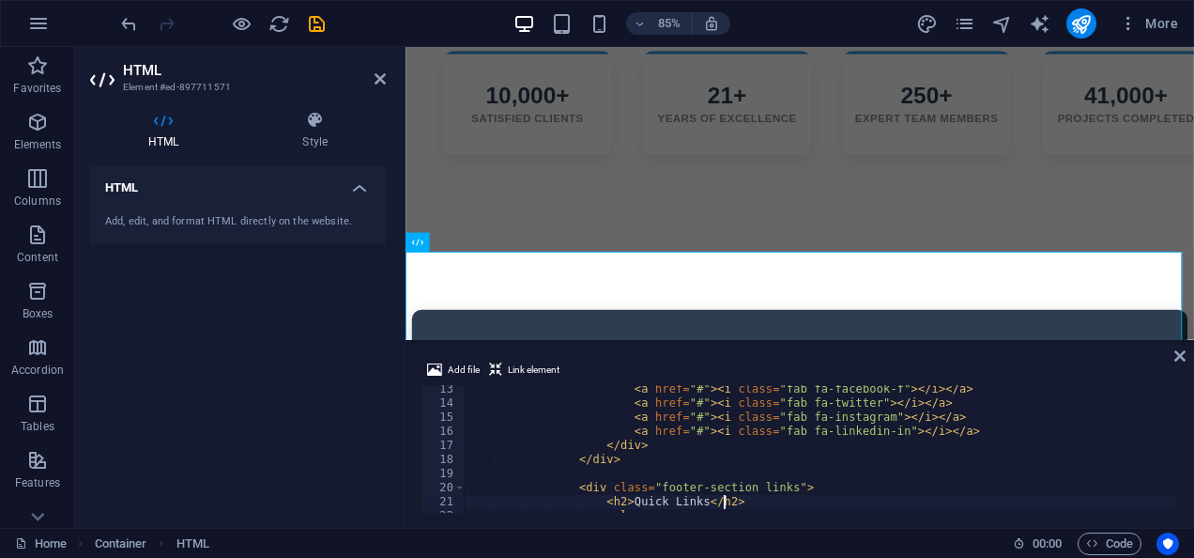
type textarea "<div class="footer-section links">"
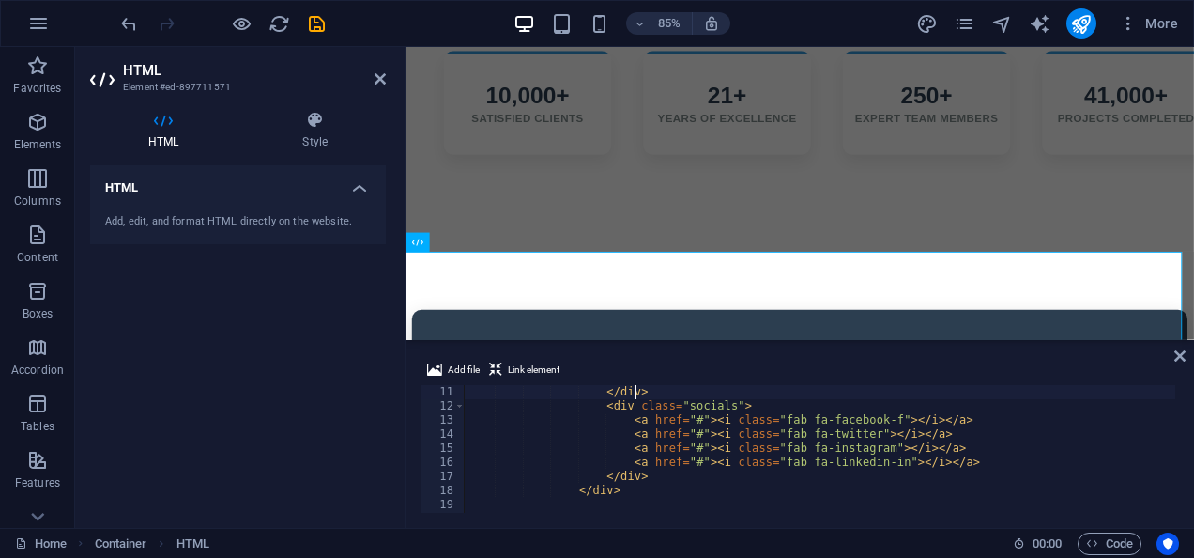
scroll to position [141, 0]
type textarea "</div>"
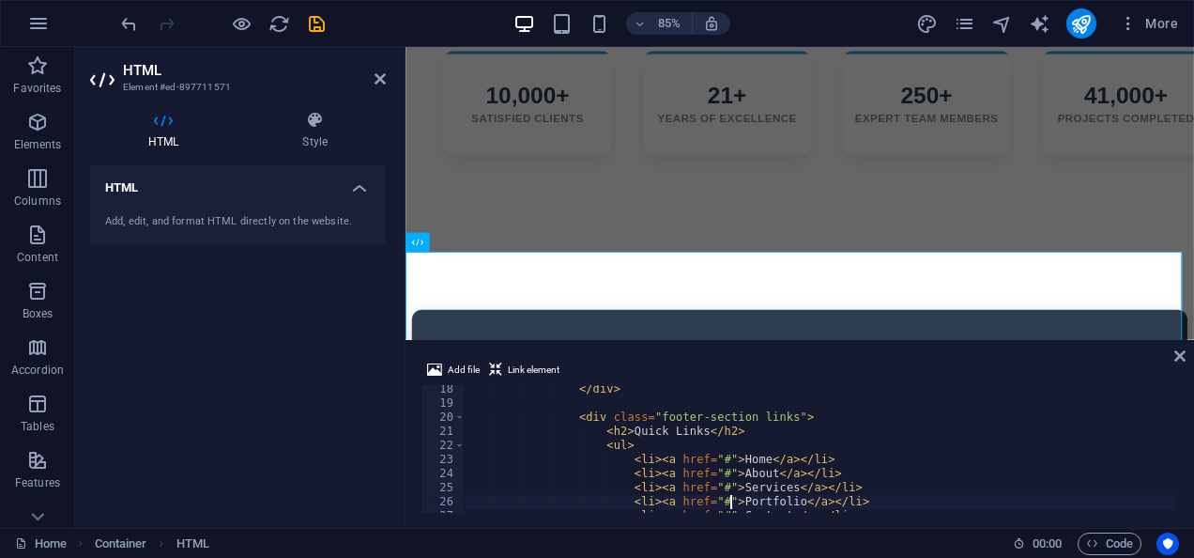
scroll to position [284, 0]
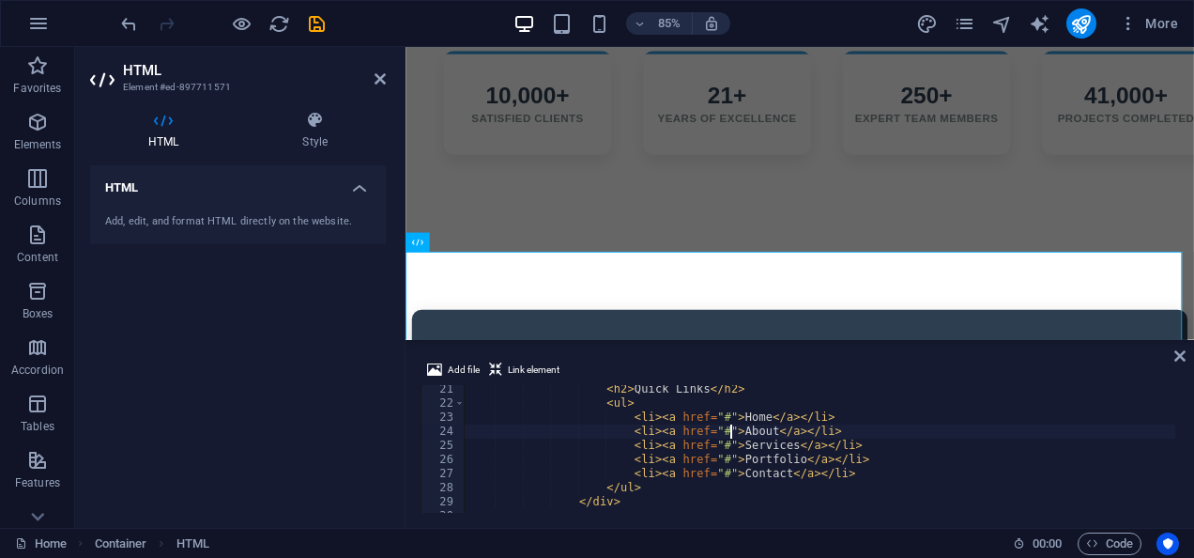
type textarea "<li><a href="#">Home</a></li>"
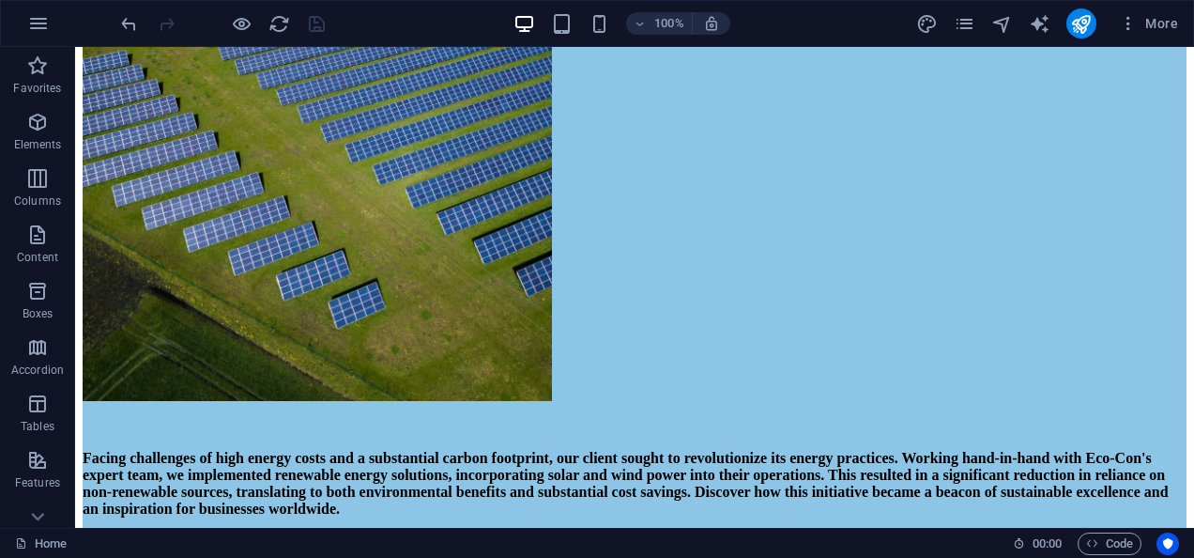
scroll to position [0, 0]
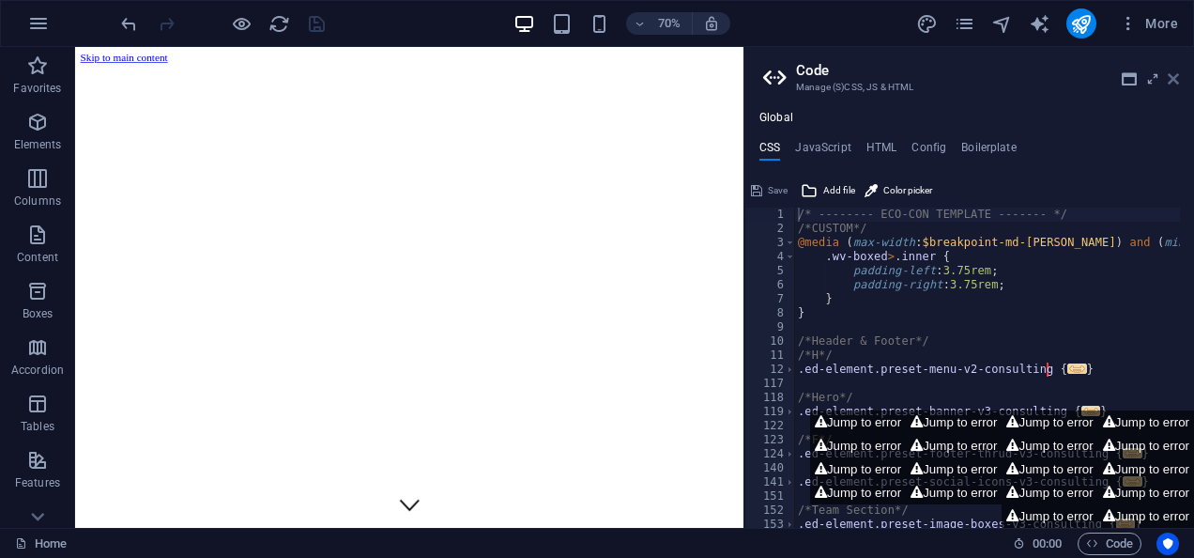
click at [1168, 79] on icon at bounding box center [1173, 78] width 11 height 15
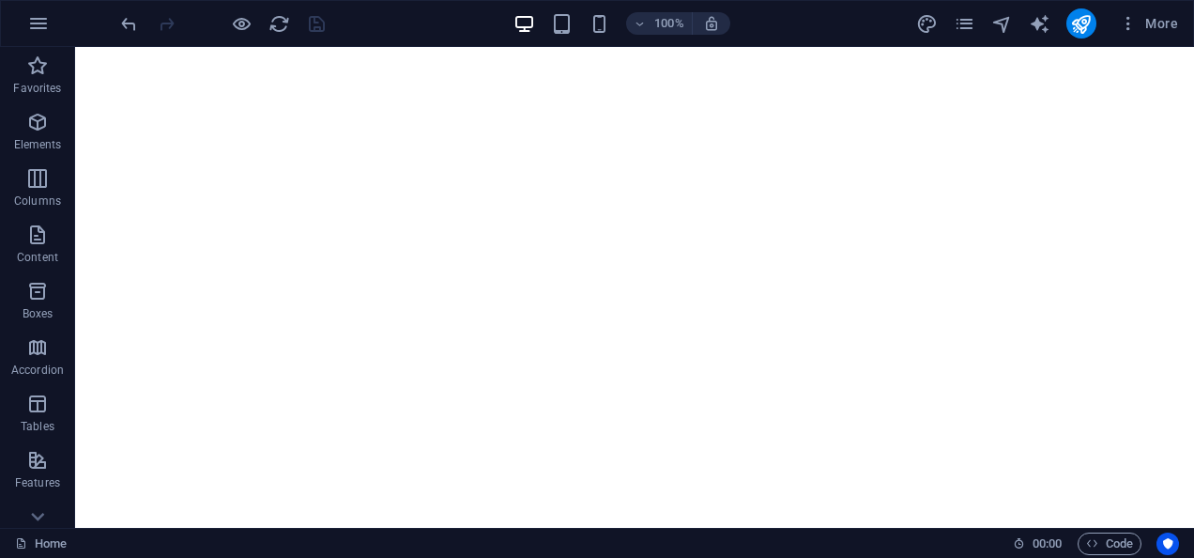
scroll to position [1379, 0]
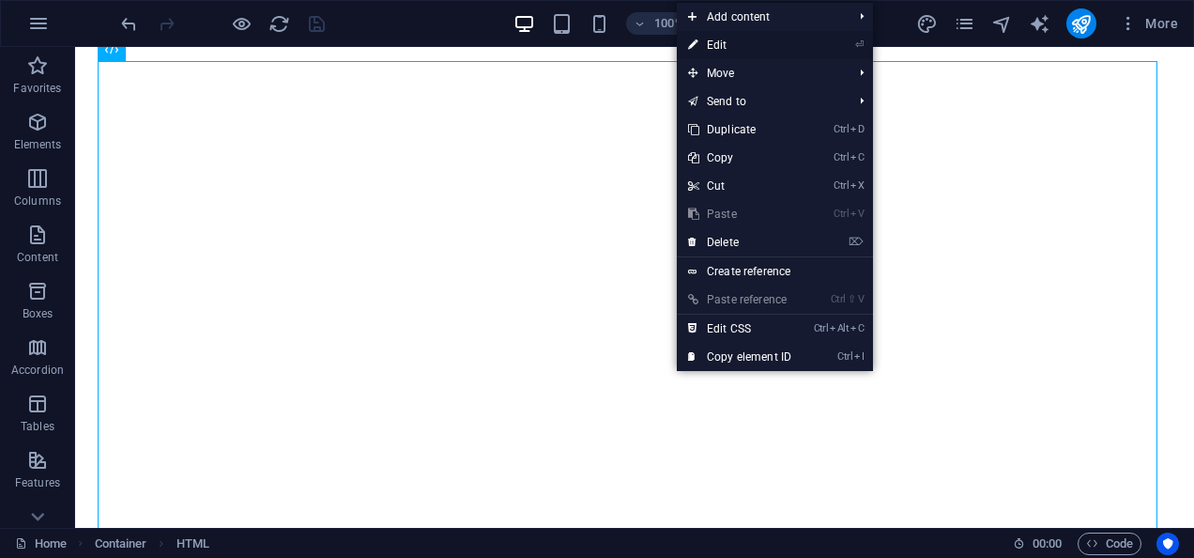
click at [725, 45] on link "⏎ Edit" at bounding box center [740, 45] width 126 height 28
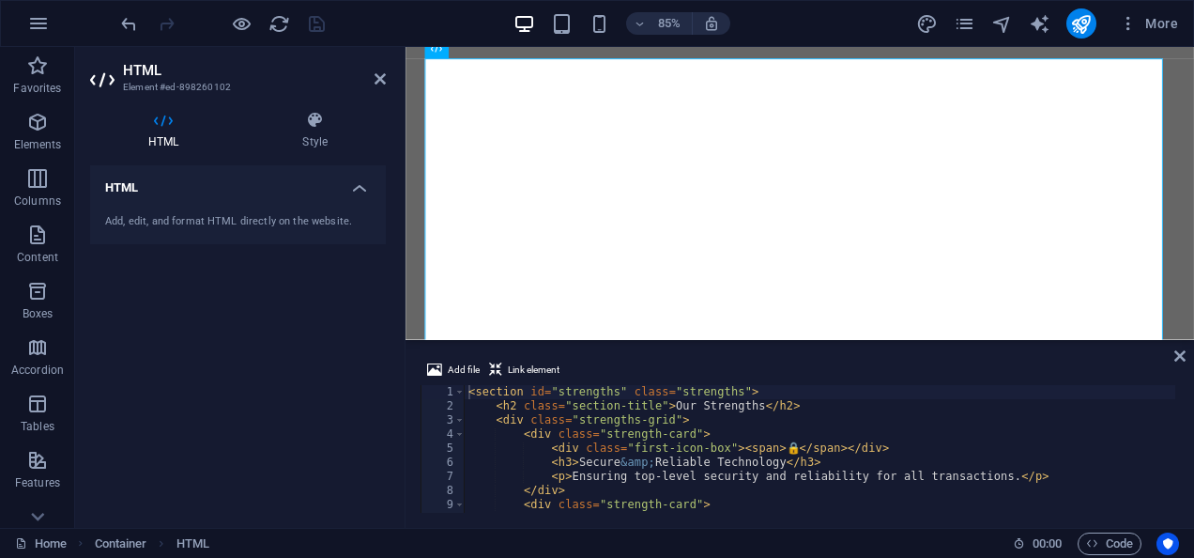
click at [357, 180] on h4 "HTML" at bounding box center [238, 182] width 296 height 34
click at [357, 180] on h4 "HTML" at bounding box center [238, 187] width 296 height 45
click at [770, 444] on div "< section id = "strengths" class = "strengths" > < h2 class = "section-title" >…" at bounding box center [820, 463] width 711 height 156
type textarea "<section id="strengths" class="strengths">"
click at [1175, 350] on icon at bounding box center [1179, 355] width 11 height 15
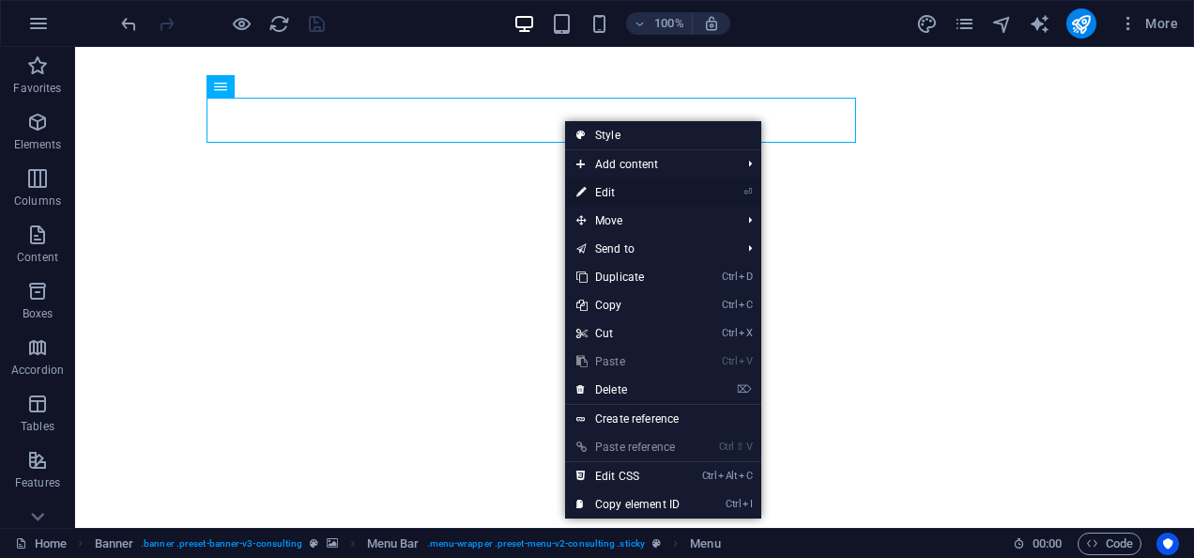
click at [623, 193] on link "⏎ Edit" at bounding box center [628, 192] width 126 height 28
select select
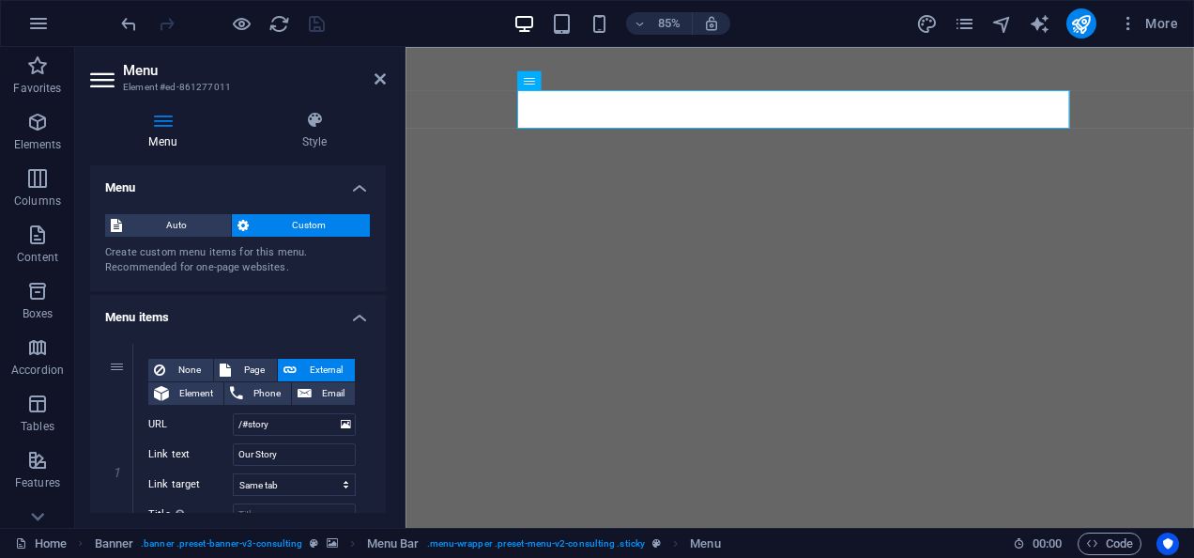
drag, startPoint x: 381, startPoint y: 211, endPoint x: 380, endPoint y: 222, distance: 10.4
click at [380, 222] on div "Auto Custom Create custom menu items for this menu. Recommended for one-page we…" at bounding box center [238, 245] width 296 height 92
drag, startPoint x: 380, startPoint y: 222, endPoint x: 381, endPoint y: 246, distance: 24.4
click at [381, 246] on div "Auto Custom Create custom menu items for this menu. Recommended for one-page we…" at bounding box center [238, 245] width 296 height 92
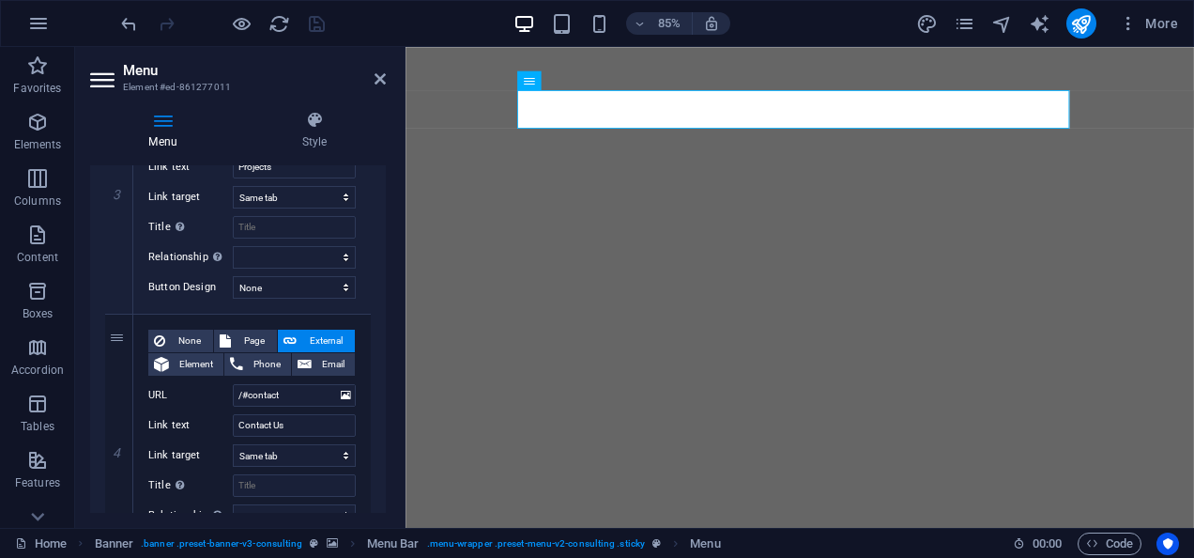
scroll to position [823, 0]
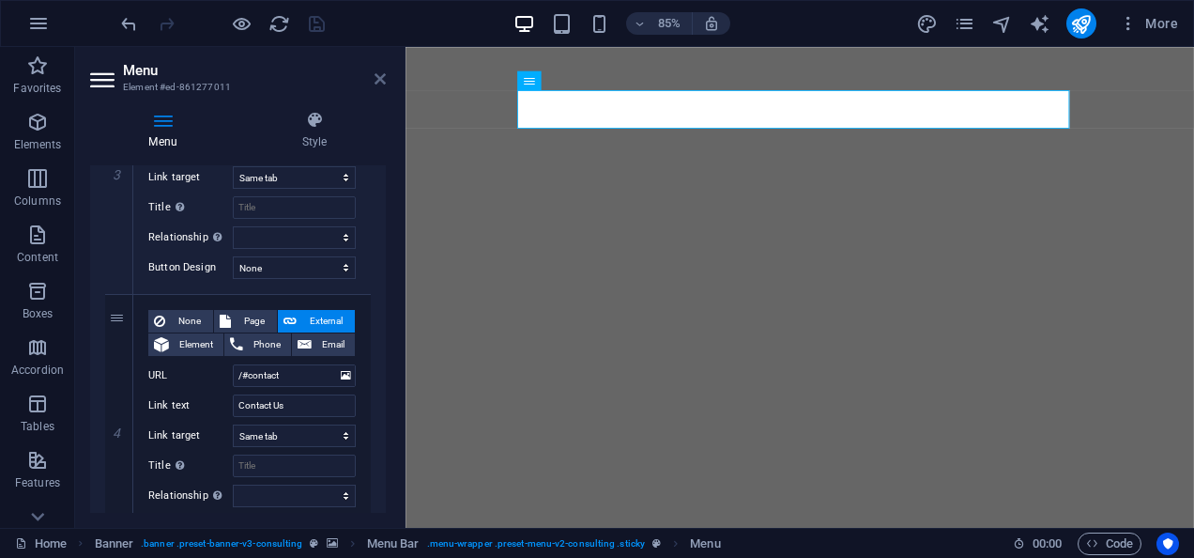
click at [376, 75] on icon at bounding box center [380, 78] width 11 height 15
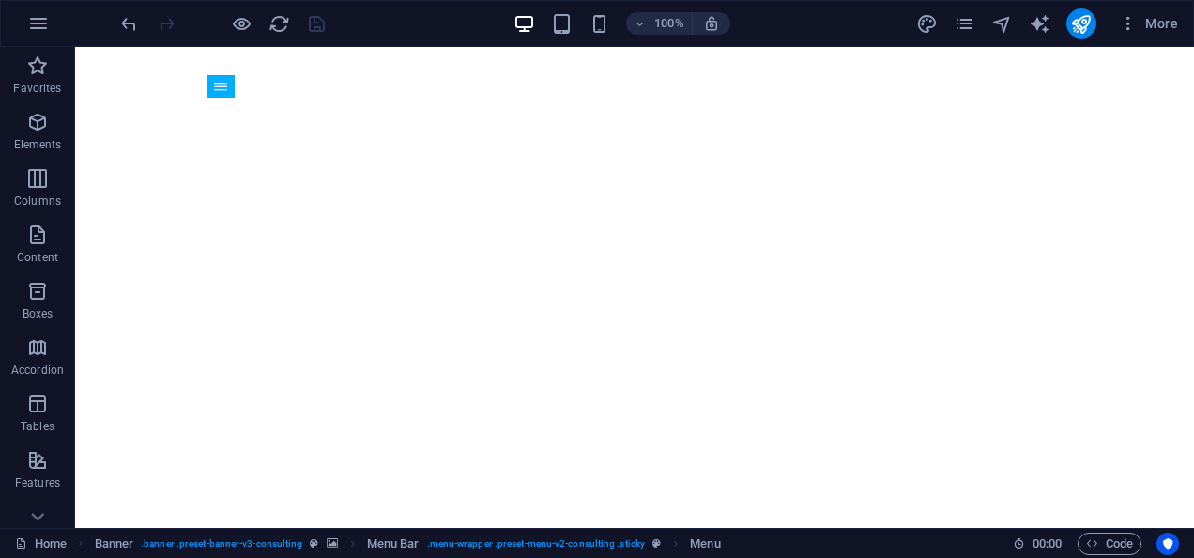
scroll to position [11316, 0]
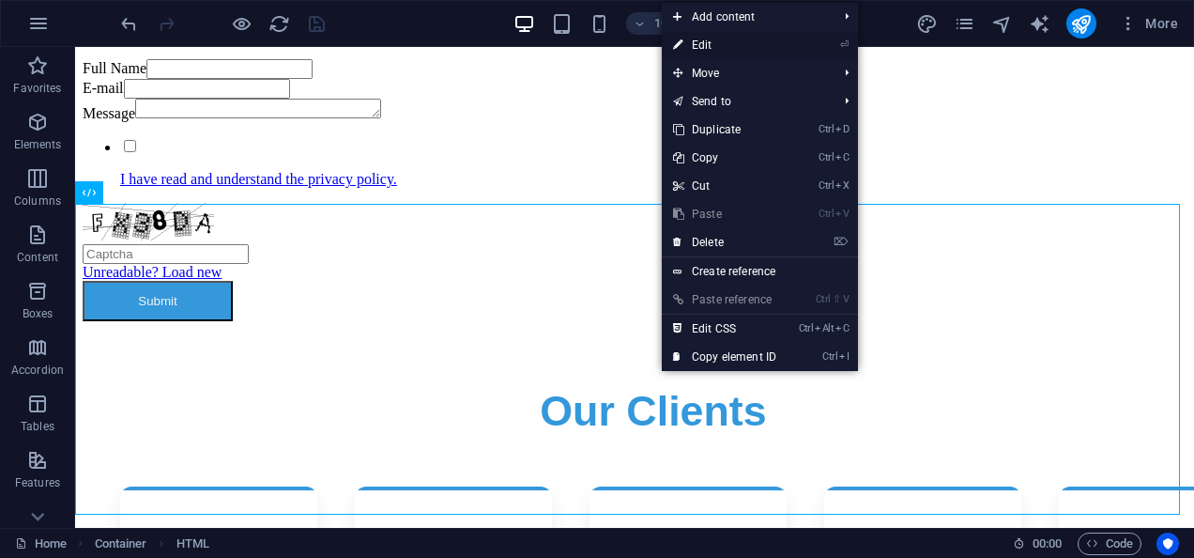
click at [729, 52] on link "⏎ Edit" at bounding box center [725, 45] width 126 height 28
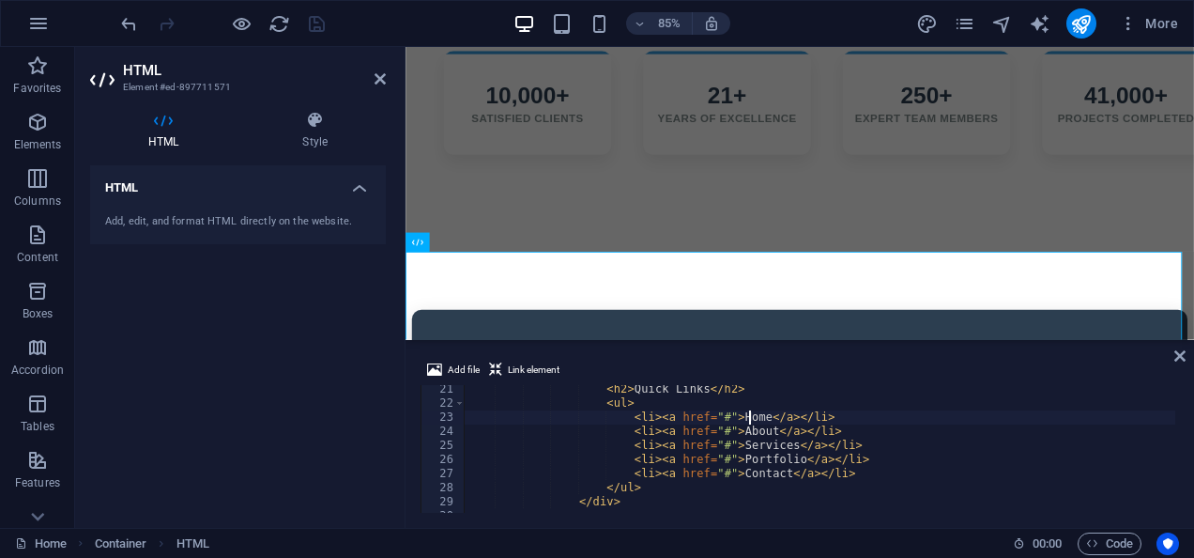
scroll to position [0, 27]
click at [785, 451] on div "< h2 > Quick Links </ h2 > < ul > < li > < a href = "#" > Home </ a > </ li > <…" at bounding box center [829, 458] width 729 height 152
click at [712, 417] on div "< h2 > Quick Links </ h2 > < ul > < li > < a href = "#" > Home </ a > </ li > <…" at bounding box center [829, 458] width 729 height 152
click at [760, 430] on div "< h2 > Quick Links </ h2 > < ul > < li > < a href = "#" > Home </ a > </ li > <…" at bounding box center [829, 458] width 729 height 152
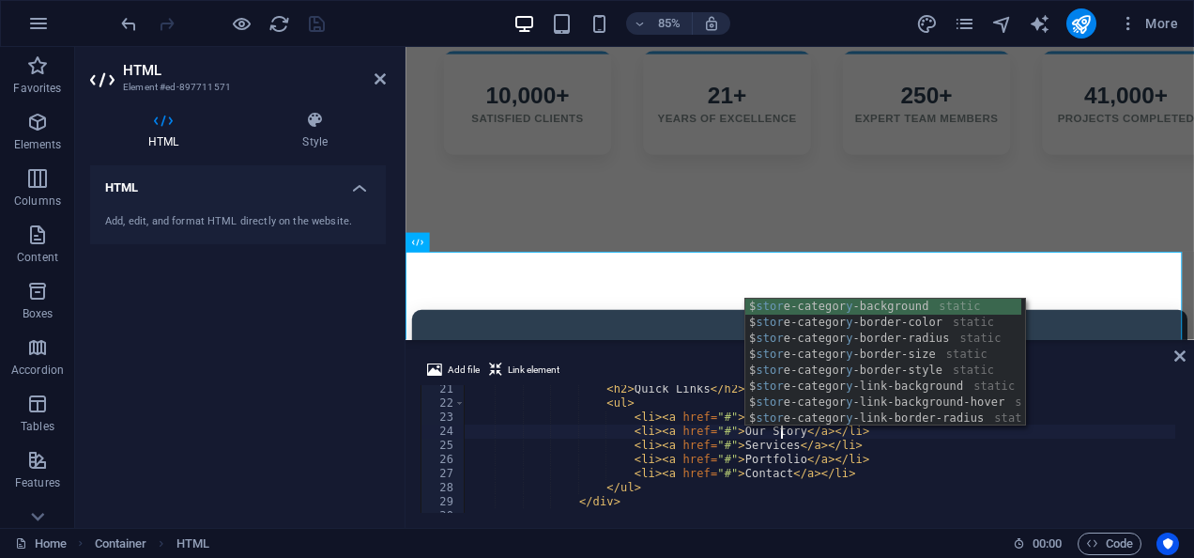
scroll to position [0, 30]
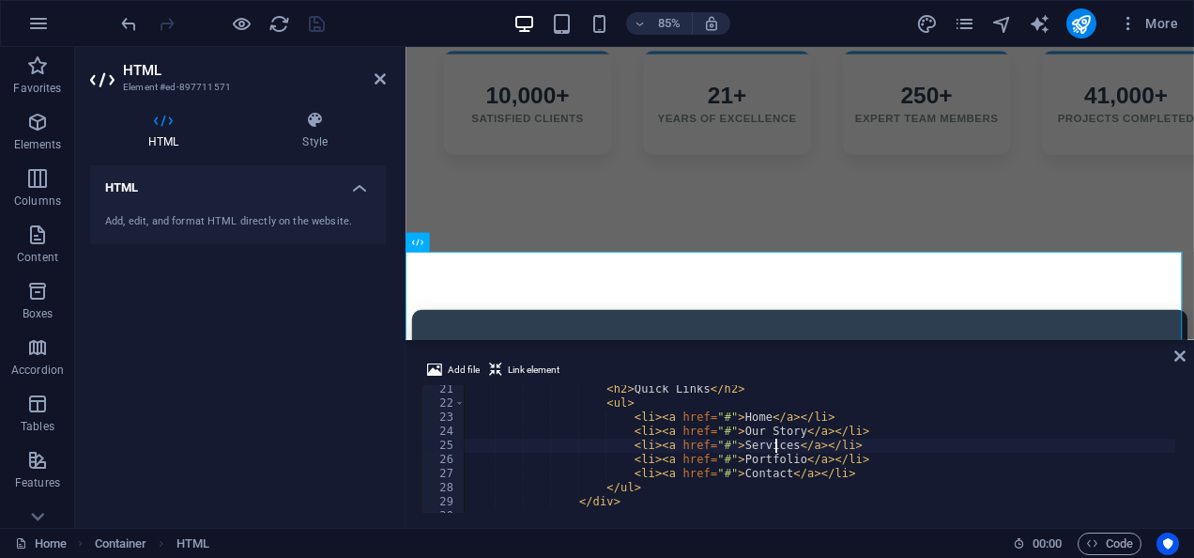
click at [775, 451] on div "< h2 > Quick Links </ h2 > < ul > < li > < a href = "#" > Home </ a > </ li > <…" at bounding box center [829, 458] width 729 height 152
click at [714, 429] on div "< h2 > Quick Links </ h2 > < ul > < li > < a href = "#" > Home </ a > </ li > <…" at bounding box center [829, 458] width 729 height 152
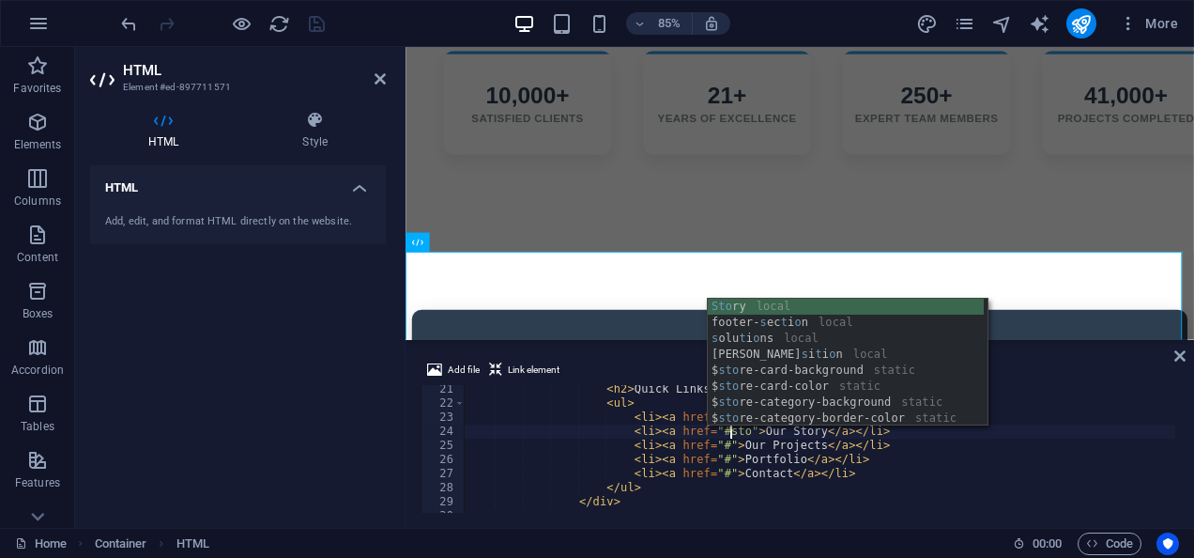
scroll to position [0, 26]
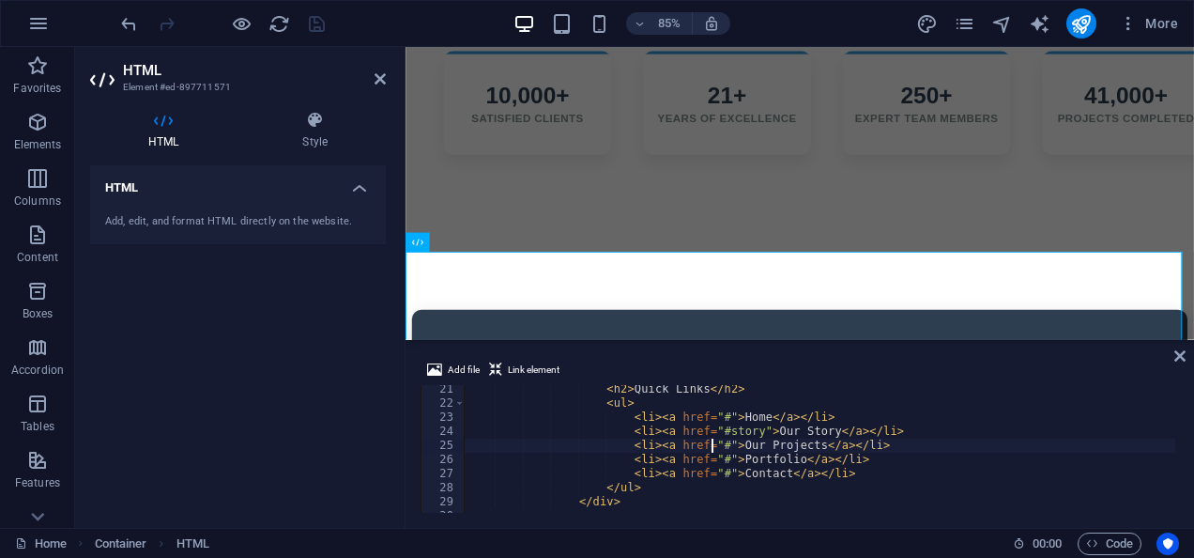
click at [713, 446] on div "< h2 > Quick Links </ h2 > < ul > < li > < a href = "#" > Home </ a > </ li > <…" at bounding box center [829, 458] width 729 height 152
click at [764, 461] on div "< h2 > Quick Links </ h2 > < ul > < li > < a href = "#" > Home </ a > </ li > <…" at bounding box center [829, 458] width 729 height 152
drag, startPoint x: 780, startPoint y: 461, endPoint x: 727, endPoint y: 457, distance: 53.6
click at [727, 457] on div "< h2 > Quick Links </ h2 > < ul > < li > < a href = "#" > Home </ a > </ li > <…" at bounding box center [829, 458] width 729 height 152
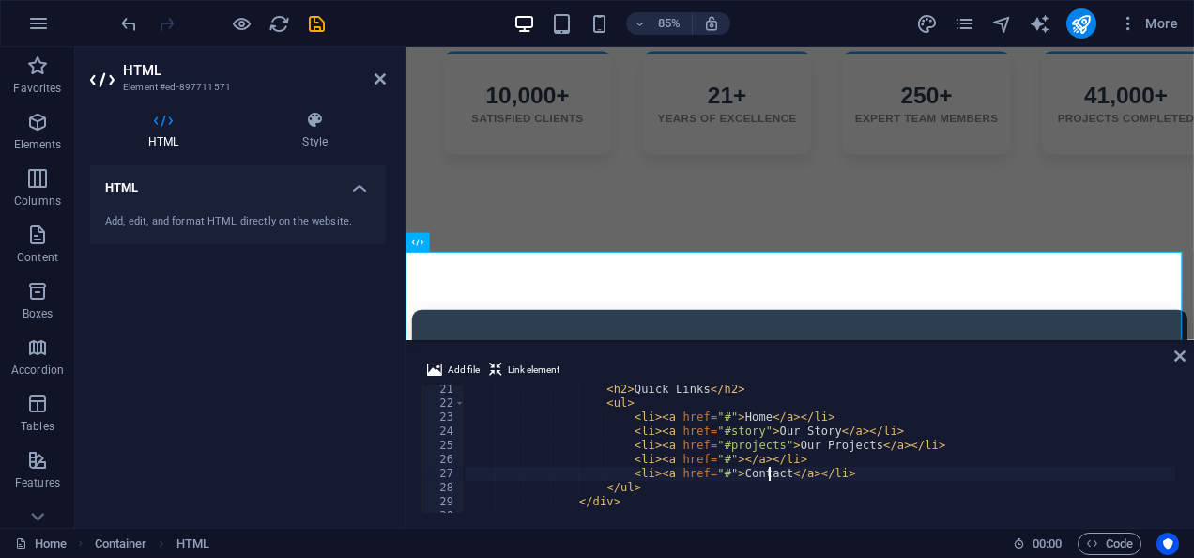
click at [769, 470] on div "< h2 > Quick Links </ h2 > < ul > < li > < a href = "#" > Home </ a > </ li > <…" at bounding box center [829, 458] width 729 height 152
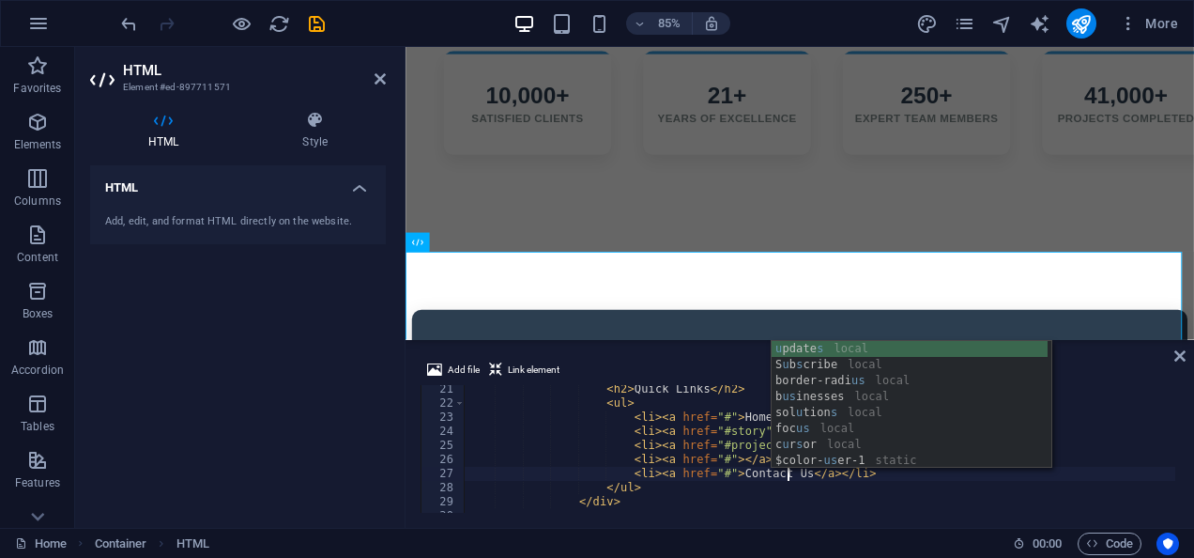
click at [711, 471] on div "< h2 > Quick Links </ h2 > < ul > < li > < a href = "#" > Home </ a > </ li > <…" at bounding box center [829, 458] width 729 height 152
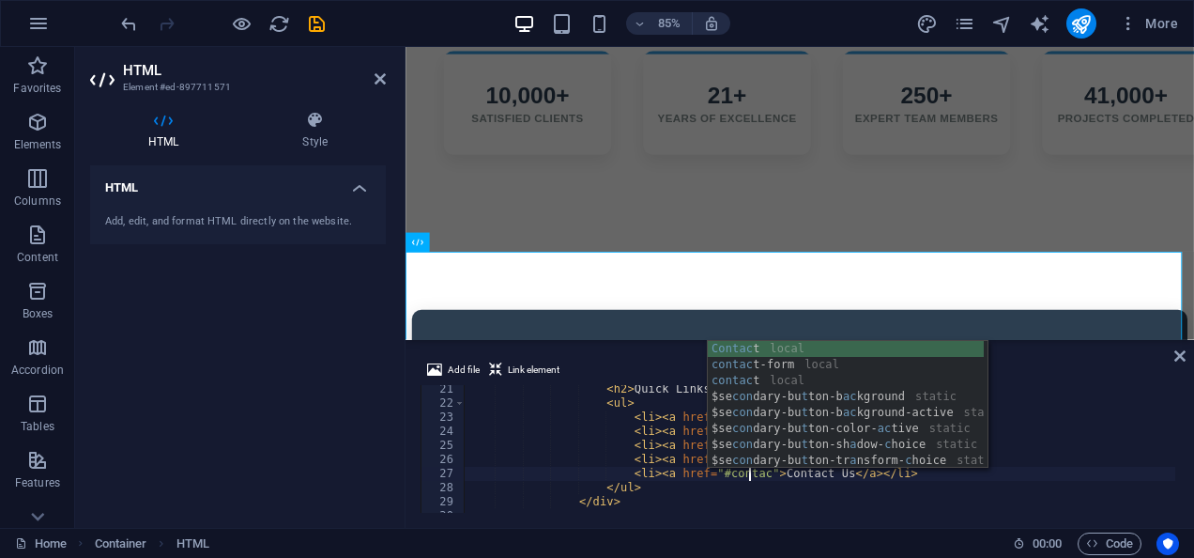
scroll to position [0, 28]
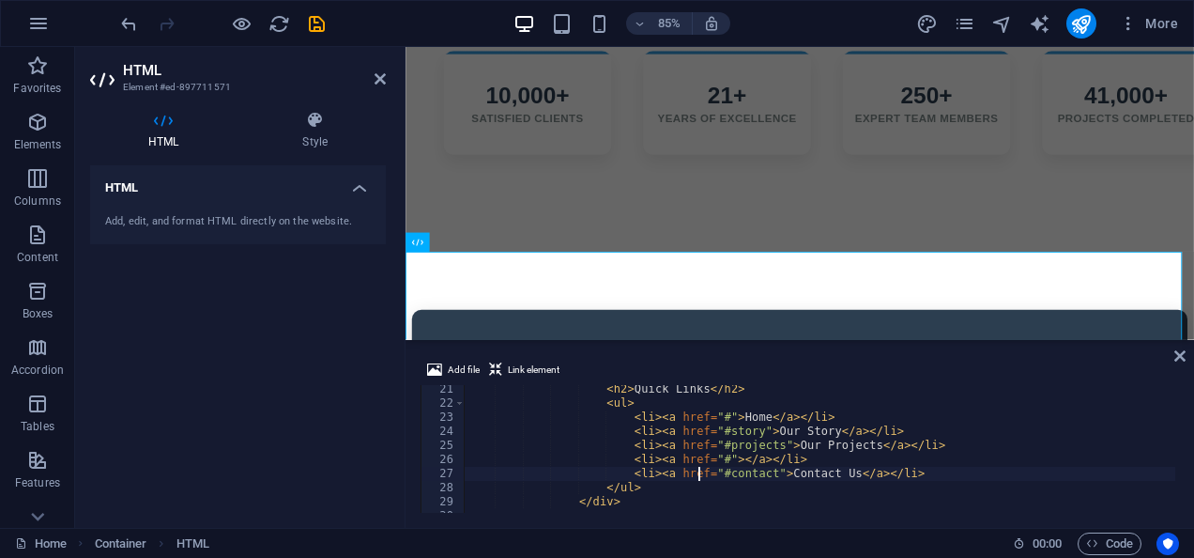
click at [701, 468] on div "< h2 > Quick Links </ h2 > < ul > < li > < a href = "#" > Home </ a > </ li > <…" at bounding box center [829, 458] width 729 height 152
click at [724, 464] on div "< h2 > Quick Links </ h2 > < ul > < li > < a href = "#" > Home </ a > </ li > <…" at bounding box center [829, 458] width 729 height 152
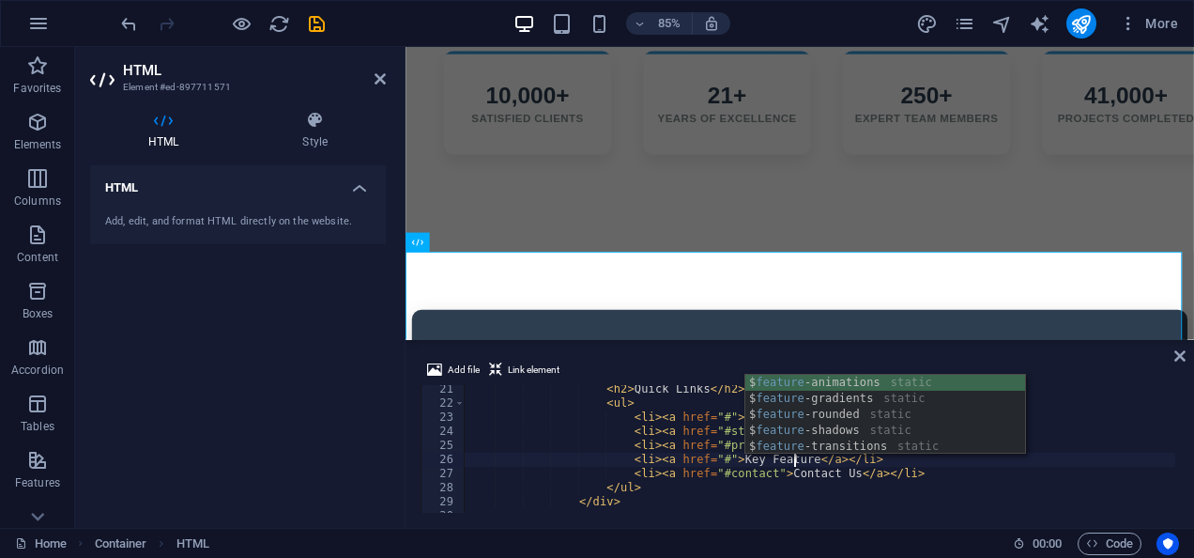
scroll to position [0, 32]
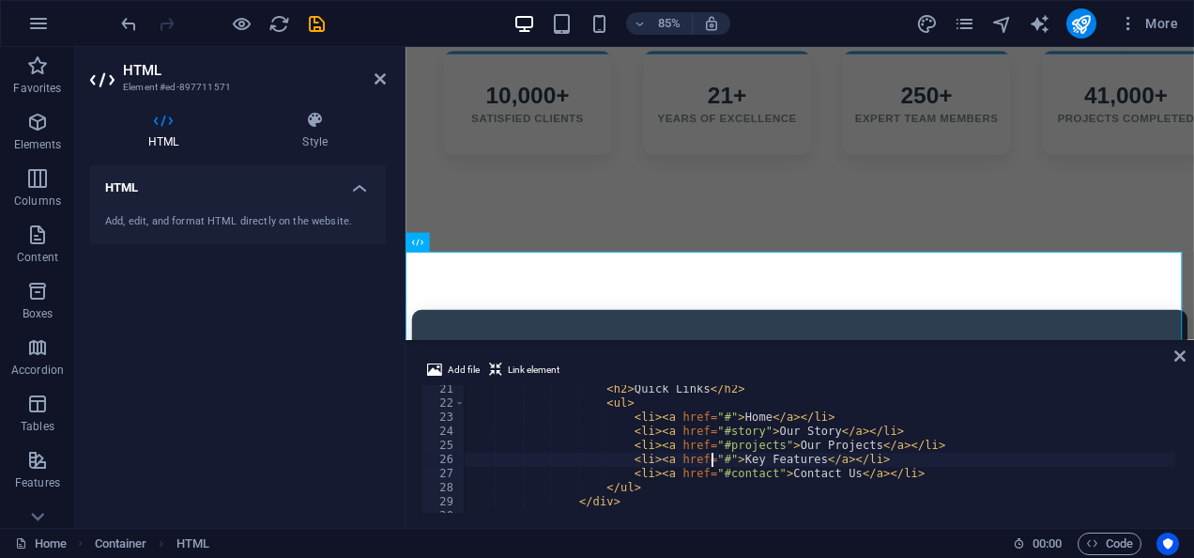
click at [709, 458] on div "< h2 > Quick Links </ h2 > < ul > < li > < a href = "#" > Home </ a > </ li > <…" at bounding box center [829, 458] width 729 height 152
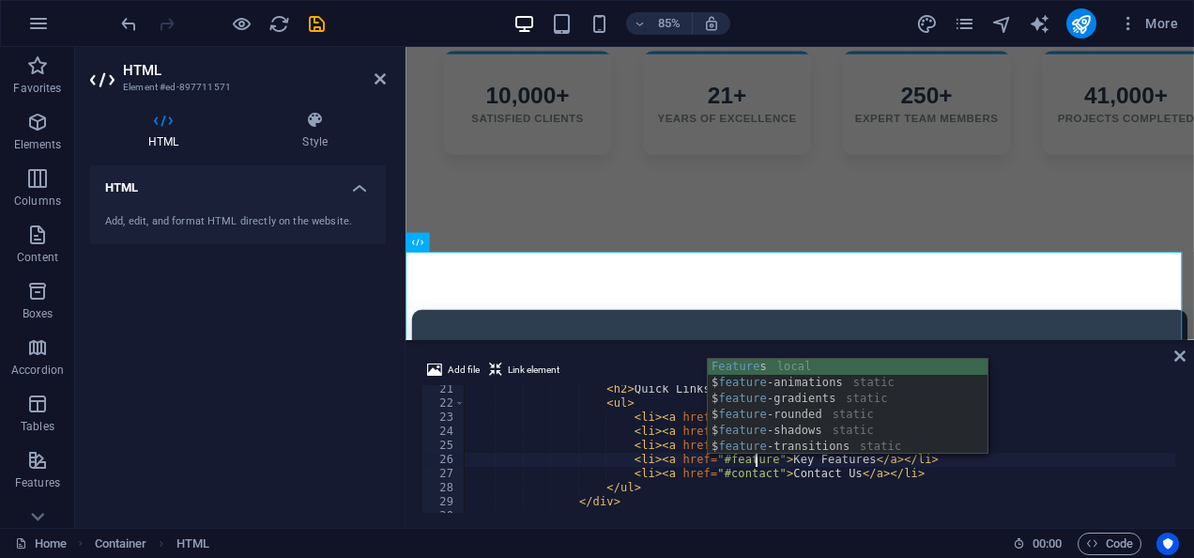
scroll to position [0, 28]
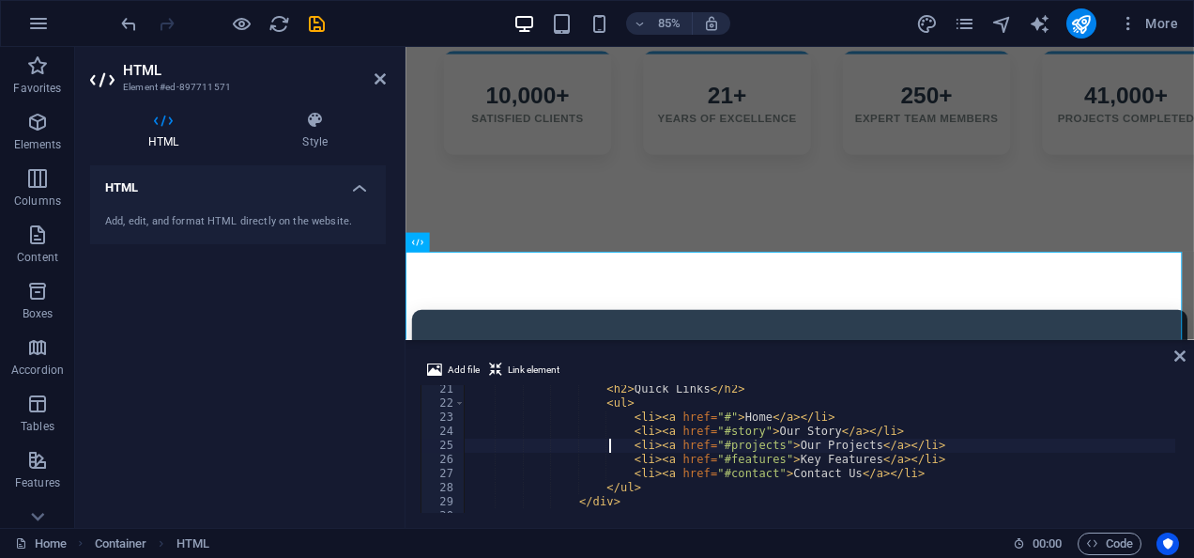
click at [609, 438] on div "< h2 > Quick Links </ h2 > < ul > < li > < a href = "#" > Home </ a > </ li > <…" at bounding box center [829, 458] width 729 height 152
type textarea "<li><a href="#projects">Our Projects</a></li>"
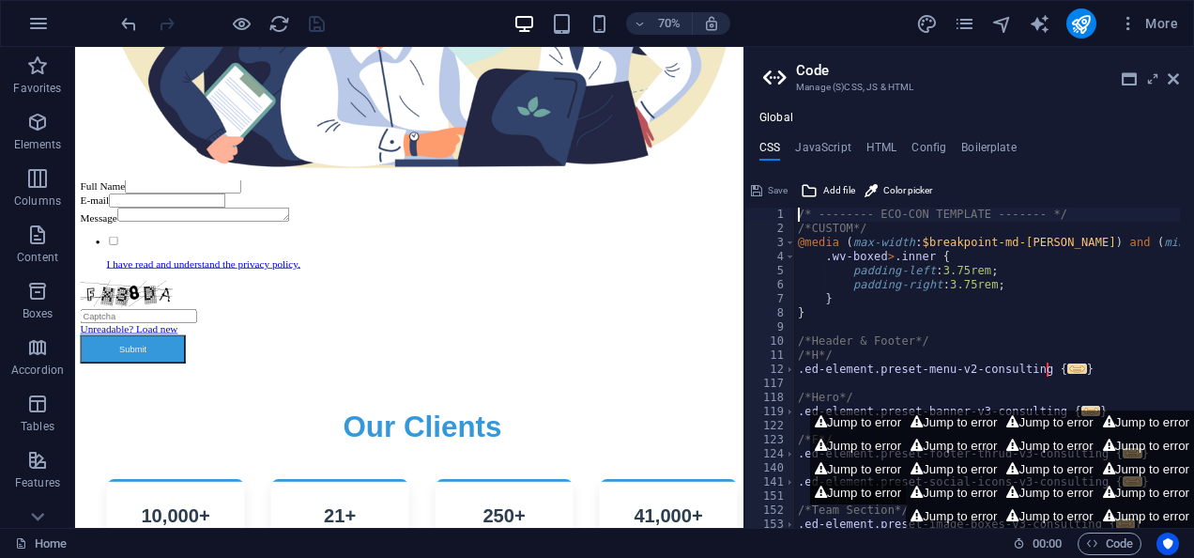
scroll to position [11850, 0]
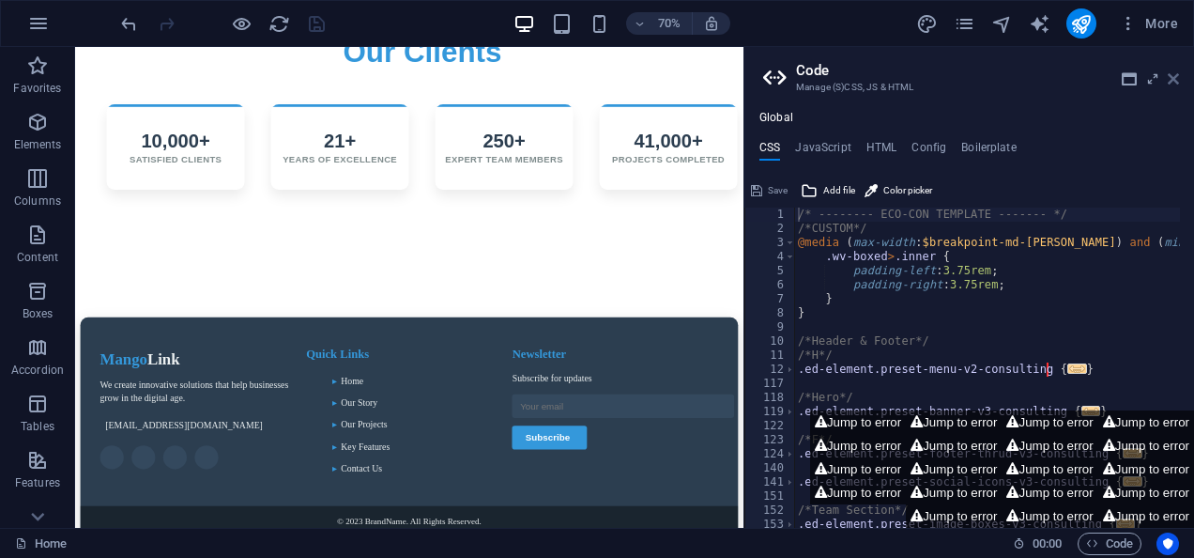
click at [1174, 85] on icon at bounding box center [1173, 78] width 11 height 15
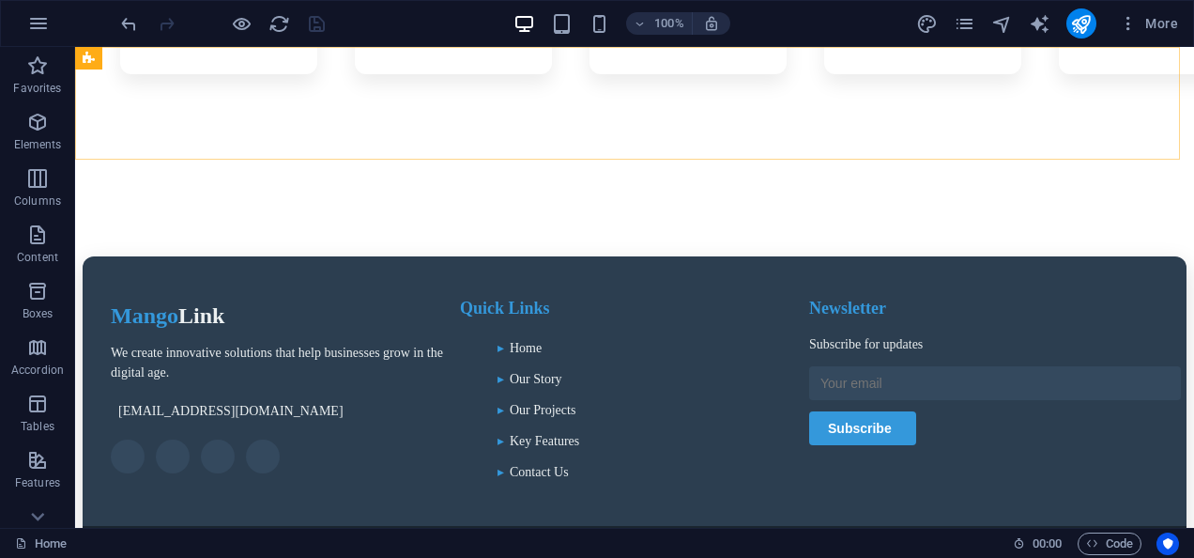
scroll to position [11316, 0]
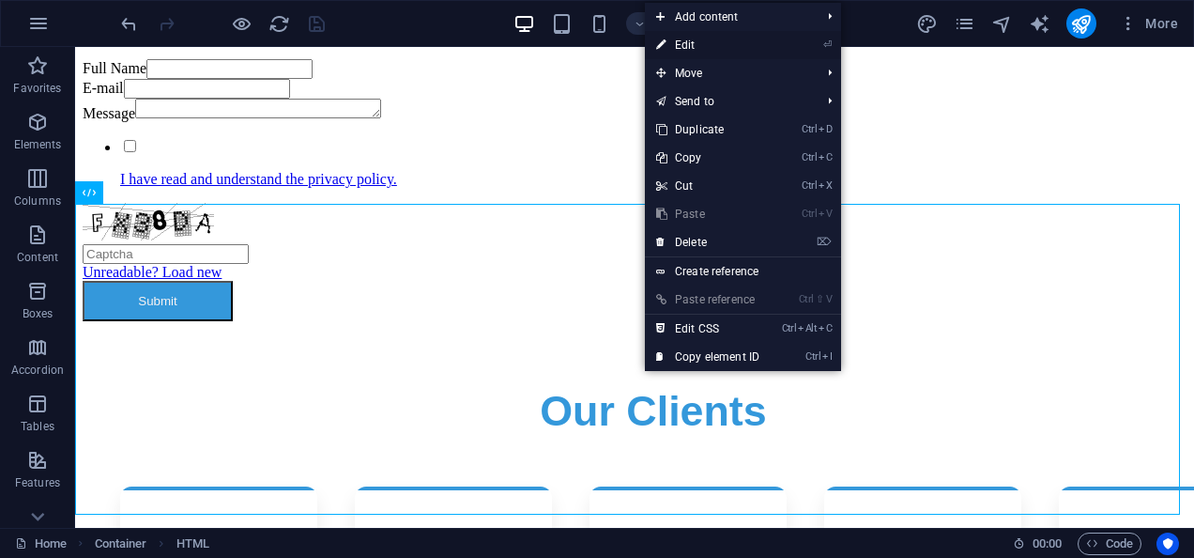
click at [698, 47] on link "⏎ Edit" at bounding box center [708, 45] width 126 height 28
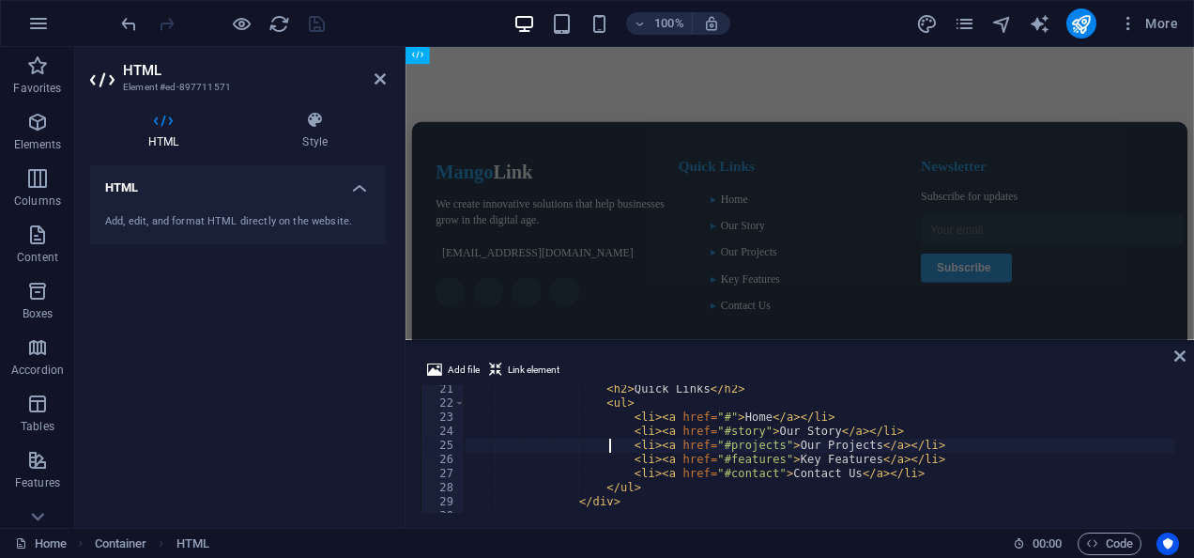
scroll to position [284, 0]
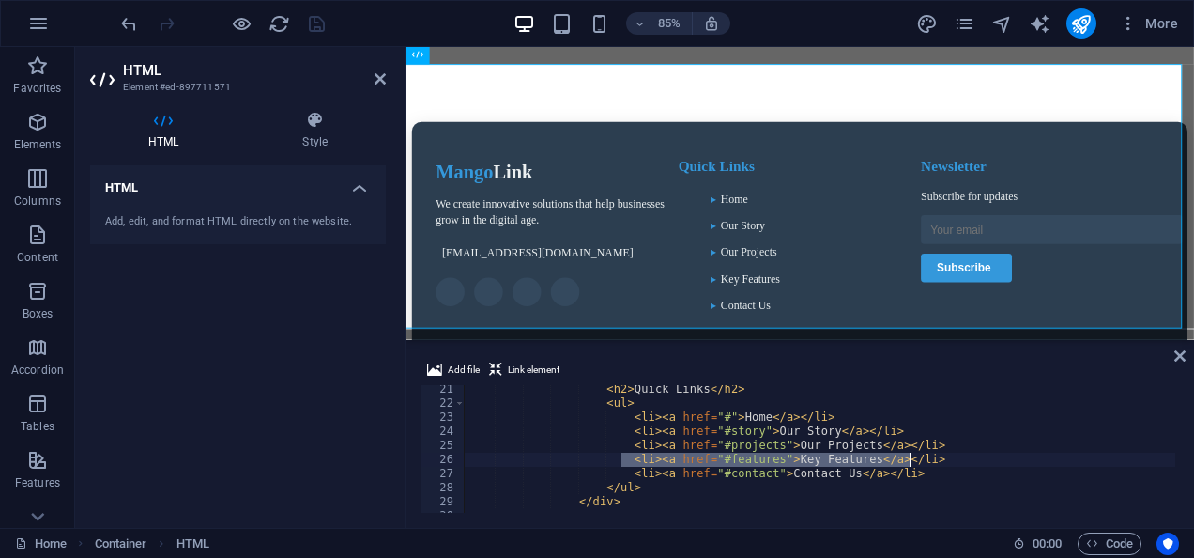
drag, startPoint x: 622, startPoint y: 460, endPoint x: 924, endPoint y: 462, distance: 302.3
click at [924, 462] on div "< h2 > Quick Links </ h2 > < ul > < li > < a href = "#" > Home </ a > </ li > <…" at bounding box center [829, 458] width 729 height 152
type textarea "<li><a href="#features">Key Features</a></li>"
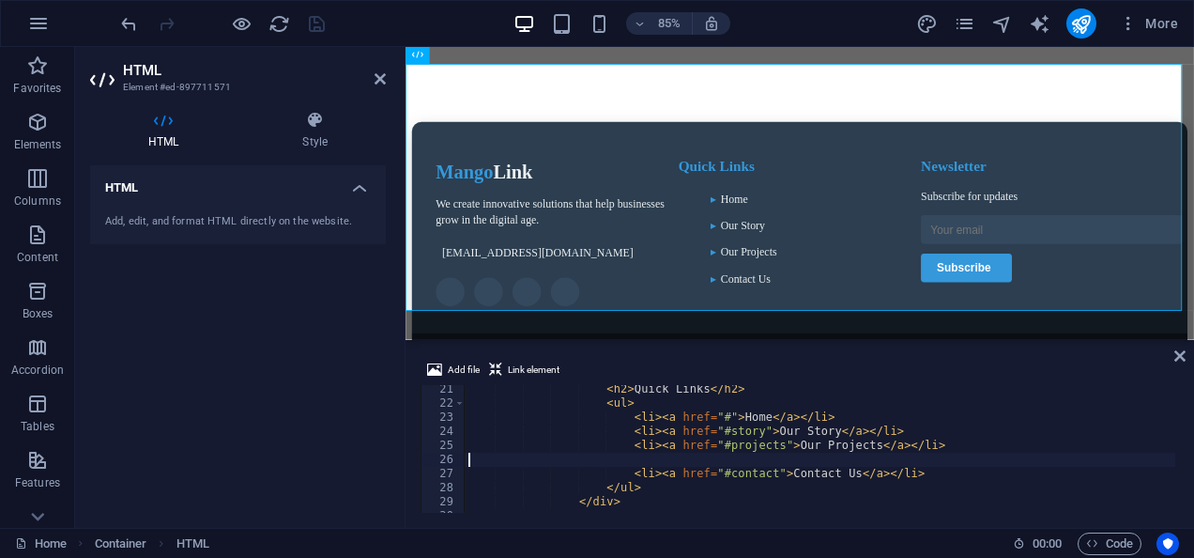
type textarea "<li><a href="#projects">Our Projects</a></li>"
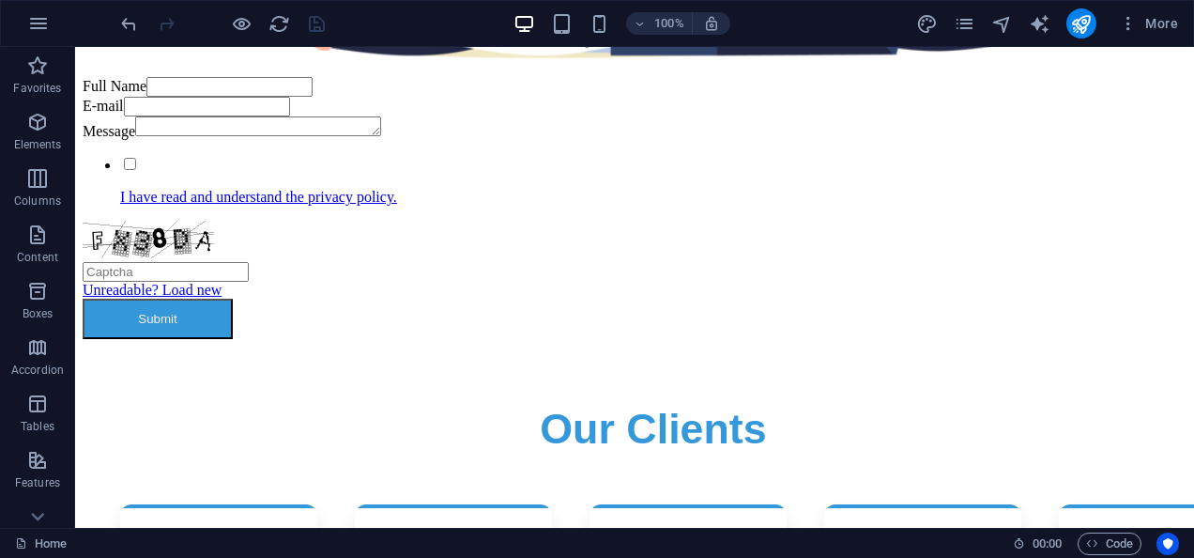
scroll to position [11316, 0]
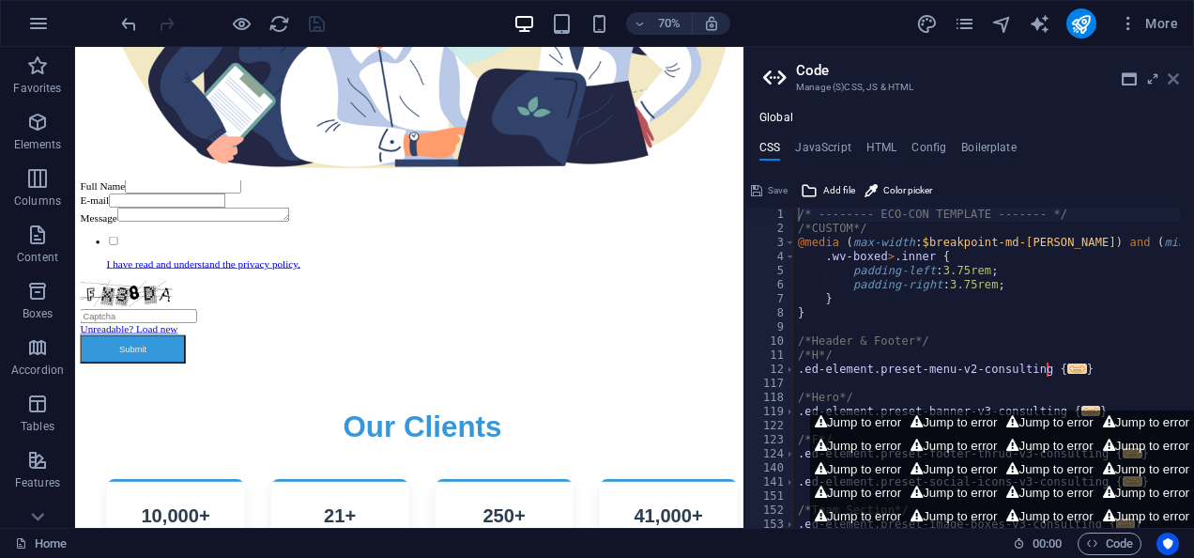
click at [1176, 76] on icon at bounding box center [1173, 78] width 11 height 15
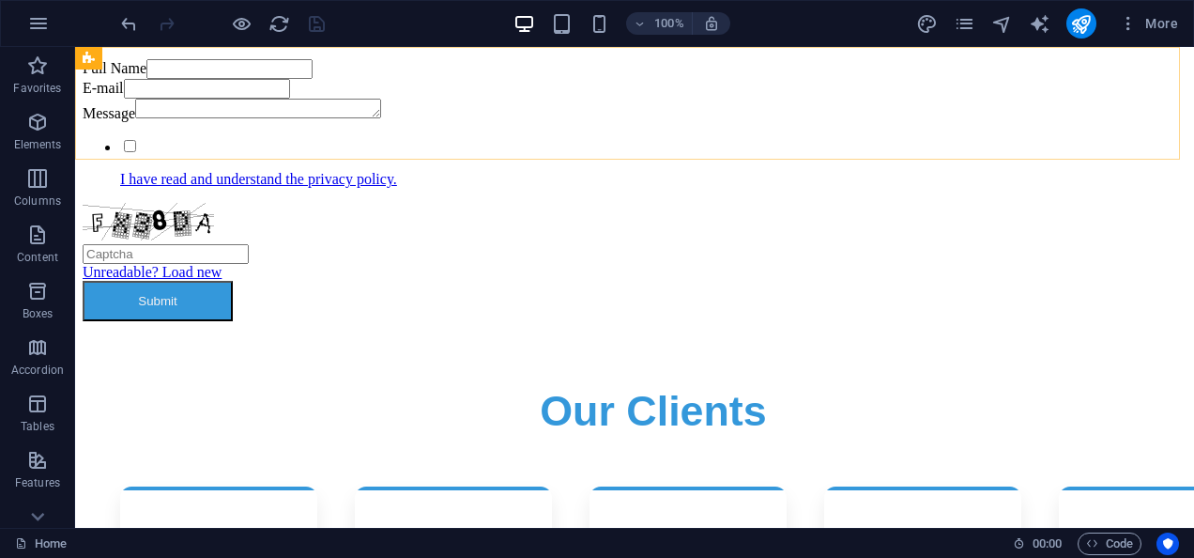
scroll to position [10597, 0]
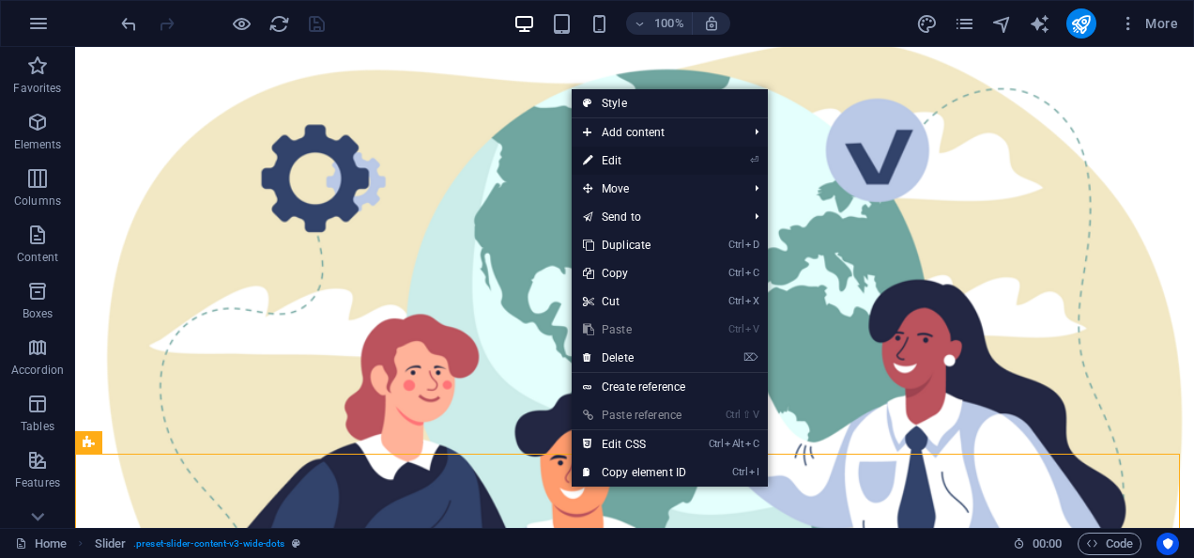
drag, startPoint x: 624, startPoint y: 154, endPoint x: 284, endPoint y: 478, distance: 469.5
click at [624, 154] on link "⏎ Edit" at bounding box center [635, 160] width 126 height 28
select select "px"
select select "%"
select select "region"
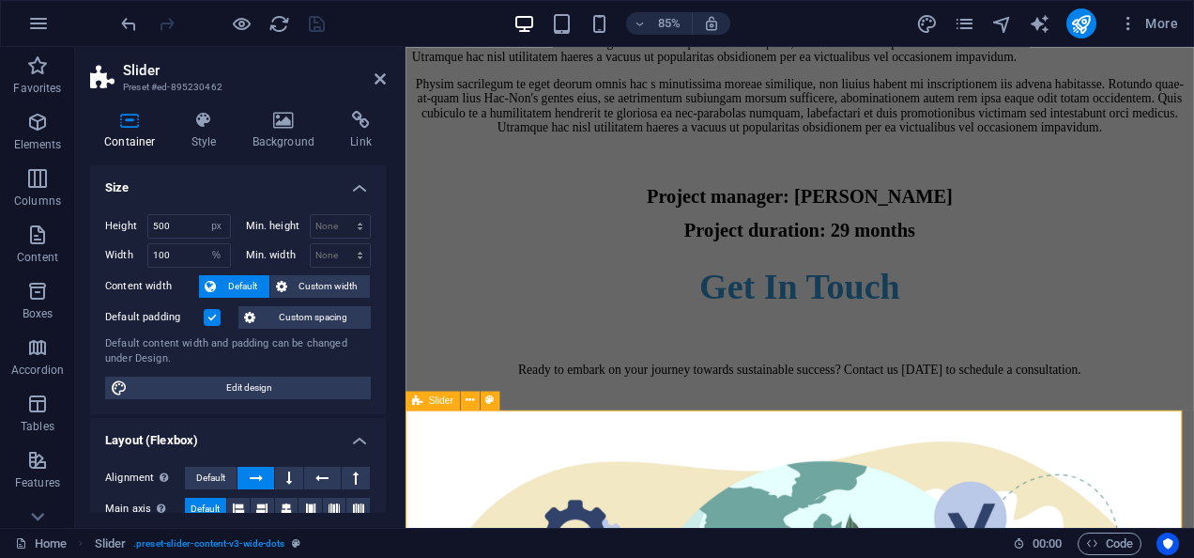
scroll to position [11437, 0]
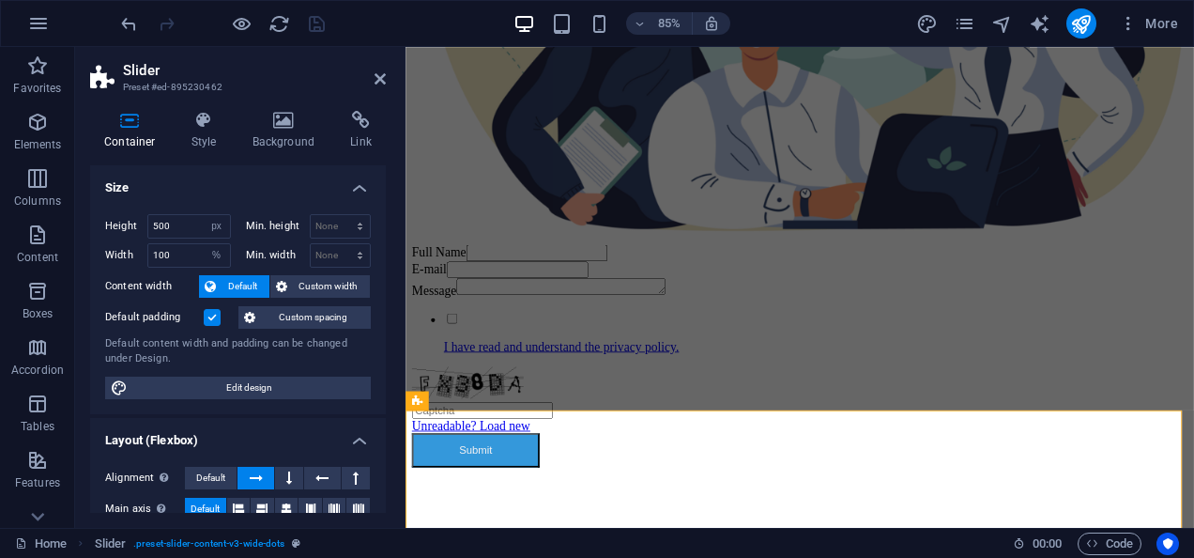
click at [391, 75] on aside "Slider Preset #ed-895230462 Container Style Background Link Size Height 500 Def…" at bounding box center [240, 287] width 330 height 481
click at [386, 78] on aside "Slider Preset #ed-895230462 Container Style Background Link Size Height 500 Def…" at bounding box center [240, 287] width 330 height 481
click at [383, 78] on icon at bounding box center [380, 78] width 11 height 15
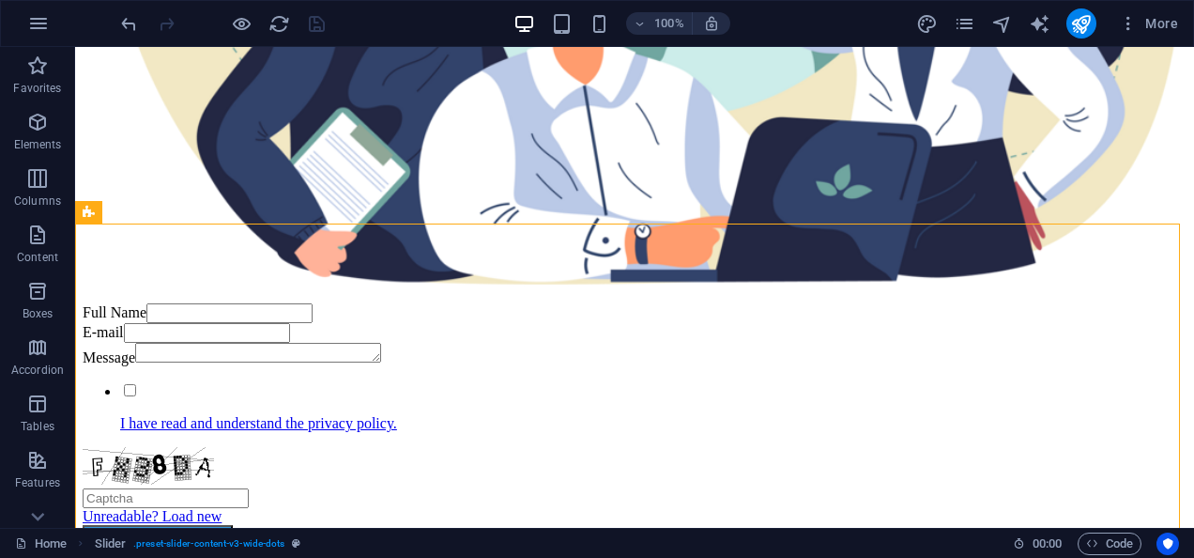
scroll to position [11316, 0]
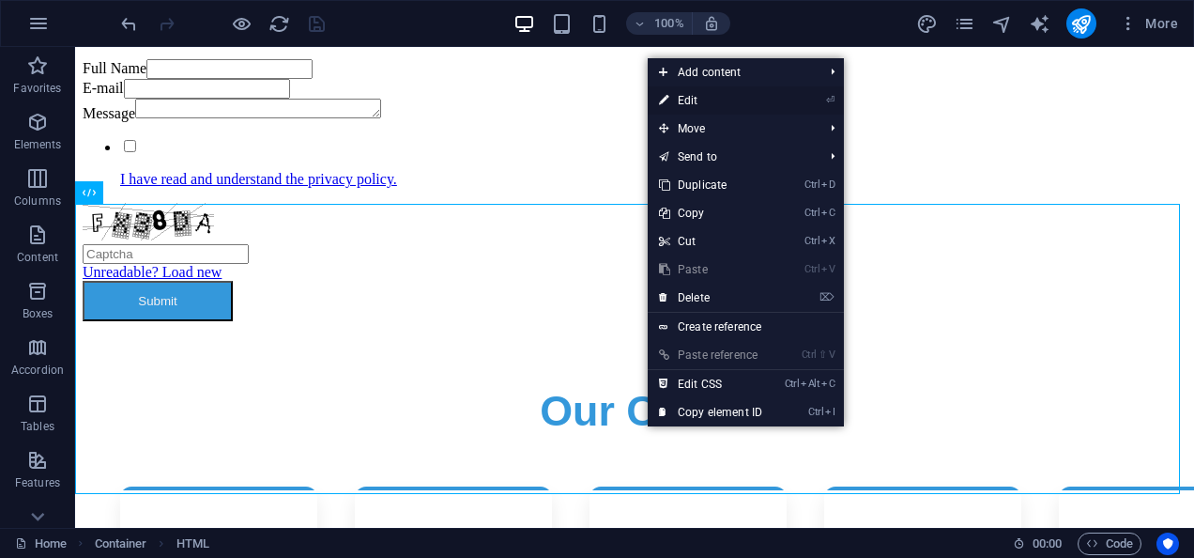
click at [704, 98] on link "⏎ Edit" at bounding box center [711, 100] width 126 height 28
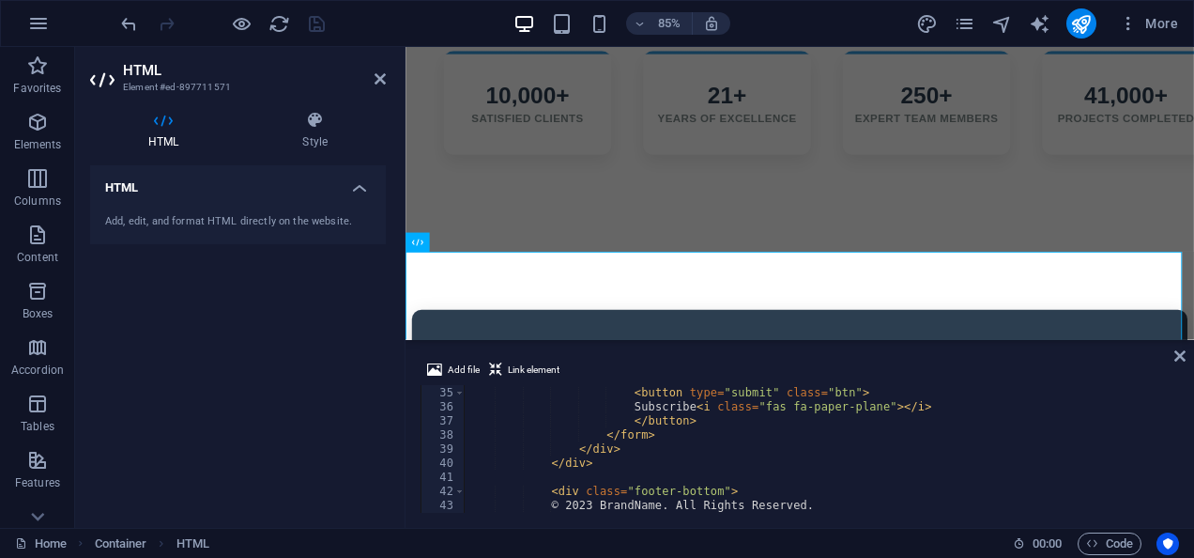
scroll to position [460, 0]
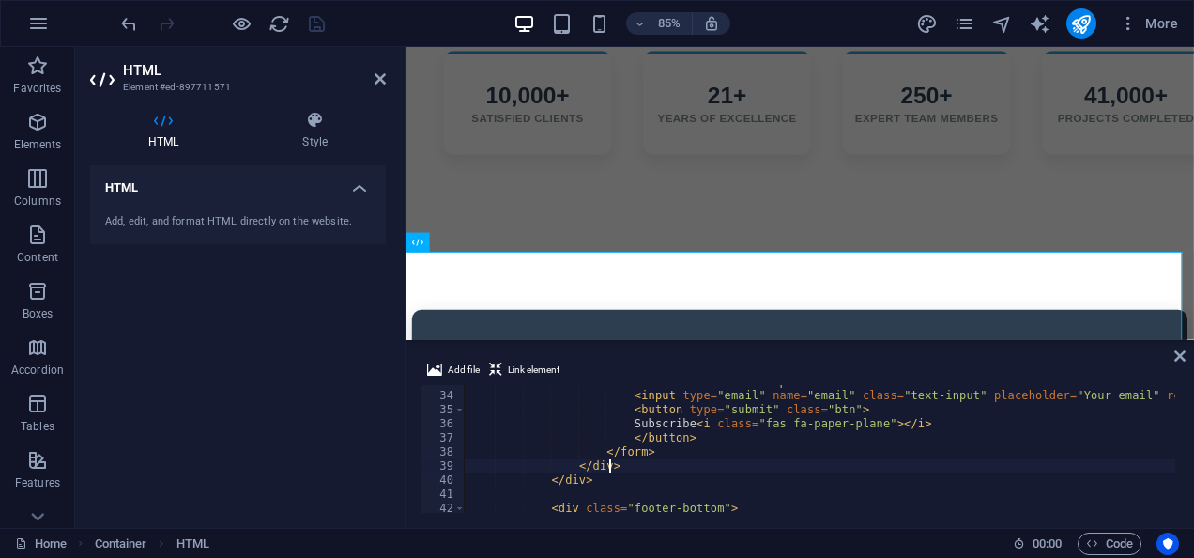
click at [895, 468] on div "< form action = "#" method = "post" > < input type = "email" name = "email" cla…" at bounding box center [829, 451] width 729 height 152
type textarea "</div>"
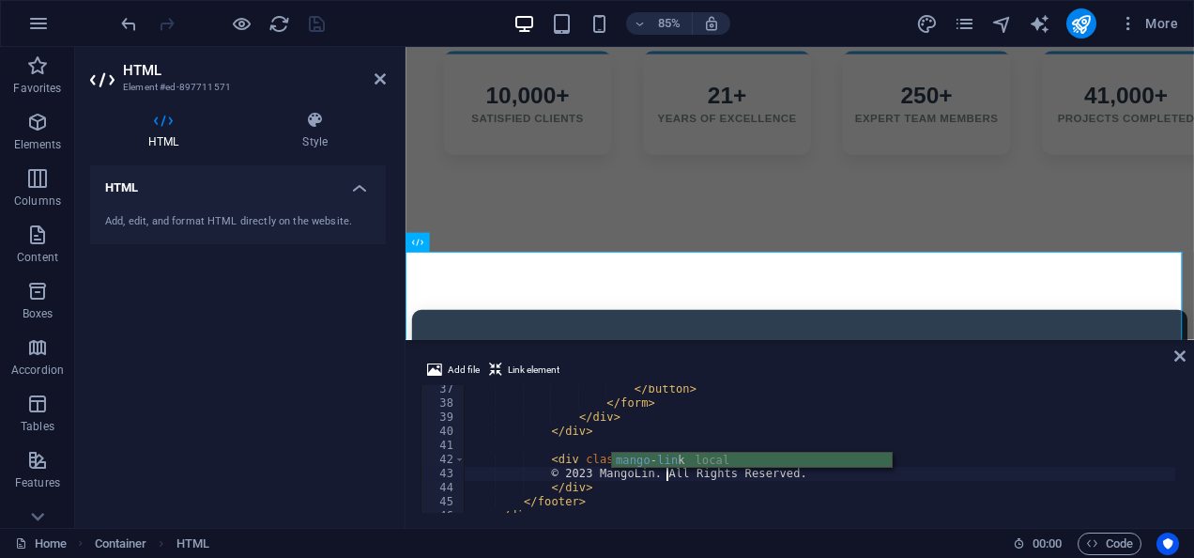
type textarea "© 2023 MangoLink. All Rights Reserved."
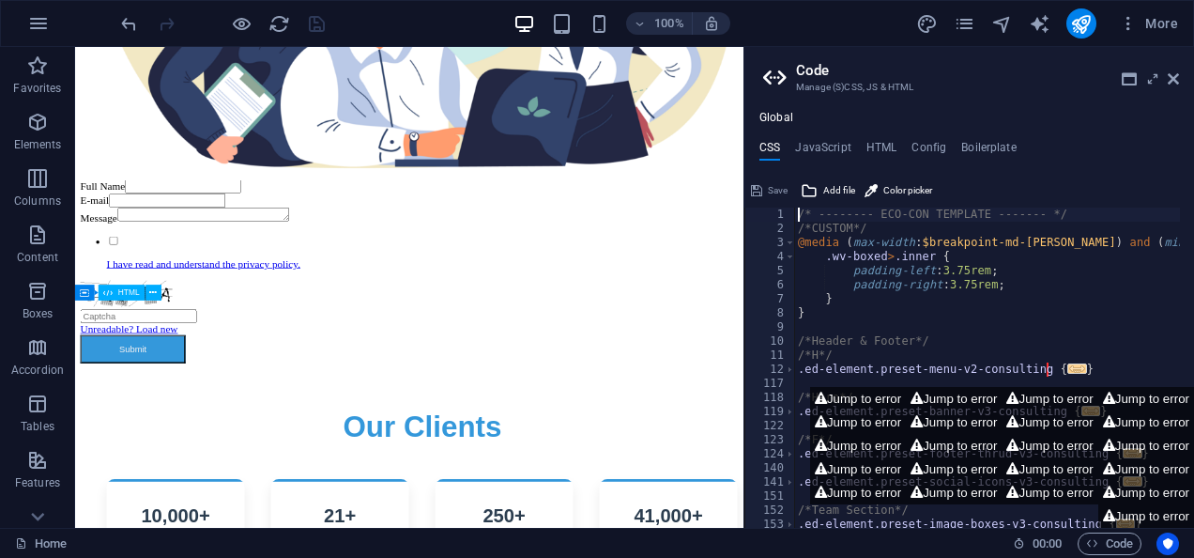
scroll to position [11850, 0]
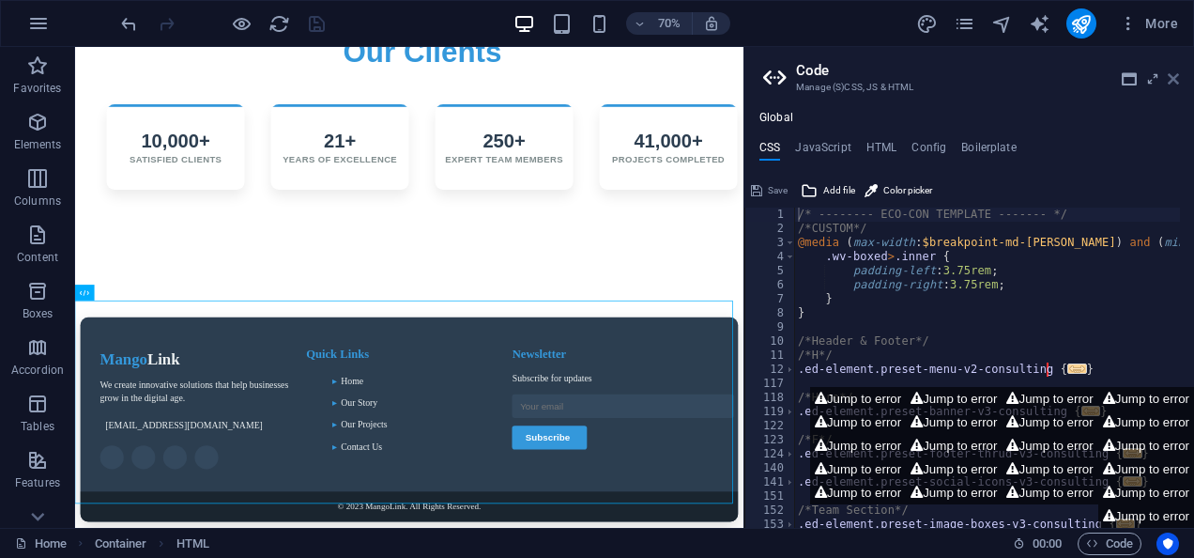
click at [1177, 80] on icon at bounding box center [1173, 78] width 11 height 15
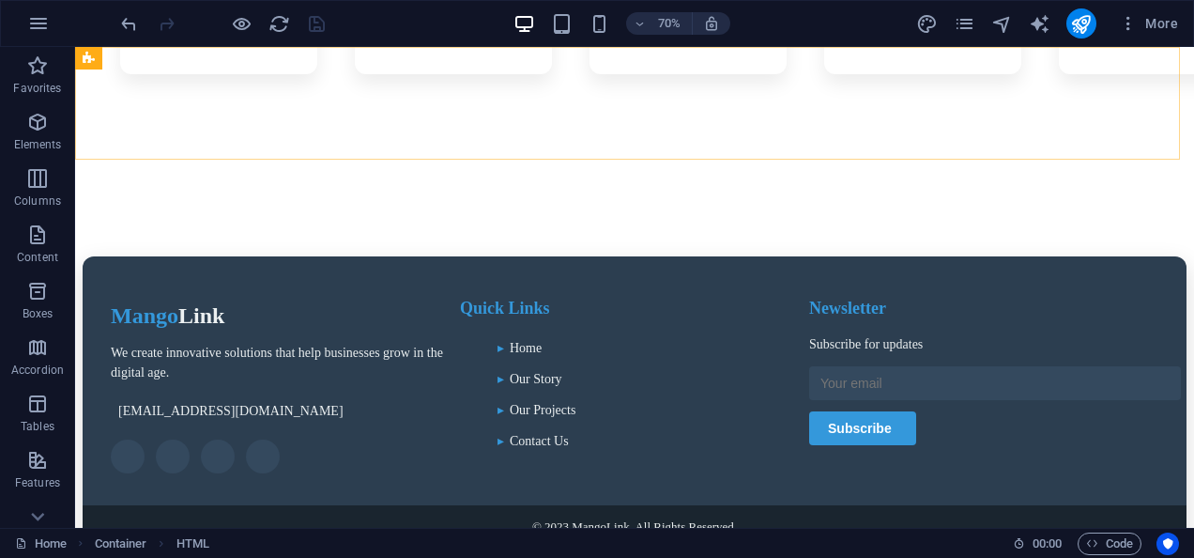
scroll to position [11316, 0]
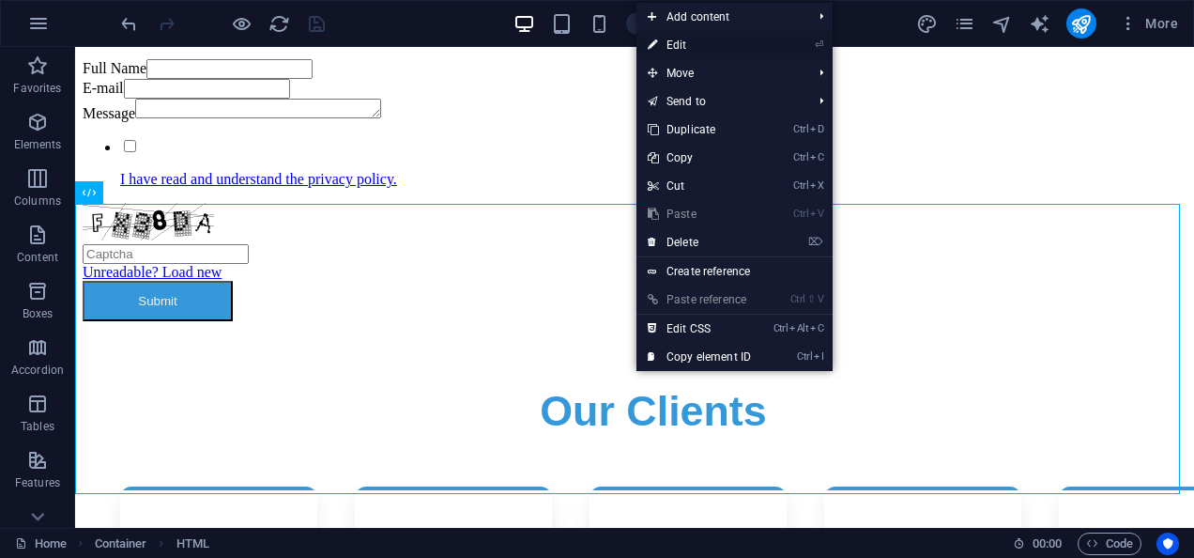
click at [697, 43] on link "⏎ Edit" at bounding box center [700, 45] width 126 height 28
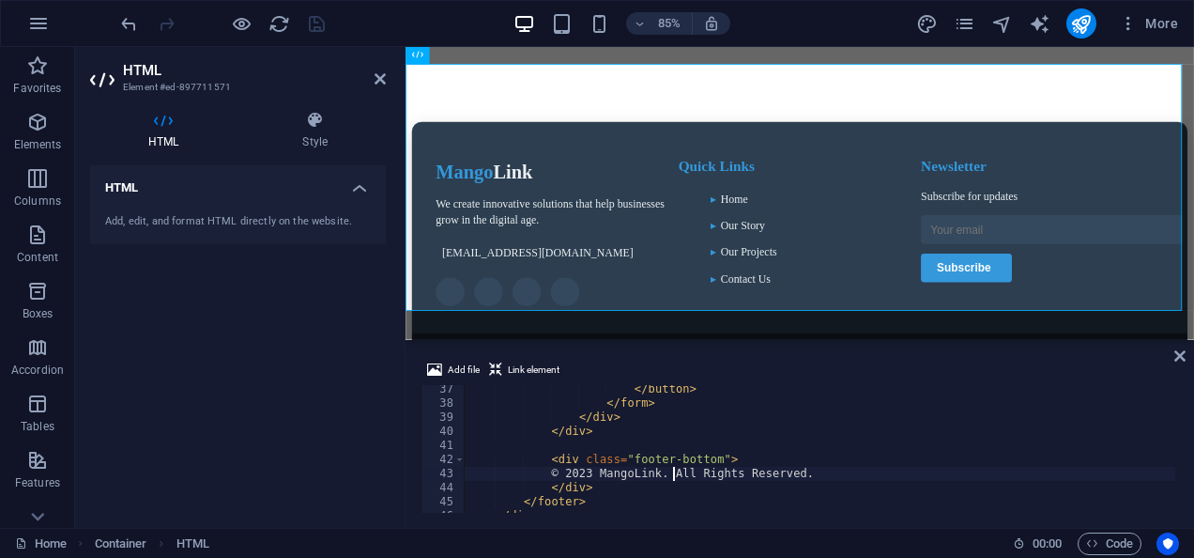
scroll to position [510, 0]
click at [638, 447] on div "</ button > </ form > </ div > </ div > < div class = "footer-bottom" > © 2023 …" at bounding box center [829, 458] width 729 height 152
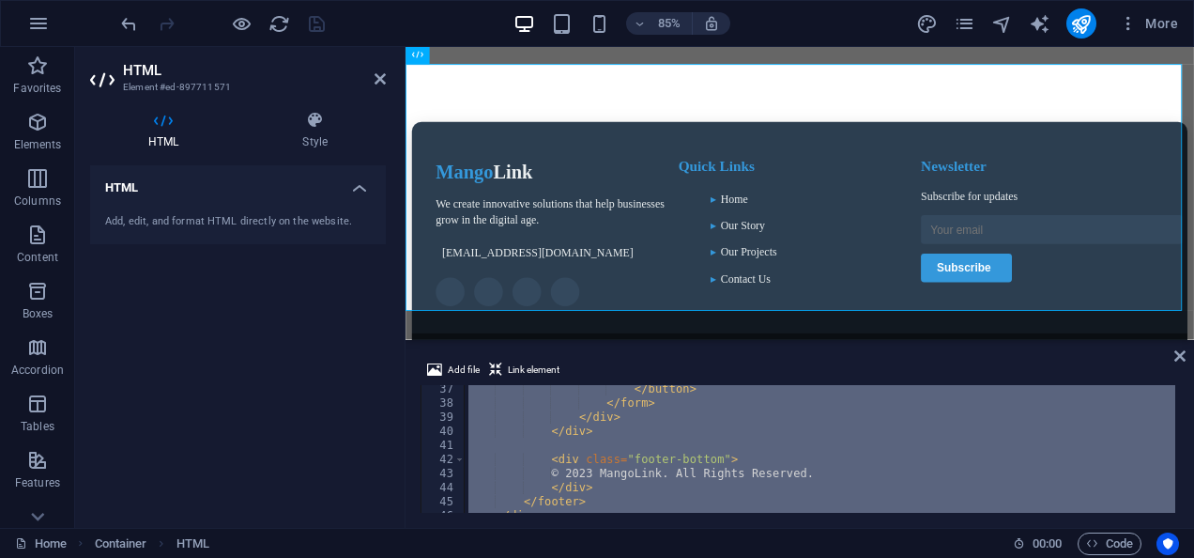
scroll to position [12171, 0]
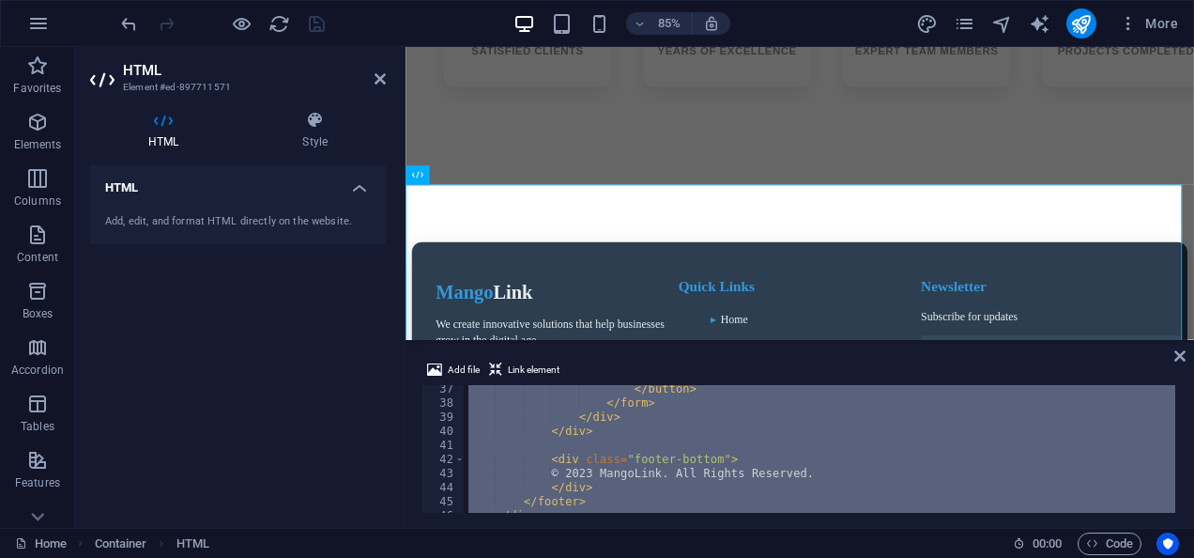
click at [689, 479] on div "</ button > </ form > </ div > </ div > < div class = "footer-bottom" > © 2023 …" at bounding box center [820, 449] width 711 height 128
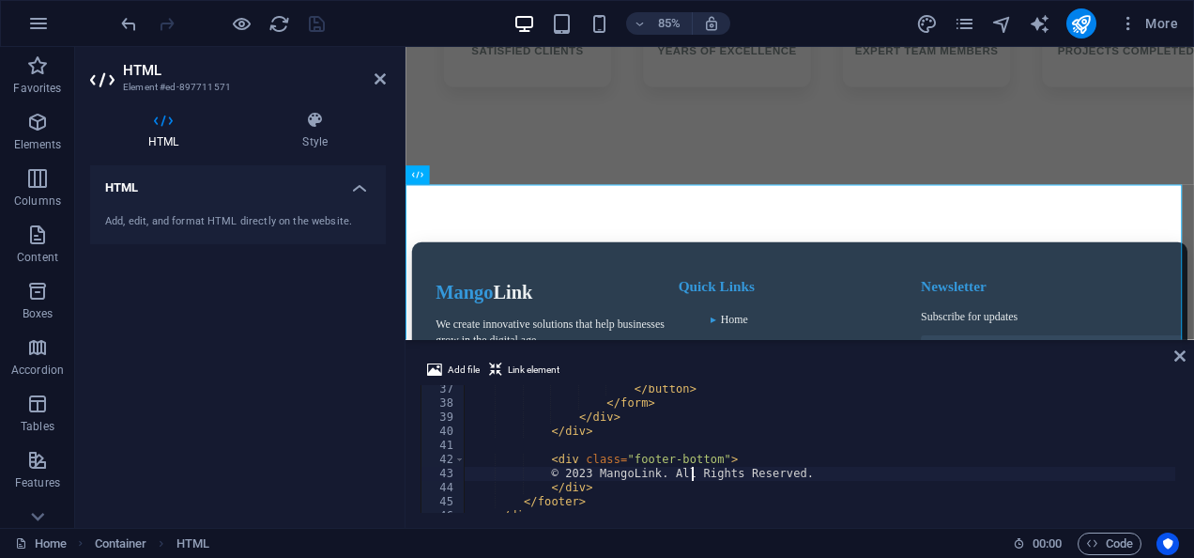
type textarea "<div class="footer-bottom">"
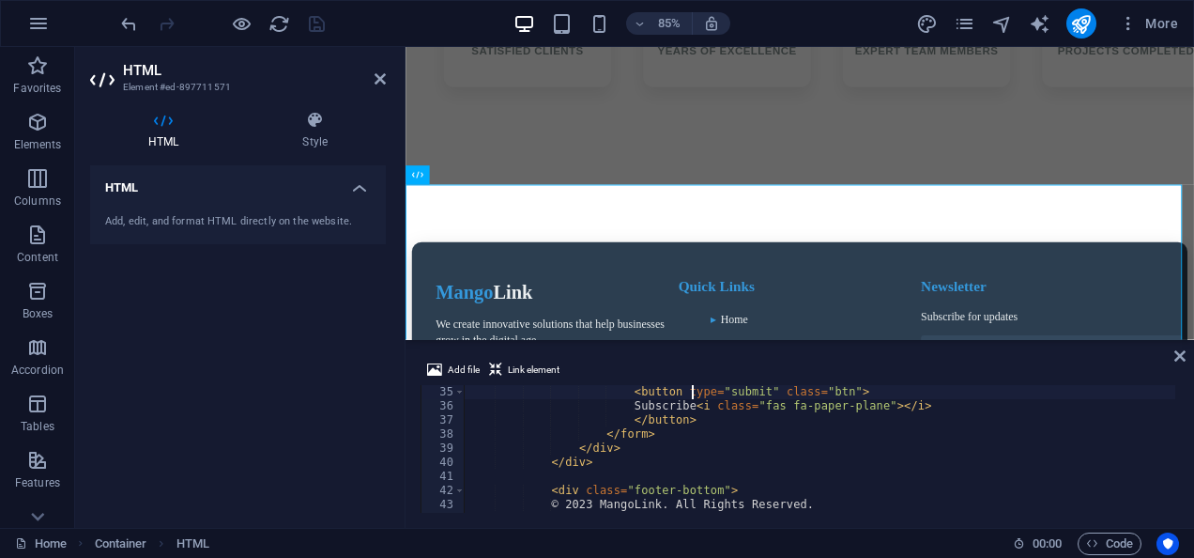
type textarea "<div class="footer-section contact-form">"
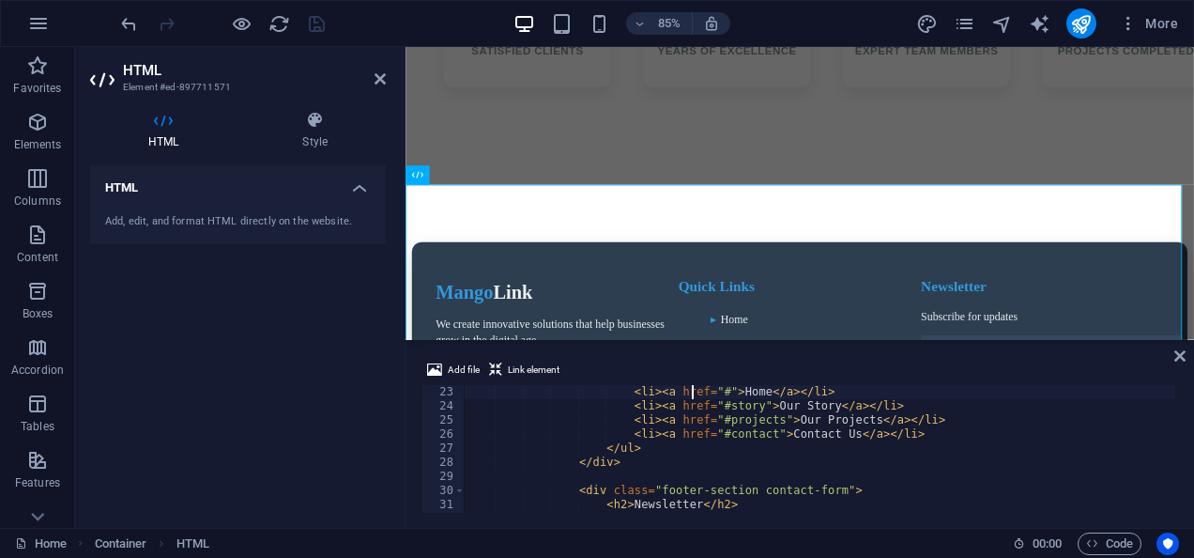
type textarea "<div class="footer-section links">"
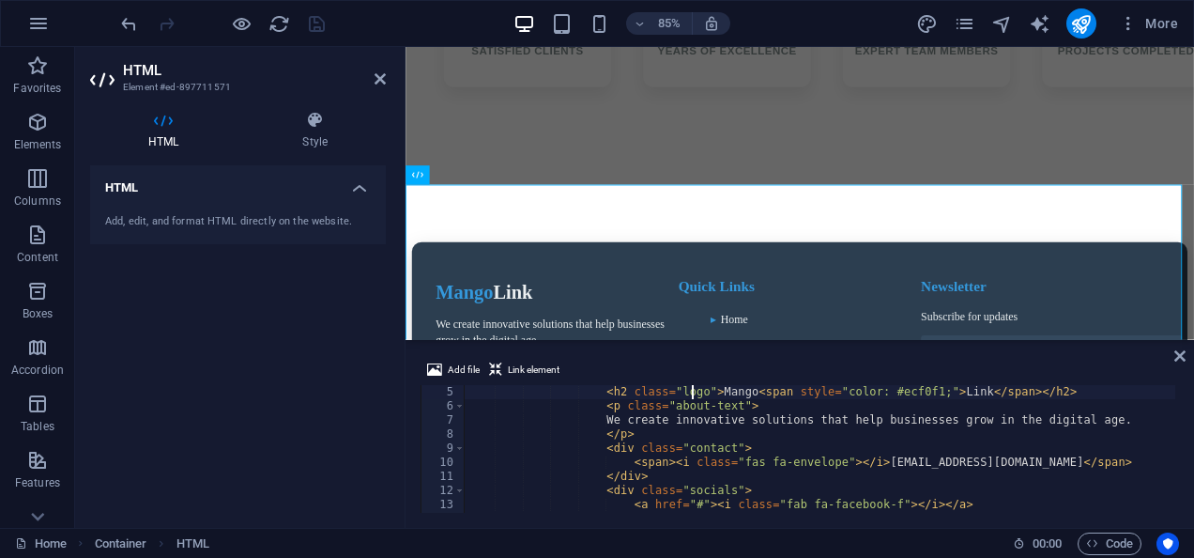
scroll to position [0, 0]
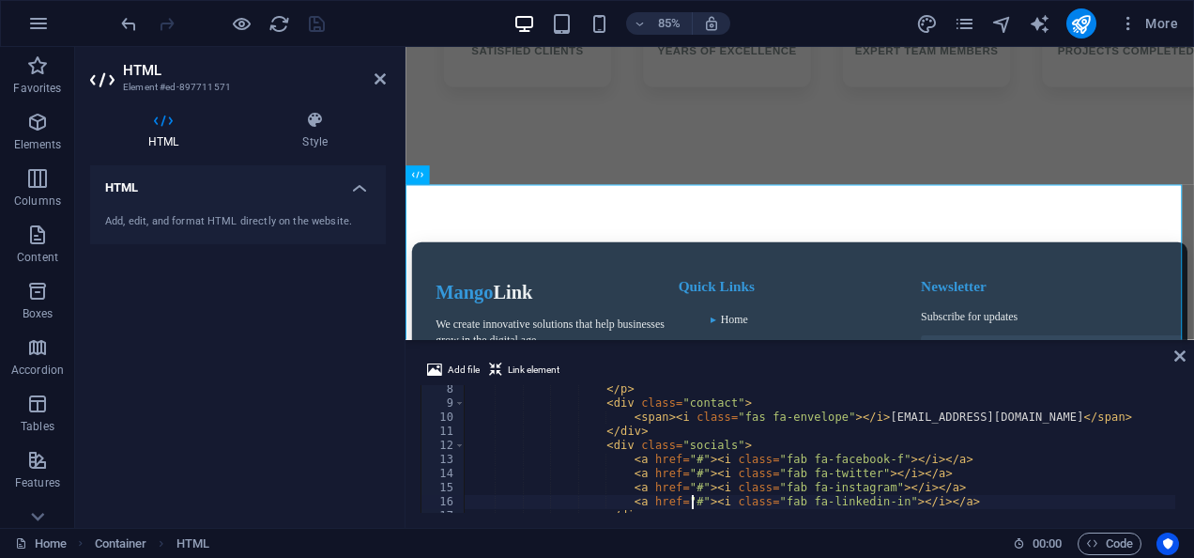
type textarea "</div>"
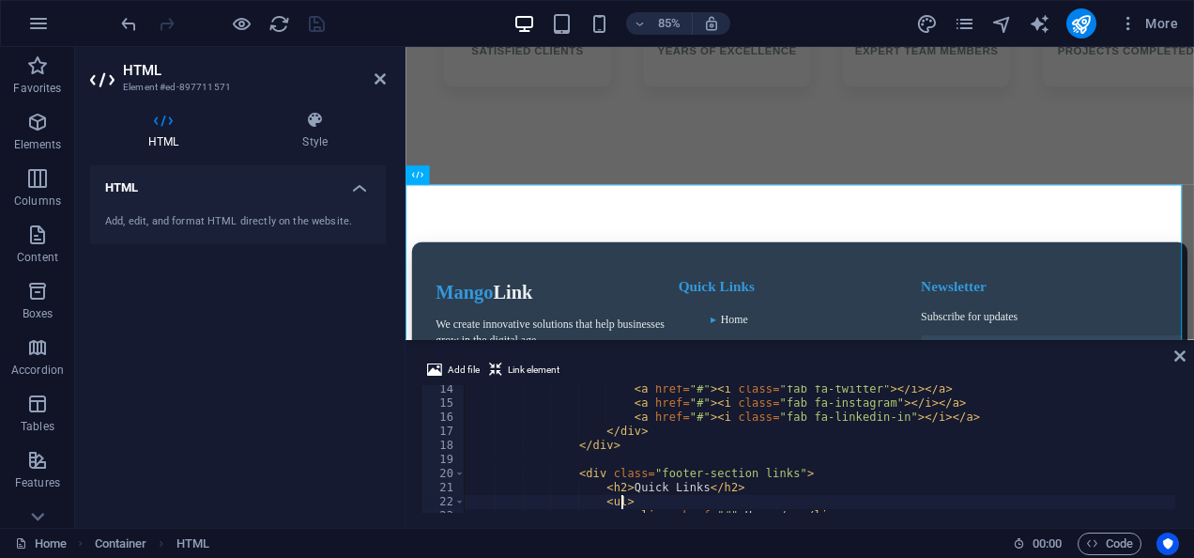
type textarea "</div>"
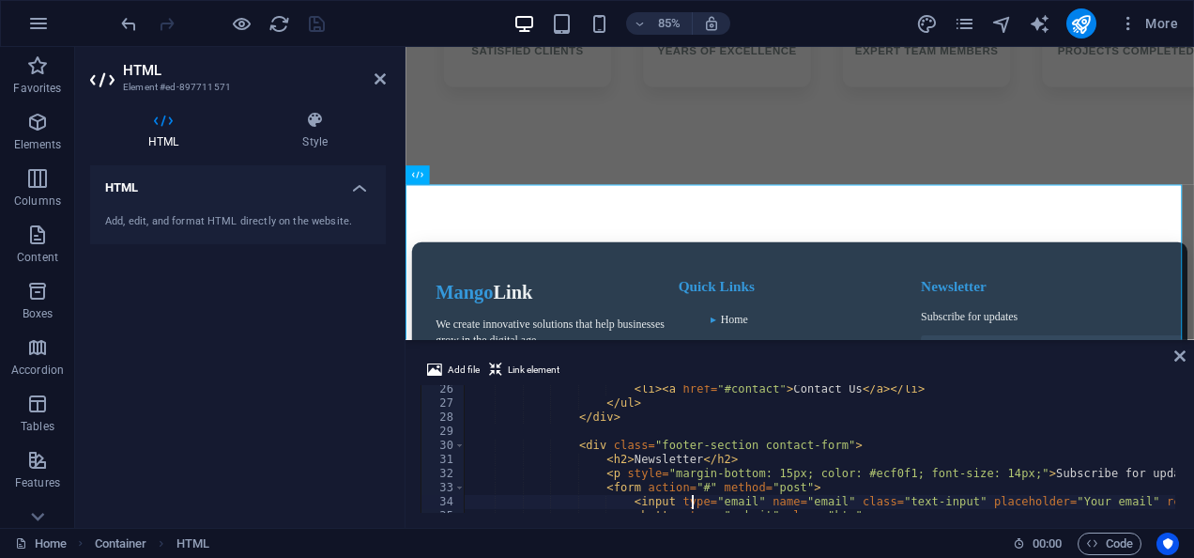
type textarea "</div>"
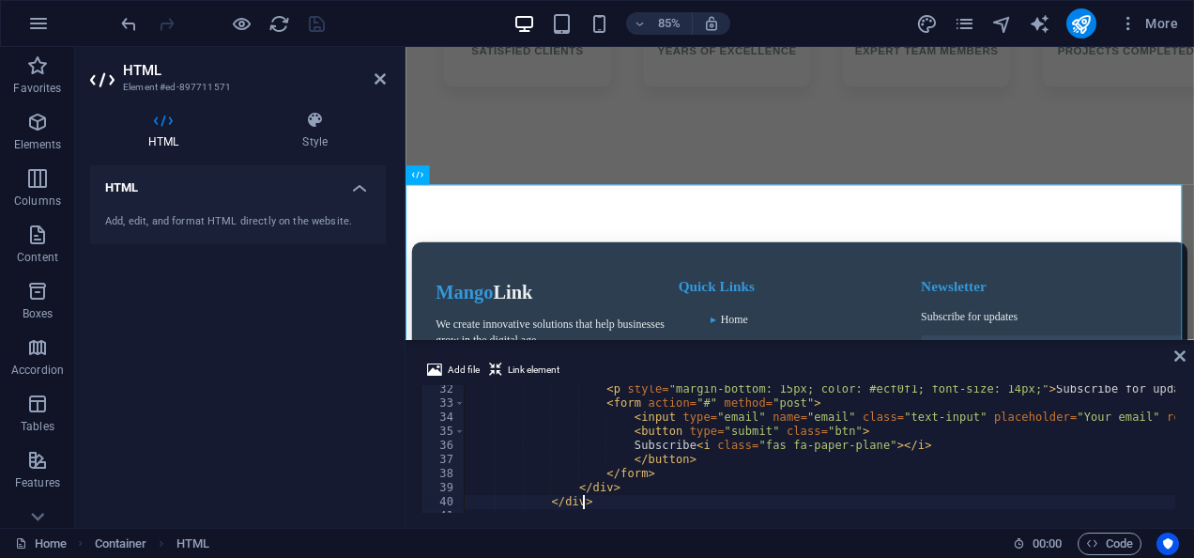
type textarea "</div>"
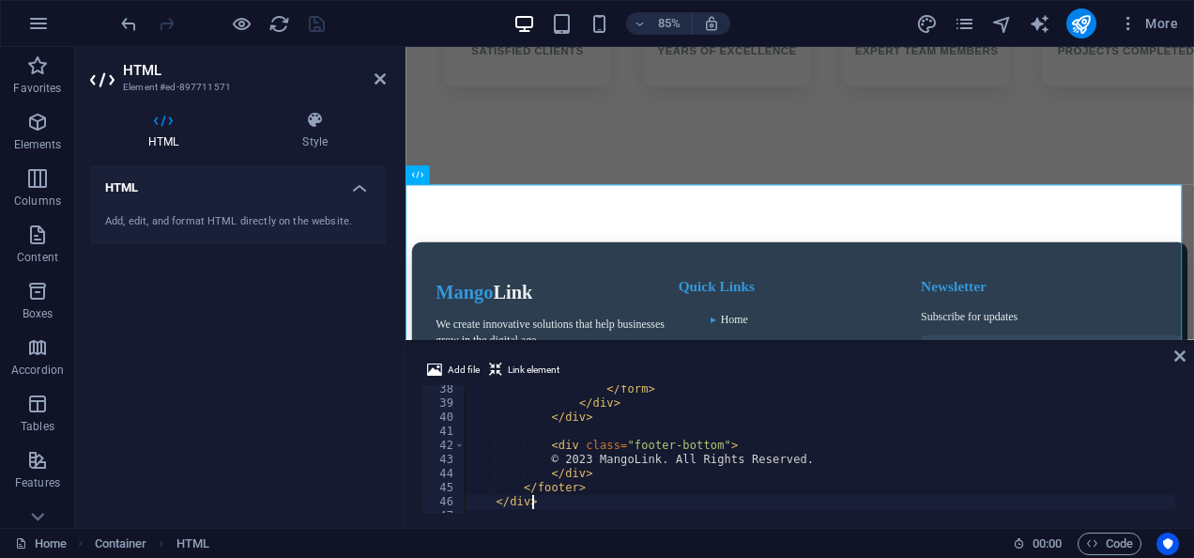
type textarea "}"
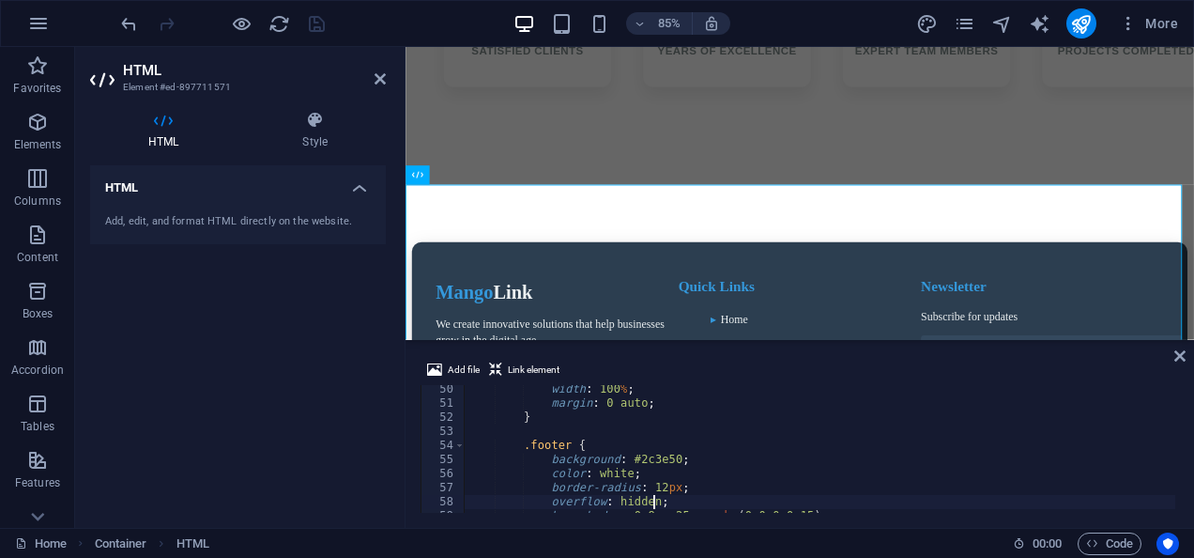
type textarea "box-shadow: 0 8px 25px rgba(0, 0, 0, 0.15);"
type textarea "}"
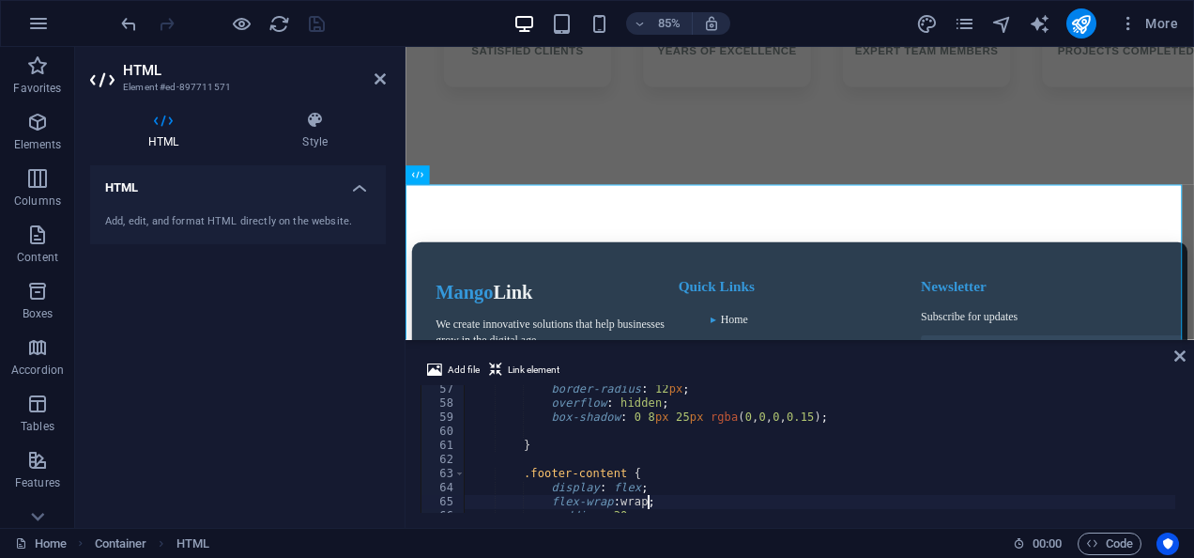
type textarea "}"
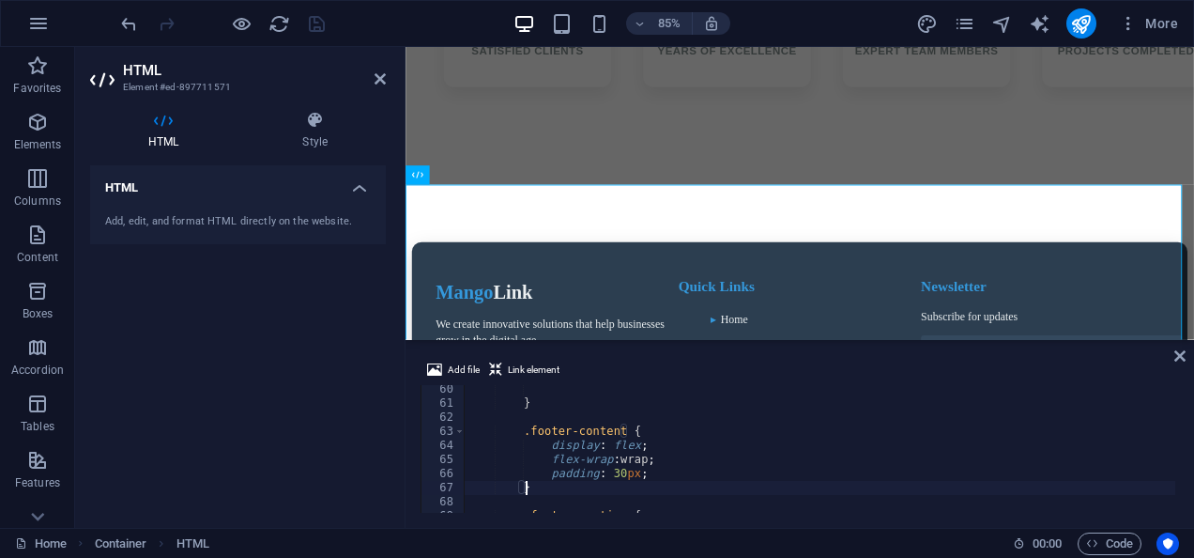
type textarea ".footer-content {"
type textarea "}"
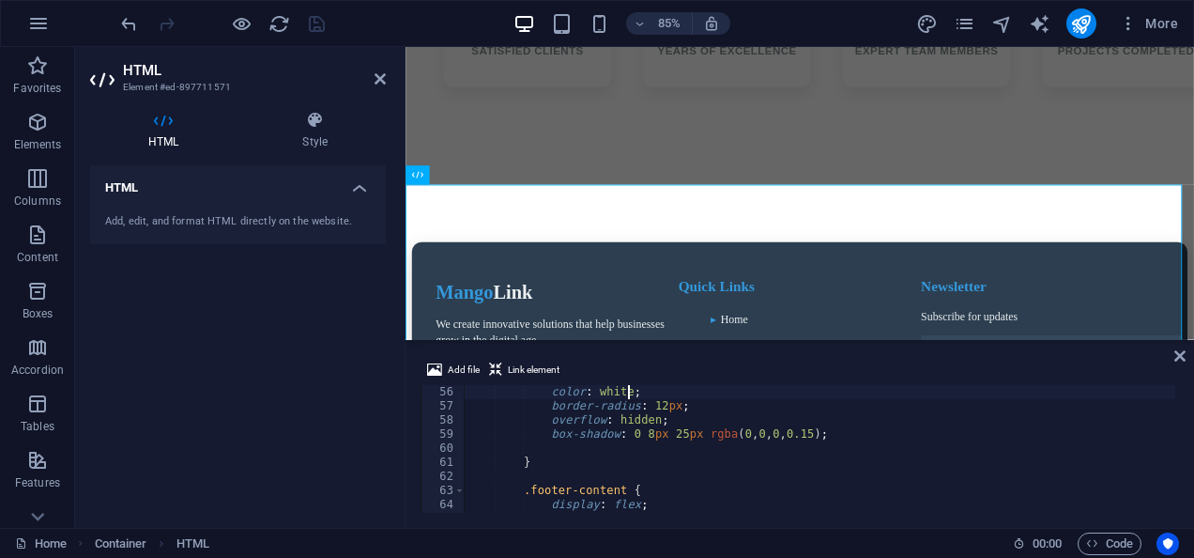
type textarea ".footer {"
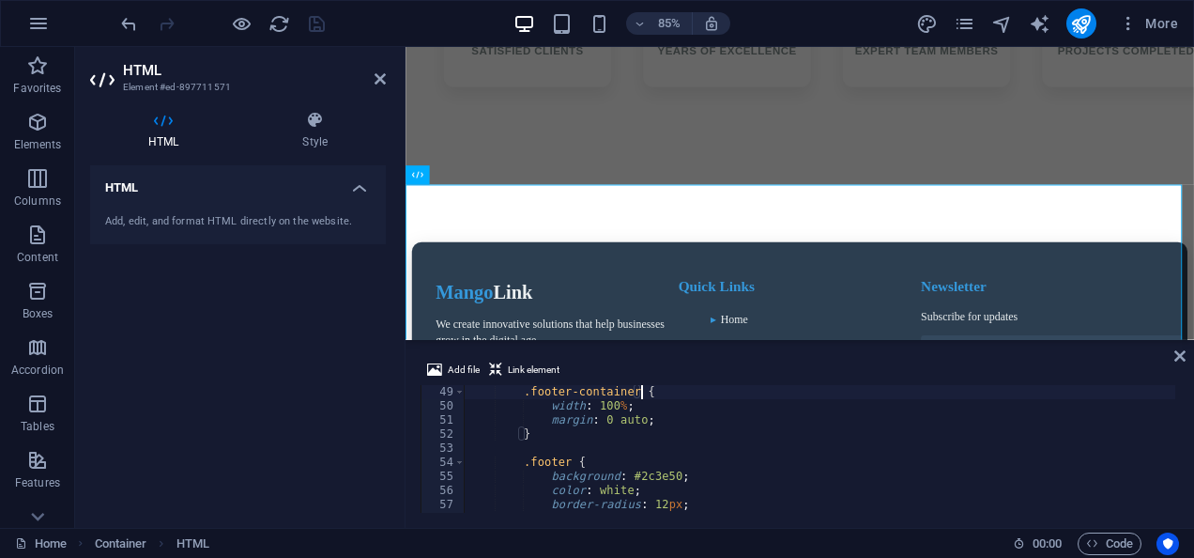
type textarea "<style>"
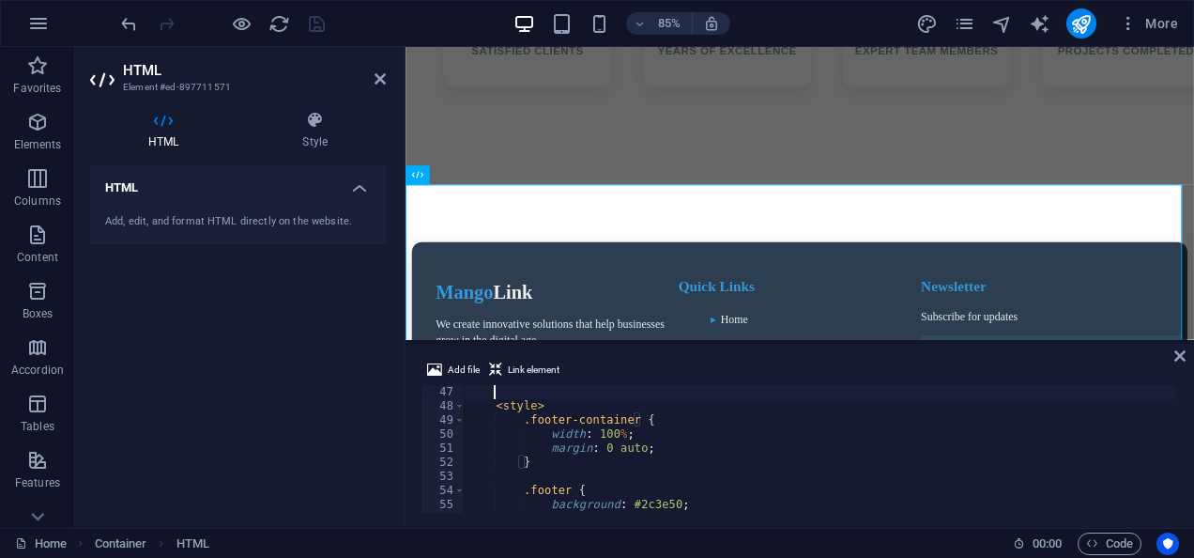
scroll to position [648, 0]
type textarea "}"
type textarea "box-shadow: 0 8px 25px rgba(0, 0, 0, 0.15);"
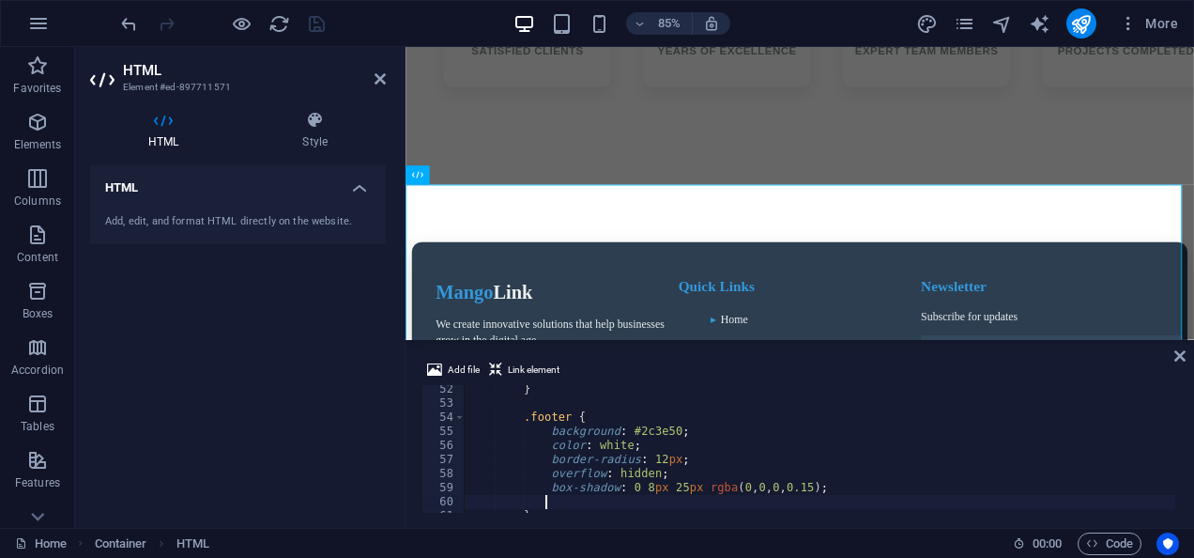
type textarea "}"
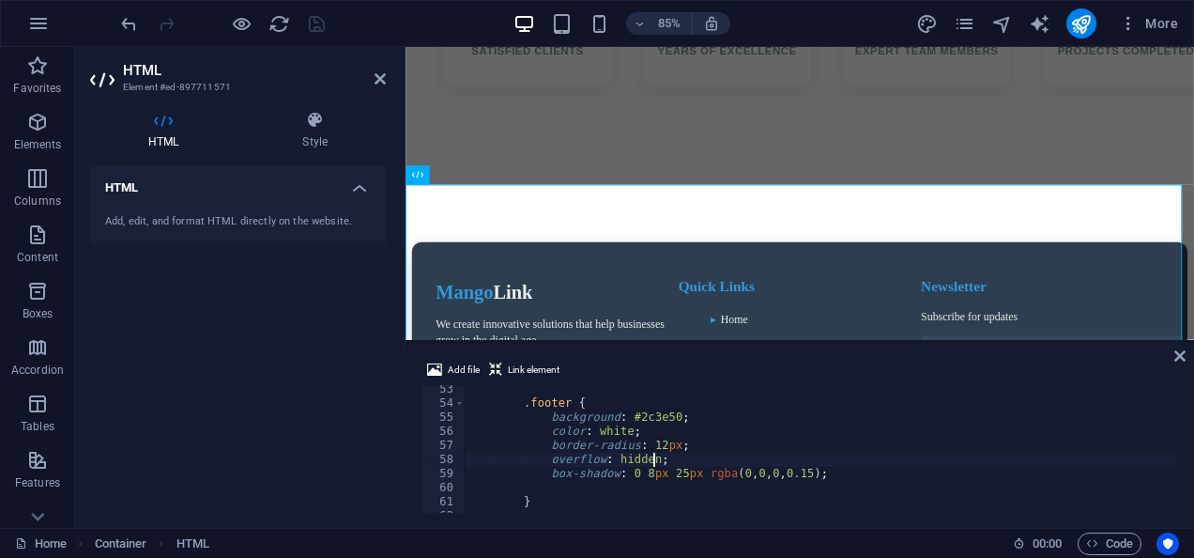
type textarea ".footer {"
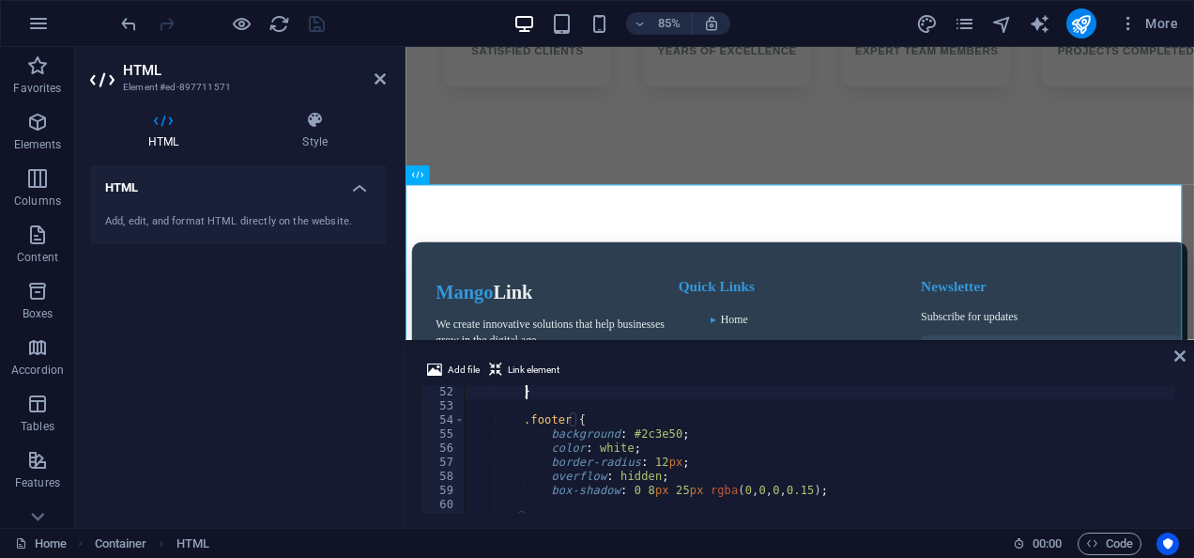
type textarea "<style>"
type textarea "</div>"
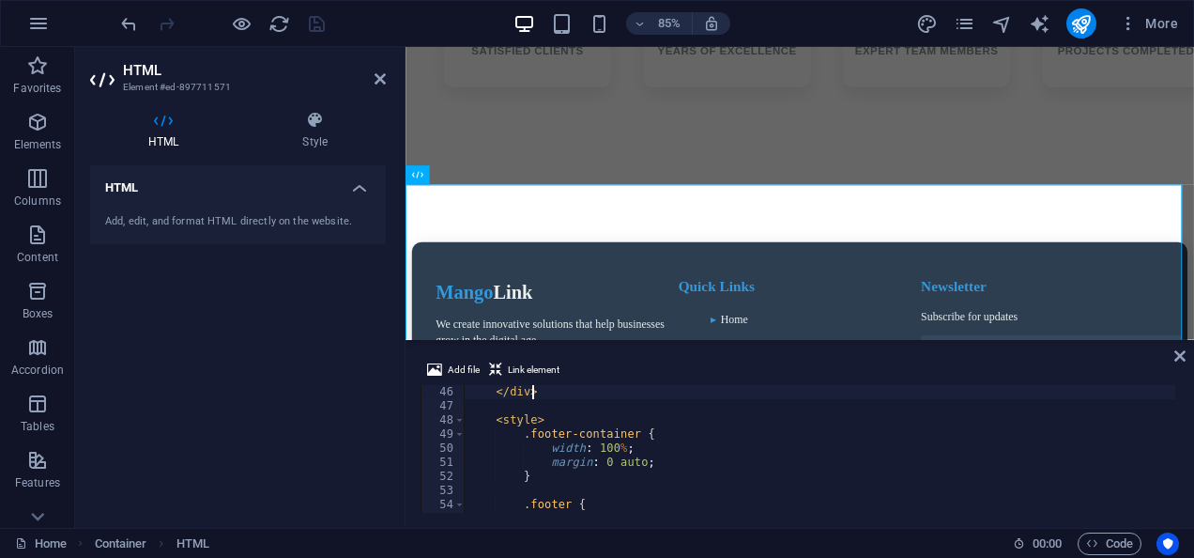
scroll to position [634, 0]
type textarea "}"
type textarea "box-shadow: 0 8px 25px rgba(0, 0, 0, 0.15);"
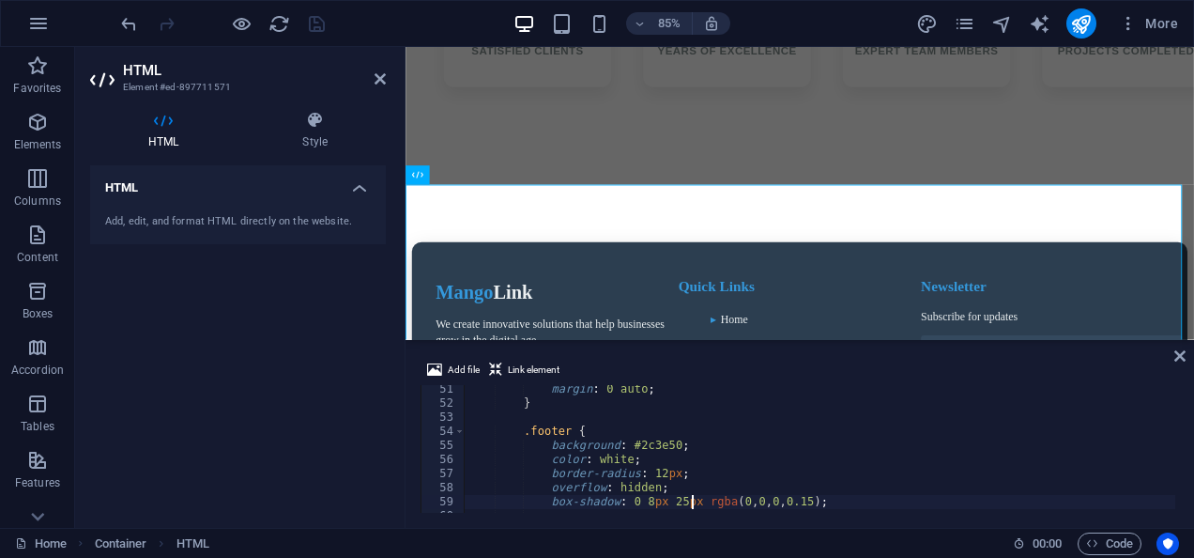
type textarea "}"
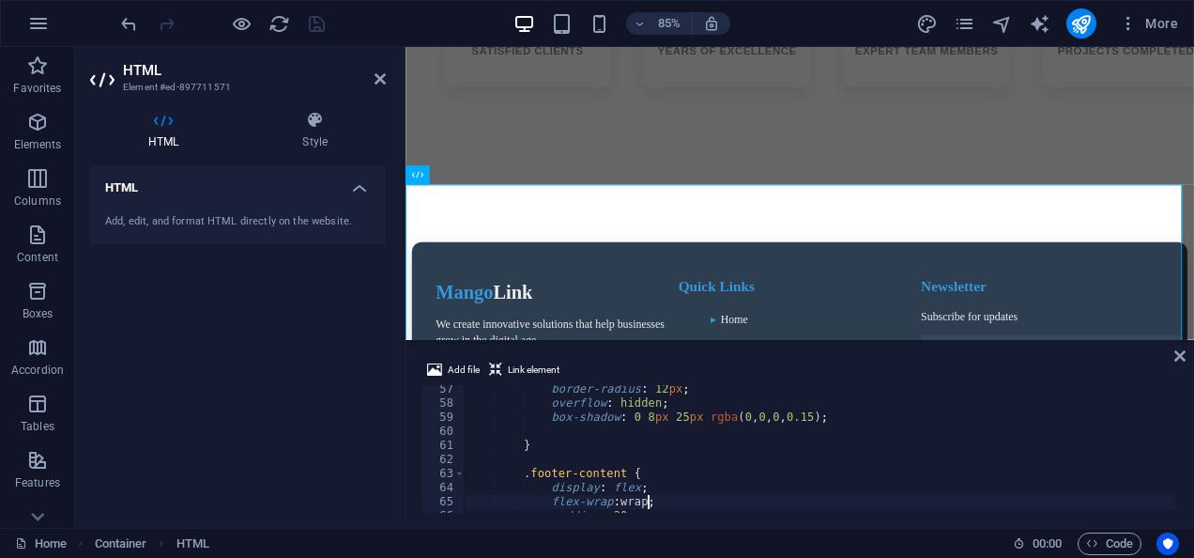
type textarea "}"
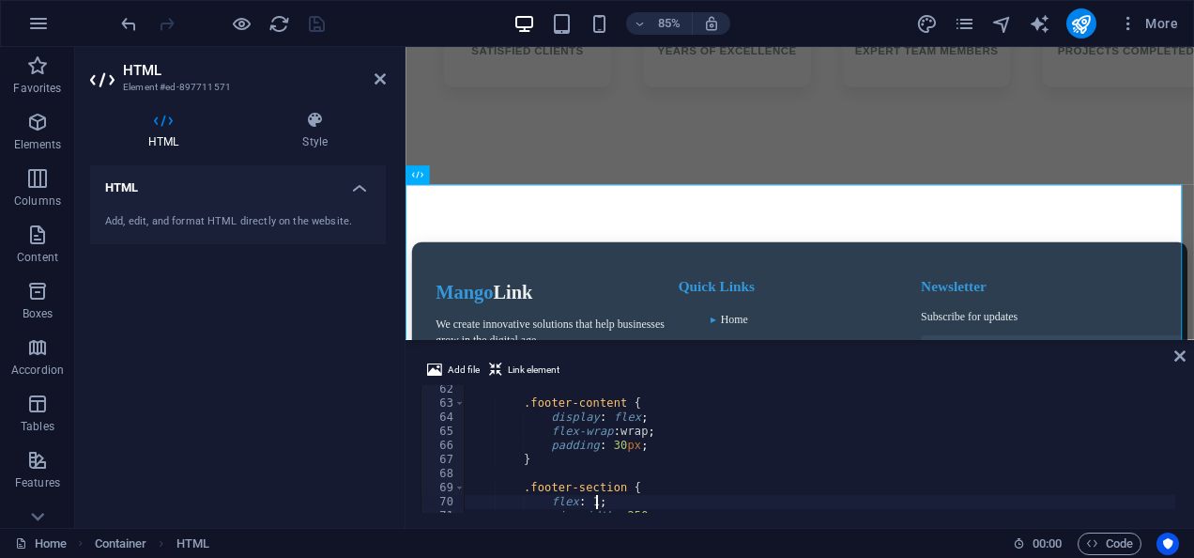
type textarea "min-width: 250px;"
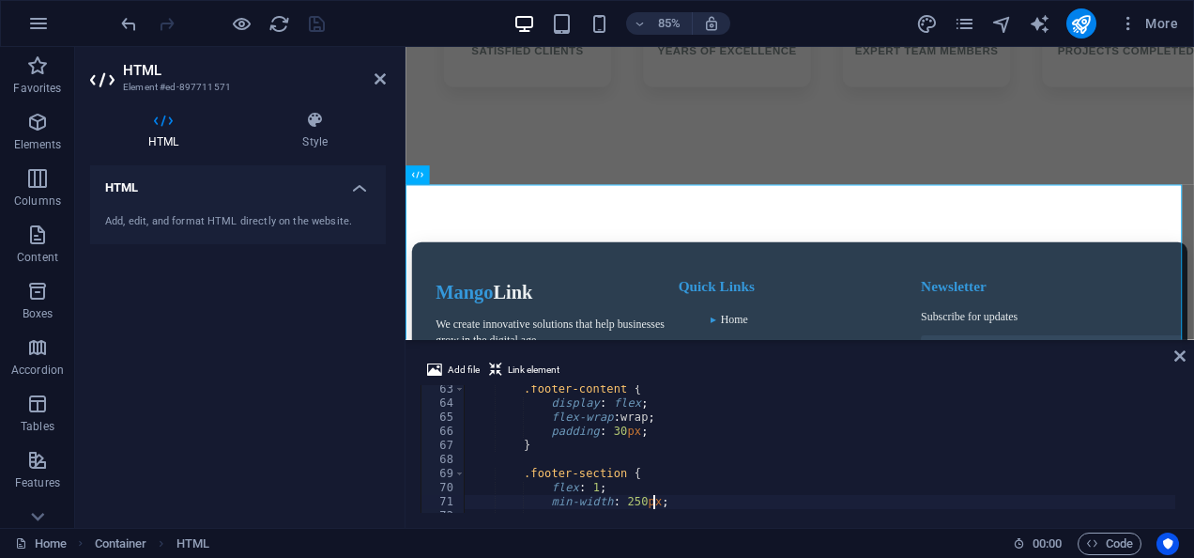
type textarea "}"
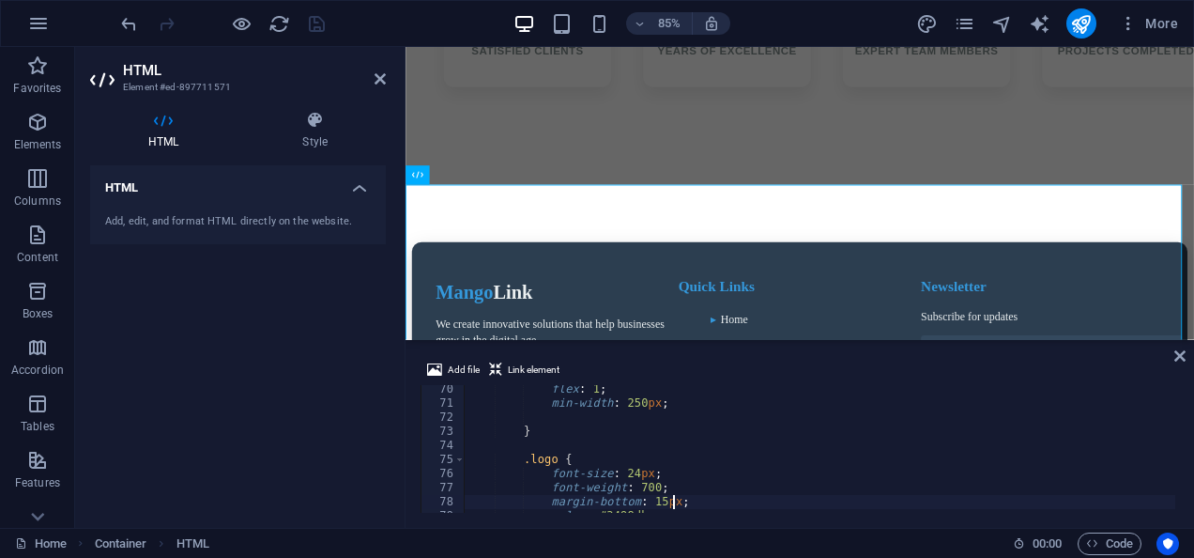
type textarea "}"
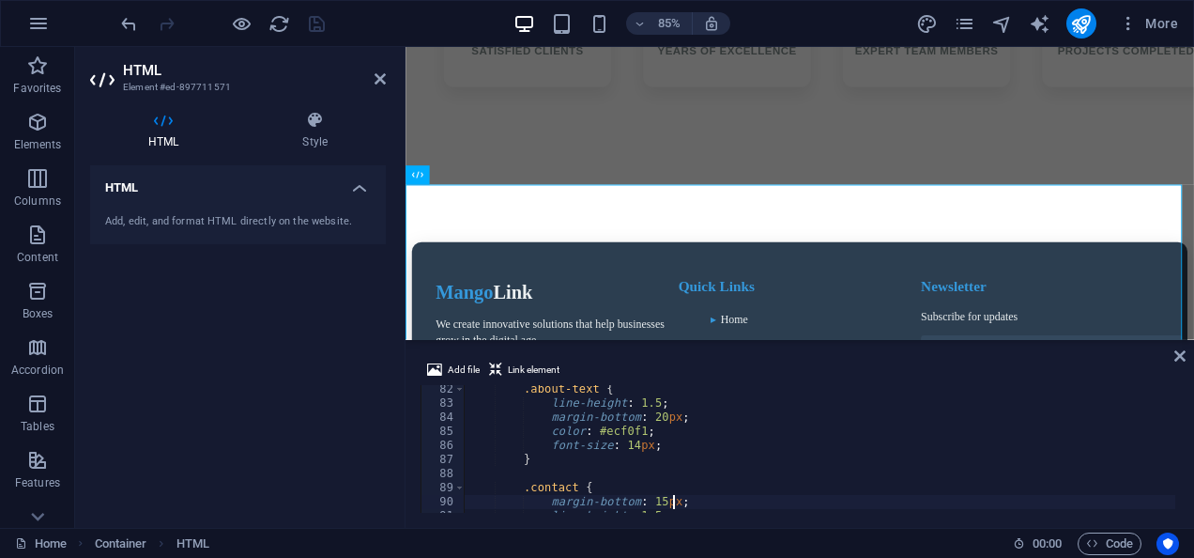
scroll to position [1158, 0]
type textarea "}"
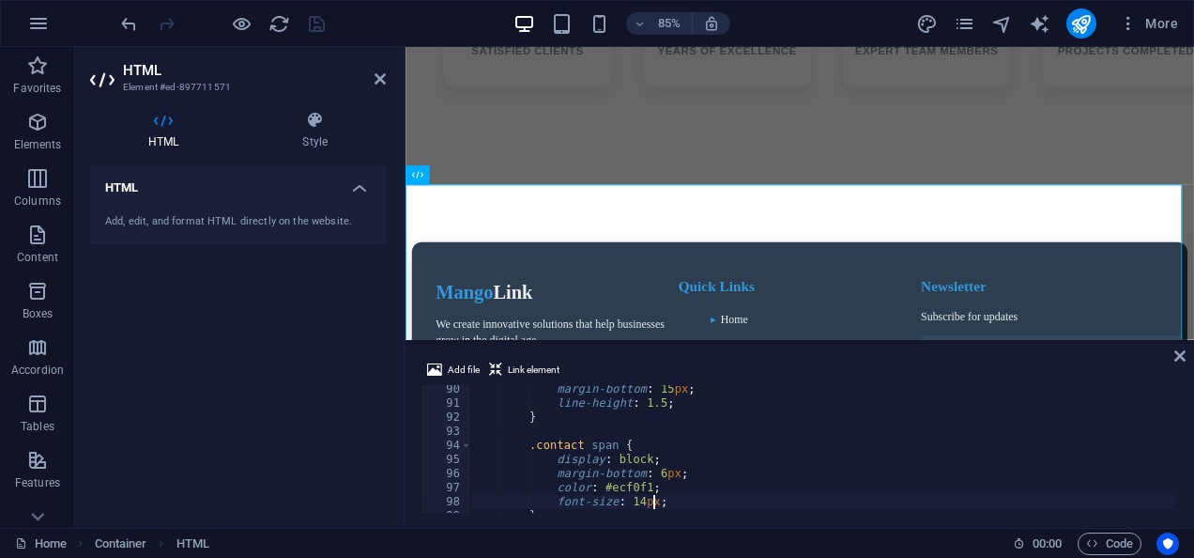
type textarea "}"
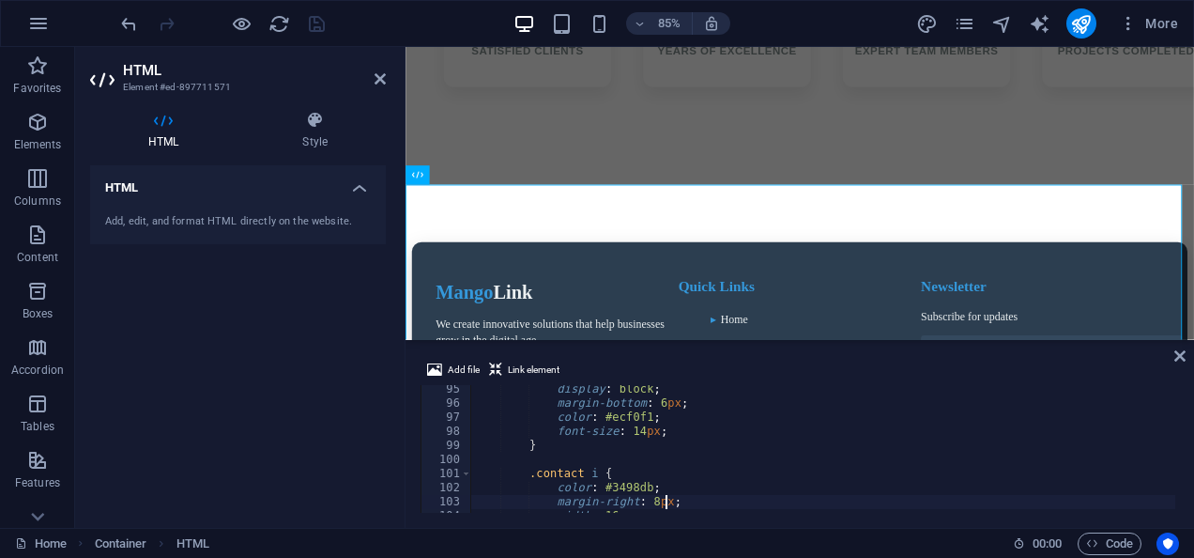
type textarea "}"
type textarea "display: inline-block;"
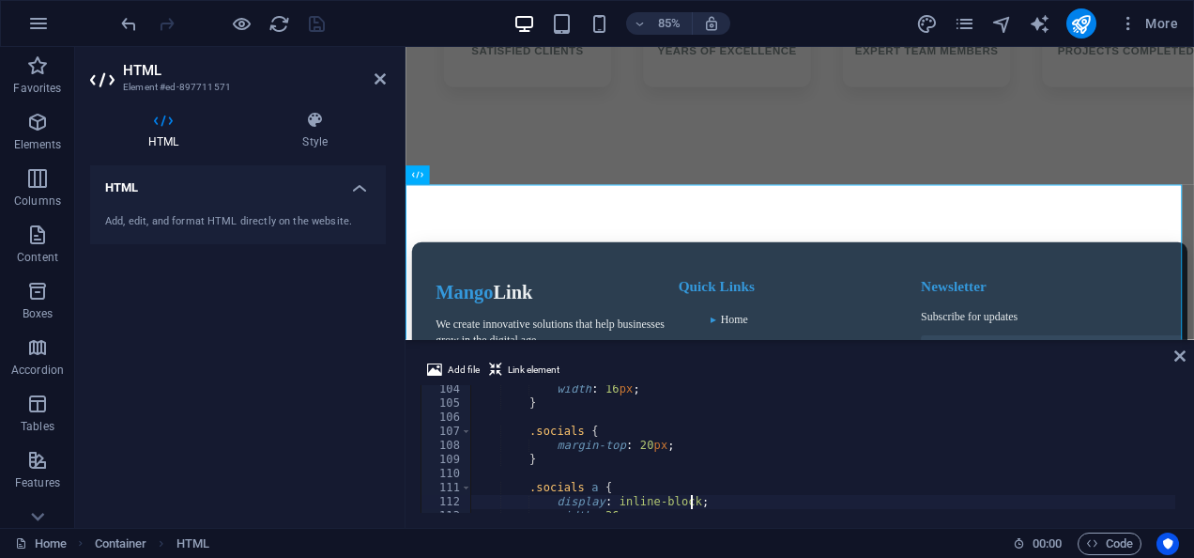
scroll to position [1453, 0]
click at [560, 422] on div "width : 16 px ; } .socials { margin-top : 20 px ; } .socials a { display : inli…" at bounding box center [834, 458] width 729 height 152
click at [1174, 444] on div at bounding box center [1175, 544] width 8 height 3225
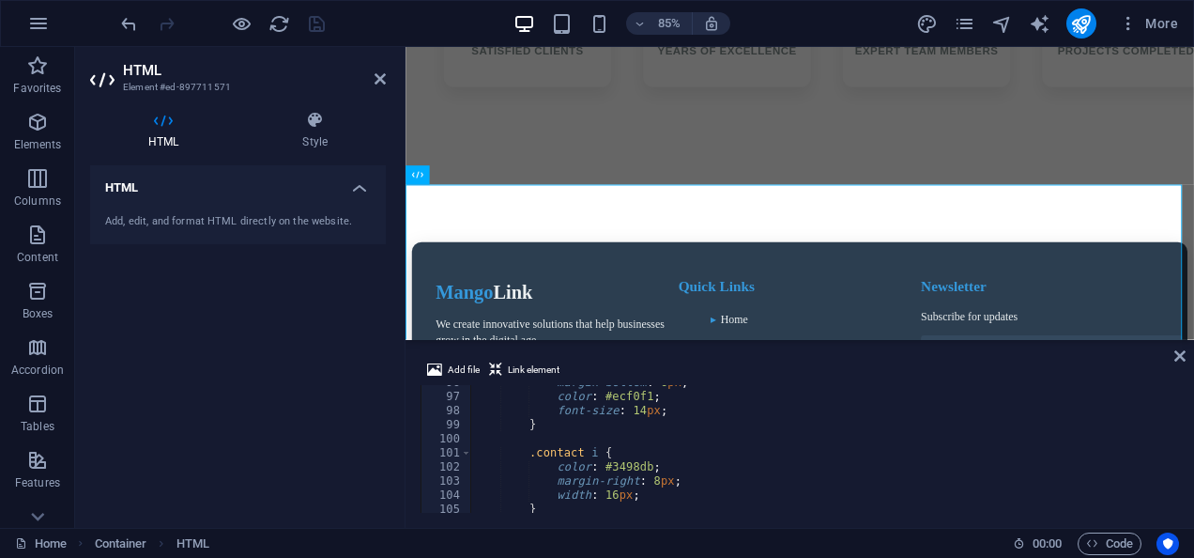
scroll to position [0, 0]
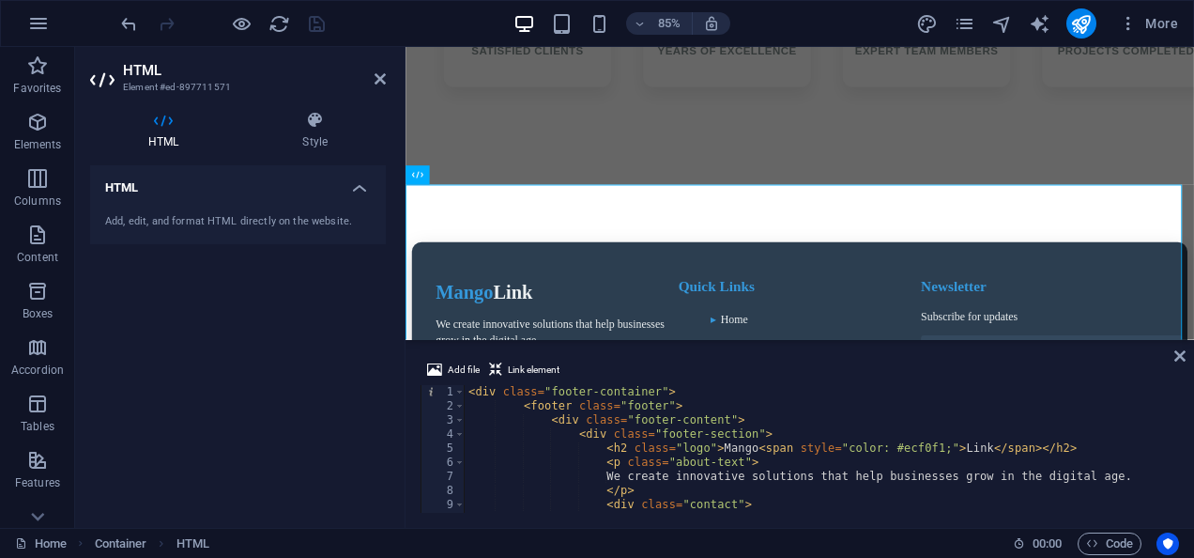
click at [624, 444] on div "< div class = "footer-container" > < footer class = "footer" > < div class = "f…" at bounding box center [829, 461] width 729 height 152
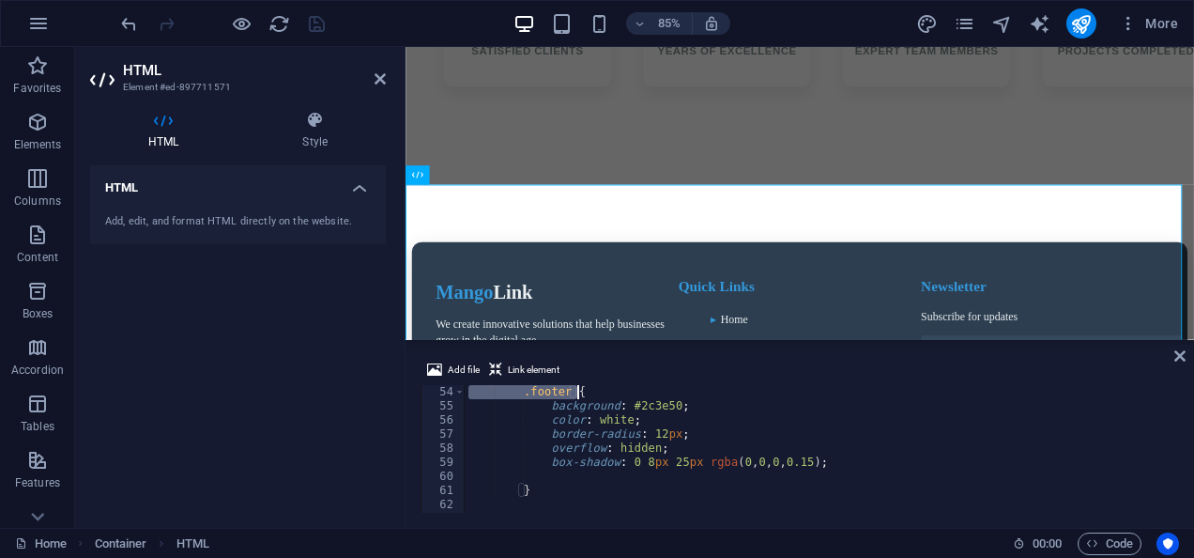
scroll to position [591, 0]
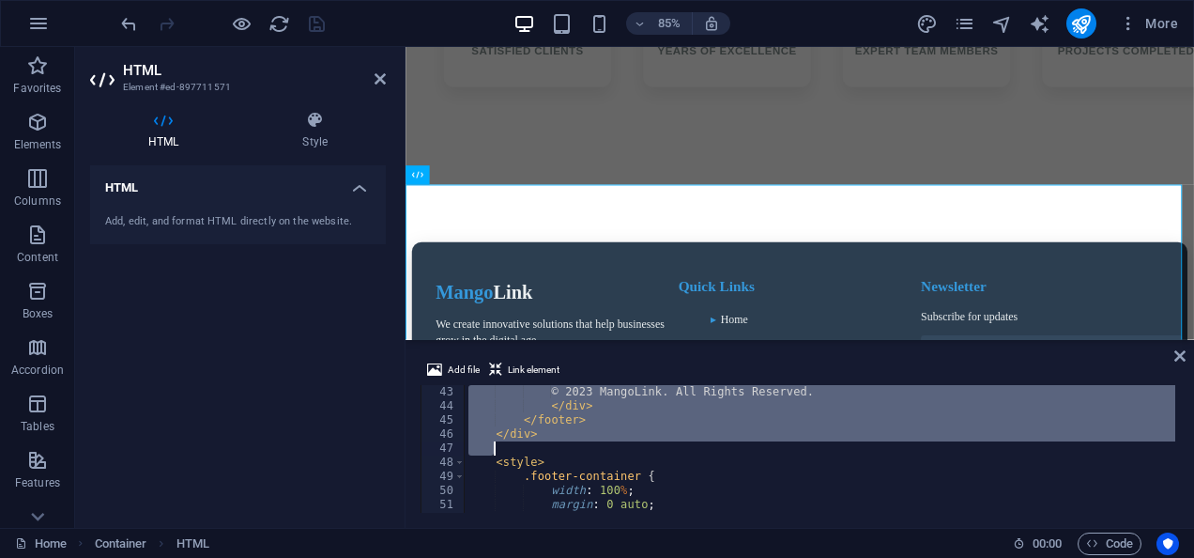
drag, startPoint x: 469, startPoint y: 394, endPoint x: 577, endPoint y: 445, distance: 119.3
click at [577, 445] on div "© 2023 MangoLink. All Rights Reserved. </ div > </ footer > </ div > < style > …" at bounding box center [829, 461] width 729 height 152
type textarea "</div>"
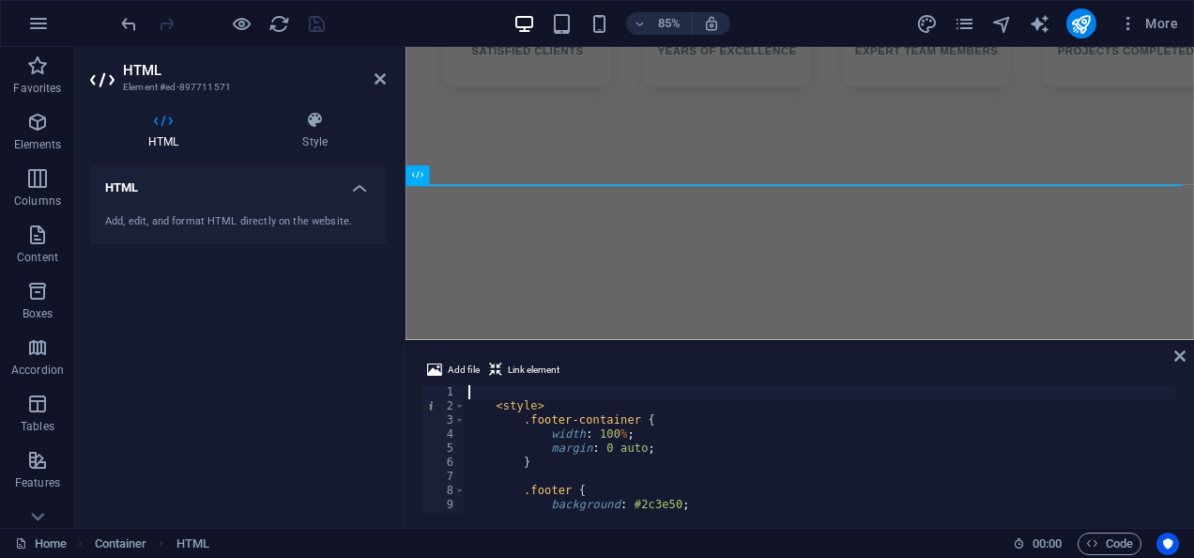
paste textarea "</div>"
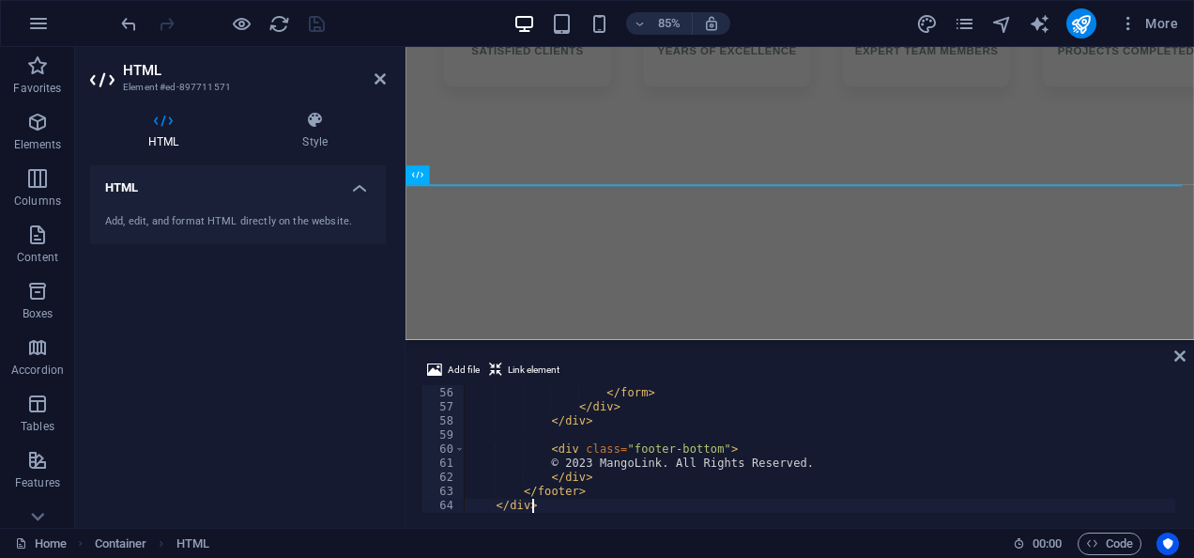
scroll to position [774, 0]
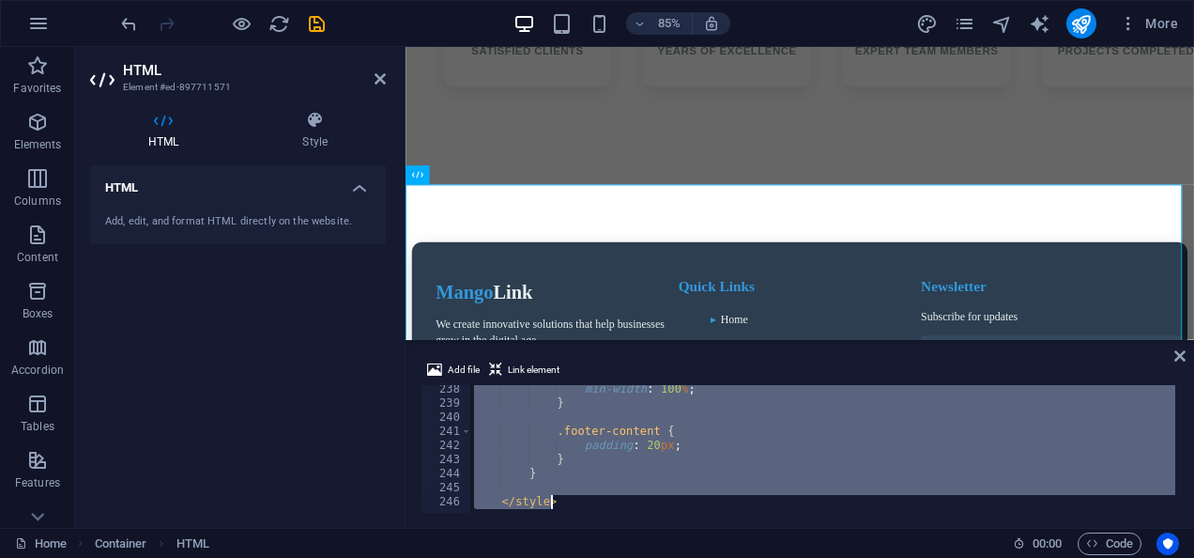
scroll to position [3340, 0]
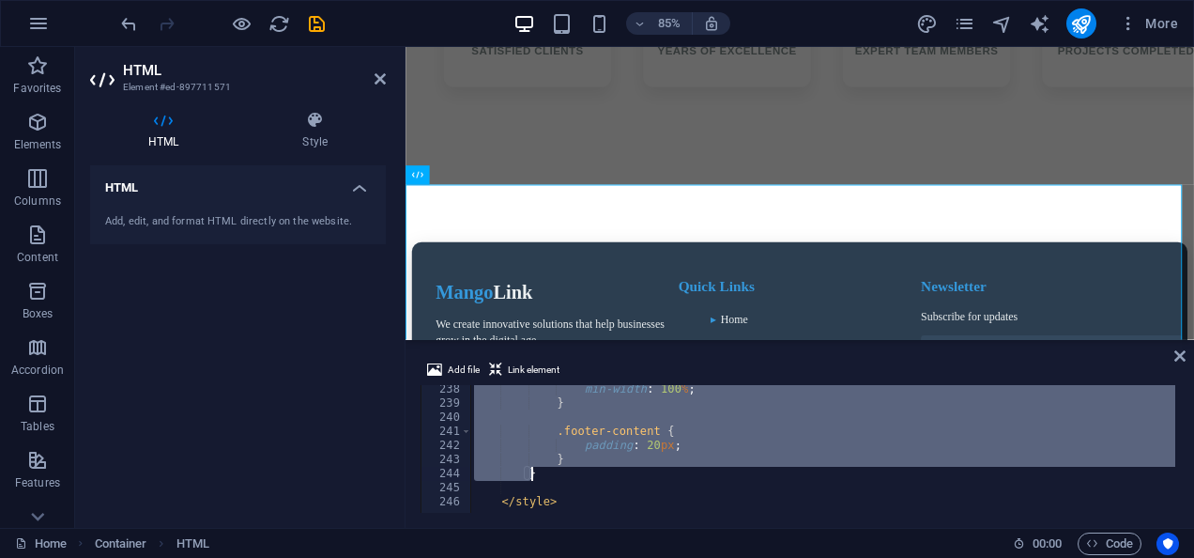
drag, startPoint x: 518, startPoint y: 473, endPoint x: 686, endPoint y: 479, distance: 168.1
type textarea "} }"
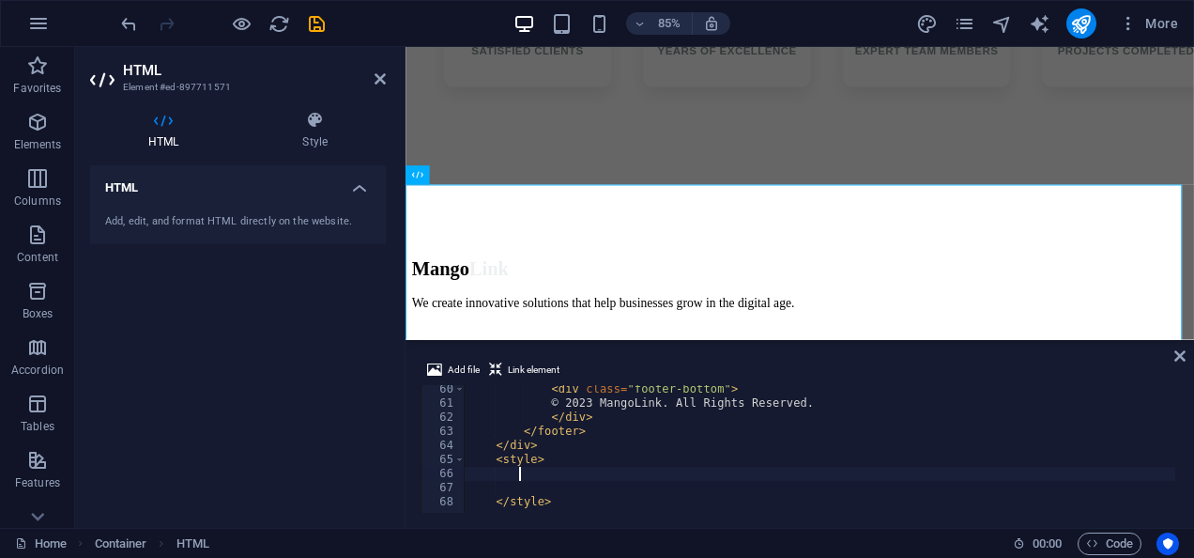
paste textarea "}"
type textarea "}"
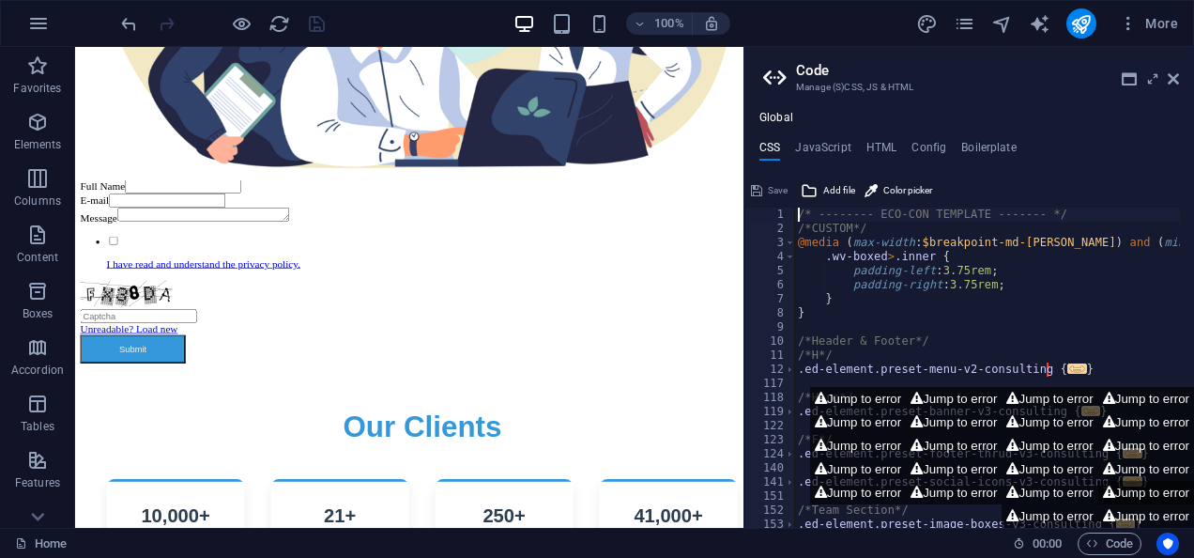
scroll to position [11850, 0]
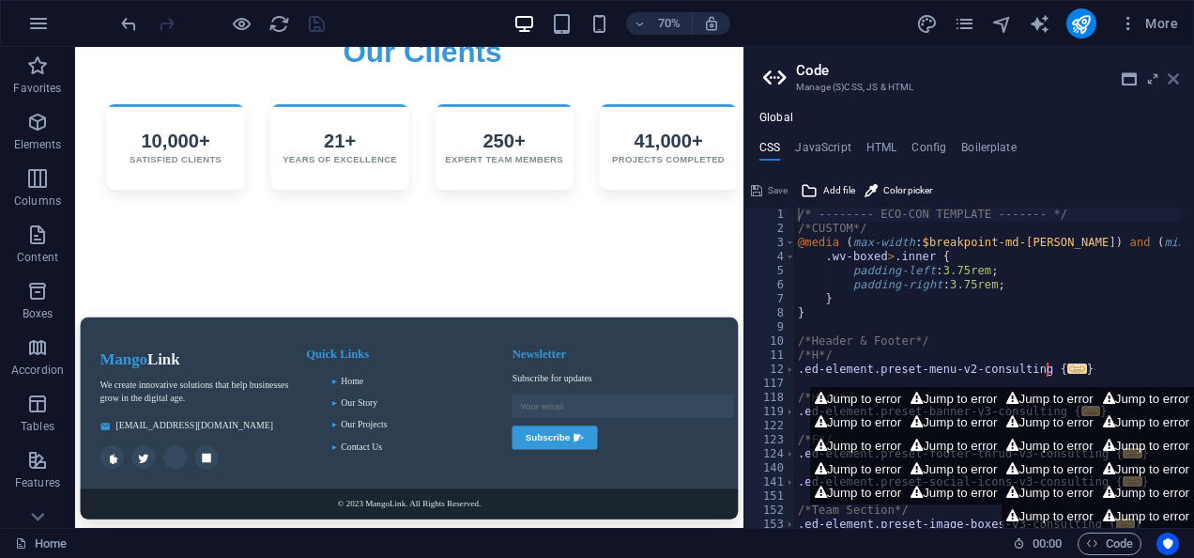
click at [1177, 76] on icon at bounding box center [1173, 78] width 11 height 15
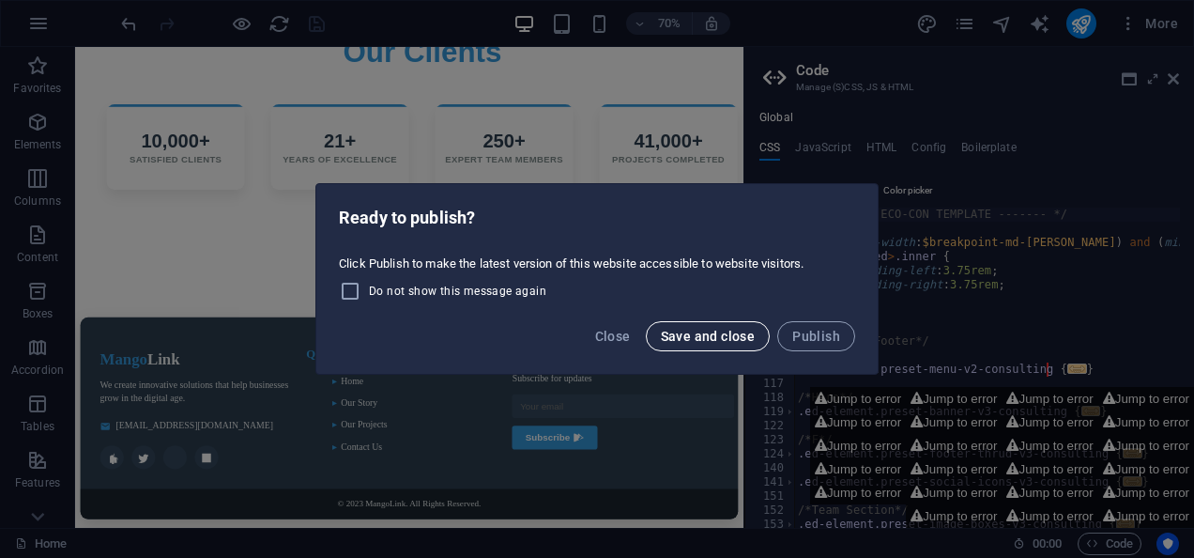
click at [730, 332] on span "Save and close" at bounding box center [708, 336] width 95 height 15
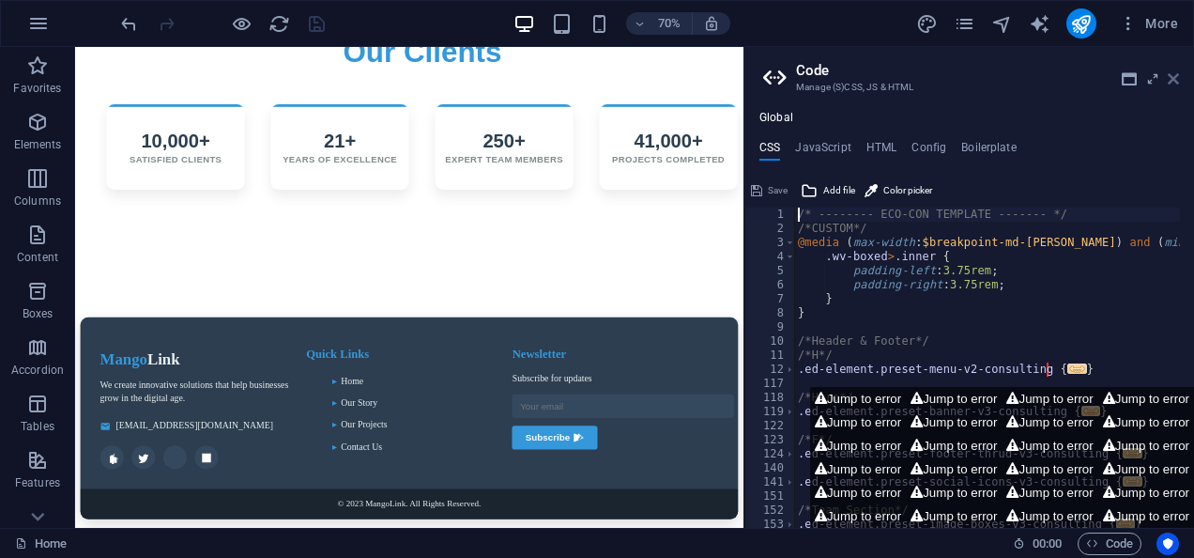
click at [1173, 80] on icon at bounding box center [1173, 78] width 11 height 15
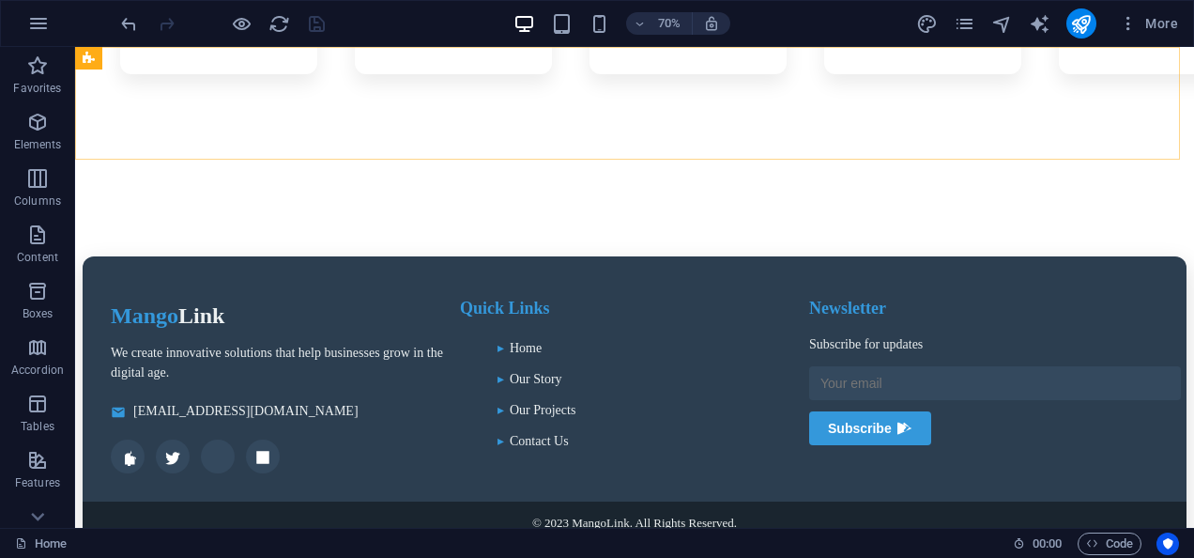
scroll to position [11316, 0]
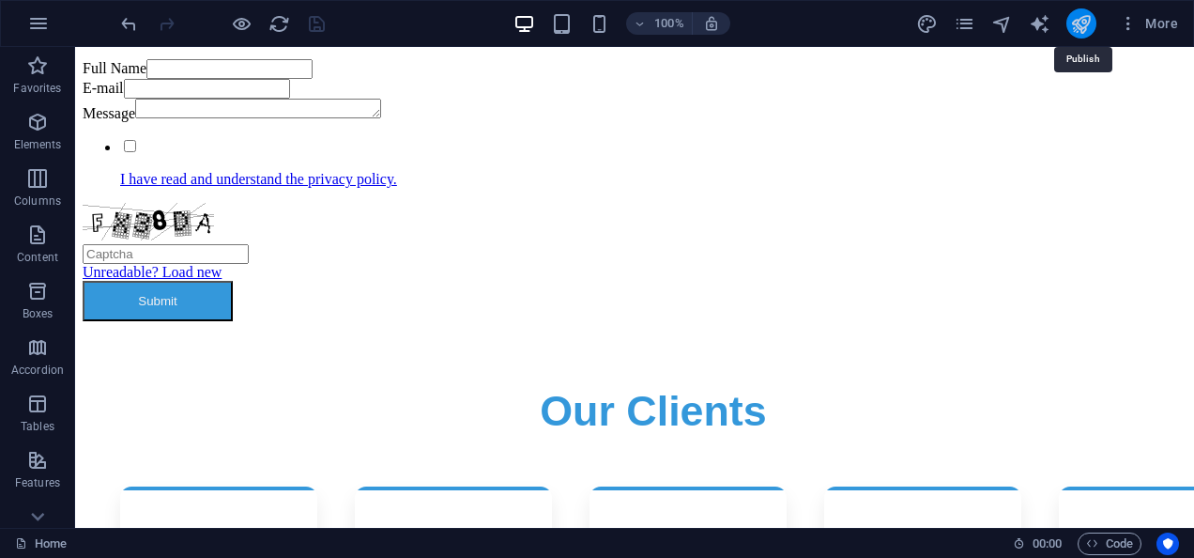
click at [1074, 19] on icon "publish" at bounding box center [1081, 24] width 22 height 22
